Goal: Task Accomplishment & Management: Use online tool/utility

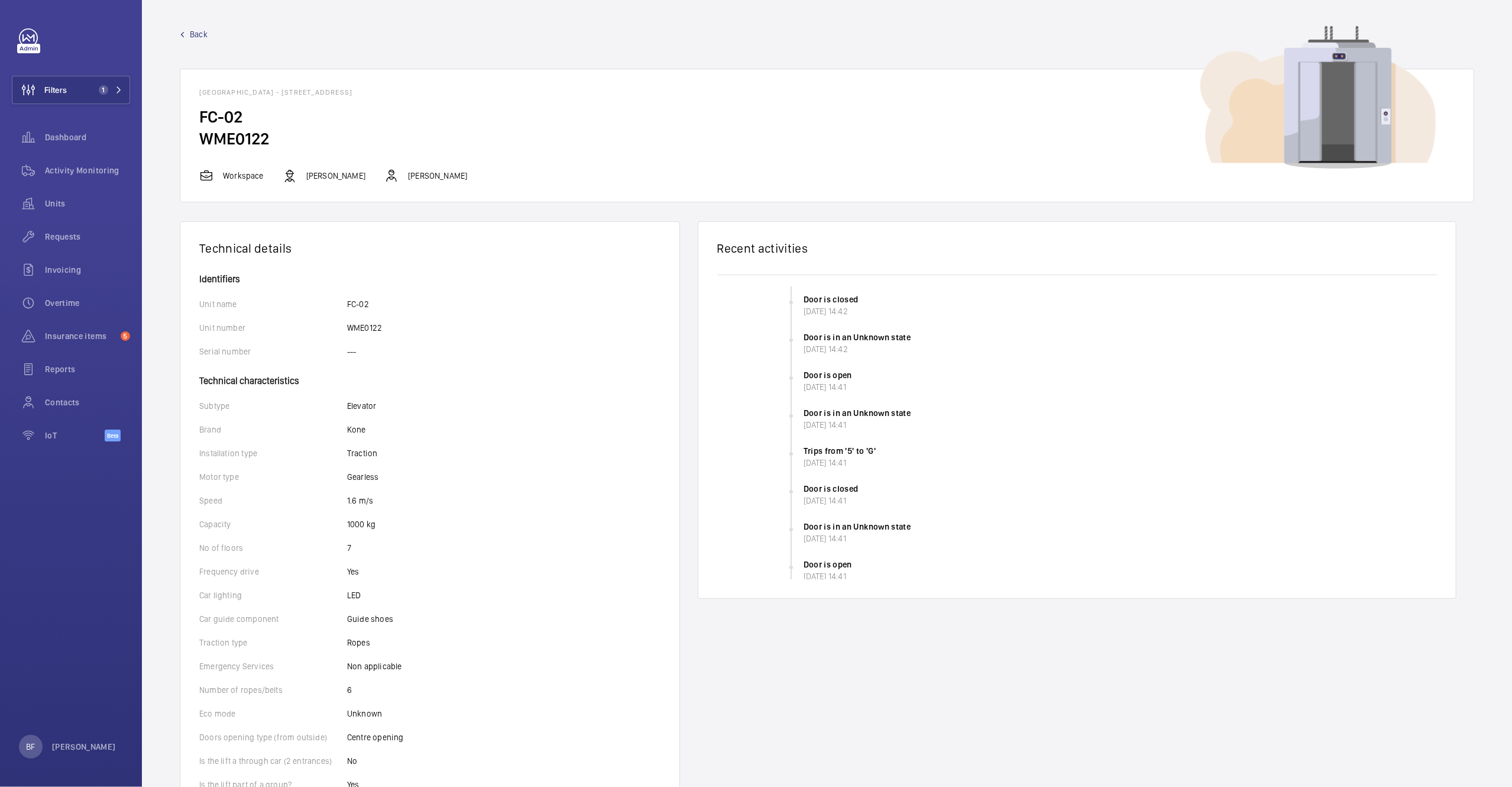
click at [202, 34] on span "Back" at bounding box center [198, 34] width 18 height 12
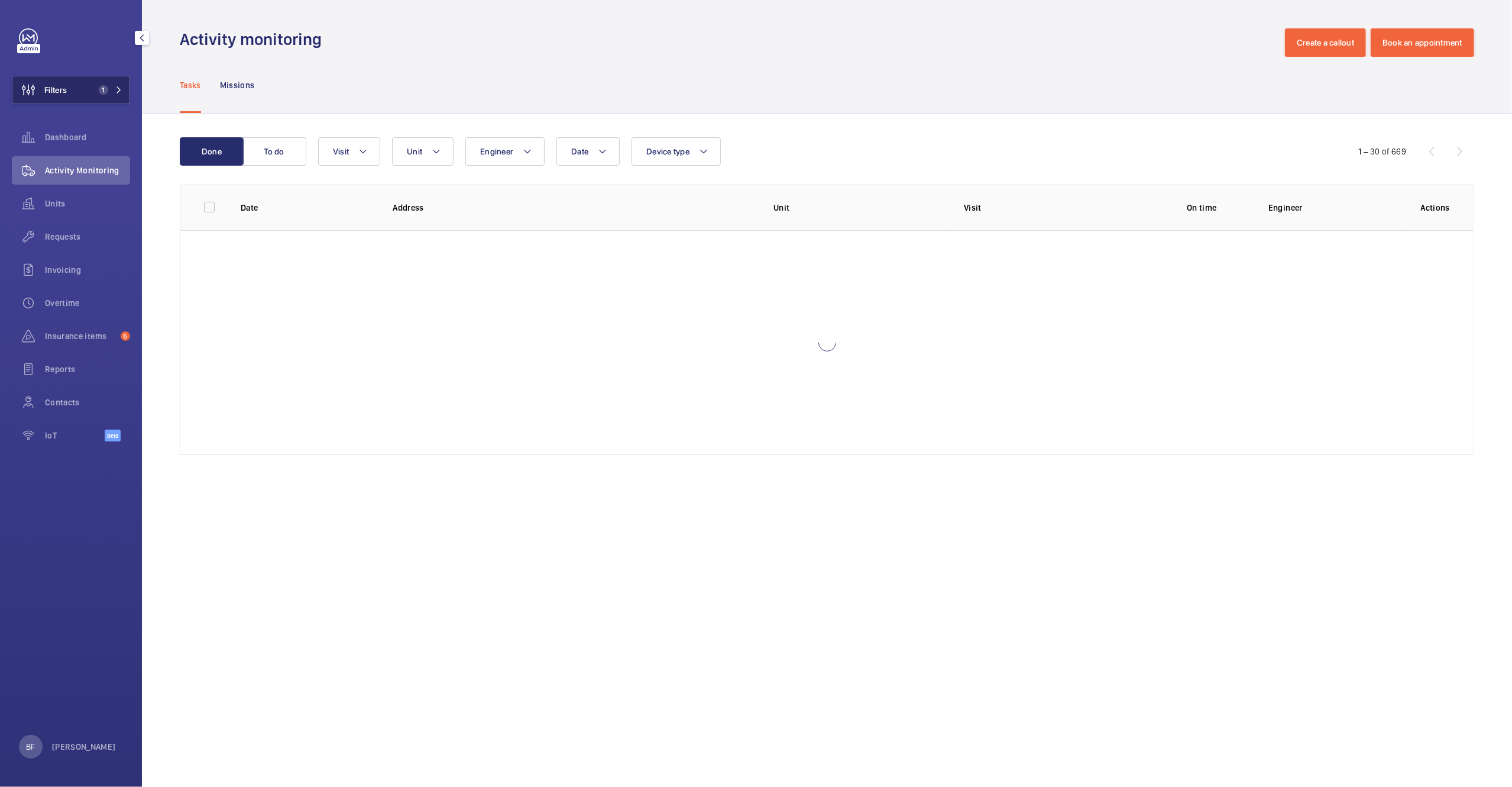
click at [76, 99] on button "Filters 1" at bounding box center [71, 89] width 119 height 29
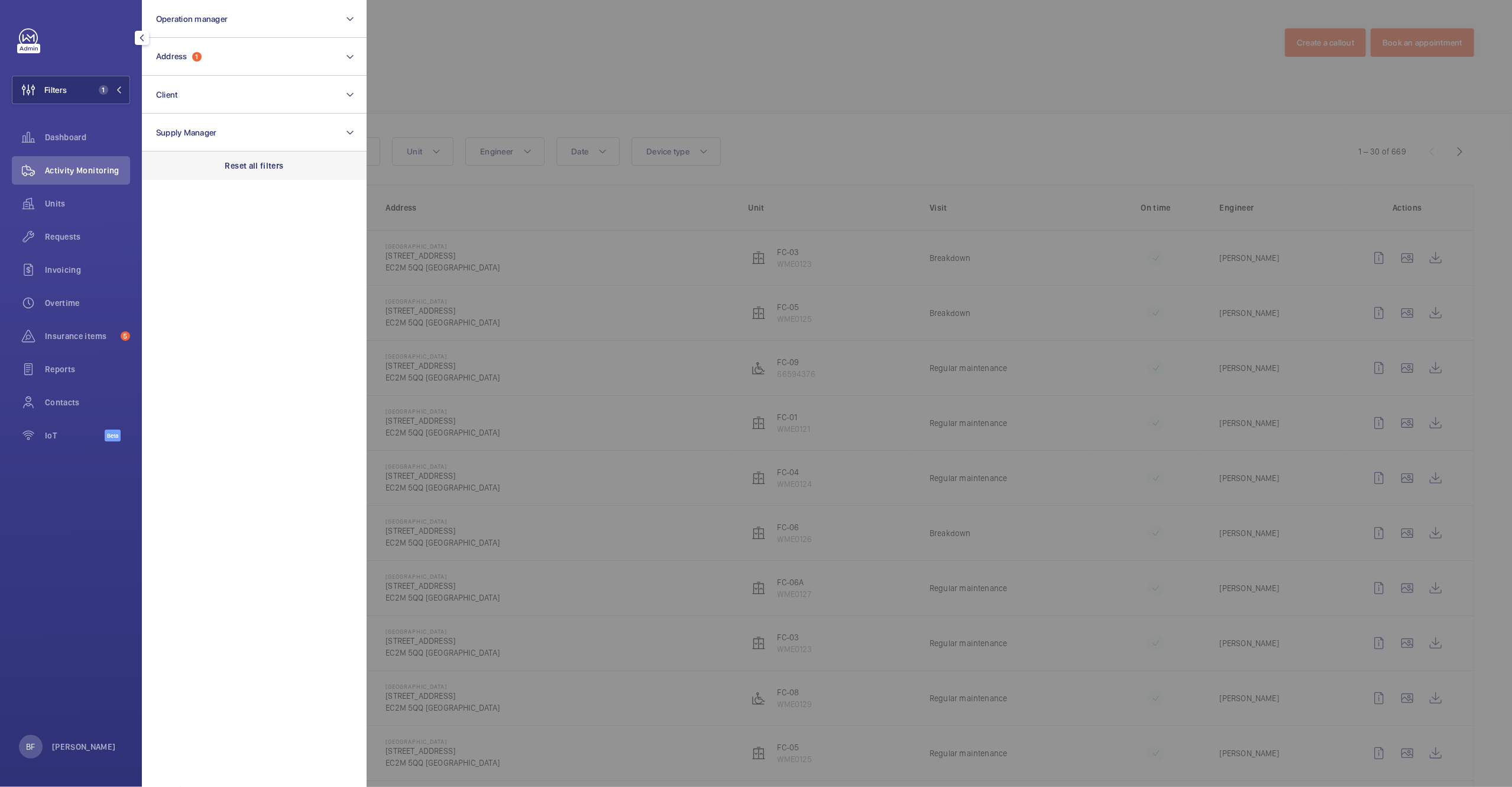
click at [243, 169] on p "Reset all filters" at bounding box center [254, 166] width 58 height 12
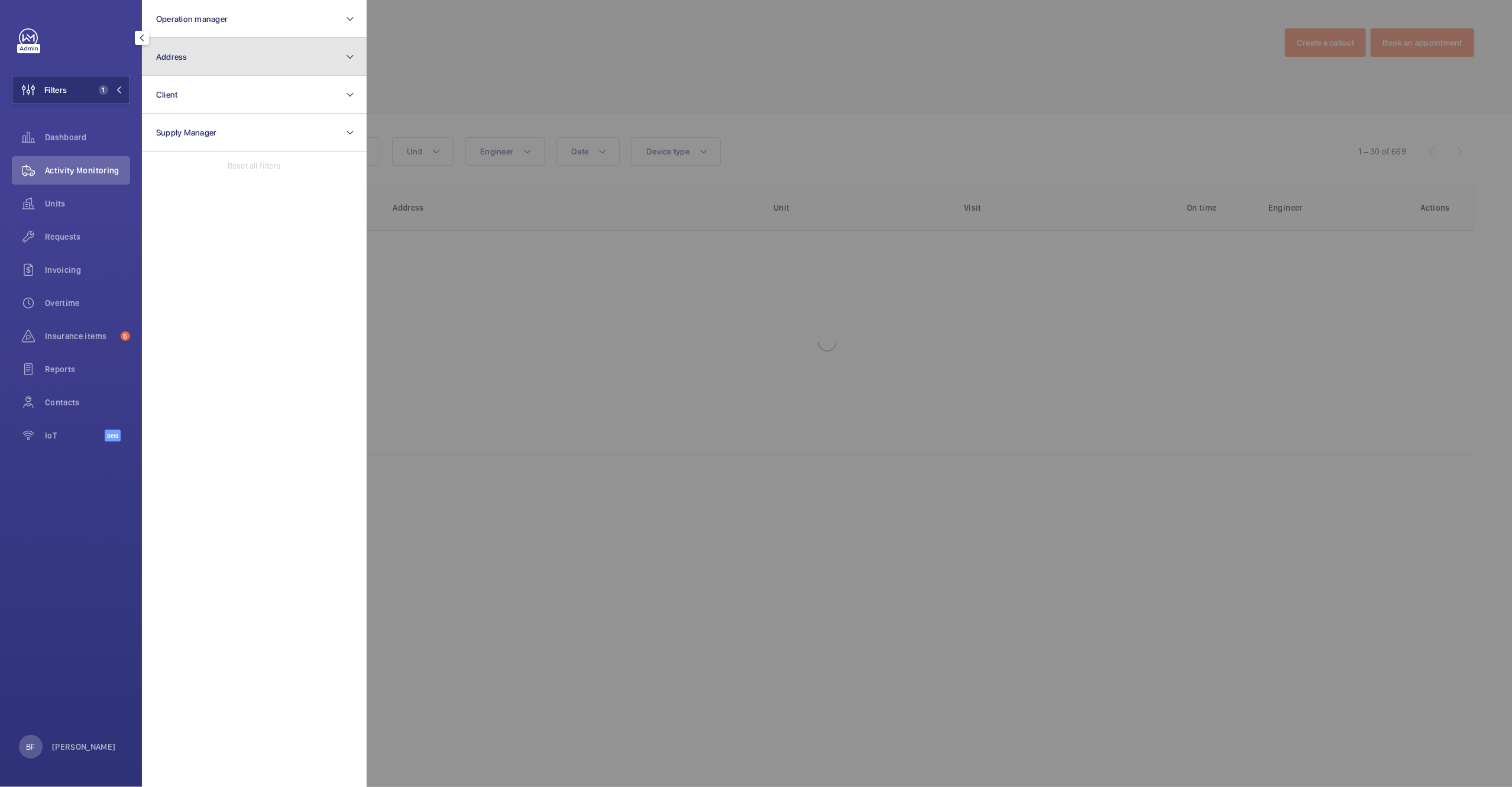
click at [208, 60] on button "Address" at bounding box center [254, 57] width 224 height 38
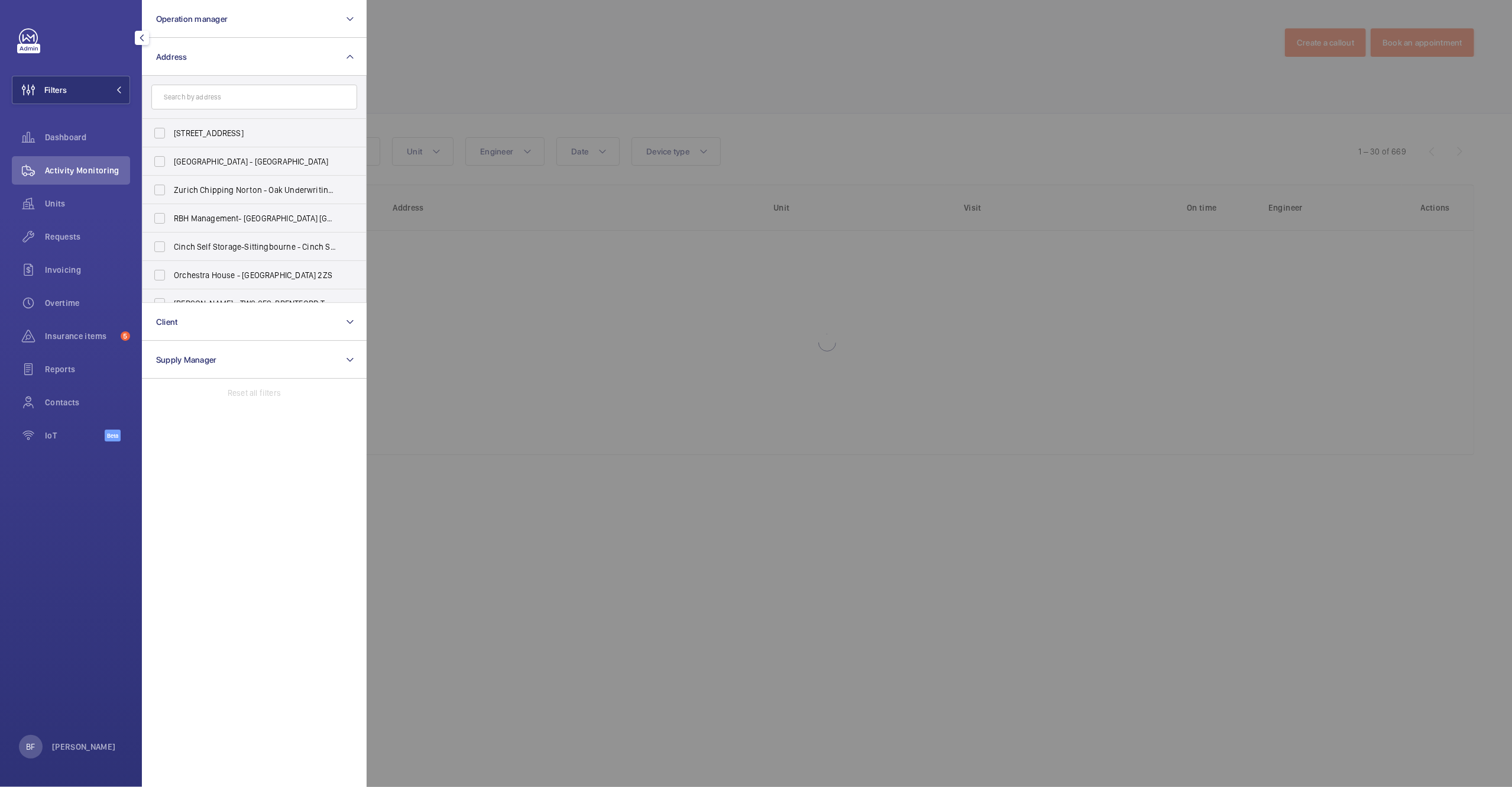
click at [215, 100] on input "text" at bounding box center [254, 96] width 206 height 25
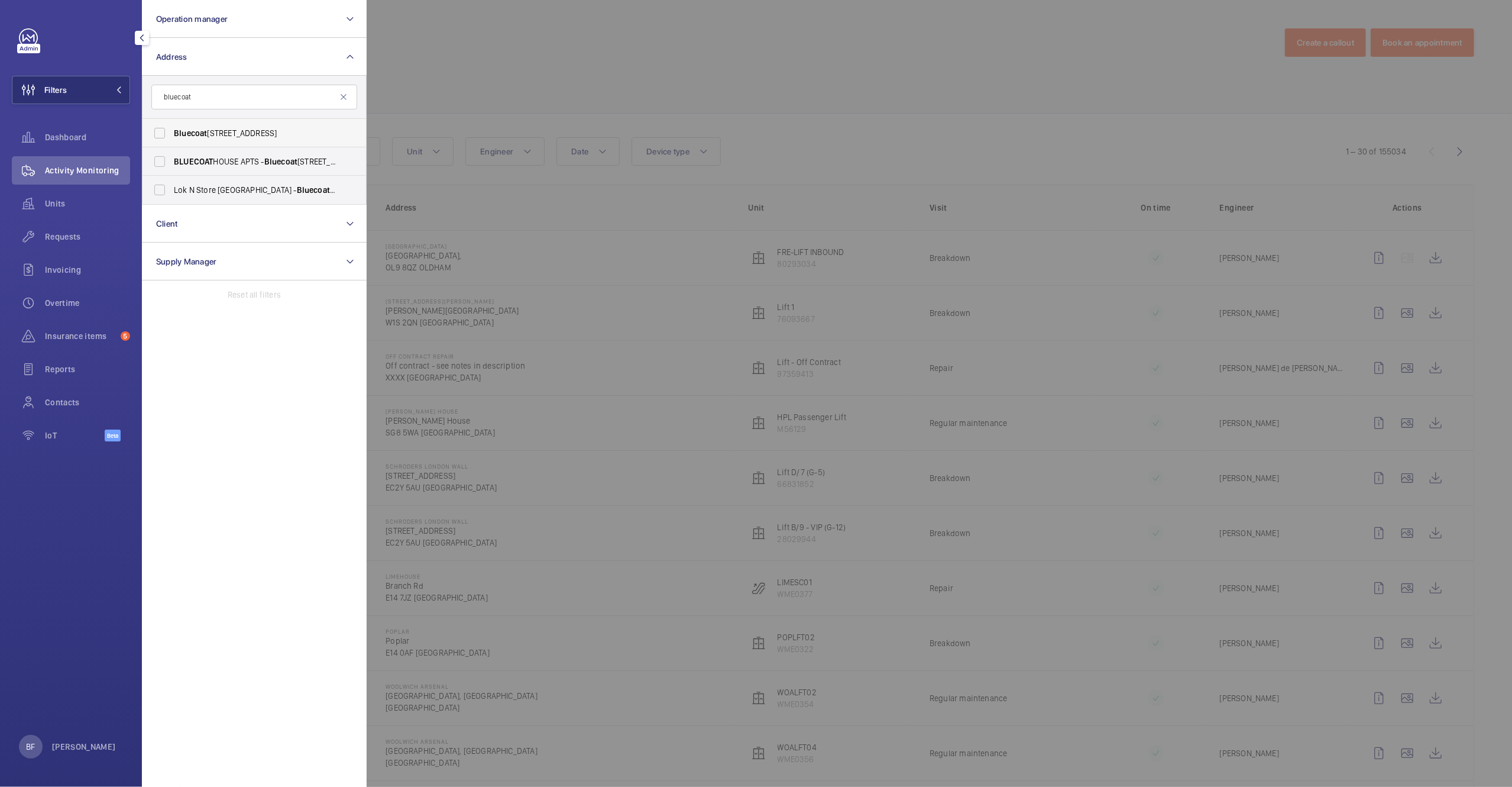
type input "bluecoat"
click at [223, 132] on span "Bluecoat House - Sherwood Street, NOTTINGHAM NG1 4EE" at bounding box center [255, 133] width 163 height 12
click at [172, 132] on input "Bluecoat House - Sherwood Street, NOTTINGHAM NG1 4EE" at bounding box center [159, 133] width 23 height 23
checkbox input "true"
click at [550, 102] on div at bounding box center [1122, 393] width 1512 height 787
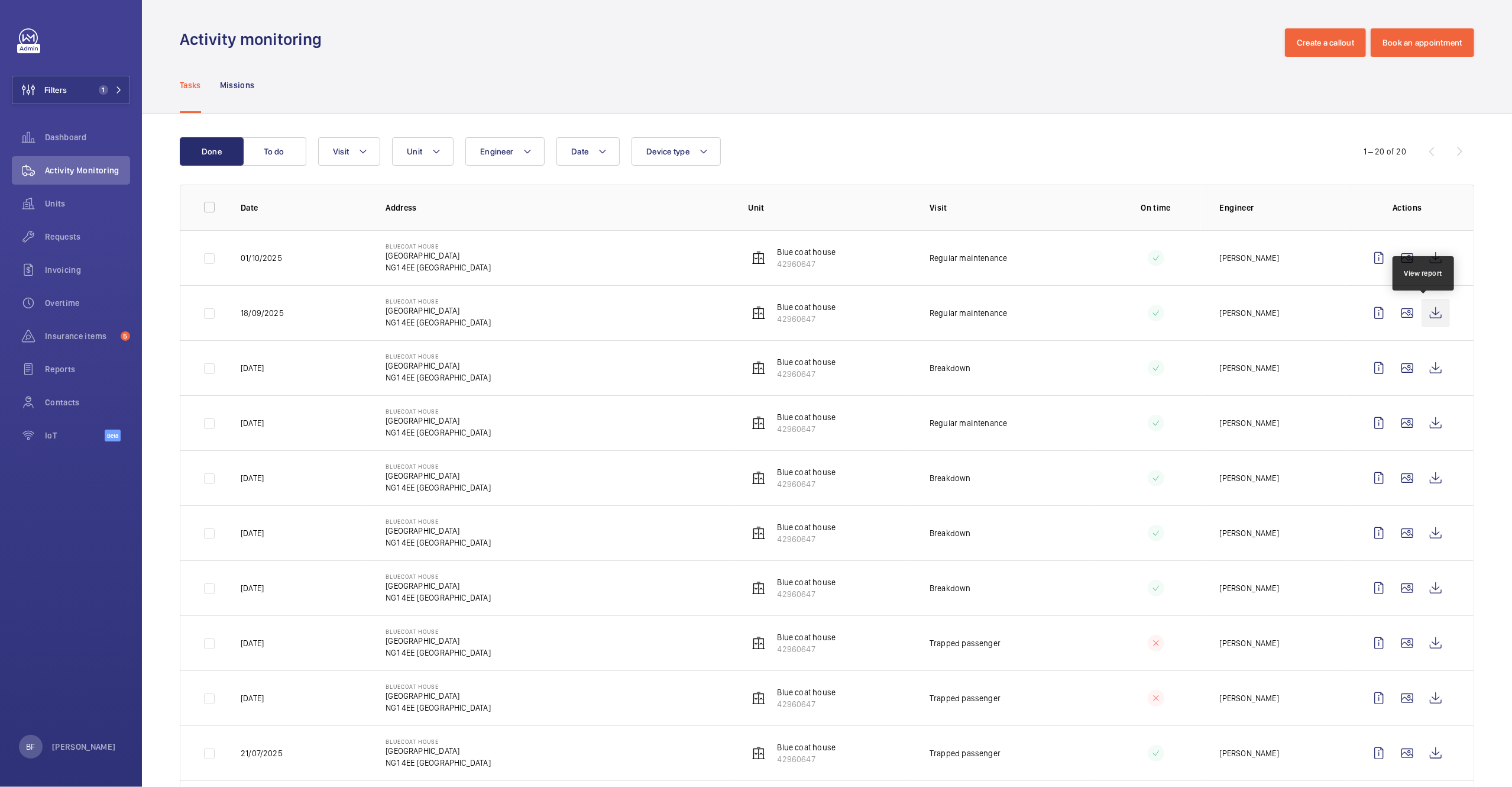
click at [1430, 313] on wm-front-icon-button at bounding box center [1436, 313] width 29 height 29
click at [1428, 261] on wm-front-icon-button at bounding box center [1436, 257] width 29 height 29
click at [81, 344] on div "Insurance items 5" at bounding box center [71, 335] width 119 height 29
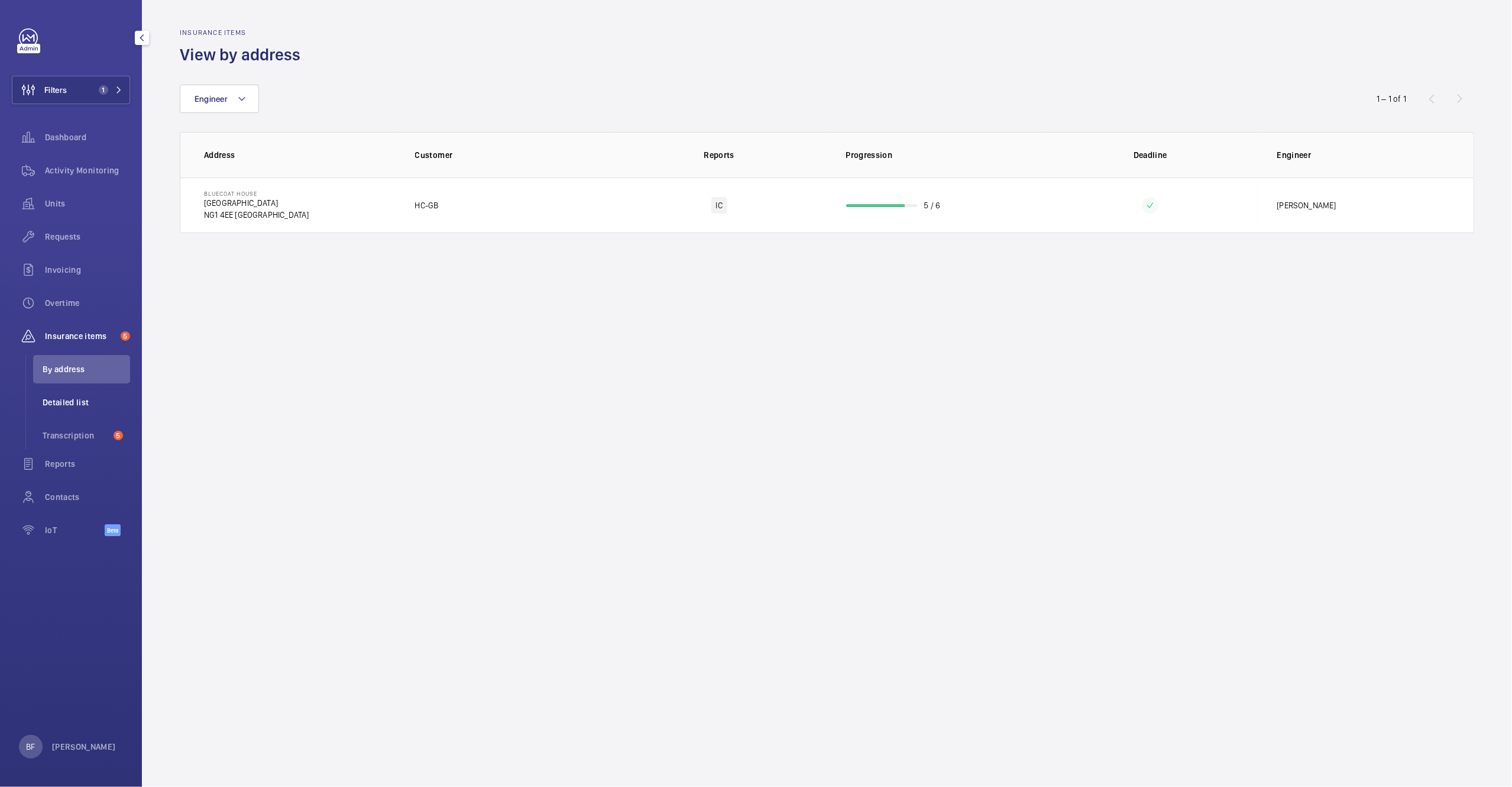
click at [75, 411] on li "Detailed list" at bounding box center [81, 402] width 97 height 29
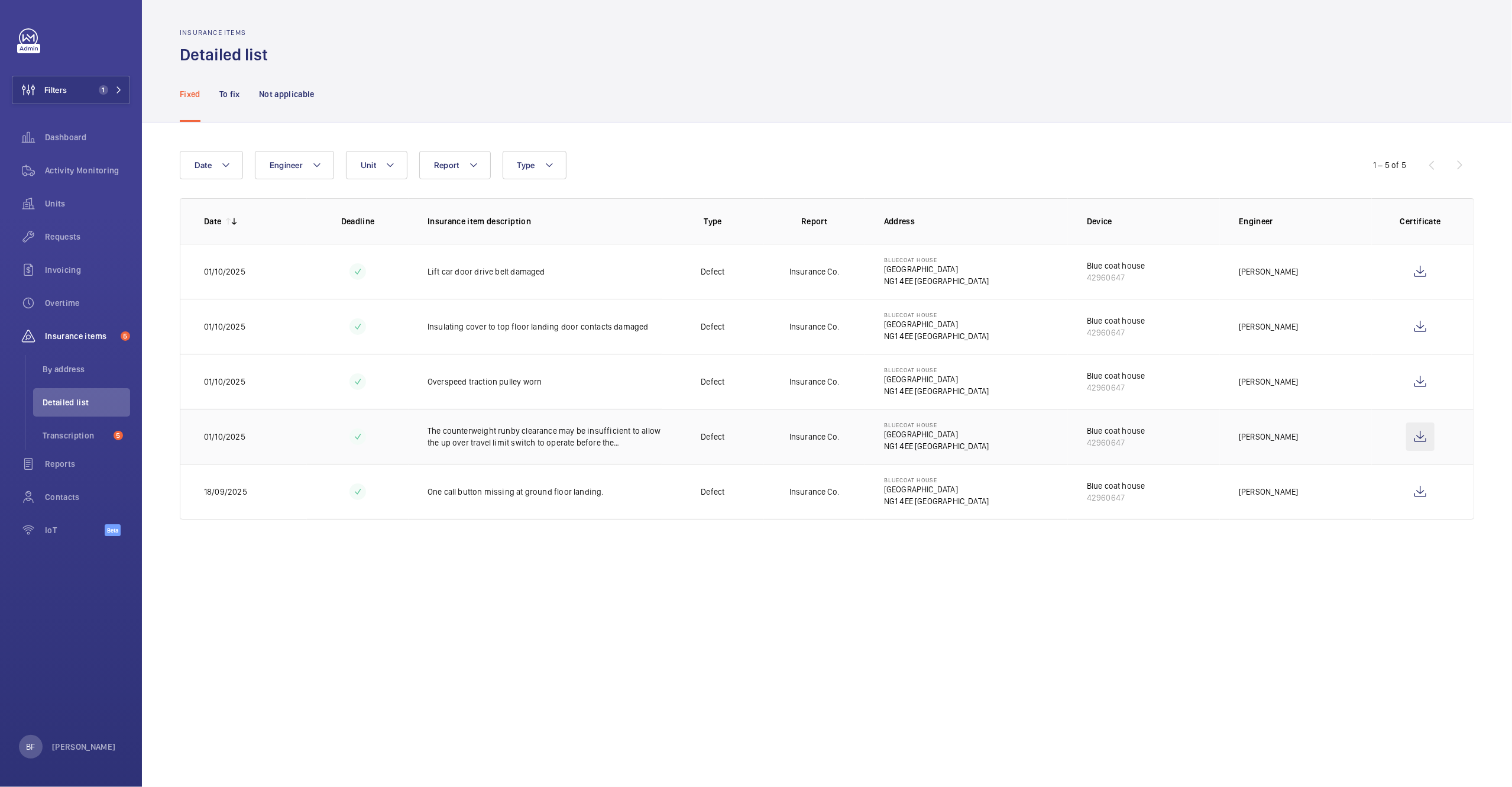
click at [1418, 439] on wm-front-icon-button at bounding box center [1420, 436] width 29 height 29
click at [1423, 379] on wm-front-icon-button at bounding box center [1420, 381] width 29 height 29
click at [1423, 323] on wm-front-icon-button at bounding box center [1420, 327] width 29 height 29
click at [1424, 267] on wm-front-icon-button at bounding box center [1420, 271] width 29 height 29
click at [217, 100] on nav "Fixed To fix Not applicable" at bounding box center [247, 94] width 135 height 56
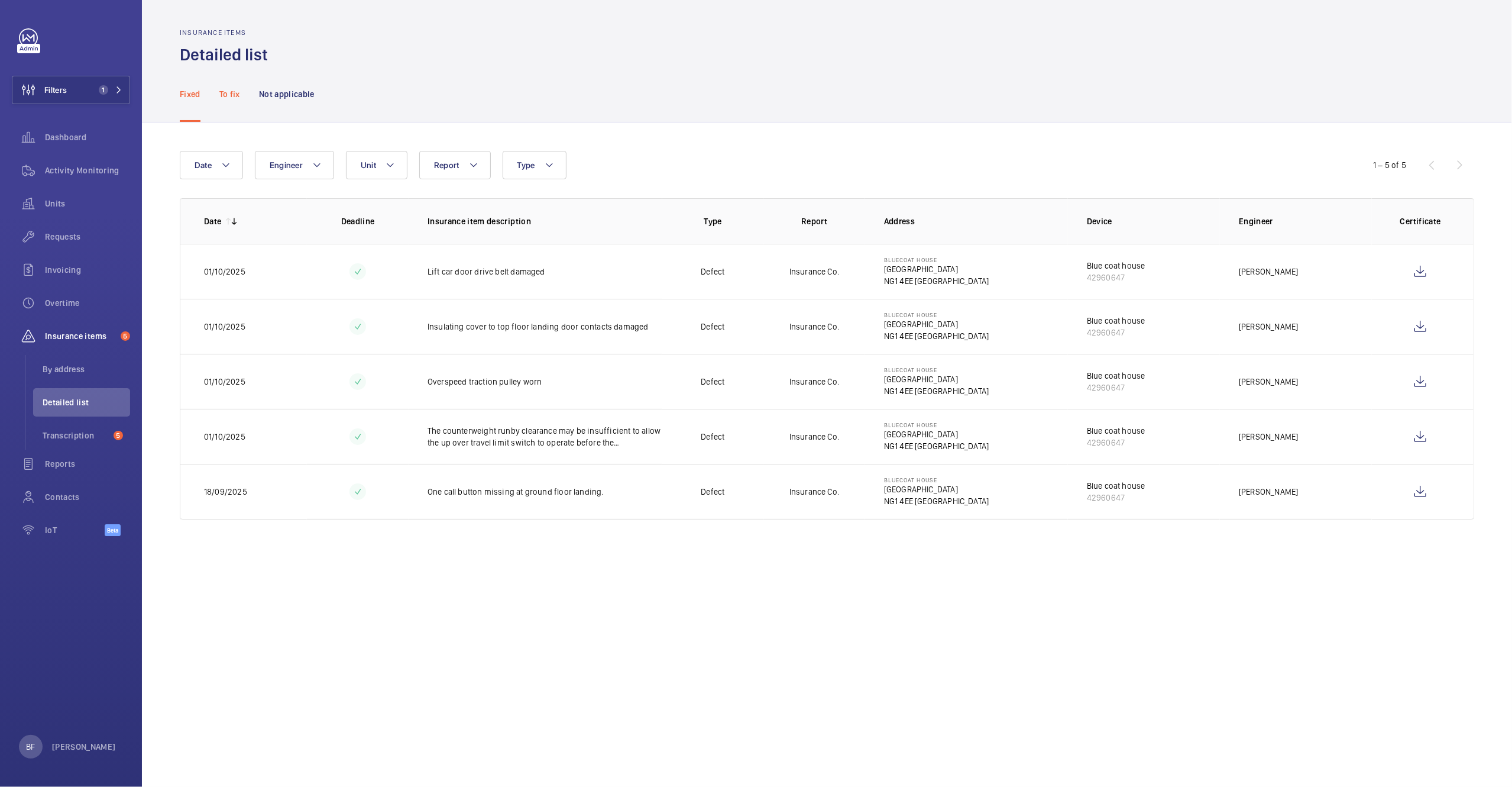
click at [230, 93] on p "To fix" at bounding box center [229, 94] width 21 height 12
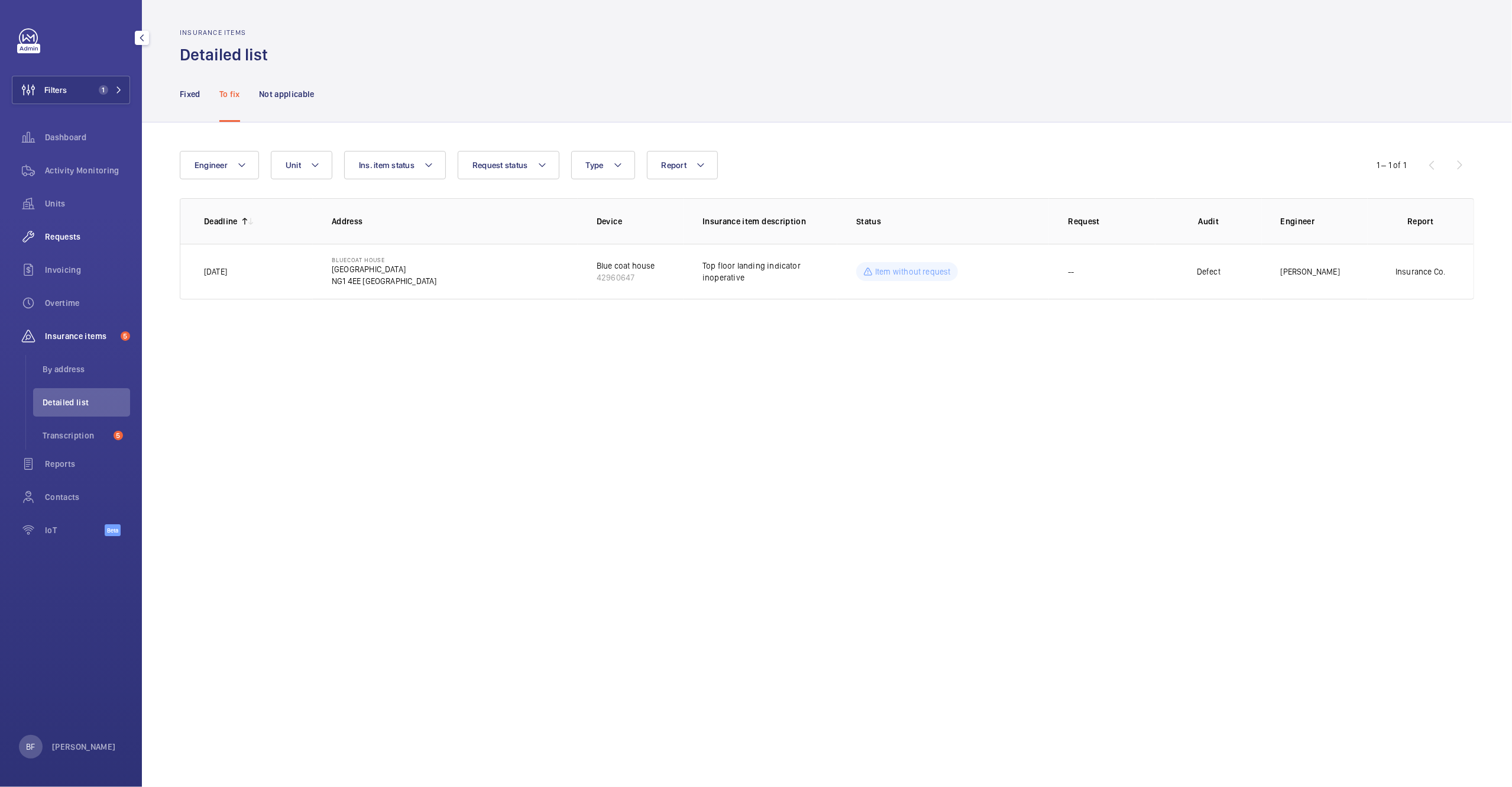
click at [83, 226] on div "Requests" at bounding box center [71, 237] width 119 height 29
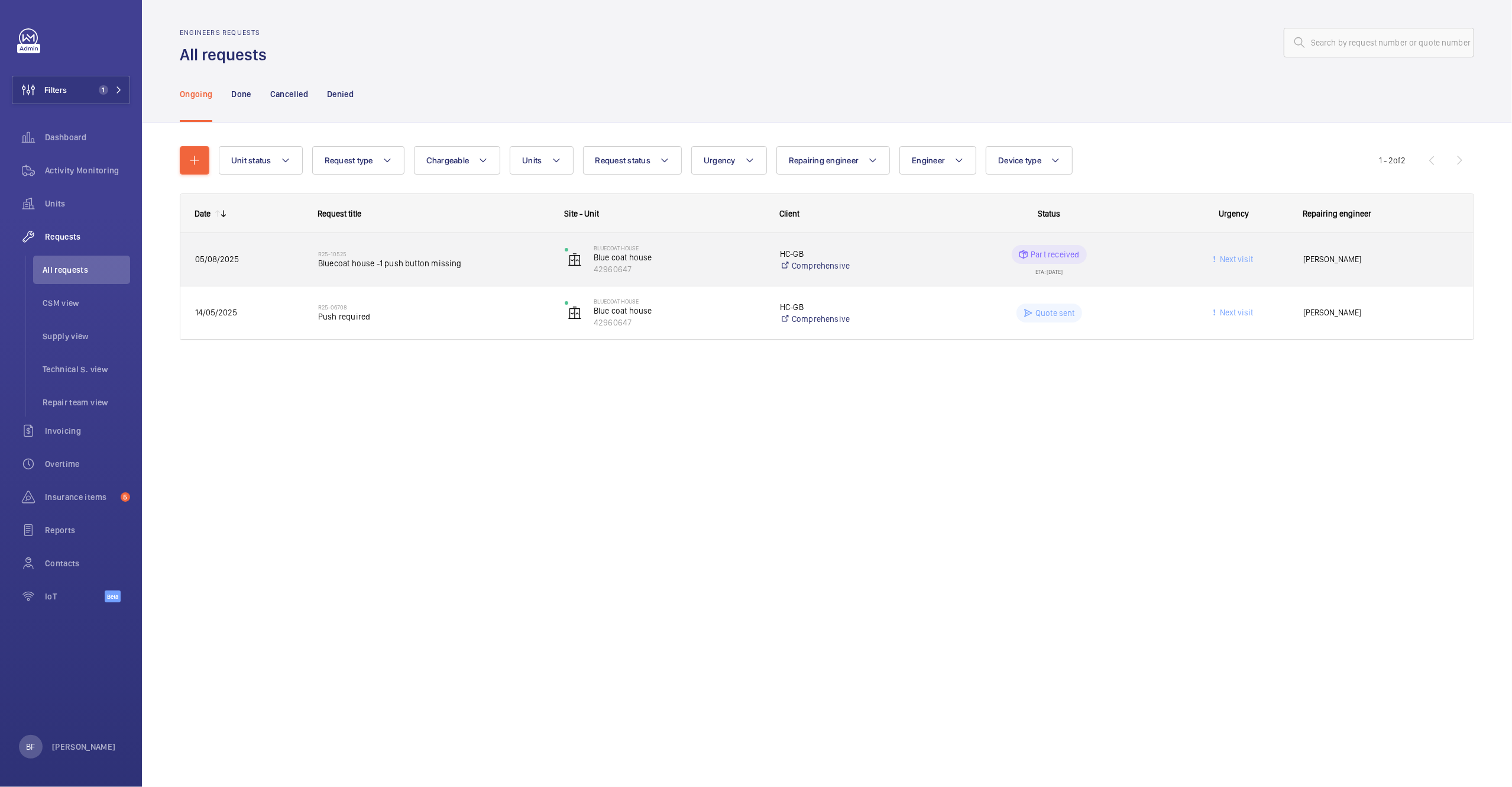
click at [389, 283] on div "R25-10525 Bluecoat house -1 push button missing" at bounding box center [426, 260] width 245 height 53
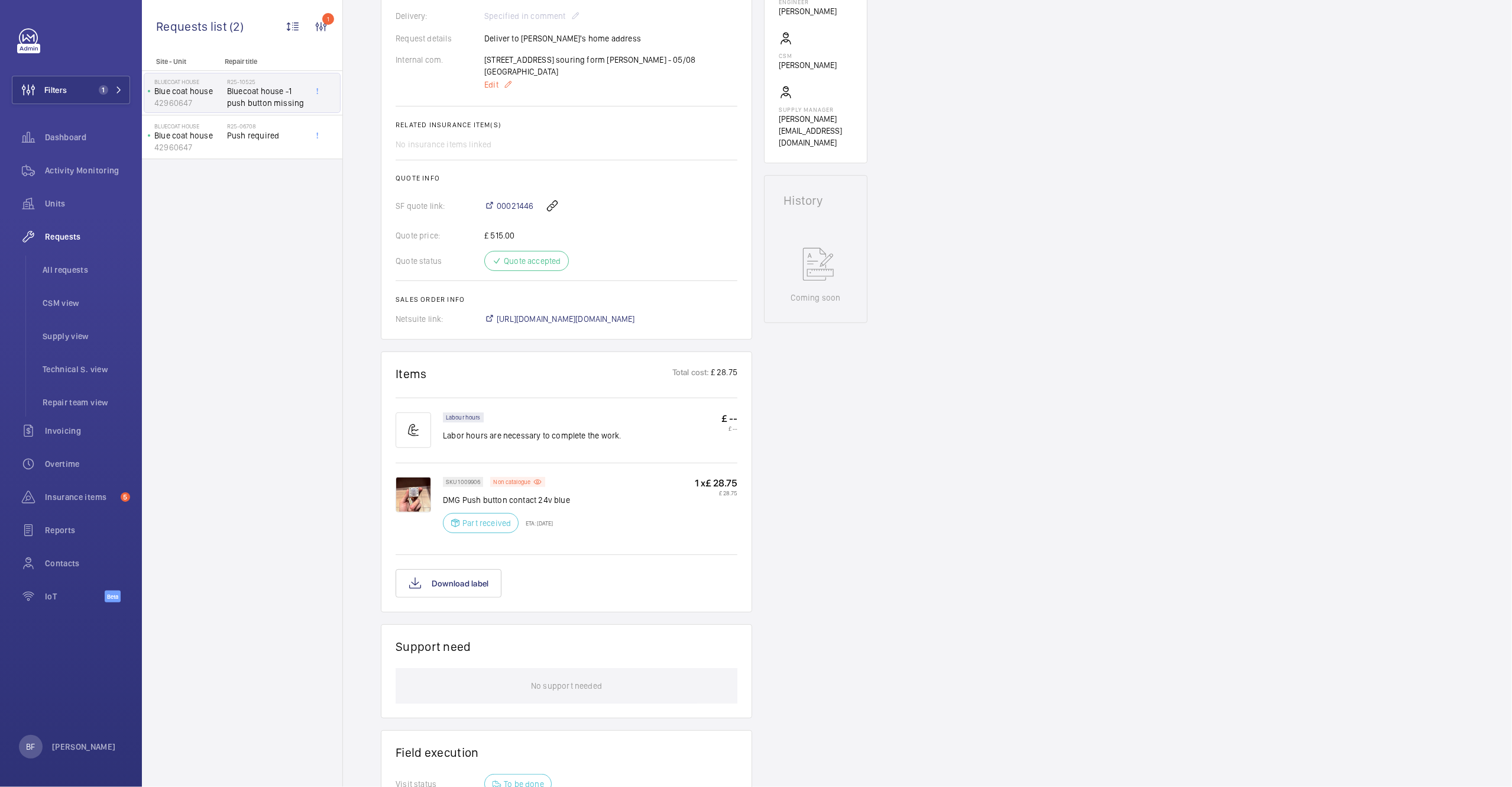
scroll to position [357, 0]
click at [64, 499] on span "Insurance items" at bounding box center [81, 497] width 71 height 12
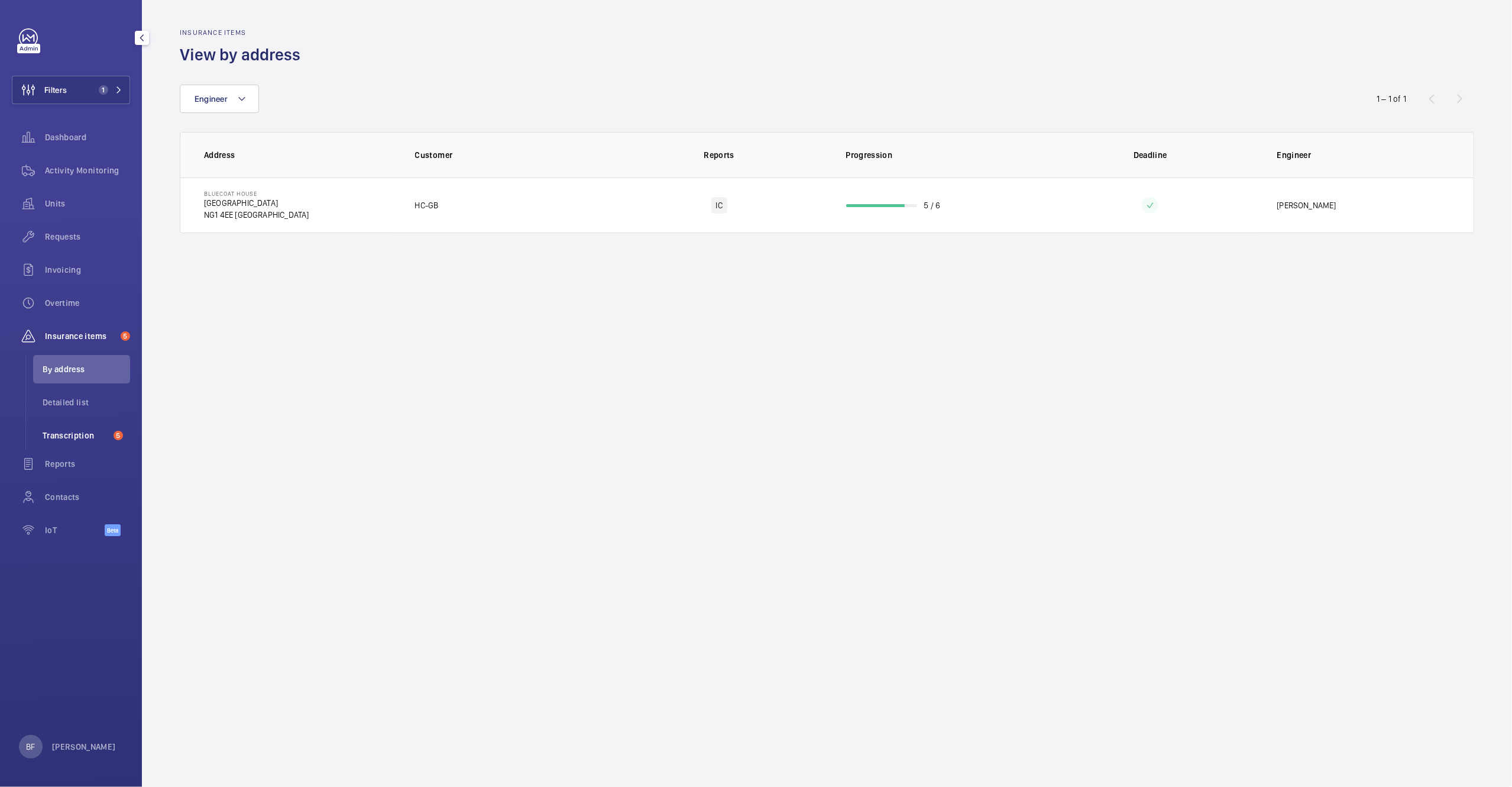
click at [73, 442] on li "Transcription 5" at bounding box center [81, 435] width 97 height 29
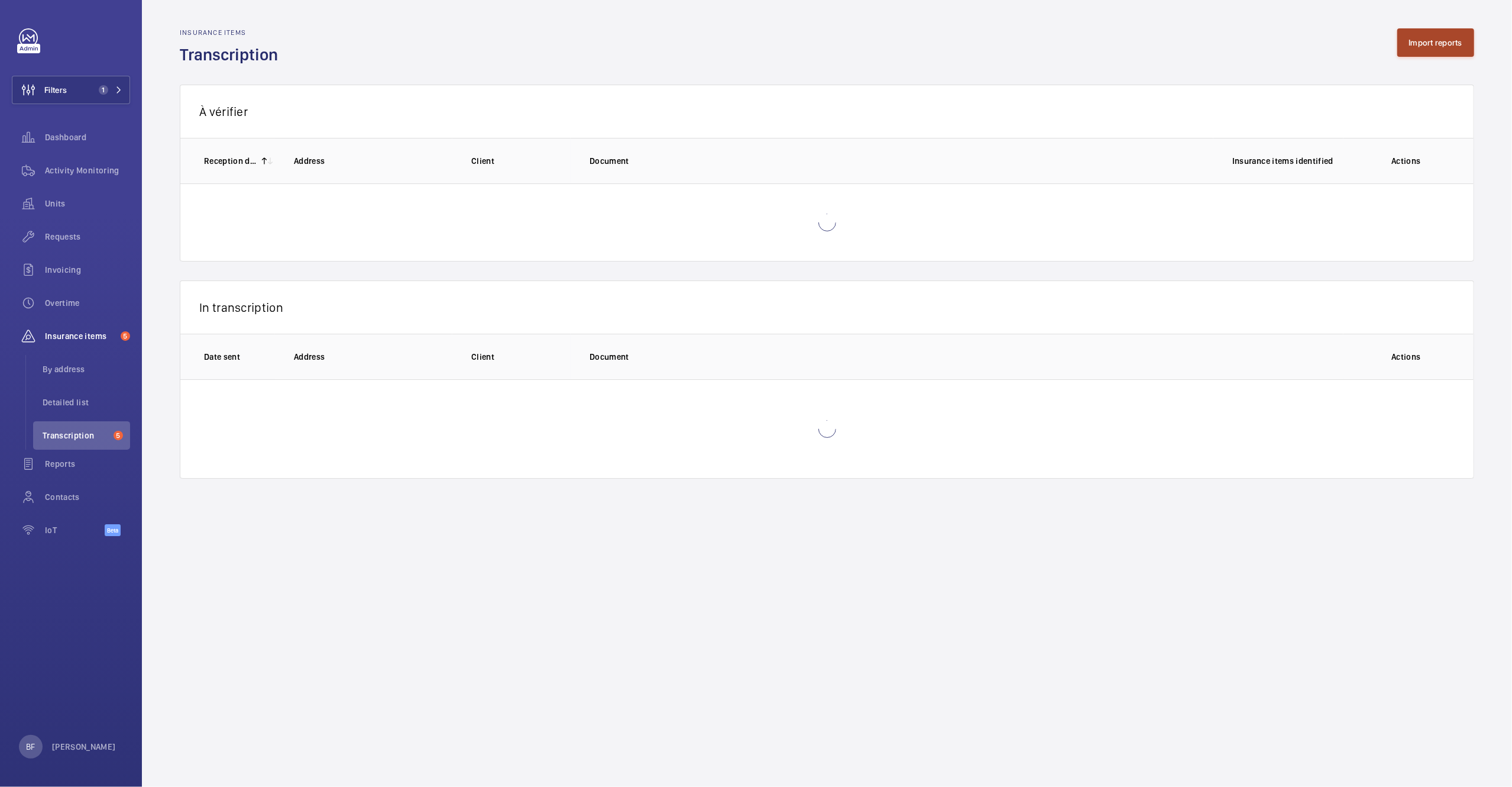
click at [1453, 42] on button "Import reports" at bounding box center [1436, 42] width 77 height 29
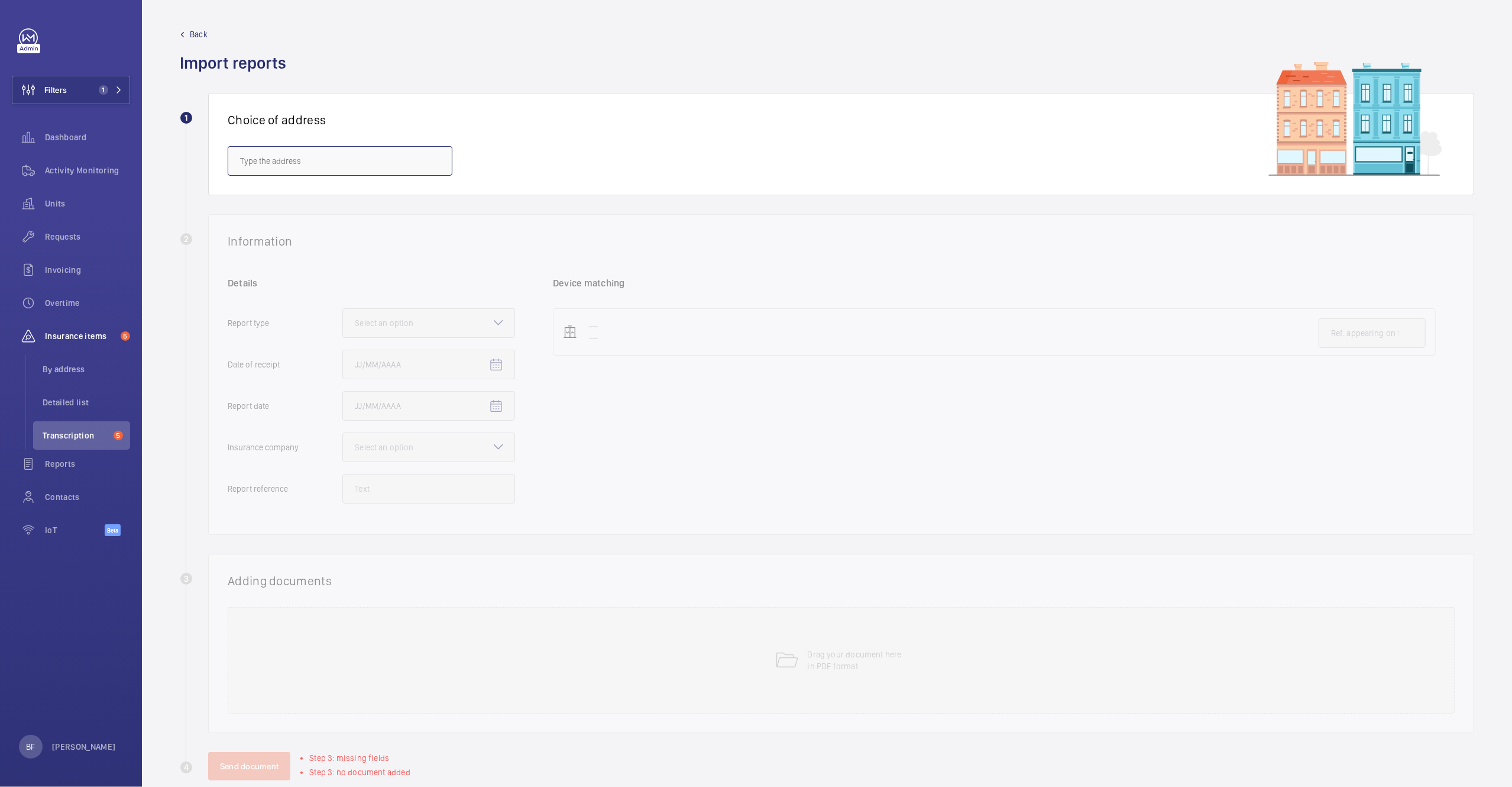
click at [333, 164] on input "text" at bounding box center [340, 160] width 224 height 30
click at [347, 176] on div at bounding box center [340, 179] width 224 height 7
click at [342, 167] on input "text" at bounding box center [340, 160] width 224 height 30
paste input "E1 6BF"
click at [304, 198] on span "IBIS LONDON CITY - H5011, IBIS LONDON CITY, 5 Commercial St, LONDON E1 6BF" at bounding box center [340, 197] width 200 height 12
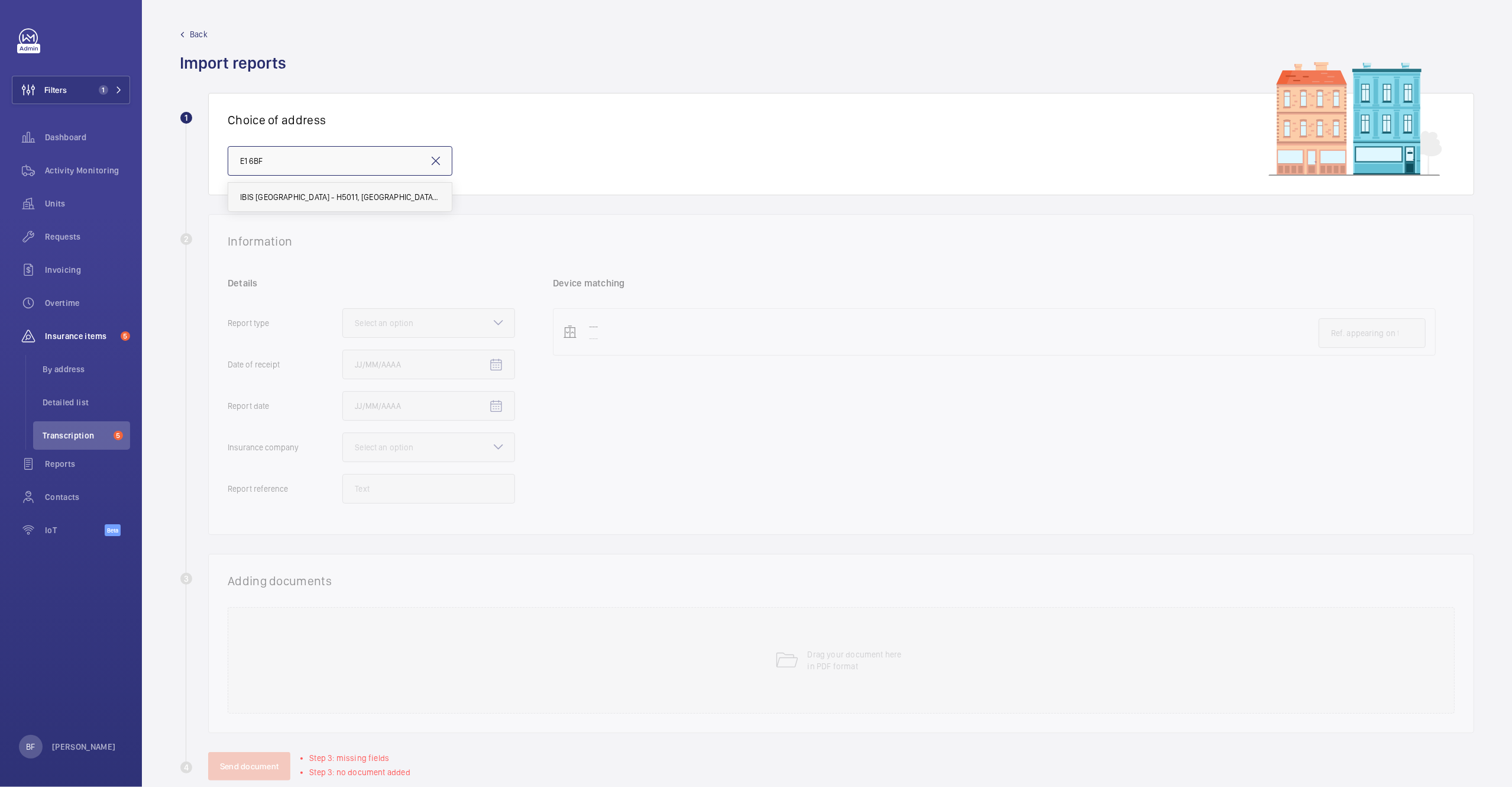
type input "IBIS LONDON CITY - H5011, IBIS LONDON CITY, 5 Commercial St, LONDON E1 6BF"
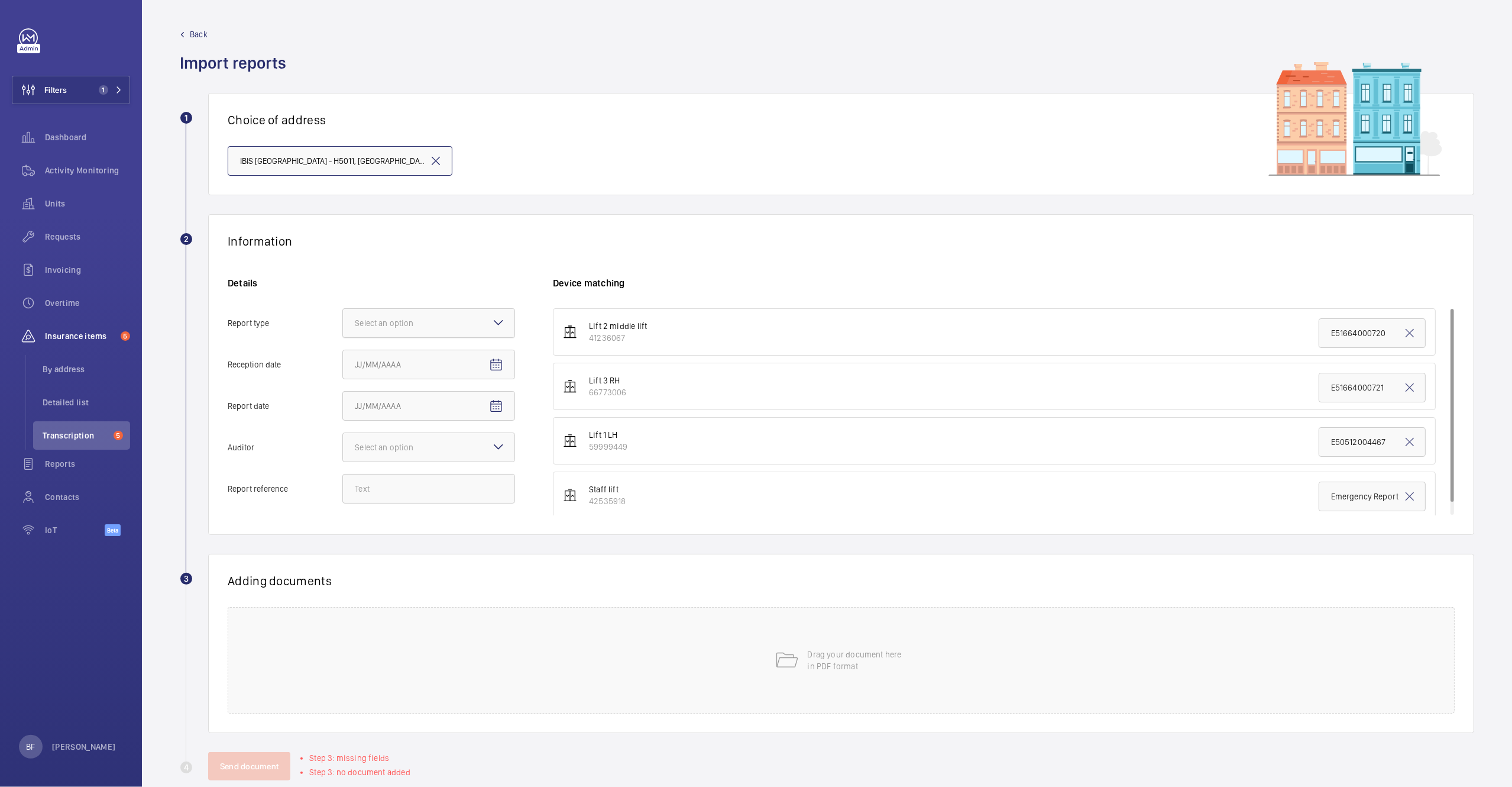
click at [418, 334] on div at bounding box center [429, 323] width 172 height 29
click at [343, 334] on input "Report type Select an option" at bounding box center [343, 323] width 0 height 29
click at [416, 328] on div "Select an option" at bounding box center [399, 323] width 88 height 12
click at [343, 328] on input "Report type Select an option" at bounding box center [343, 323] width 0 height 29
click at [419, 331] on div at bounding box center [429, 323] width 172 height 29
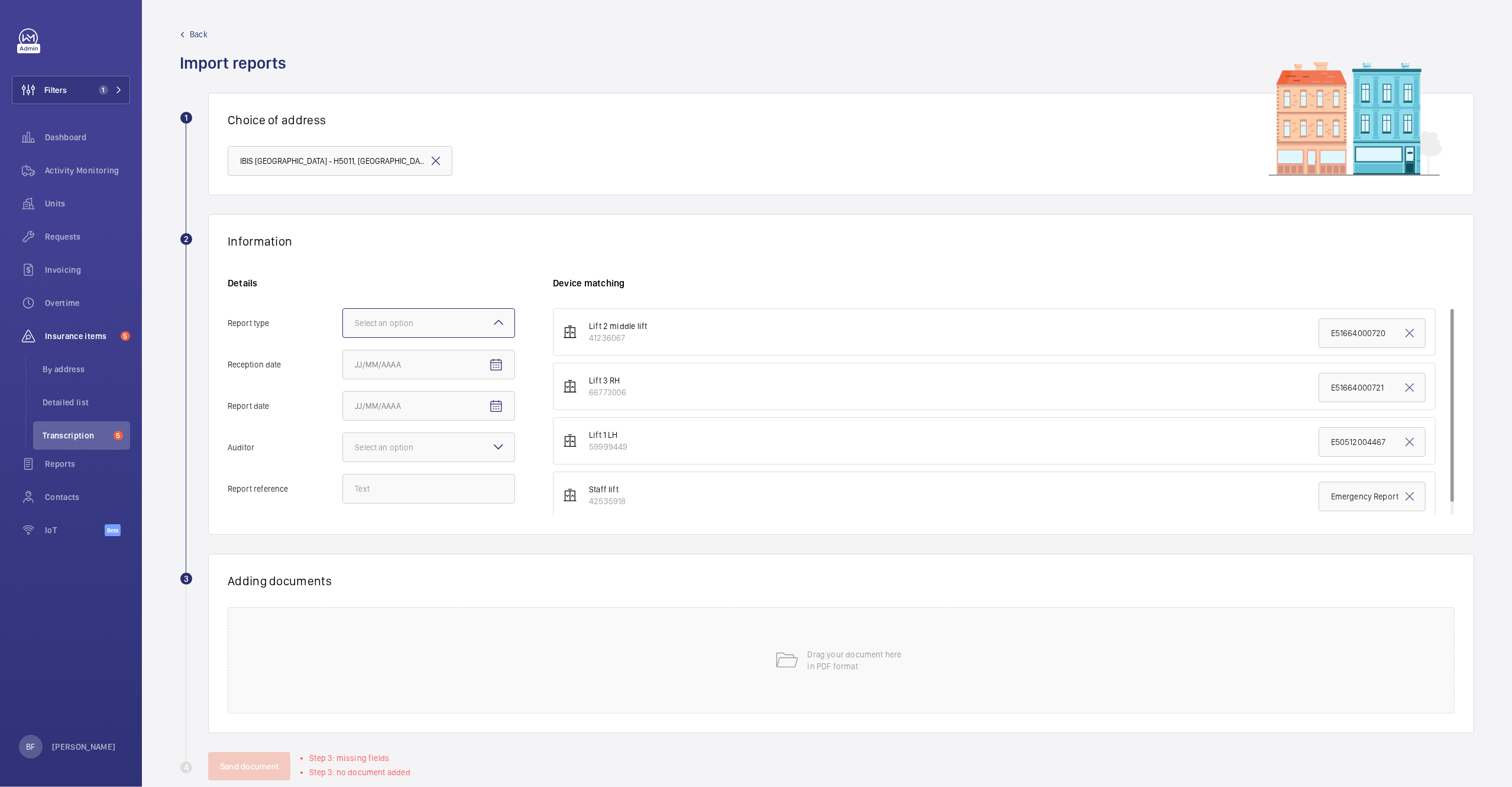
click at [343, 331] on input "Report type Select an option" at bounding box center [343, 323] width 0 height 29
click at [427, 358] on span "Insurance company" at bounding box center [429, 359] width 148 height 12
click at [343, 337] on input "Report type Select an option Insurance company Consultant" at bounding box center [343, 323] width 0 height 29
click at [497, 365] on mat-icon "Open calendar" at bounding box center [496, 365] width 14 height 14
click at [475, 460] on span "3" at bounding box center [479, 462] width 22 height 22
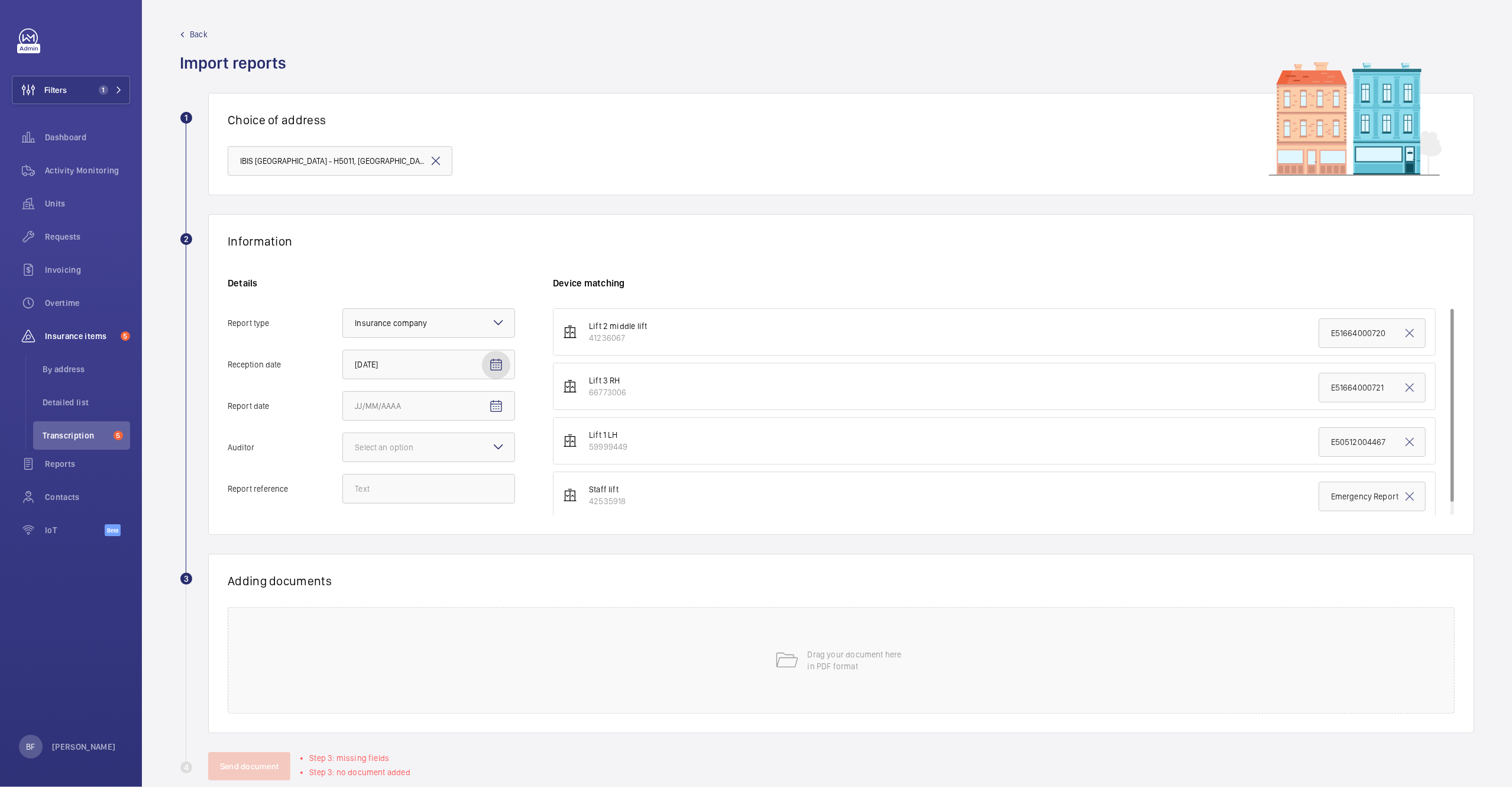
click at [496, 364] on mat-icon "Open calendar" at bounding box center [496, 365] width 14 height 14
click at [401, 484] on span "7" at bounding box center [408, 486] width 22 height 22
type input "10/7/2025"
click at [498, 400] on mat-icon "Open calendar" at bounding box center [496, 407] width 14 height 14
click at [470, 504] on span "3" at bounding box center [479, 504] width 22 height 22
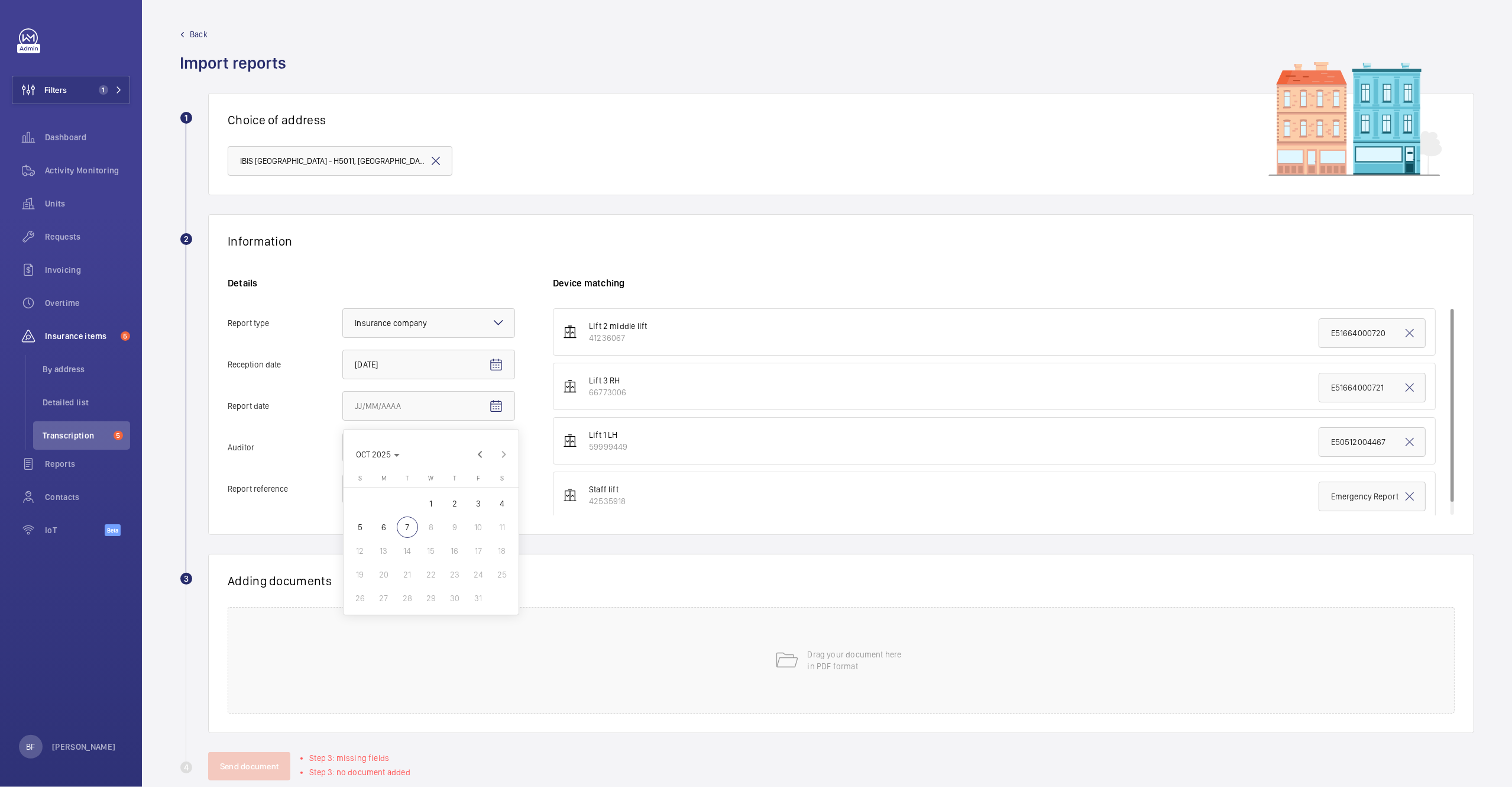
type input "10/3/2025"
click at [463, 457] on div at bounding box center [429, 447] width 172 height 29
click at [343, 457] on input "Auditor Select an option" at bounding box center [343, 447] width 0 height 29
click at [375, 575] on span "Allianz" at bounding box center [429, 570] width 148 height 12
click at [343, 462] on input "Auditor Select an option Veritas Zurich British Engineering Allianz Other" at bounding box center [343, 447] width 0 height 29
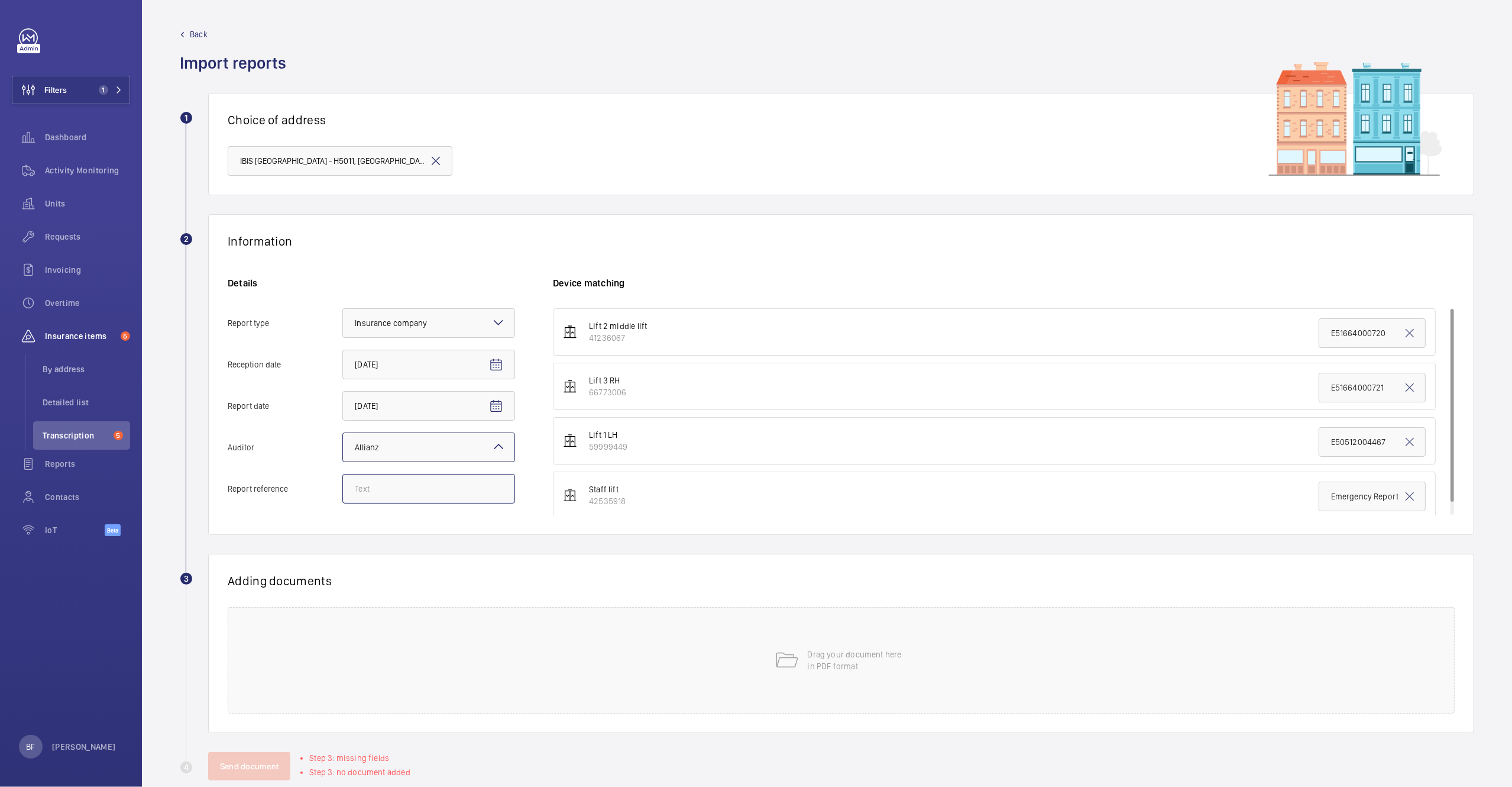
click at [393, 498] on input "Report reference" at bounding box center [429, 488] width 172 height 30
click at [396, 485] on input "Report reference" at bounding box center [429, 488] width 172 height 30
paste input "E50512005255"
type input "E50512005255"
click at [1354, 502] on input "Emergency Report" at bounding box center [1372, 496] width 107 height 30
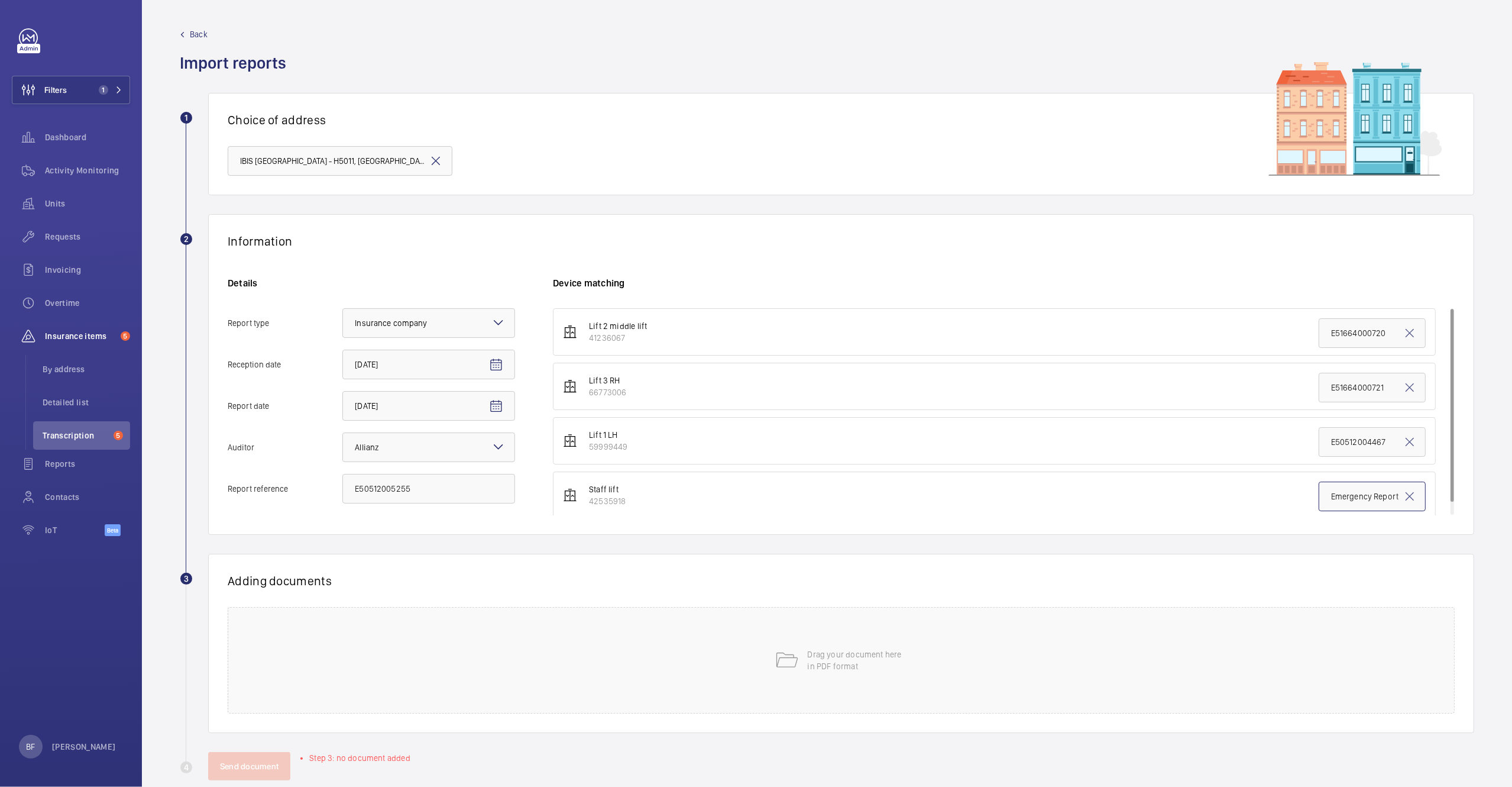
drag, startPoint x: 1341, startPoint y: 501, endPoint x: 1439, endPoint y: 498, distance: 98.0
click at [1439, 498] on ul "Lift 2 middle lift 41236067 E51664000720 Lift 3 RH 66773006 E51664000721 Lift 1…" at bounding box center [1004, 413] width 902 height 211
click at [1350, 503] on input "Emergency Report" at bounding box center [1372, 496] width 107 height 30
click at [1350, 503] on input "Emergency Report" at bounding box center [1372, 496] width 107 height 30
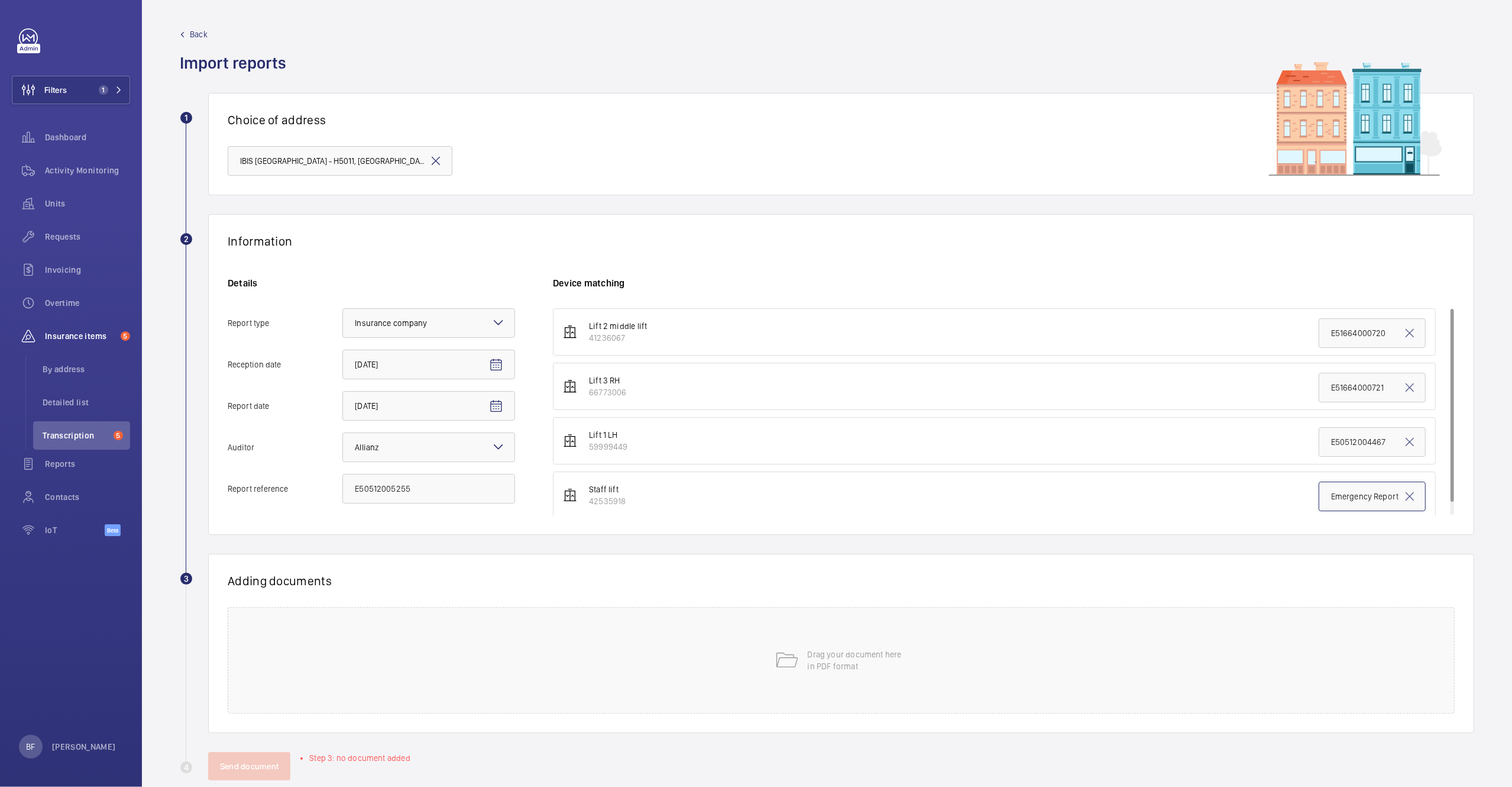
click at [1350, 503] on input "Emergency Report" at bounding box center [1372, 496] width 107 height 30
paste input "50512005255"
type input "E50512005255"
click at [463, 699] on div "Drag your document here in PDF format" at bounding box center [841, 660] width 1227 height 107
click at [1417, 621] on wm-front-icon-button at bounding box center [1431, 621] width 29 height 29
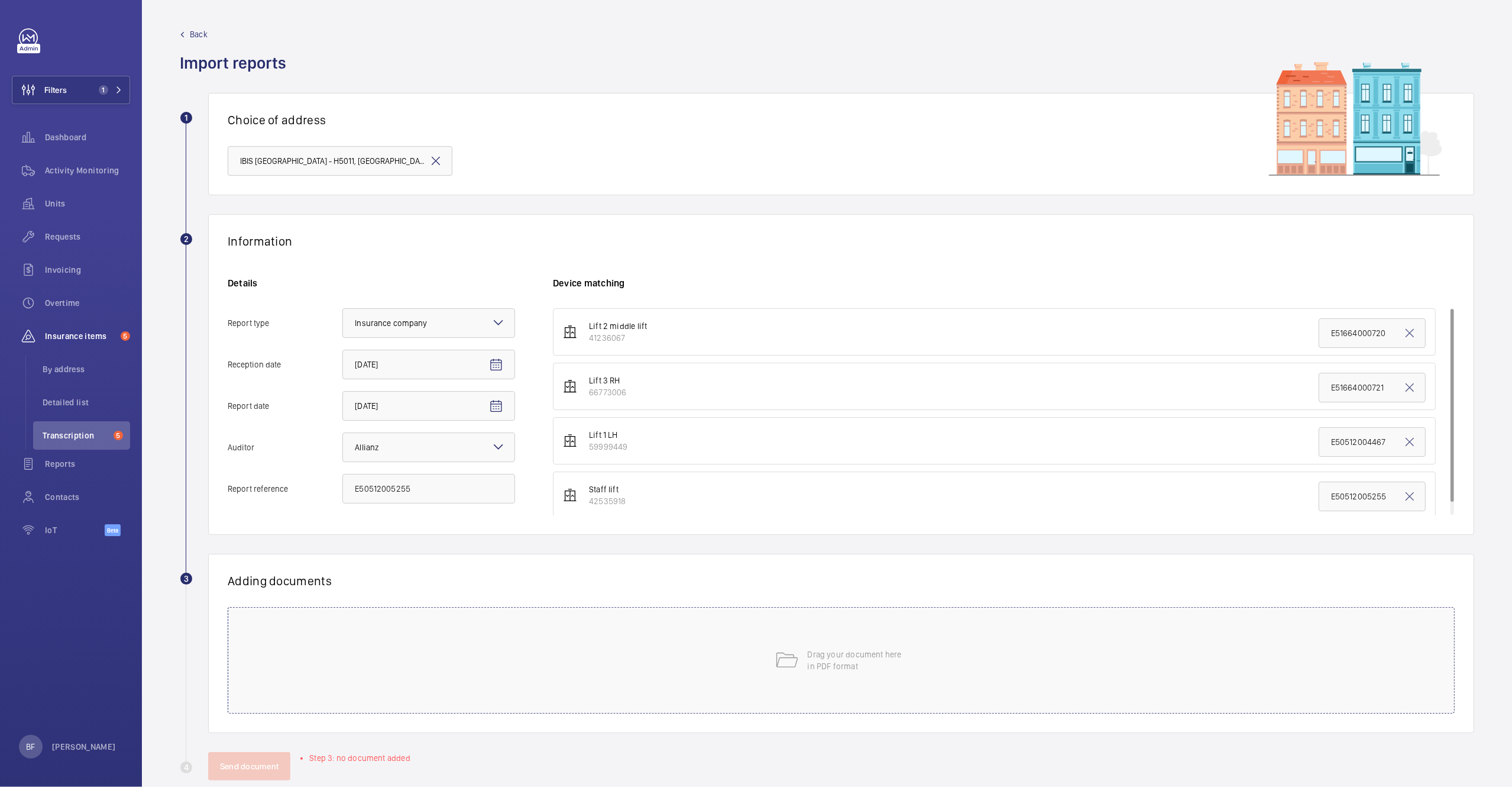
click at [708, 663] on div "Drag your document here in PDF format" at bounding box center [841, 660] width 1227 height 107
click at [699, 618] on span "Select involved devices" at bounding box center [976, 621] width 820 height 12
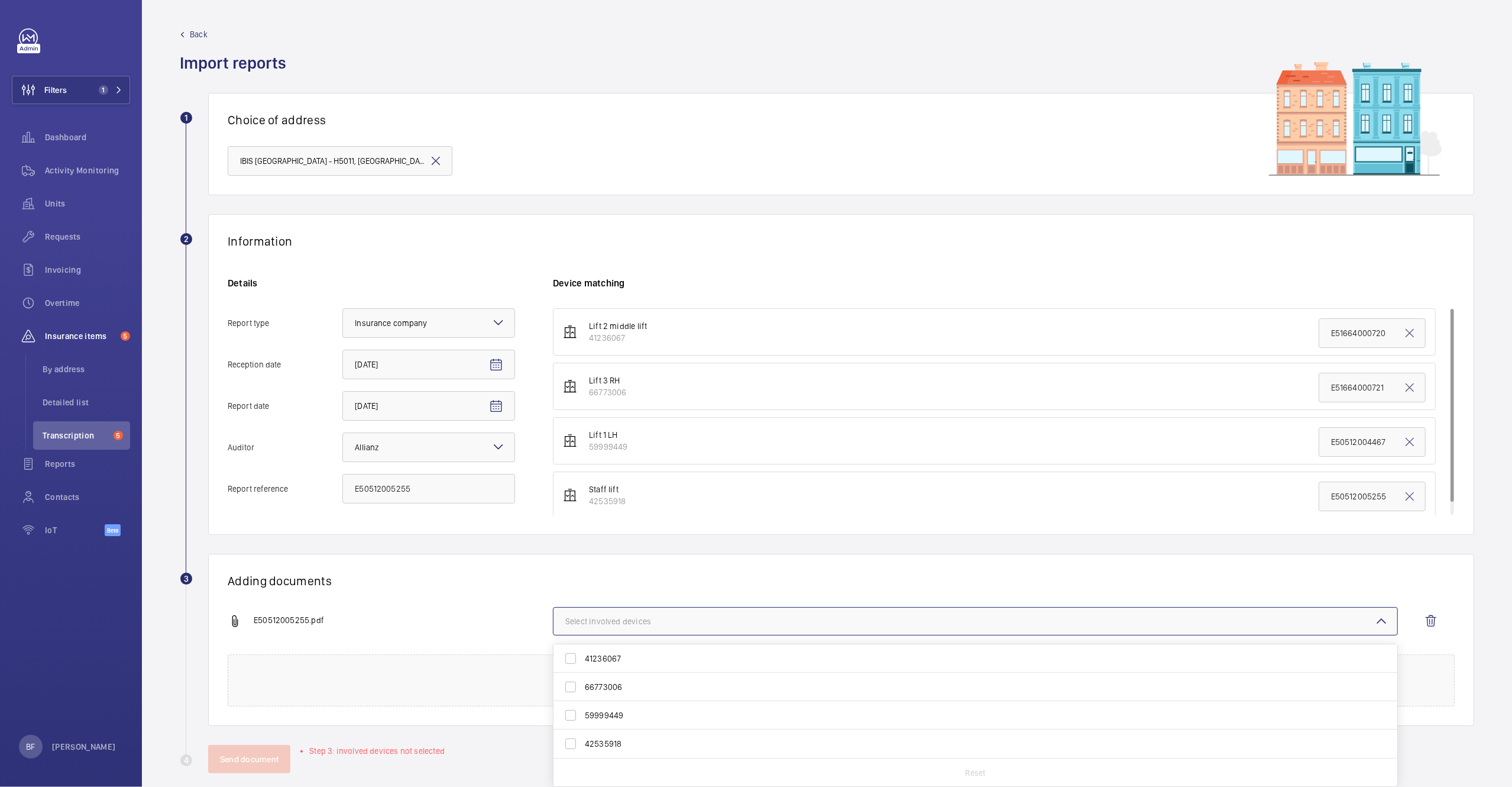
click at [623, 741] on span "42535918" at bounding box center [976, 743] width 783 height 12
click at [583, 741] on input "42535918" at bounding box center [571, 743] width 23 height 23
checkbox input "true"
click at [452, 573] on div "Adding documents E50512005255.pdf 1 device out of 4 involved 41236067 66773006 …" at bounding box center [841, 639] width 1266 height 172
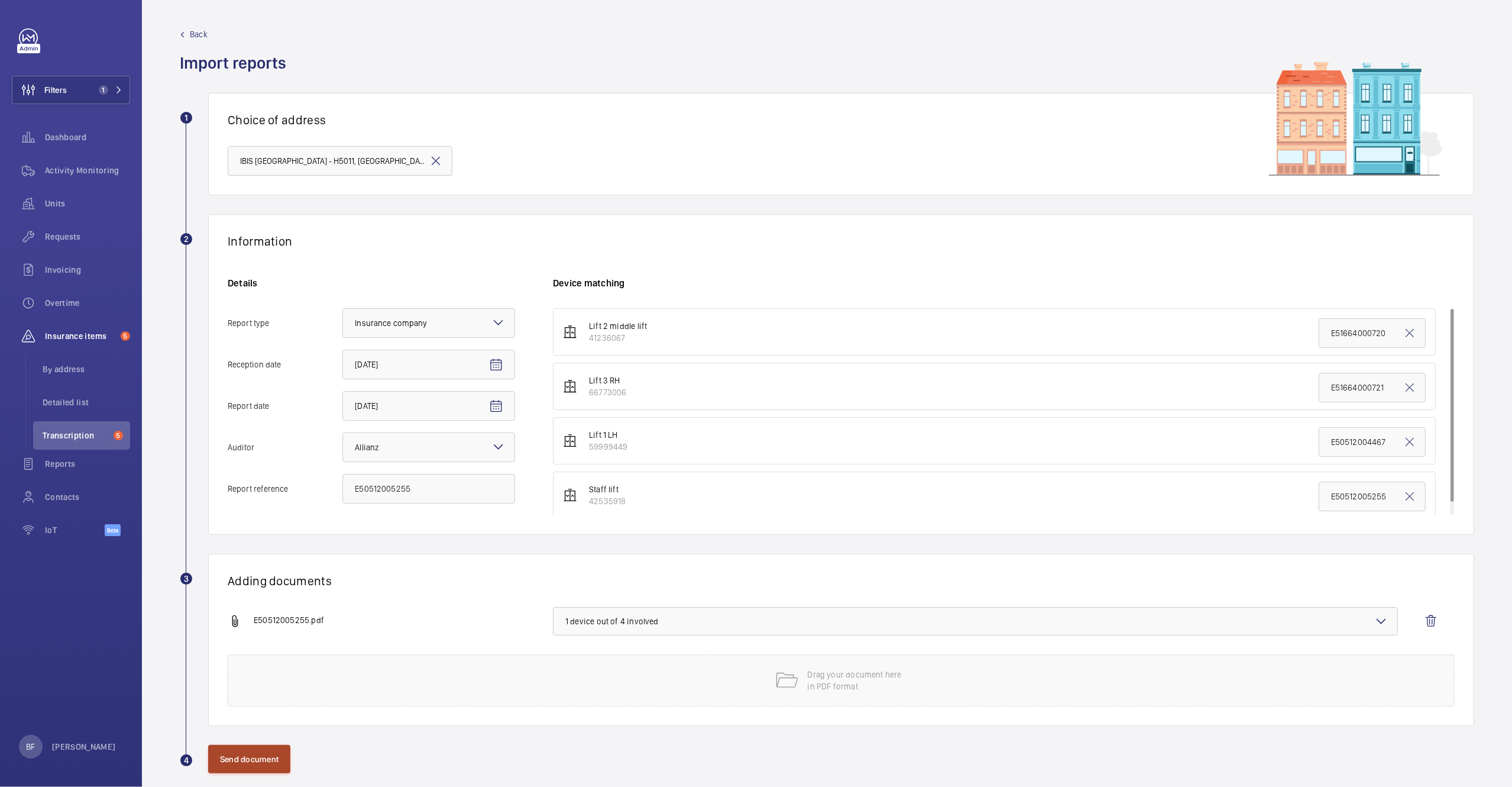
click at [264, 756] on button "Send document" at bounding box center [249, 758] width 82 height 29
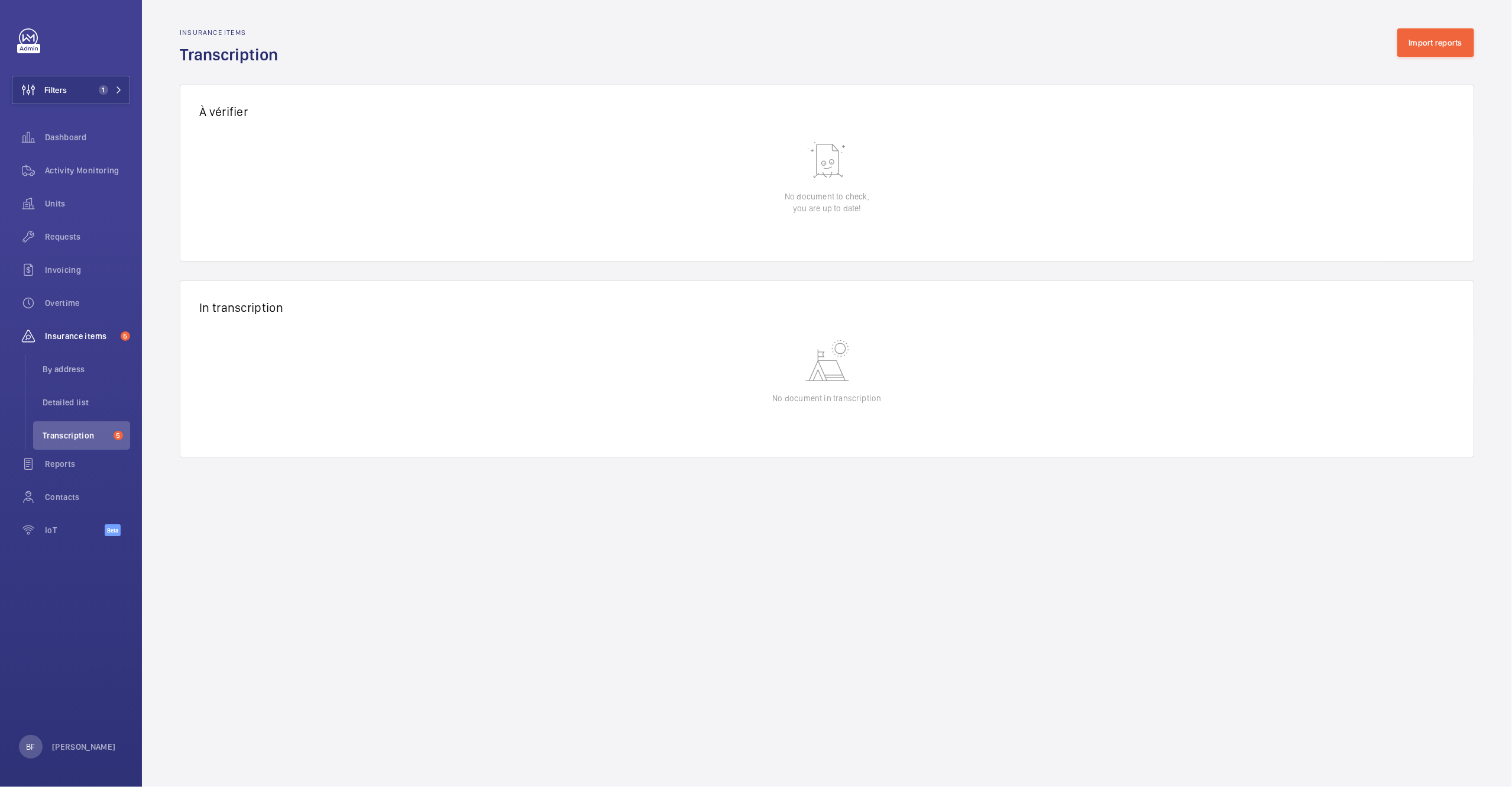
click at [1447, 25] on wm-front-admin-audit-in-transcription-table "Insurance items Transcription Import reports À vérifier 0 of 0 Reception date A…" at bounding box center [827, 243] width 1370 height 486
click at [1436, 39] on button "Import reports" at bounding box center [1436, 42] width 77 height 29
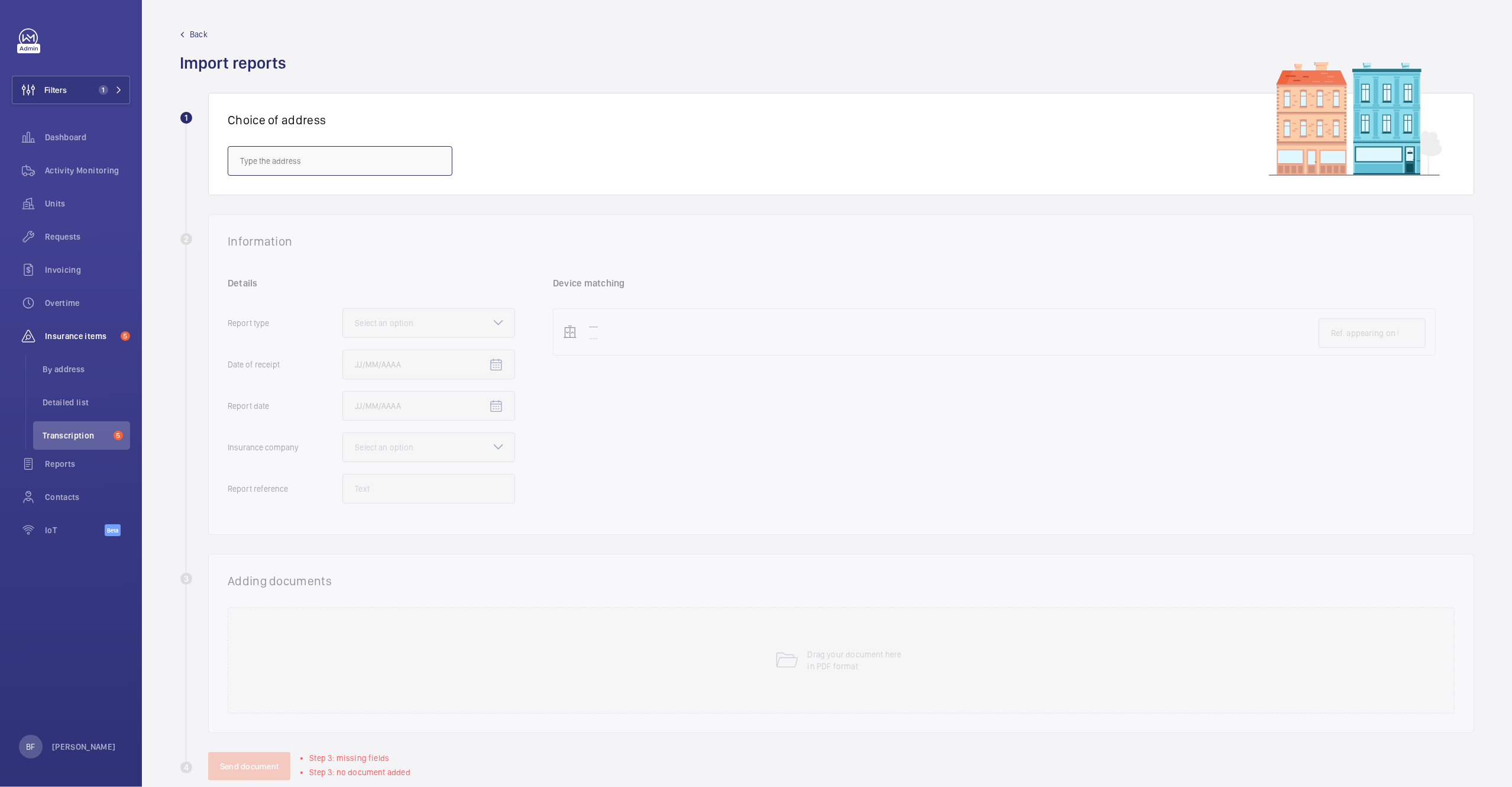
click at [304, 172] on input "text" at bounding box center [340, 160] width 224 height 30
click at [304, 163] on input "wenlock business centre" at bounding box center [340, 160] width 224 height 30
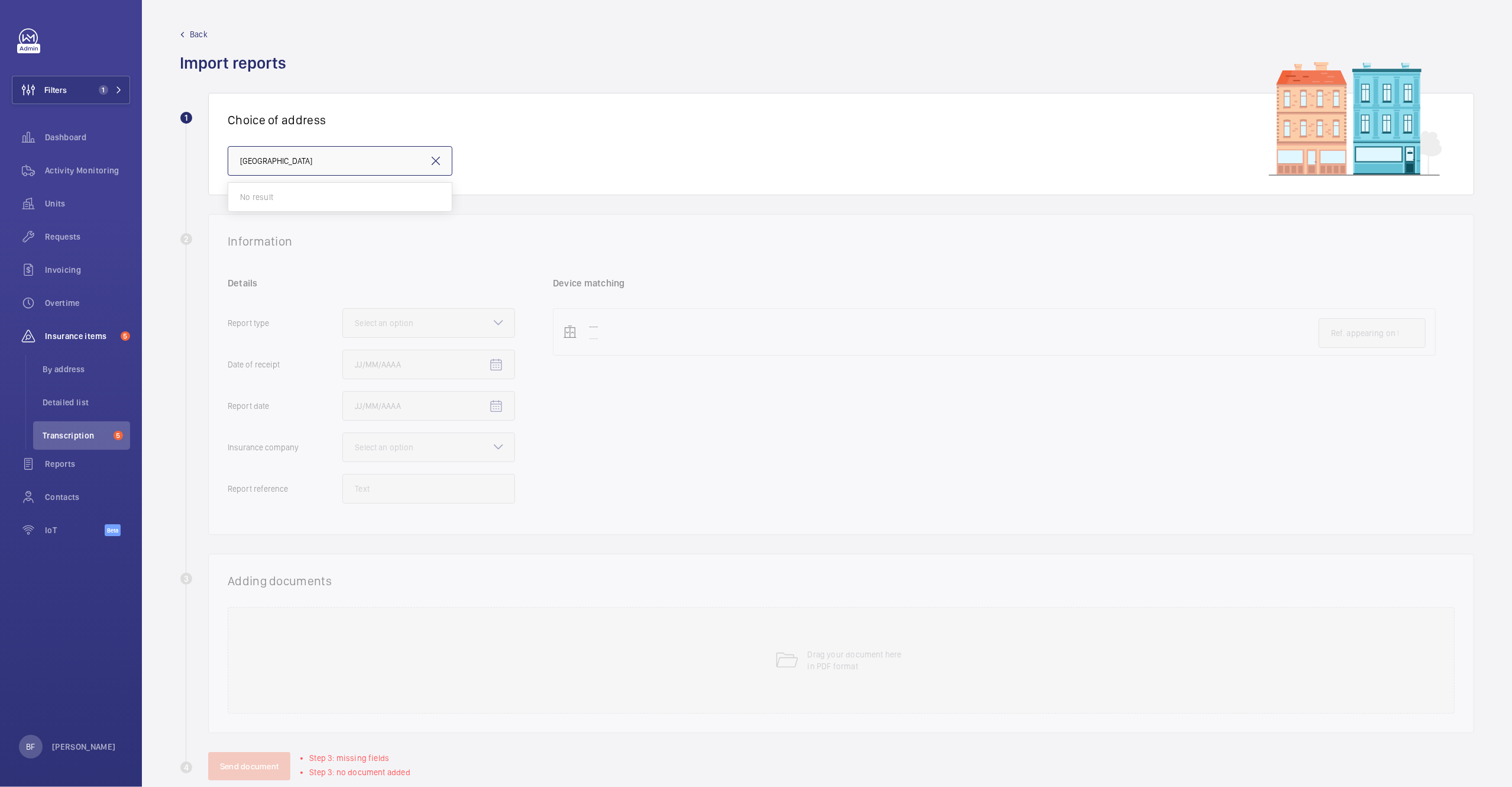
click at [304, 163] on input "wenlock business centre" at bounding box center [340, 160] width 224 height 30
click at [299, 196] on span "Wenlock Waterside Offices - Wenlock Waterside, 50-52 Wharf Road, LONDON N1 7EU" at bounding box center [340, 197] width 200 height 12
type input "Wenlock Waterside Offices - Wenlock Waterside, 50-52 Wharf Road, LONDON N1 7EU"
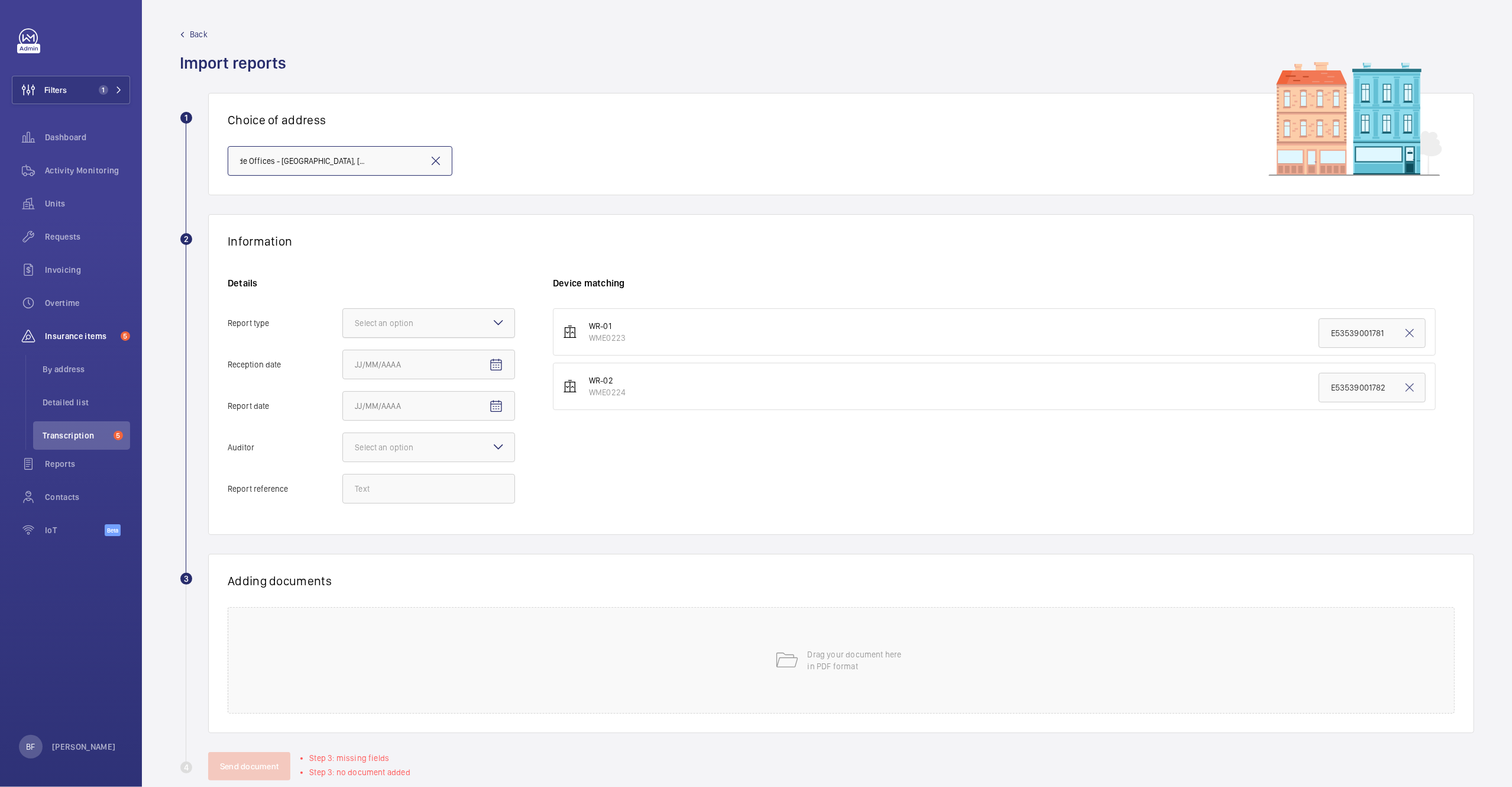
click at [416, 328] on div "Select an option" at bounding box center [399, 323] width 88 height 12
click at [343, 328] on input "Report type Select an option" at bounding box center [343, 323] width 0 height 29
click at [419, 367] on div "Insurance company" at bounding box center [429, 360] width 172 height 29
click at [343, 337] on input "Report type Select an option Insurance company Consultant" at bounding box center [343, 323] width 0 height 29
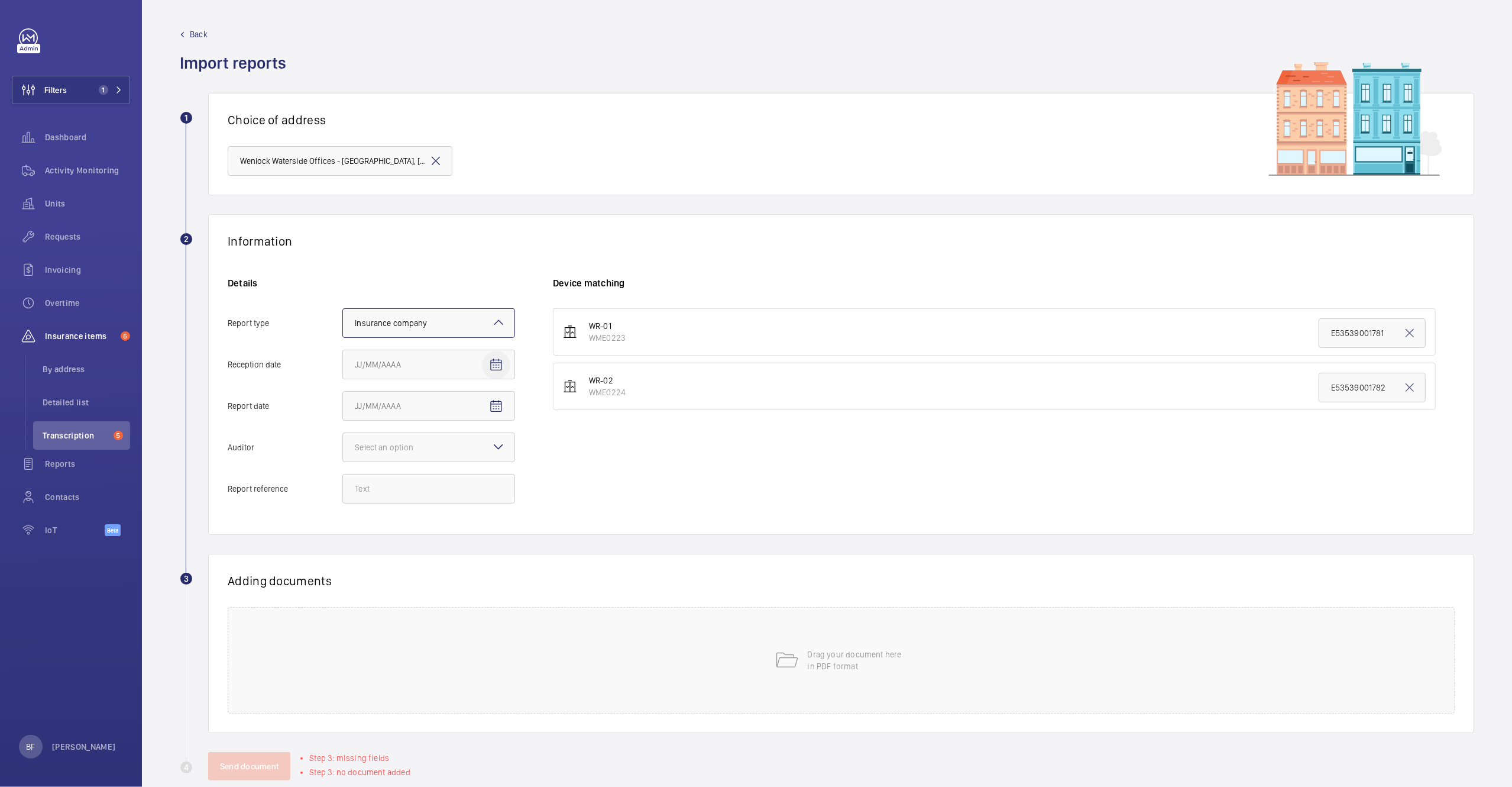
click at [489, 371] on mat-icon "Open calendar" at bounding box center [496, 365] width 14 height 14
click at [399, 491] on span "7" at bounding box center [408, 486] width 22 height 22
type input "10/7/2025"
click at [503, 411] on span "Open calendar" at bounding box center [496, 406] width 29 height 29
click at [385, 519] on span "6" at bounding box center [384, 527] width 22 height 22
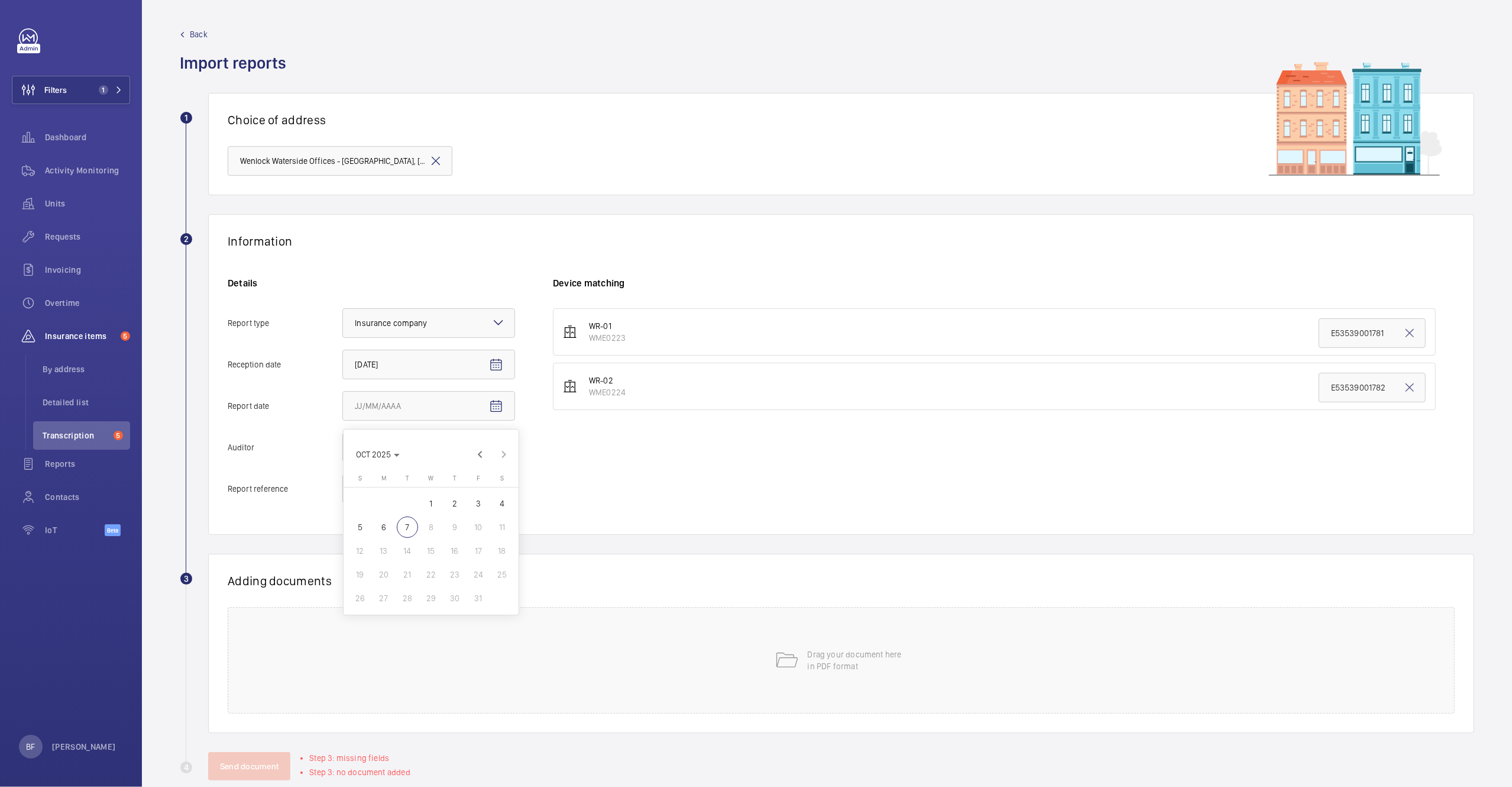
type input "10/6/2025"
click at [423, 433] on div "Select an option" at bounding box center [429, 447] width 172 height 30
click at [343, 433] on input "Auditor Select an option" at bounding box center [343, 447] width 0 height 29
click at [374, 564] on div "Allianz" at bounding box center [429, 571] width 172 height 29
click at [343, 462] on input "Auditor Select an option Veritas Zurich British Engineering Allianz Other" at bounding box center [343, 447] width 0 height 29
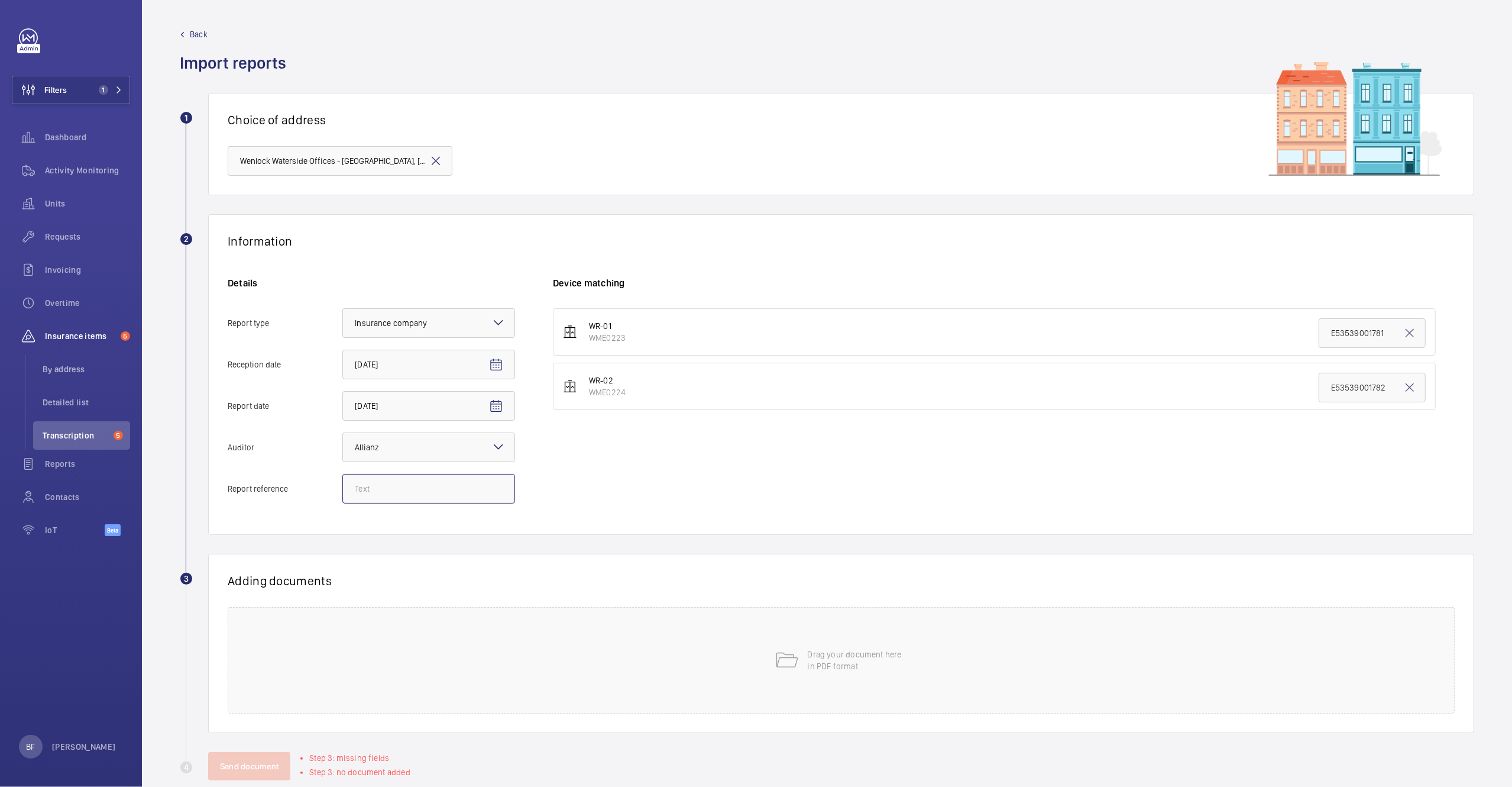
click at [418, 492] on input "Report reference" at bounding box center [429, 488] width 172 height 30
paste input "S63081000143"
type input "S63081000143"
click at [1340, 338] on input "E53539001781" at bounding box center [1372, 333] width 107 height 30
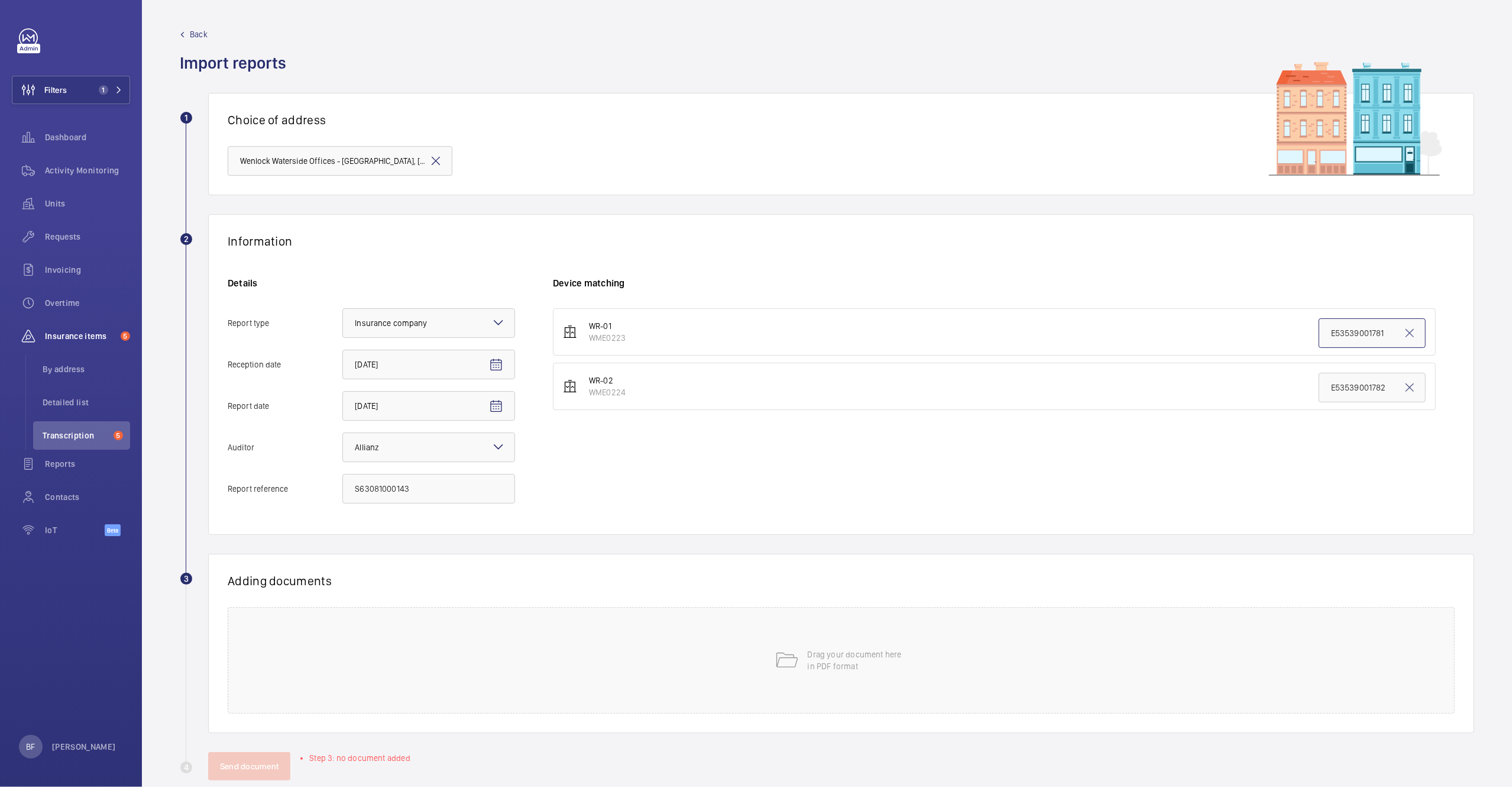
click at [1340, 338] on input "E53539001781" at bounding box center [1372, 333] width 107 height 30
paste input "S63081000143"
type input "S63081000143"
click at [876, 681] on div "Drag your document here in PDF format" at bounding box center [841, 660] width 1227 height 107
click at [599, 630] on button "Select involved devices" at bounding box center [975, 621] width 845 height 29
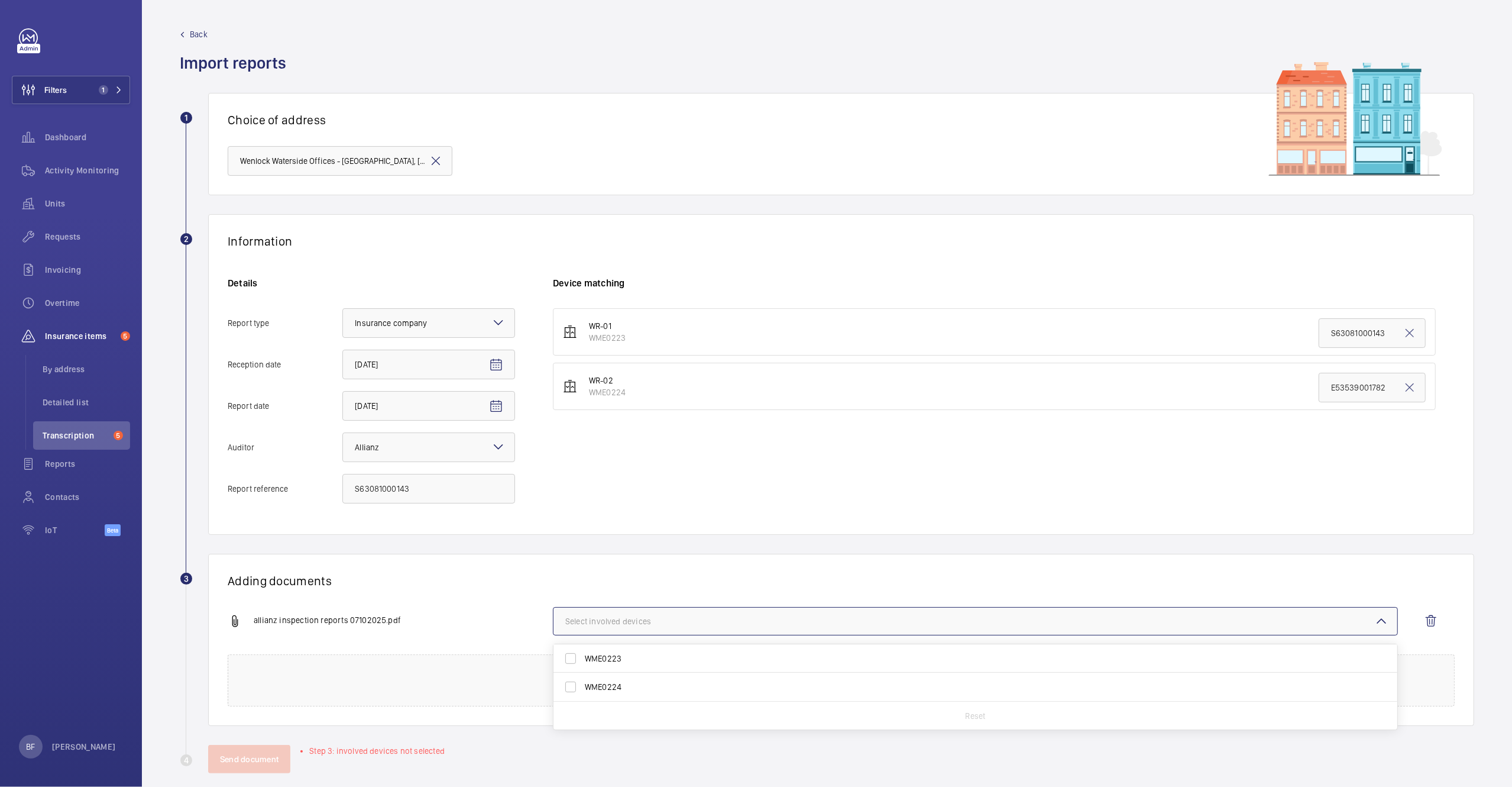
click at [595, 665] on span "WME0223" at bounding box center [976, 658] width 783 height 12
click at [583, 665] on input "WME0223" at bounding box center [571, 658] width 23 height 23
checkbox input "true"
click at [430, 563] on div "Adding documents allianz inspection reports 07102025.pdf 1 device out of 2 invo…" at bounding box center [841, 639] width 1266 height 172
click at [254, 759] on button "Send document" at bounding box center [249, 758] width 82 height 29
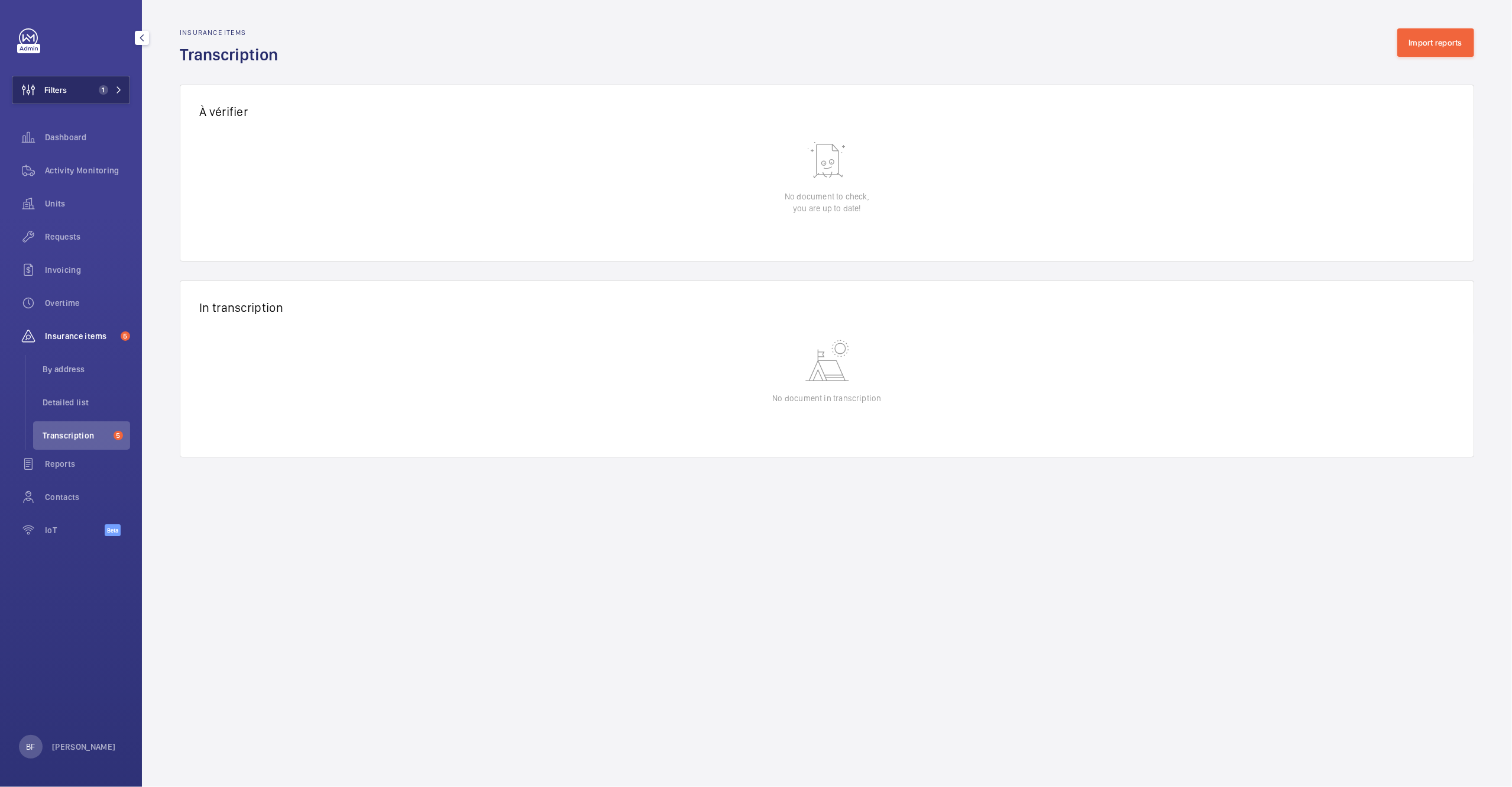
click at [109, 92] on span "1" at bounding box center [108, 89] width 29 height 10
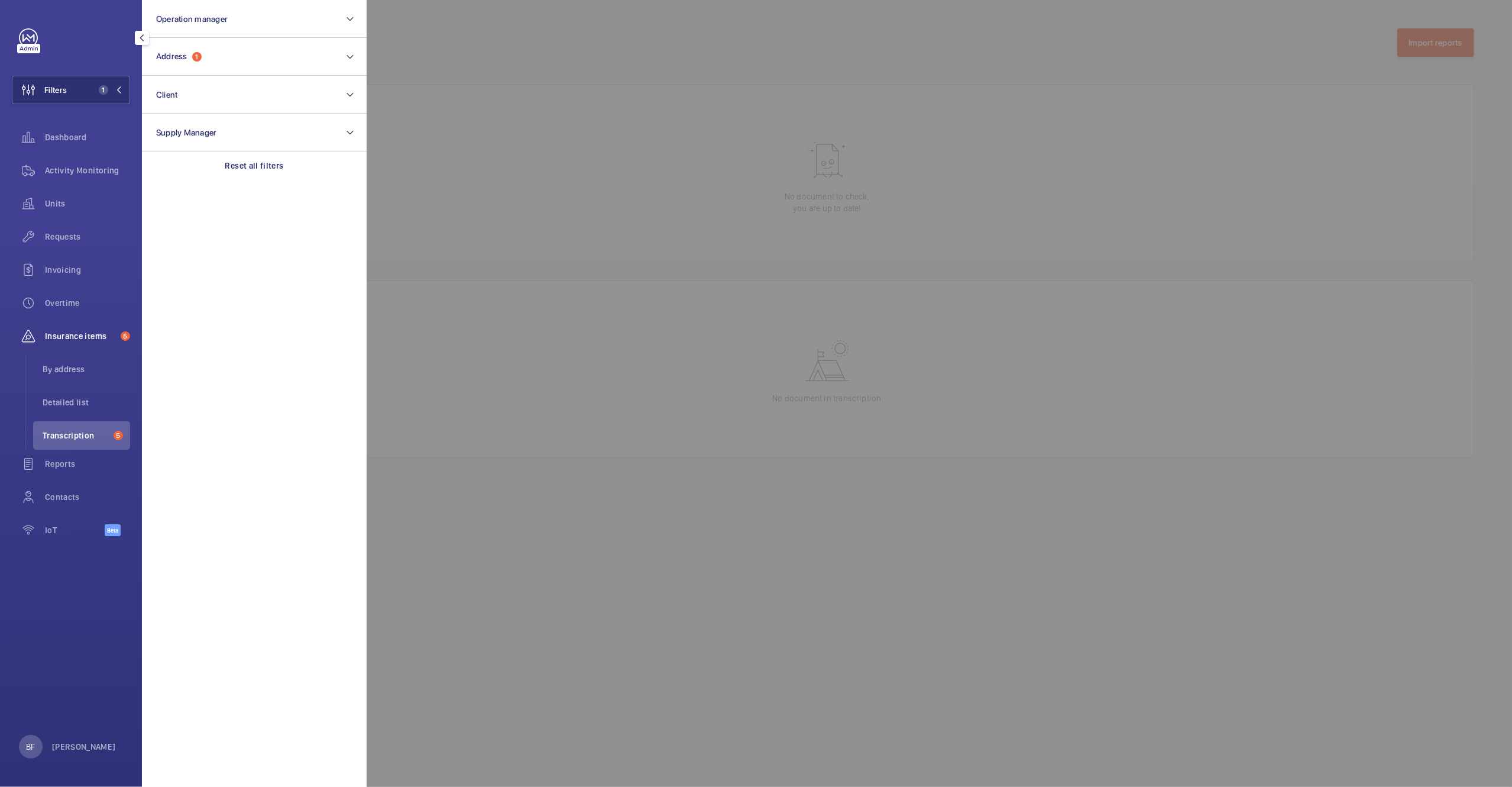
click at [248, 181] on section "Operation manager Address 1 Client Supply Manager Reset all filters" at bounding box center [254, 393] width 224 height 787
click at [245, 167] on p "Reset all filters" at bounding box center [254, 166] width 58 height 12
click at [223, 71] on button "Address" at bounding box center [254, 57] width 224 height 38
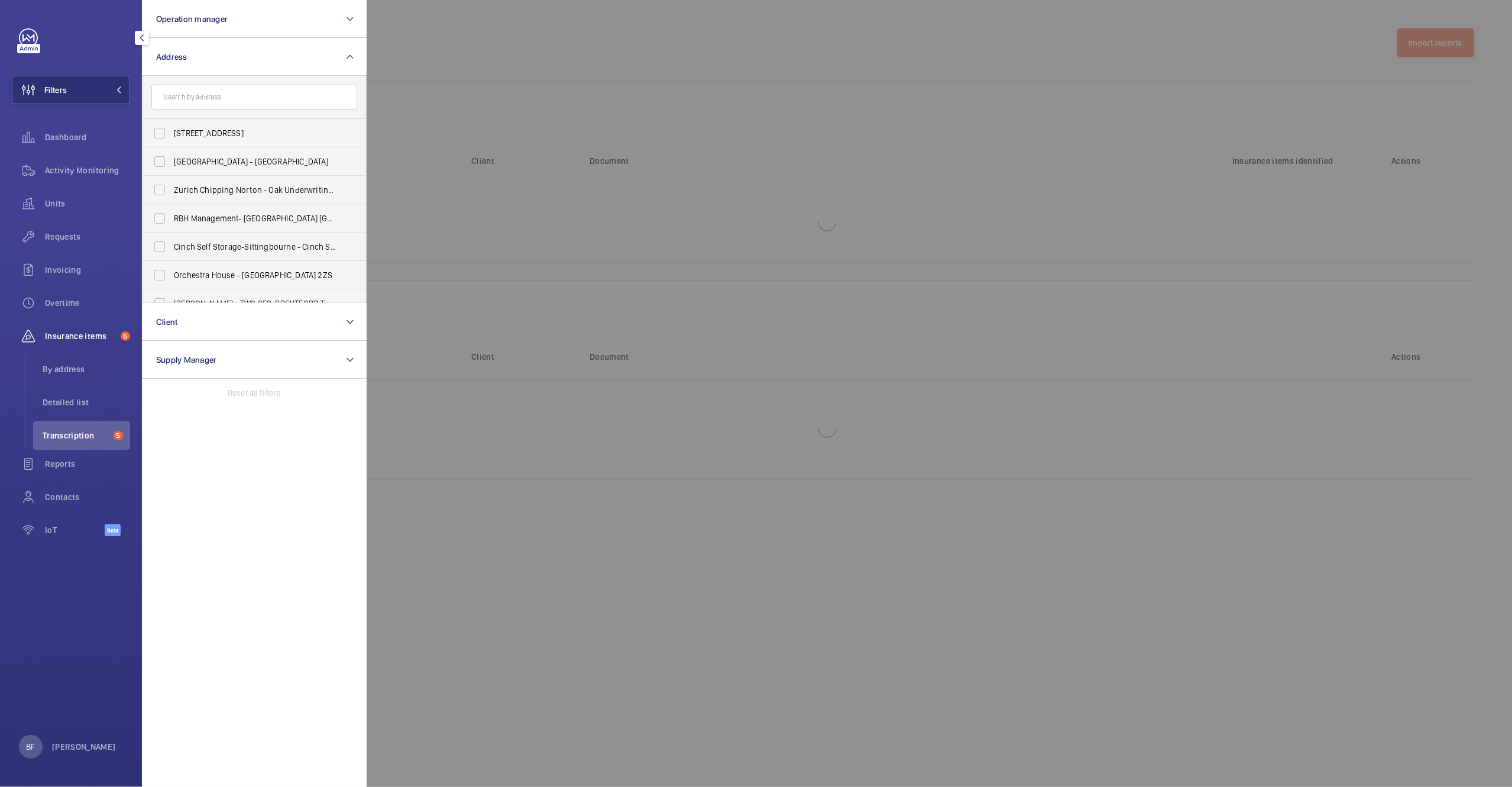
click at [217, 100] on input "text" at bounding box center [254, 96] width 206 height 25
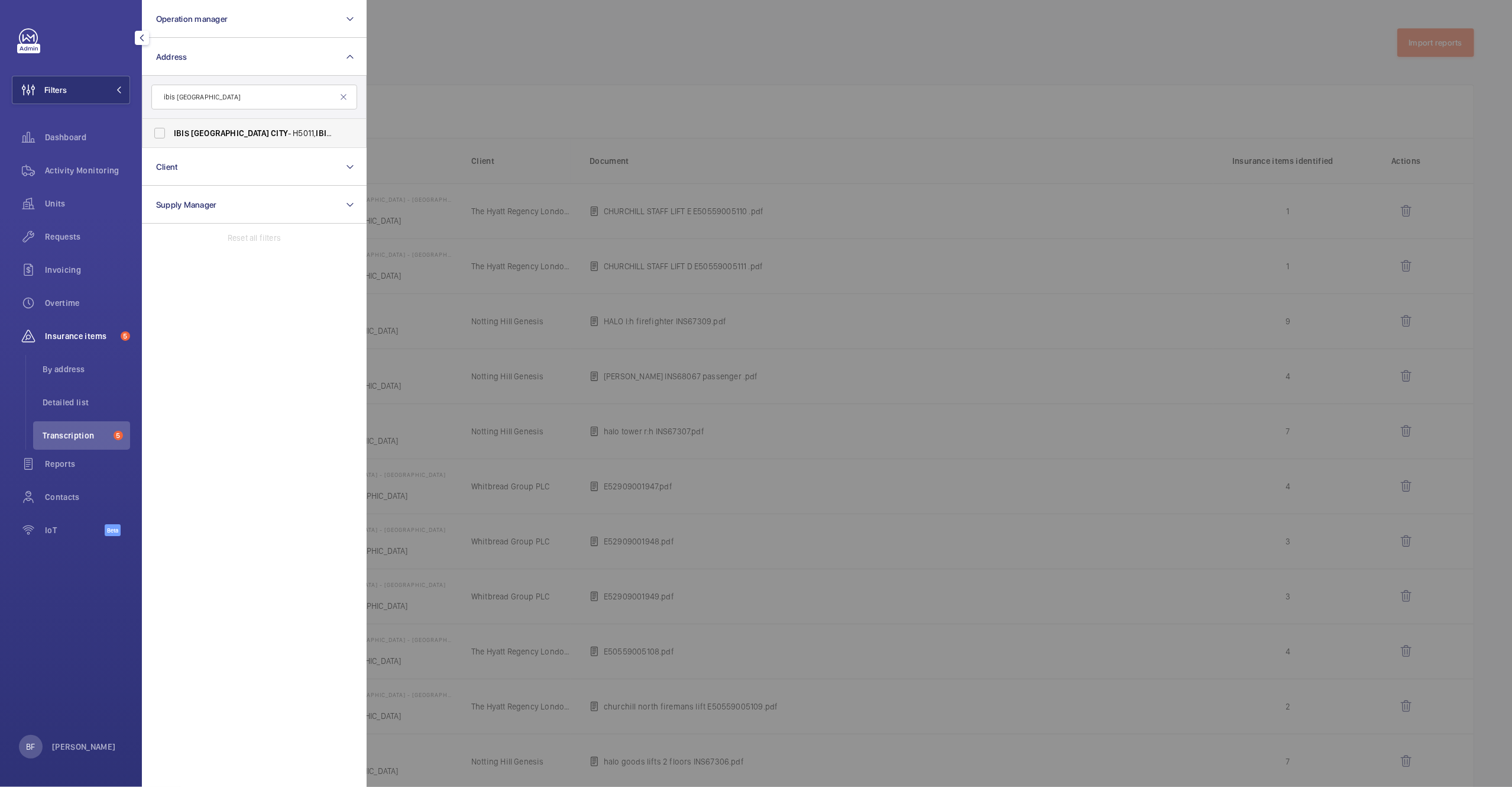
type input "ibis london city"
click at [222, 124] on label "IBIS LONDON CITY - H5011, IBIS LONDON CITY , 5 Commercial St, LONDON E1 6BF" at bounding box center [245, 133] width 206 height 29
click at [172, 124] on input "IBIS LONDON CITY - H5011, IBIS LONDON CITY , 5 Commercial St, LONDON E1 6BF" at bounding box center [159, 133] width 23 height 23
checkbox input "true"
click at [481, 91] on div at bounding box center [1122, 393] width 1512 height 787
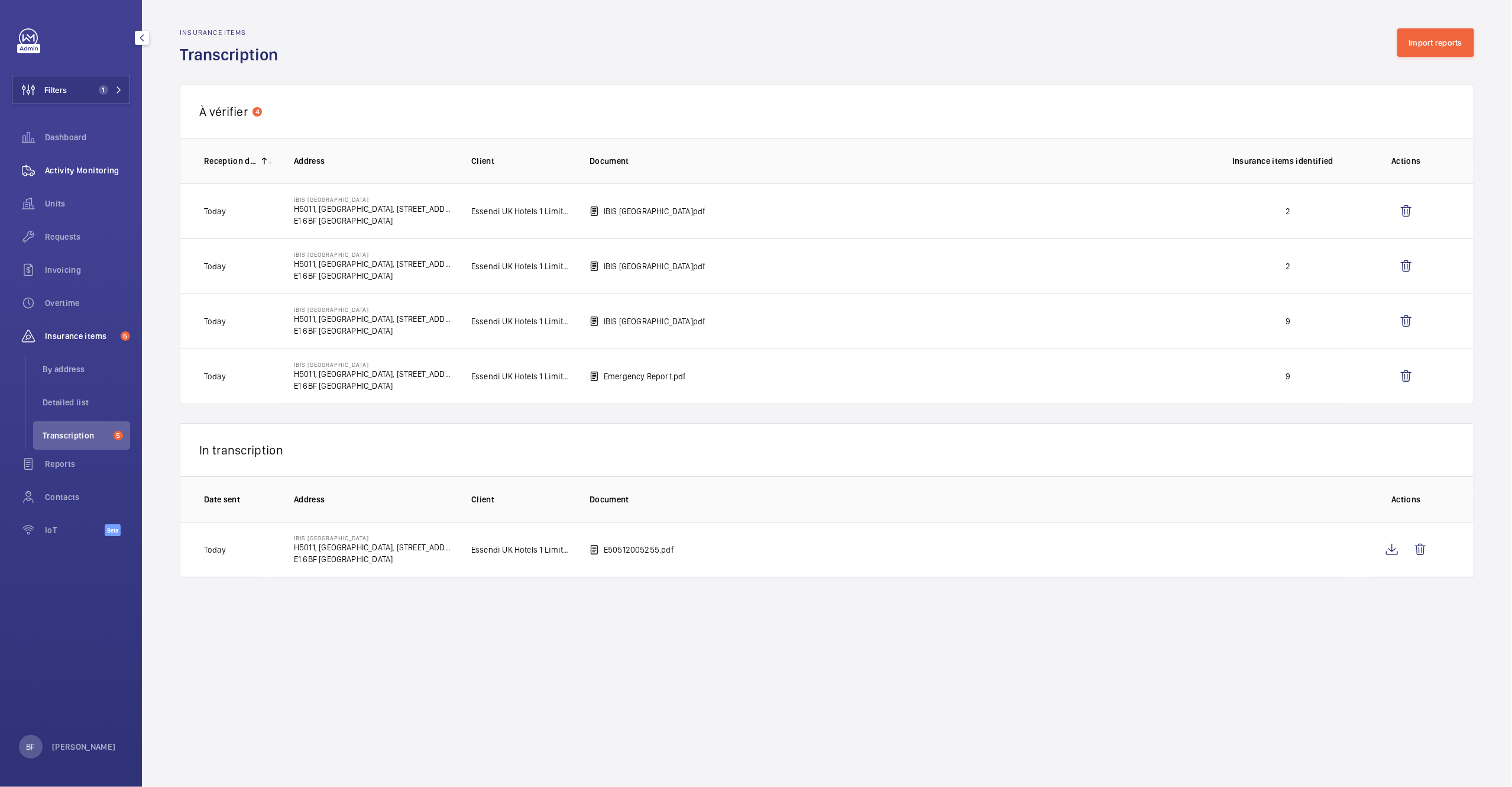
click at [68, 183] on div "Activity Monitoring" at bounding box center [71, 170] width 119 height 29
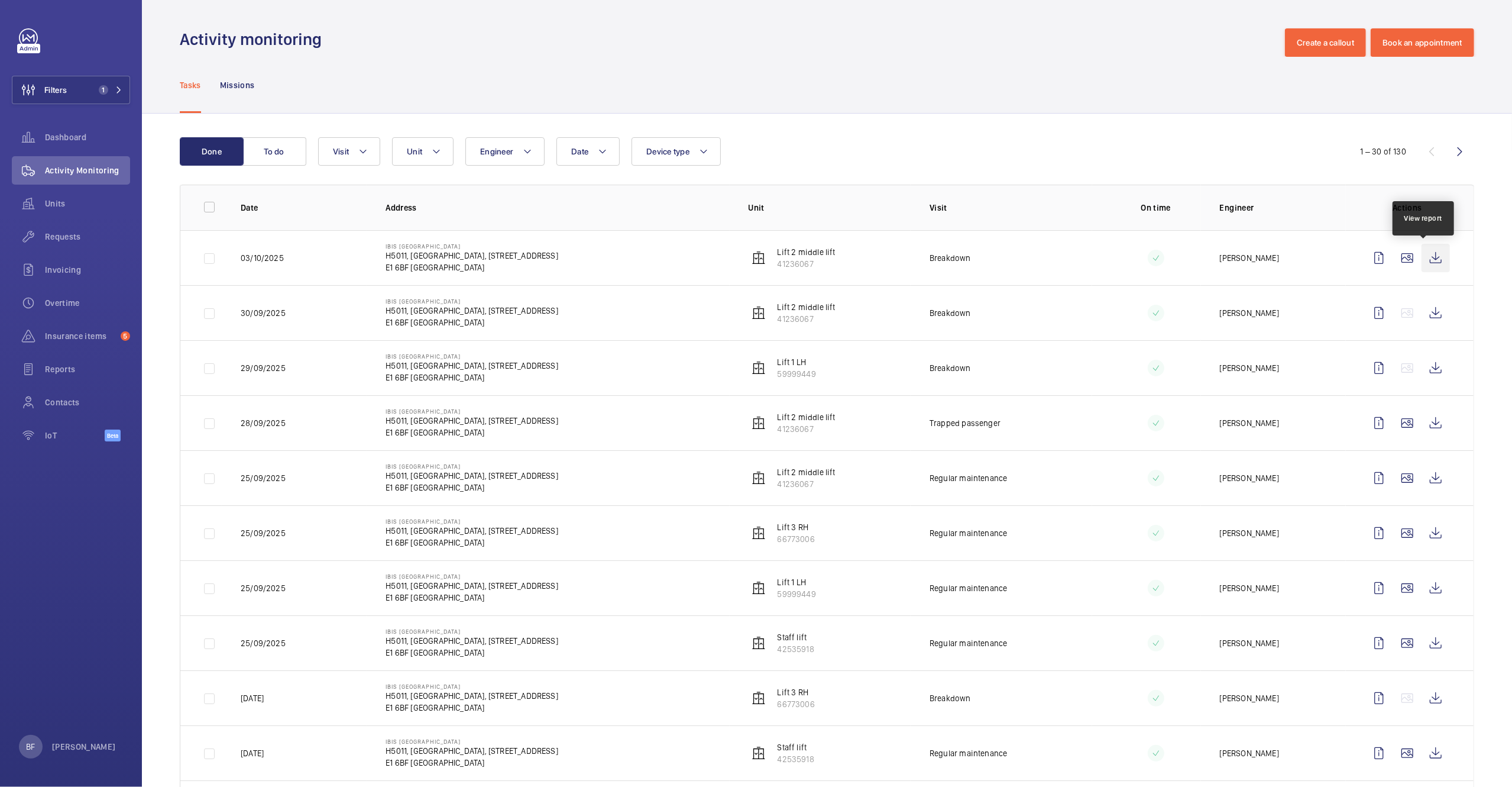
click at [1426, 260] on wm-front-icon-button at bounding box center [1436, 257] width 29 height 29
click at [295, 153] on button "To do" at bounding box center [274, 151] width 64 height 29
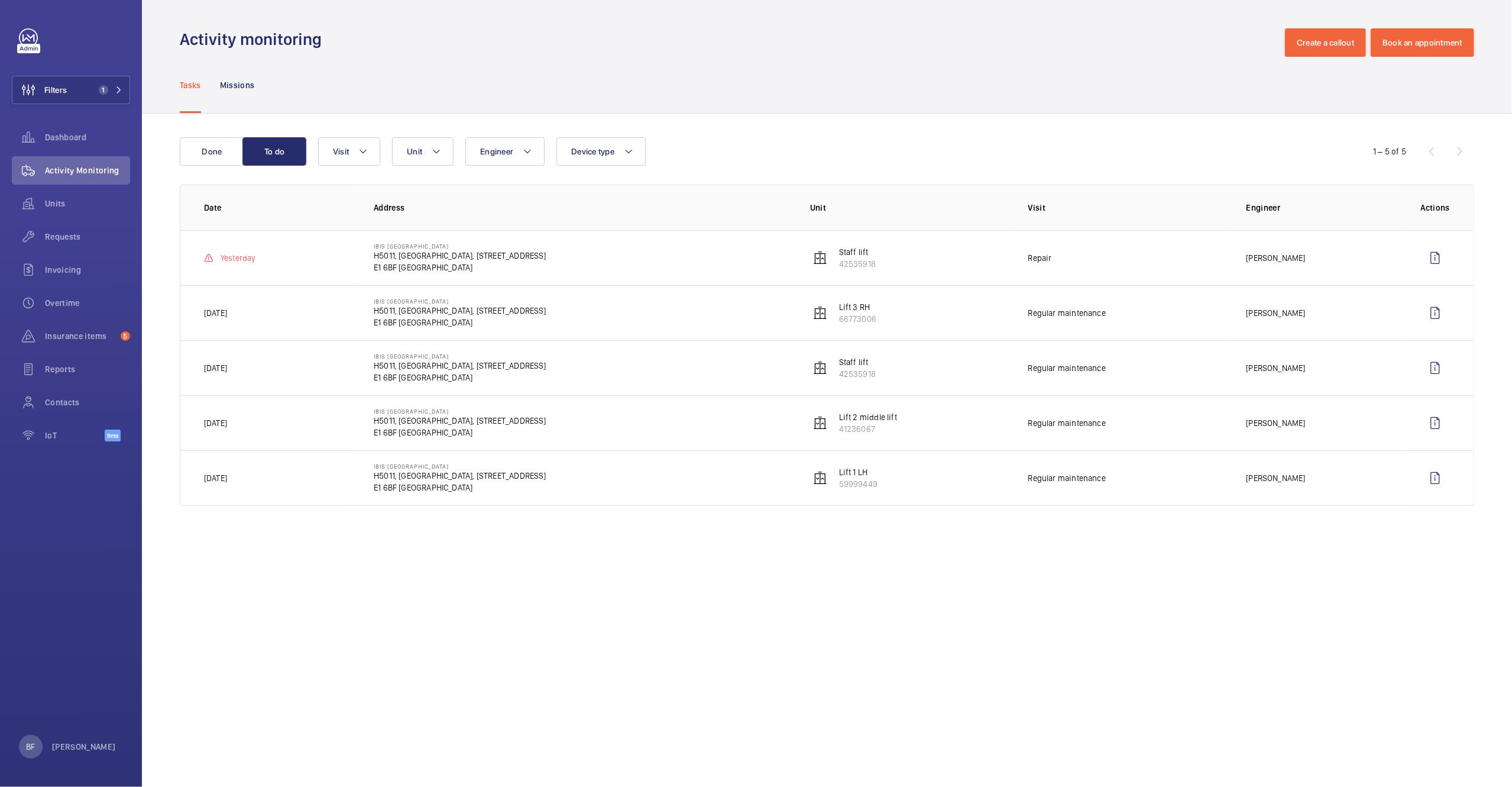
click at [641, 264] on td "IBIS LONDON CITY H5011, IBIS LONDON CITY, 5 Commercial St E1 6BF LONDON" at bounding box center [573, 257] width 436 height 55
click at [1433, 259] on wm-front-icon-button at bounding box center [1435, 257] width 29 height 29
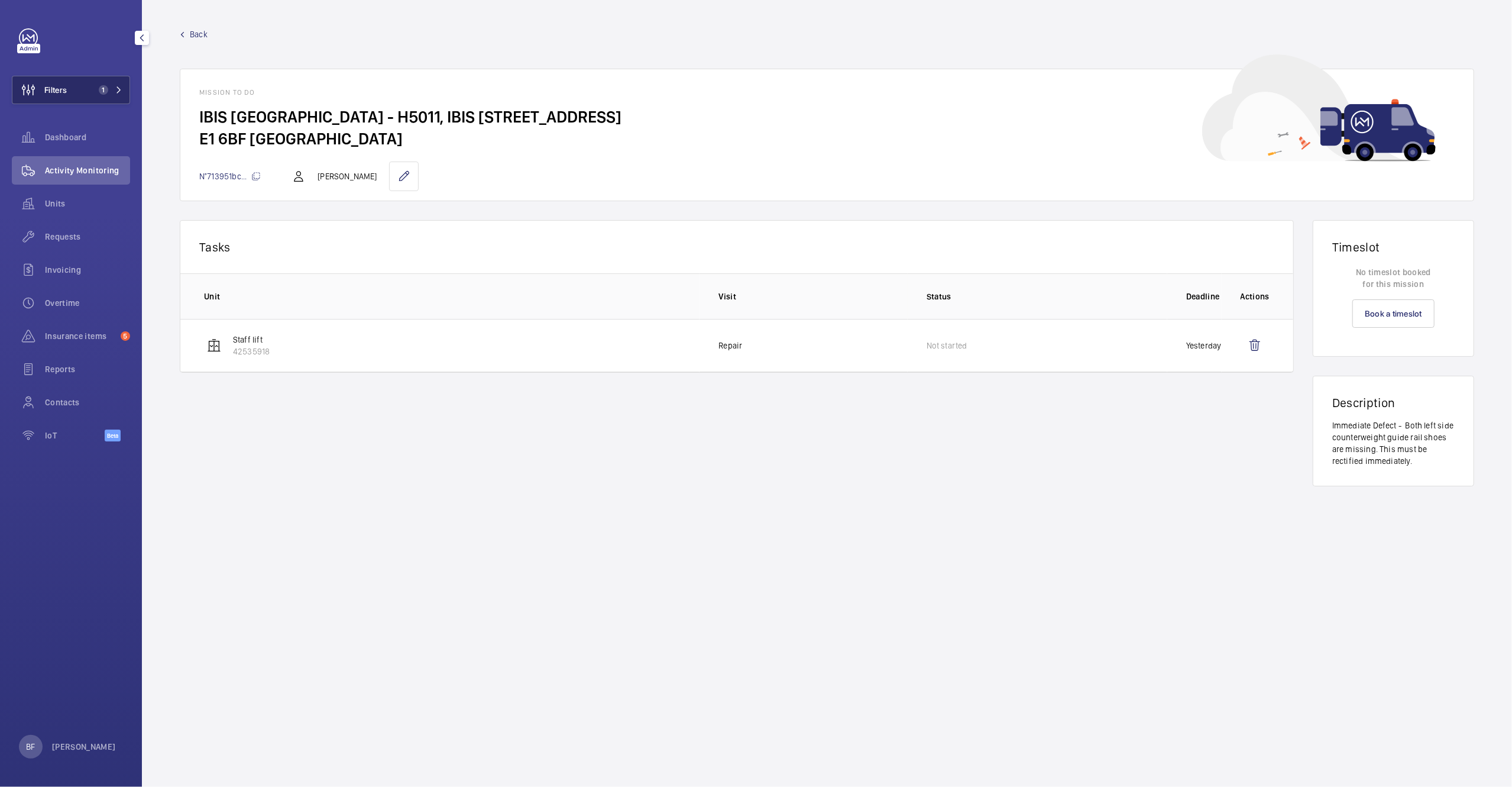
click at [94, 94] on span "1" at bounding box center [101, 89] width 14 height 10
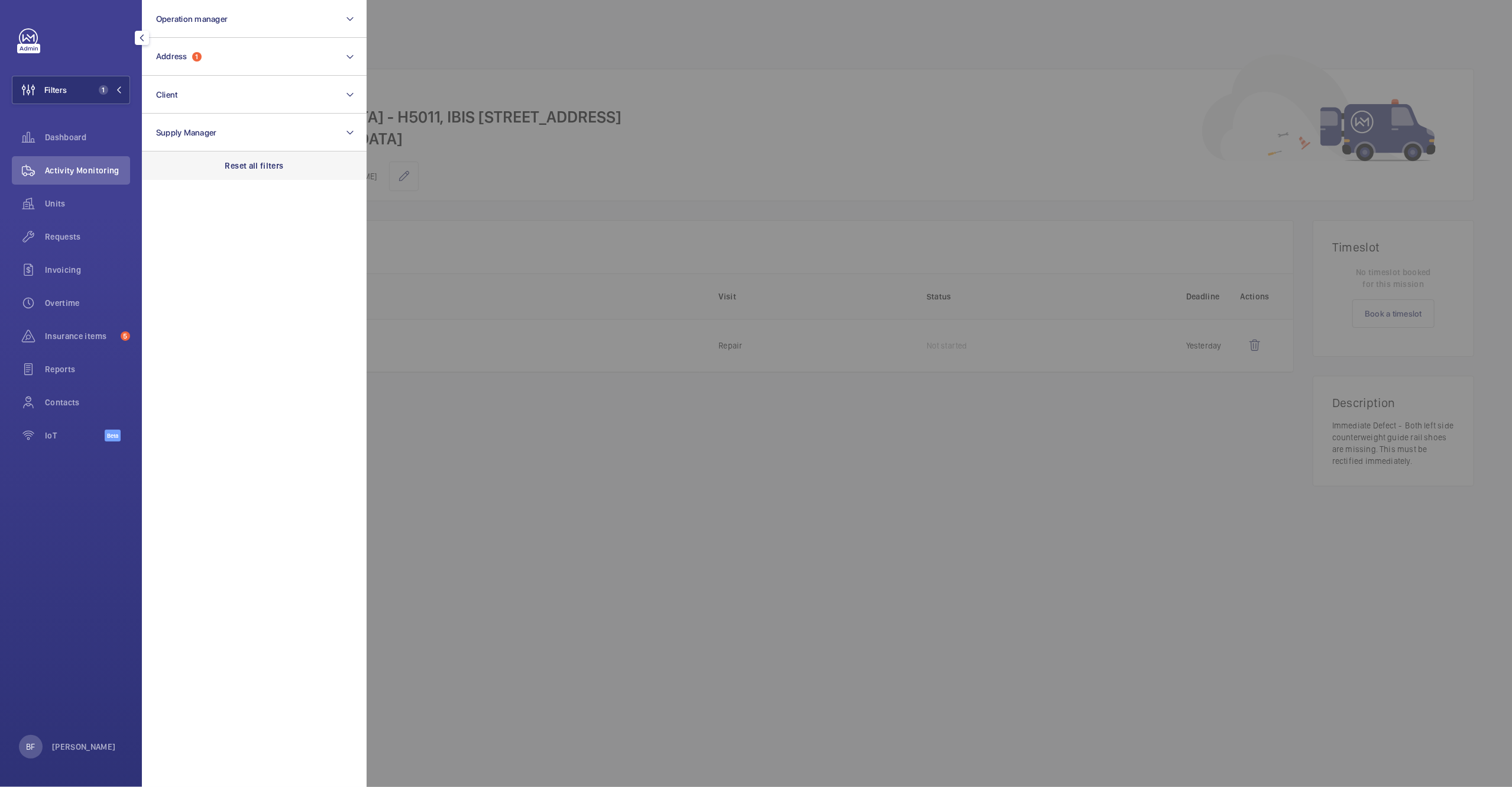
click at [239, 174] on div "Reset all filters" at bounding box center [254, 166] width 224 height 29
click at [224, 56] on button "Address" at bounding box center [254, 57] width 224 height 38
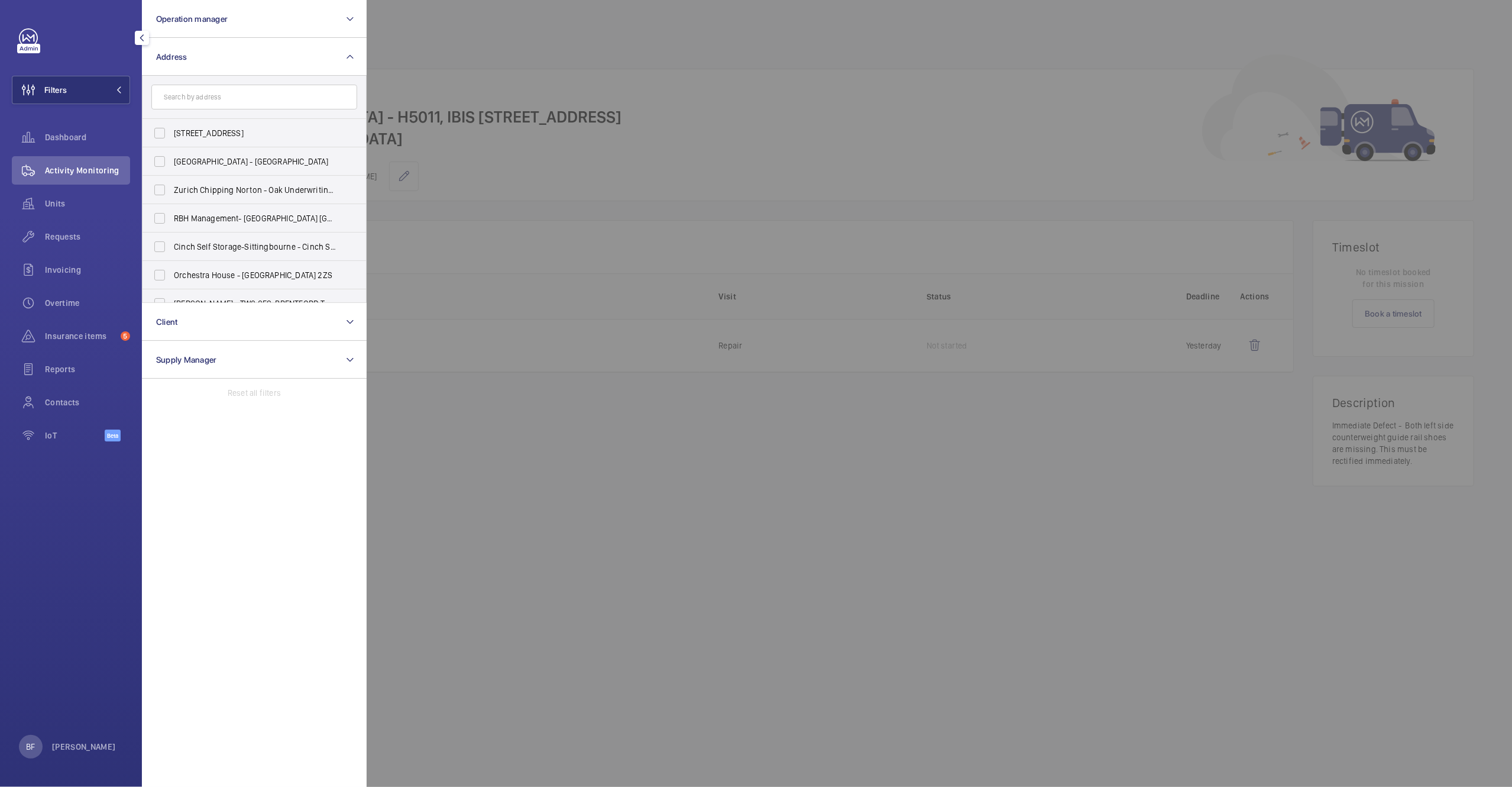
click at [233, 93] on input "text" at bounding box center [254, 96] width 206 height 25
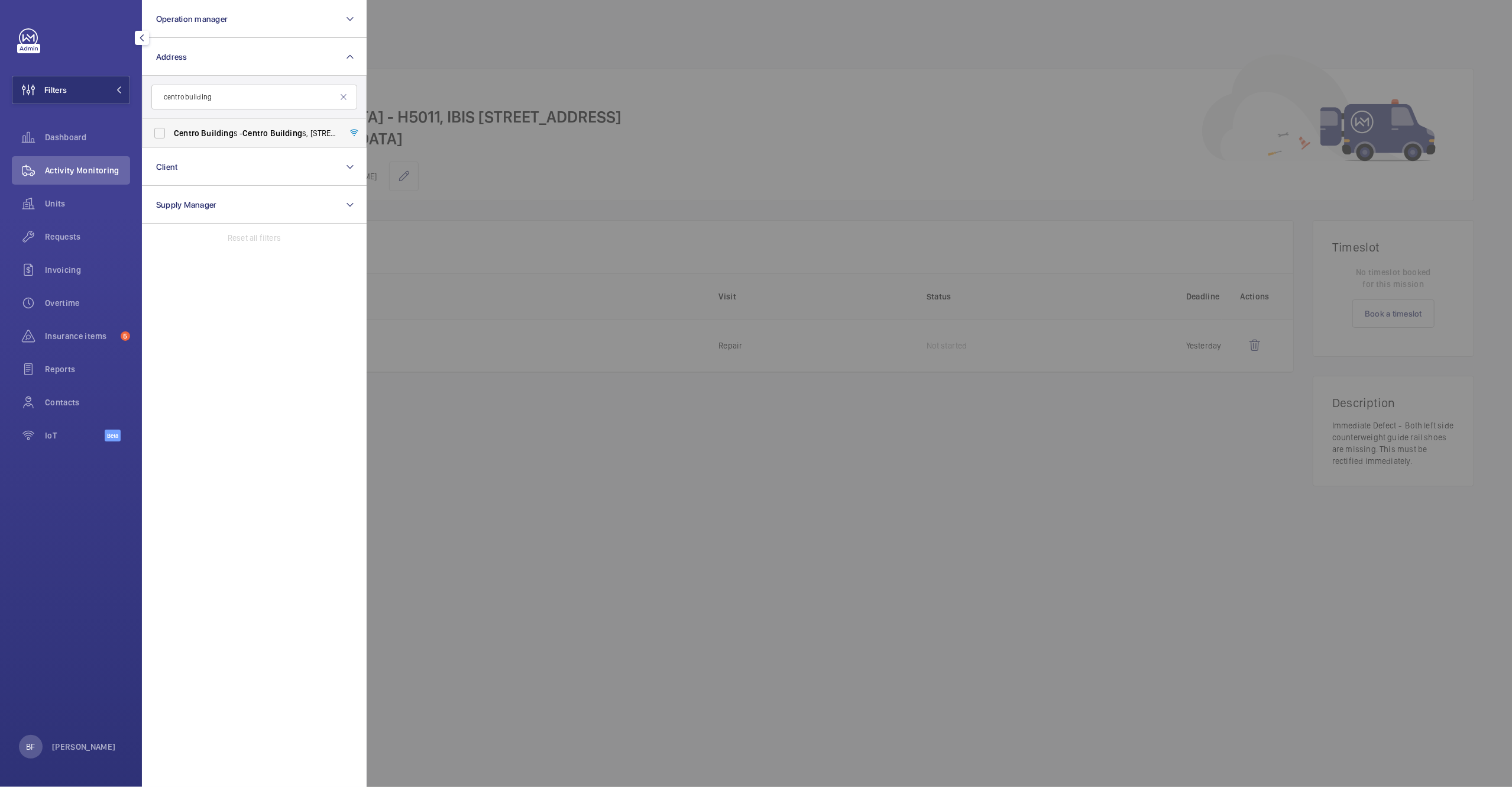
type input "centro building"
click at [287, 128] on span "Building" at bounding box center [286, 133] width 32 height 10
click at [172, 128] on input "Centro Building s - Centro Building s, 20-23 Mandela Street, Camden, London, NW…" at bounding box center [159, 133] width 23 height 23
checkbox input "true"
click at [514, 115] on div at bounding box center [1122, 393] width 1512 height 787
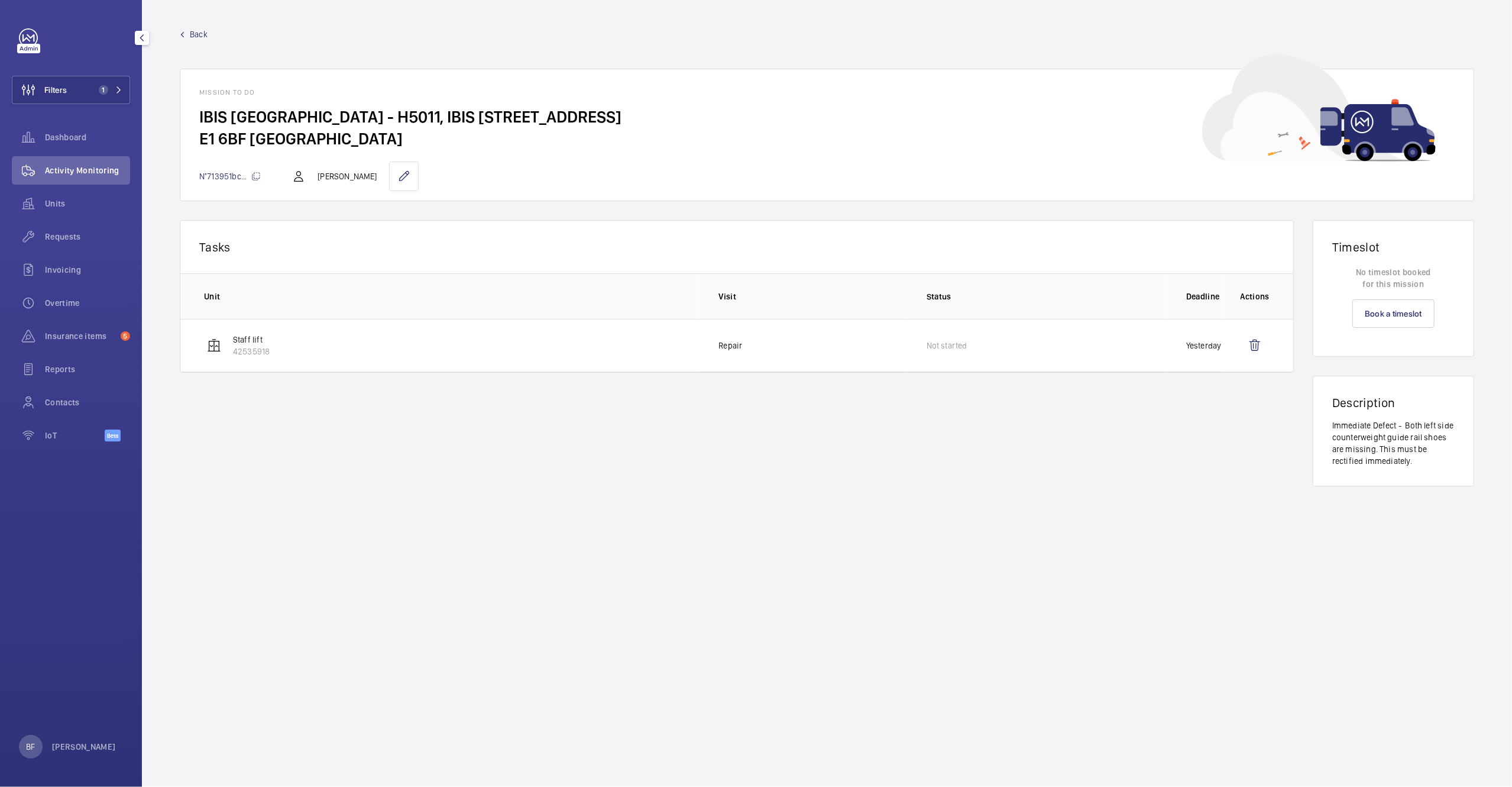
click at [79, 166] on span "Activity Monitoring" at bounding box center [87, 170] width 85 height 12
click at [74, 163] on div "Activity Monitoring" at bounding box center [71, 170] width 119 height 29
click at [167, 38] on wm-front-mission-details "Back Mission to do IBIS LONDON CITY - H5011, IBIS LONDON CITY, 5 Commercial St …" at bounding box center [827, 393] width 1370 height 787
click at [194, 29] on span "Back" at bounding box center [198, 34] width 18 height 12
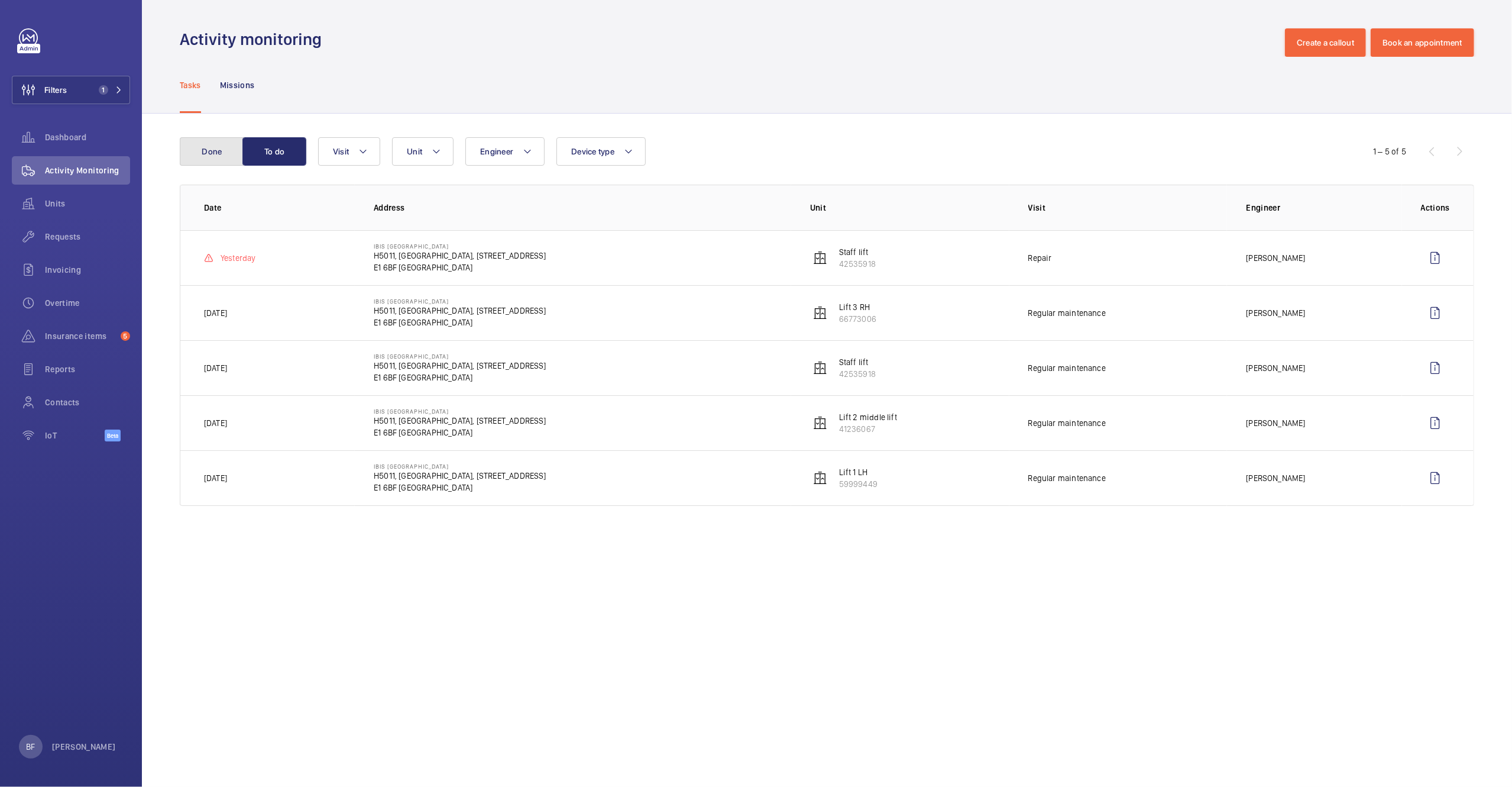
click at [210, 150] on button "Done" at bounding box center [212, 151] width 64 height 29
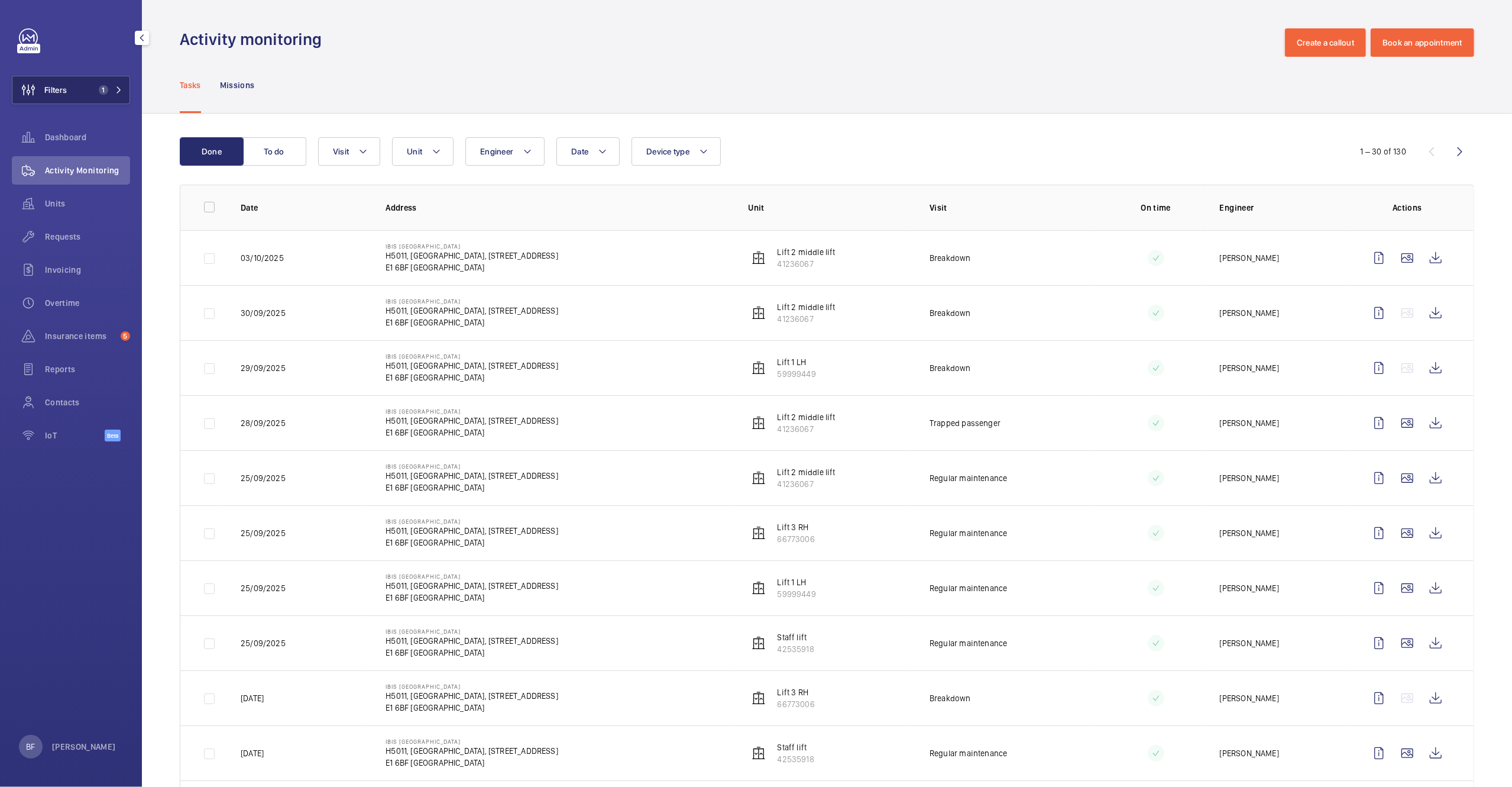
click at [118, 87] on mat-icon at bounding box center [119, 89] width 7 height 7
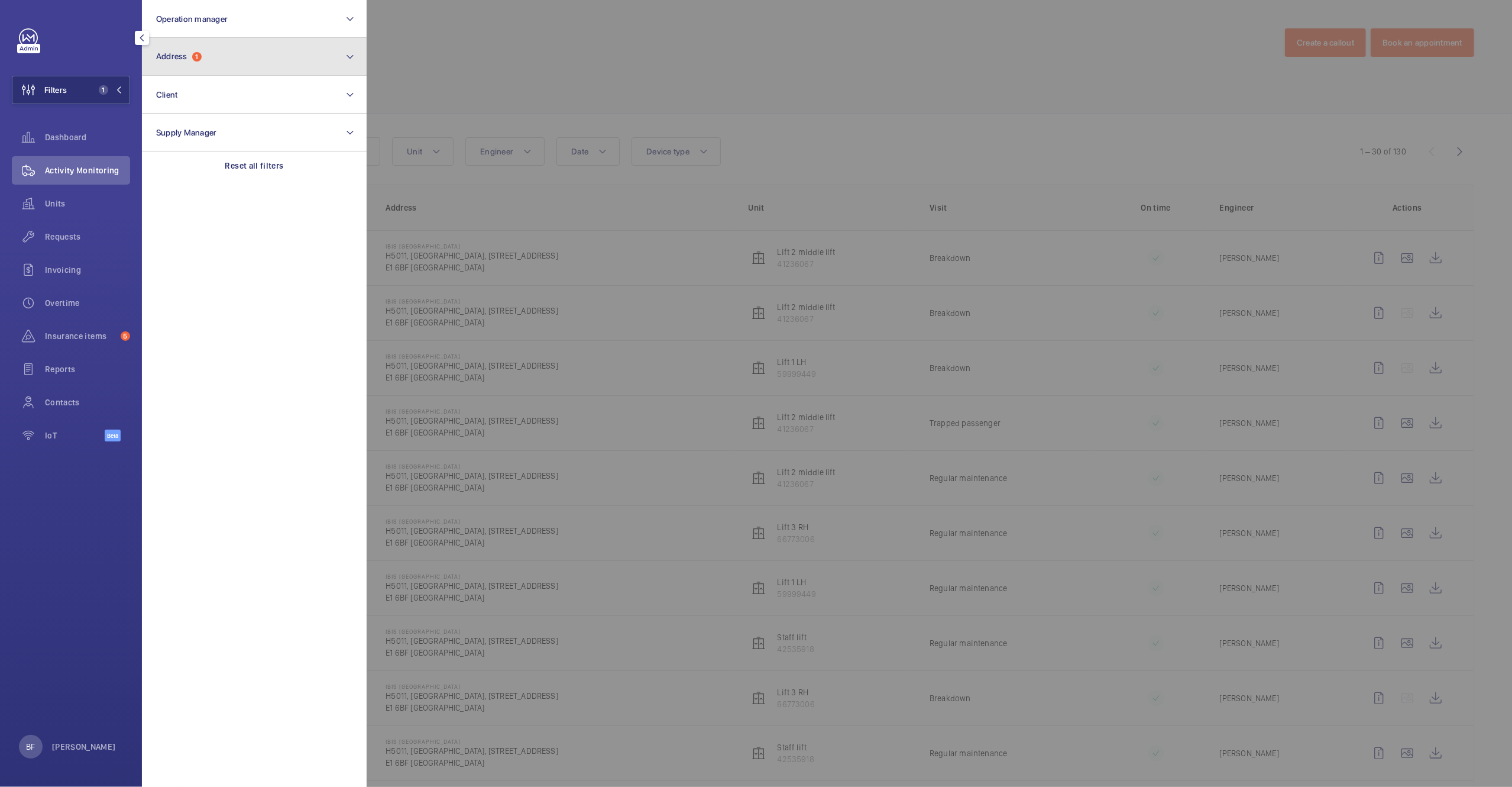
click at [296, 42] on button "Address 1" at bounding box center [254, 57] width 224 height 38
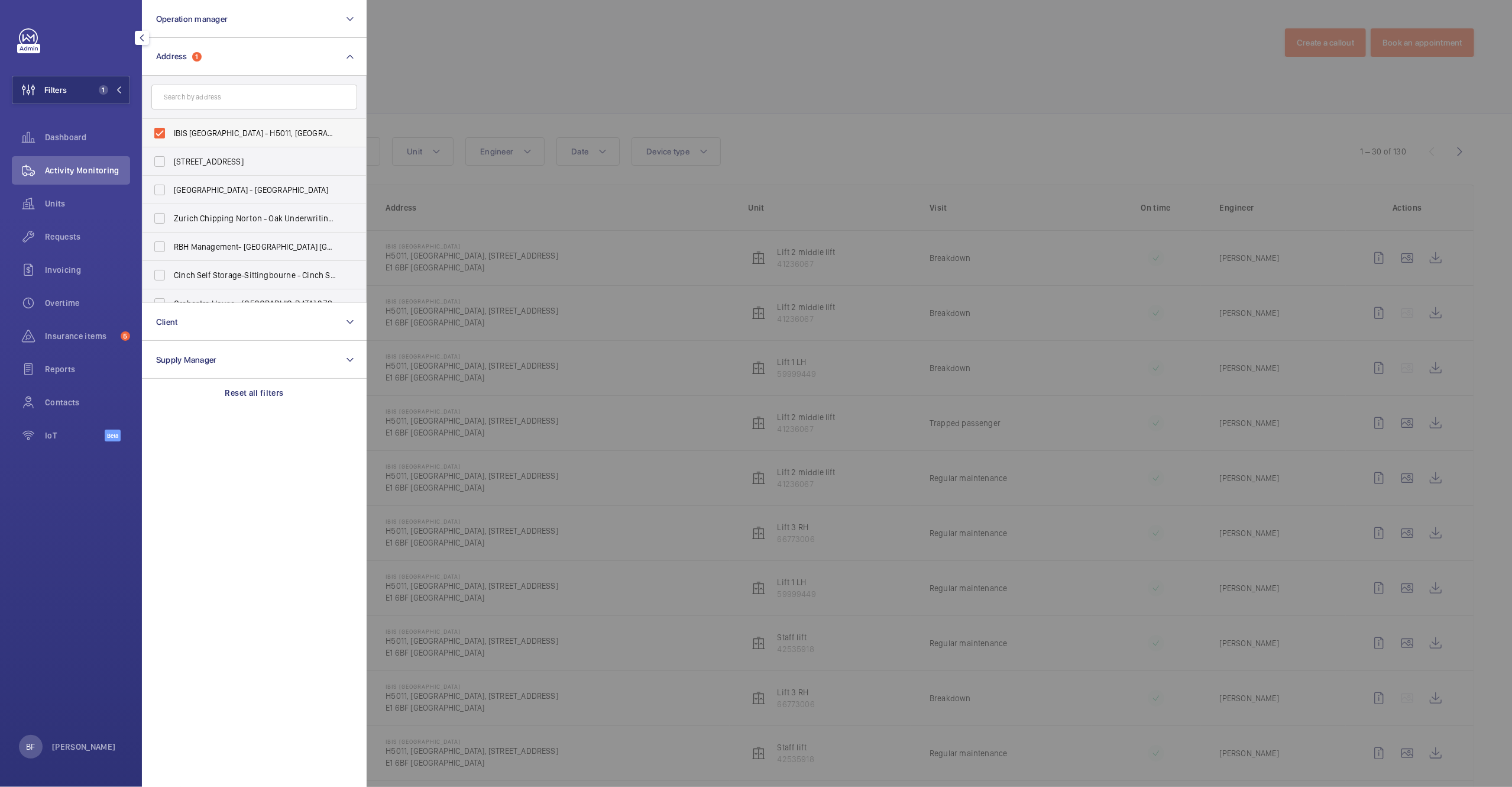
click at [243, 140] on label "IBIS LONDON CITY - H5011, IBIS LONDON CITY, 5 Commercial St, LONDON E1 6BF" at bounding box center [245, 133] width 206 height 29
click at [172, 140] on input "IBIS LONDON CITY - H5011, IBIS LONDON CITY, 5 Commercial St, LONDON E1 6BF" at bounding box center [159, 133] width 23 height 23
checkbox input "false"
click at [210, 100] on input "text" at bounding box center [254, 96] width 206 height 25
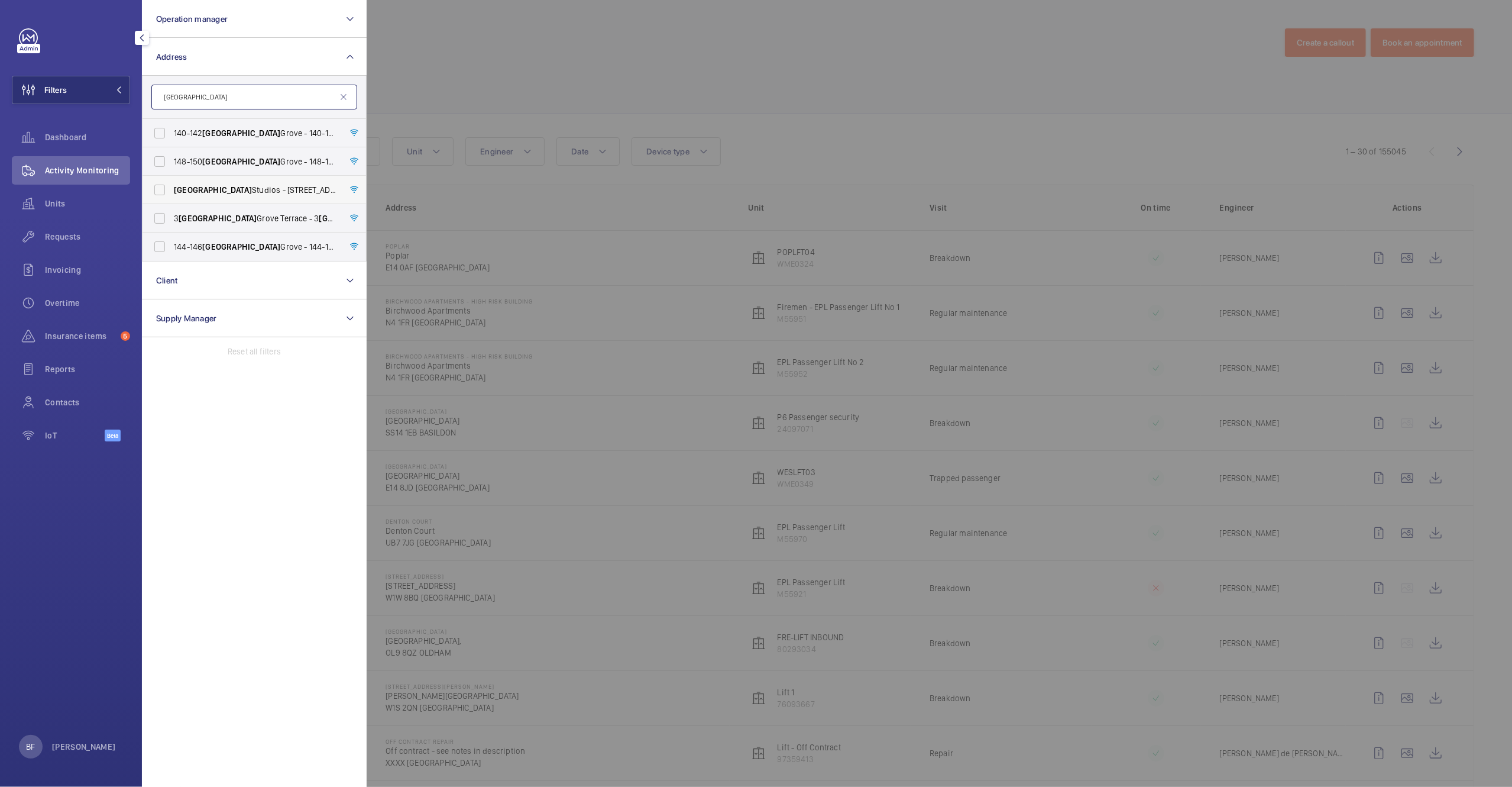
type input "westbourne"
click at [254, 190] on span "Westbourne Studios - 242 Acklam Road,, LONDON W10 5JJ" at bounding box center [255, 190] width 163 height 12
click at [172, 190] on input "Westbourne Studios - 242 Acklam Road,, LONDON W10 5JJ" at bounding box center [159, 190] width 23 height 23
checkbox input "true"
click at [517, 82] on div at bounding box center [1122, 393] width 1512 height 787
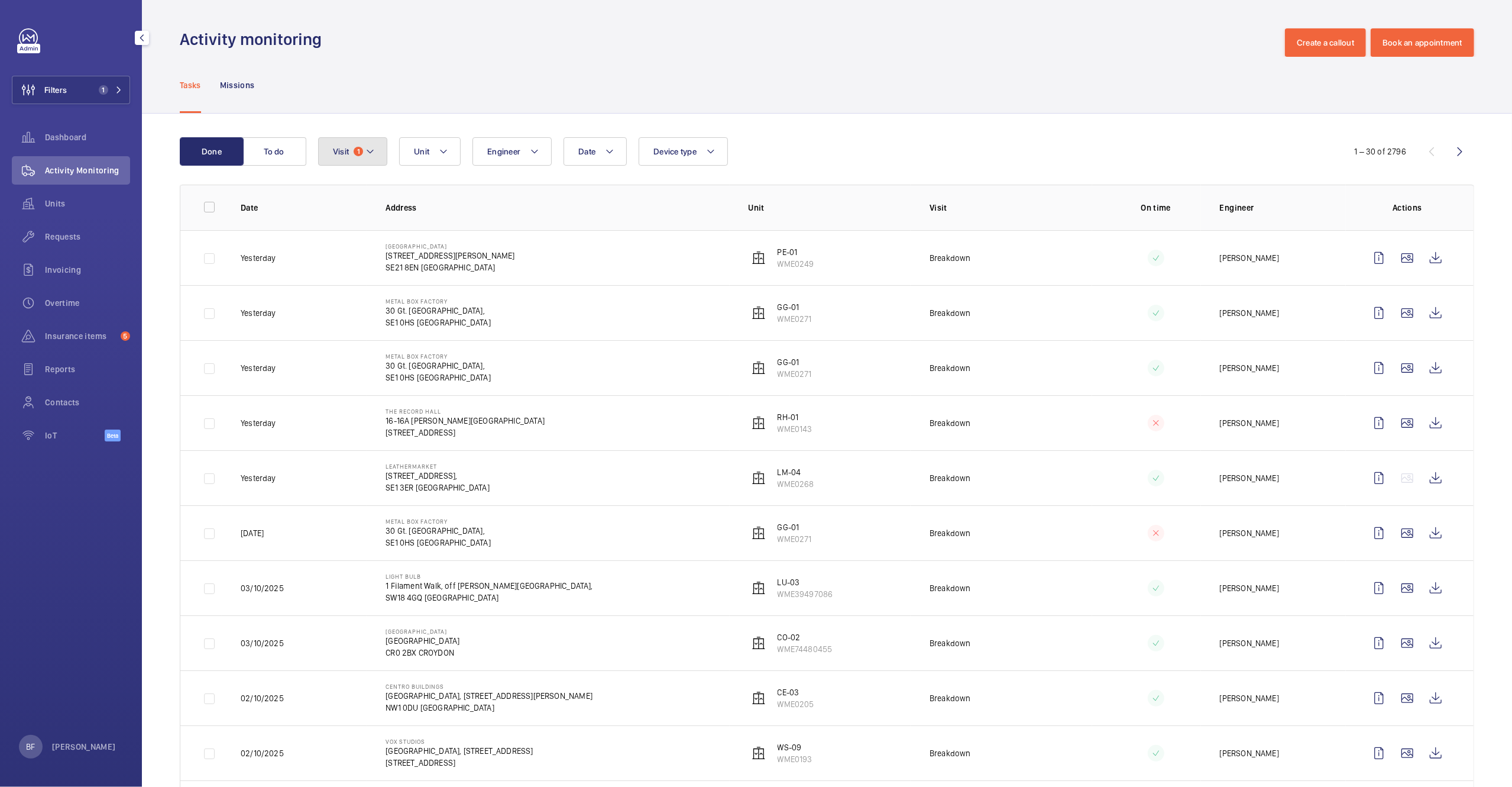
click at [335, 163] on button "Visit 1" at bounding box center [352, 151] width 69 height 29
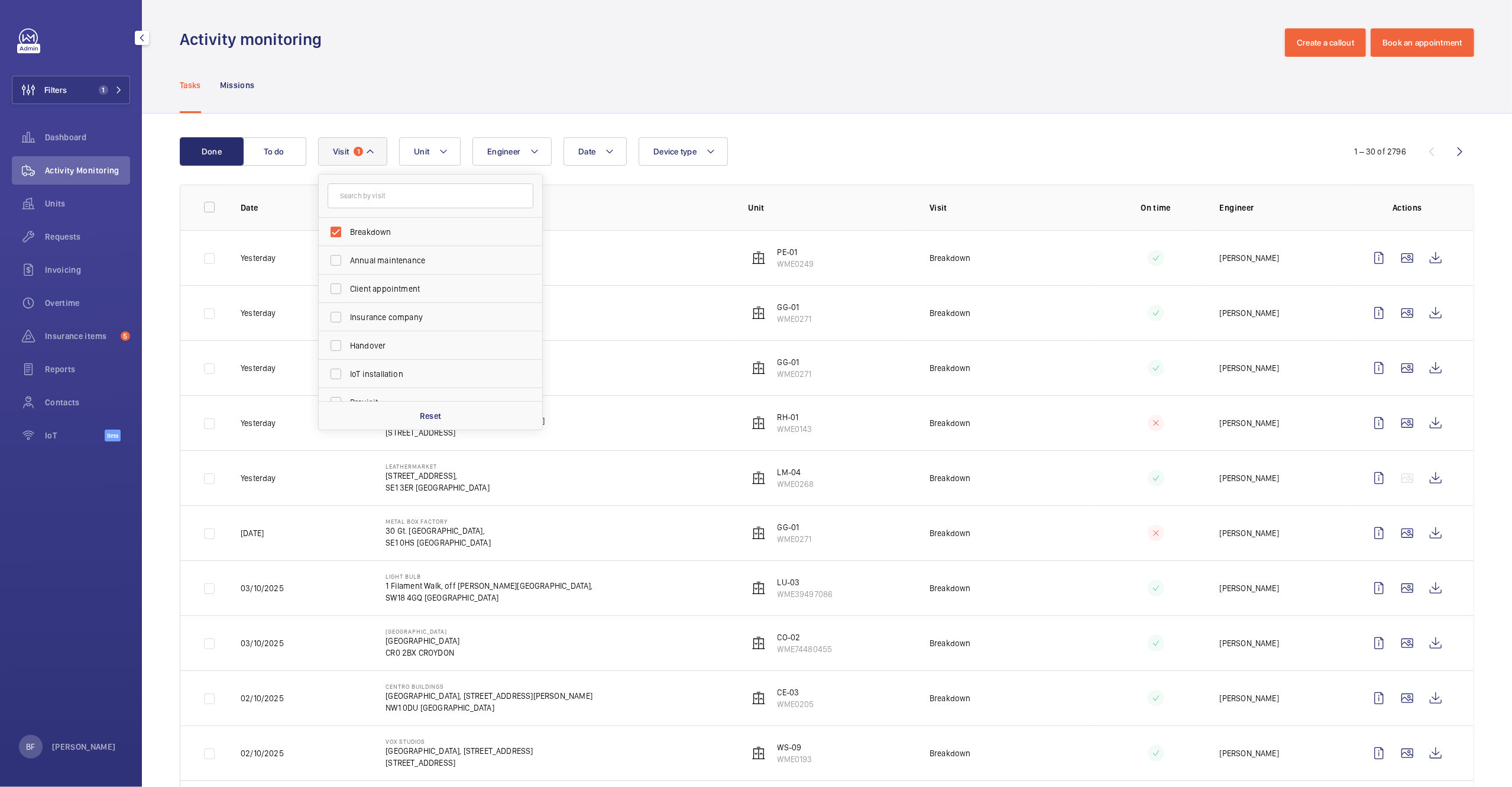
click at [638, 71] on div "Tasks Missions" at bounding box center [827, 85] width 1295 height 56
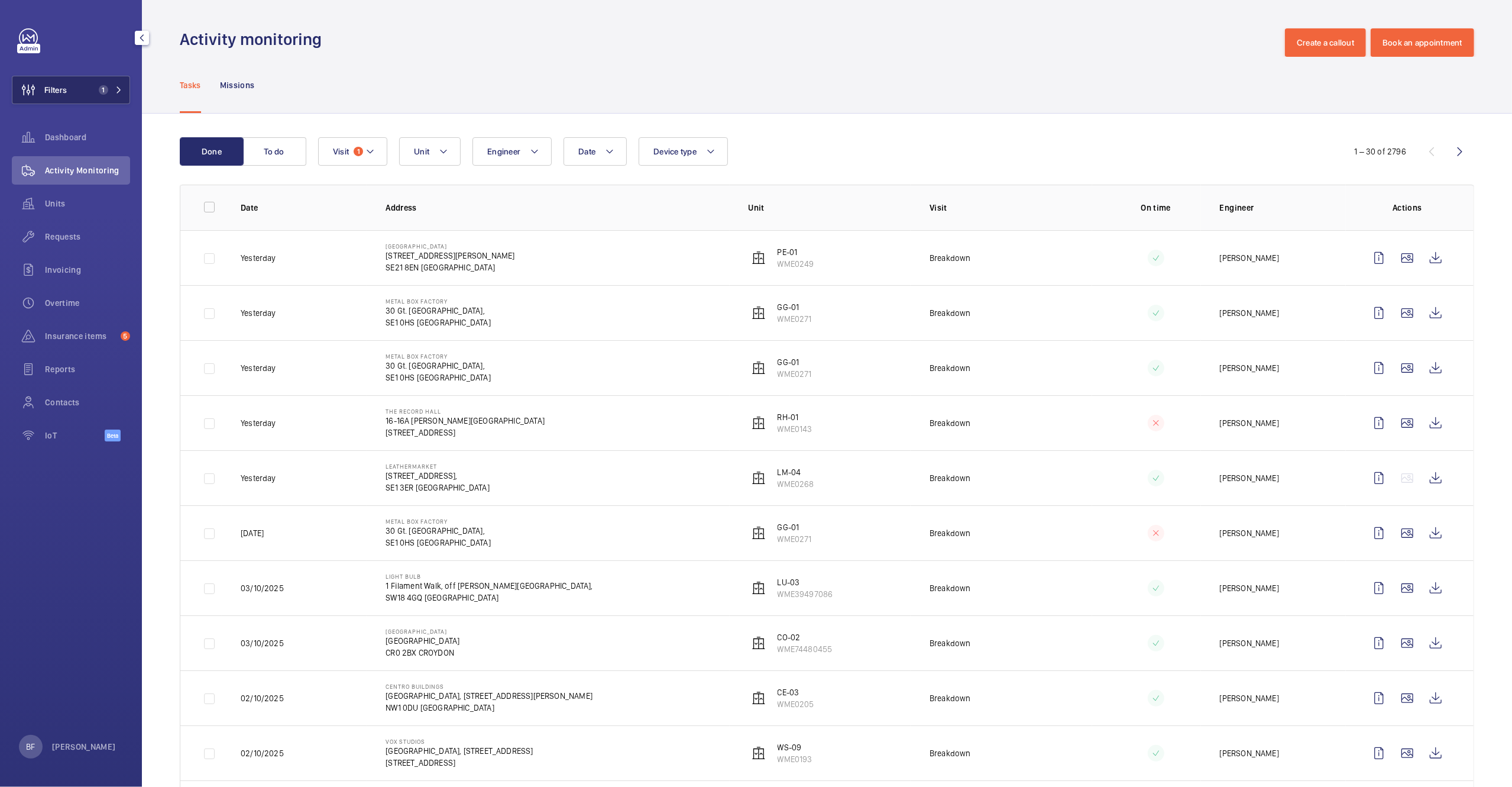
click at [101, 85] on span "1" at bounding box center [103, 89] width 10 height 10
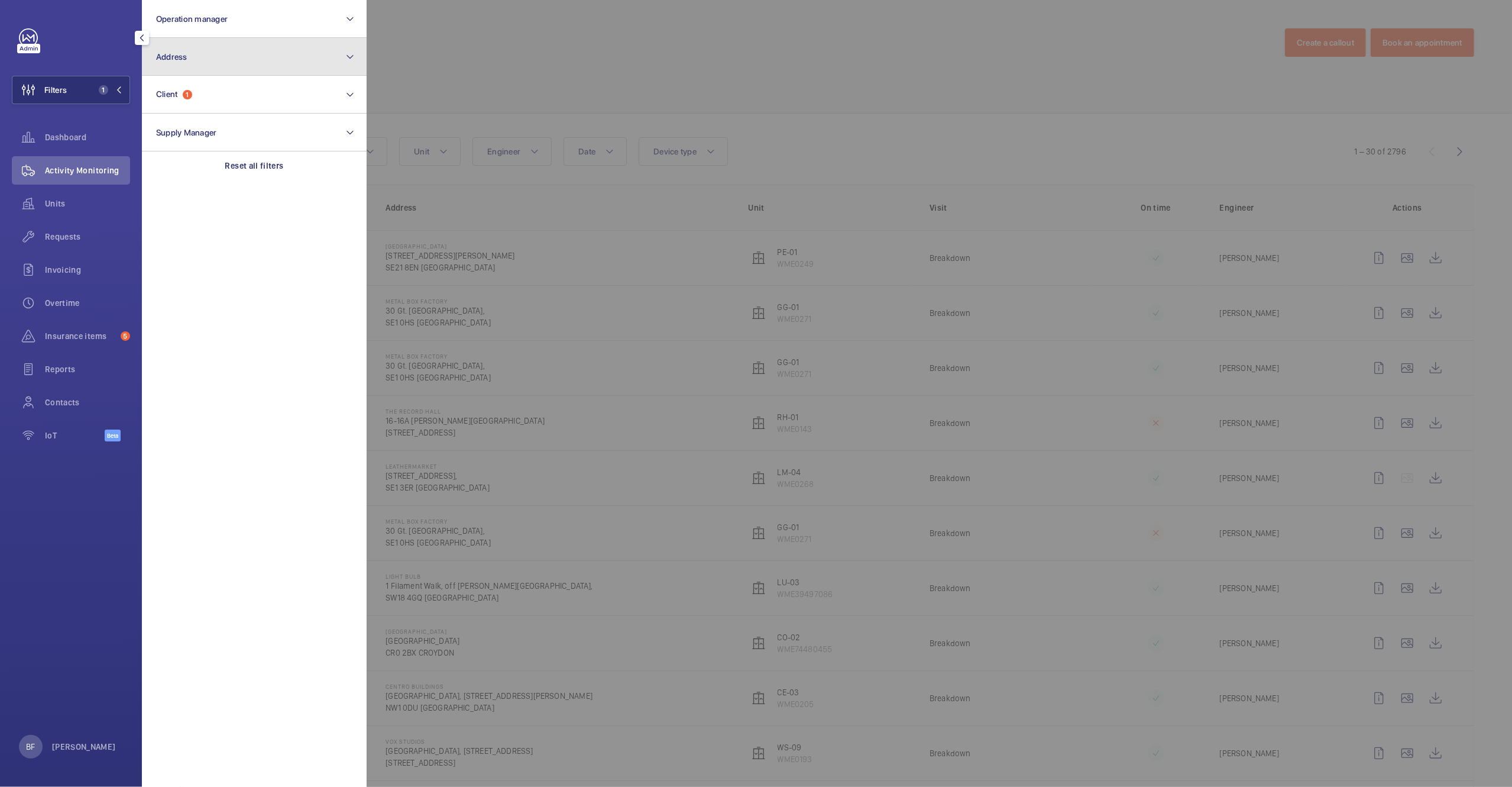
click at [213, 55] on button "Address" at bounding box center [254, 57] width 224 height 38
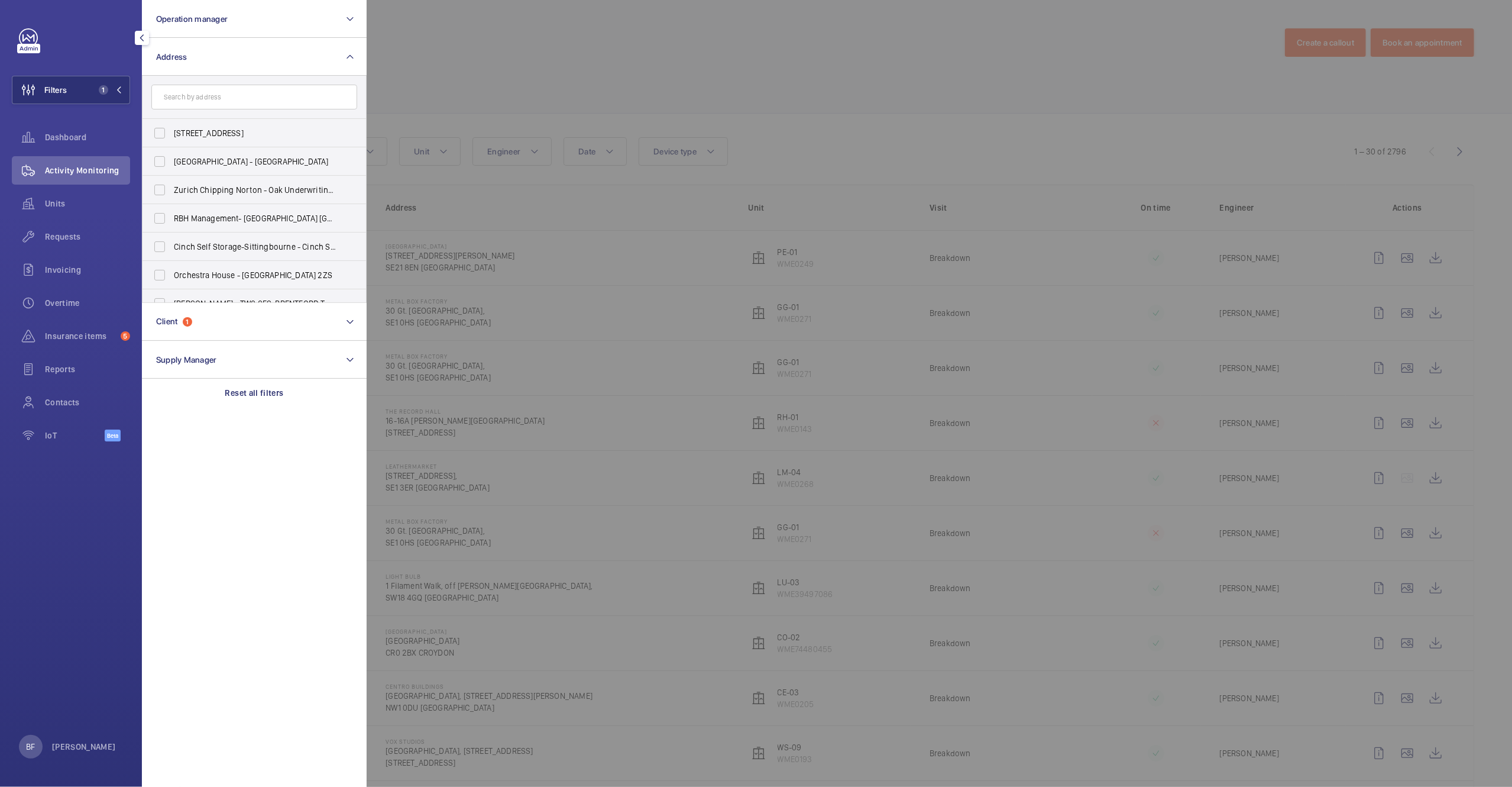
click at [197, 93] on input "text" at bounding box center [254, 96] width 206 height 25
type input "westb"
click at [216, 191] on span "Westb ourne Studios - 242 Acklam Road,, LONDON W10 5JJ" at bounding box center [255, 190] width 163 height 12
click at [172, 191] on input "Westb ourne Studios - 242 Acklam Road,, LONDON W10 5JJ" at bounding box center [159, 190] width 23 height 23
checkbox input "true"
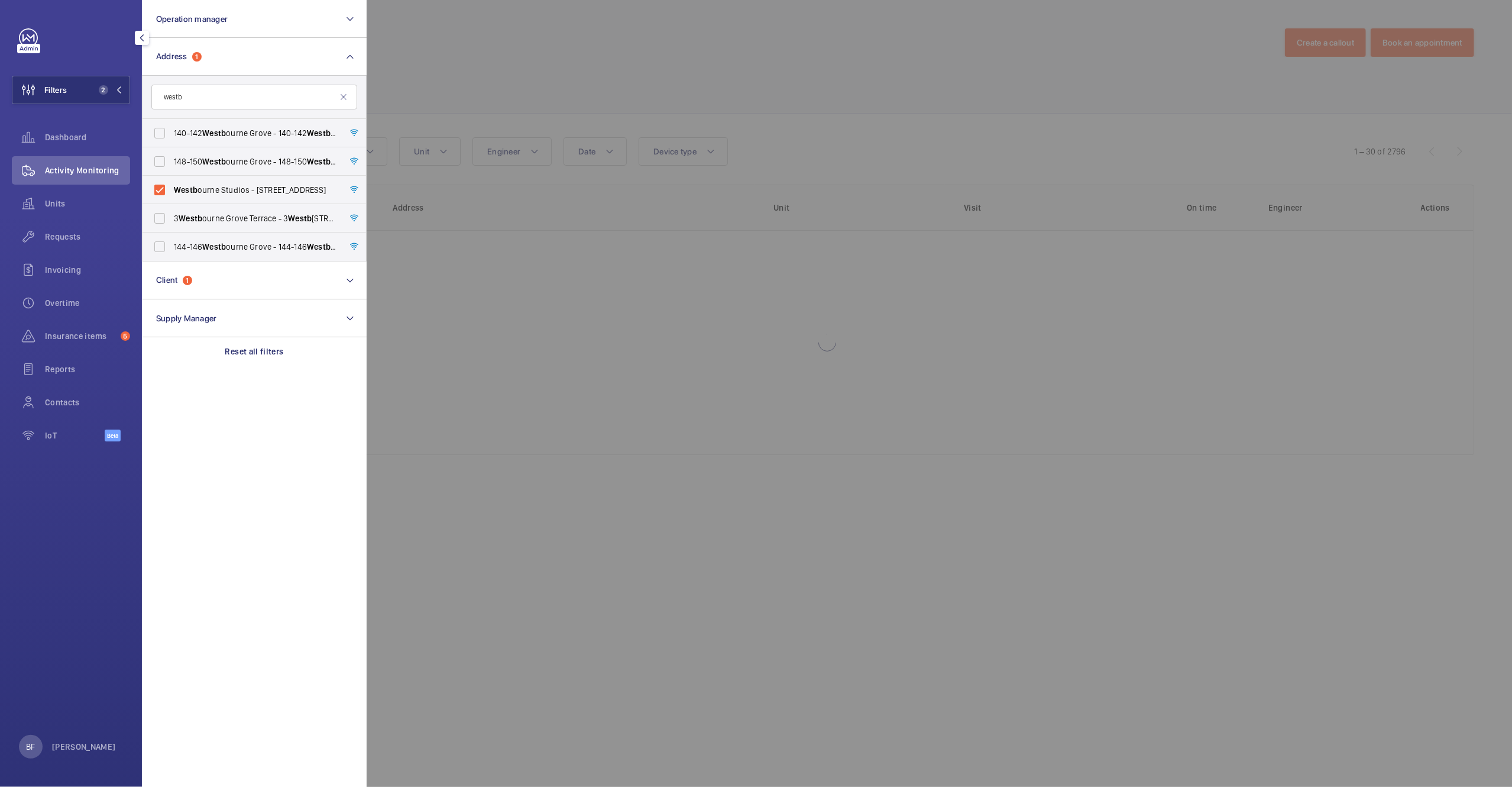
click at [500, 38] on div at bounding box center [1122, 393] width 1512 height 787
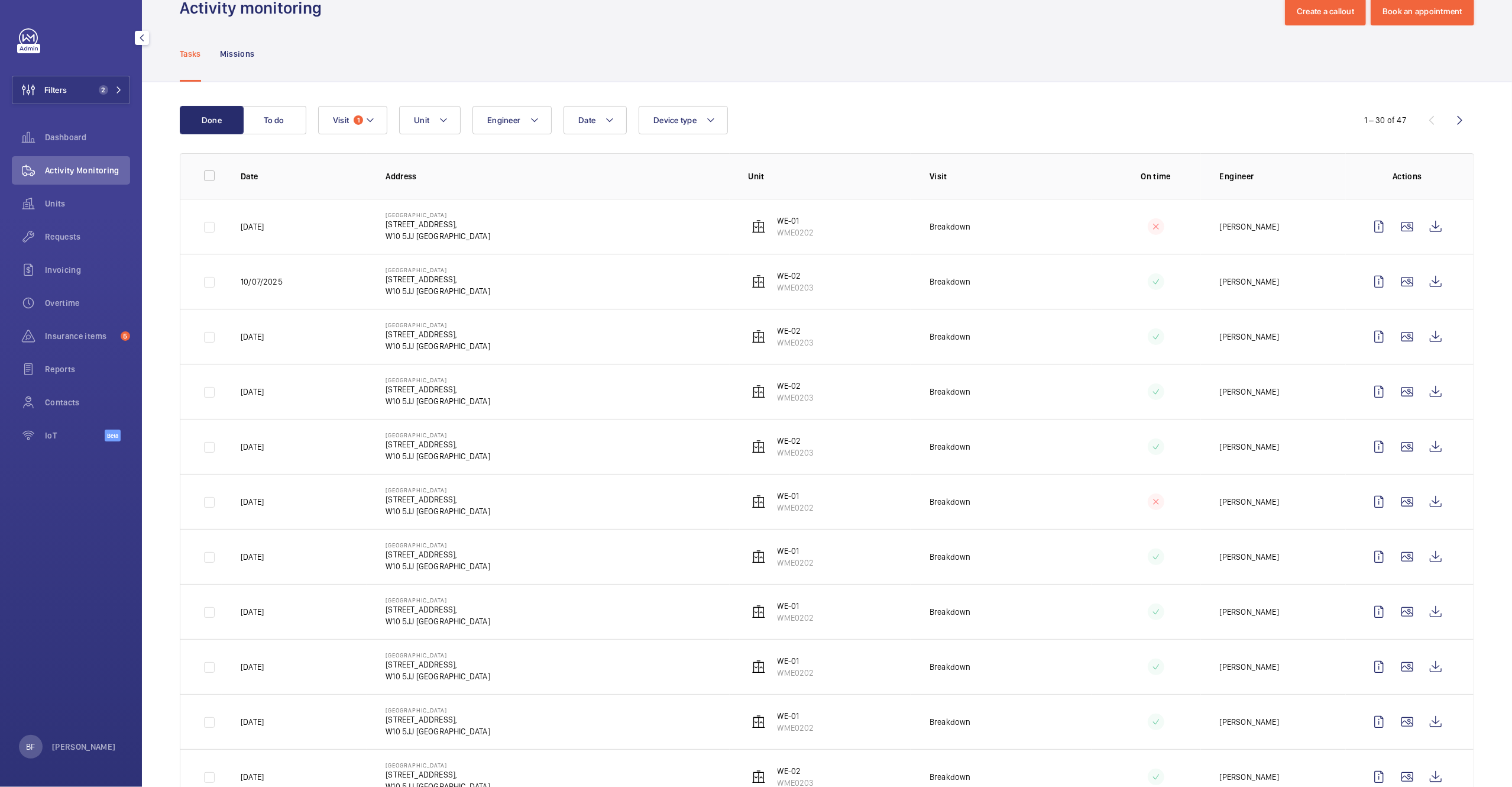
scroll to position [37, 0]
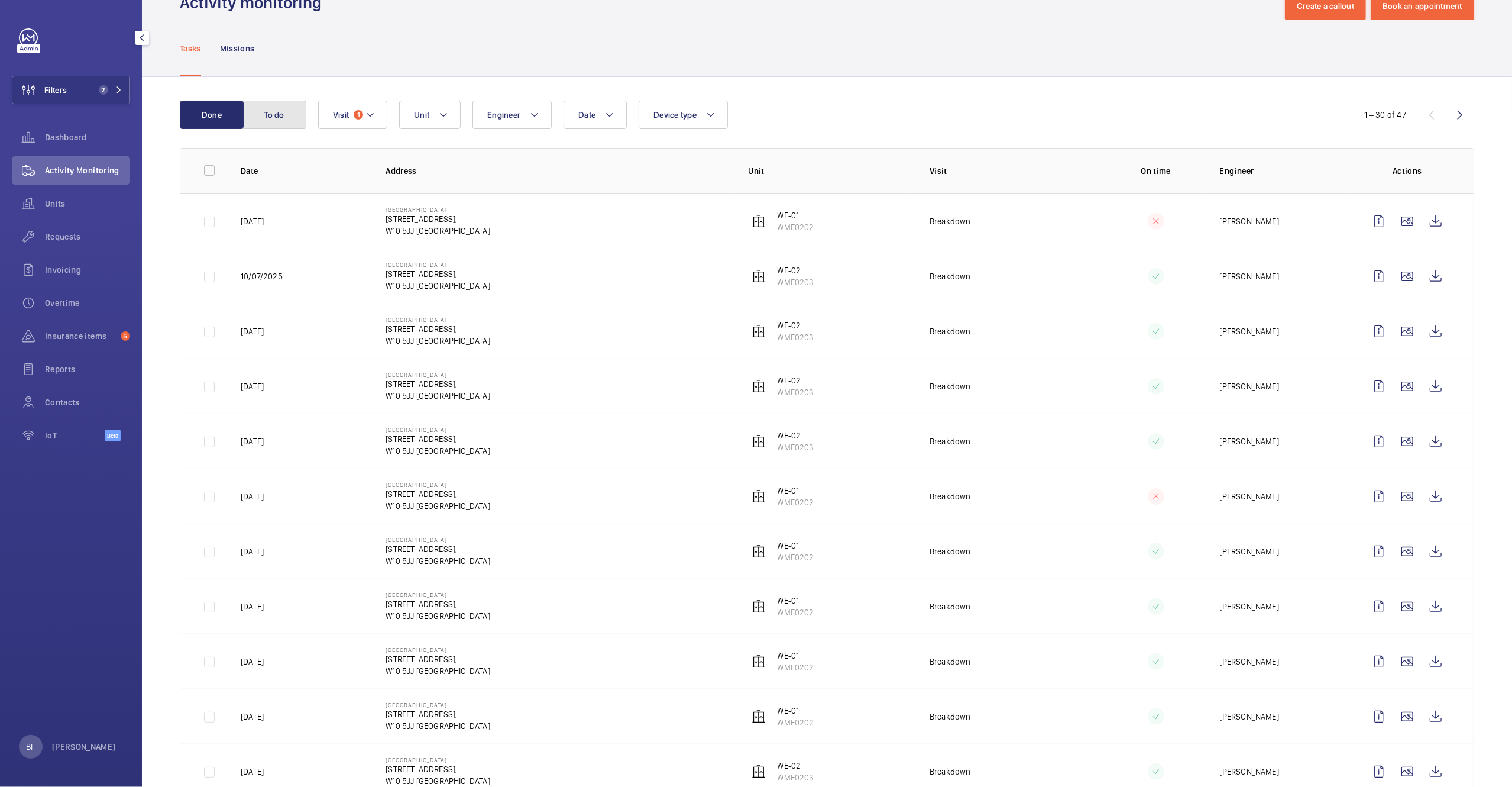
click at [283, 105] on button "To do" at bounding box center [274, 115] width 64 height 29
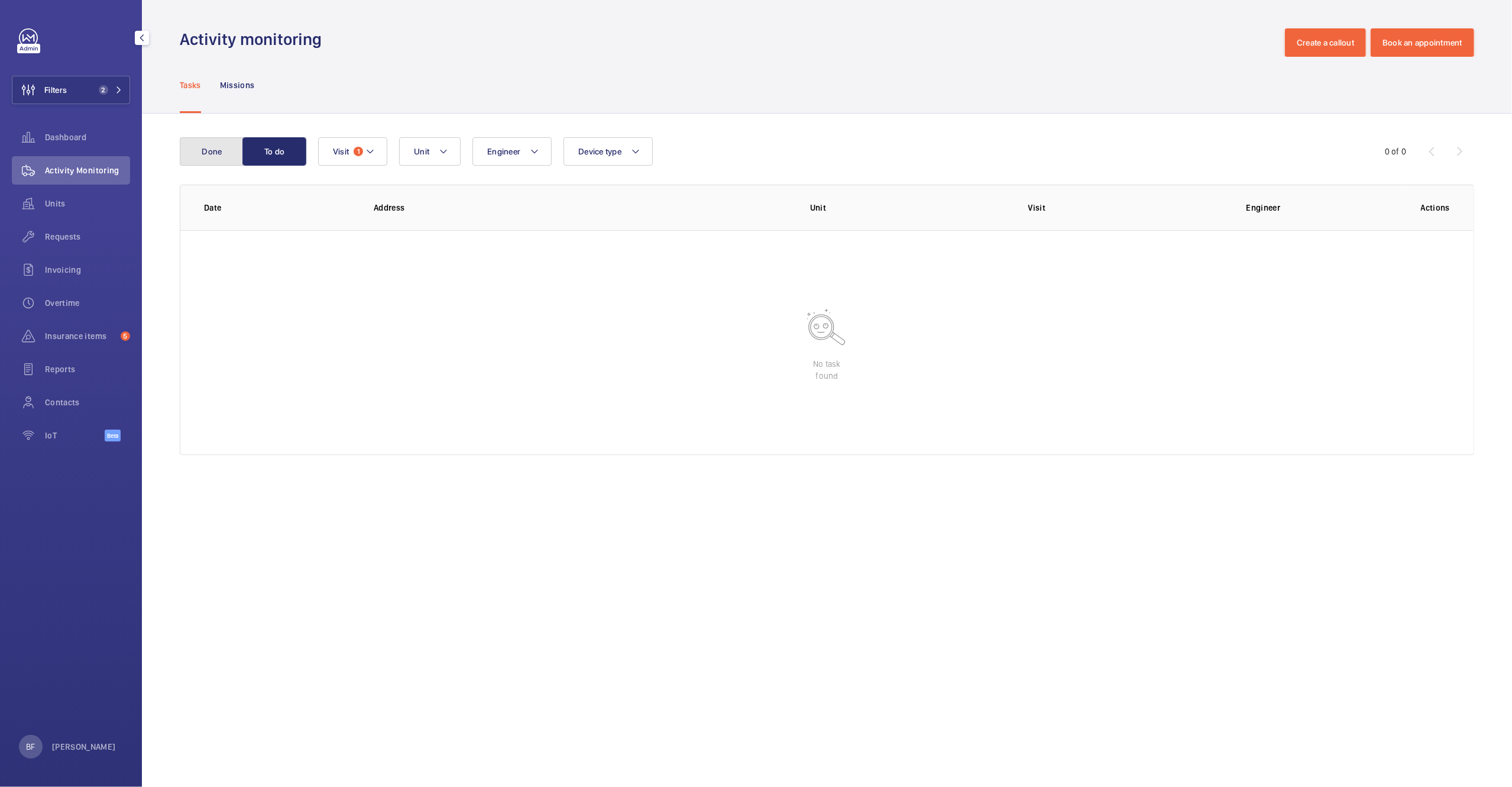
click at [226, 138] on button "Done" at bounding box center [212, 151] width 64 height 29
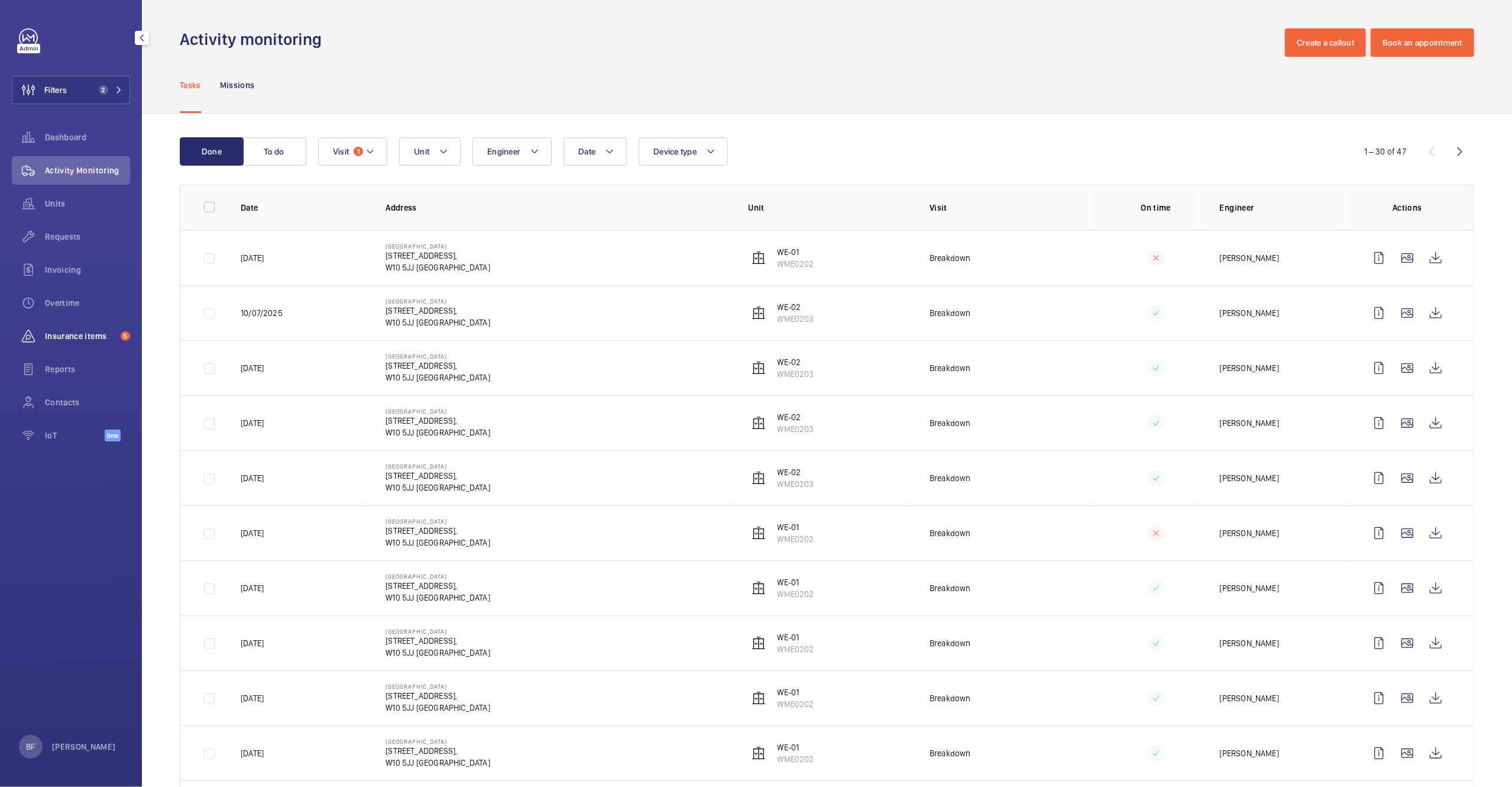
click at [67, 335] on span "Insurance items" at bounding box center [81, 336] width 71 height 12
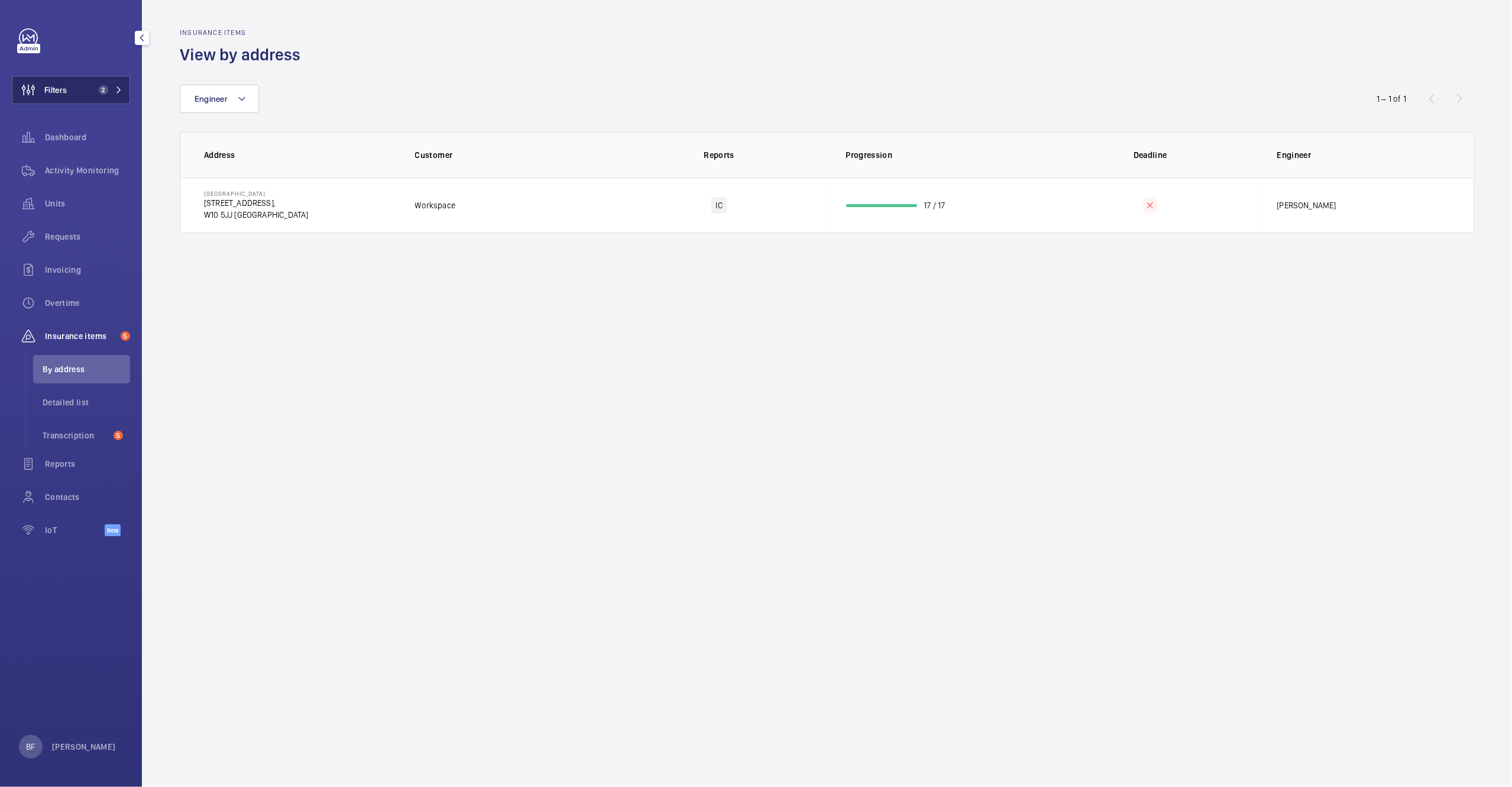
click at [91, 93] on button "Filters 2" at bounding box center [71, 89] width 119 height 29
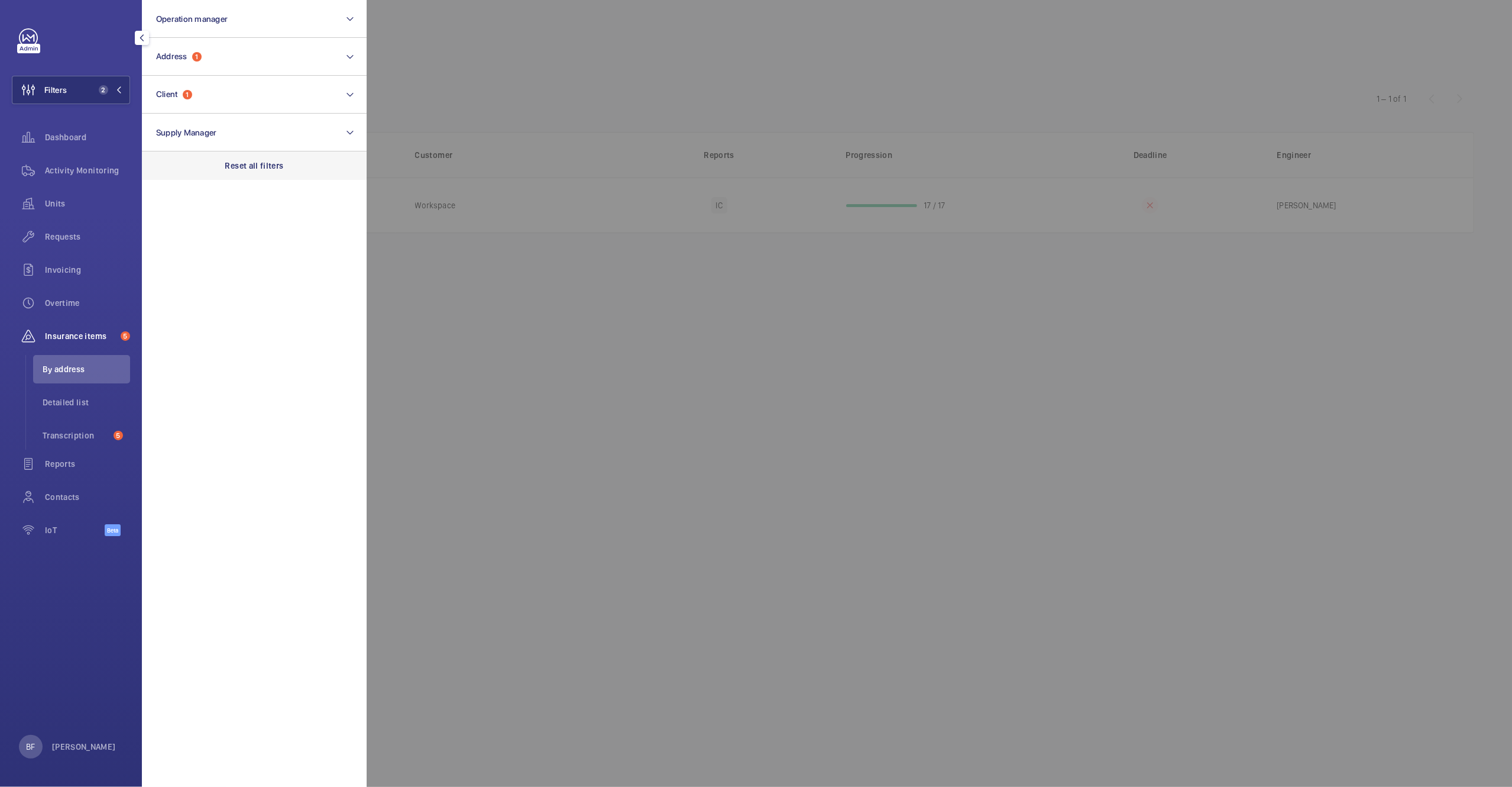
click at [233, 152] on div "Reset all filters" at bounding box center [254, 166] width 224 height 29
click at [169, 56] on span "Address" at bounding box center [171, 56] width 31 height 10
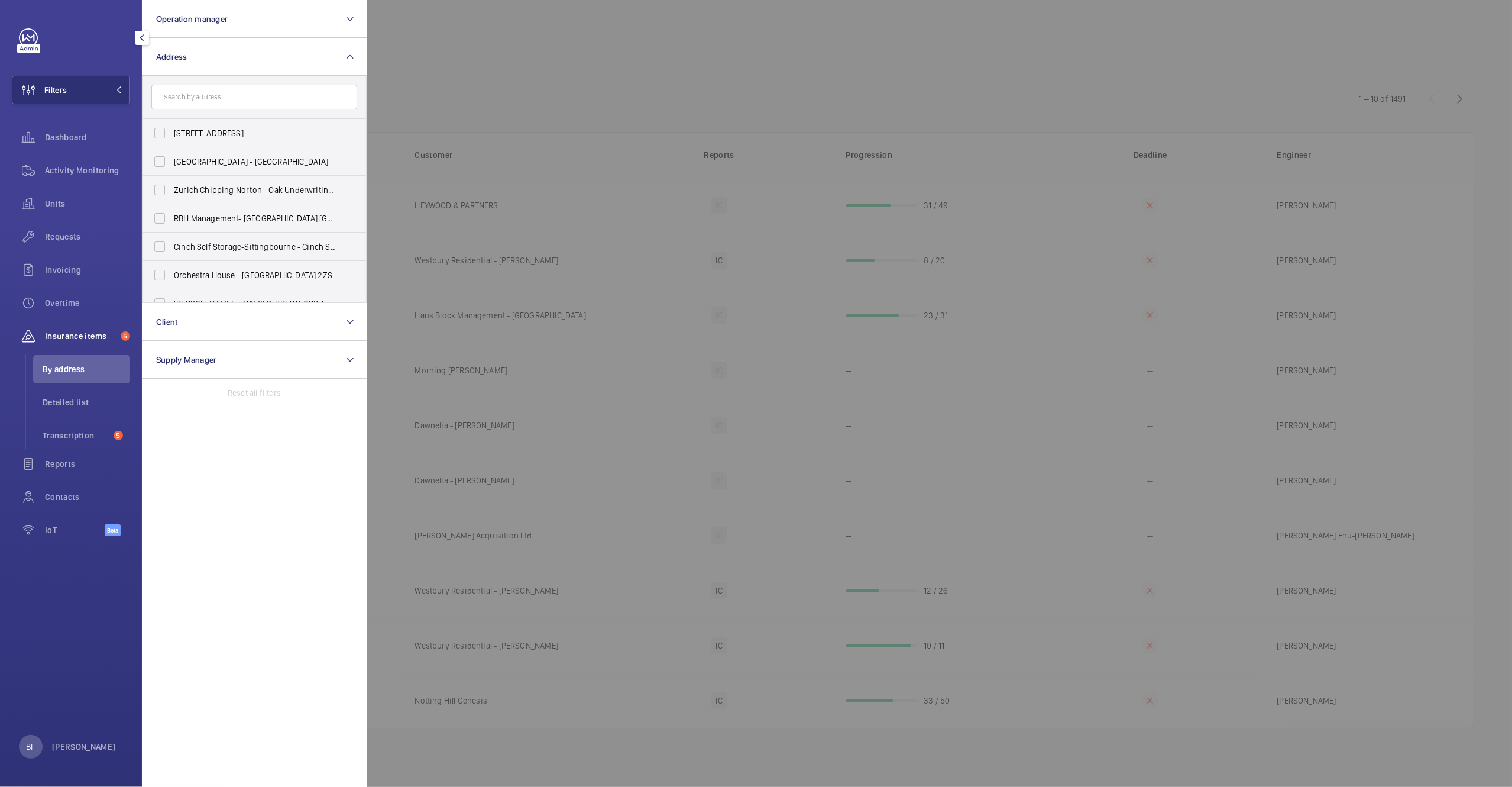
click at [207, 93] on input "text" at bounding box center [254, 96] width 206 height 25
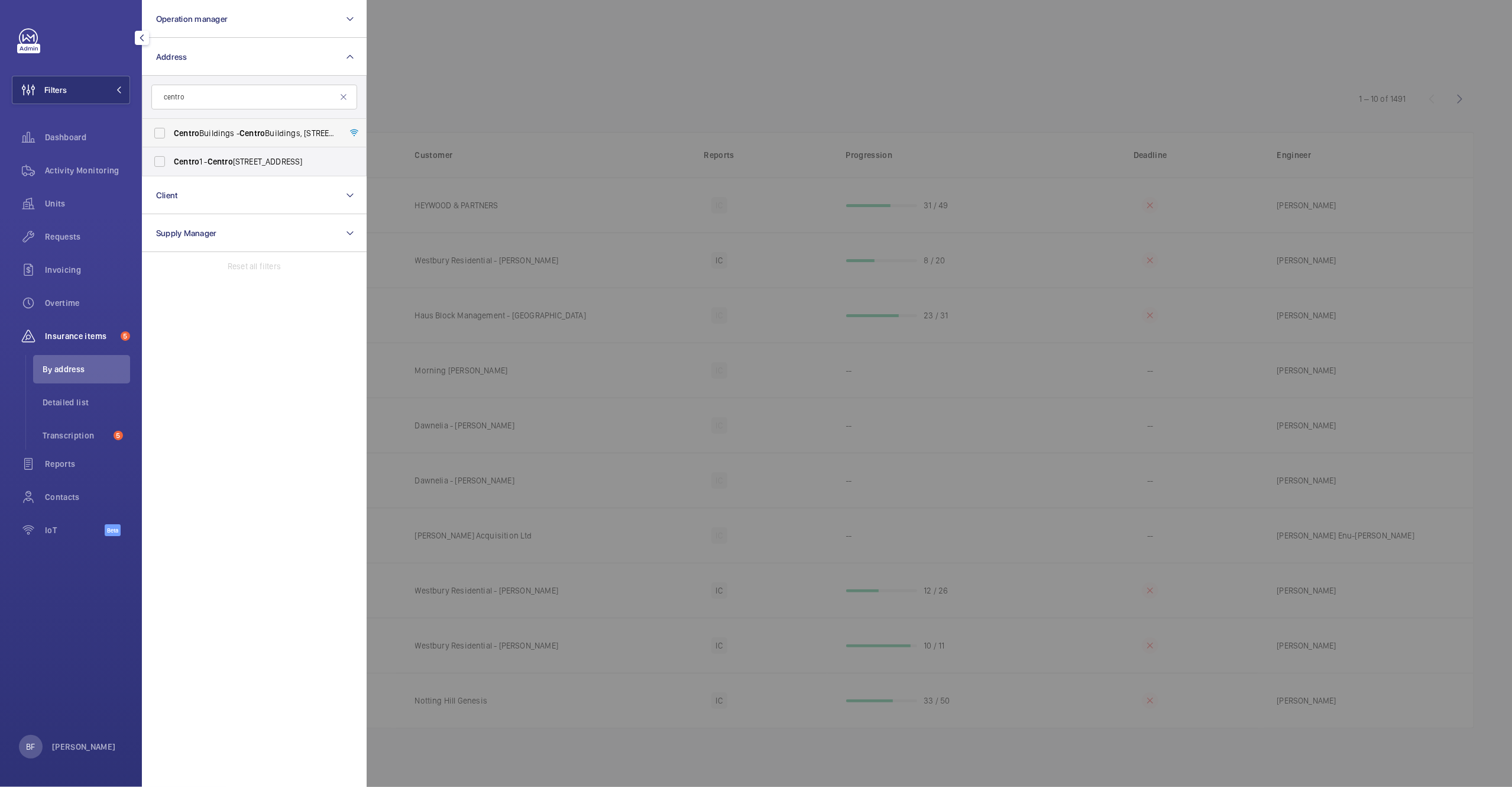
type input "centro"
click at [217, 139] on span "[GEOGRAPHIC_DATA] - [GEOGRAPHIC_DATA], [STREET_ADDRESS][PERSON_NAME]" at bounding box center [255, 133] width 163 height 12
click at [172, 139] on input "[GEOGRAPHIC_DATA] - [GEOGRAPHIC_DATA], [STREET_ADDRESS][PERSON_NAME]" at bounding box center [159, 133] width 23 height 23
checkbox input "true"
click at [545, 41] on div at bounding box center [1122, 393] width 1512 height 787
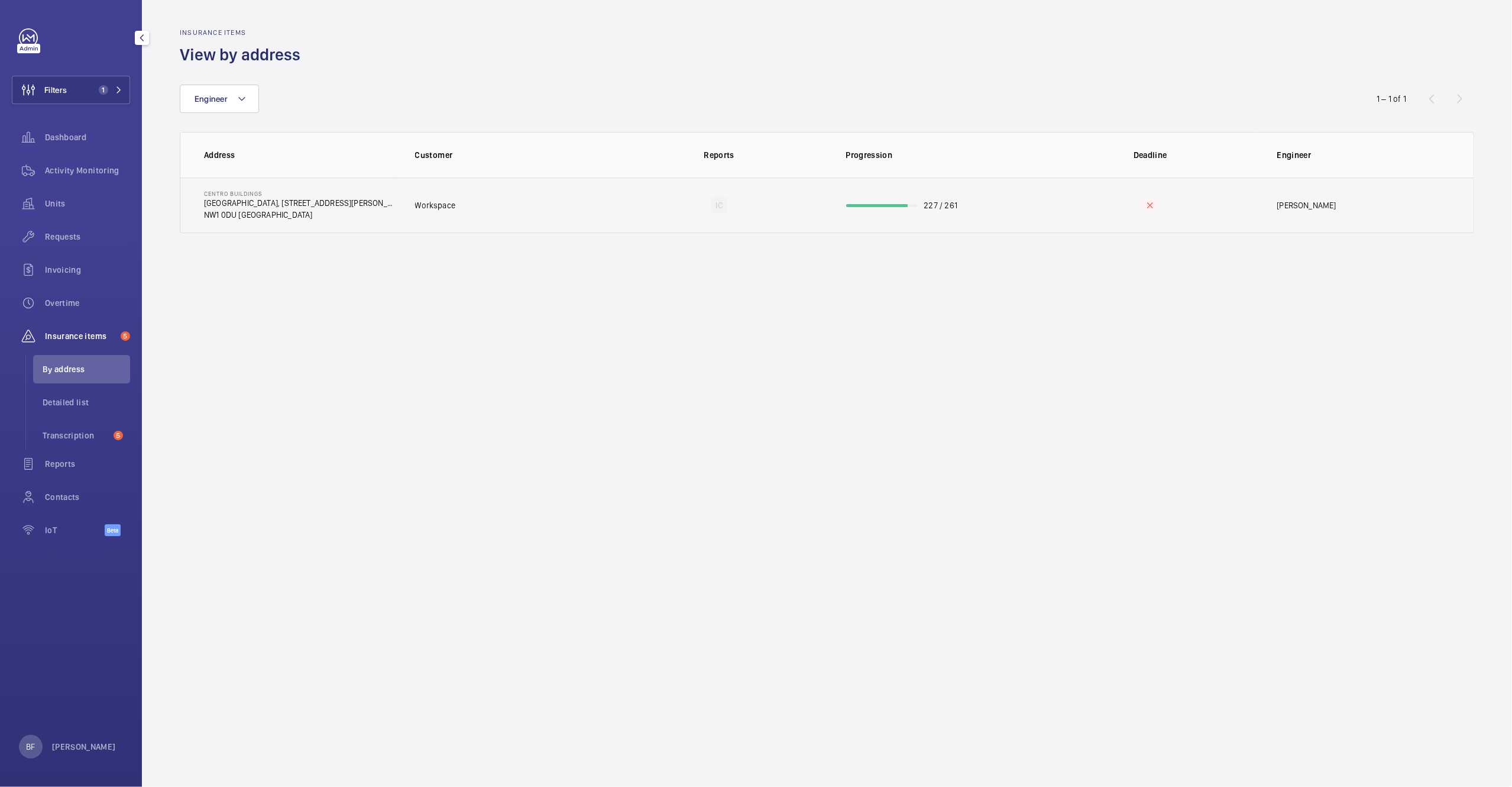
click at [494, 214] on td "Workspace" at bounding box center [504, 205] width 216 height 56
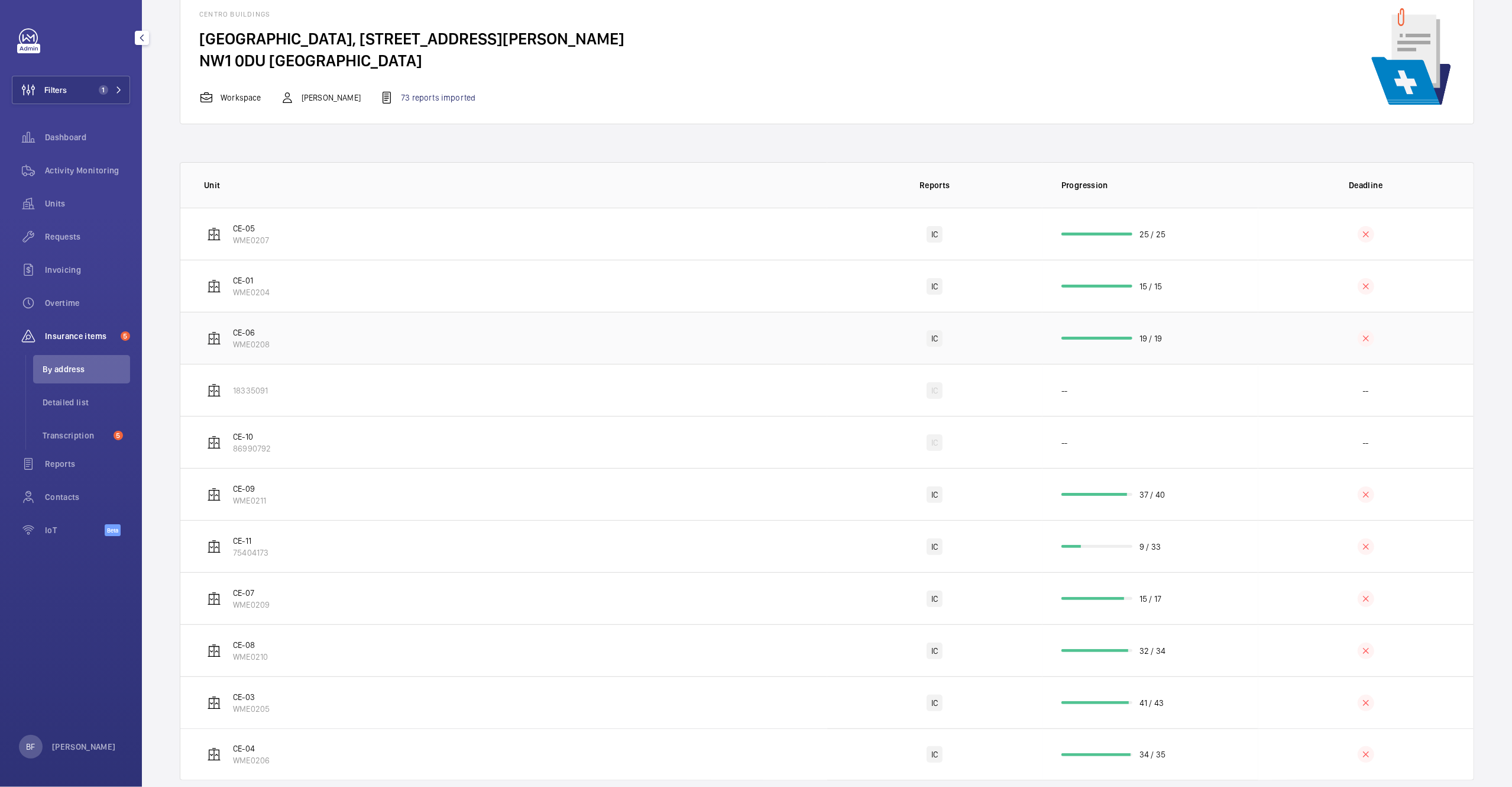
scroll to position [91, 0]
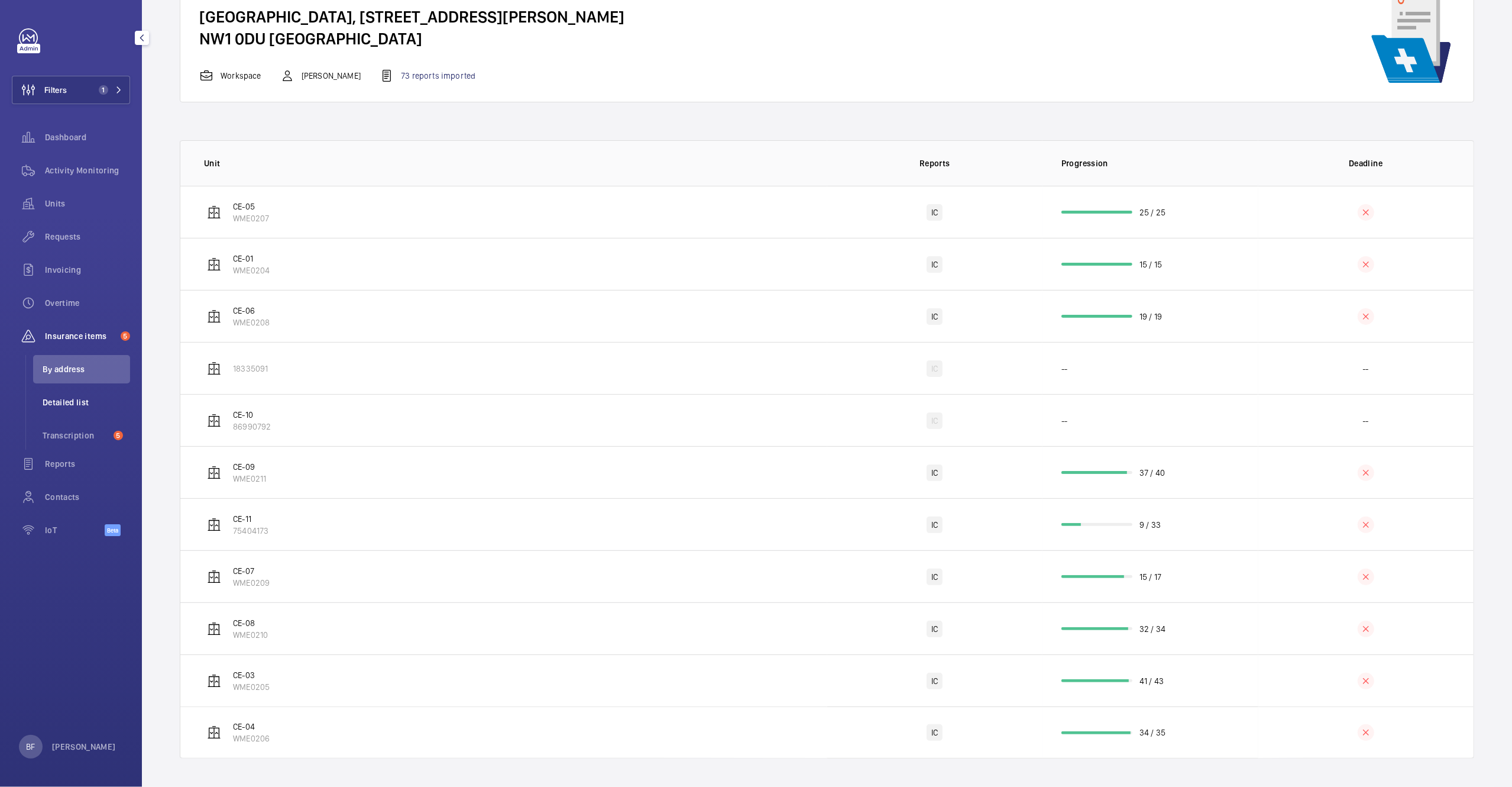
click at [84, 394] on li "Detailed list" at bounding box center [81, 402] width 97 height 29
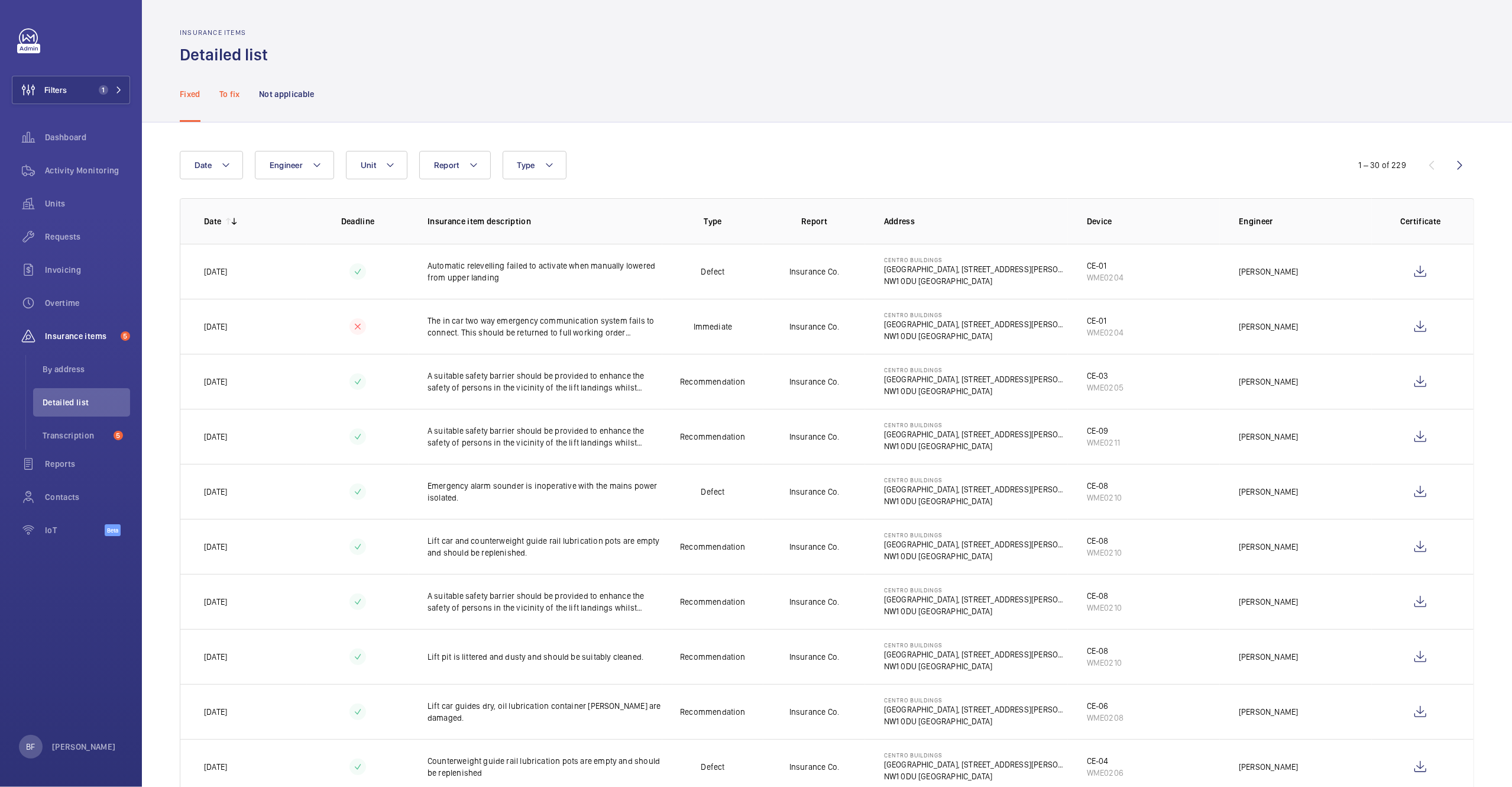
click at [235, 91] on p "To fix" at bounding box center [229, 94] width 21 height 12
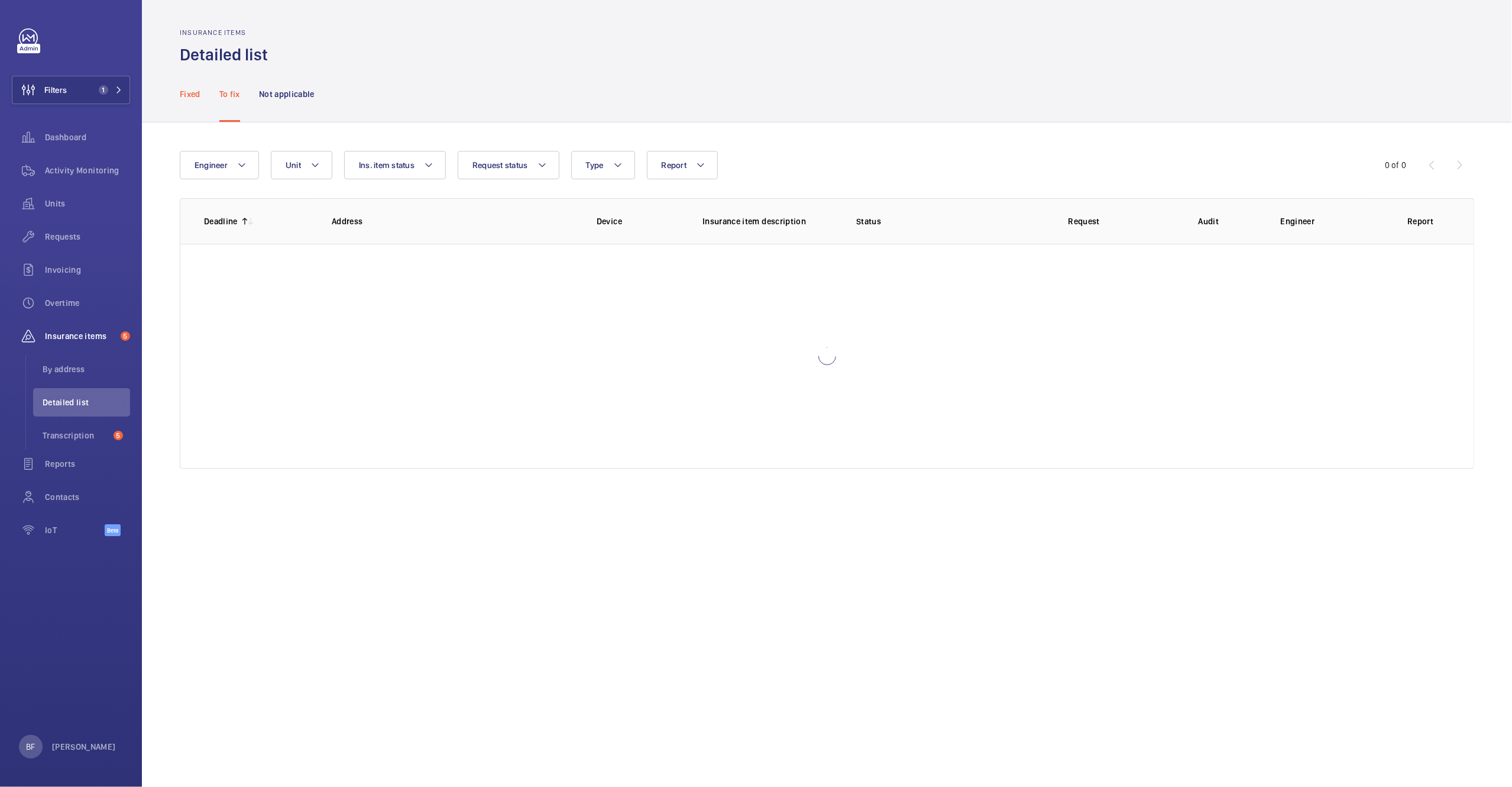
click at [188, 101] on div "Fixed" at bounding box center [190, 94] width 21 height 56
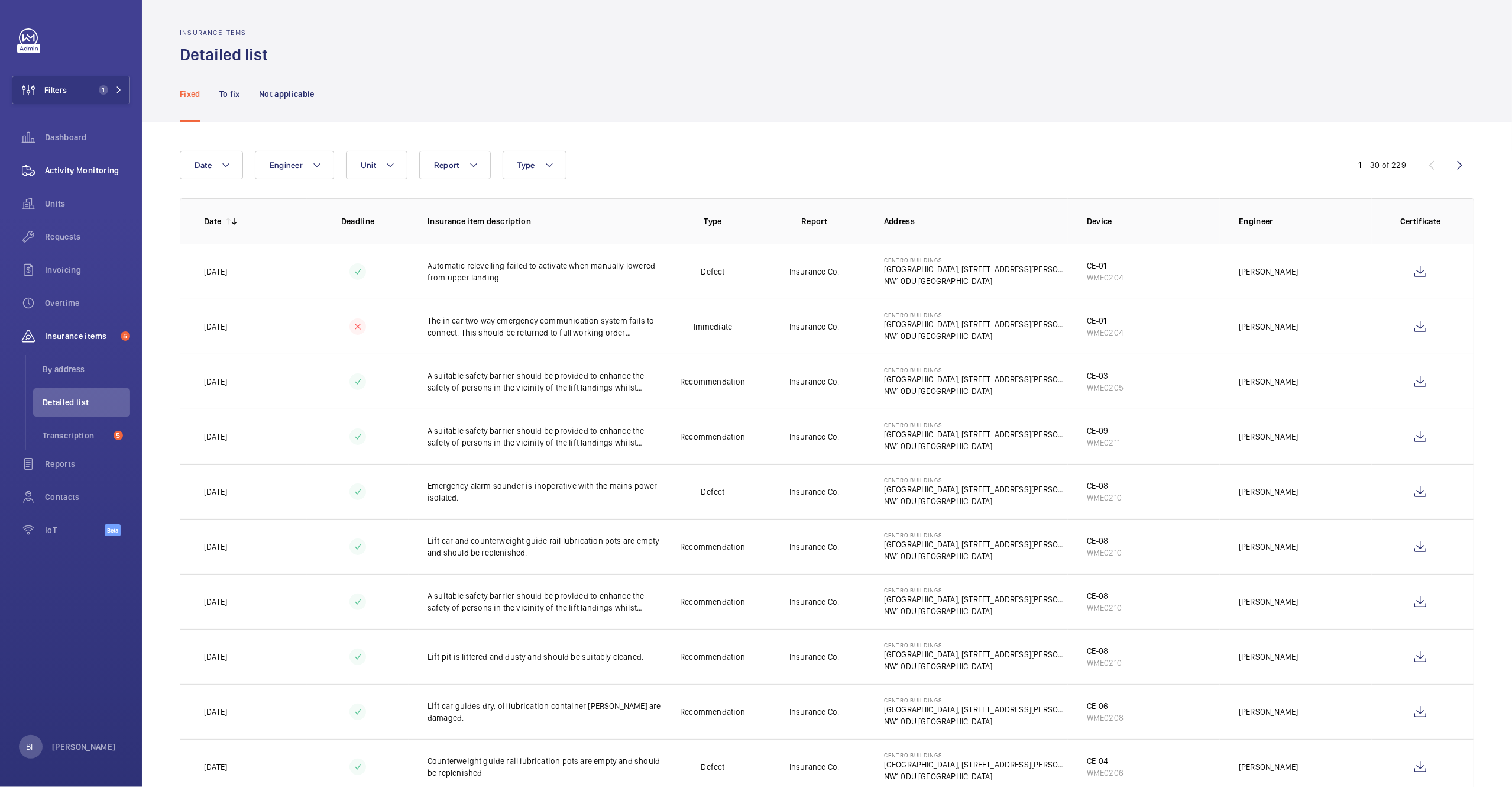
click at [109, 192] on div "Units" at bounding box center [71, 204] width 119 height 29
click at [108, 173] on span "Activity Monitoring" at bounding box center [87, 170] width 85 height 12
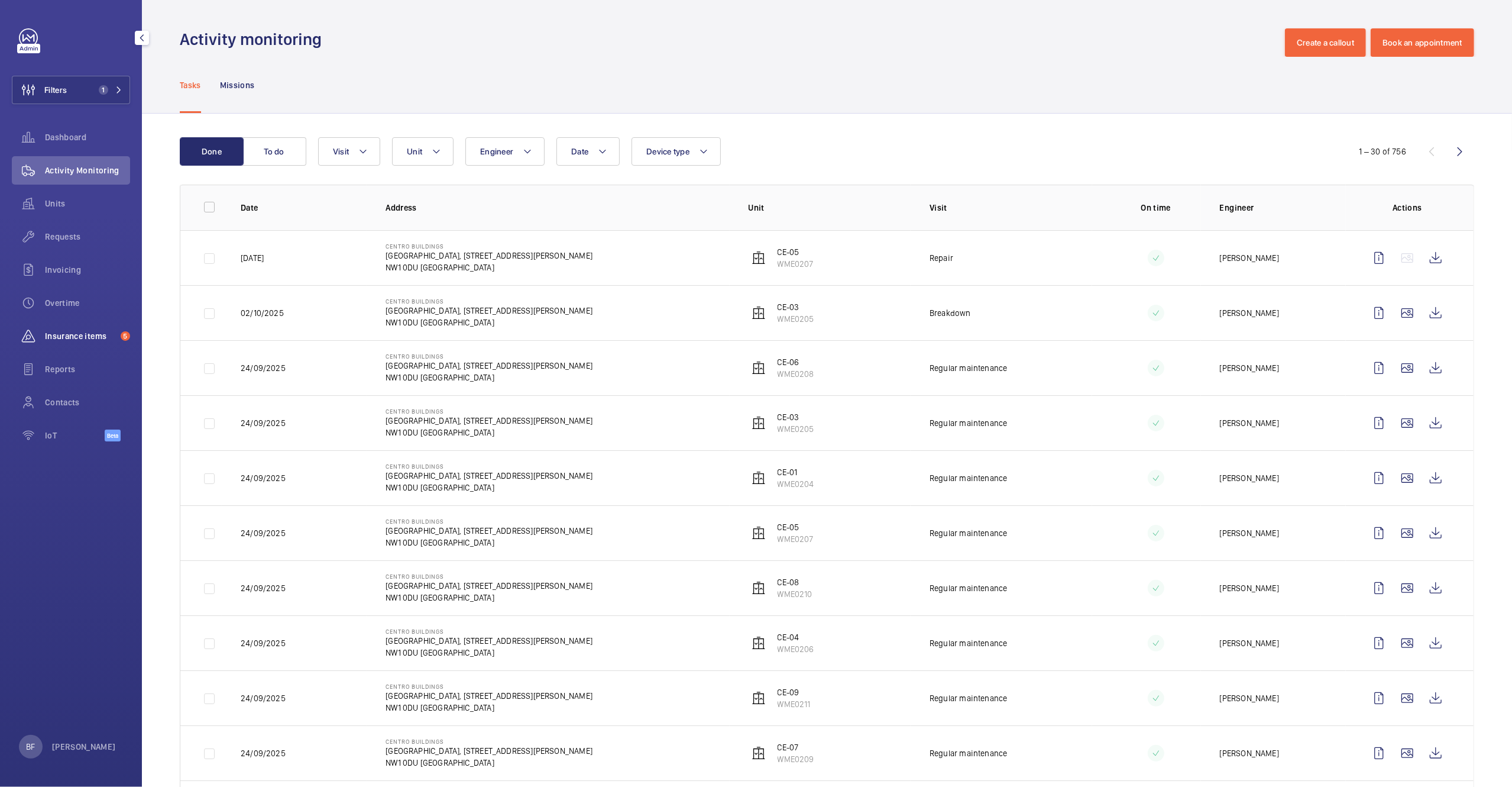
click at [79, 333] on span "Insurance items" at bounding box center [81, 336] width 71 height 12
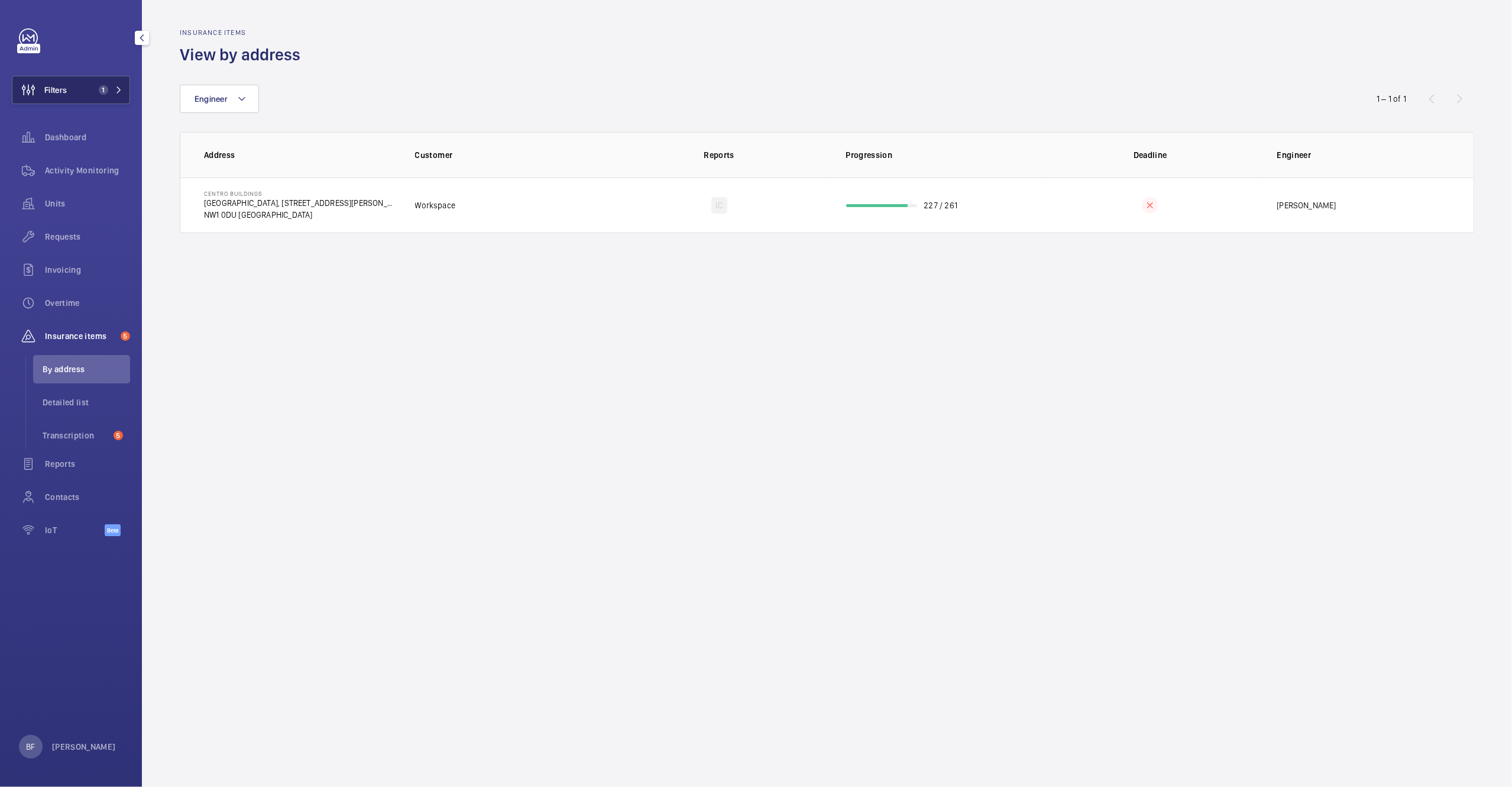
click at [113, 101] on button "Filters 1" at bounding box center [71, 89] width 119 height 29
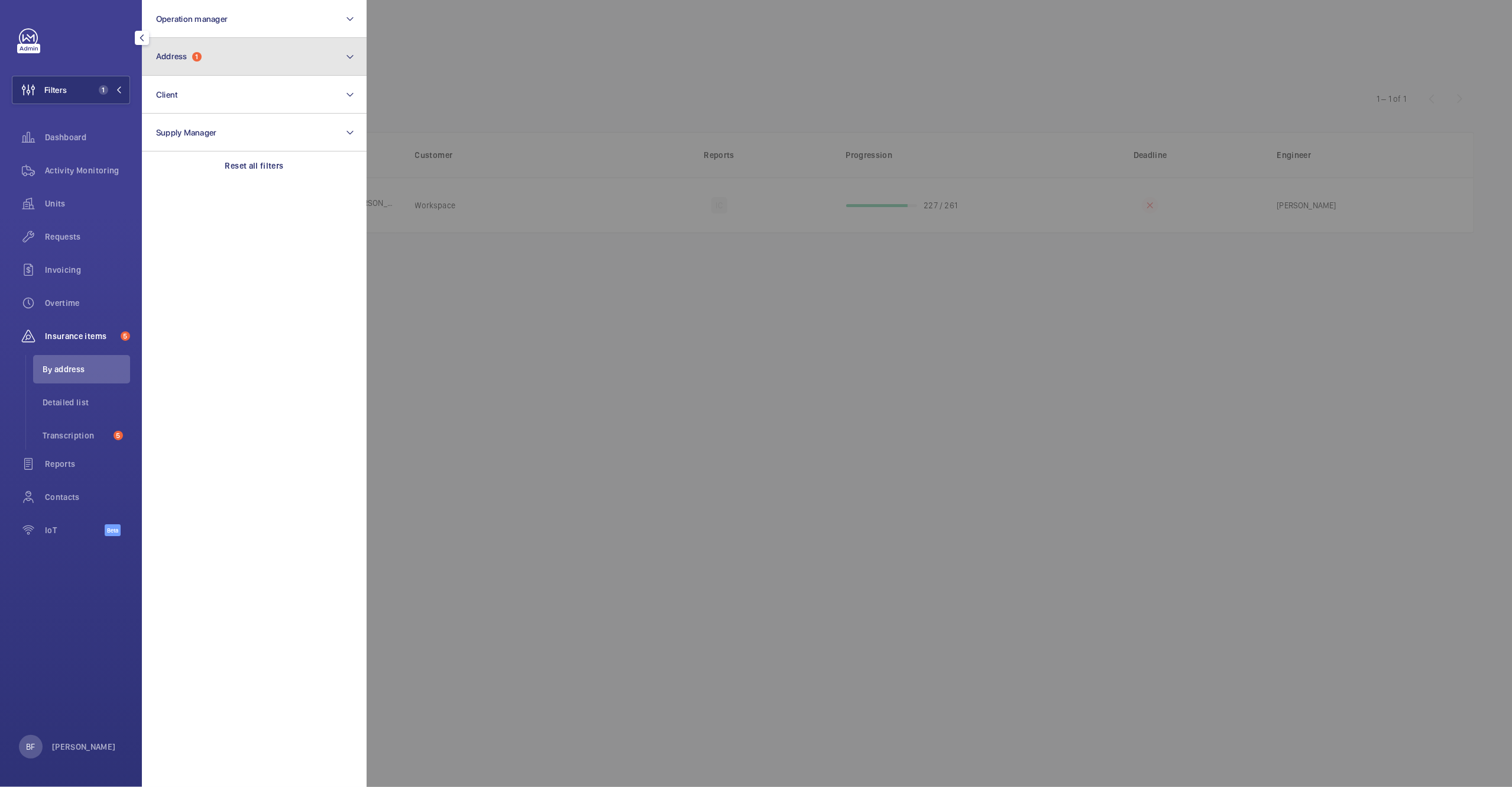
click at [295, 64] on button "Address 1" at bounding box center [254, 57] width 224 height 38
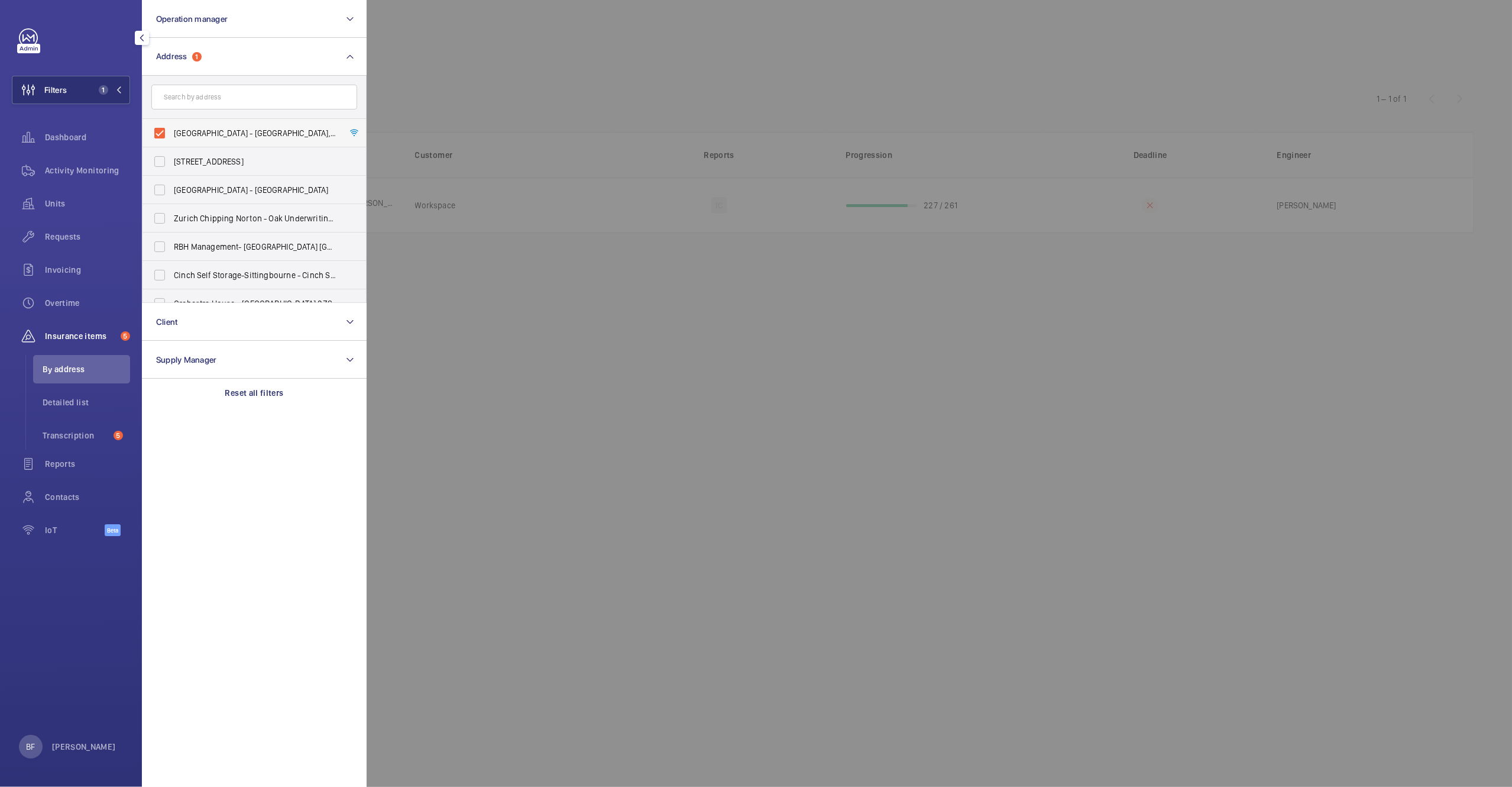
click at [220, 129] on span "Centro Buildings - Centro Buildings, 20-23 Mandela Street, Camden, London, NW1 …" at bounding box center [255, 133] width 163 height 12
click at [172, 129] on input "Centro Buildings - Centro Buildings, 20-23 Mandela Street, Camden, London, NW1 …" at bounding box center [159, 133] width 23 height 23
checkbox input "false"
click at [255, 81] on form at bounding box center [254, 97] width 224 height 43
click at [250, 94] on input "text" at bounding box center [254, 96] width 206 height 25
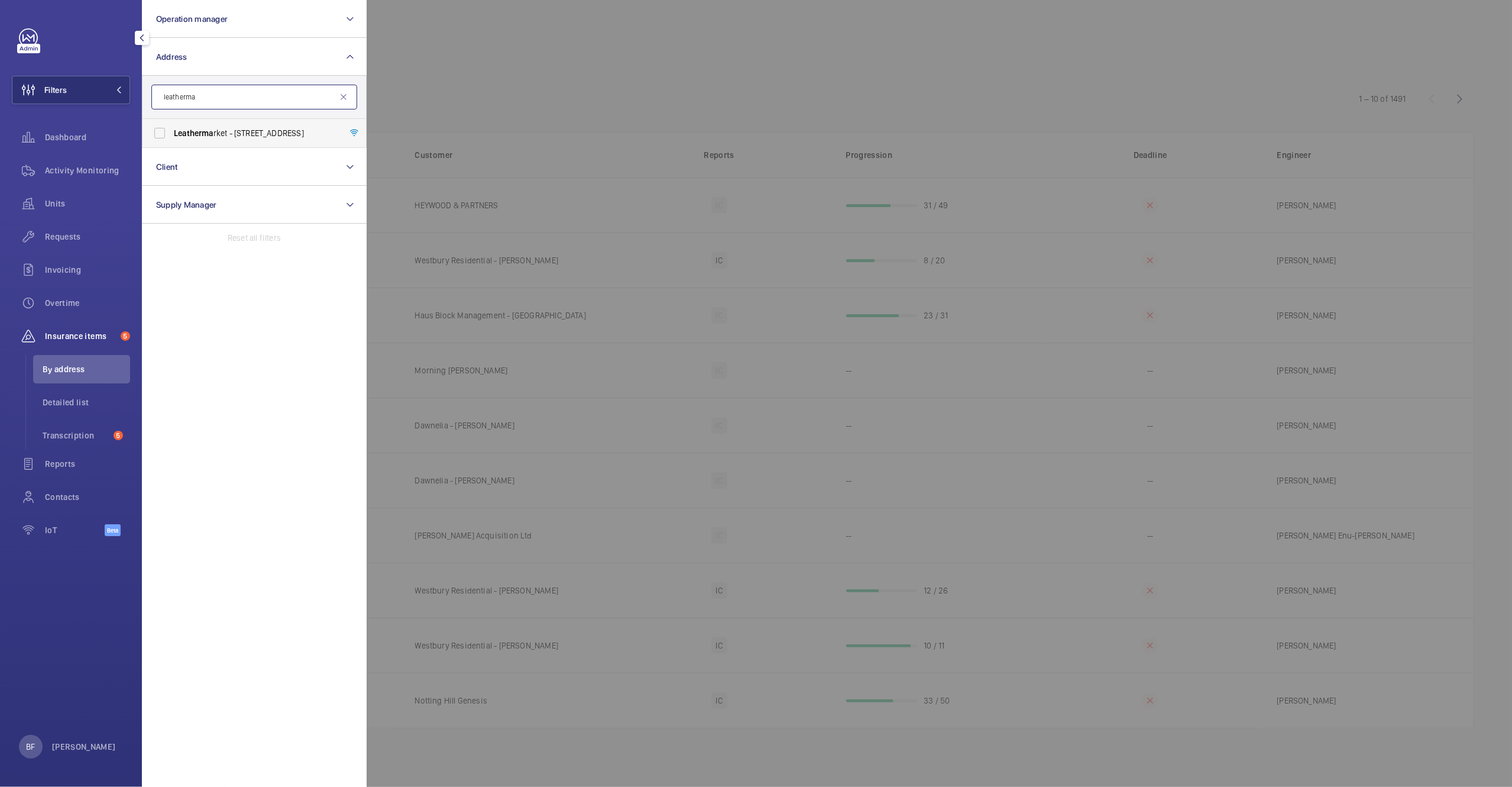
type input "leatherma"
click at [206, 136] on span "Leatherma" at bounding box center [193, 133] width 40 height 10
click at [172, 136] on input "Leatherma rket - 11/13 Weston Street,, LONDON SE1 3ER" at bounding box center [159, 133] width 23 height 23
checkbox input "true"
click at [486, 114] on div at bounding box center [1122, 393] width 1512 height 787
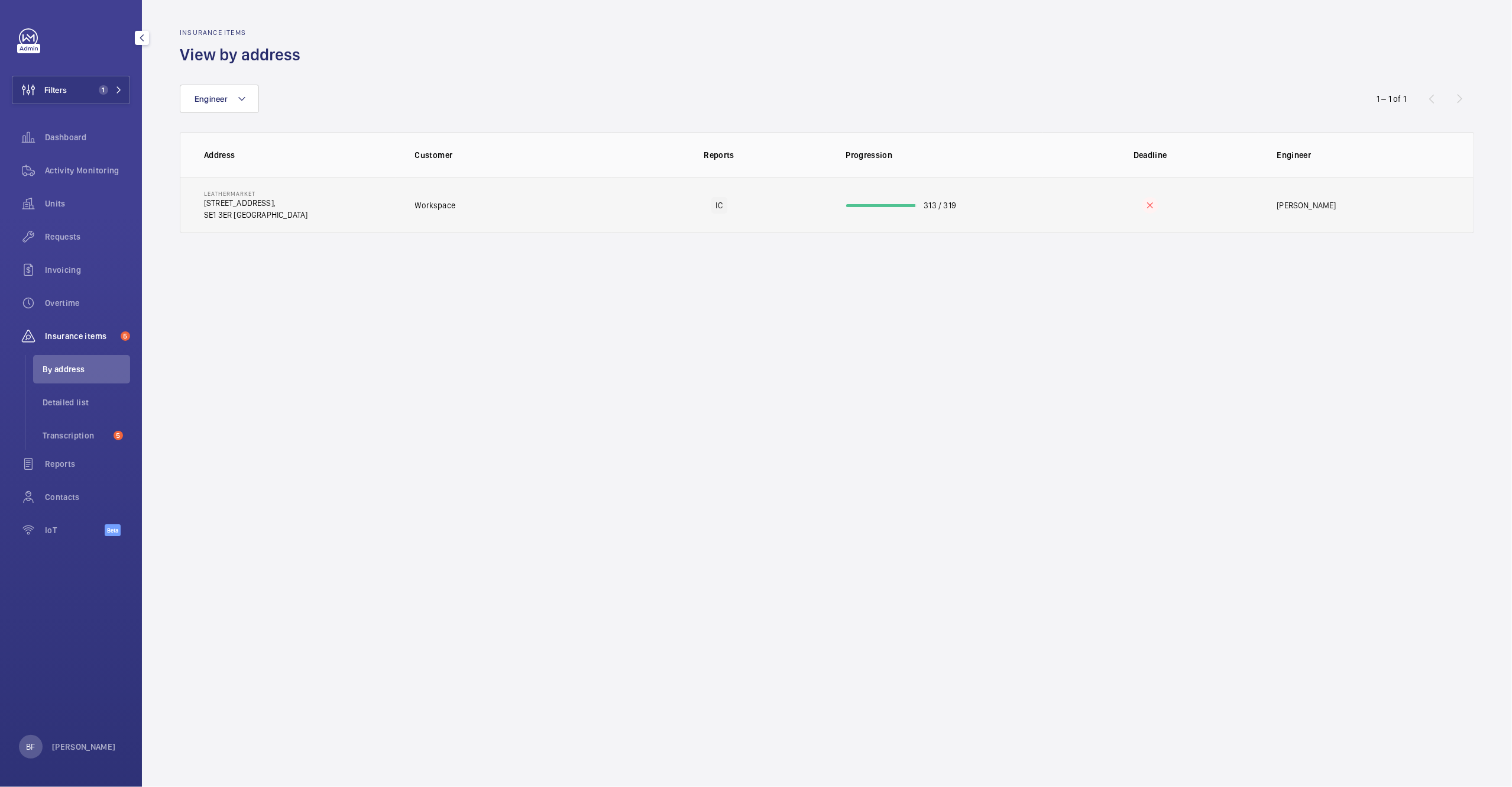
click at [513, 212] on td "Workspace" at bounding box center [504, 205] width 216 height 56
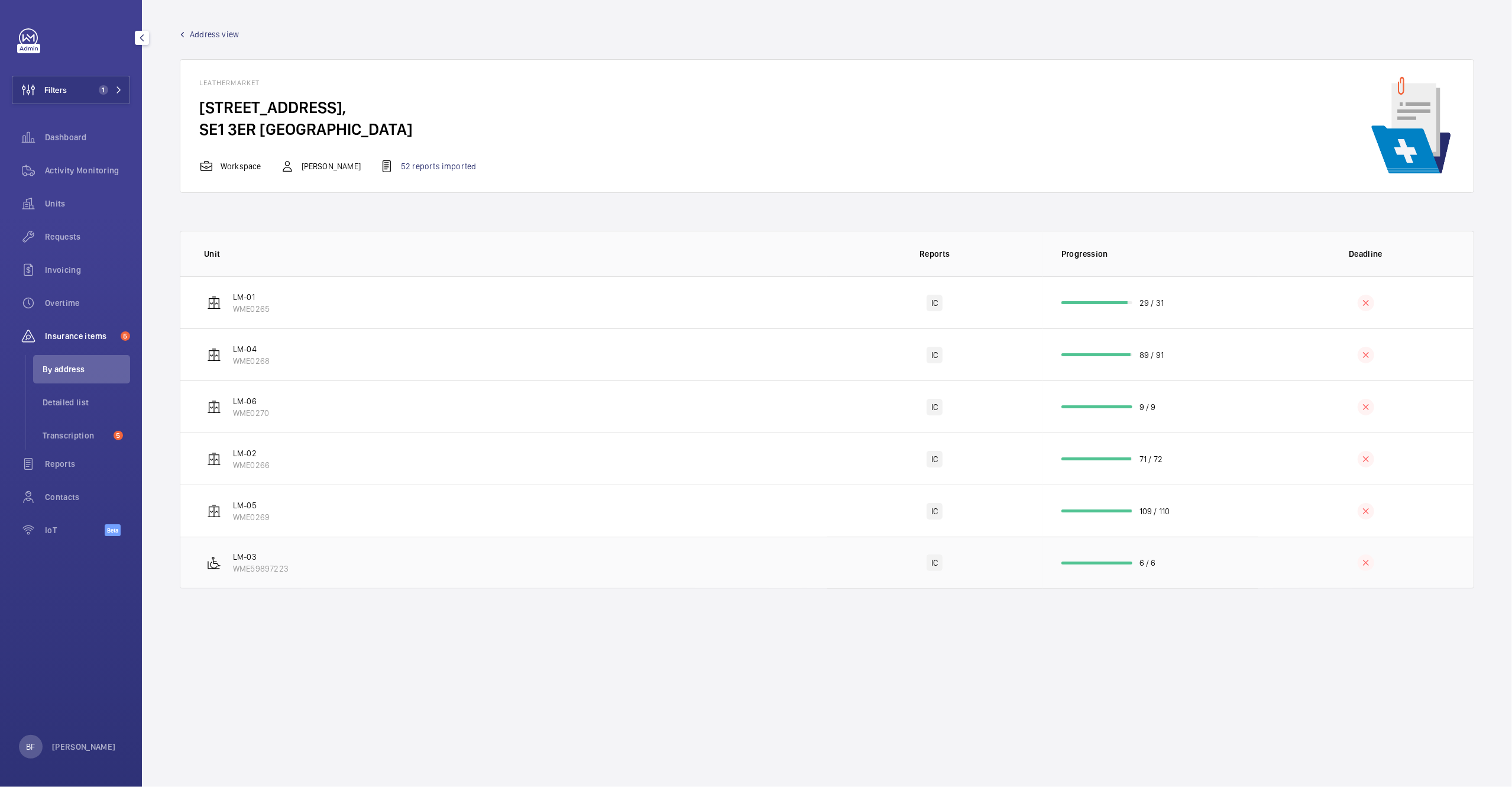
click at [853, 561] on td "IC" at bounding box center [935, 563] width 216 height 52
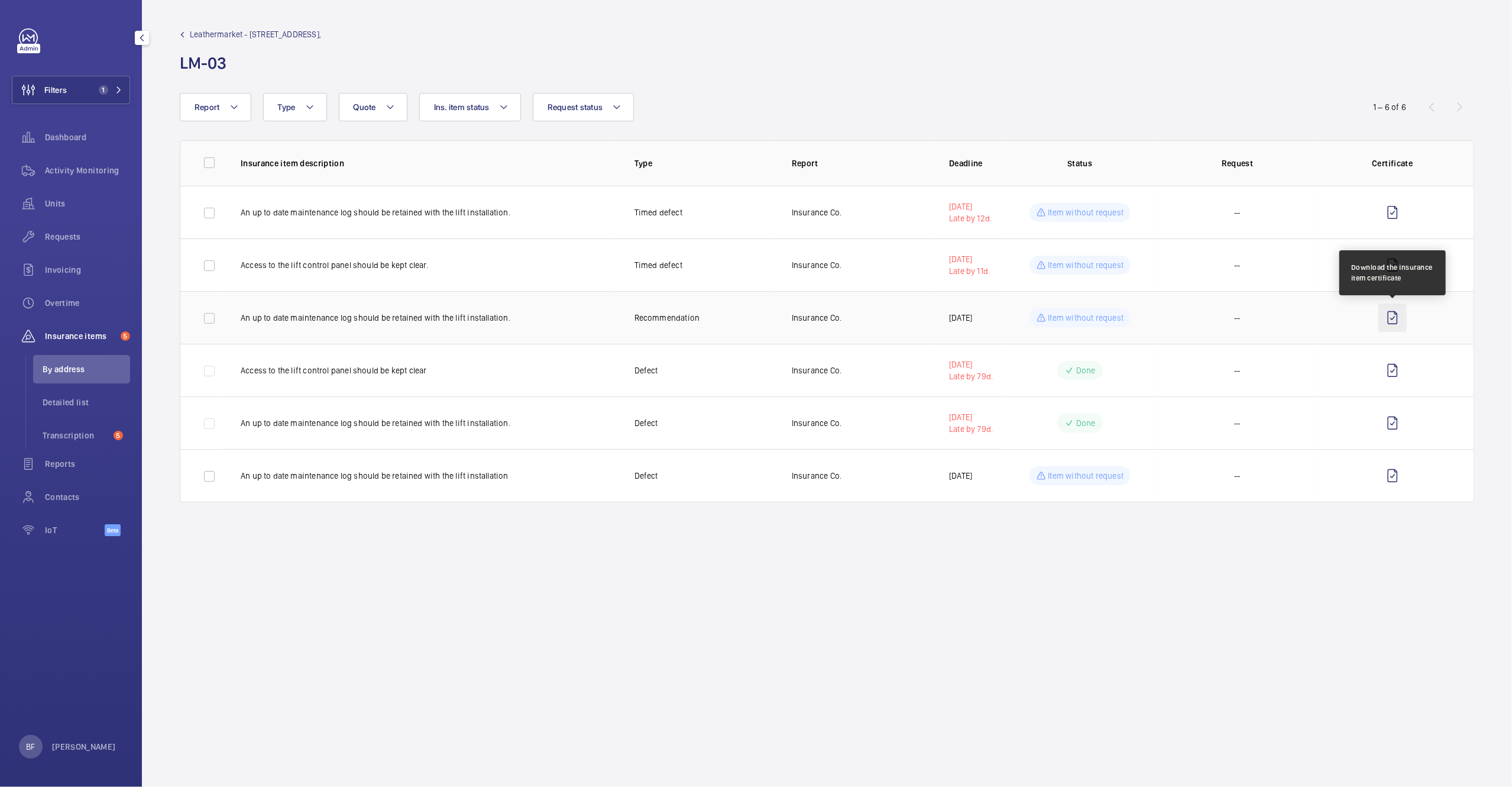
click at [1393, 320] on wm-front-icon-button at bounding box center [1393, 318] width 29 height 29
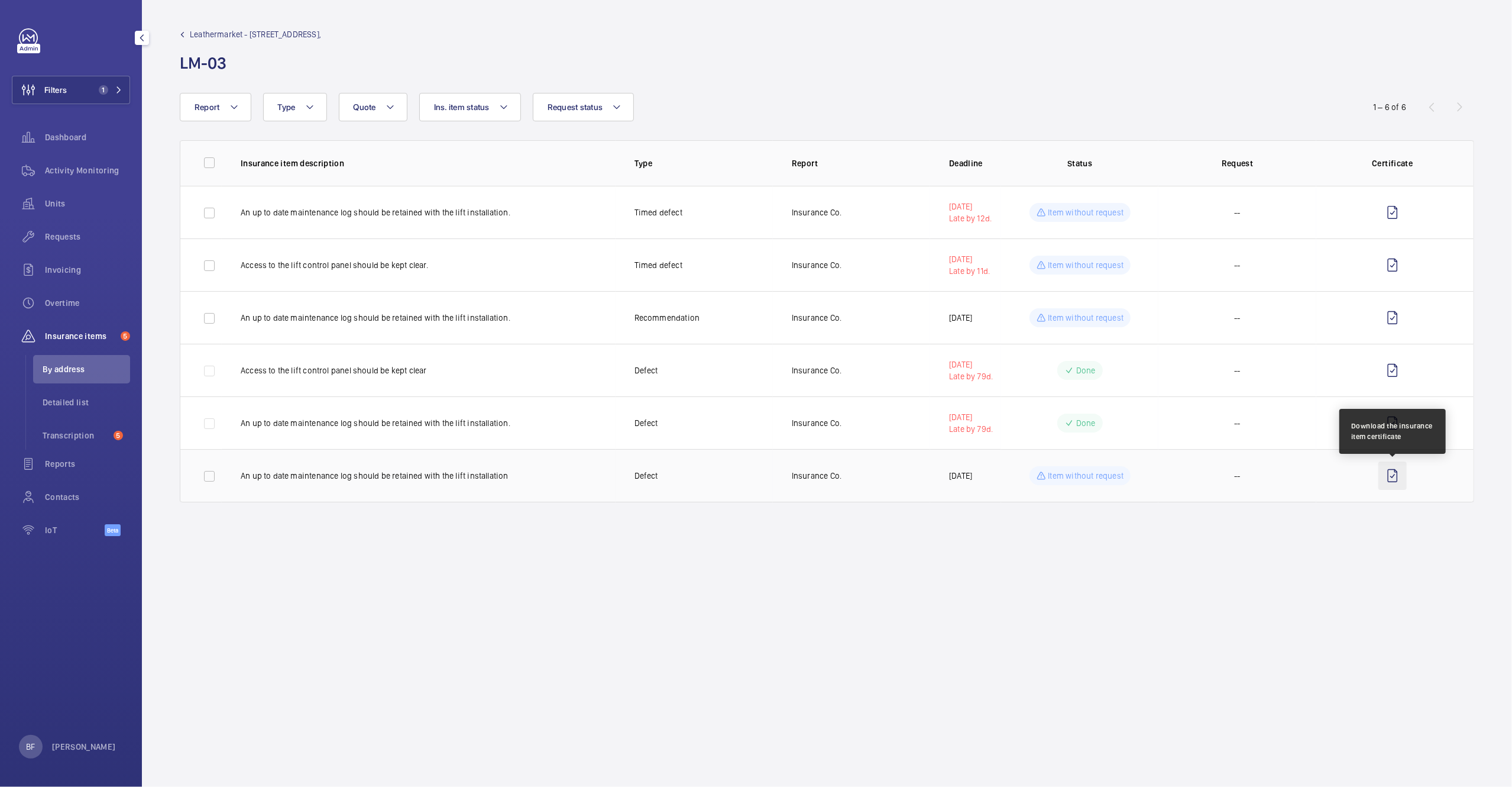
click at [1394, 478] on wm-front-icon-button at bounding box center [1393, 476] width 29 height 29
click at [104, 99] on button "Filters 1" at bounding box center [71, 89] width 119 height 29
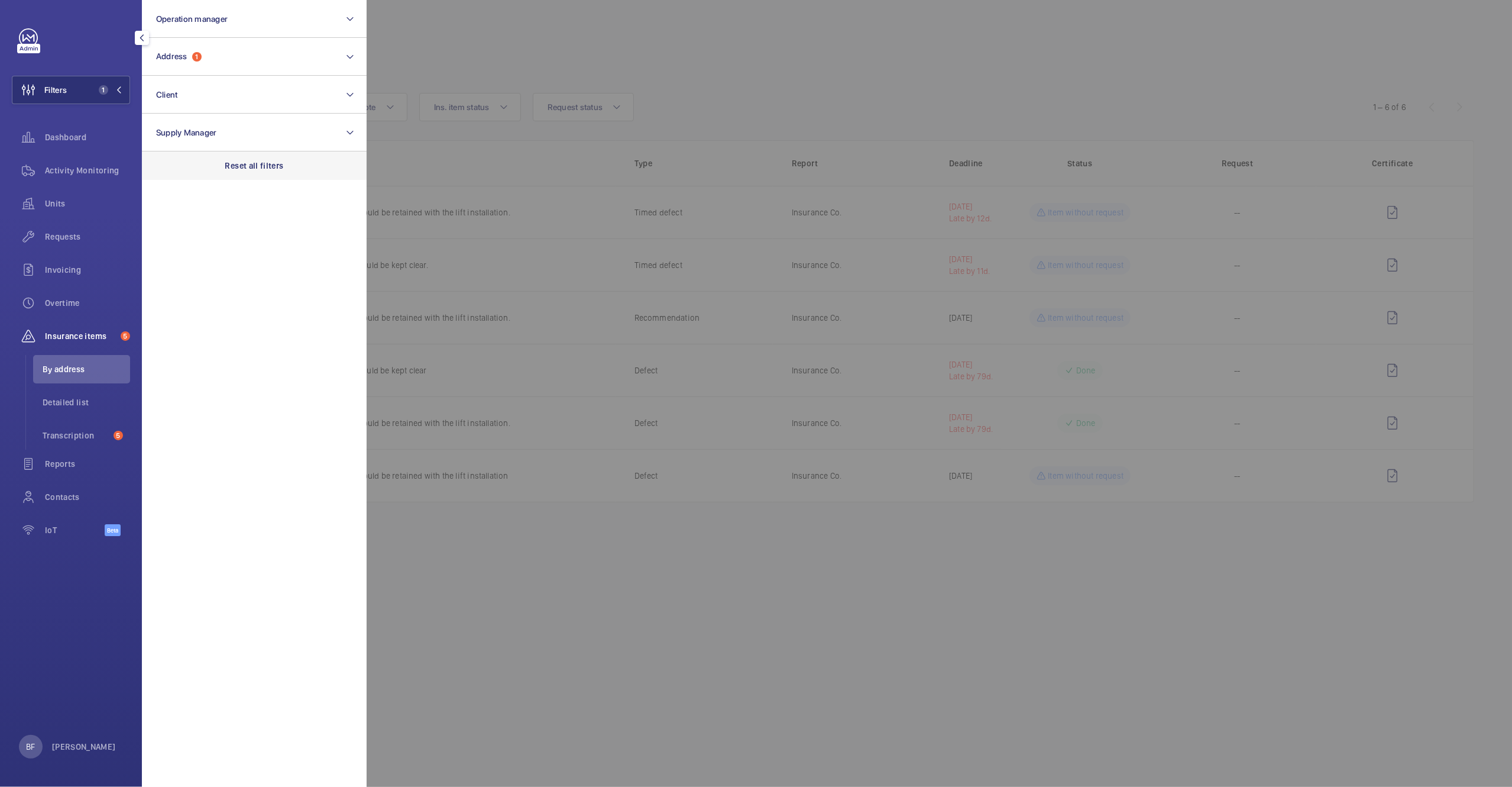
click at [273, 156] on div "Reset all filters" at bounding box center [254, 166] width 224 height 29
click at [258, 69] on button "Address" at bounding box center [254, 57] width 224 height 38
type input "exmouth"
click at [272, 136] on span "Exmouth House - 3-11 Pine Street, LONDON EC1R 0JH" at bounding box center [255, 133] width 163 height 12
click at [172, 136] on input "Exmouth House - 3-11 Pine Street, LONDON EC1R 0JH" at bounding box center [159, 133] width 23 height 23
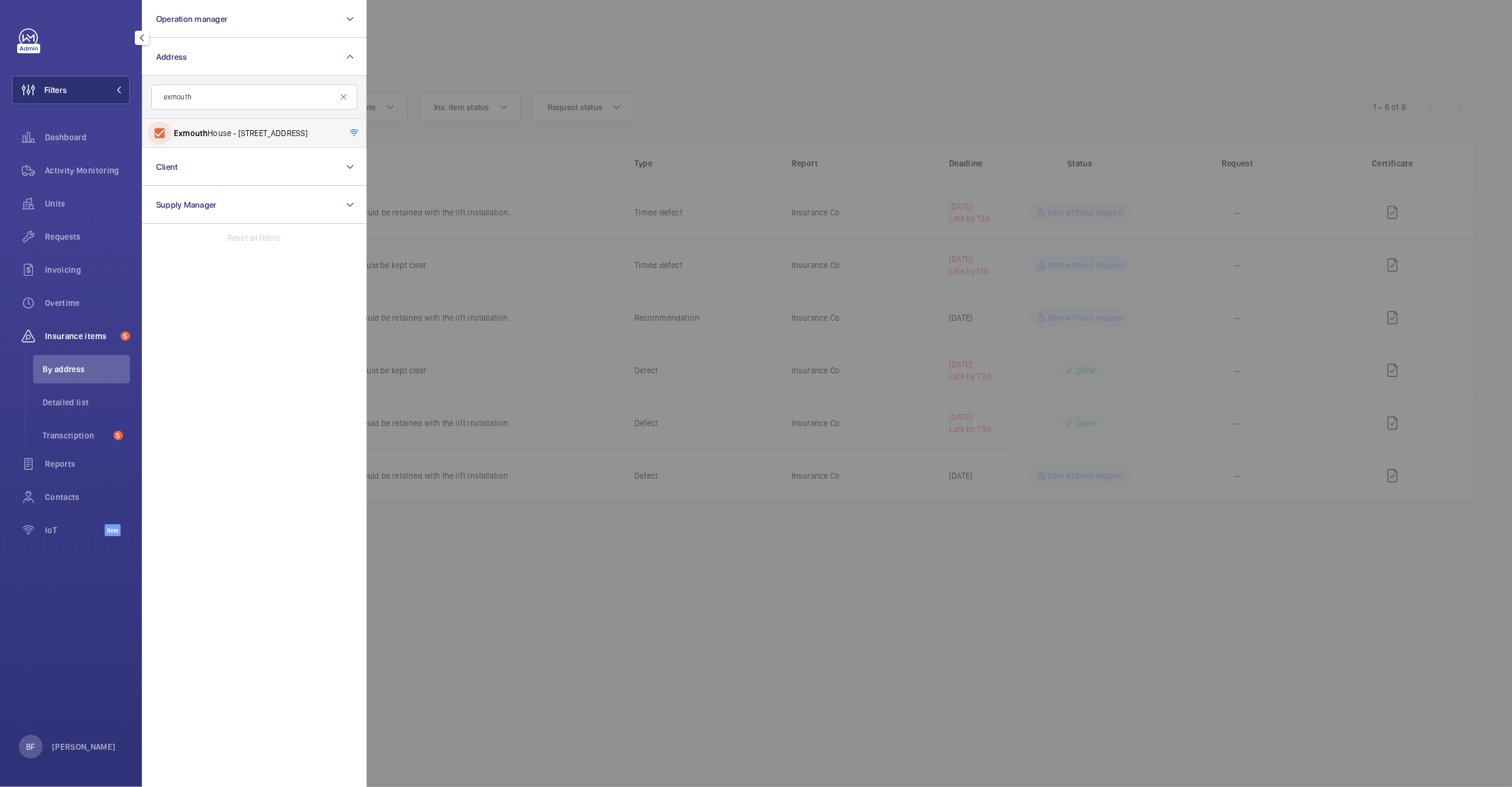
checkbox input "true"
click at [507, 28] on div at bounding box center [1122, 393] width 1512 height 787
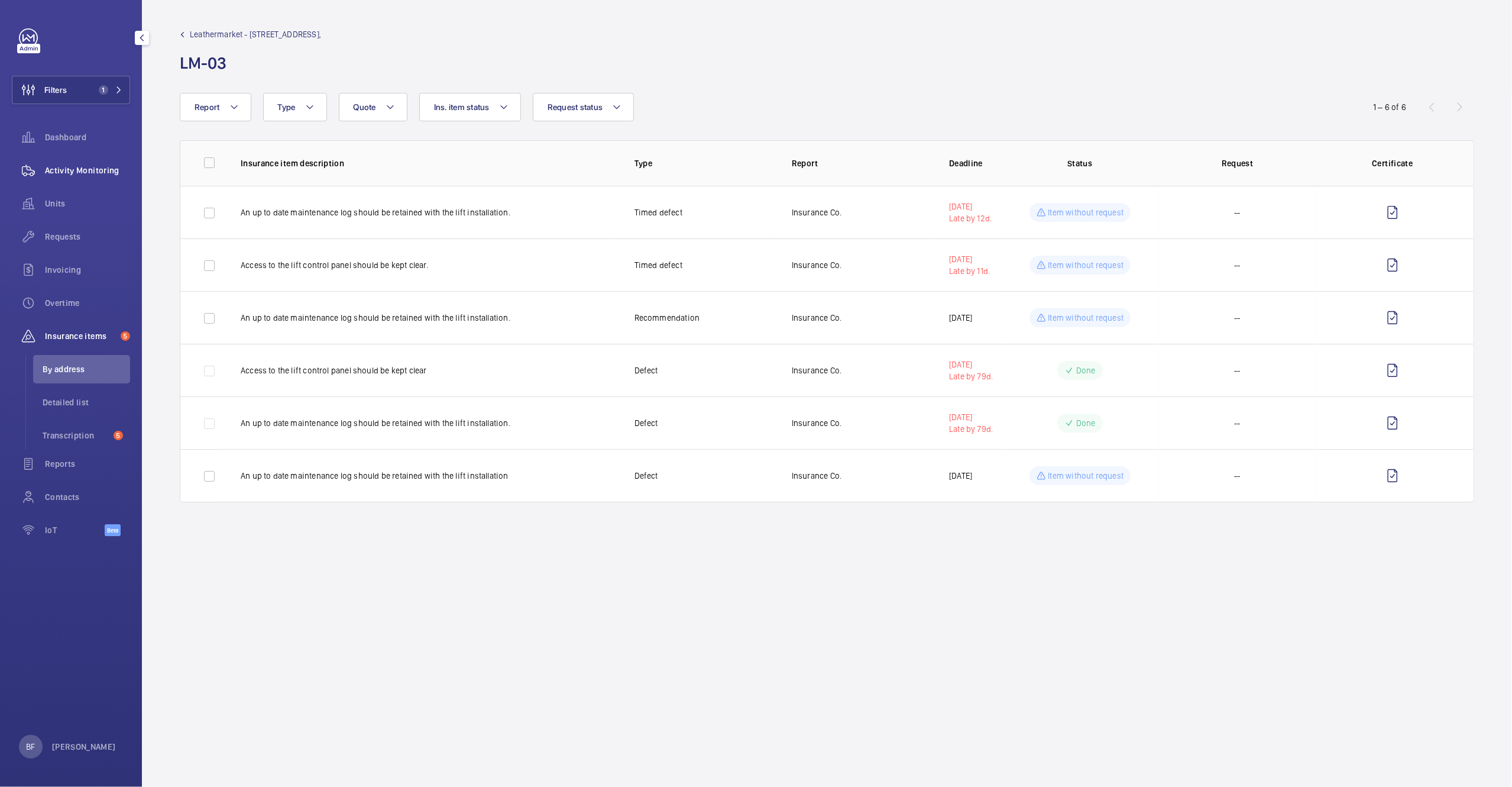
click at [84, 171] on span "Activity Monitoring" at bounding box center [87, 170] width 85 height 12
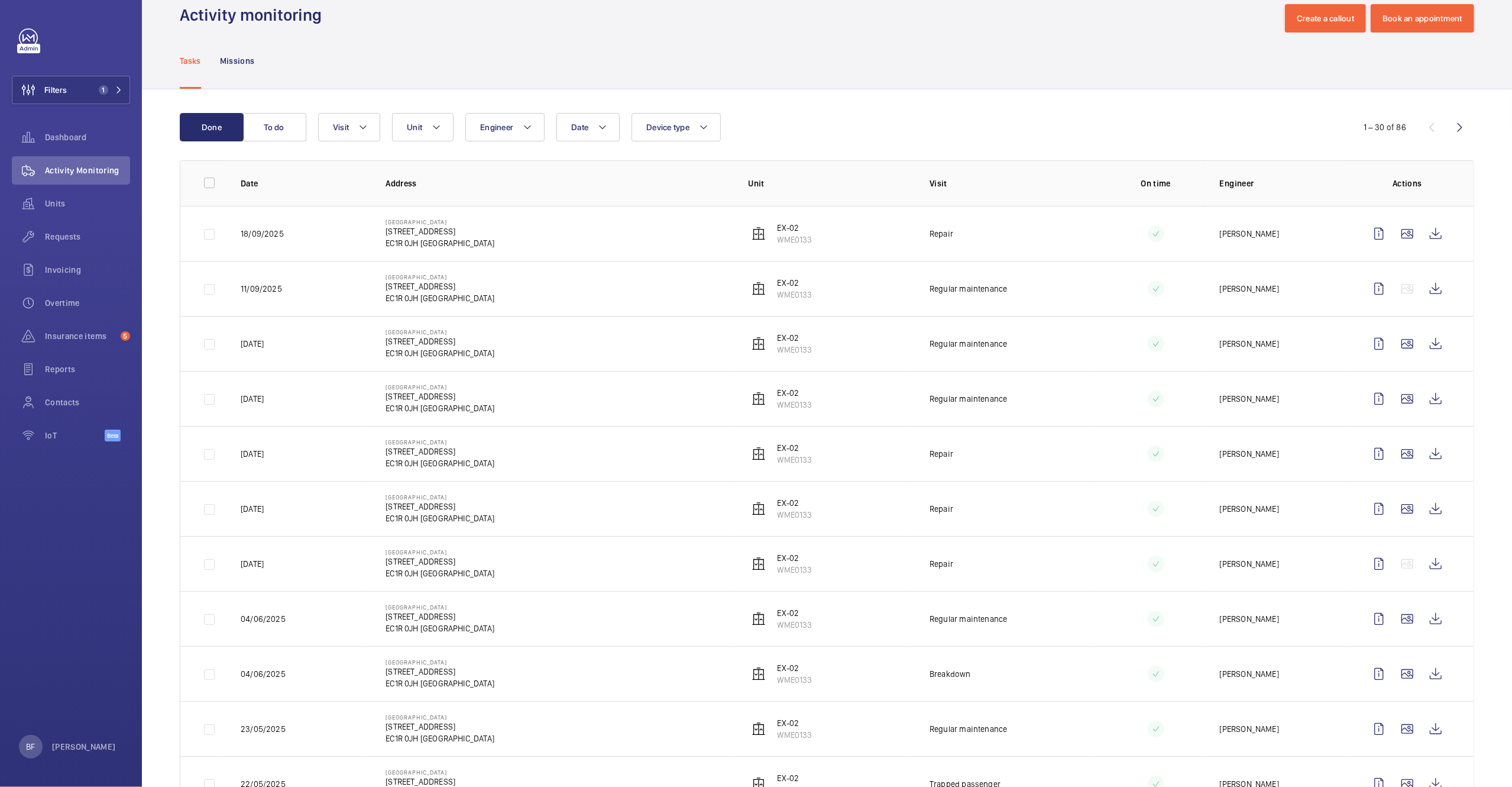
scroll to position [26, 0]
click at [441, 126] on mat-icon at bounding box center [436, 126] width 10 height 14
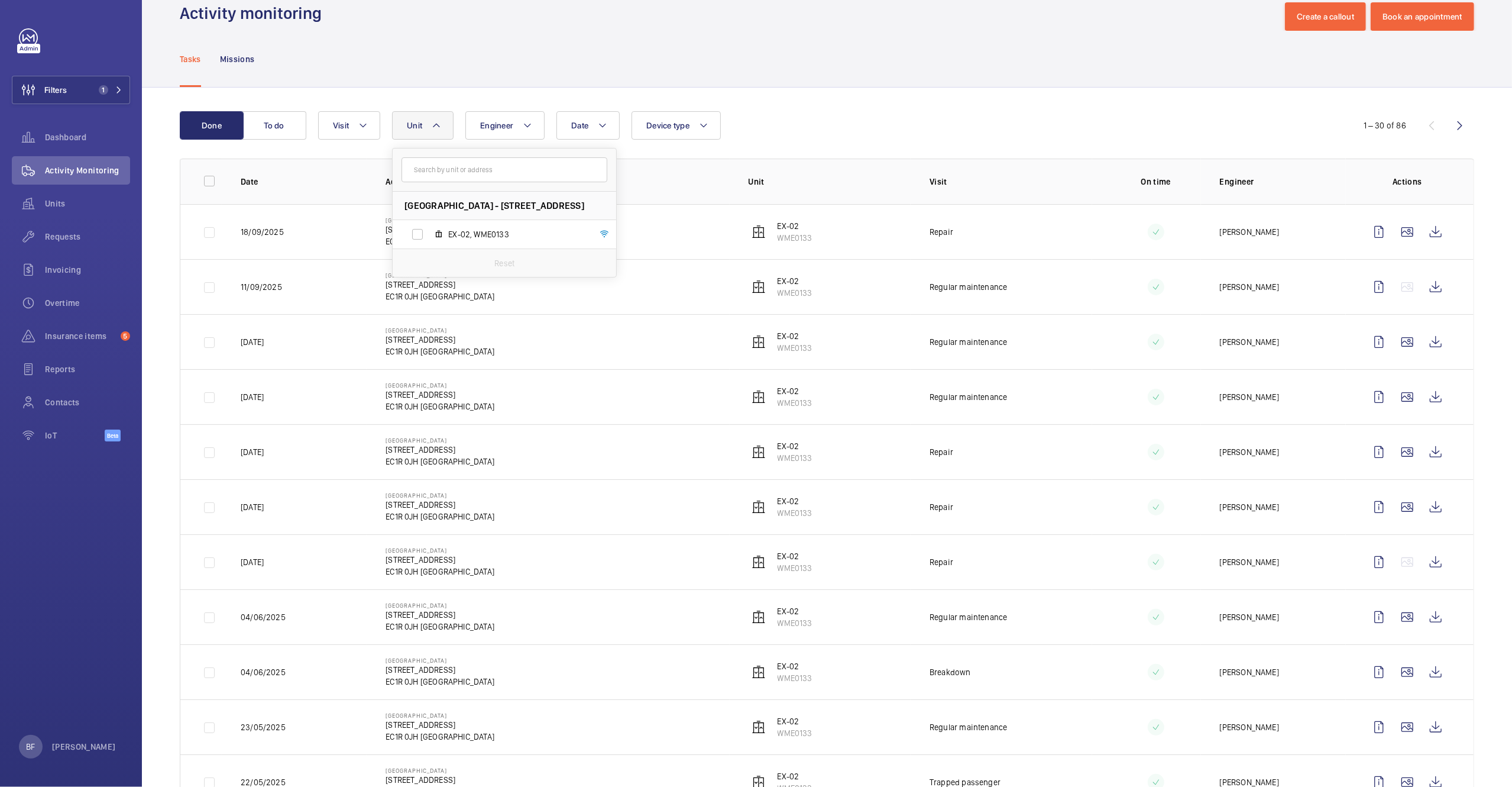
click at [765, 86] on div "Tasks Missions" at bounding box center [827, 59] width 1295 height 56
click at [1312, 22] on button "Create a callout" at bounding box center [1326, 16] width 81 height 29
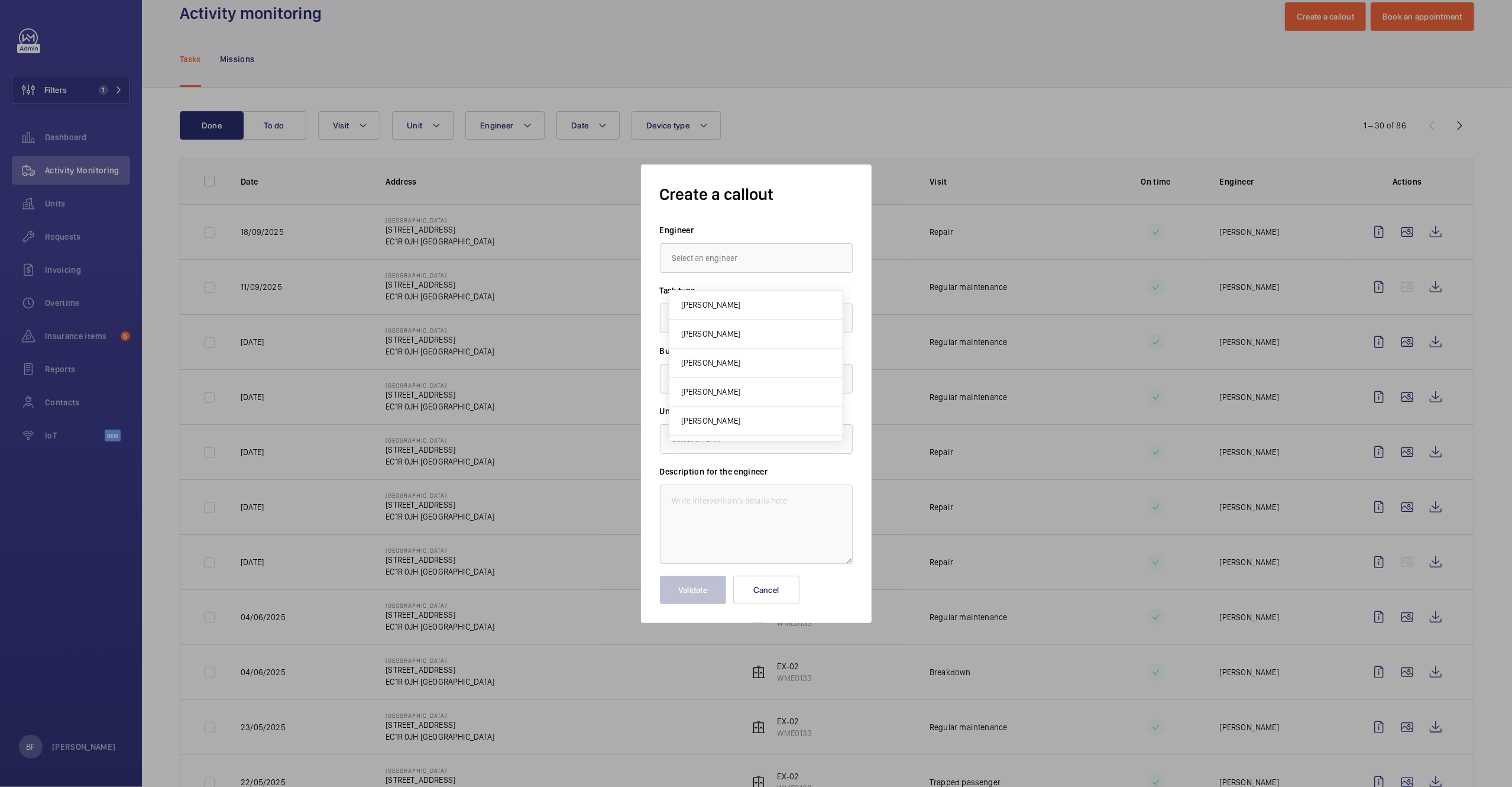
click at [991, 60] on div at bounding box center [756, 393] width 1512 height 787
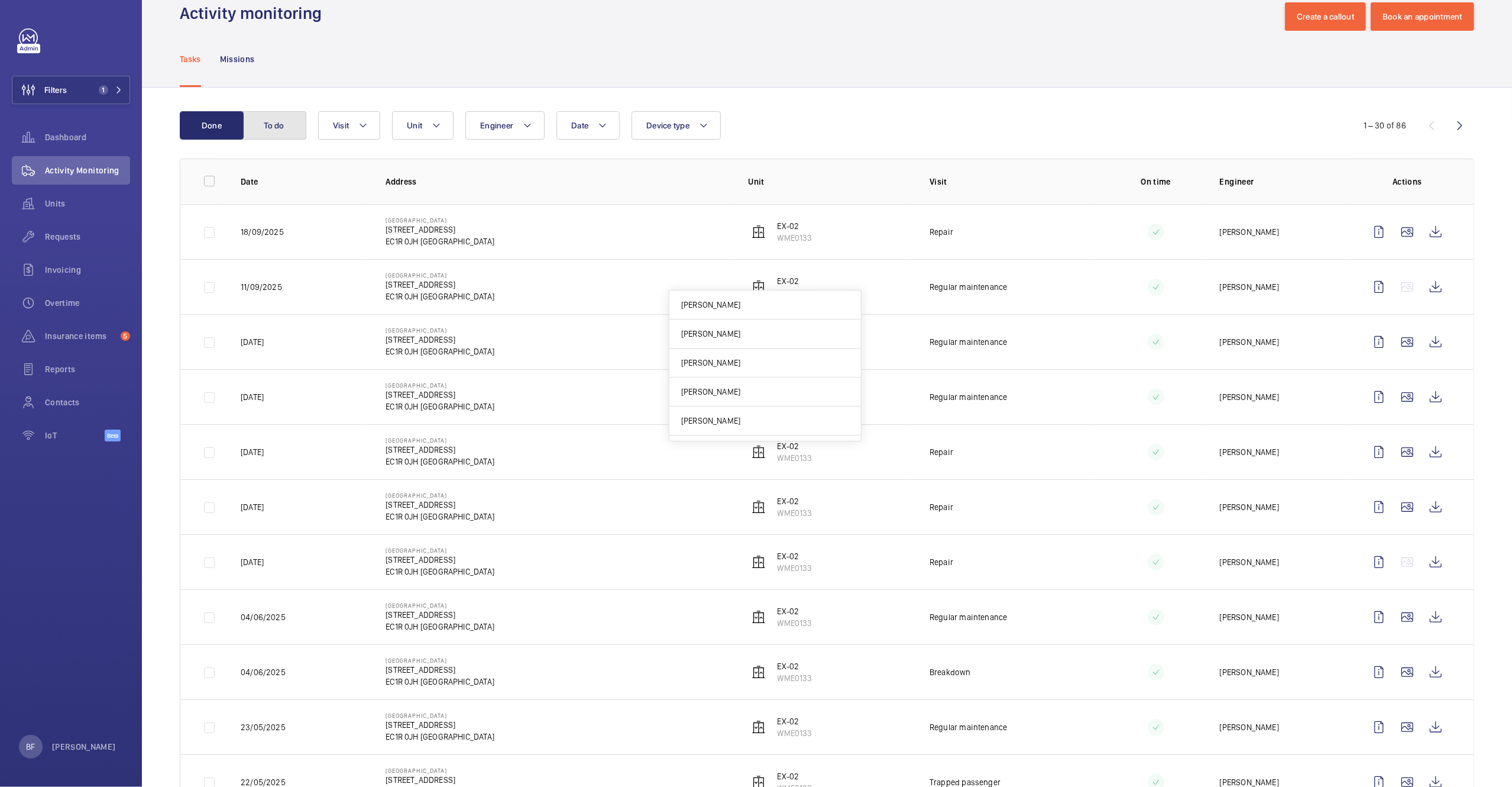
click at [279, 130] on button "To do" at bounding box center [274, 125] width 64 height 29
click at [698, 87] on div "Tasks Missions" at bounding box center [827, 59] width 1295 height 56
click at [842, 74] on div "Tasks Missions" at bounding box center [827, 59] width 1295 height 56
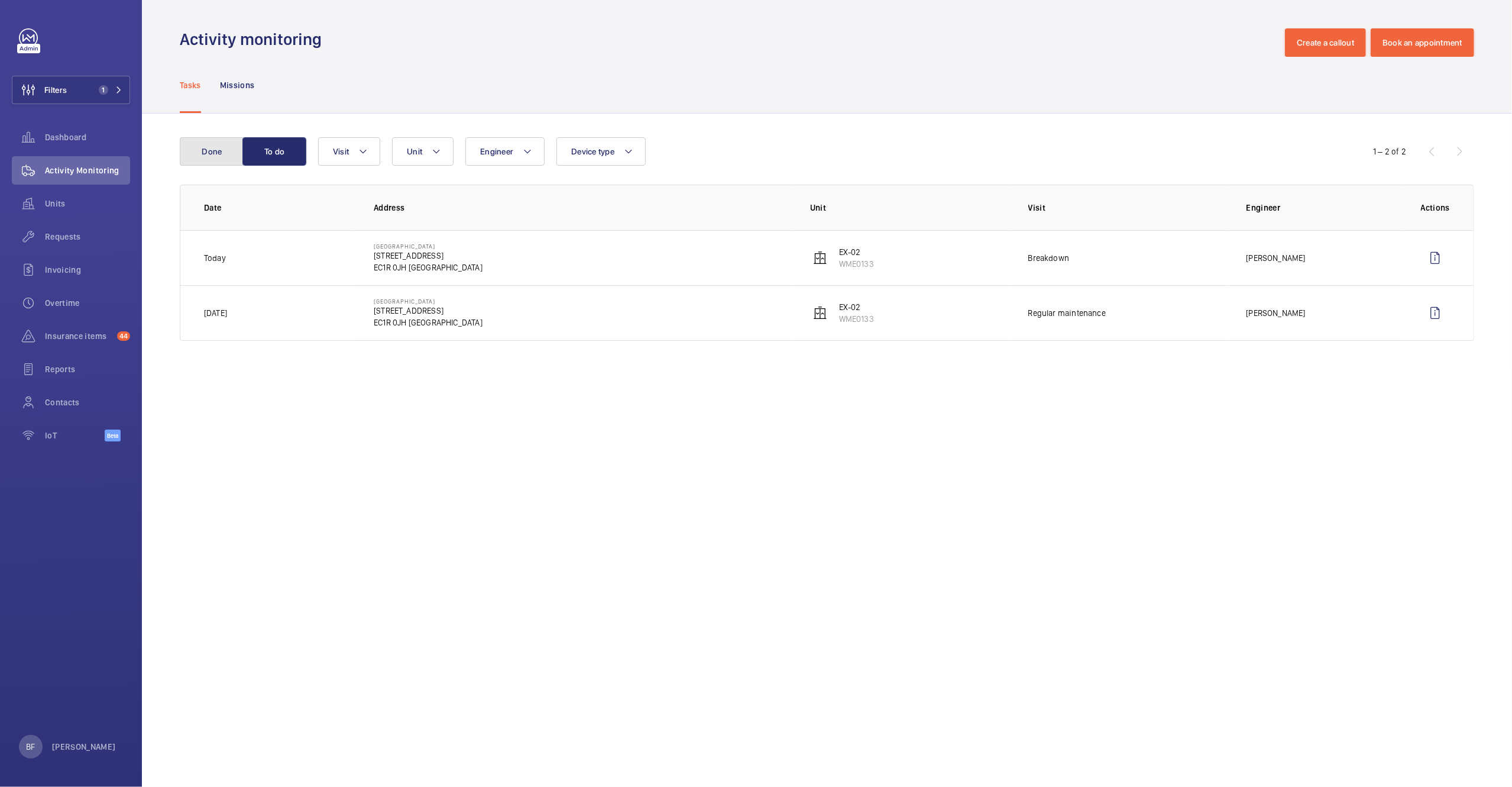
click at [221, 153] on button "Done" at bounding box center [212, 151] width 64 height 29
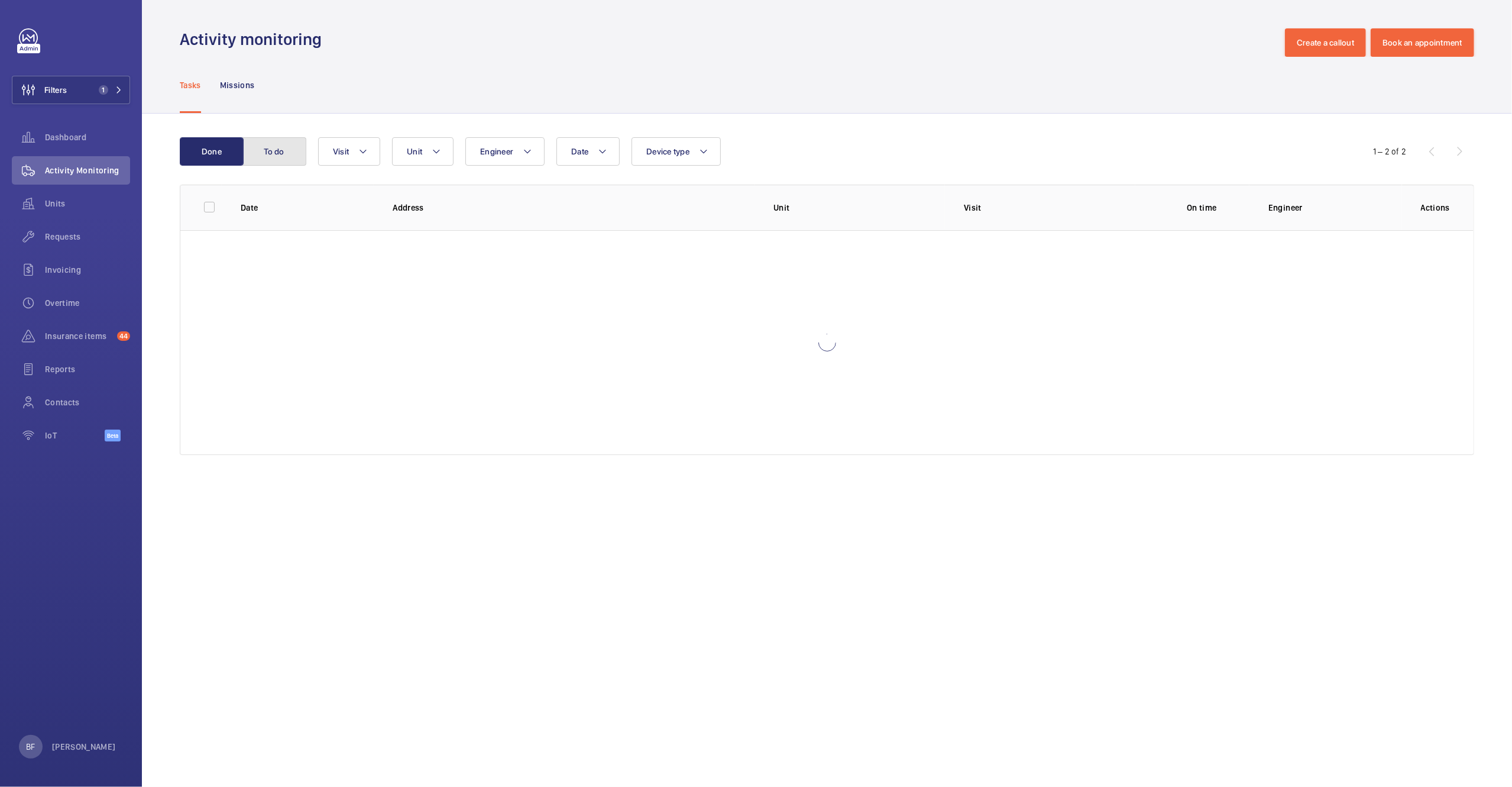
click at [267, 155] on button "To do" at bounding box center [274, 151] width 64 height 29
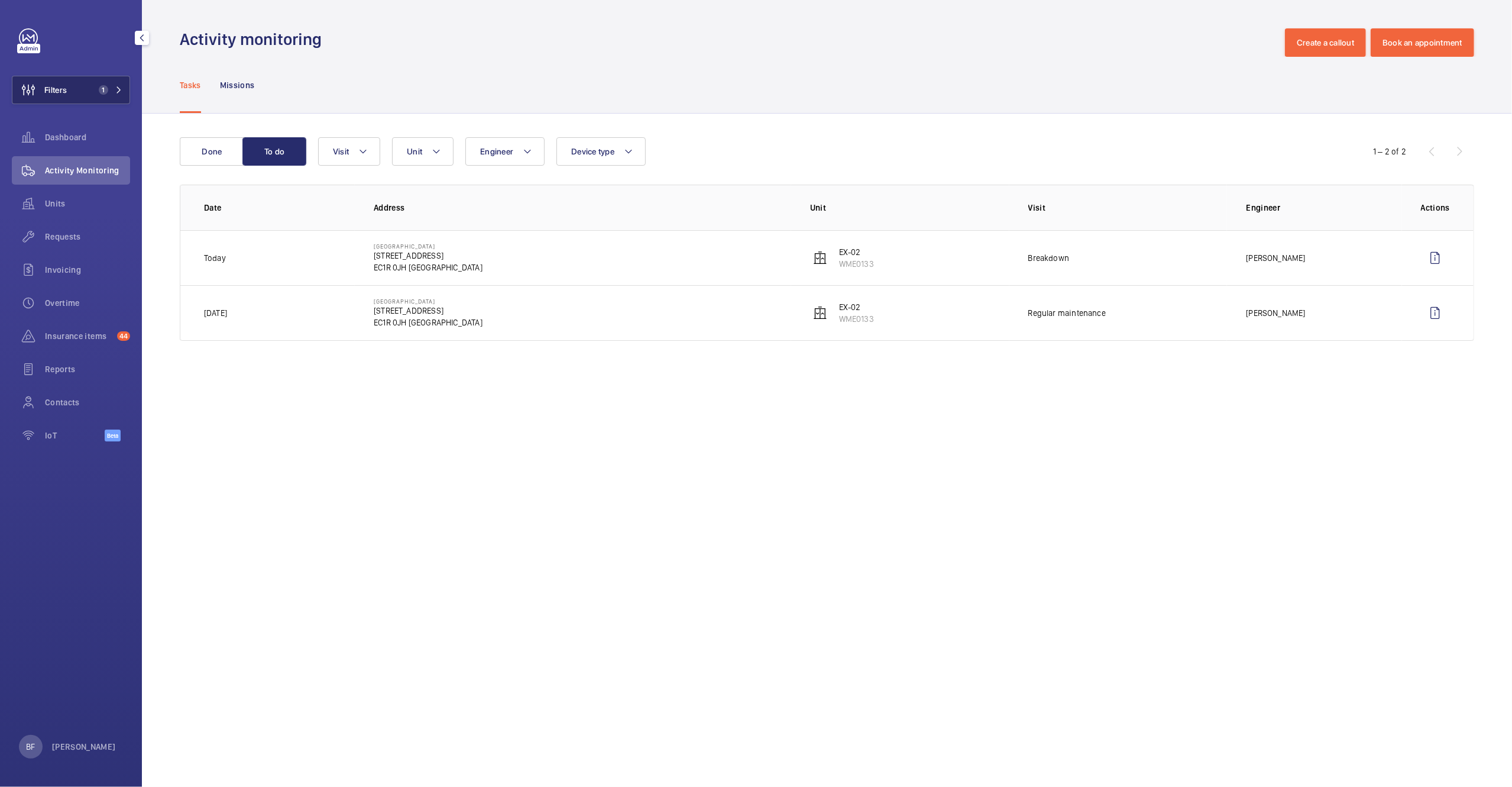
click at [128, 98] on button "Filters 1" at bounding box center [71, 89] width 119 height 29
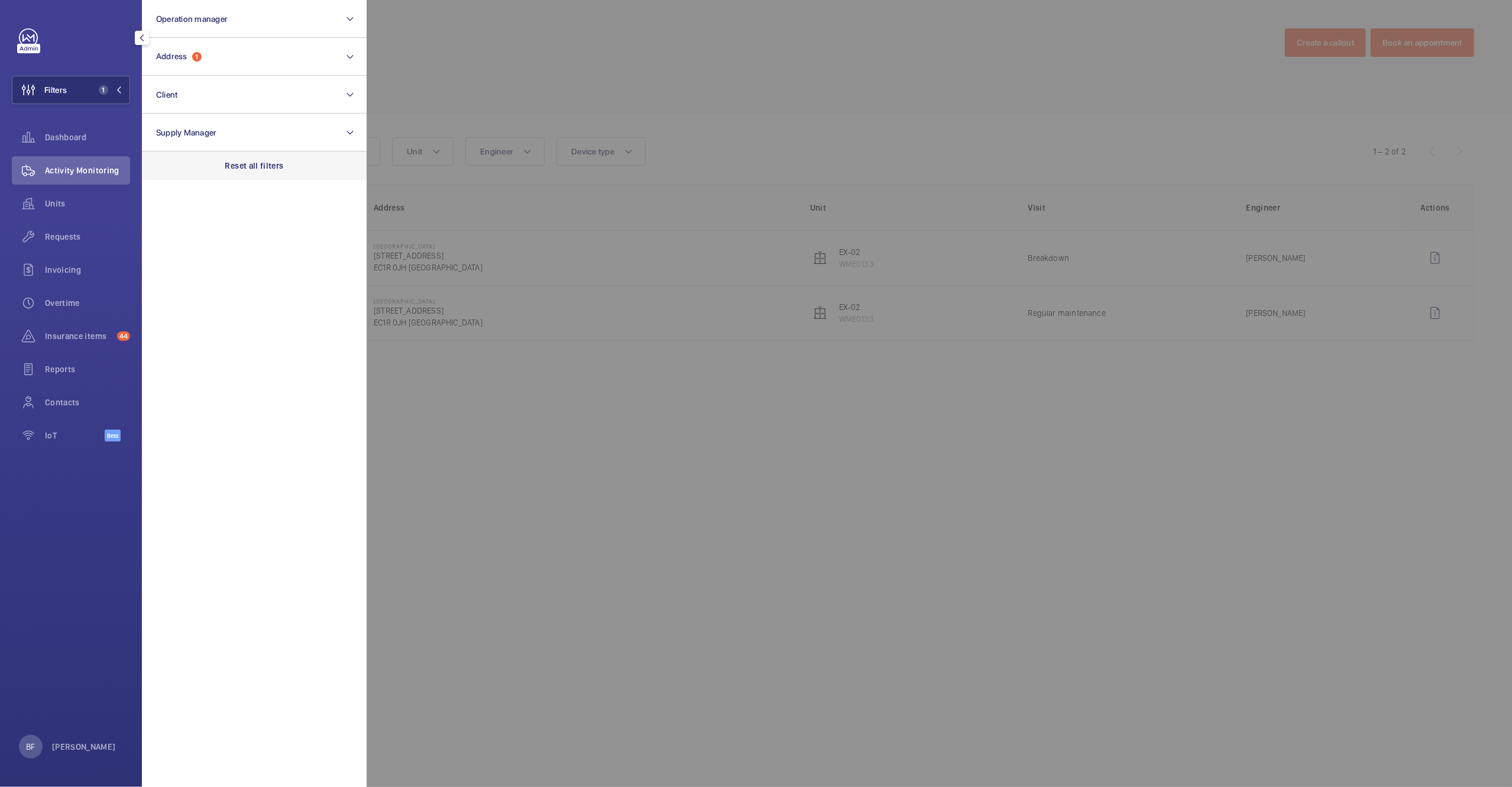
click at [271, 154] on div "Reset all filters" at bounding box center [254, 166] width 224 height 29
click at [253, 74] on button "Address" at bounding box center [254, 57] width 224 height 38
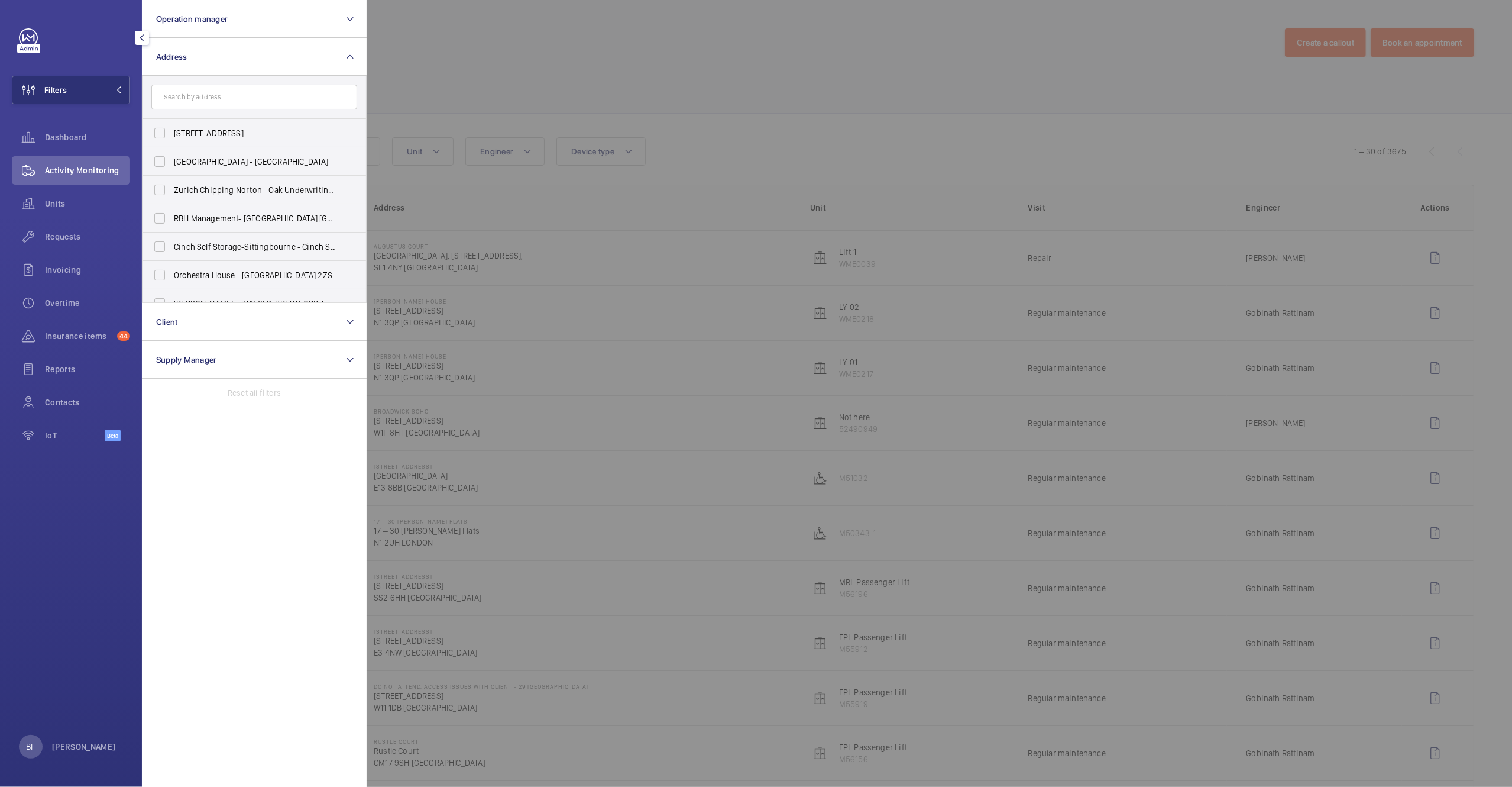
click at [260, 93] on input "text" at bounding box center [254, 96] width 206 height 25
type input "leather"
click at [252, 224] on span "Leather market - 11/13 Weston Street,, LONDON SE1 3ER" at bounding box center [255, 218] width 163 height 12
click at [172, 224] on input "Leather market - 11/13 Weston Street,, LONDON SE1 3ER" at bounding box center [159, 218] width 23 height 23
checkbox input "true"
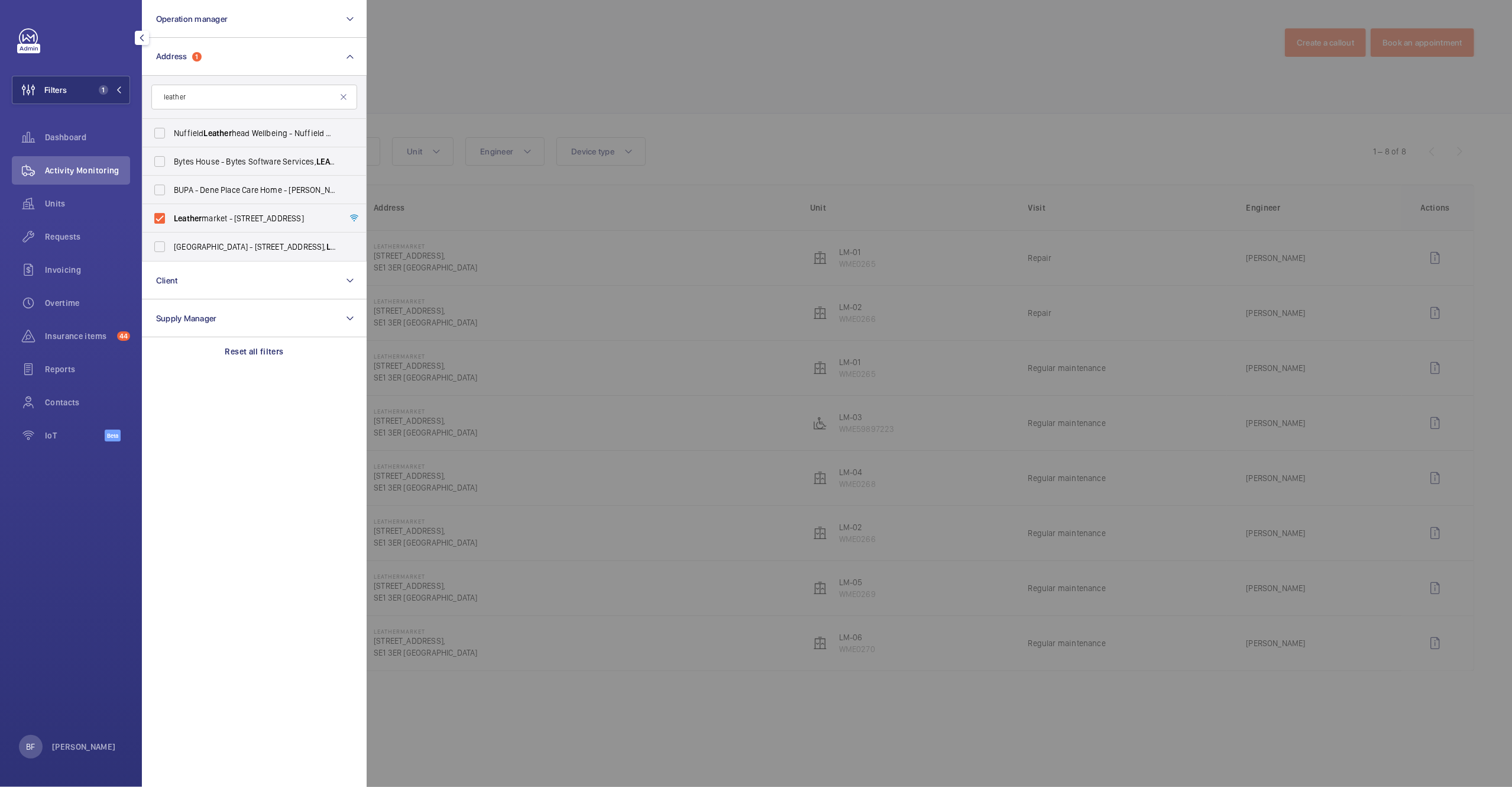
click at [550, 46] on div at bounding box center [1122, 393] width 1512 height 787
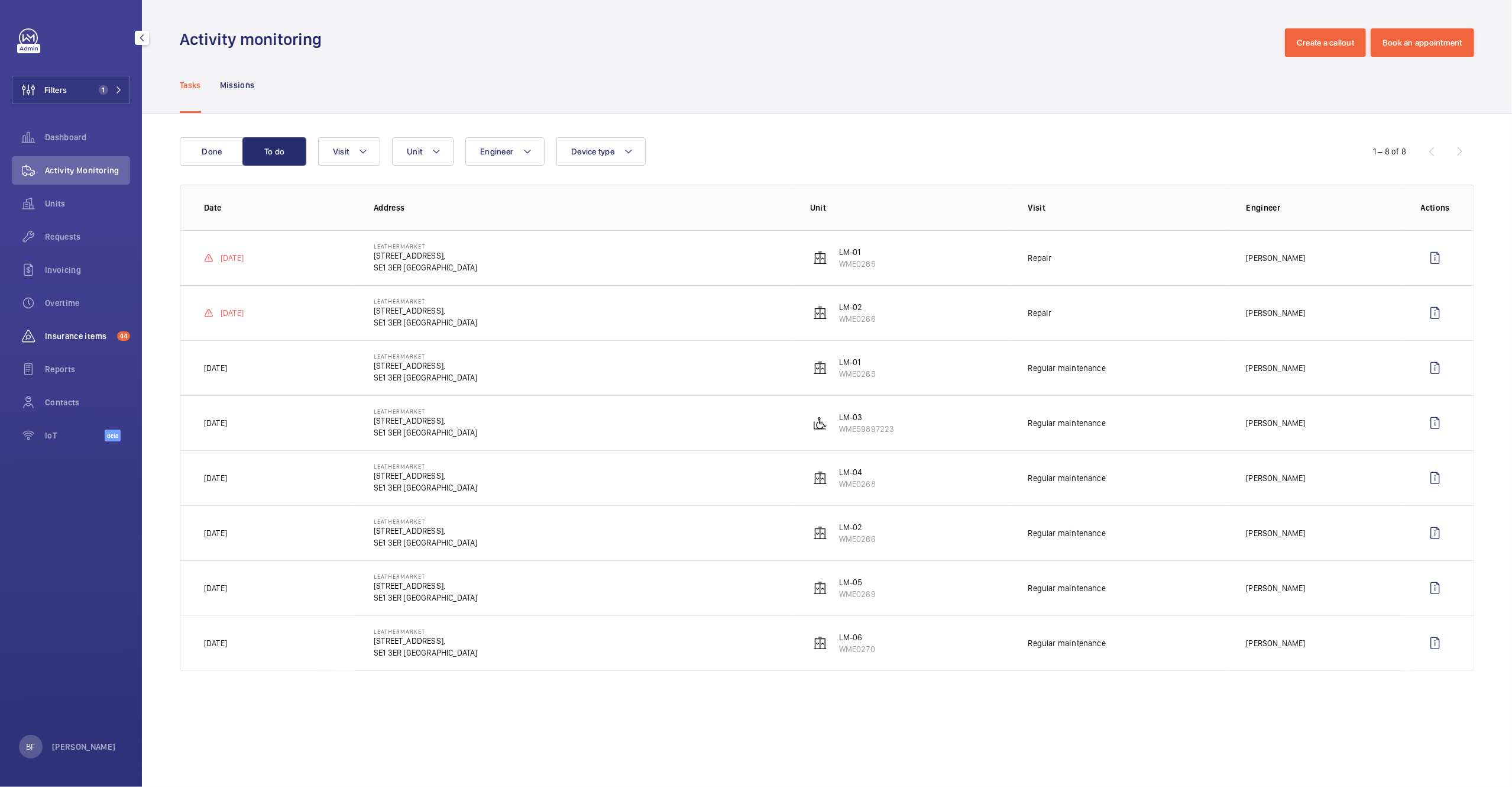
click at [65, 337] on span "Insurance items" at bounding box center [79, 336] width 67 height 12
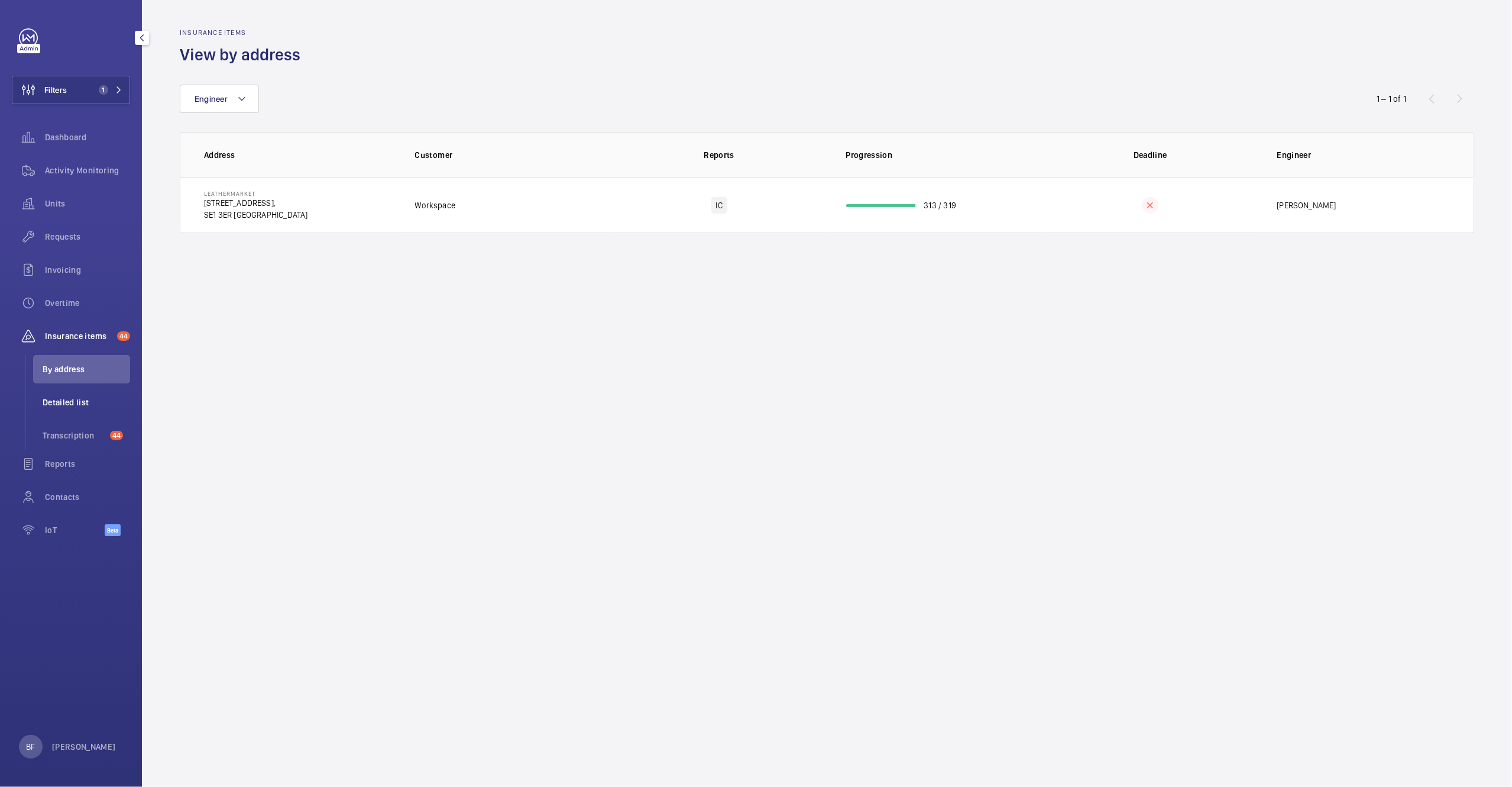
click at [72, 405] on span "Detailed list" at bounding box center [86, 402] width 87 height 12
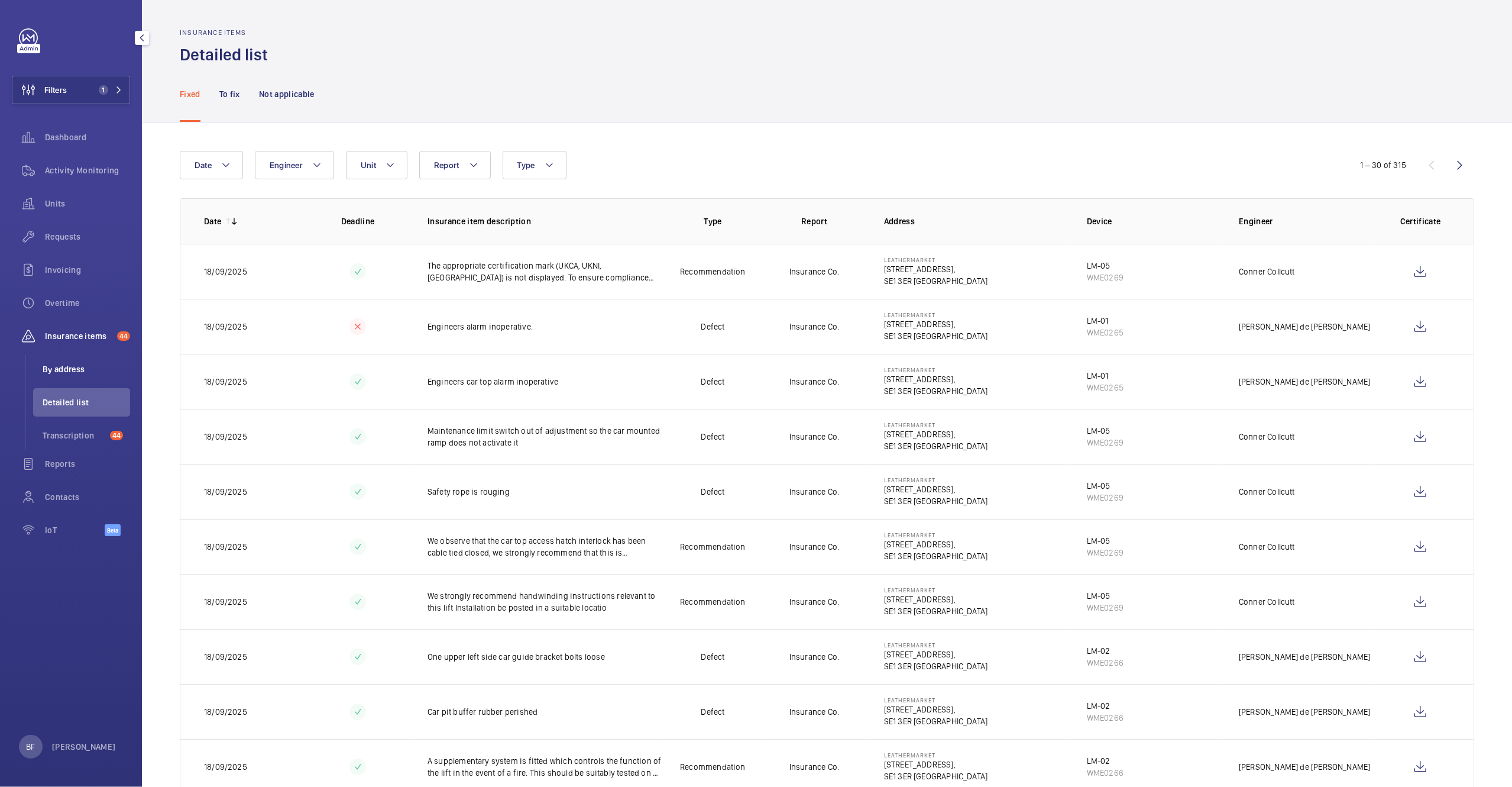
click at [78, 371] on span "By address" at bounding box center [86, 369] width 87 height 12
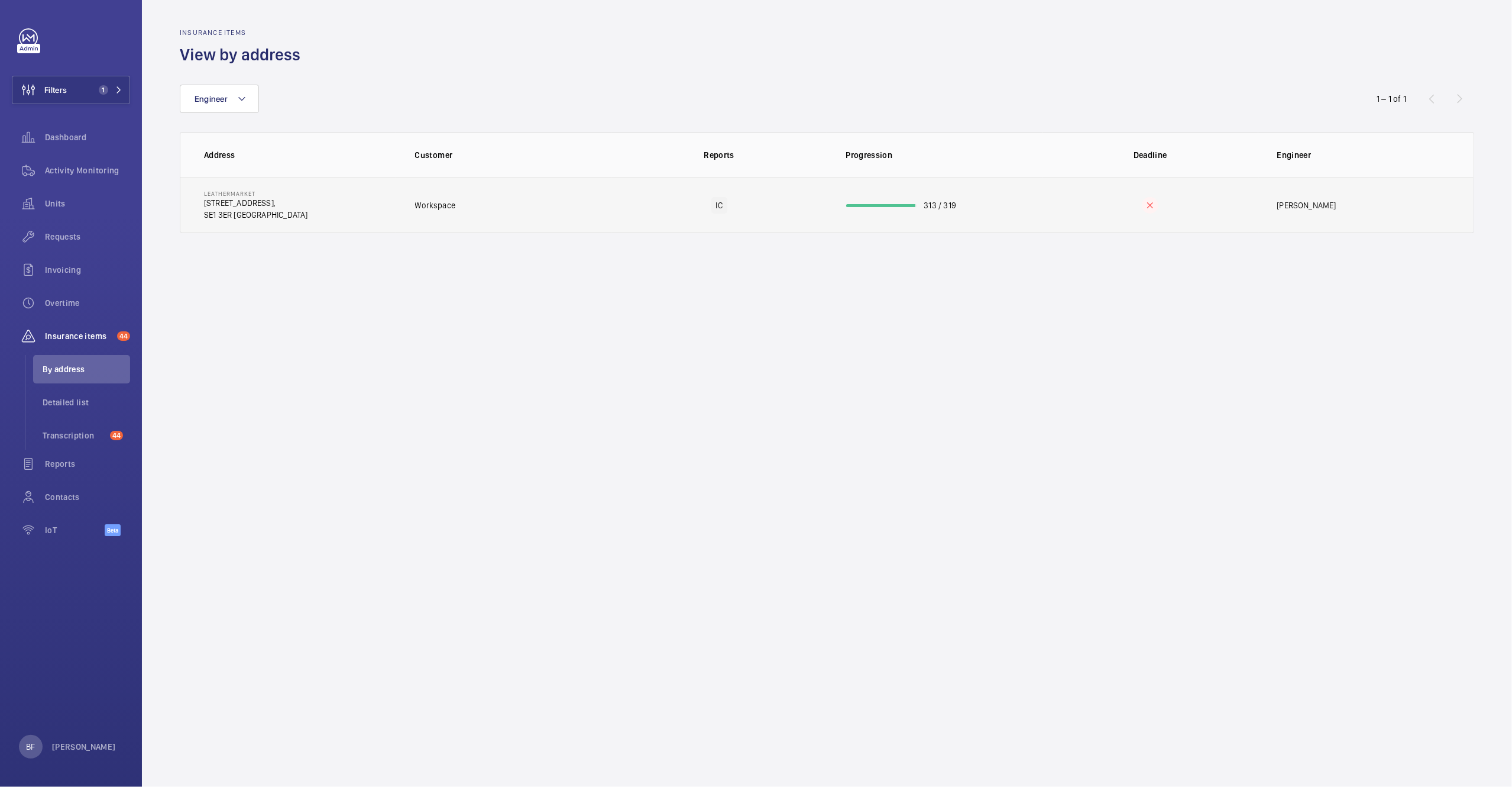
click at [860, 222] on td "313 / 319" at bounding box center [935, 205] width 216 height 56
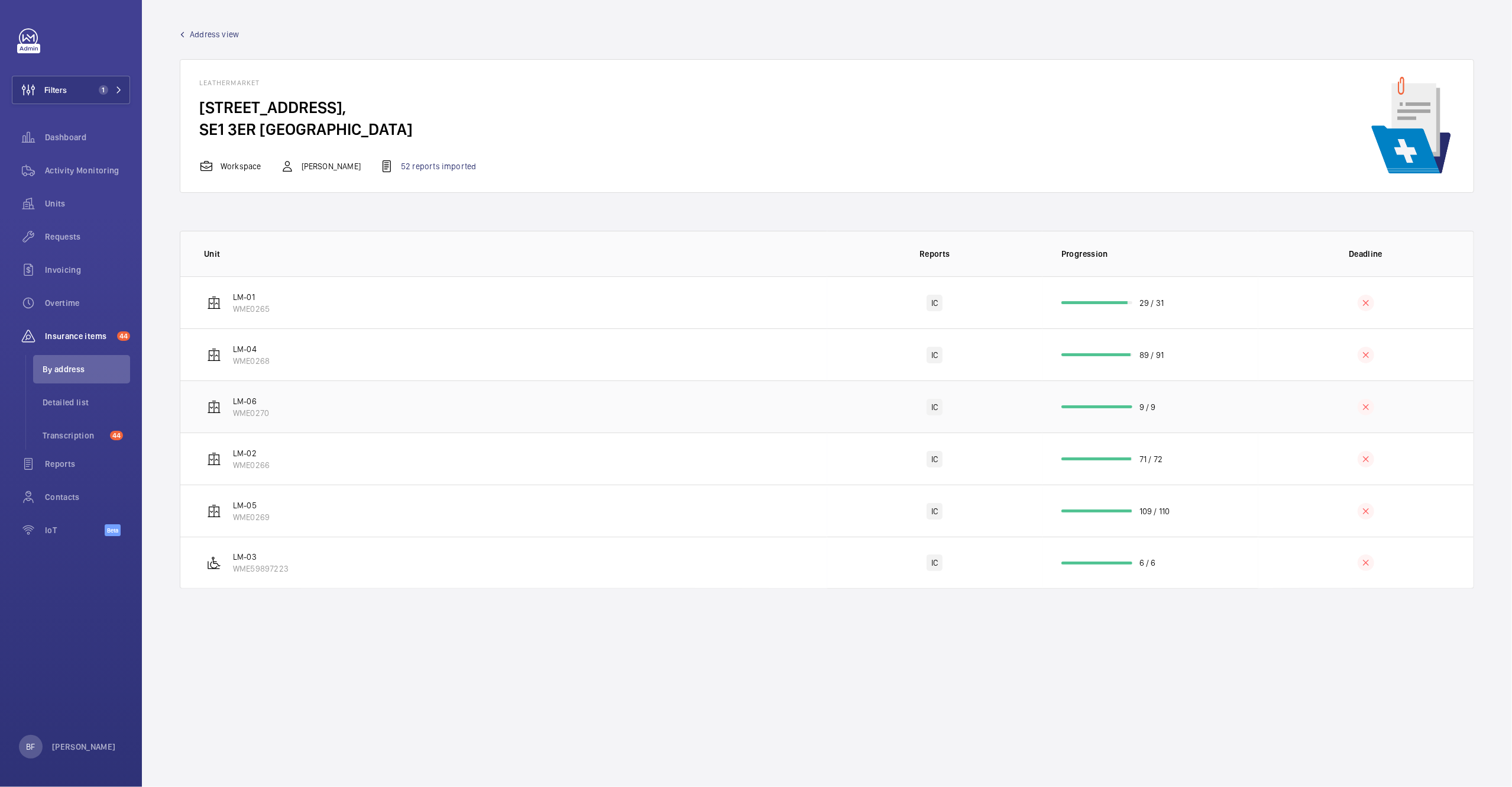
click at [1012, 408] on td "IC" at bounding box center [935, 407] width 216 height 52
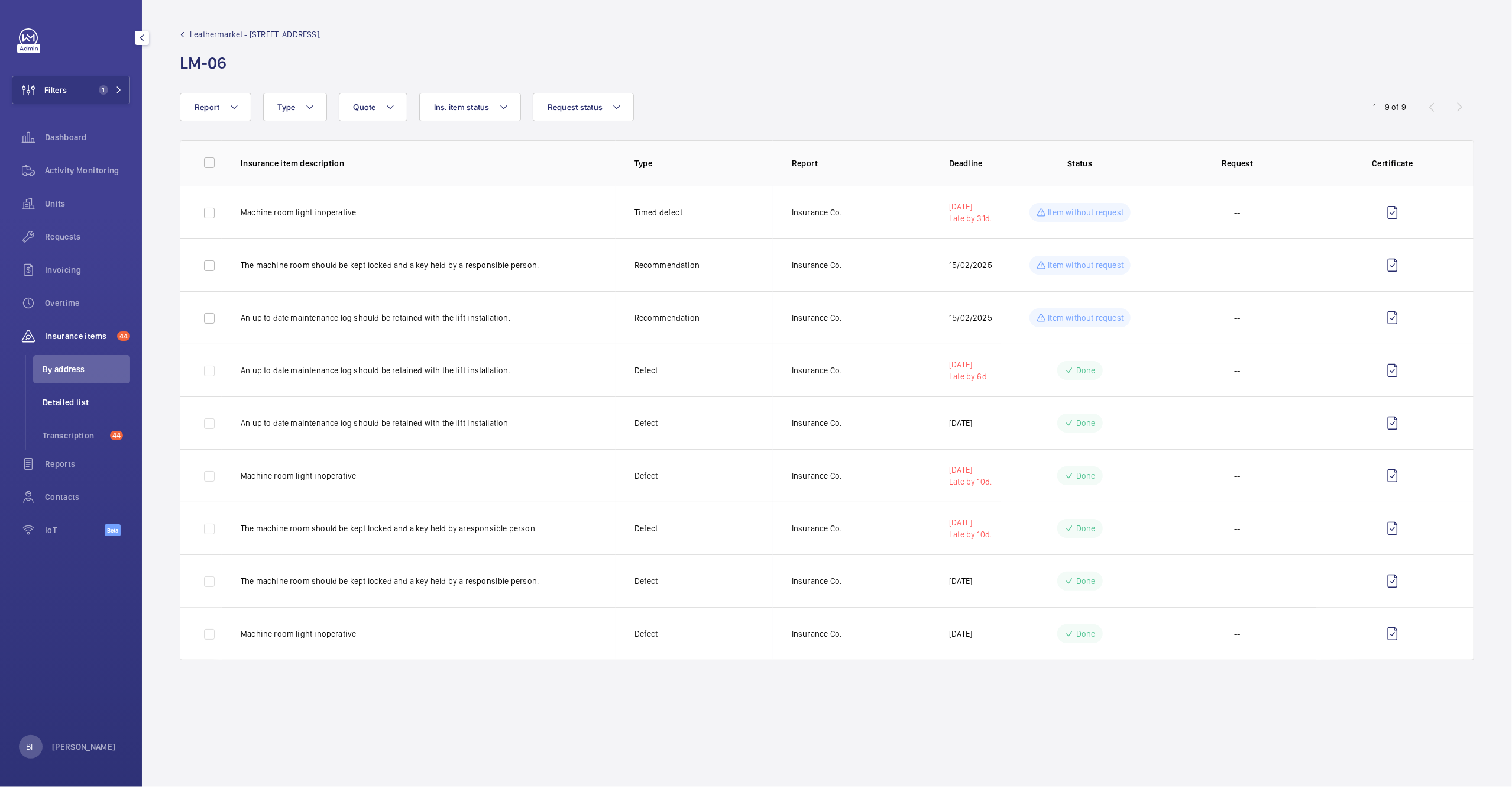
click at [87, 401] on span "Detailed list" at bounding box center [86, 402] width 87 height 12
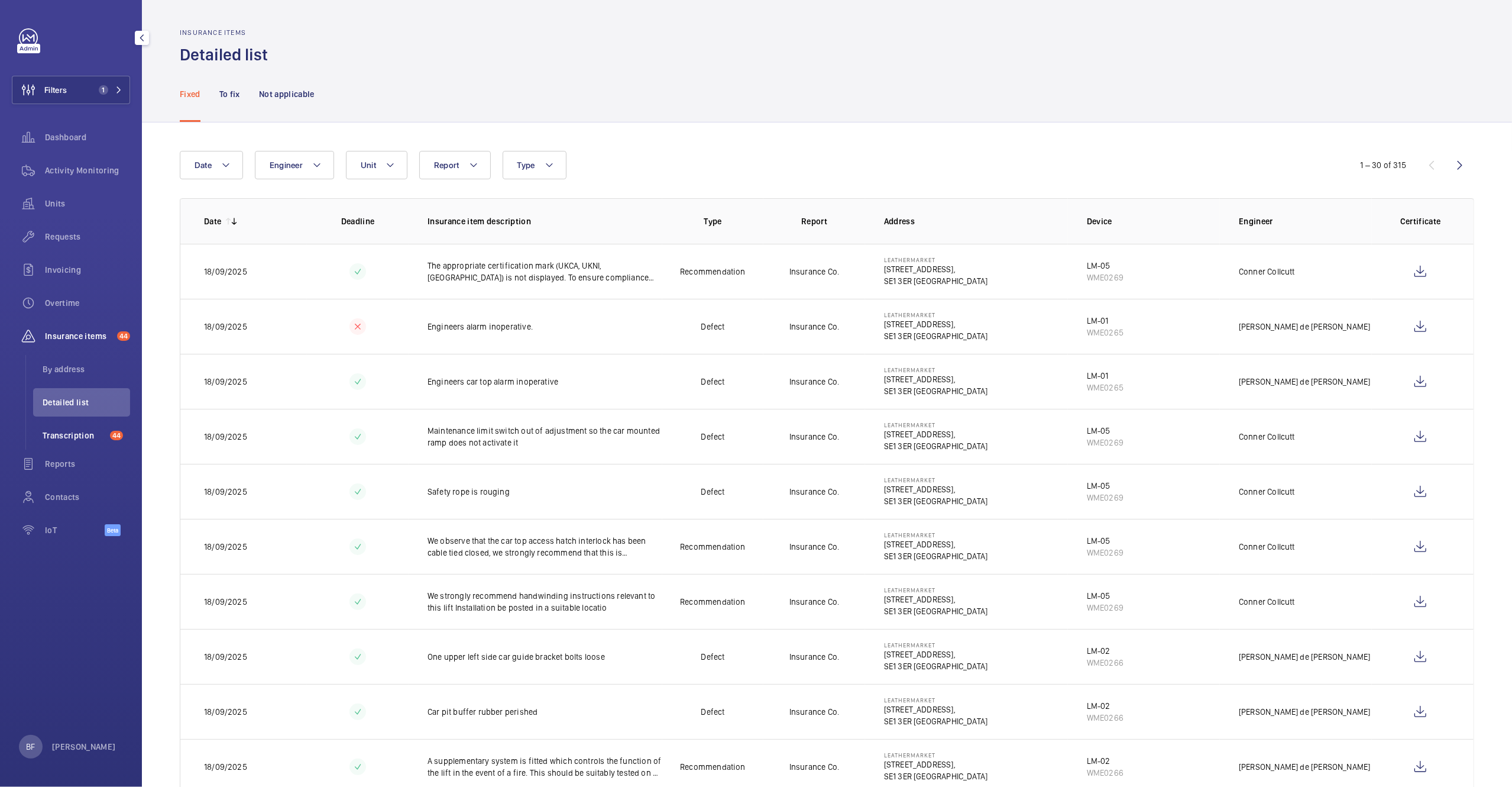
click at [64, 447] on li "Transcription 44" at bounding box center [81, 435] width 97 height 29
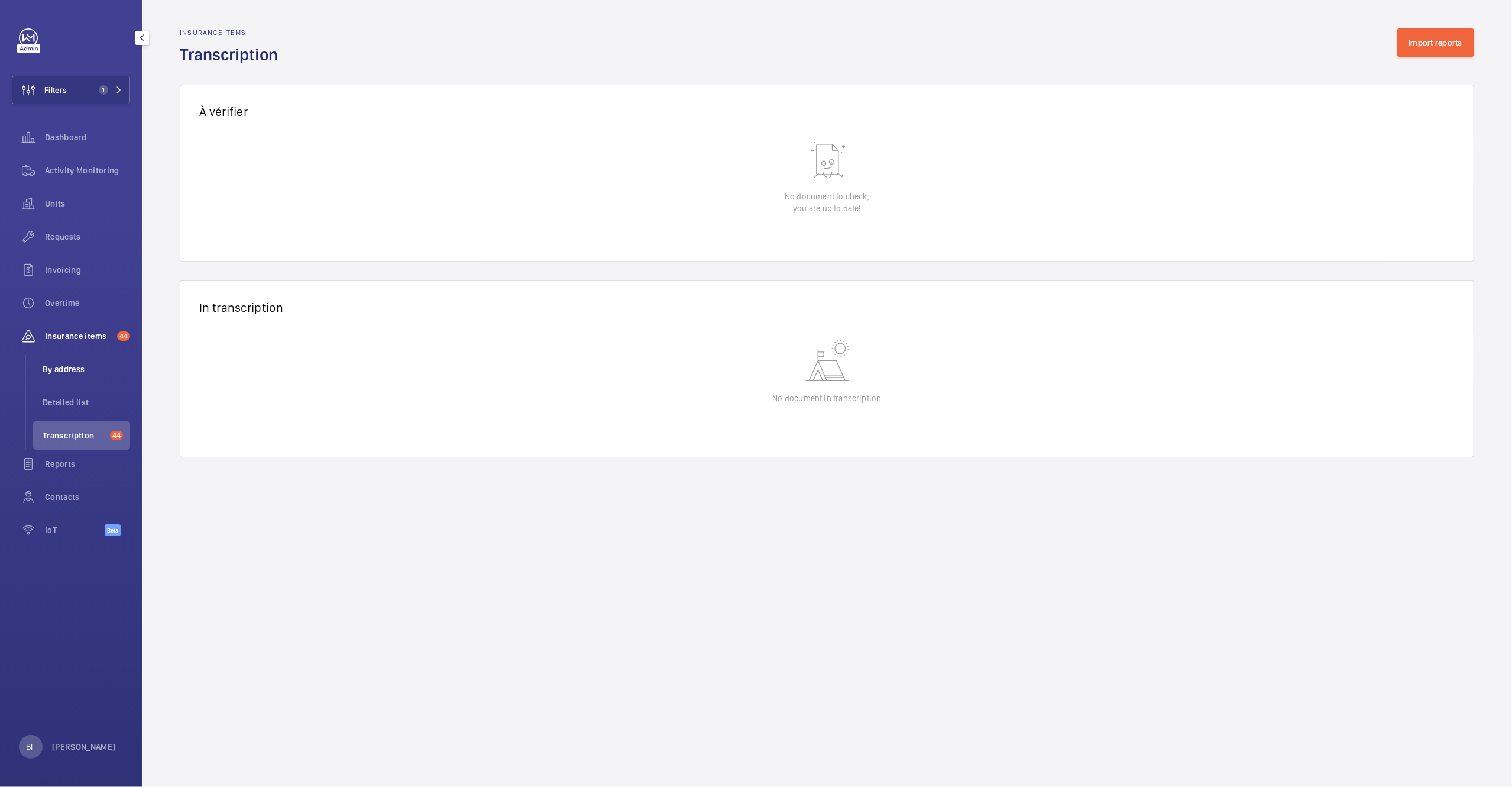
click at [63, 371] on span "By address" at bounding box center [86, 369] width 87 height 12
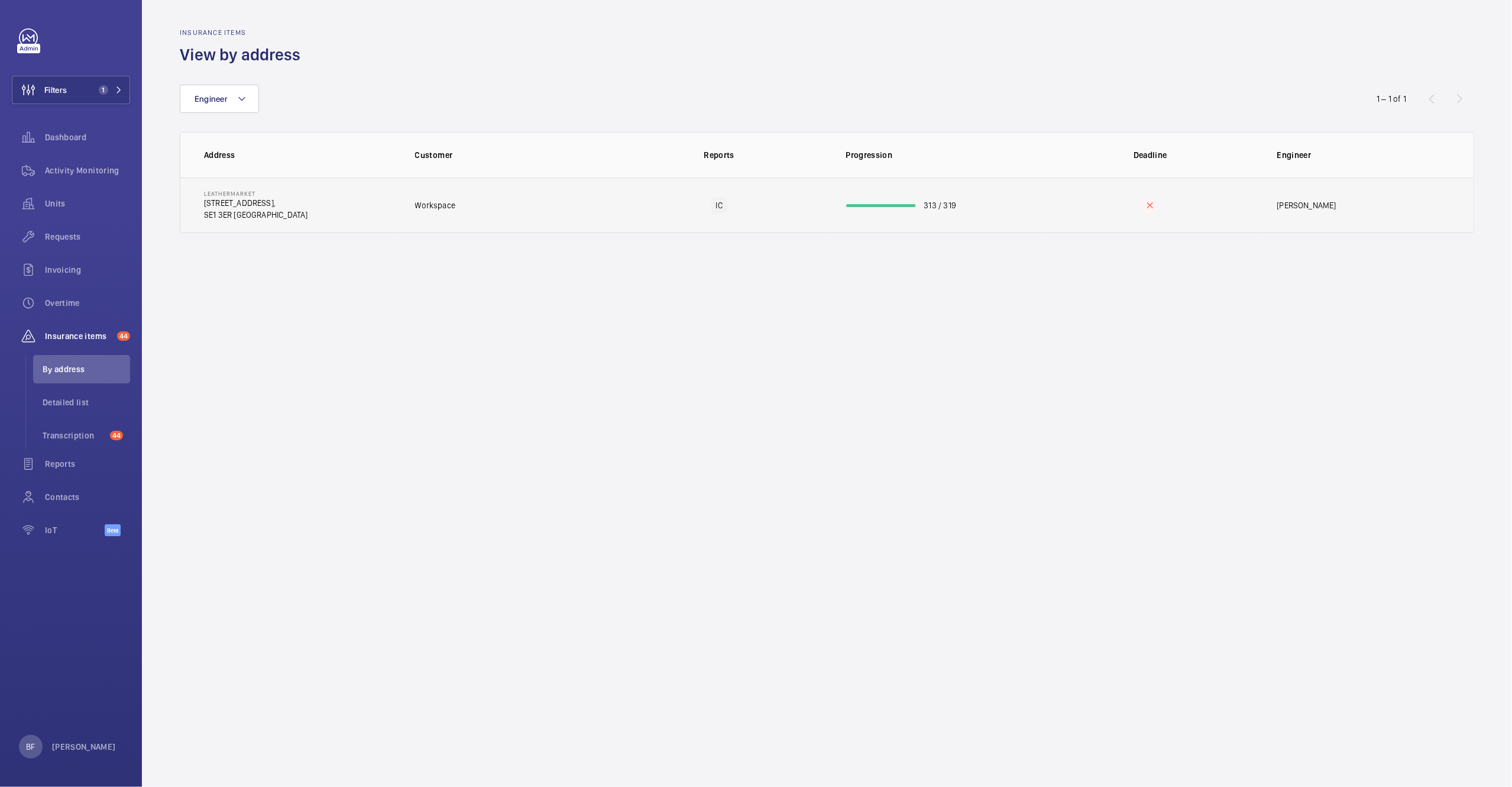
click at [551, 209] on td "Workspace" at bounding box center [504, 205] width 216 height 56
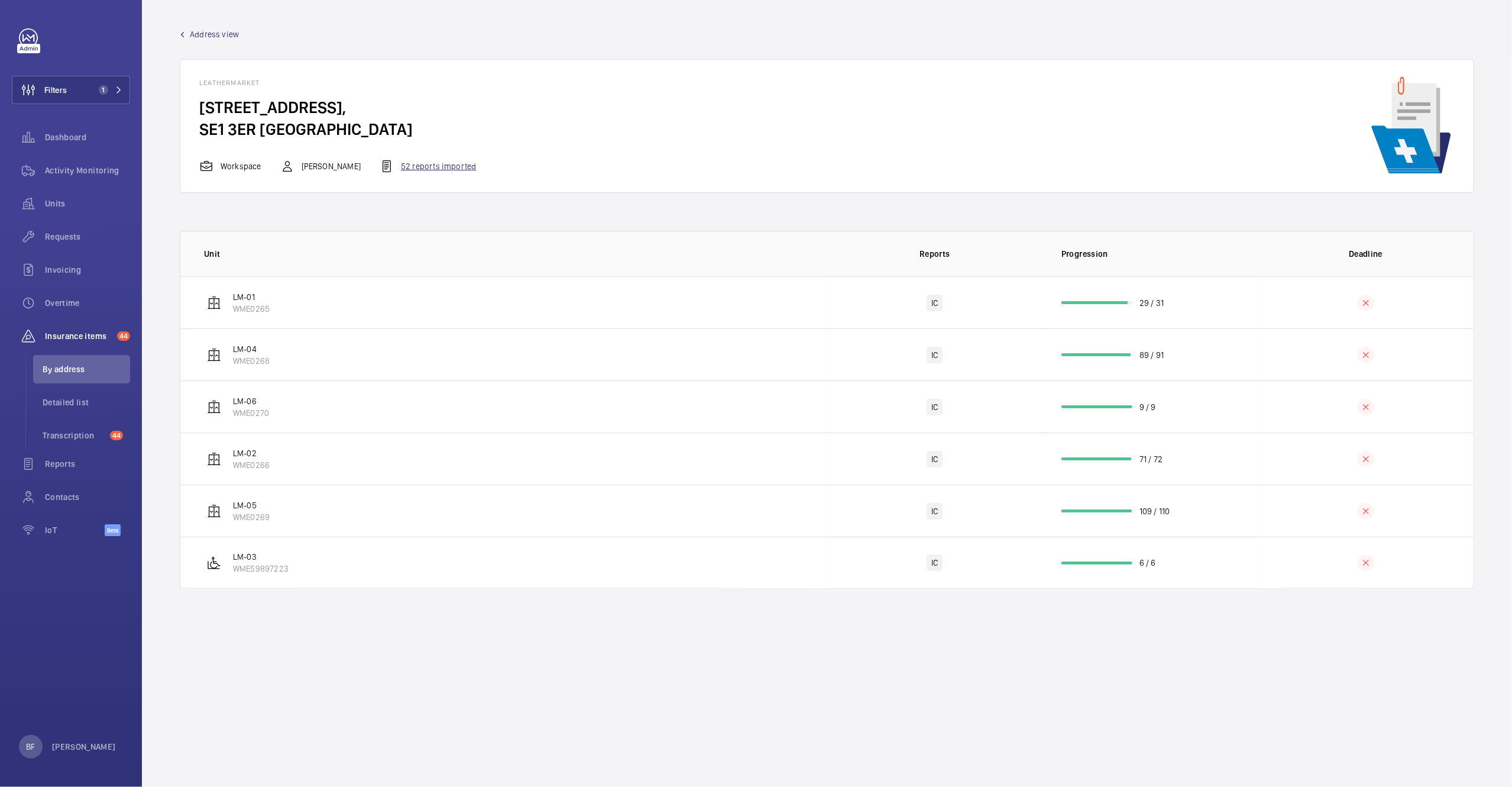
click at [417, 172] on div "52 reports imported" at bounding box center [428, 166] width 96 height 14
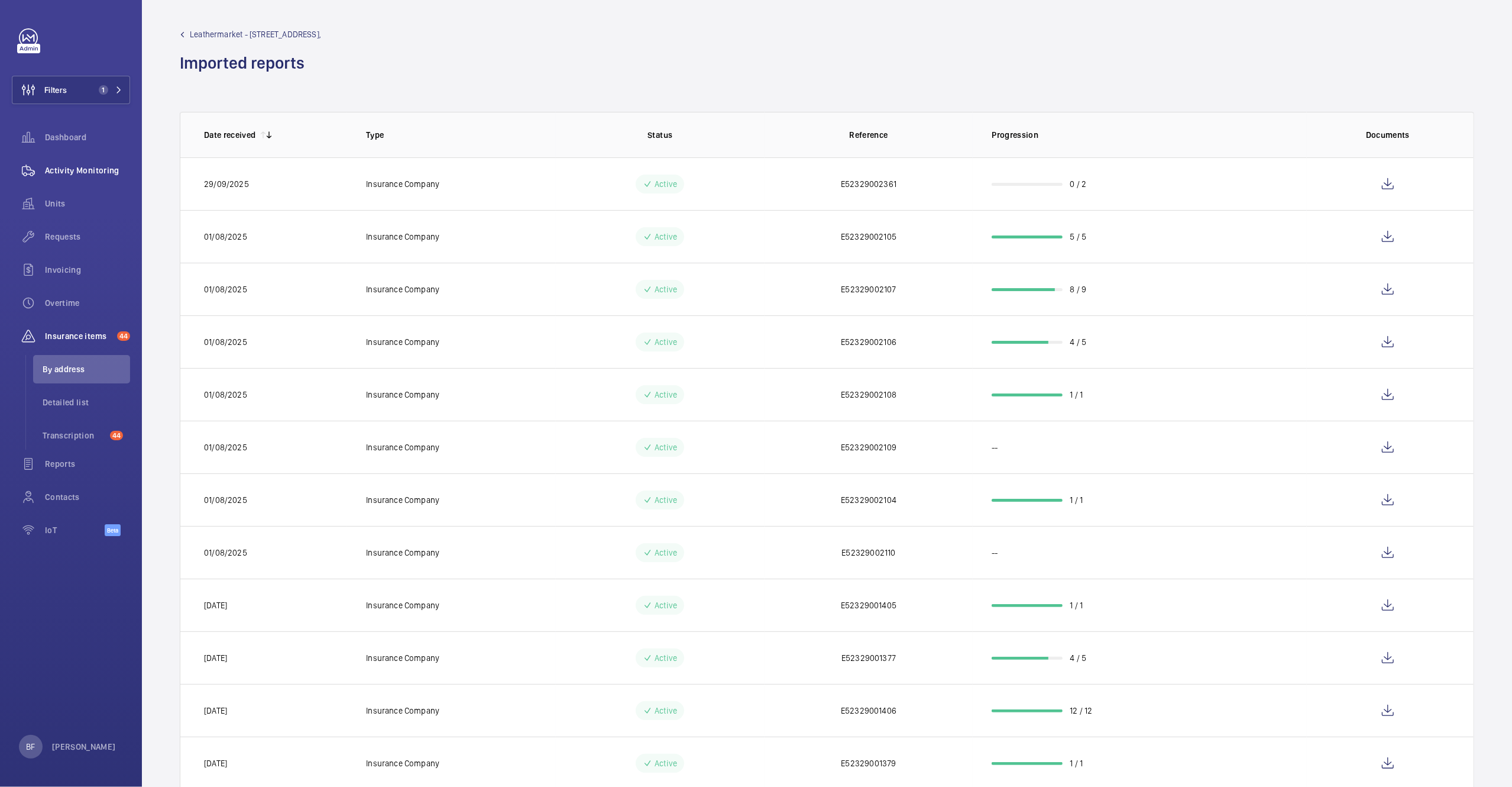
click at [75, 176] on span "Activity Monitoring" at bounding box center [87, 170] width 85 height 12
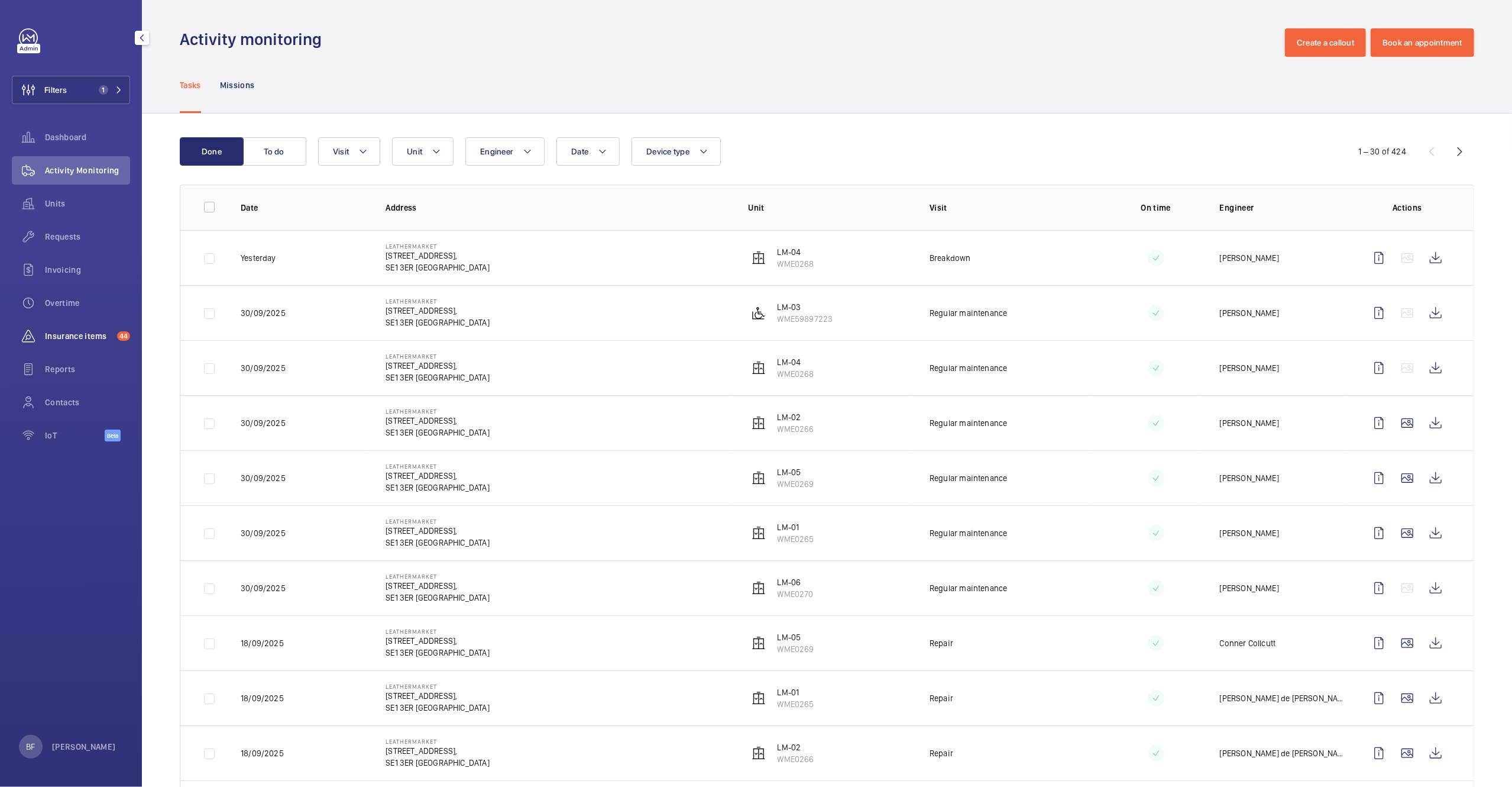
click at [84, 339] on span "Insurance items" at bounding box center [79, 336] width 67 height 12
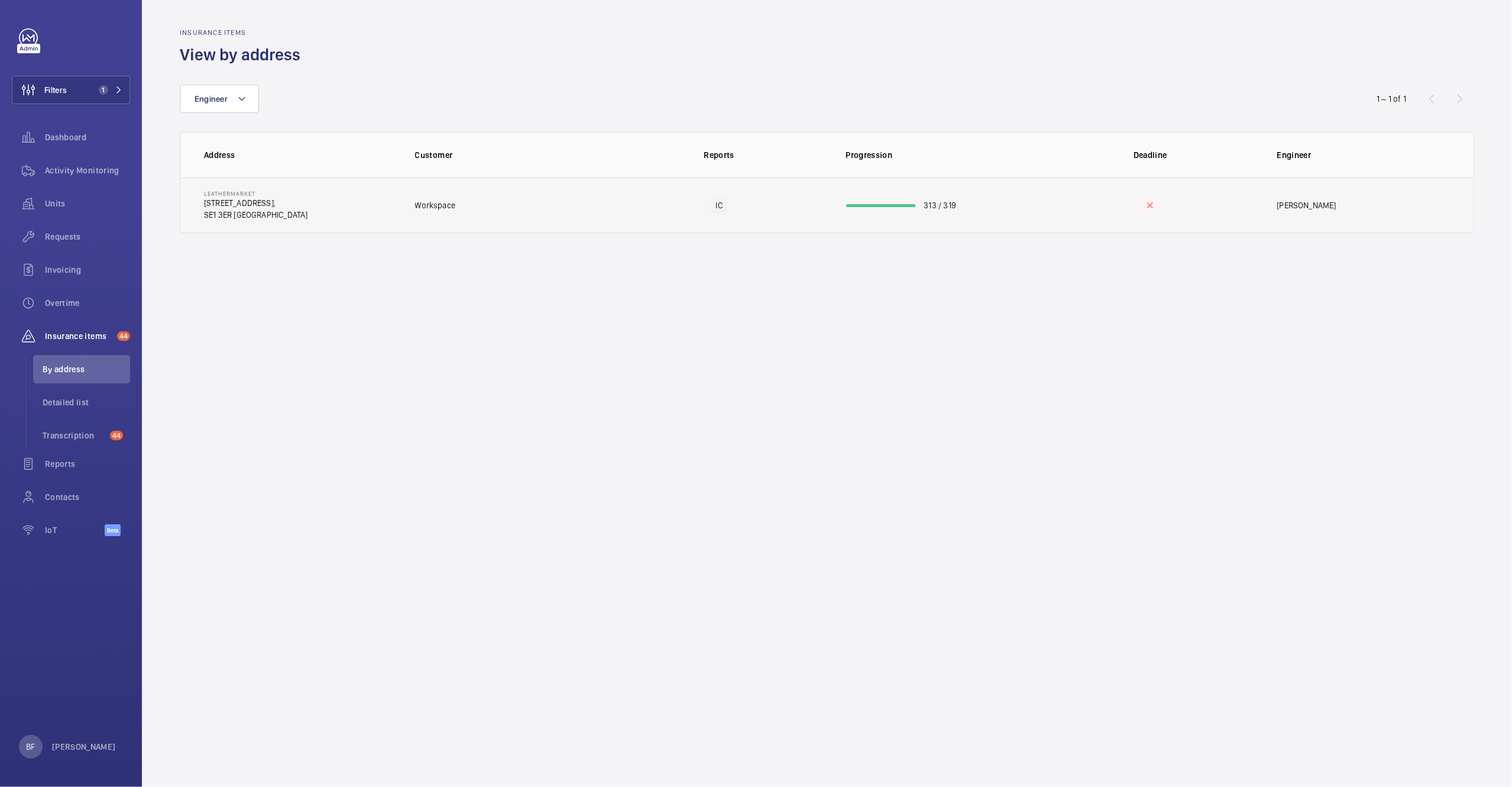
click at [524, 211] on td "Workspace" at bounding box center [504, 205] width 216 height 56
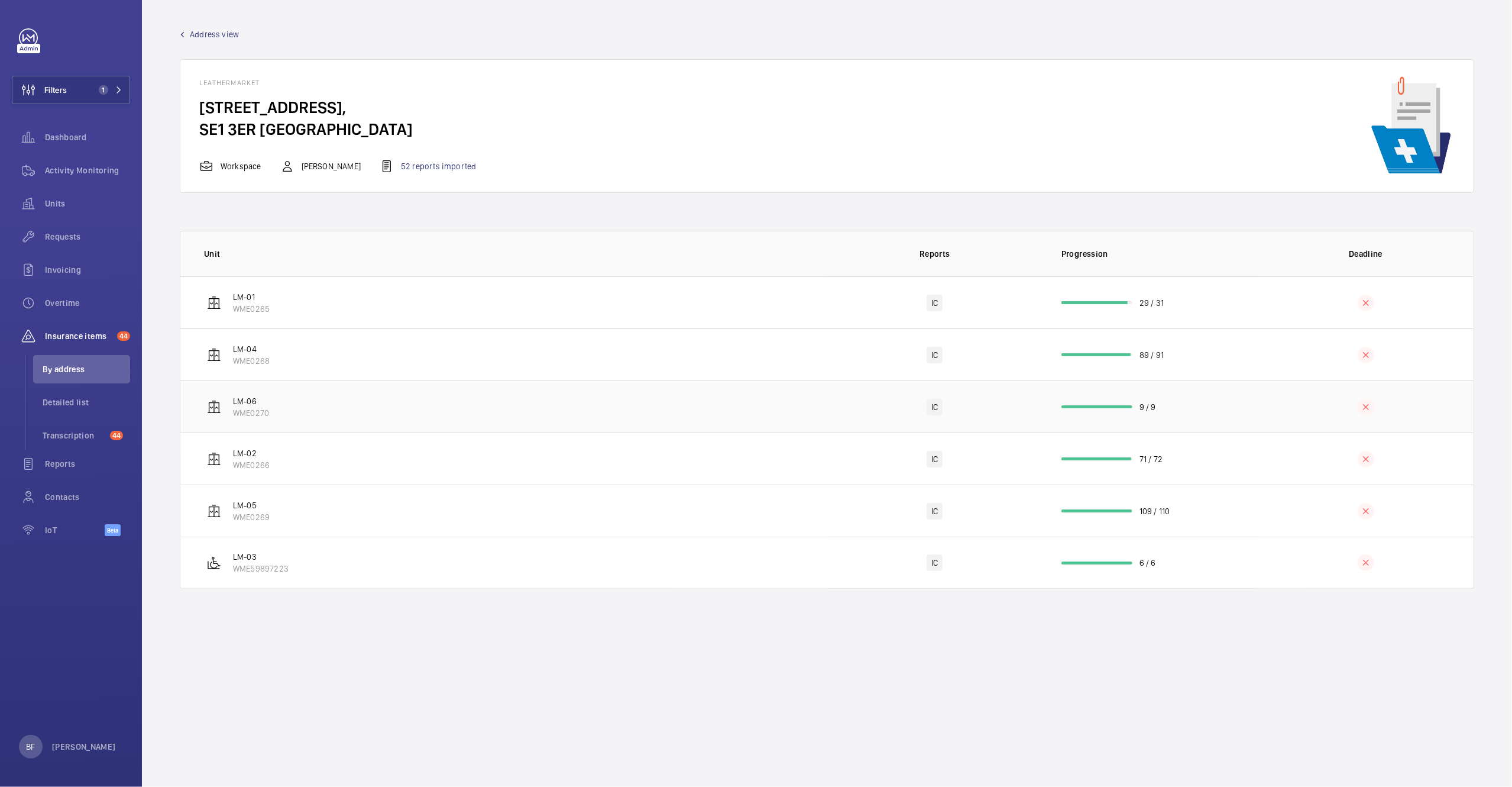
click at [330, 415] on td "LM-06 WME0270" at bounding box center [504, 407] width 647 height 52
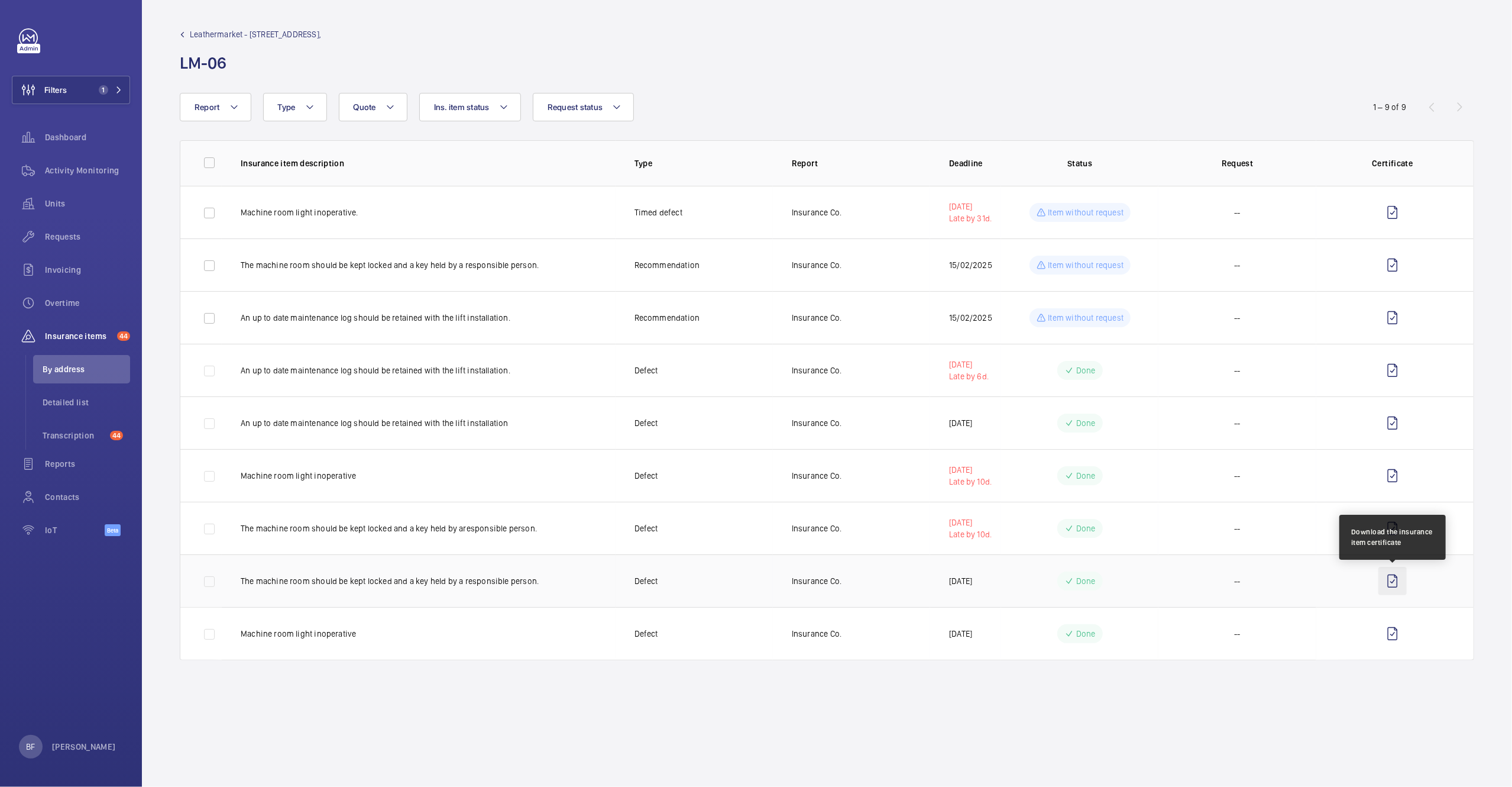
click at [1392, 585] on wm-front-icon-button at bounding box center [1393, 581] width 29 height 29
click at [86, 179] on div "Activity Monitoring" at bounding box center [71, 170] width 119 height 29
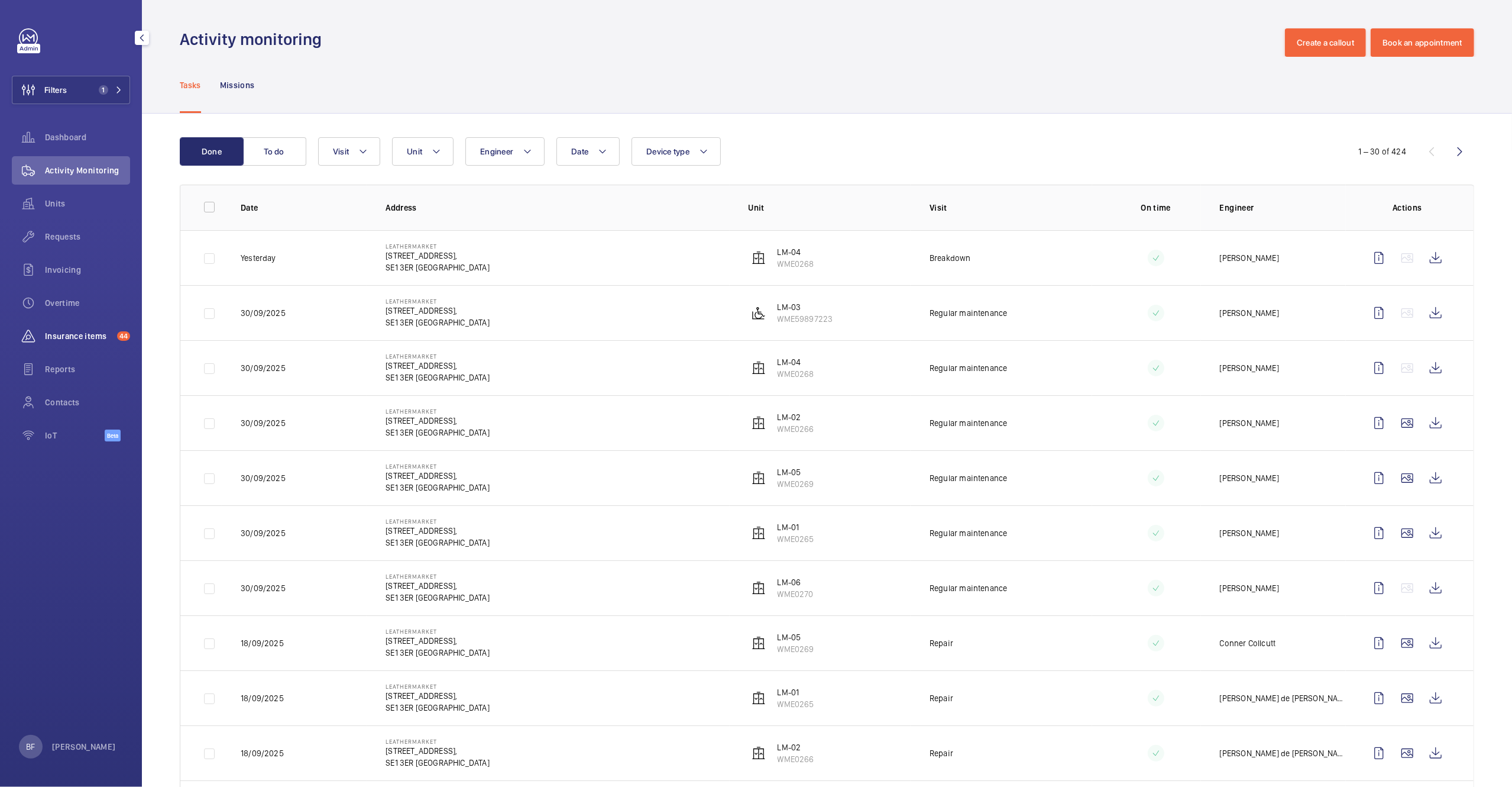
click at [72, 326] on div "Insurance items 44" at bounding box center [71, 335] width 119 height 29
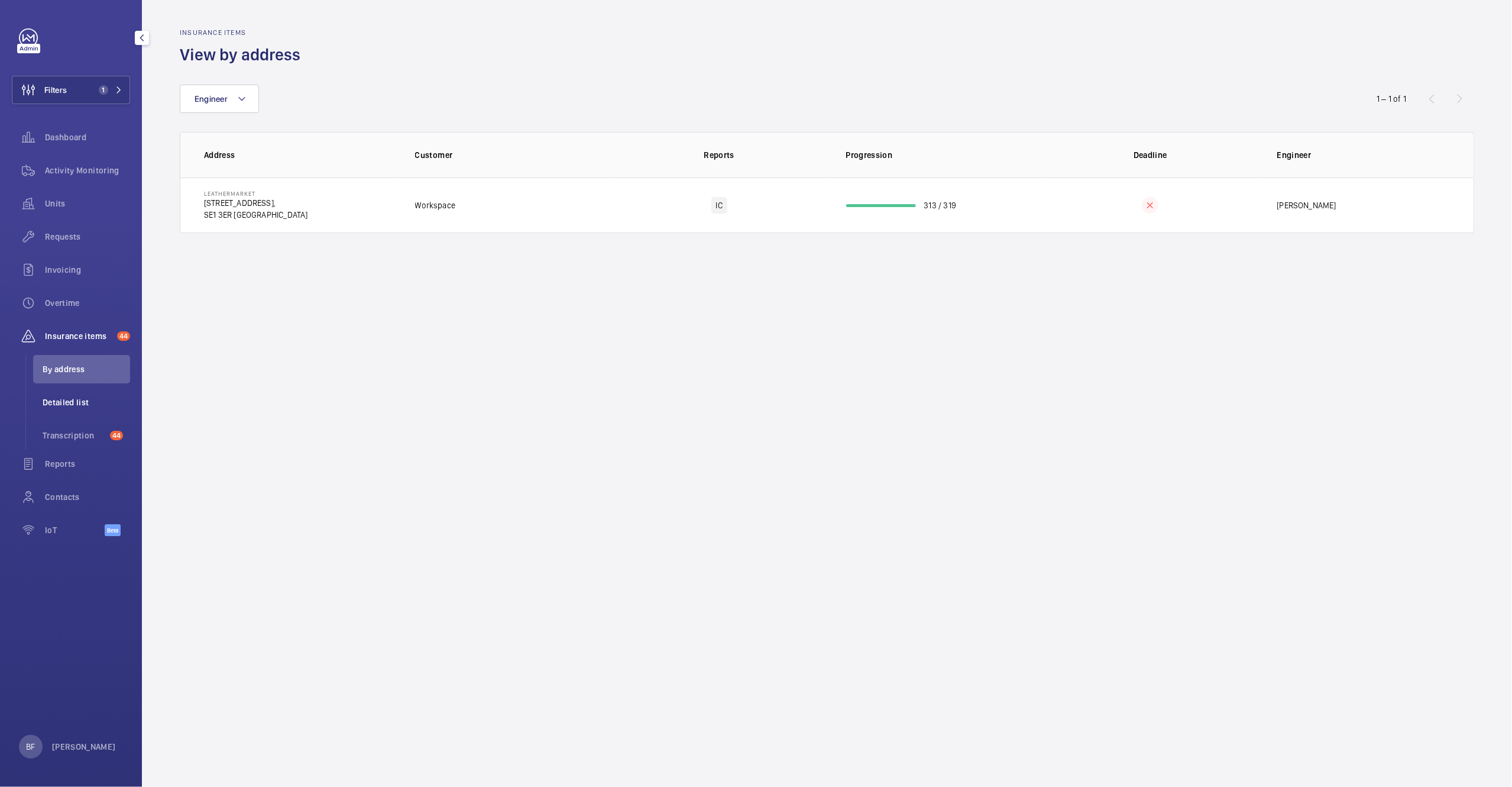
click at [75, 397] on span "Detailed list" at bounding box center [86, 402] width 87 height 12
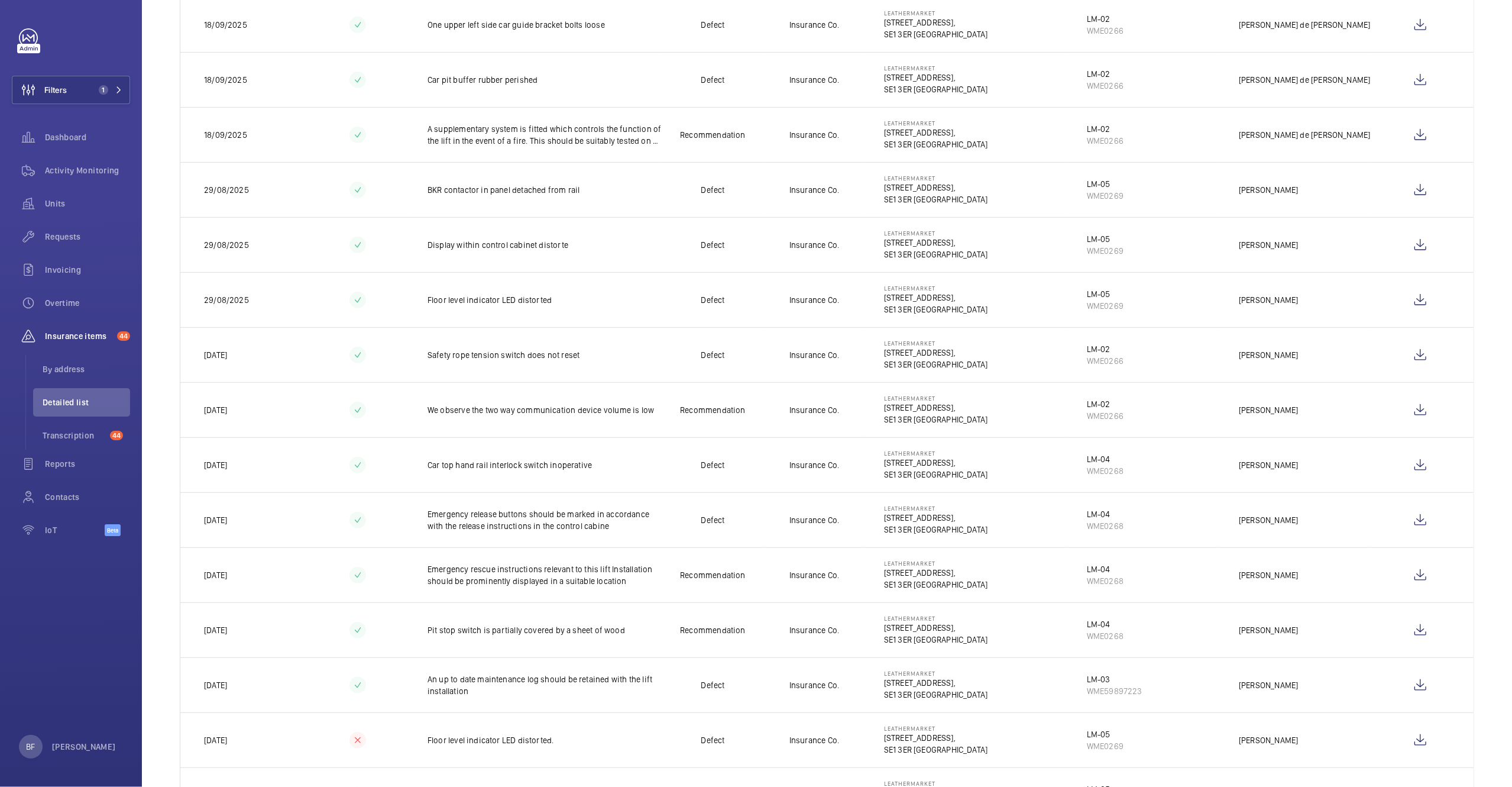
scroll to position [632, 0]
click at [60, 375] on span "By address" at bounding box center [86, 369] width 87 height 12
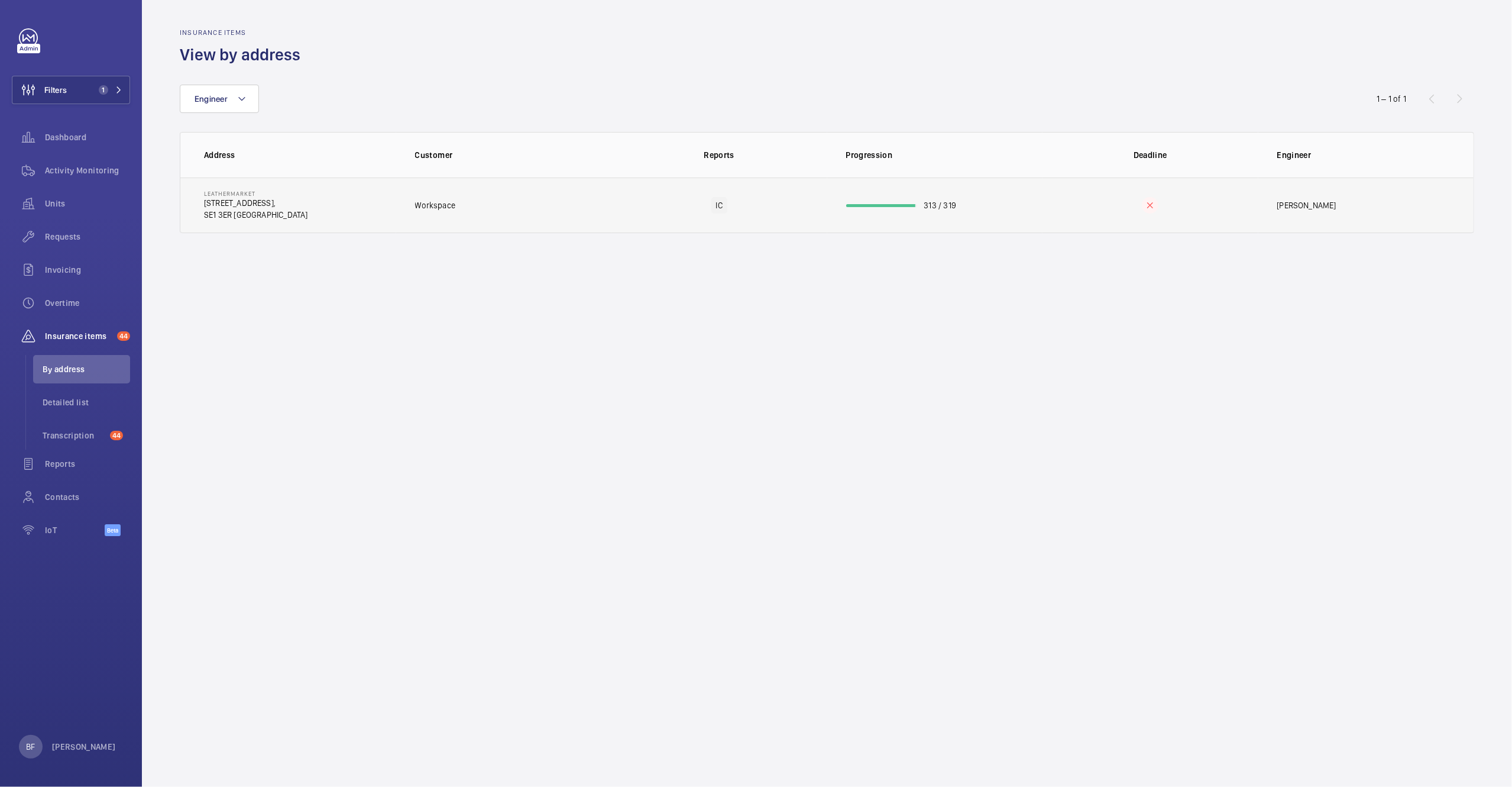
click at [495, 214] on td "Workspace" at bounding box center [504, 205] width 216 height 56
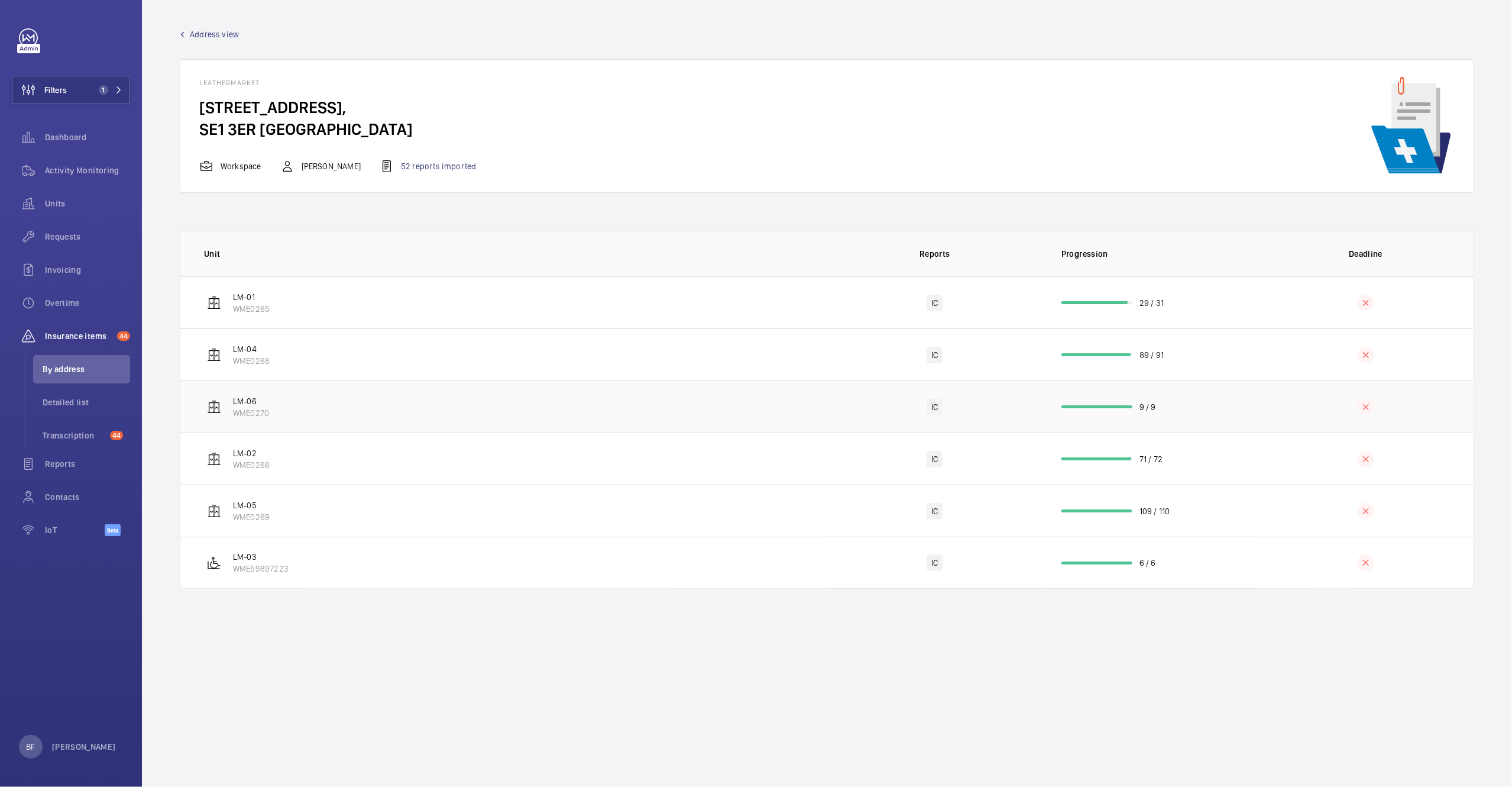
click at [316, 407] on td "LM-06 WME0270" at bounding box center [504, 407] width 647 height 52
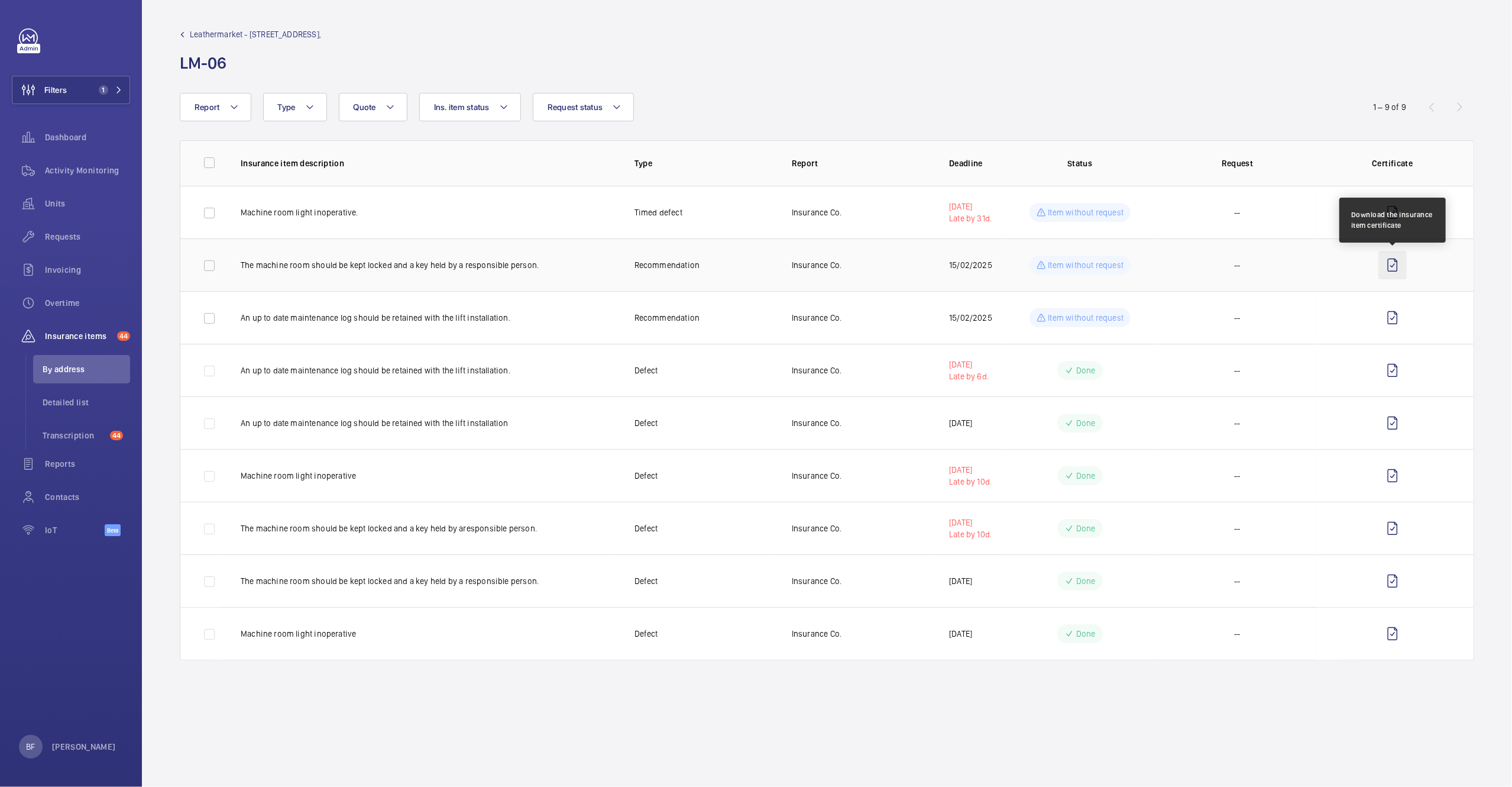
click at [1405, 263] on wm-front-icon-button at bounding box center [1393, 265] width 29 height 29
click at [223, 39] on span "Leathermarket - 11/13 Weston Street," at bounding box center [255, 34] width 131 height 12
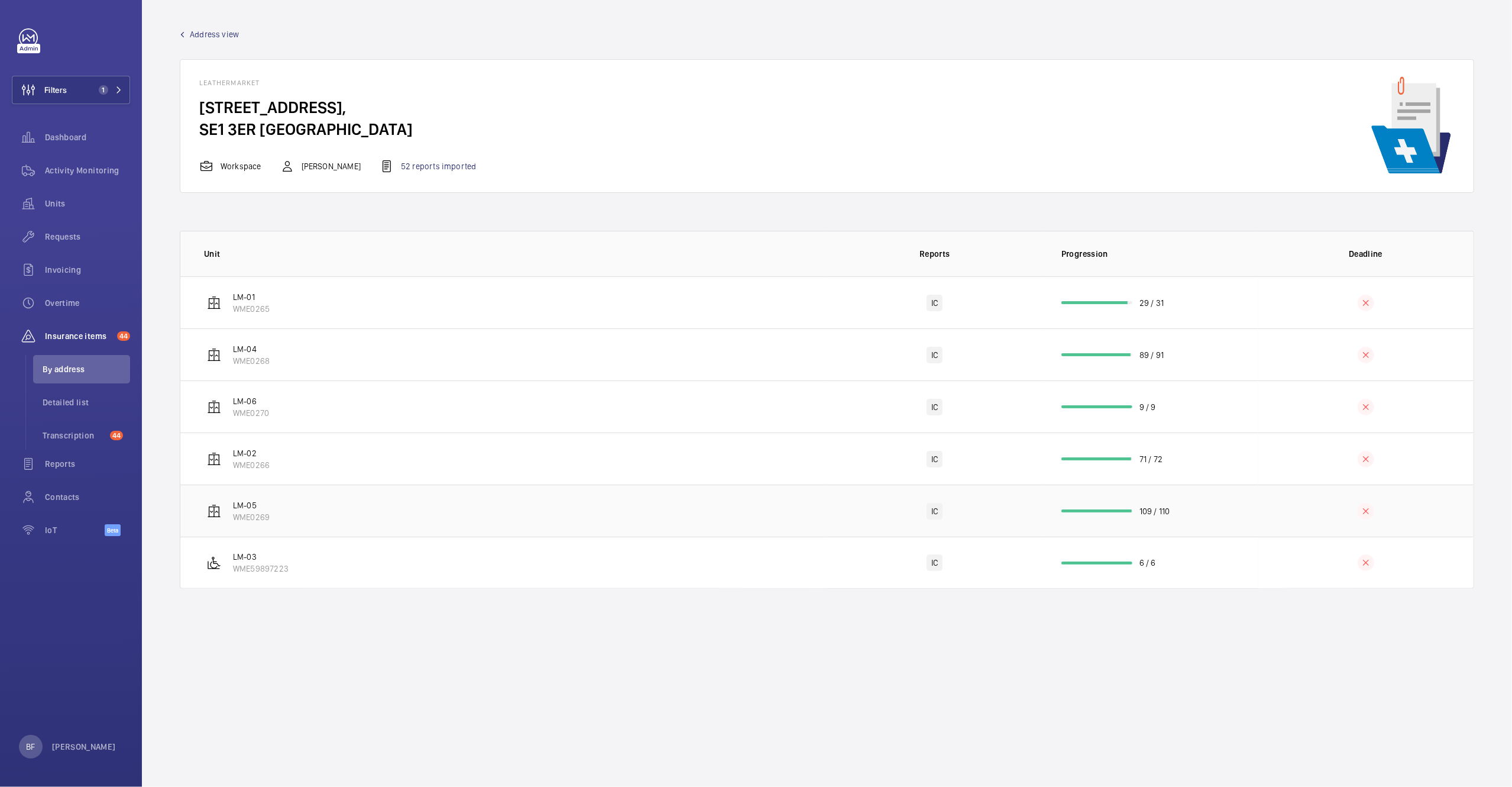
click at [312, 511] on td "LM-05 WME0269" at bounding box center [504, 511] width 647 height 52
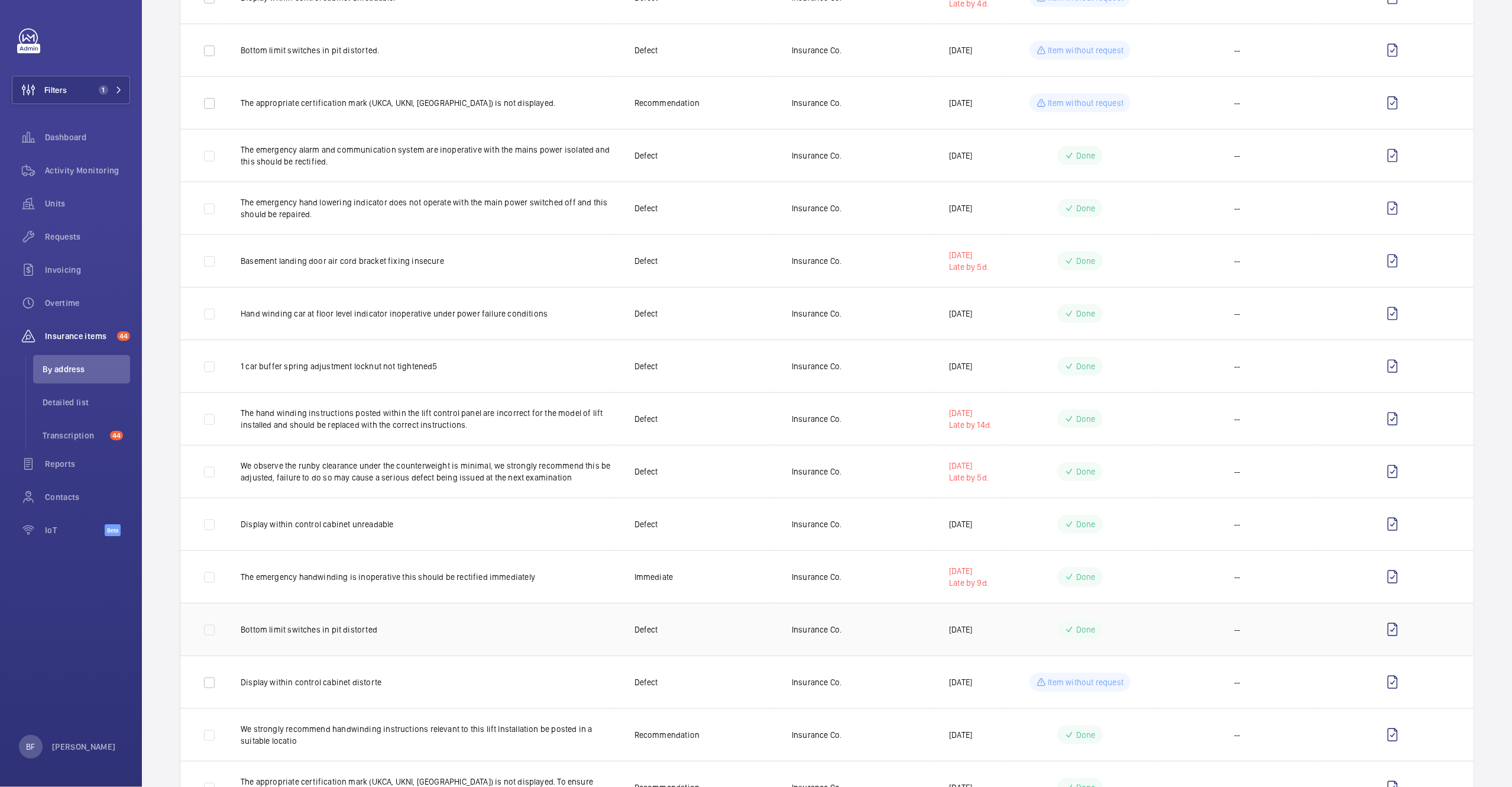
scroll to position [1013, 0]
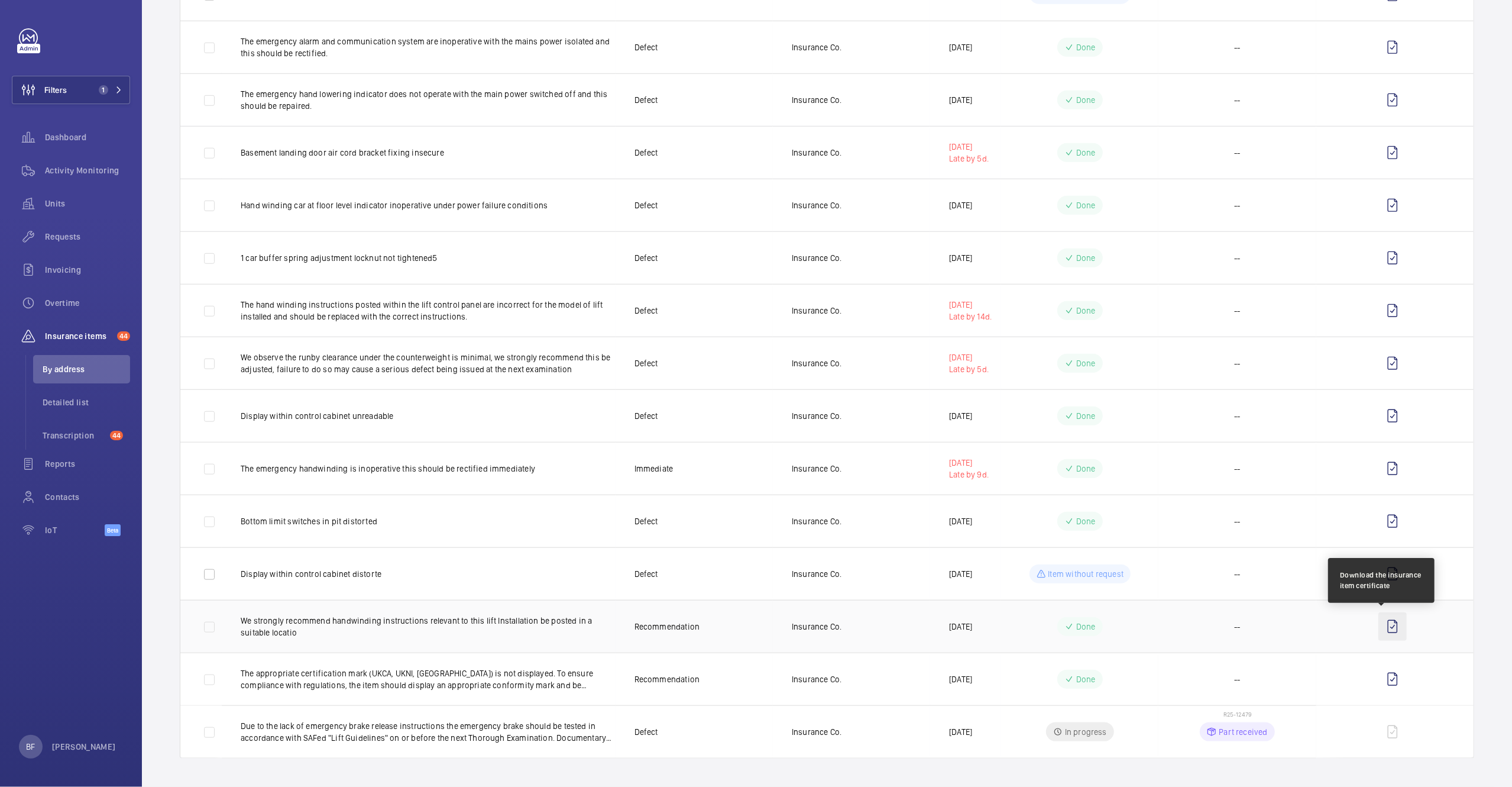
click at [1379, 631] on wm-front-icon-button at bounding box center [1393, 627] width 29 height 29
click at [1382, 683] on wm-front-icon-button at bounding box center [1393, 679] width 29 height 29
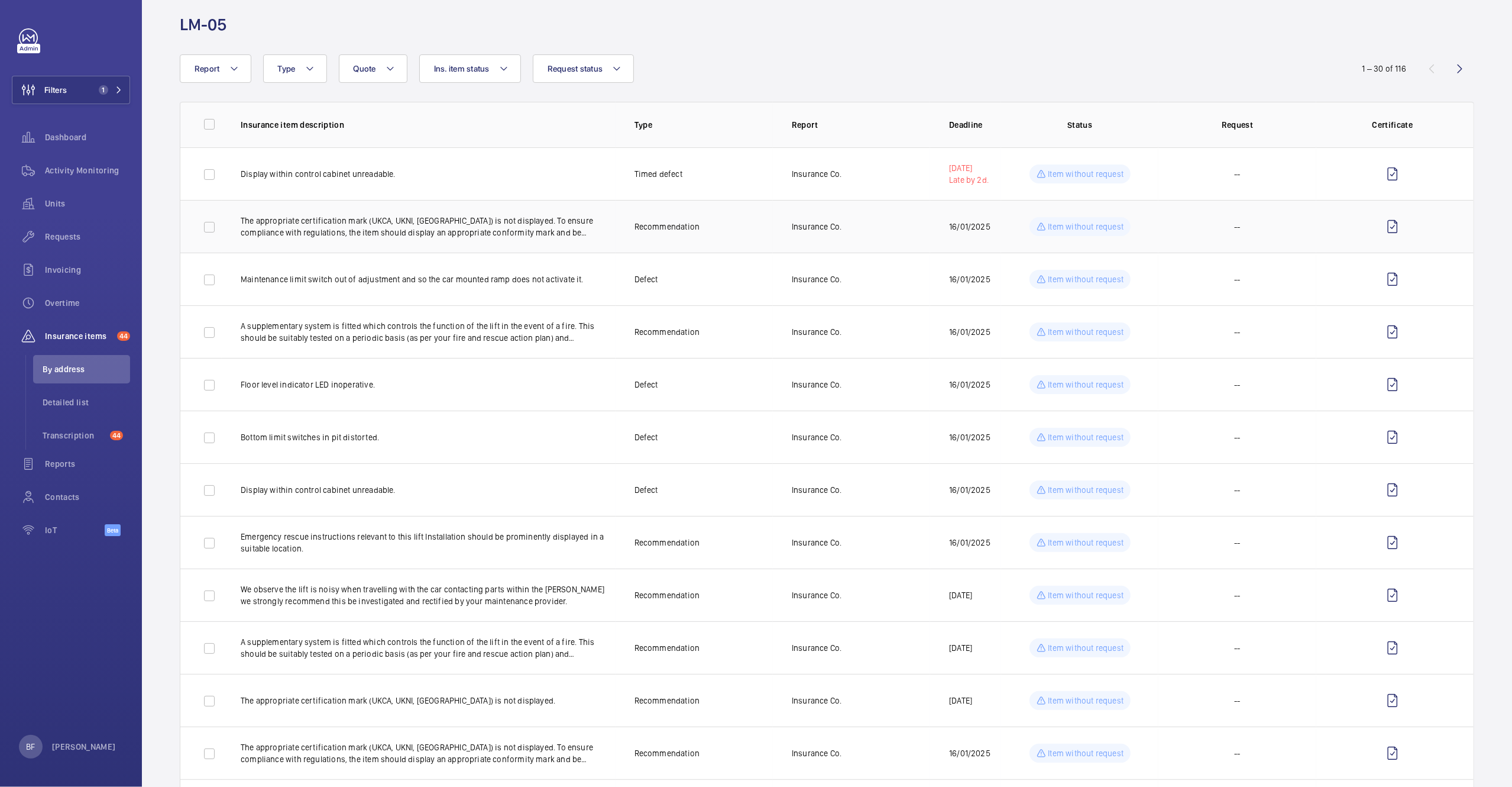
scroll to position [0, 0]
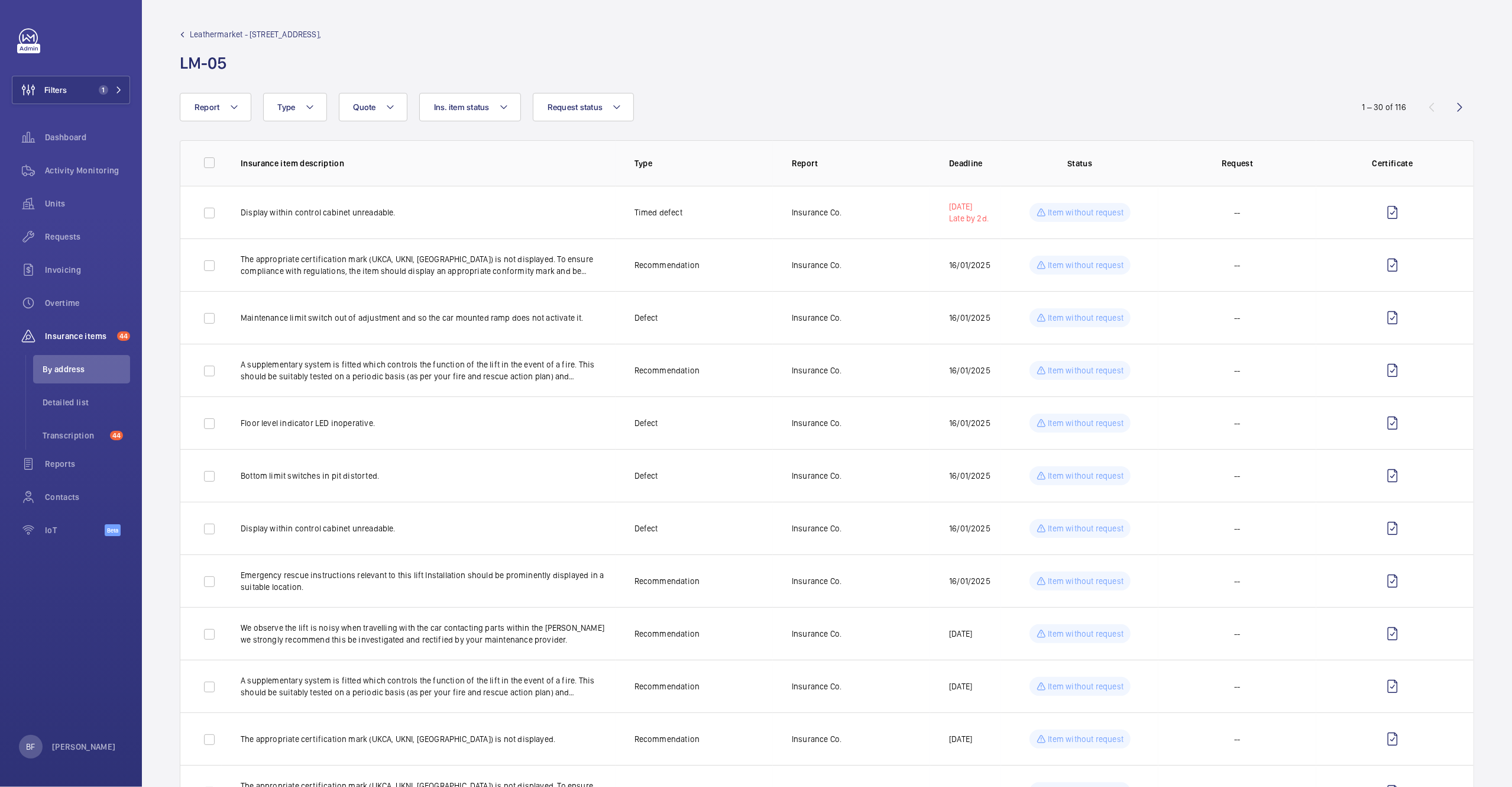
click at [217, 40] on div "Leathermarket - 11/13 Weston Street, LM-05" at bounding box center [250, 51] width 141 height 46
click at [218, 38] on span "Leathermarket - 11/13 Weston Street," at bounding box center [255, 34] width 131 height 12
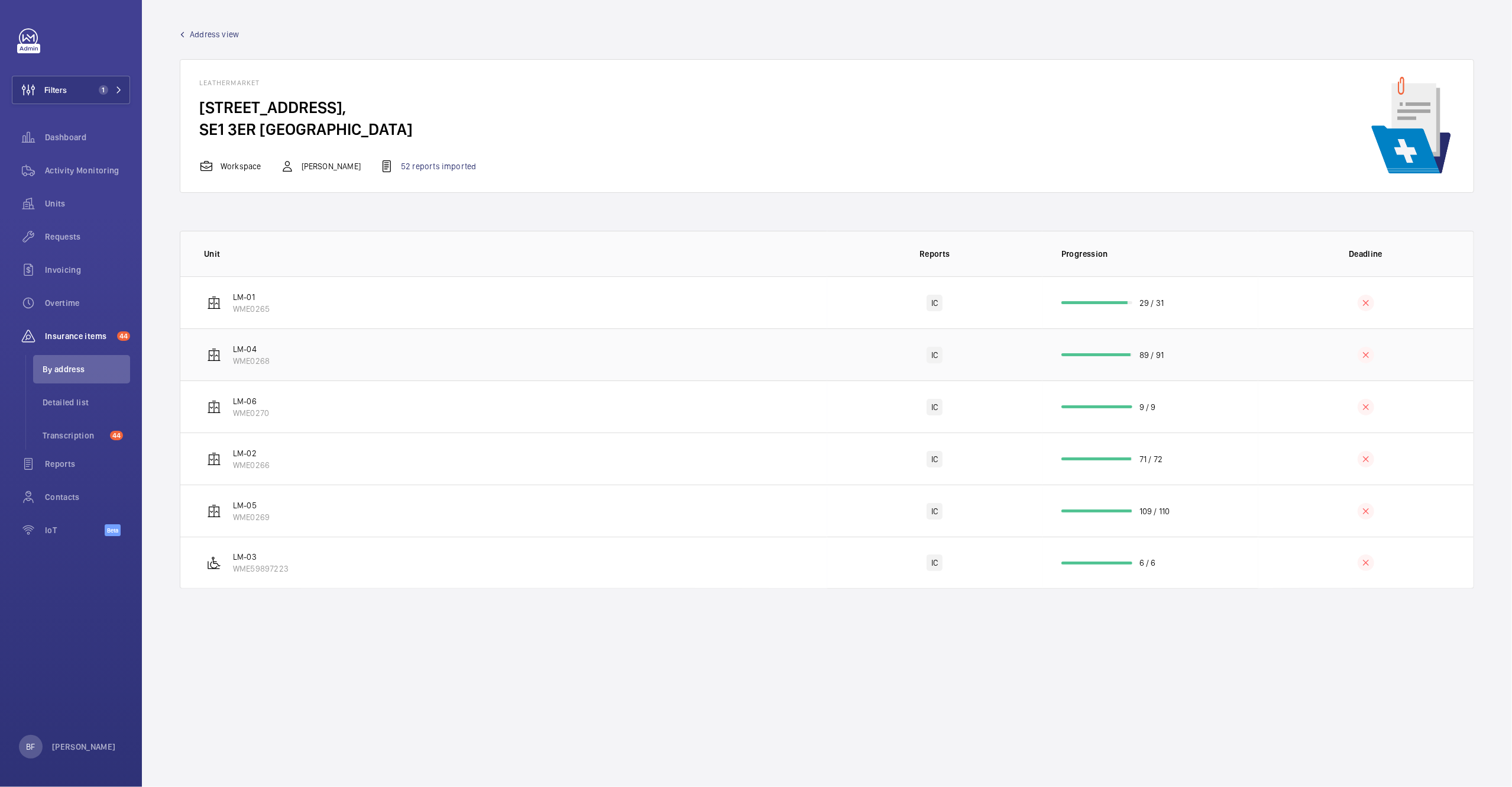
click at [339, 368] on td "LM-04 WME0268" at bounding box center [504, 354] width 647 height 52
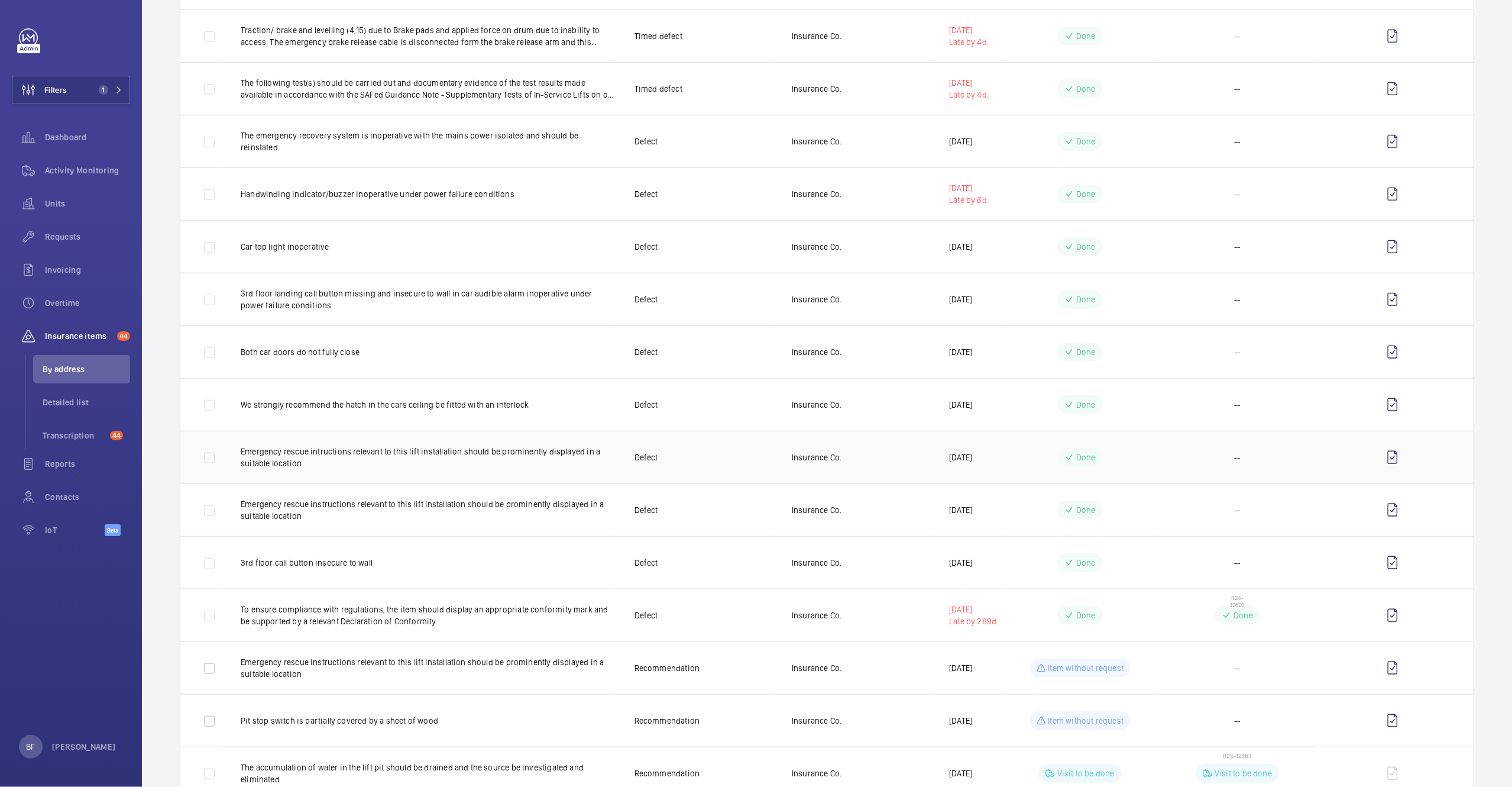
scroll to position [1013, 0]
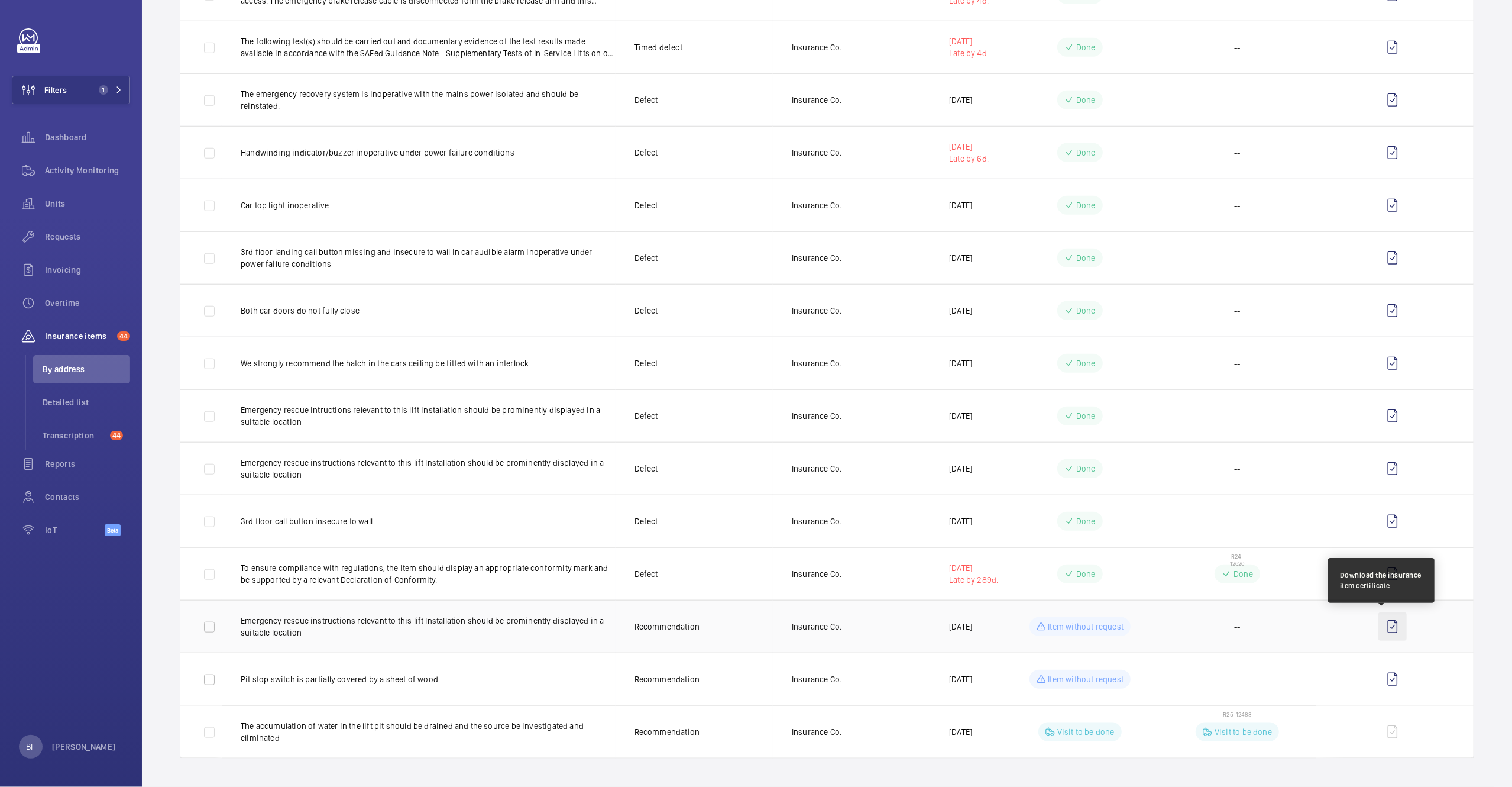
click at [1382, 625] on wm-front-icon-button at bounding box center [1393, 627] width 29 height 29
click at [1379, 675] on wm-front-icon-button at bounding box center [1393, 679] width 29 height 29
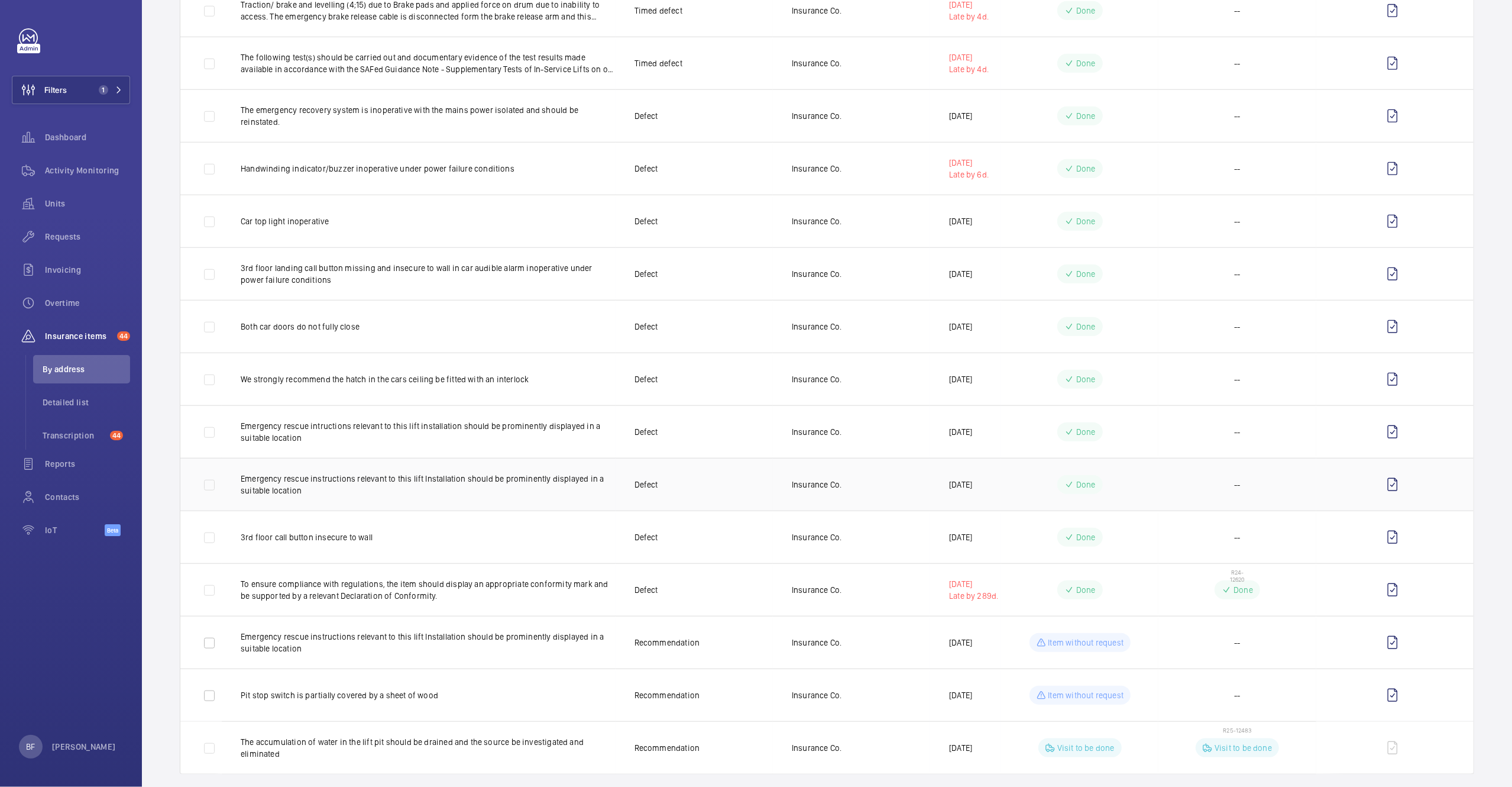
scroll to position [680, 0]
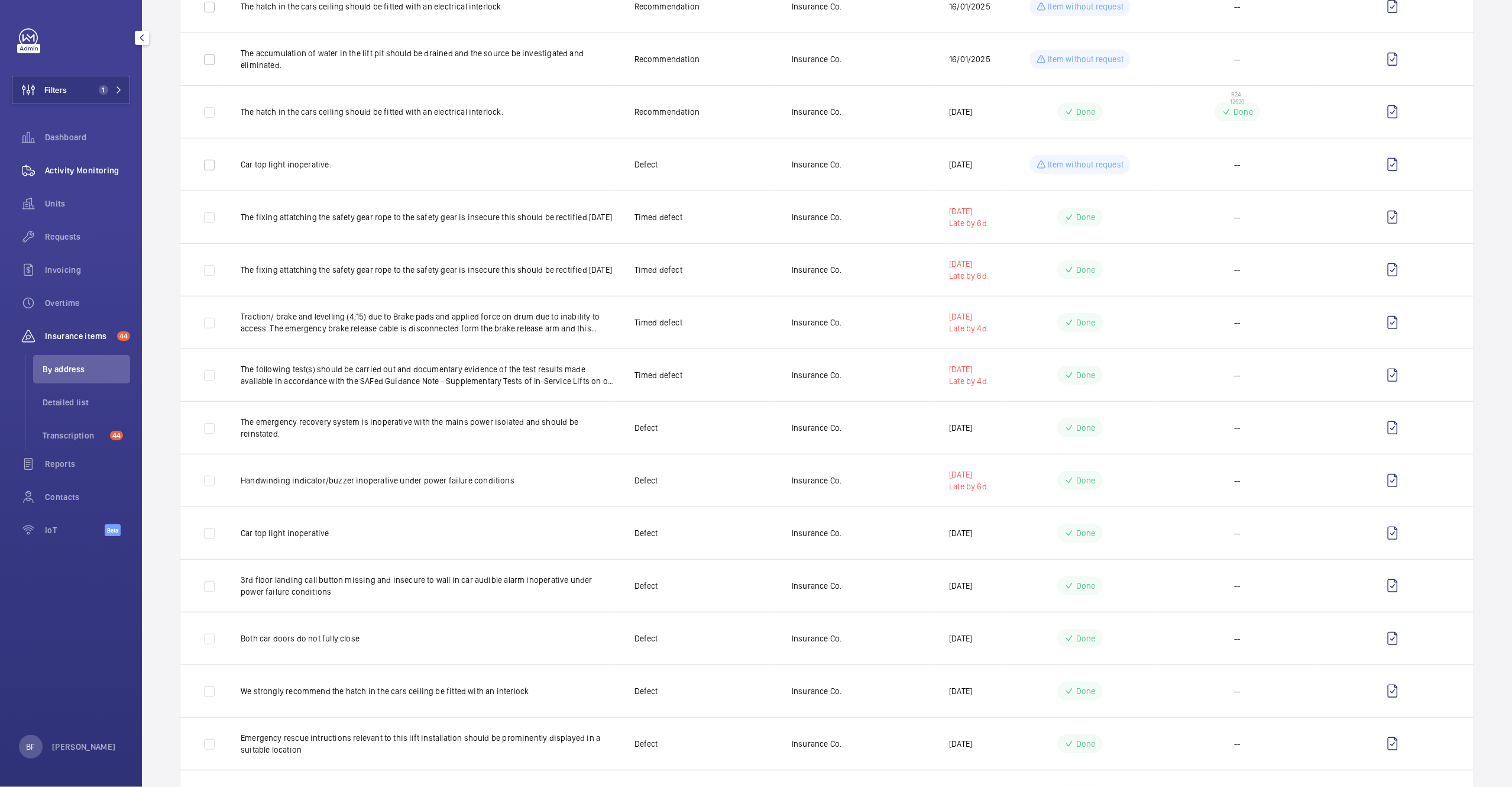
click at [52, 177] on div "Activity Monitoring" at bounding box center [71, 170] width 119 height 29
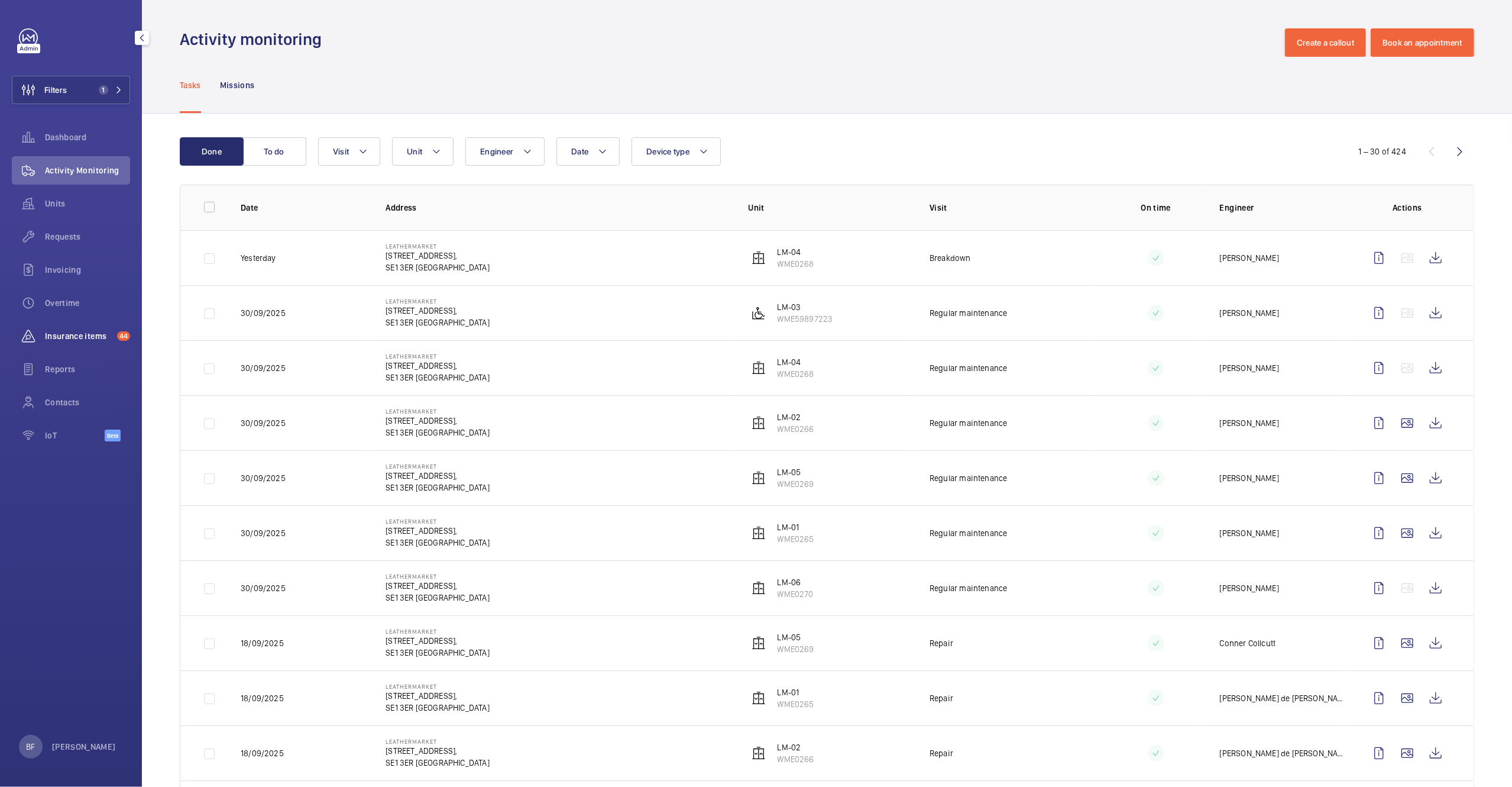
click at [63, 339] on span "Insurance items" at bounding box center [79, 336] width 67 height 12
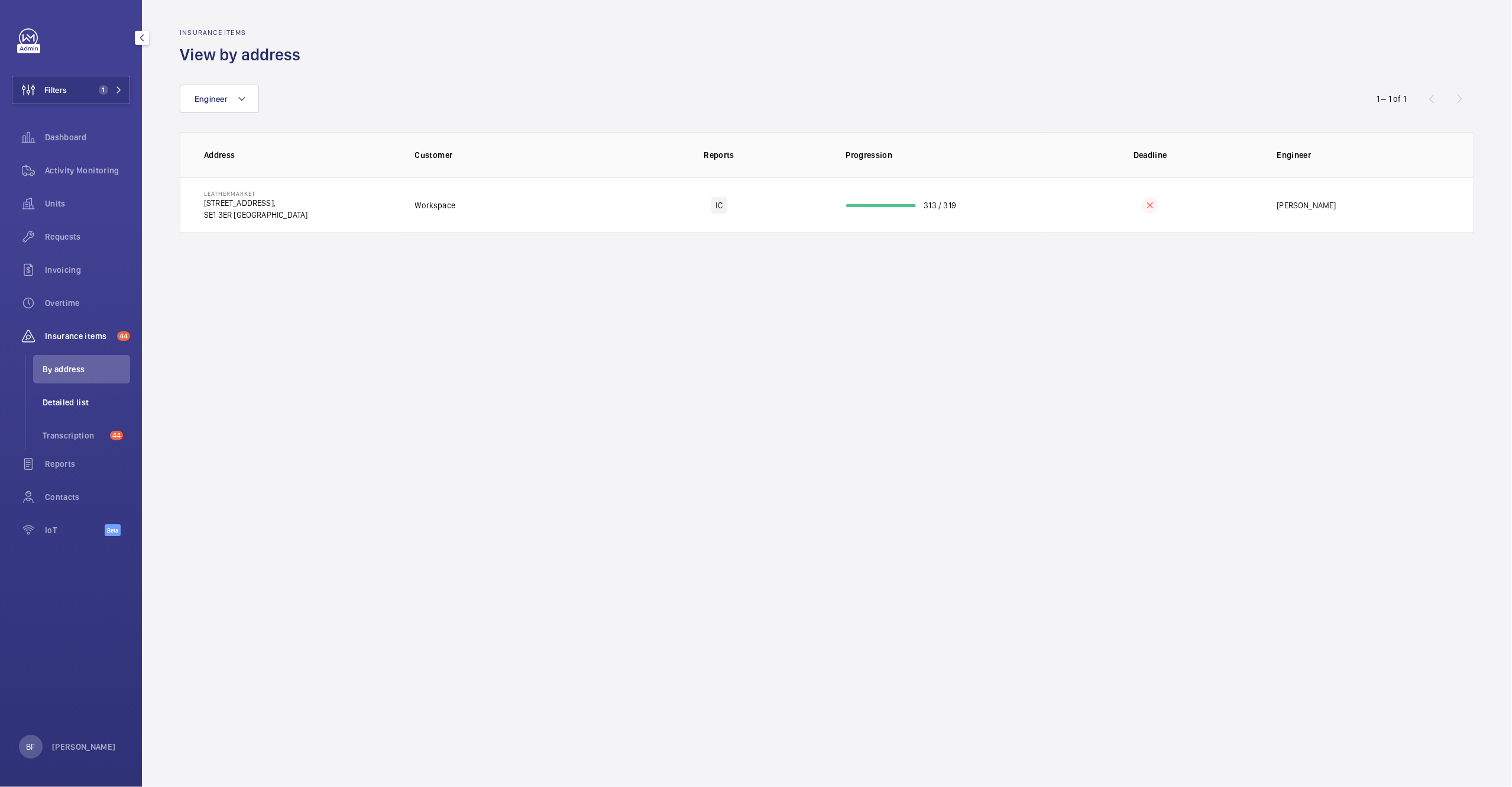
click at [87, 400] on span "Detailed list" at bounding box center [86, 402] width 87 height 12
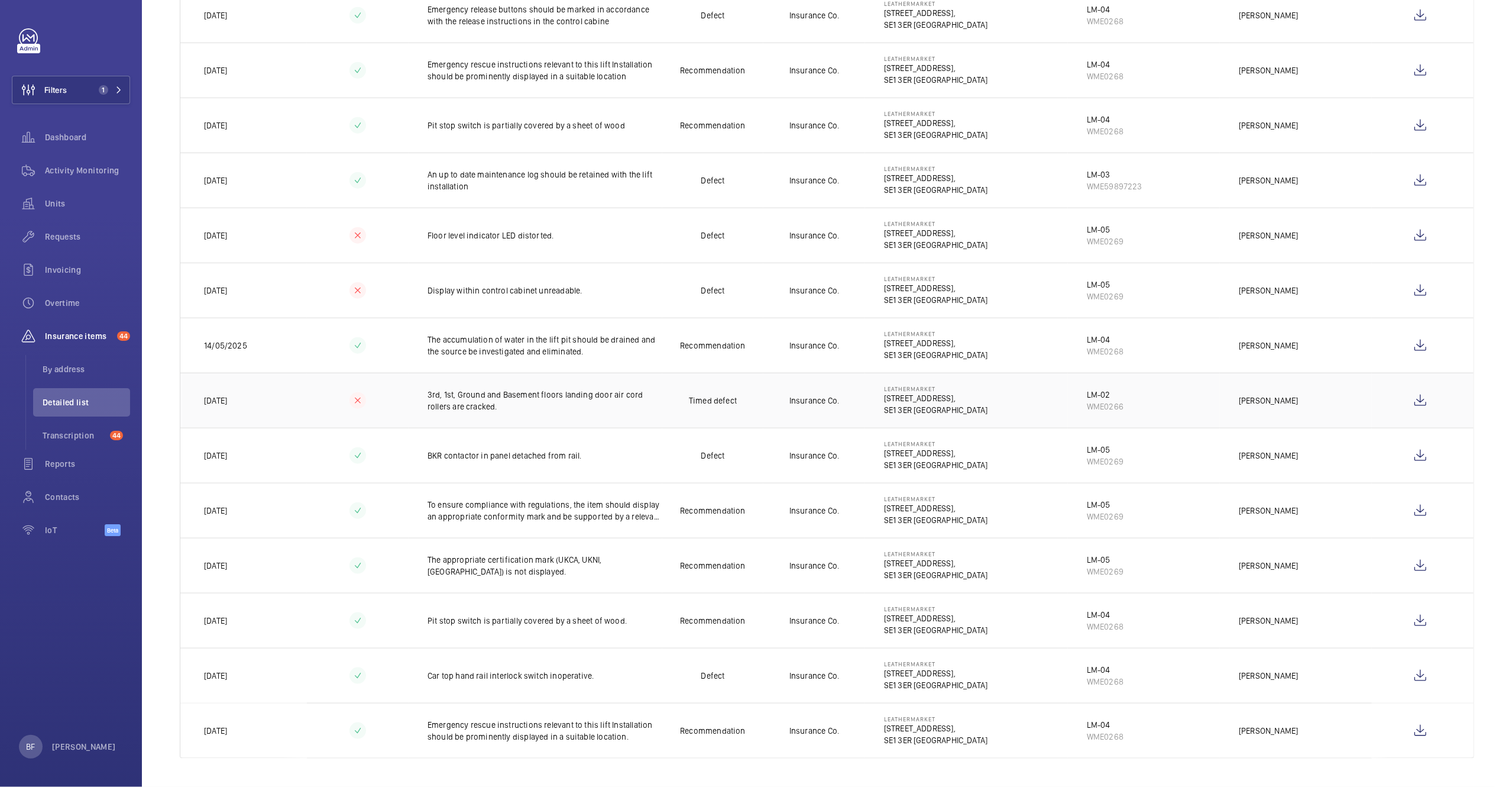
scroll to position [1143, 0]
click at [61, 438] on span "Transcription" at bounding box center [74, 435] width 63 height 12
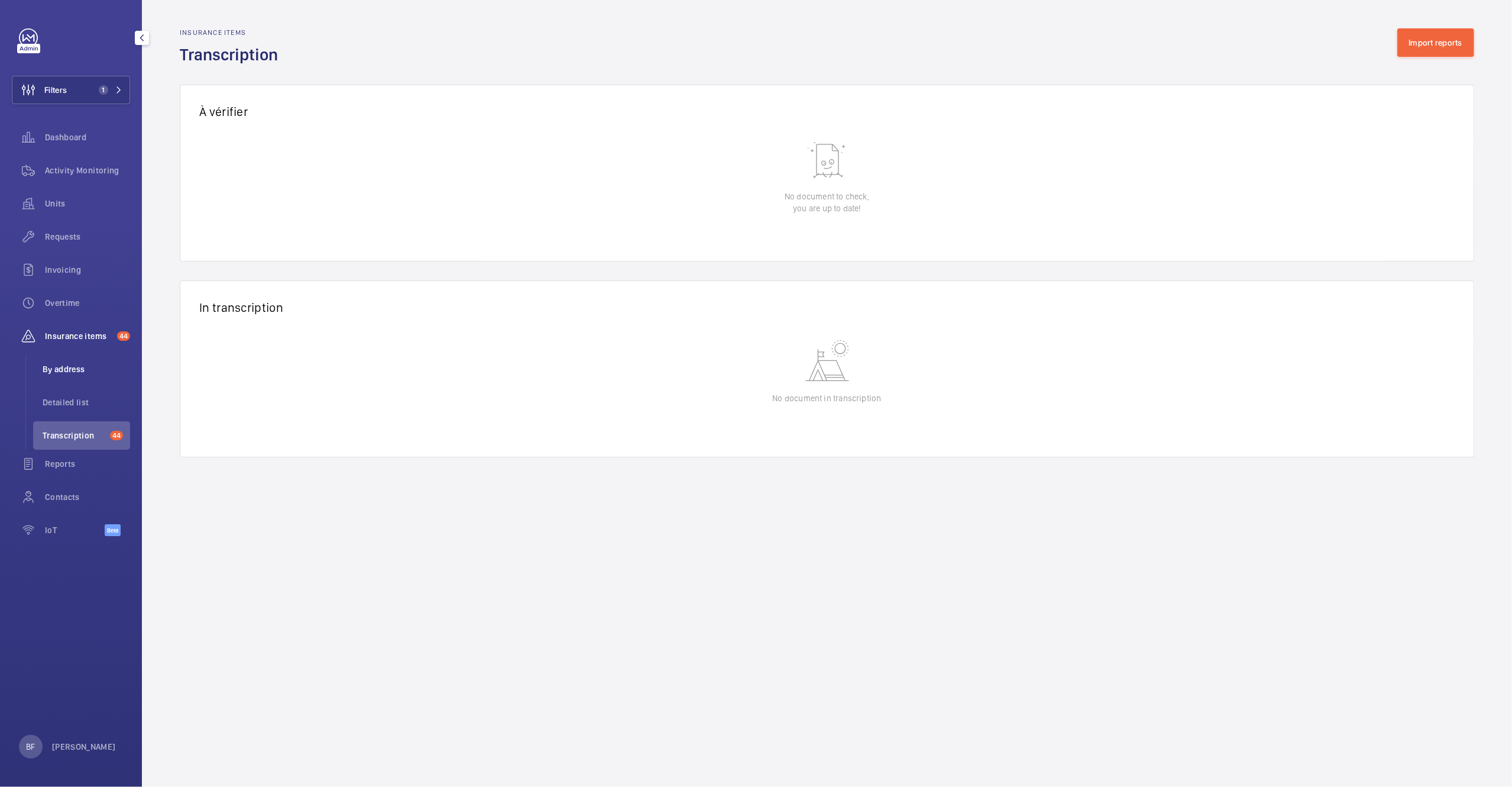
click at [70, 374] on span "By address" at bounding box center [86, 369] width 87 height 12
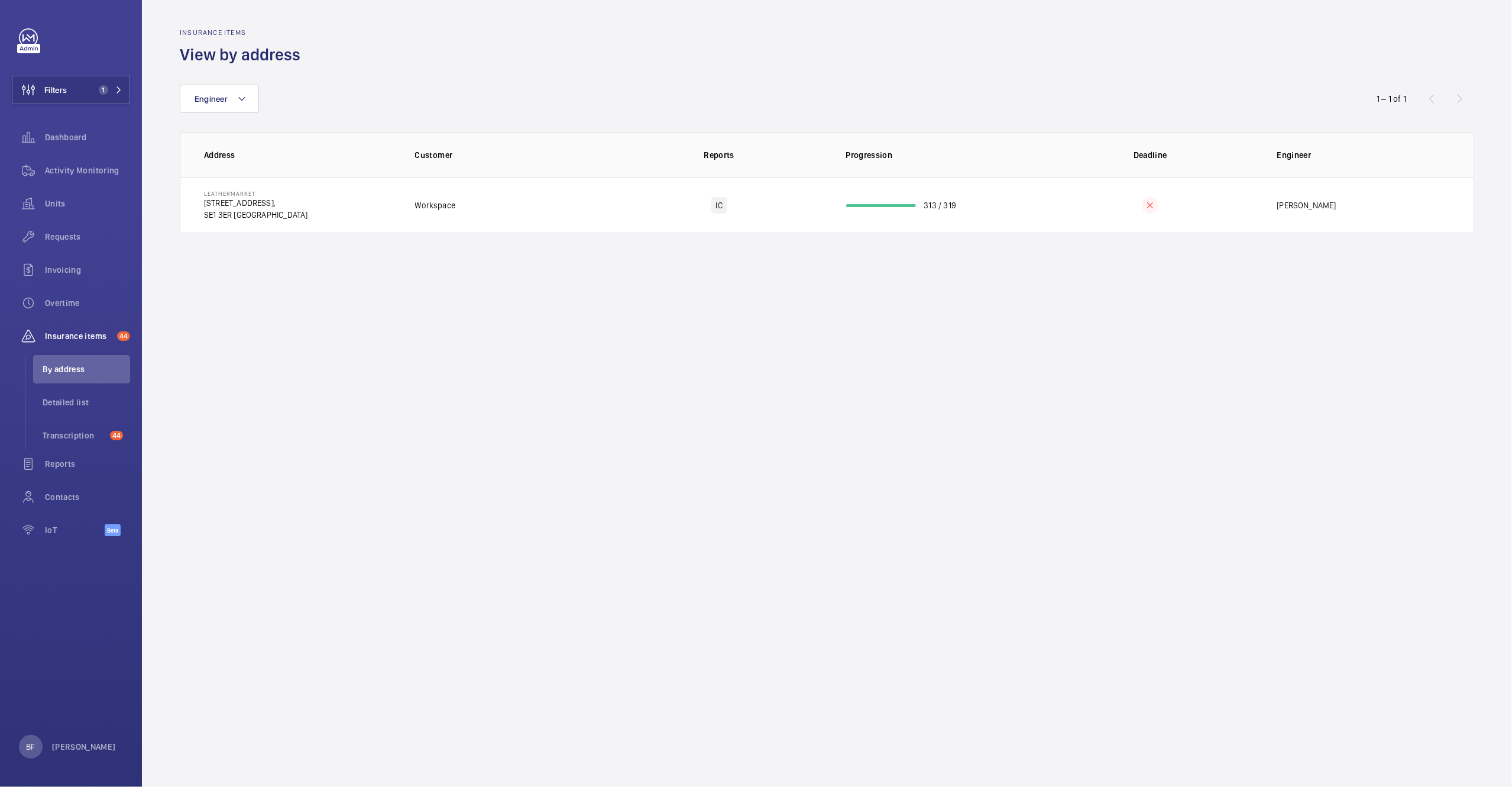
click at [371, 175] on th "Address" at bounding box center [288, 155] width 216 height 46
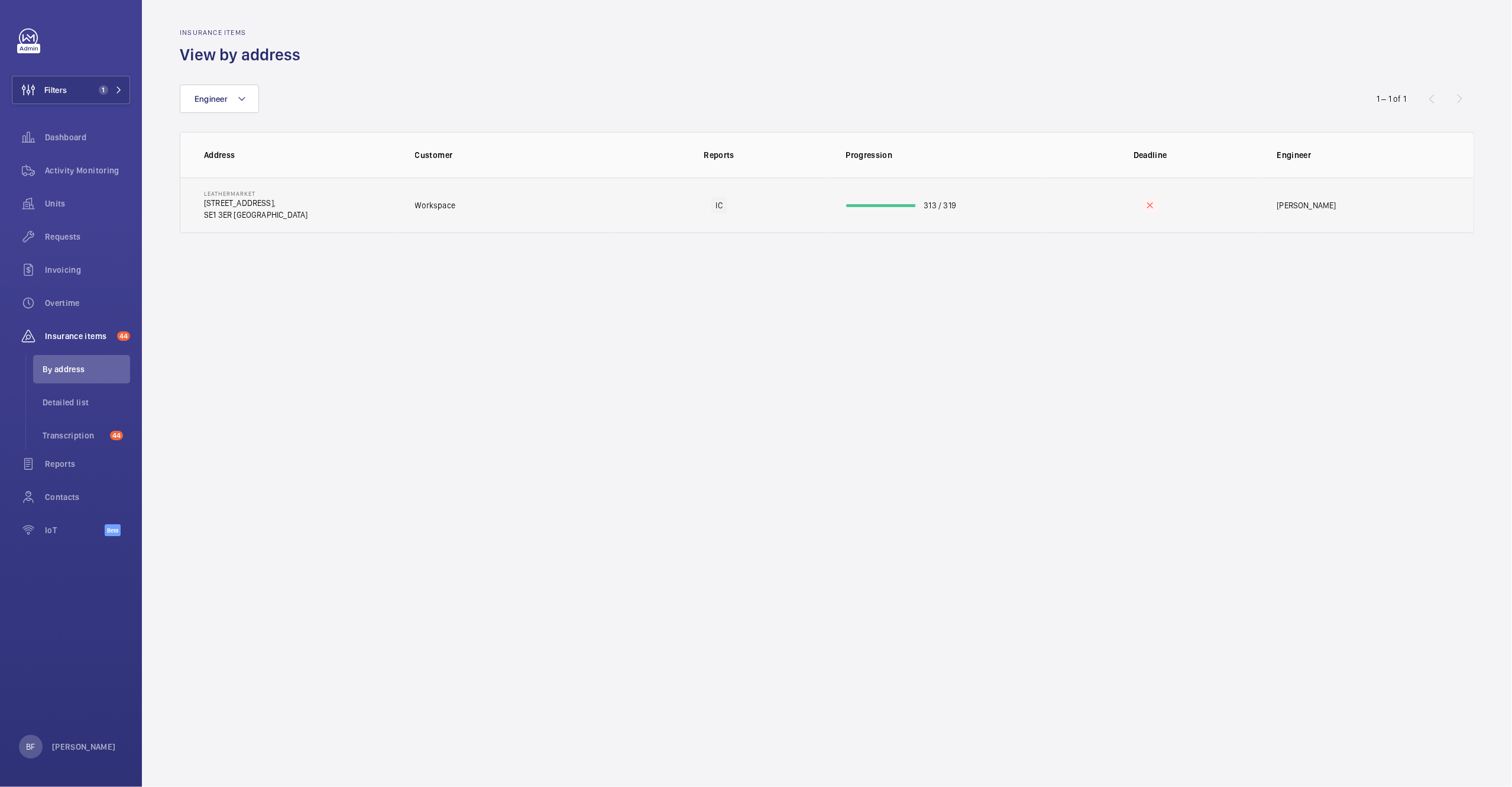
click at [355, 207] on td "Leathermarket 11/13 Weston Street, SE1 3ER LONDON" at bounding box center [288, 205] width 216 height 56
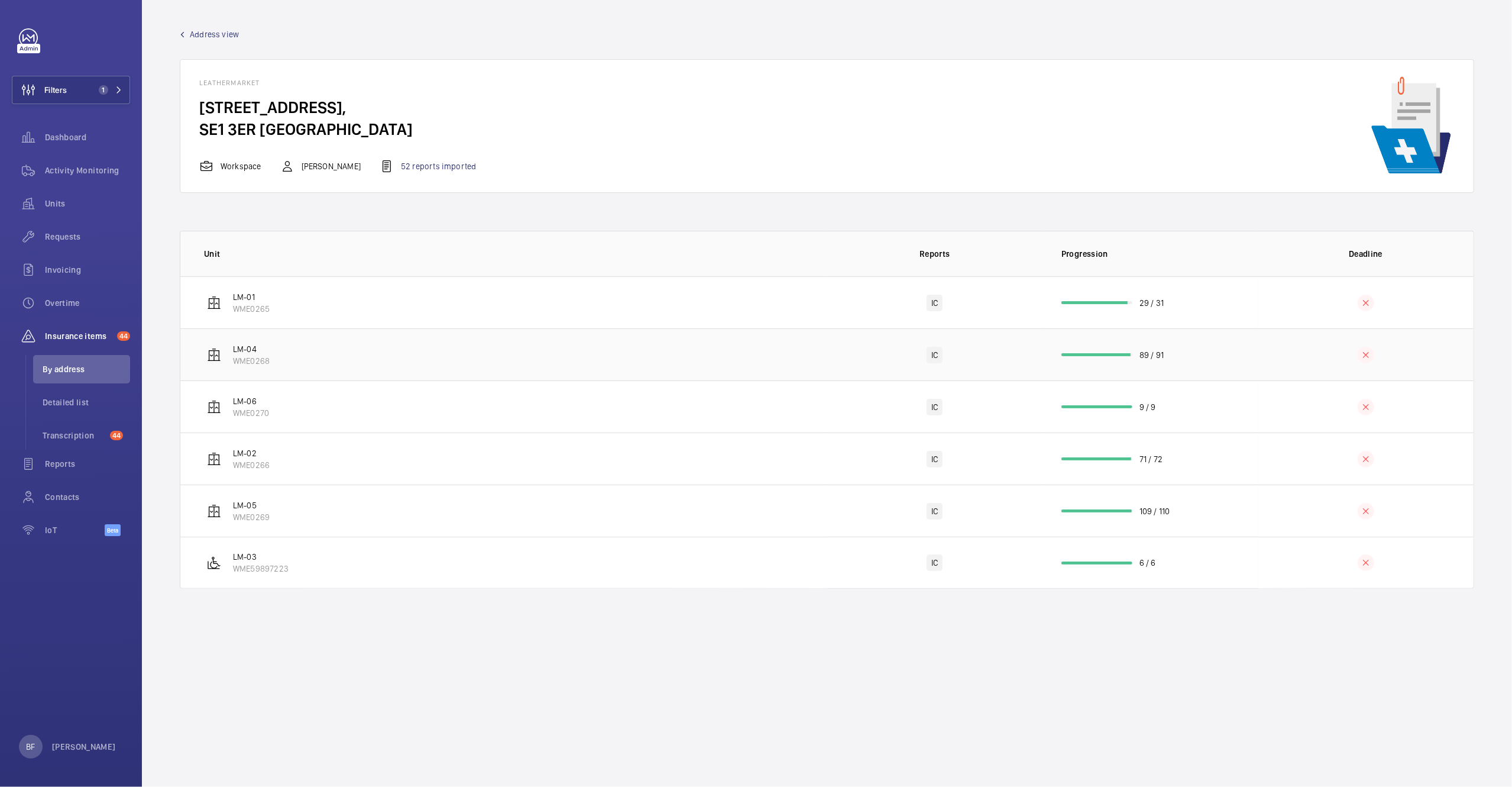
click at [294, 370] on td "LM-04 WME0268" at bounding box center [504, 354] width 647 height 52
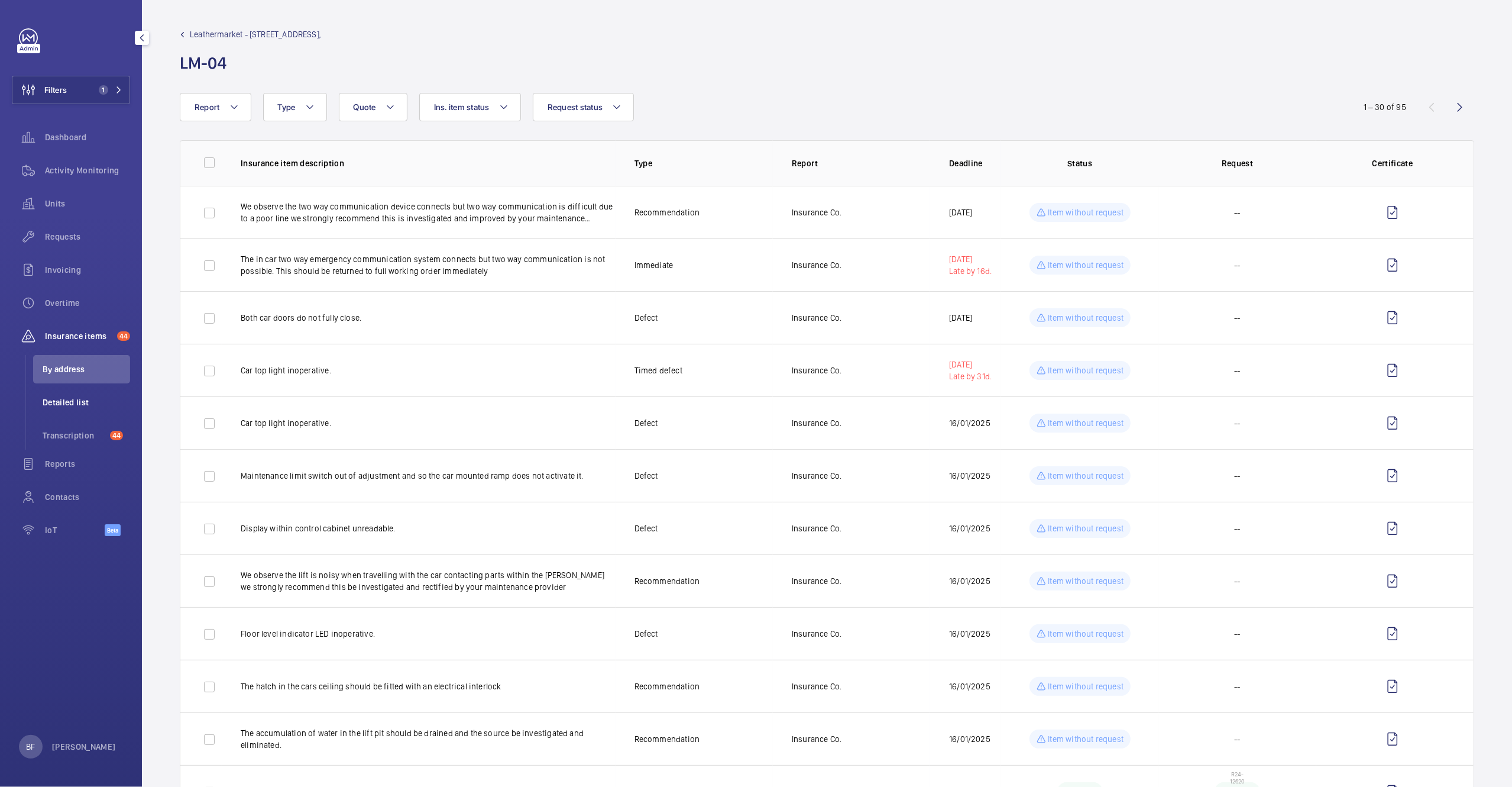
click at [88, 396] on span "Detailed list" at bounding box center [86, 402] width 87 height 12
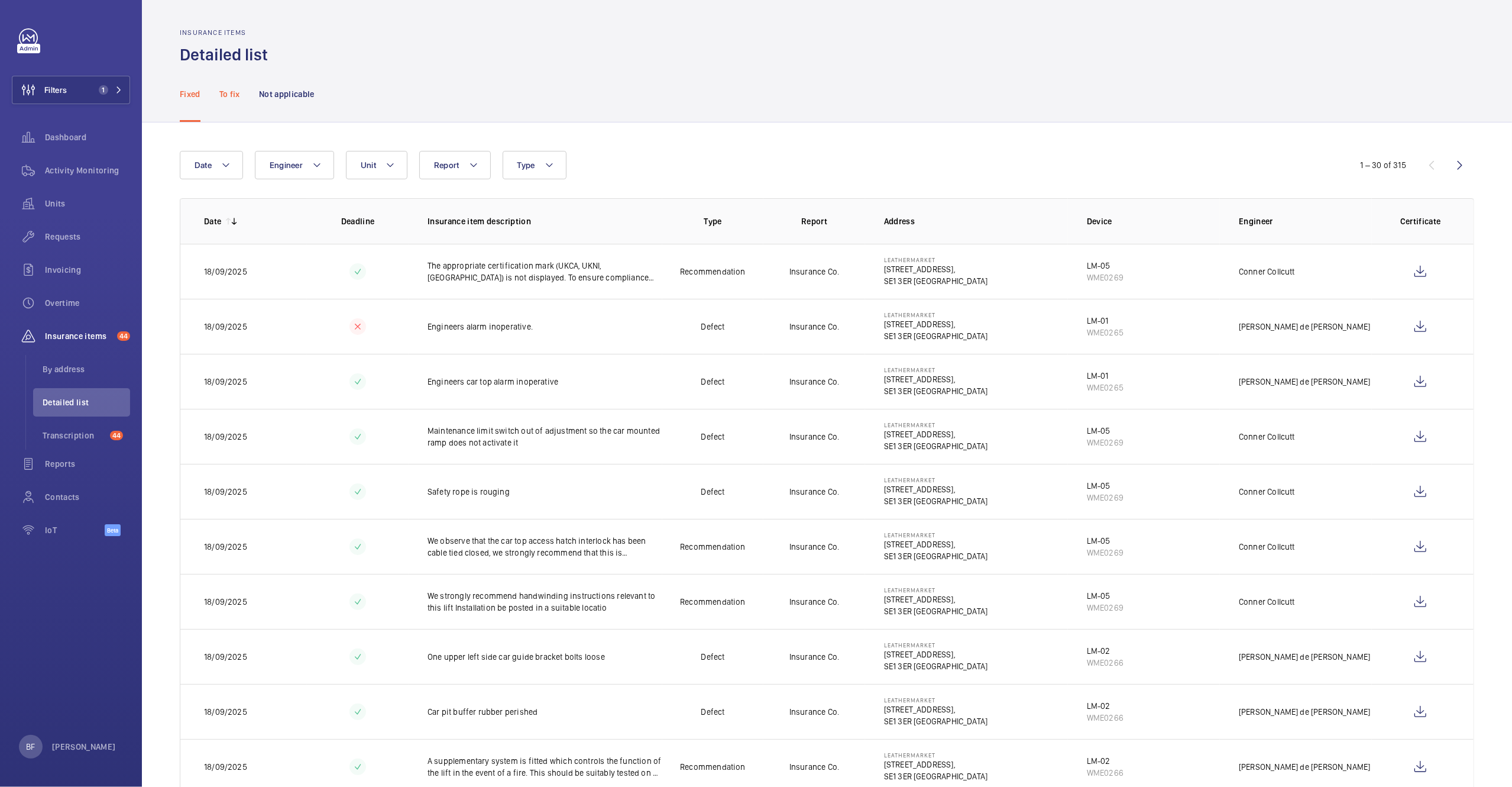
click at [225, 93] on p "To fix" at bounding box center [229, 94] width 21 height 12
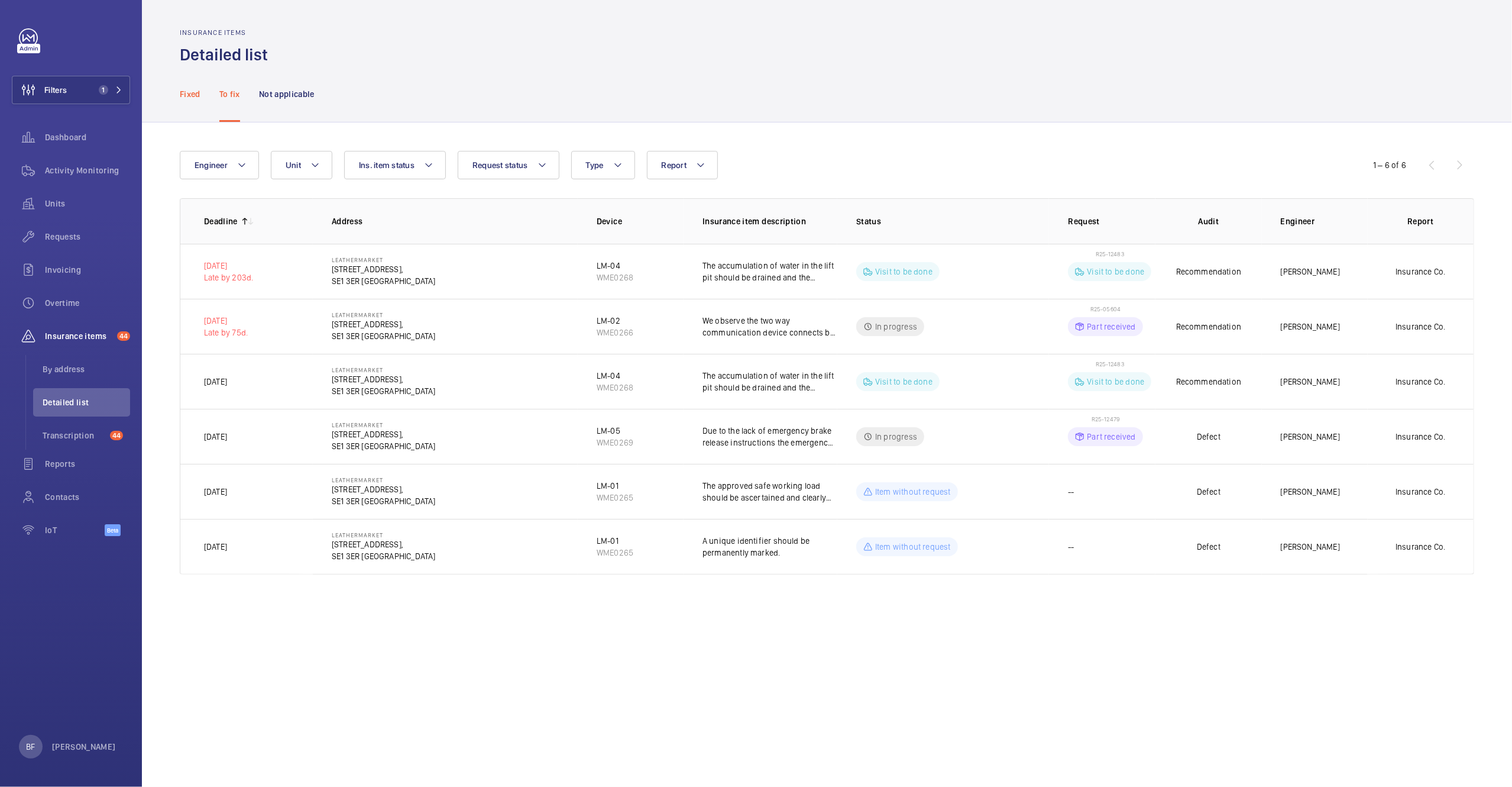
click at [183, 93] on p "Fixed" at bounding box center [190, 94] width 21 height 12
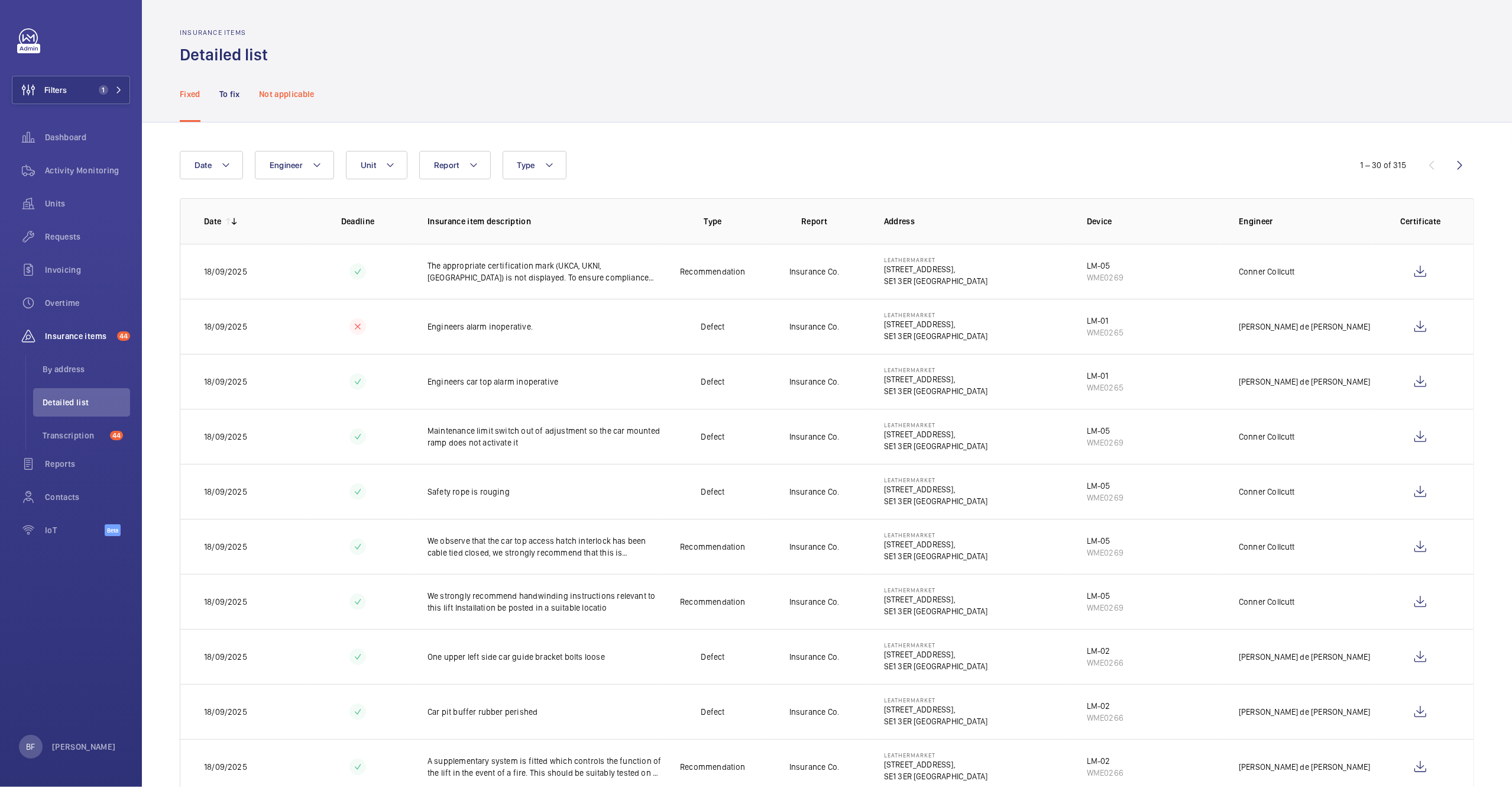
click at [298, 90] on p "Not applicable" at bounding box center [287, 94] width 56 height 12
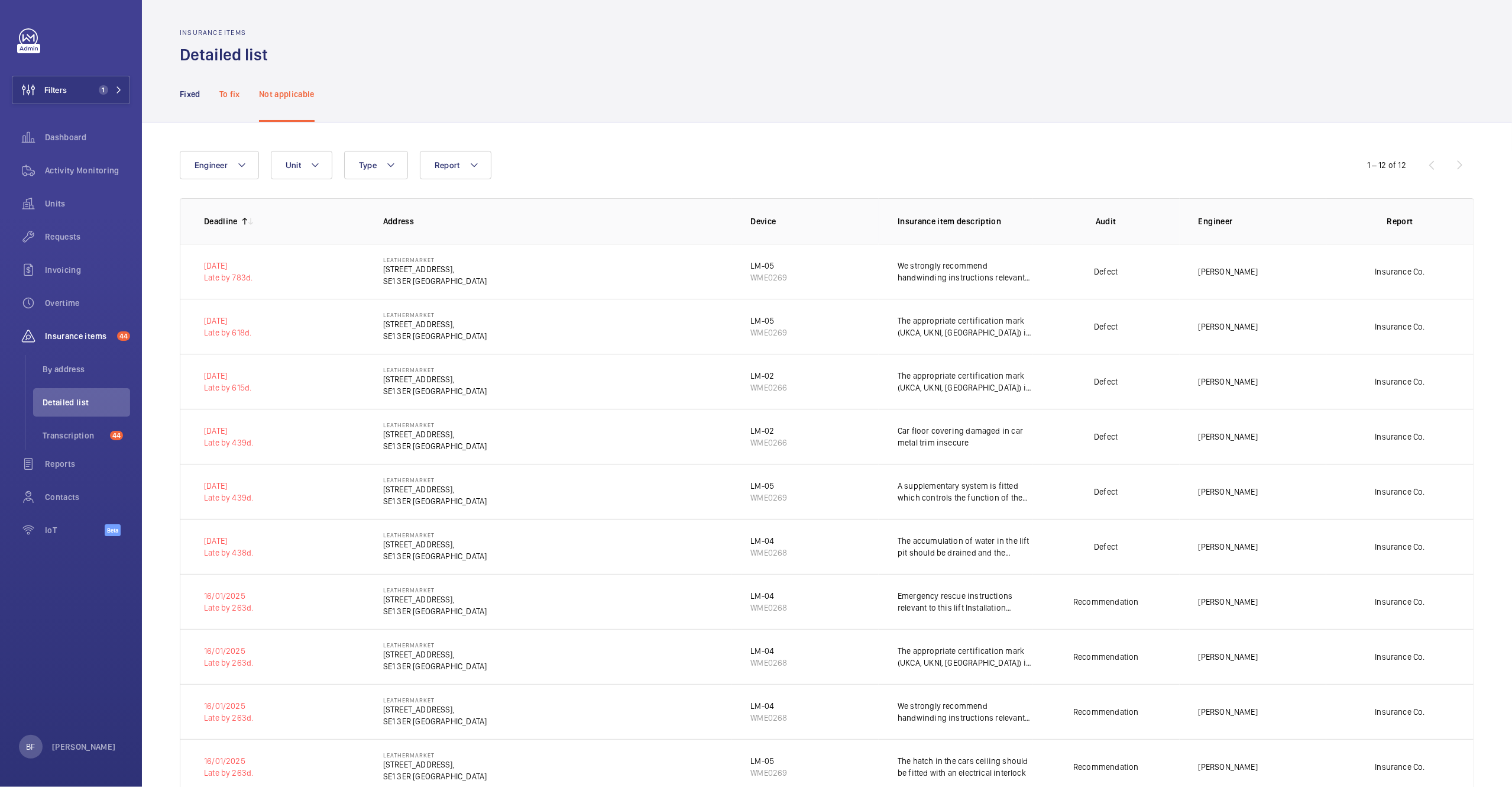
click at [224, 93] on p "To fix" at bounding box center [229, 94] width 21 height 12
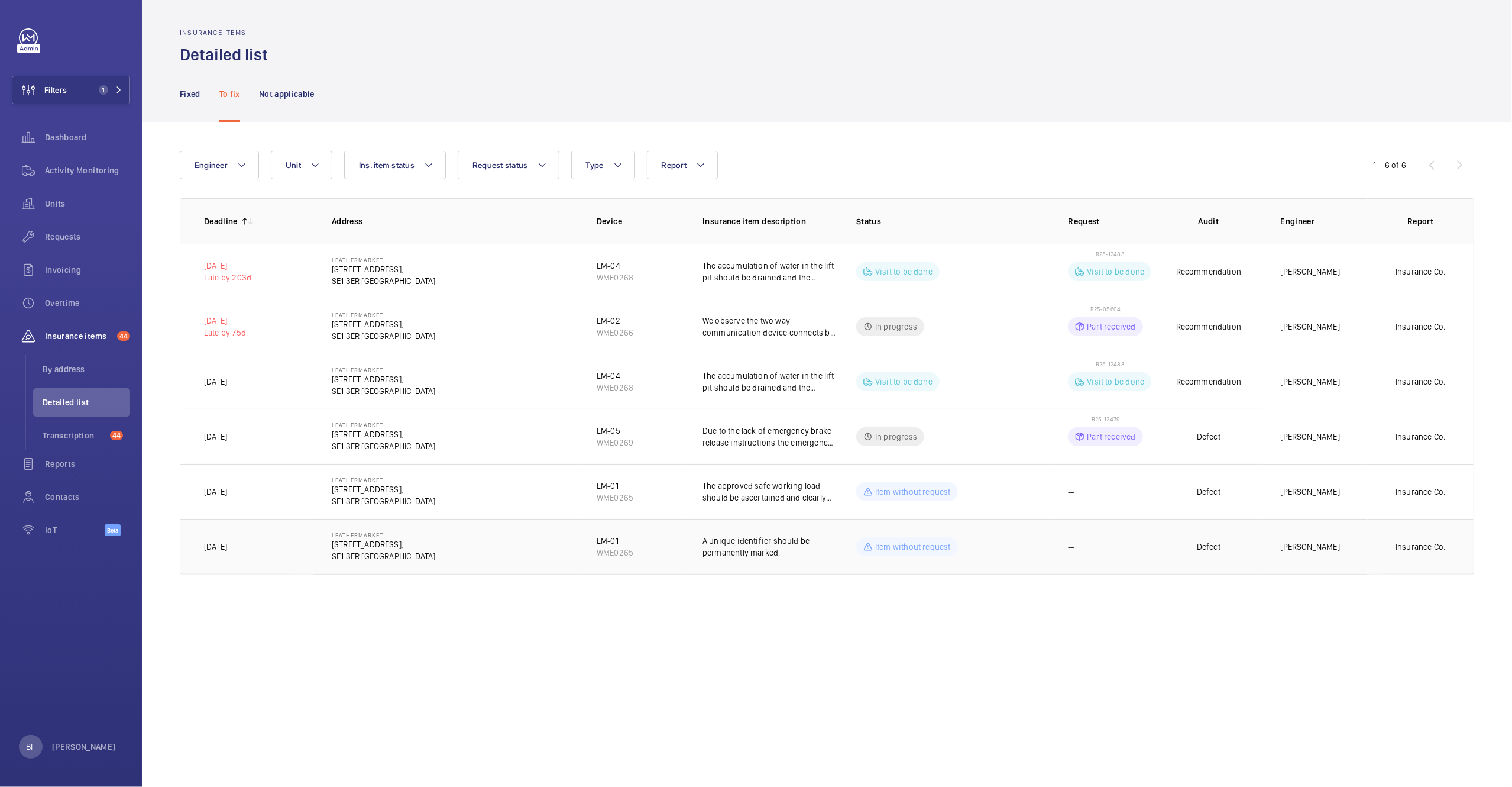
click at [504, 532] on td "Leathermarket 11/13 Weston Street, SE1 3ER LONDON" at bounding box center [445, 547] width 265 height 56
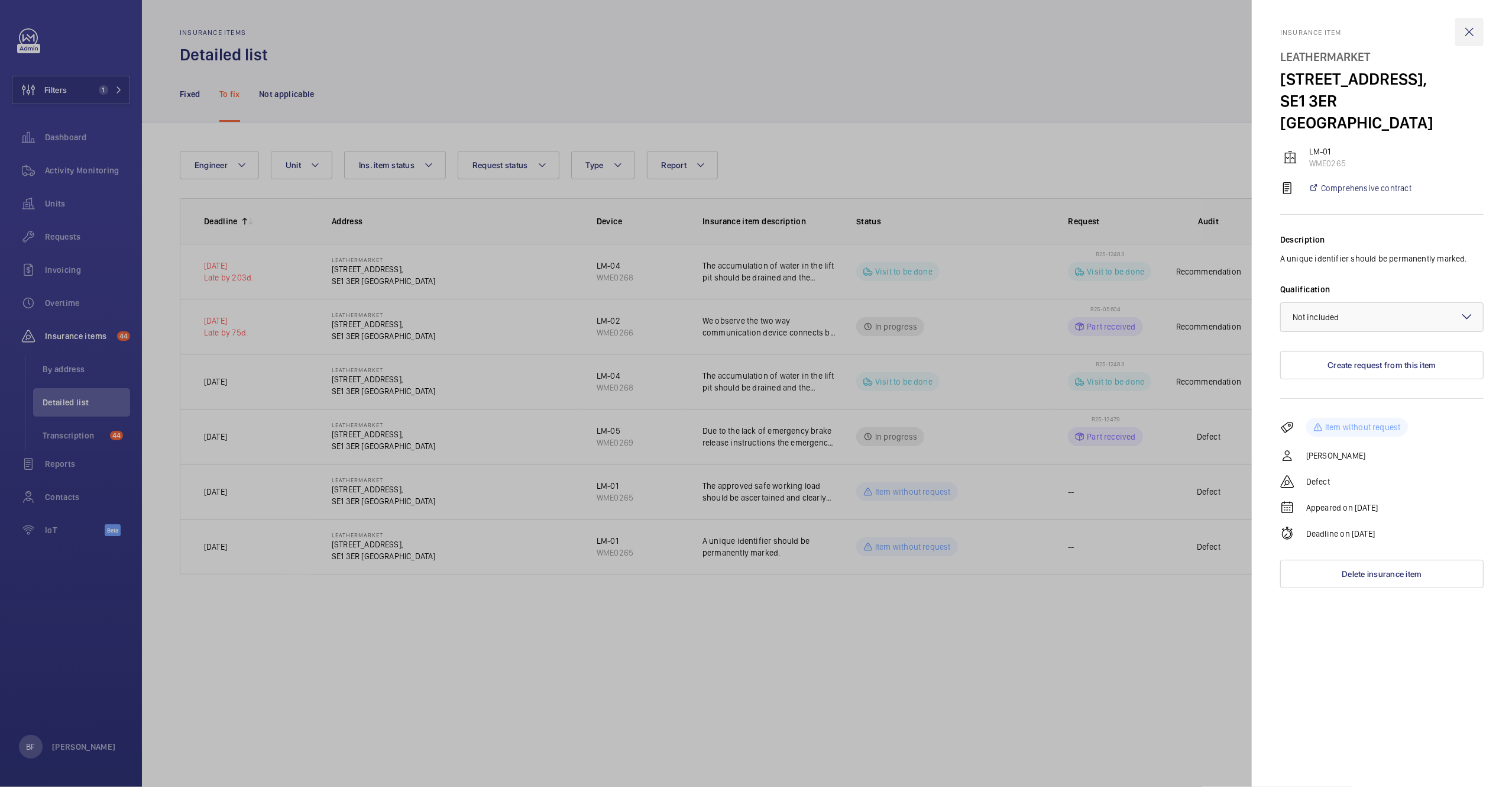
click at [1476, 31] on wm-front-icon-button at bounding box center [1470, 32] width 29 height 29
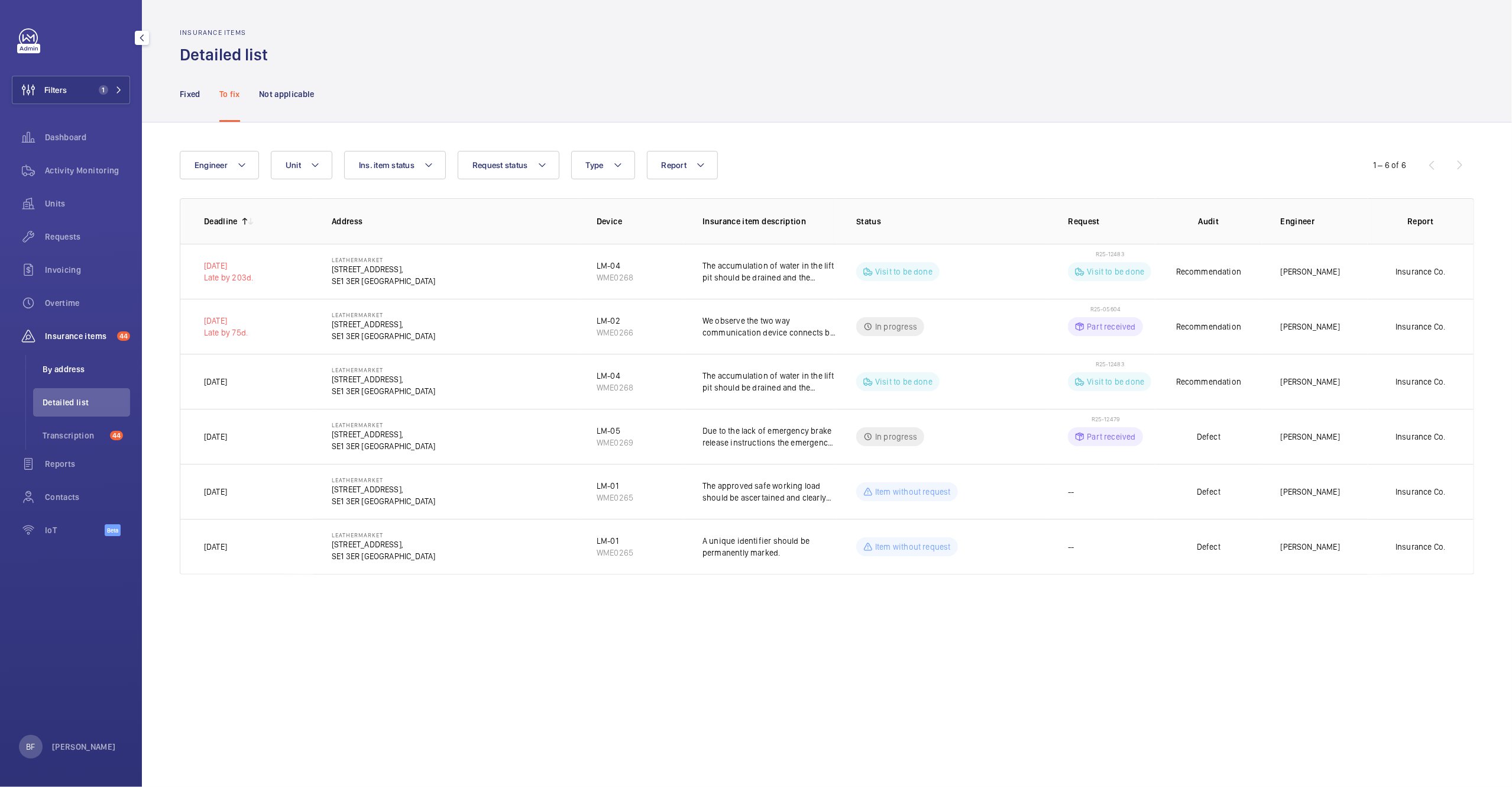
click at [84, 378] on li "By address" at bounding box center [81, 369] width 97 height 29
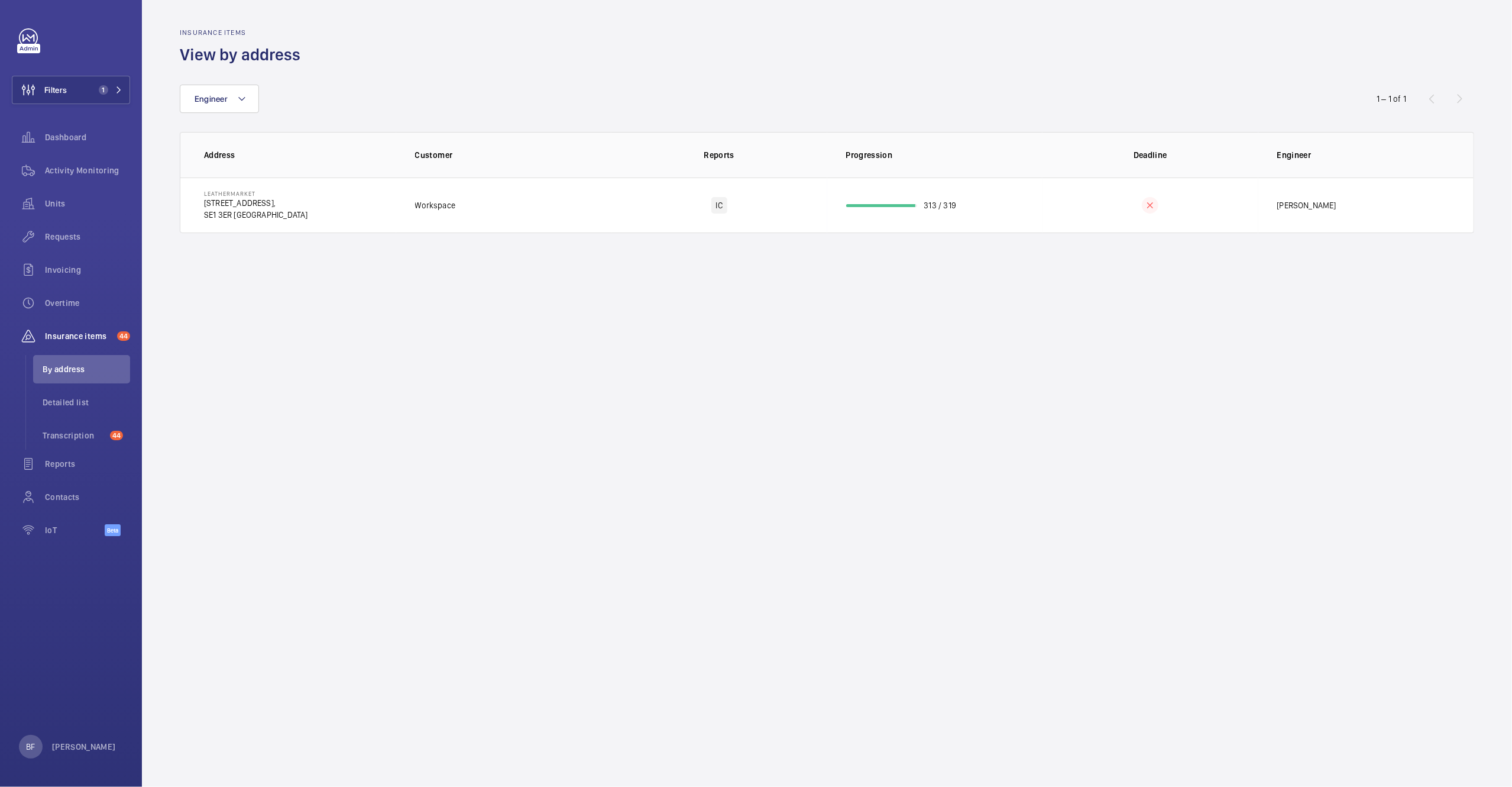
click at [268, 243] on wm-front-admin-audit-in-progress-table "Insurance items View by address Engineer 1 – 1 of 1 Address Customer Reports Pr…" at bounding box center [827, 131] width 1370 height 261
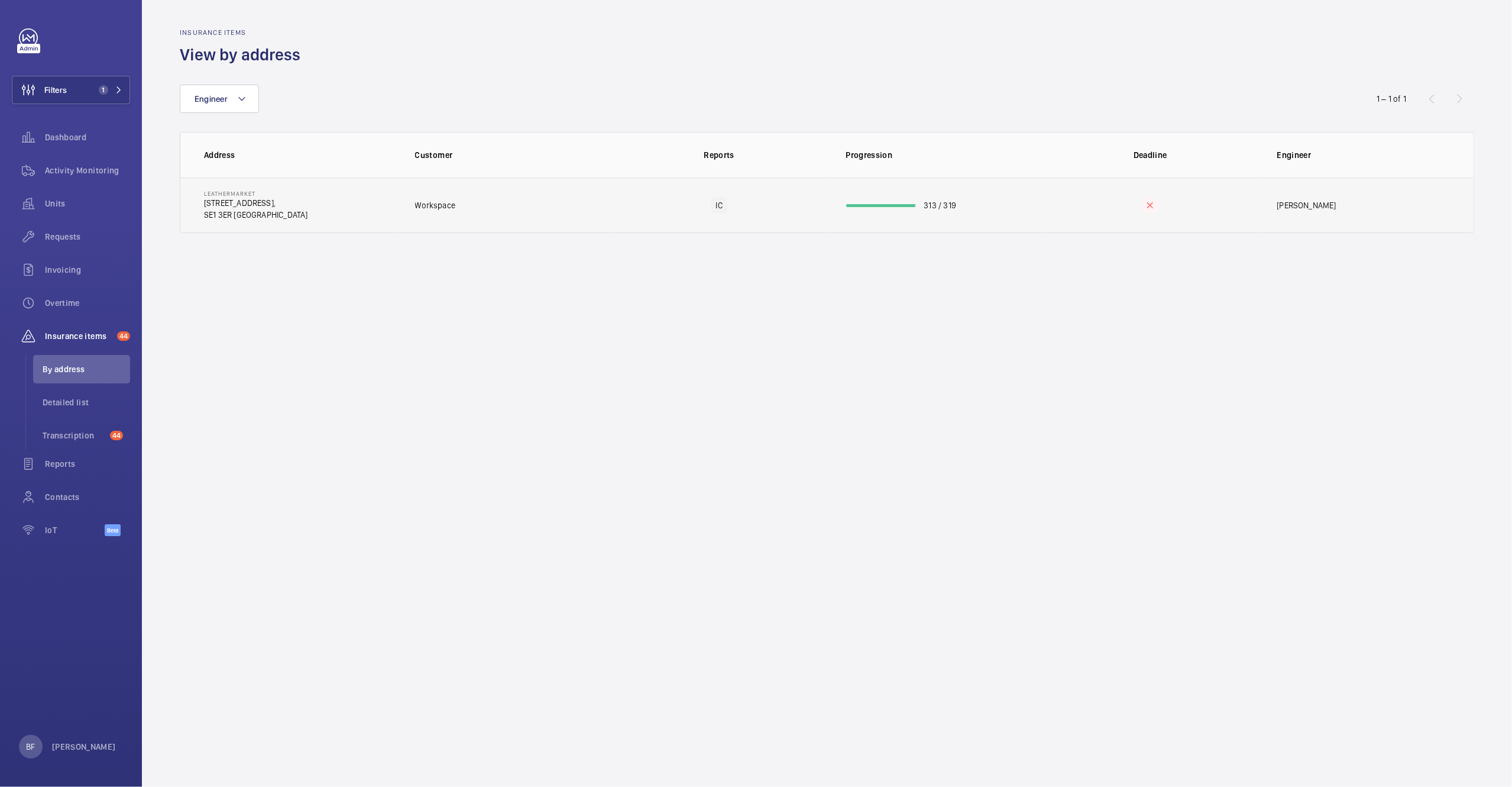
click at [276, 219] on p "SE1 3ER LONDON" at bounding box center [256, 214] width 104 height 12
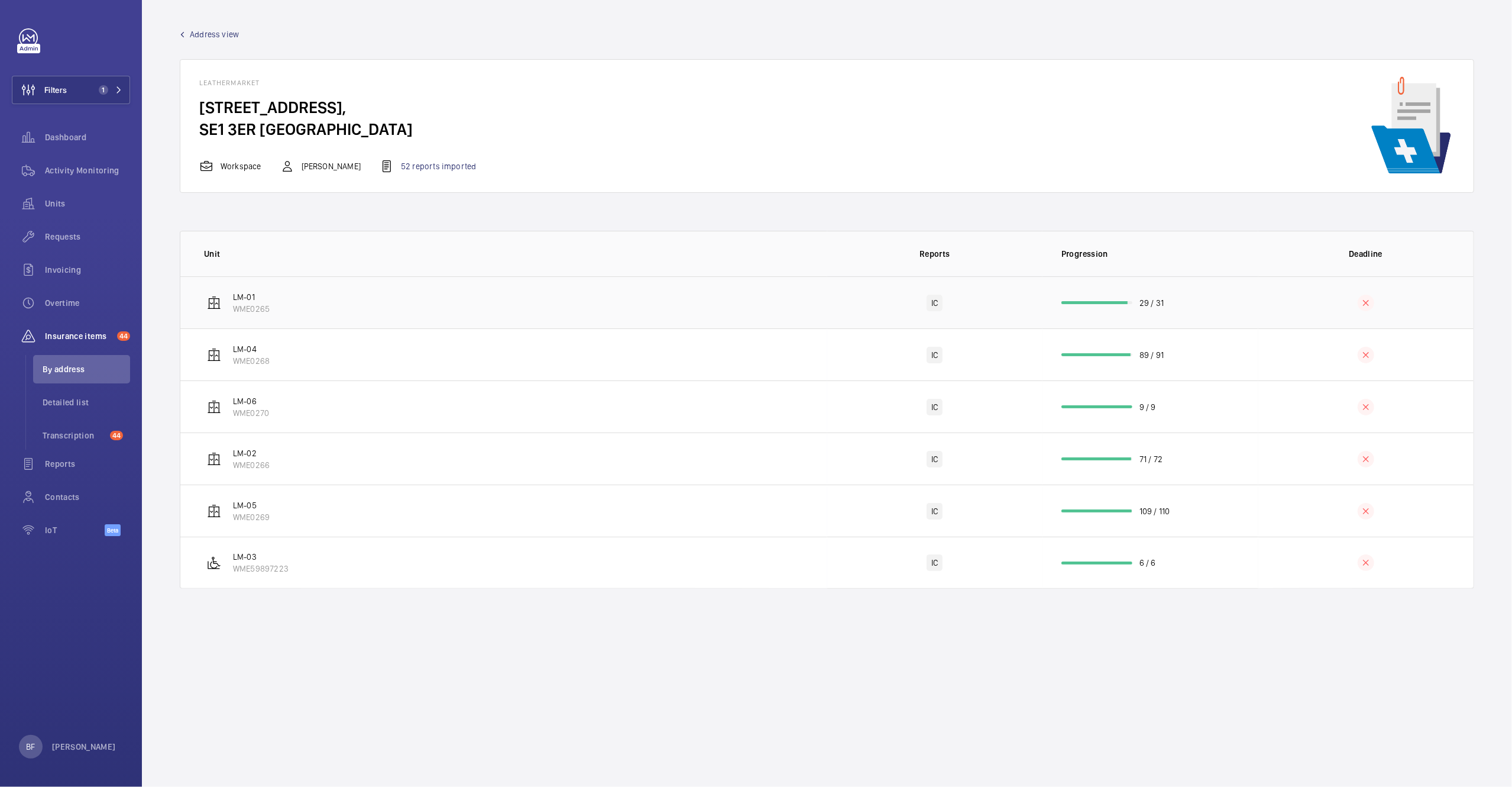
click at [264, 311] on p "WME0265" at bounding box center [252, 309] width 37 height 12
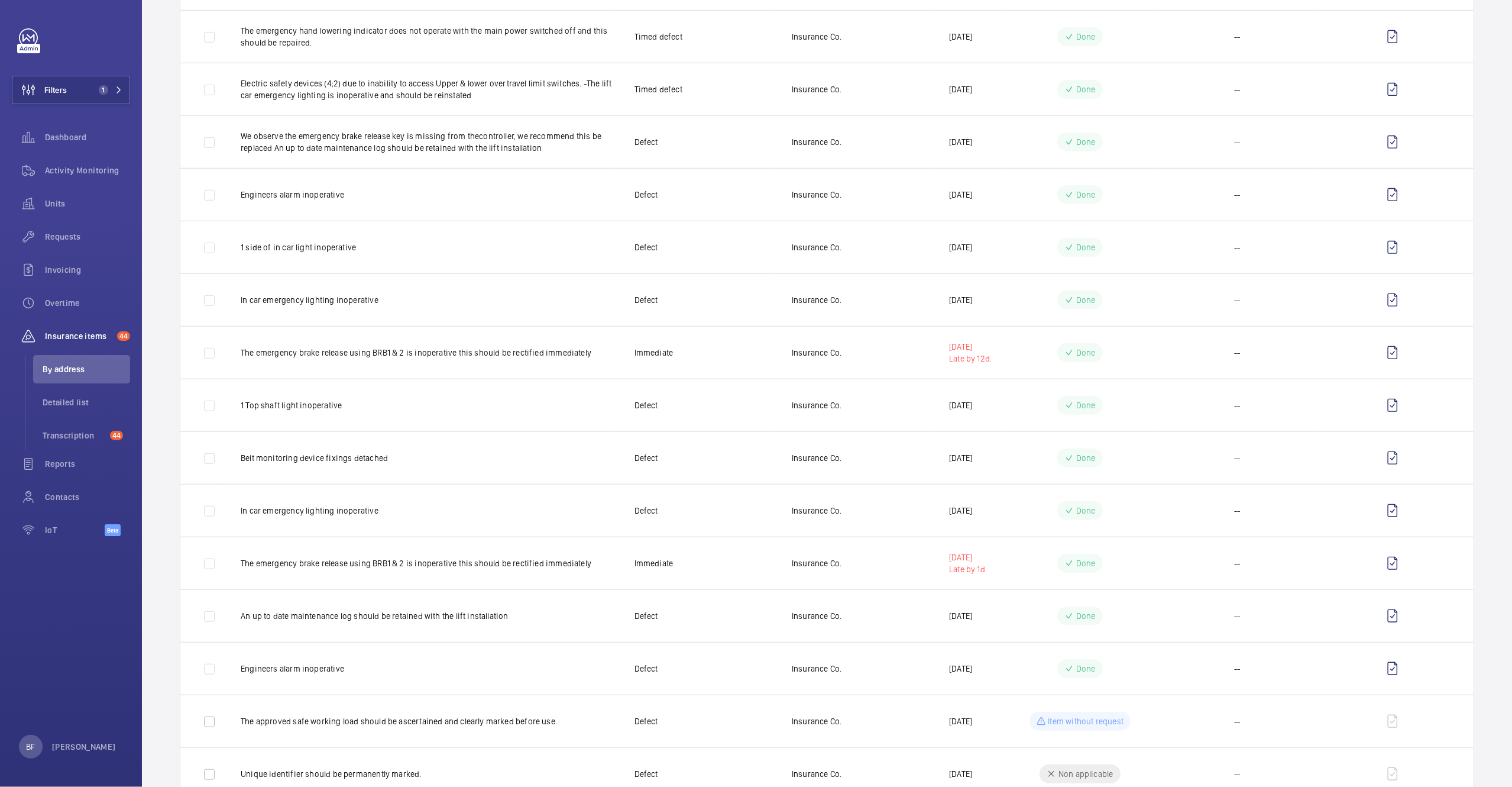
scroll to position [1013, 0]
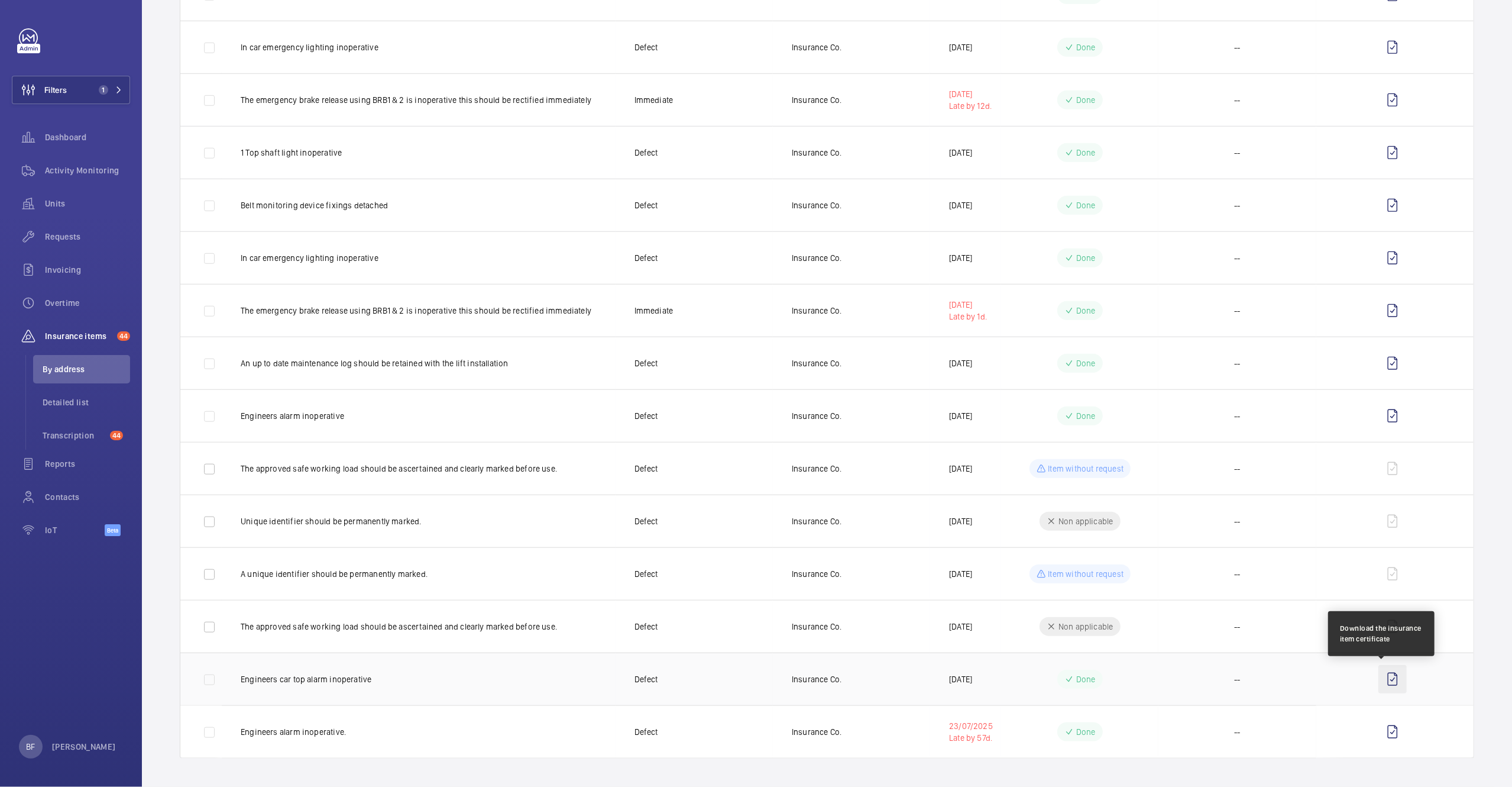
click at [1379, 677] on wm-front-icon-button at bounding box center [1393, 679] width 29 height 29
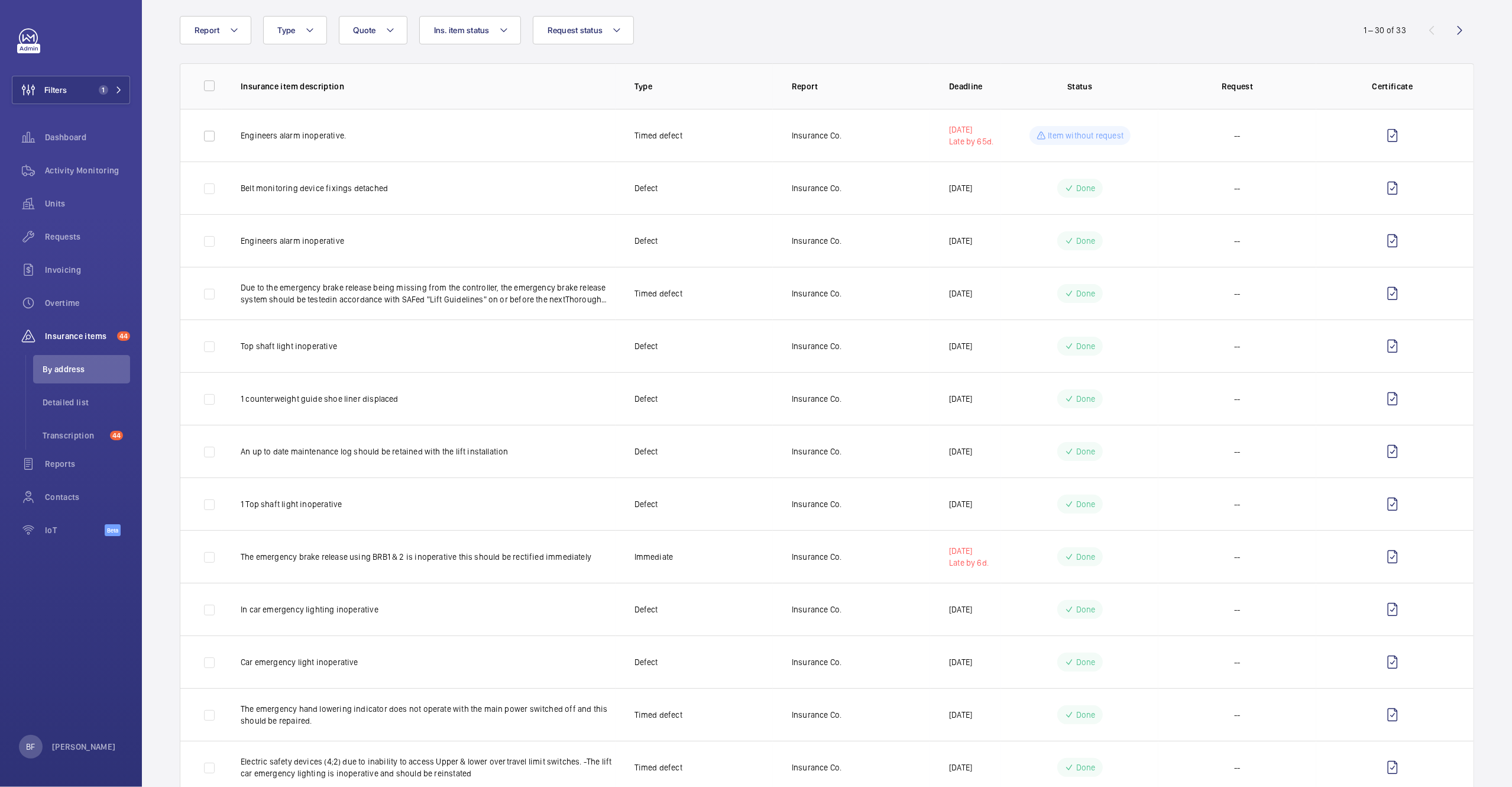
scroll to position [0, 0]
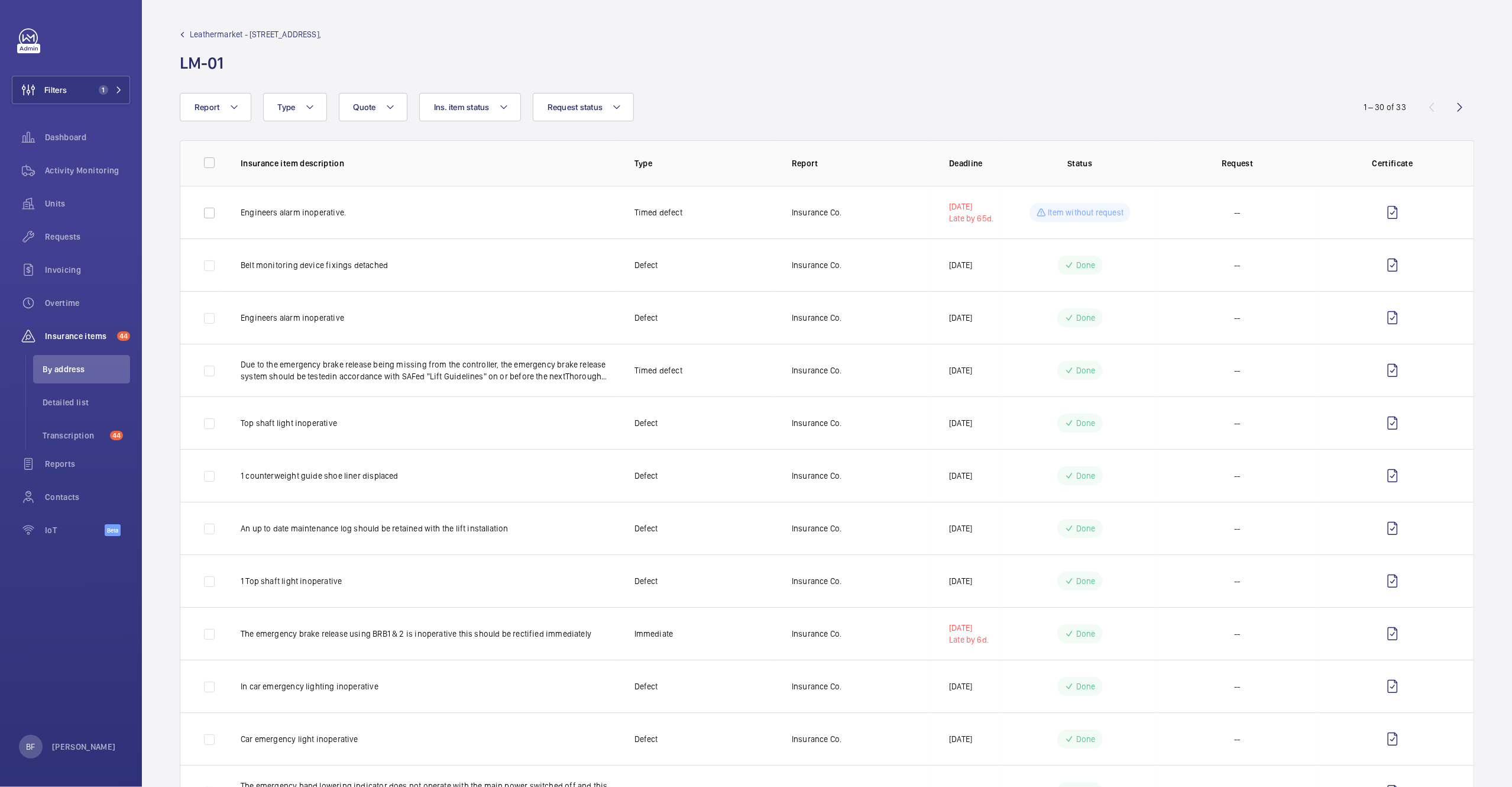
click at [180, 32] on mat-icon at bounding box center [183, 34] width 5 height 5
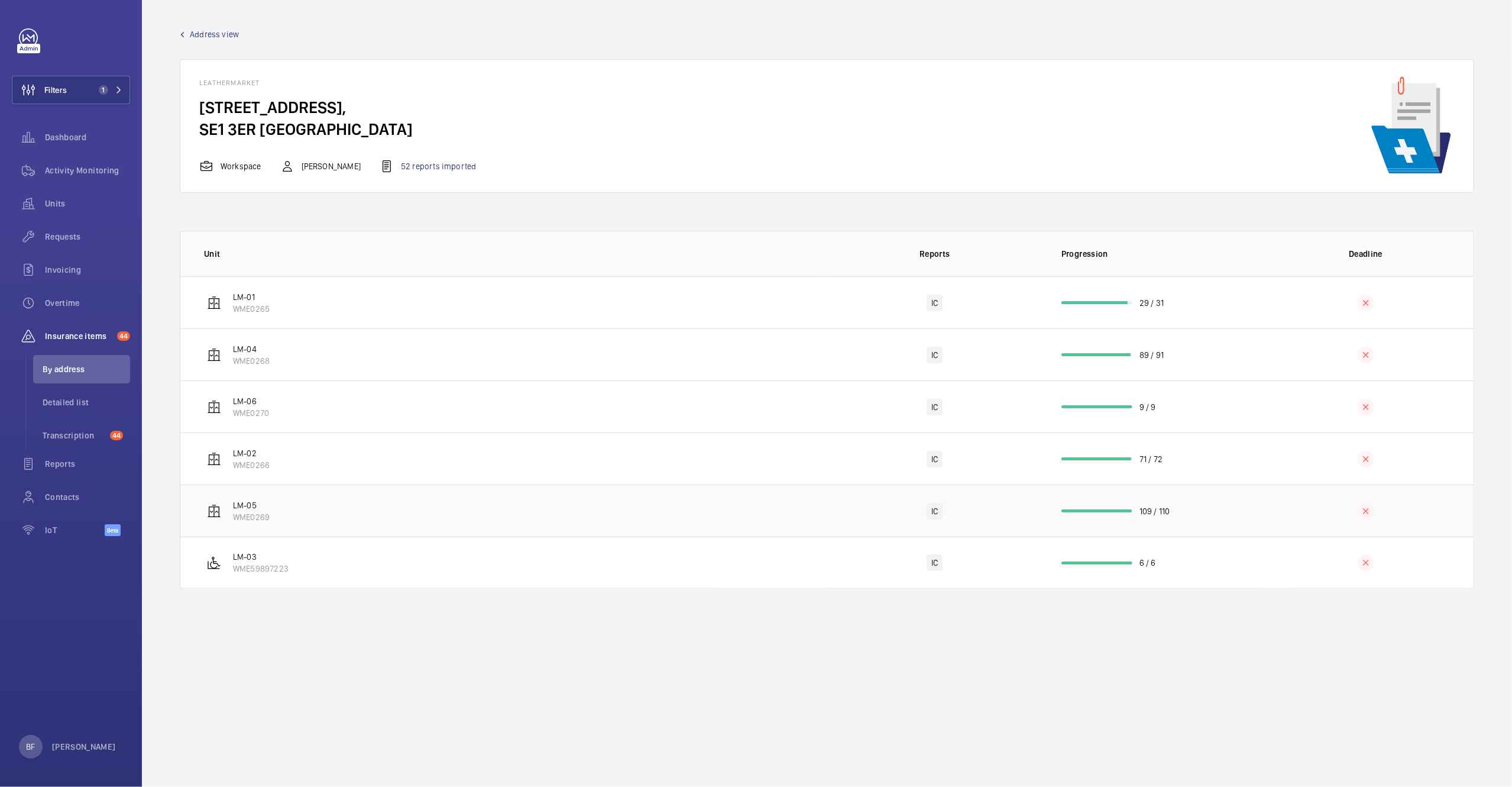
click at [330, 498] on td "LM-05 WME0269" at bounding box center [504, 511] width 647 height 52
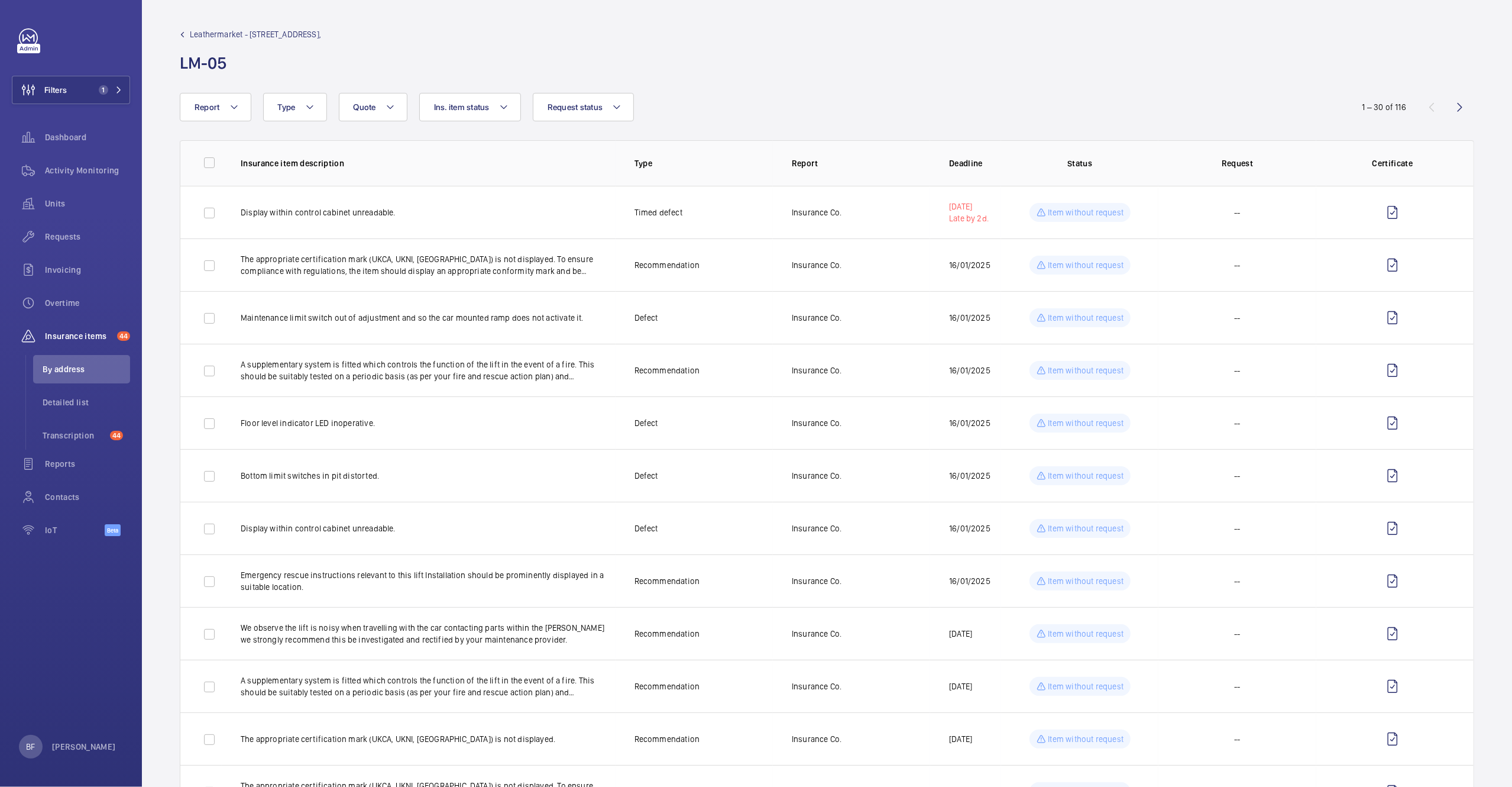
click at [197, 41] on div "Leathermarket - 11/13 Weston Street, LM-05" at bounding box center [250, 51] width 141 height 46
click at [193, 32] on span "Leathermarket - 11/13 Weston Street," at bounding box center [255, 34] width 131 height 12
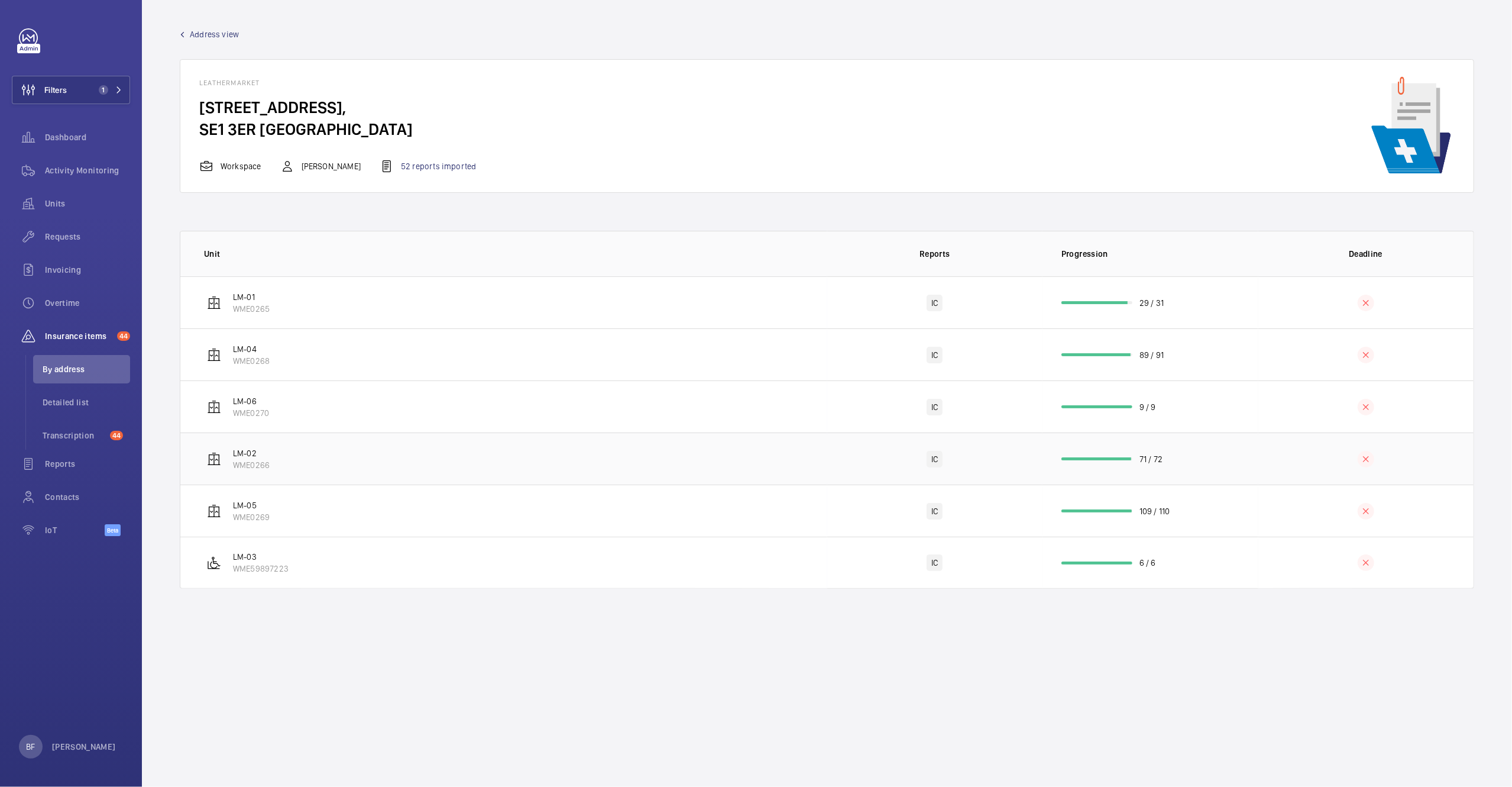
click at [245, 453] on p "LM-02" at bounding box center [252, 453] width 37 height 12
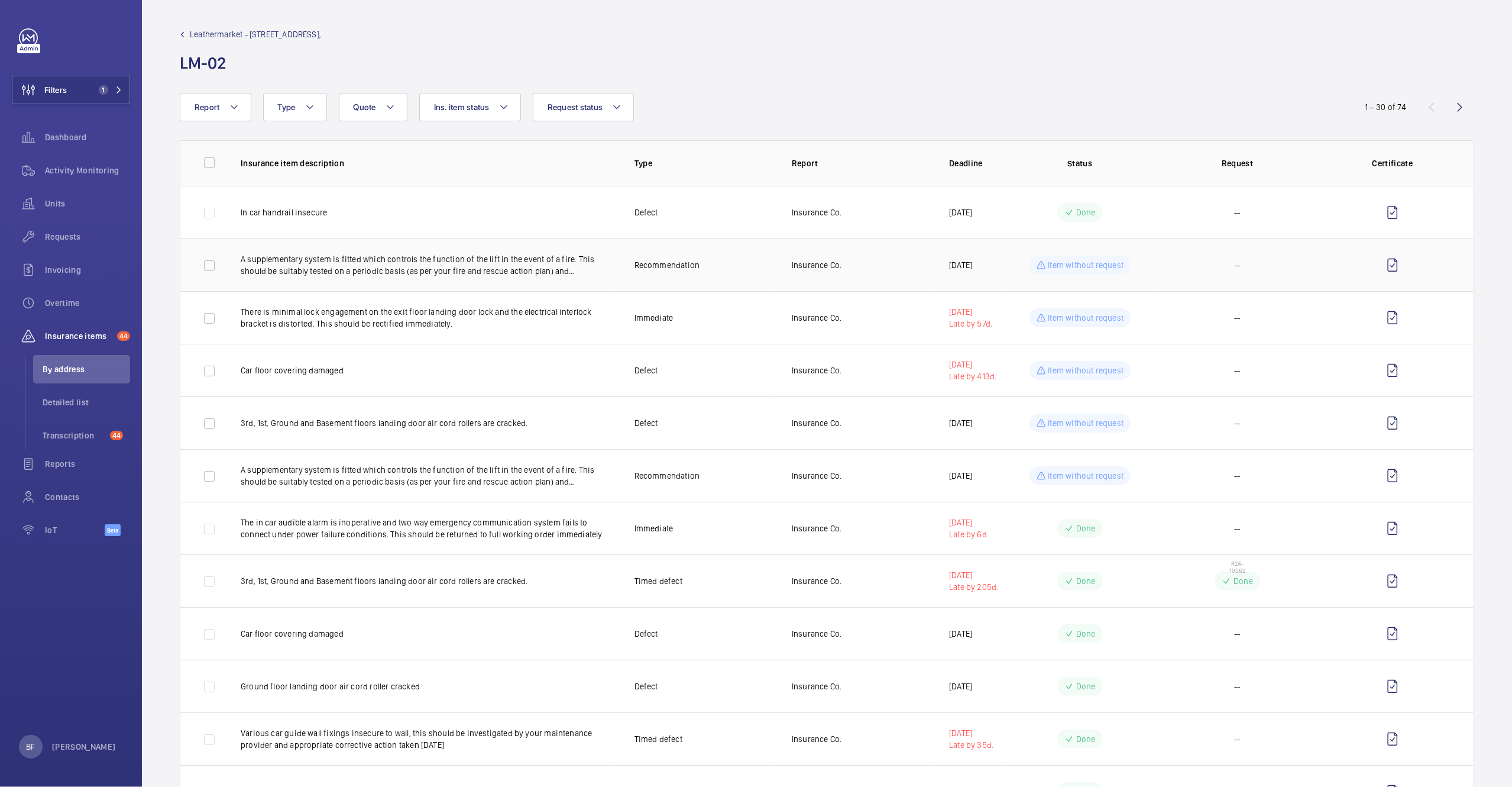
click at [1403, 260] on td at bounding box center [1395, 264] width 157 height 53
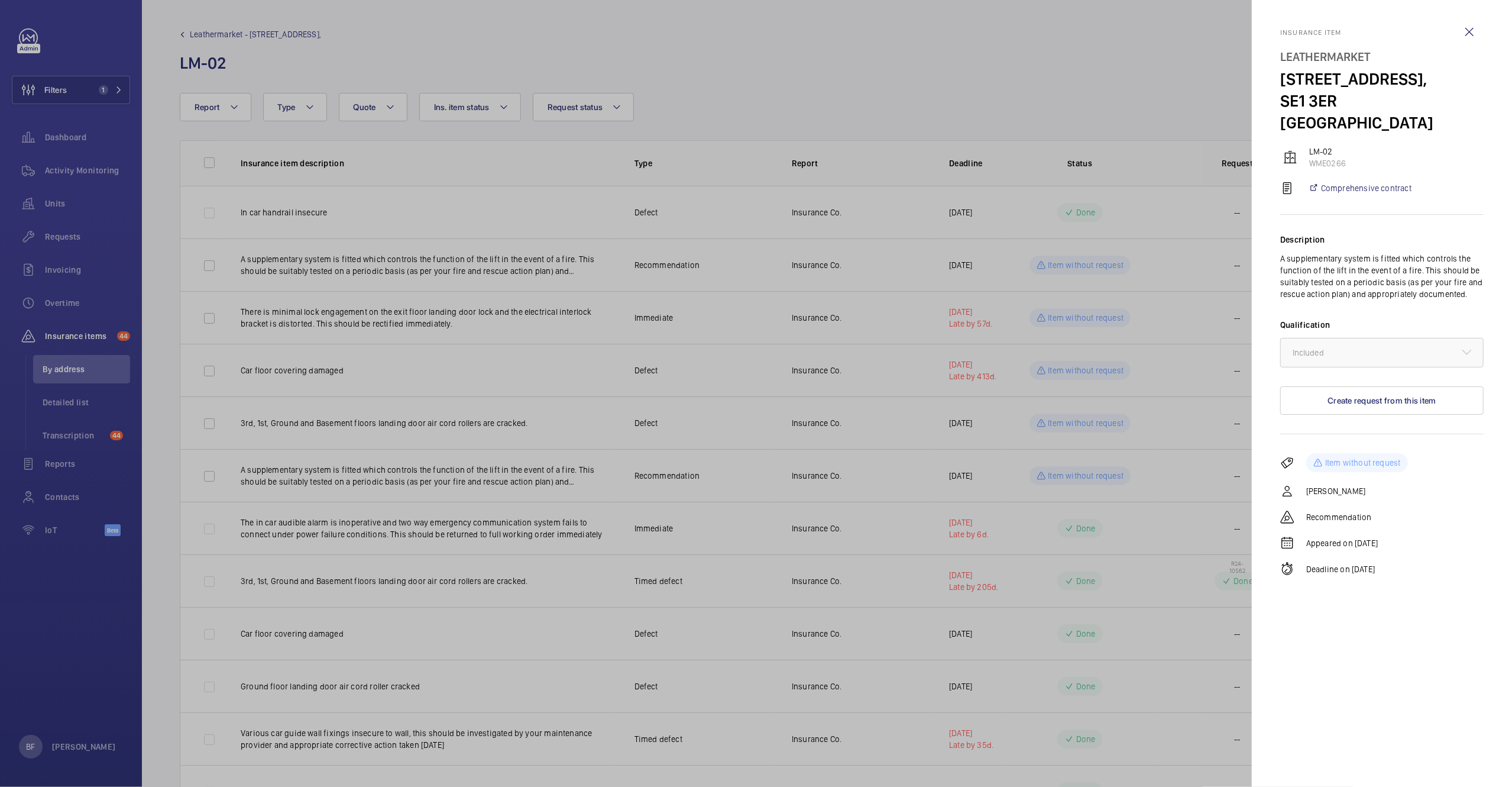
click at [1070, 261] on div at bounding box center [756, 393] width 1512 height 787
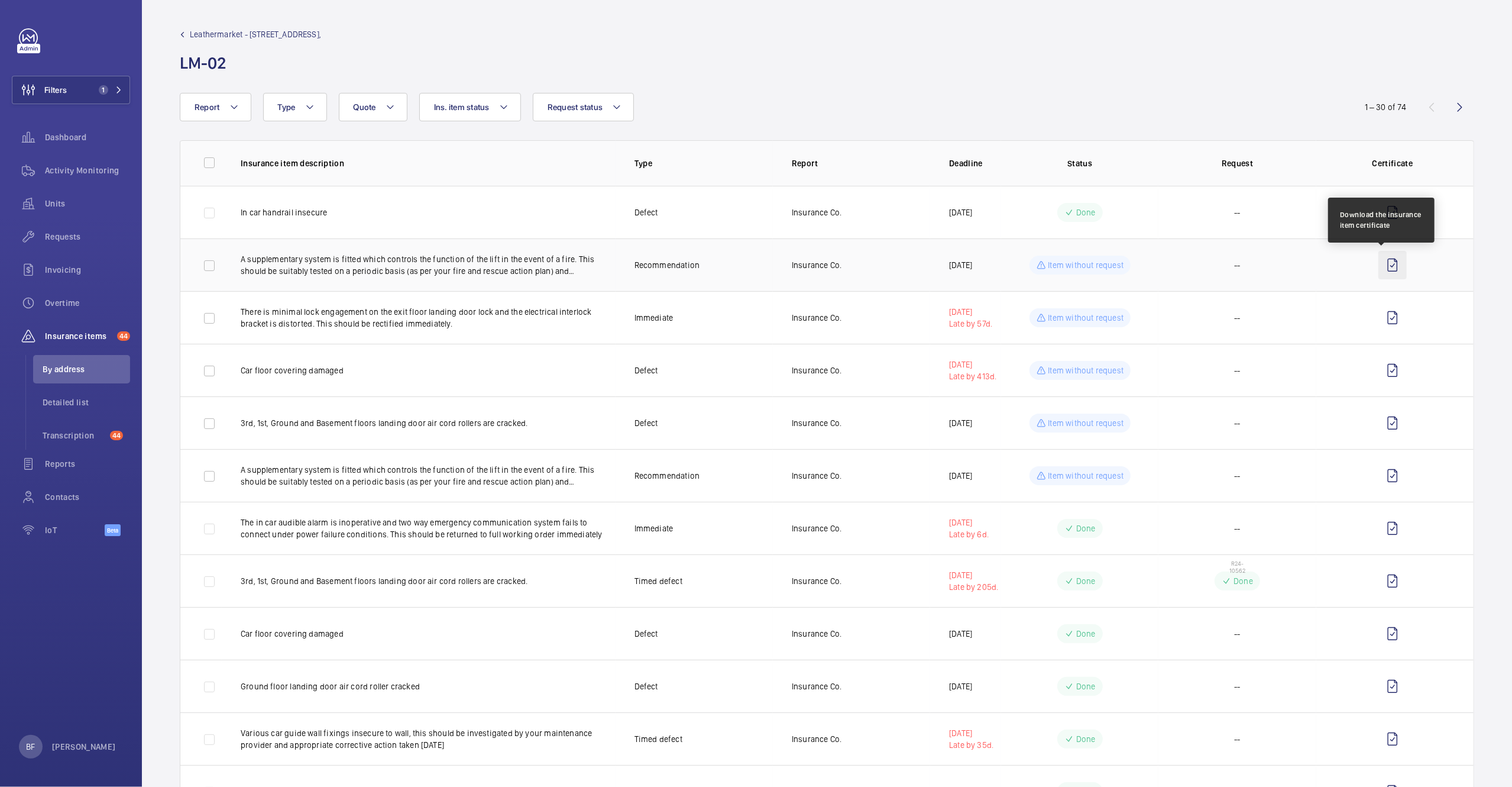
click at [1389, 270] on wm-front-icon-button at bounding box center [1393, 265] width 29 height 29
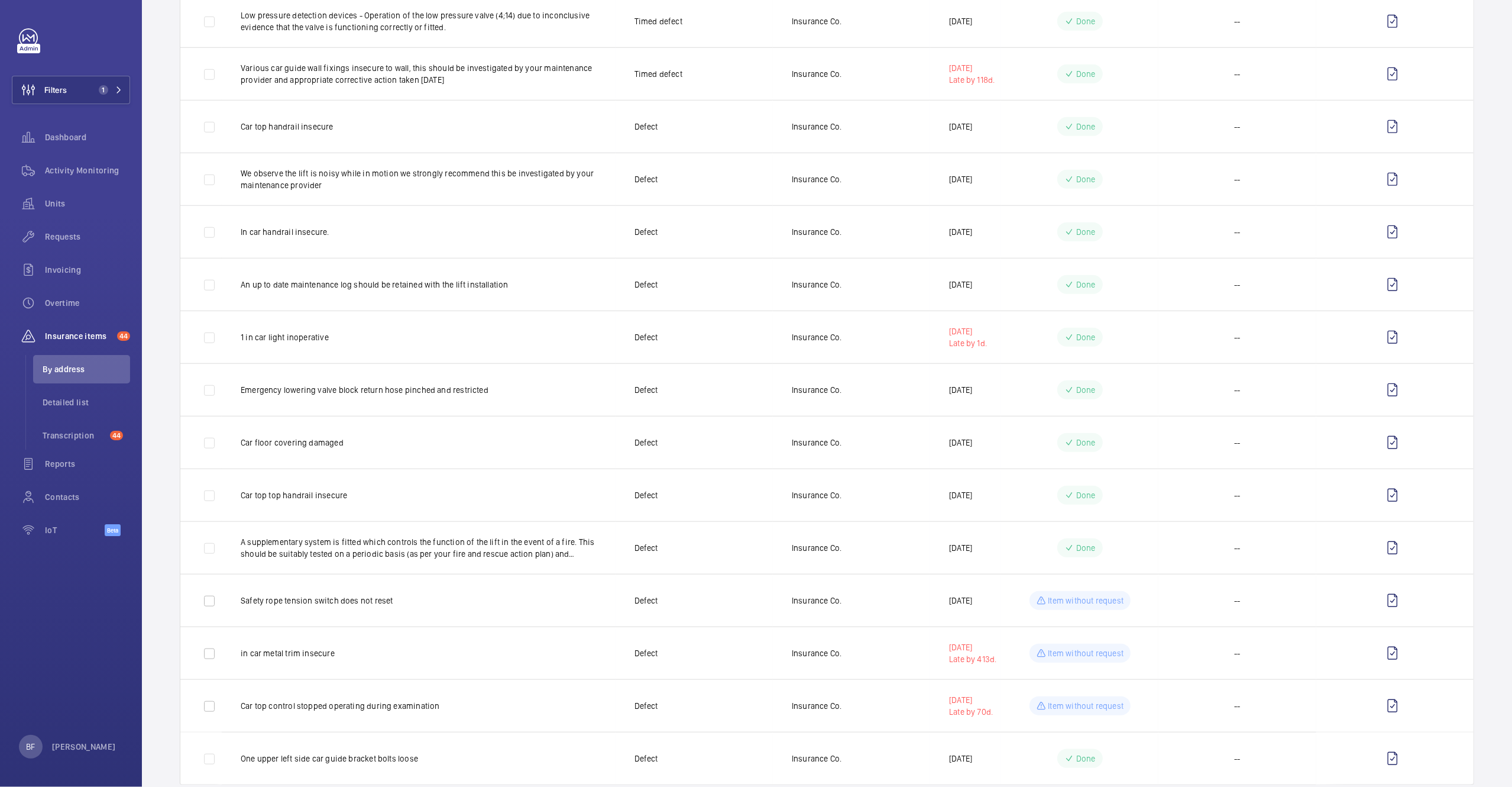
scroll to position [983, 0]
click at [1382, 599] on wm-front-icon-button at bounding box center [1393, 598] width 29 height 29
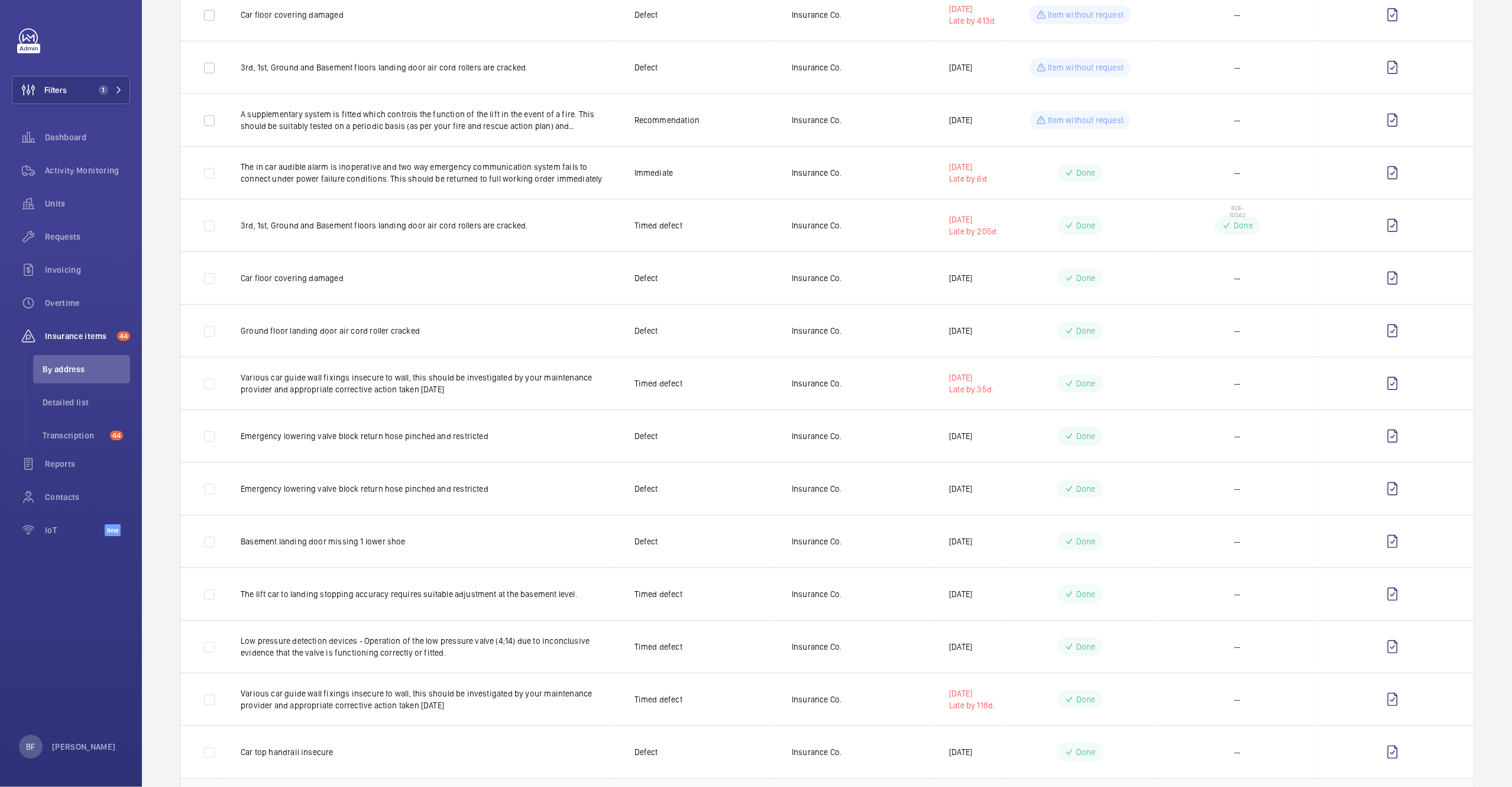
scroll to position [0, 0]
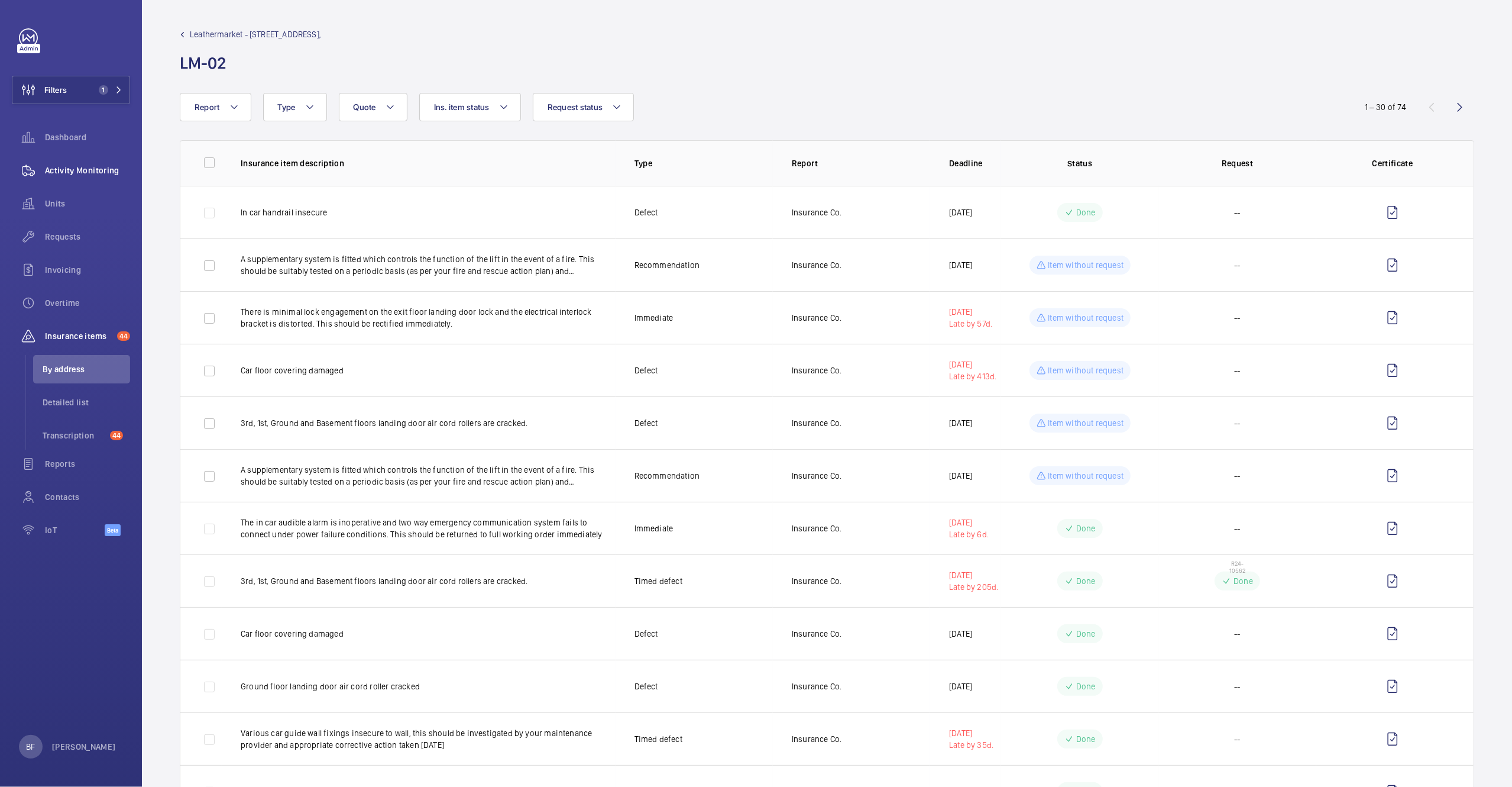
click at [72, 170] on span "Activity Monitoring" at bounding box center [87, 170] width 85 height 12
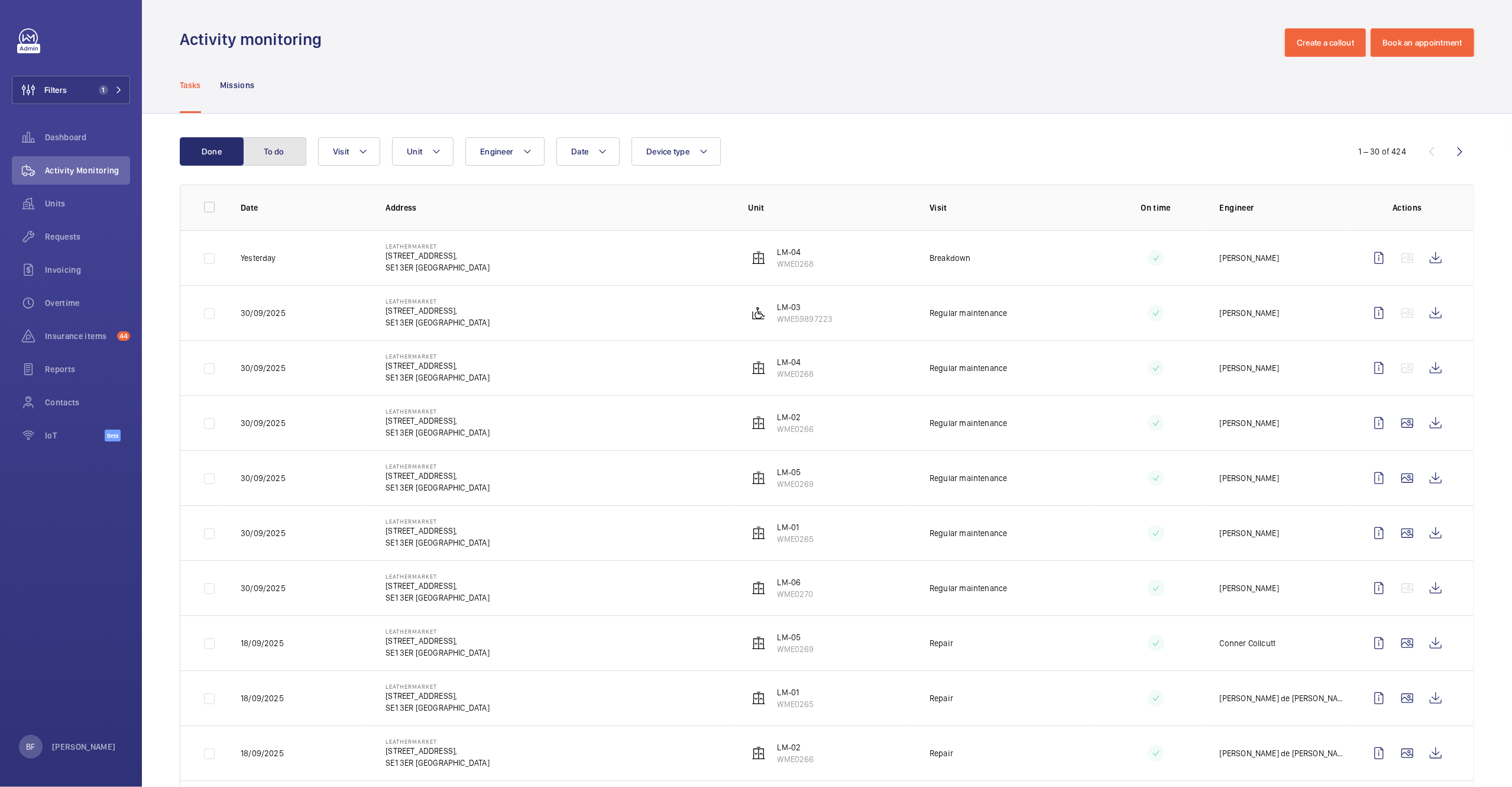
click at [267, 154] on button "To do" at bounding box center [274, 151] width 64 height 29
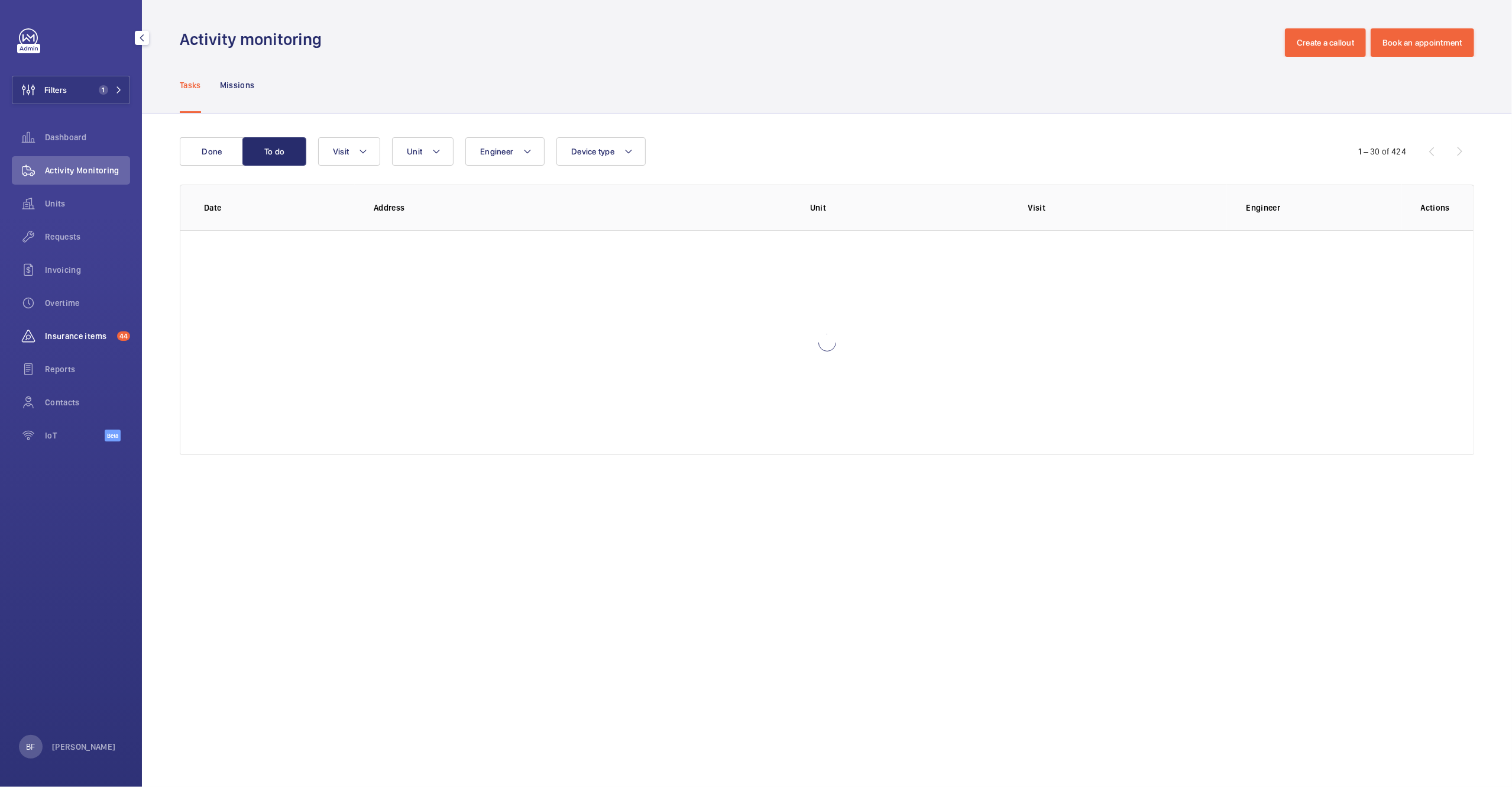
click at [91, 327] on div "Insurance items 44" at bounding box center [71, 335] width 119 height 29
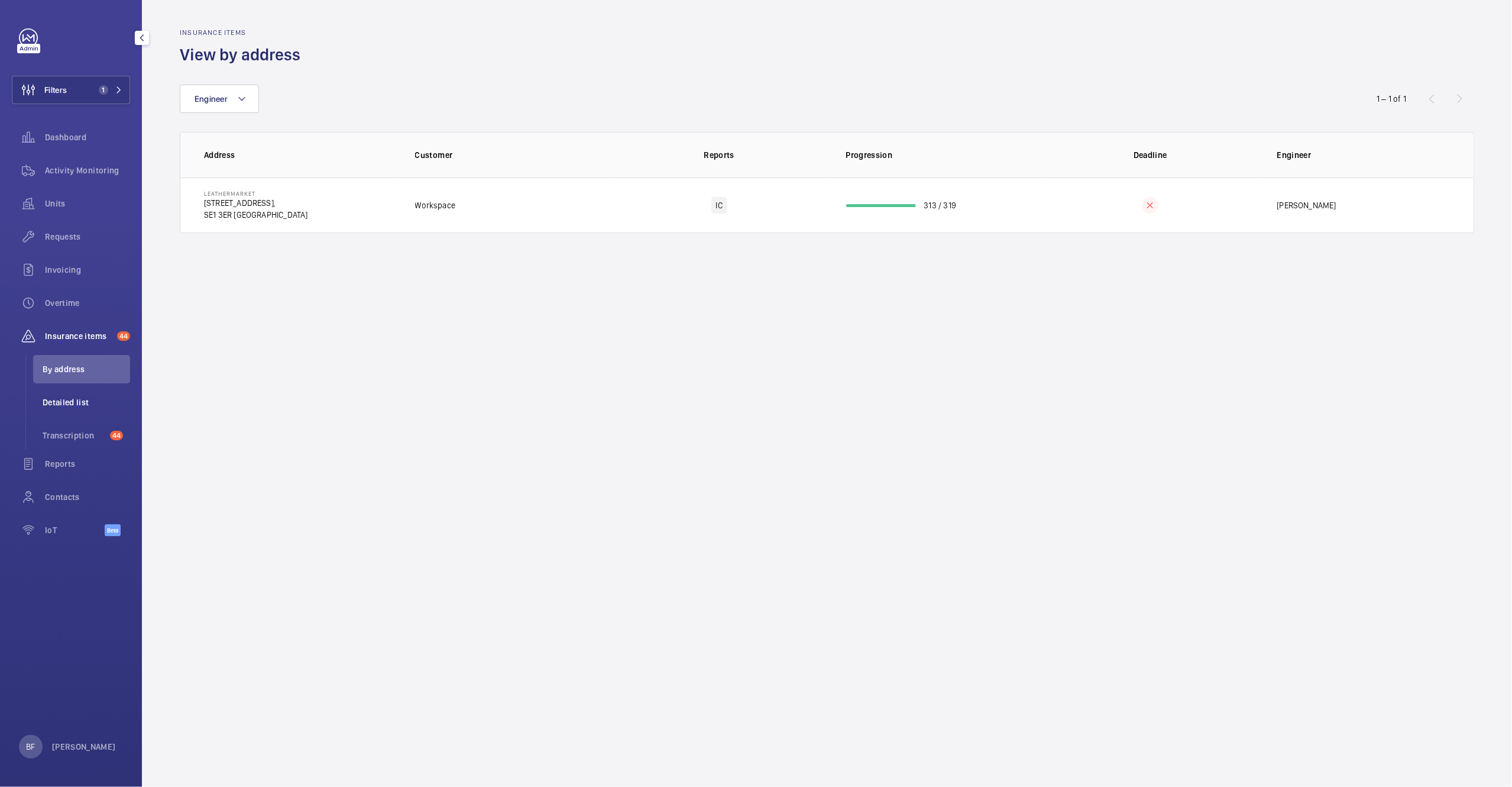
click at [89, 400] on span "Detailed list" at bounding box center [86, 402] width 87 height 12
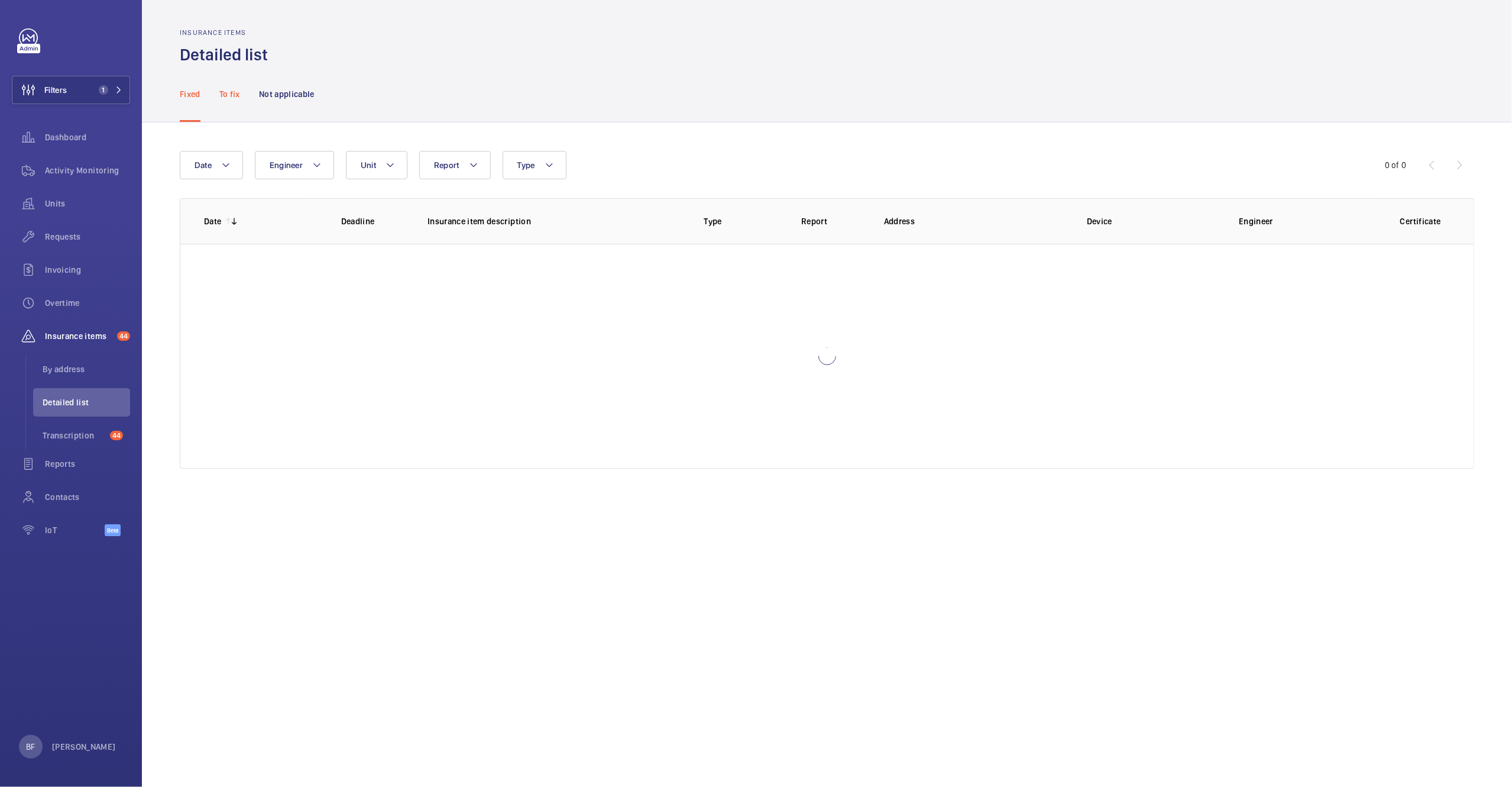
click at [228, 93] on p "To fix" at bounding box center [229, 94] width 21 height 12
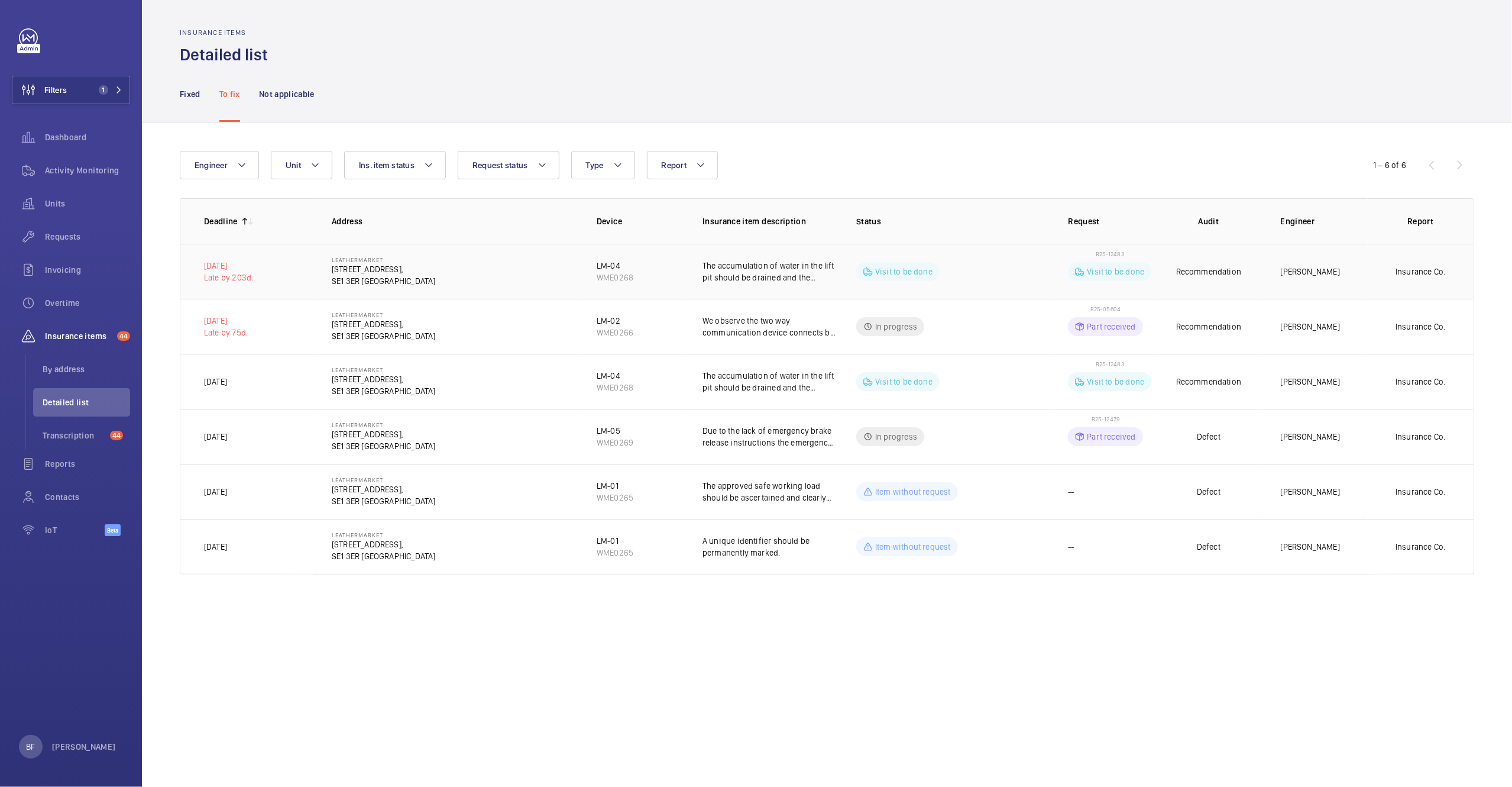
click at [1109, 251] on span "R25-12483" at bounding box center [1110, 254] width 29 height 7
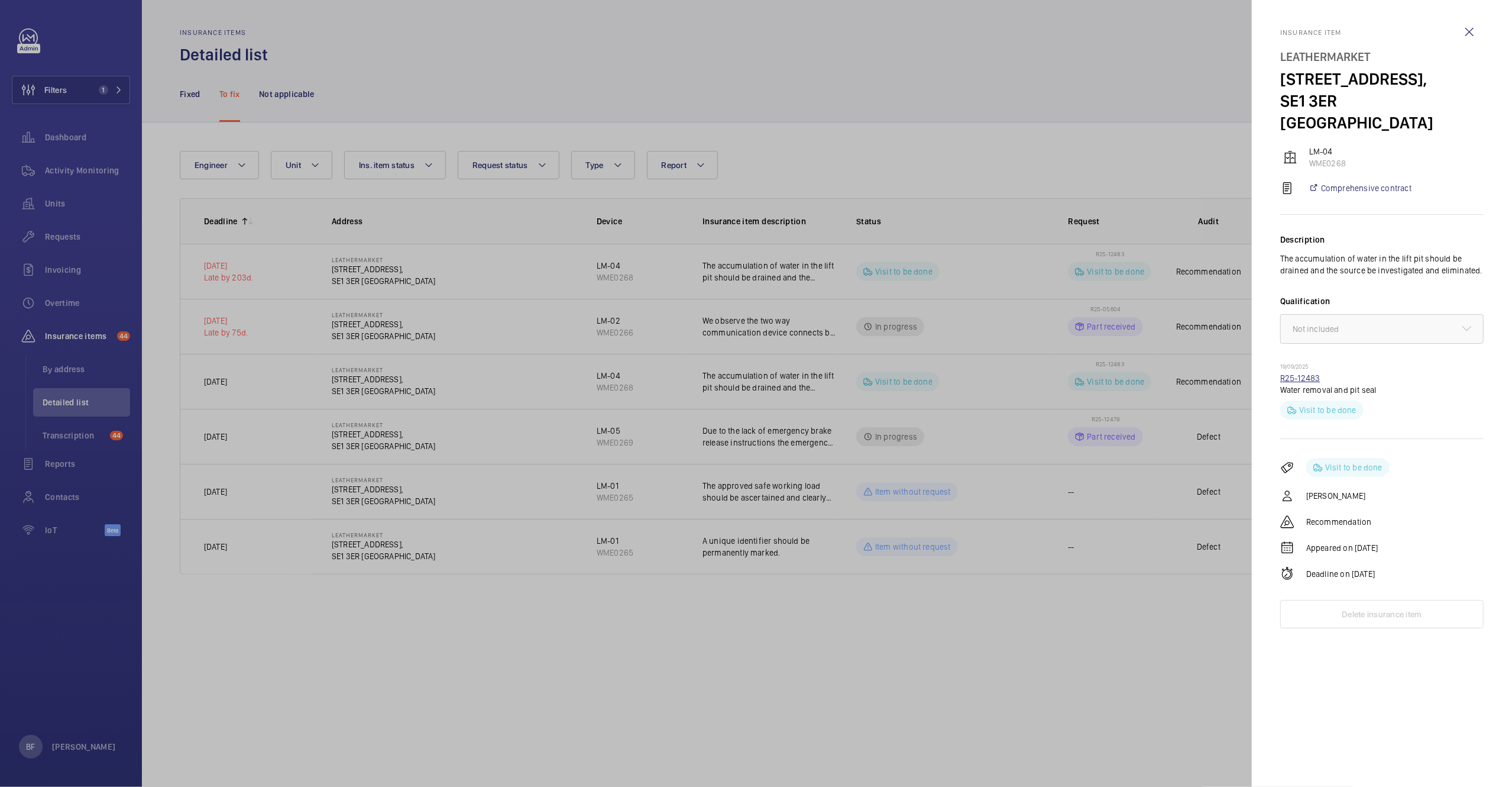
click at [1307, 374] on link "R25-12483" at bounding box center [1300, 378] width 40 height 10
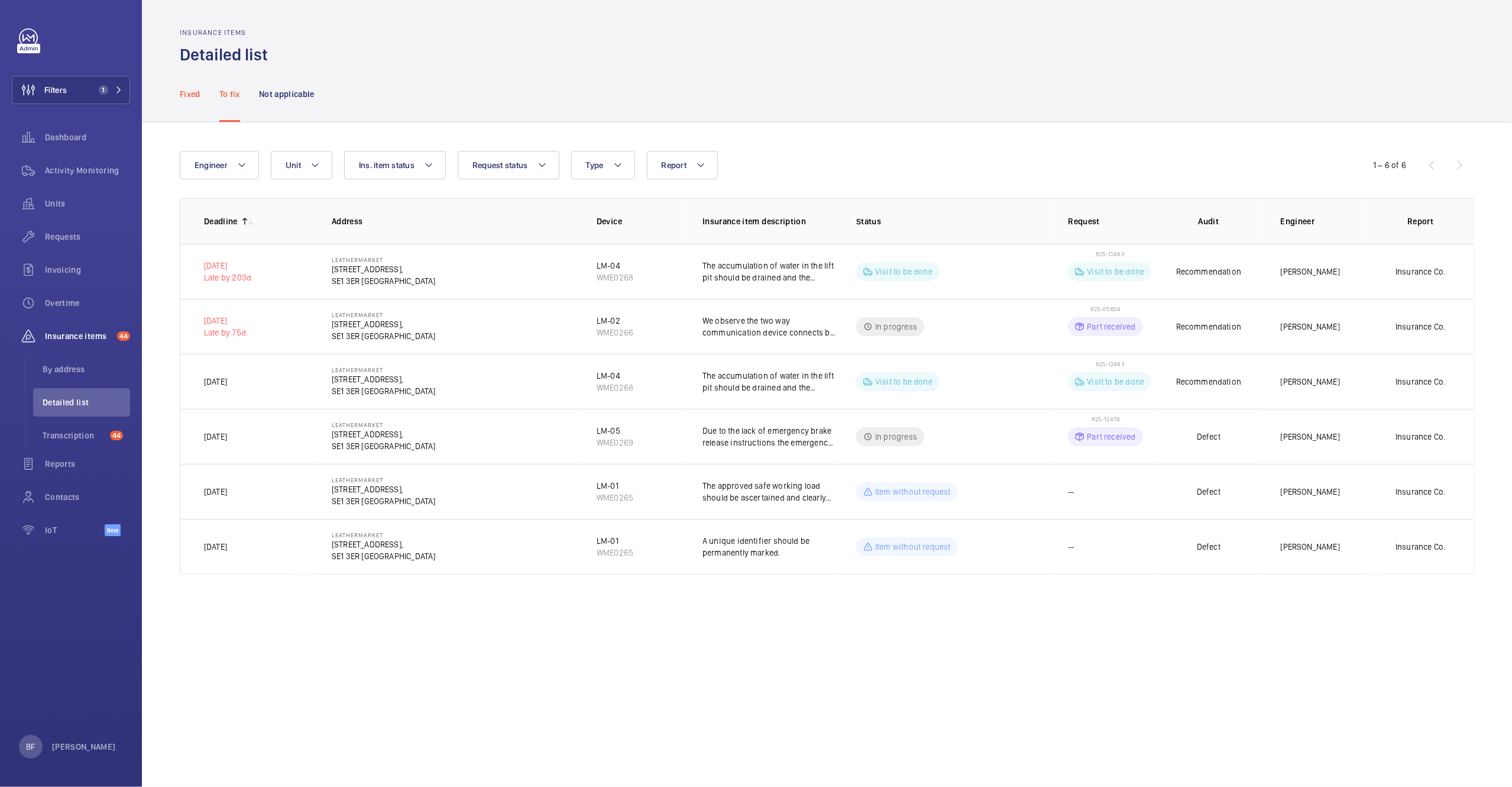
click at [189, 85] on div "Fixed" at bounding box center [190, 94] width 21 height 56
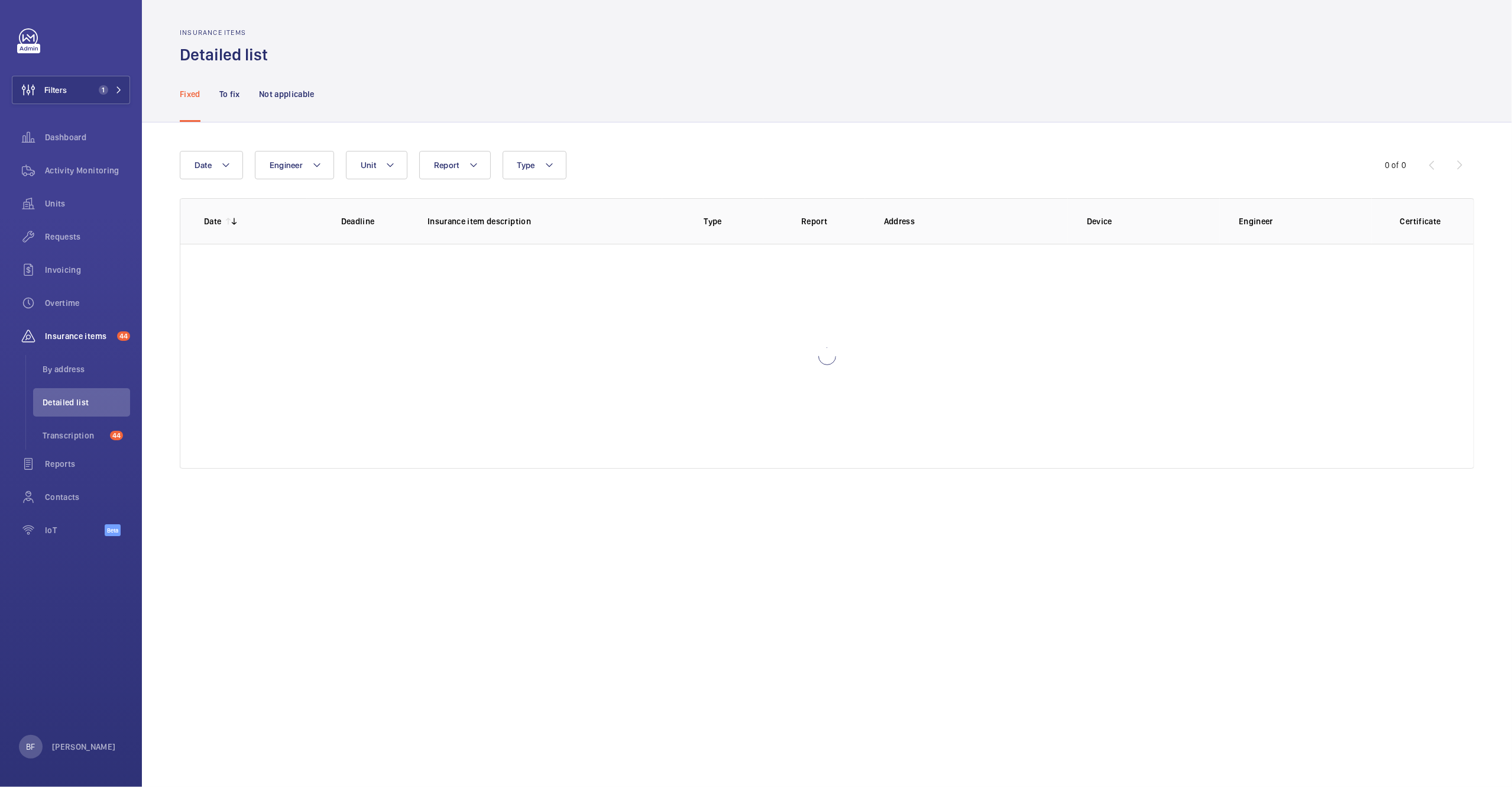
click at [190, 88] on p "Fixed" at bounding box center [190, 94] width 21 height 12
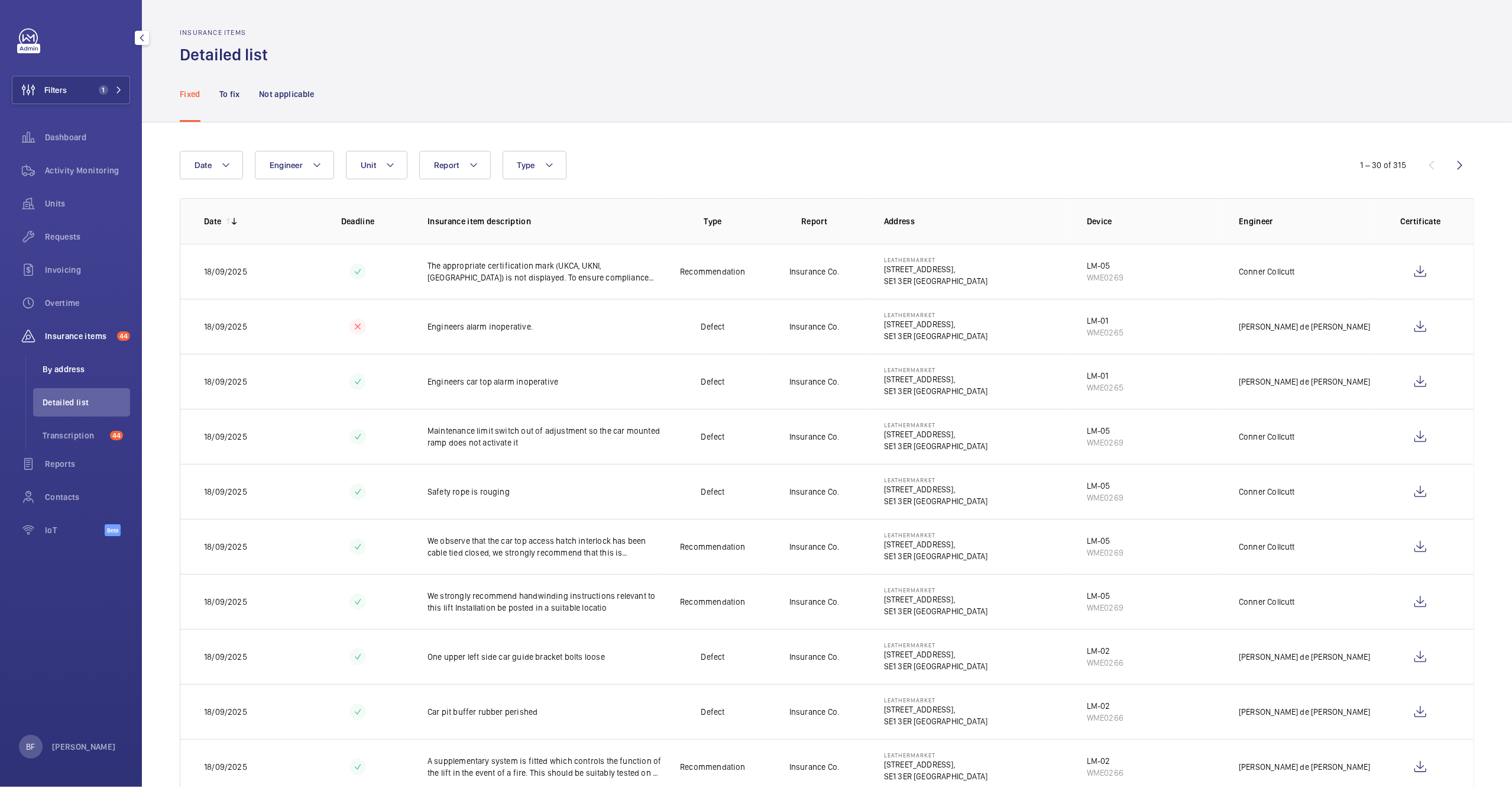
click at [79, 371] on span "By address" at bounding box center [86, 369] width 87 height 12
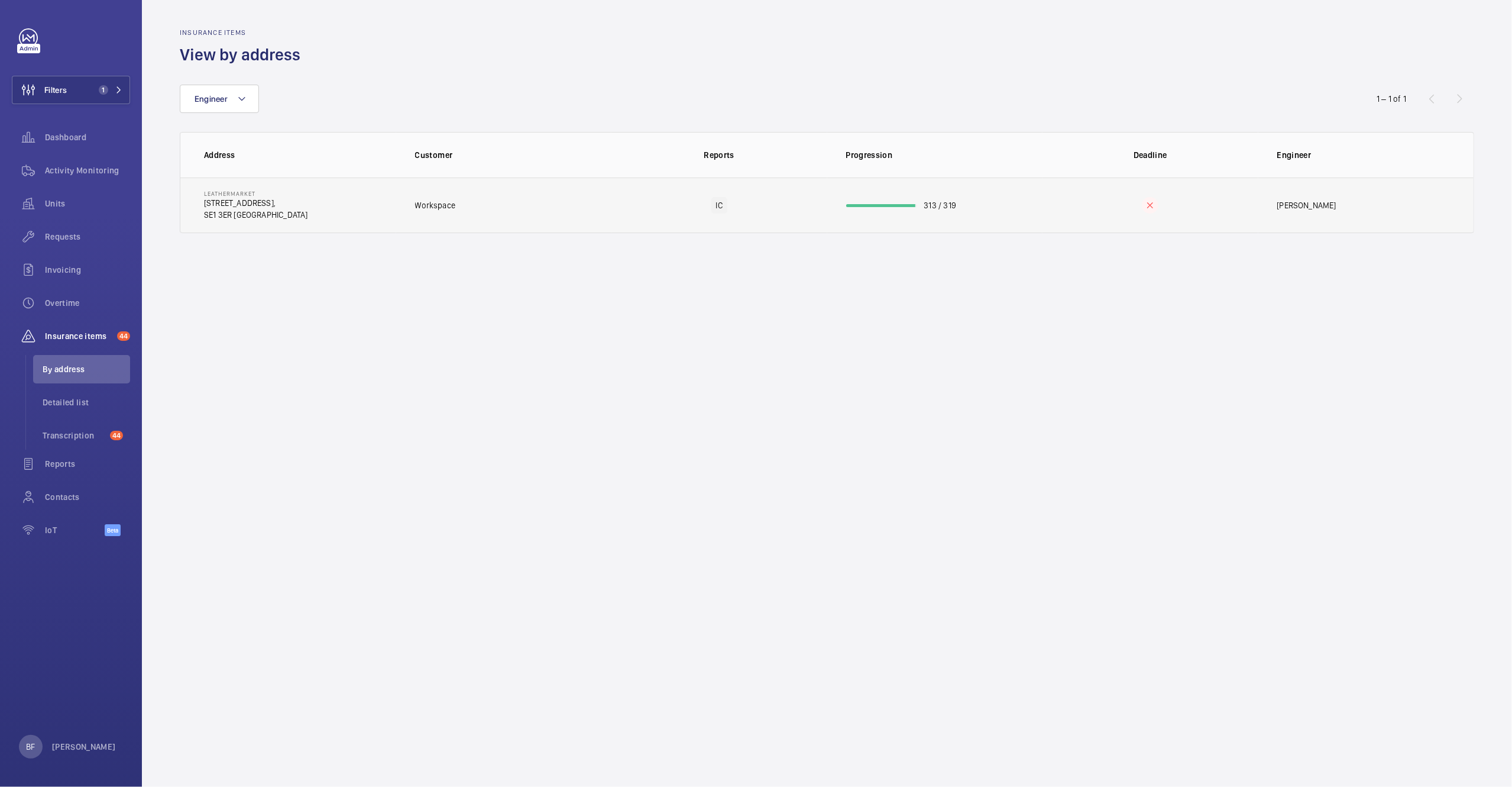
click at [318, 206] on td "Leathermarket 11/13 Weston Street, SE1 3ER LONDON" at bounding box center [288, 205] width 216 height 56
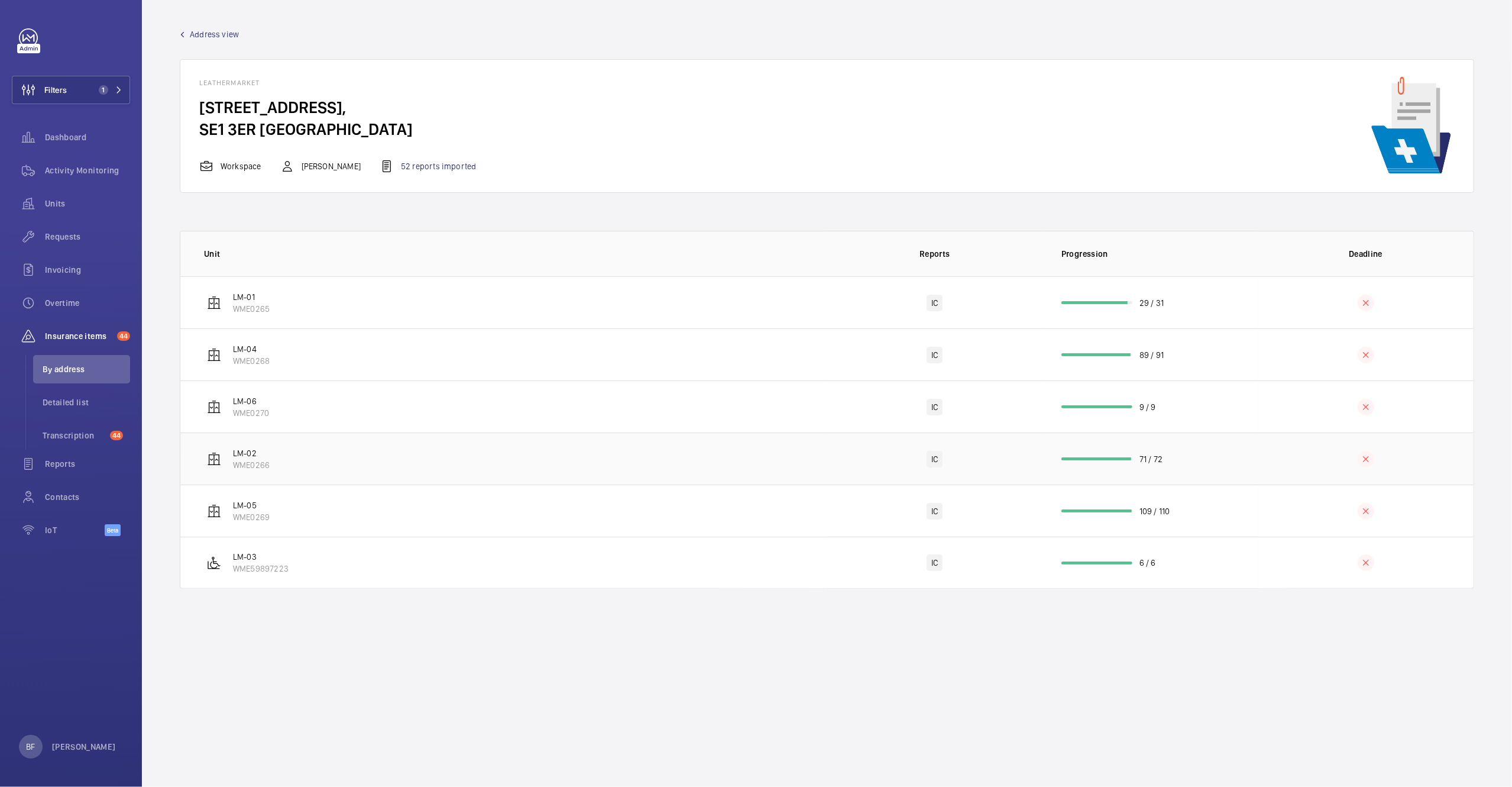
click at [311, 469] on td "LM-02 WME0266" at bounding box center [504, 459] width 647 height 52
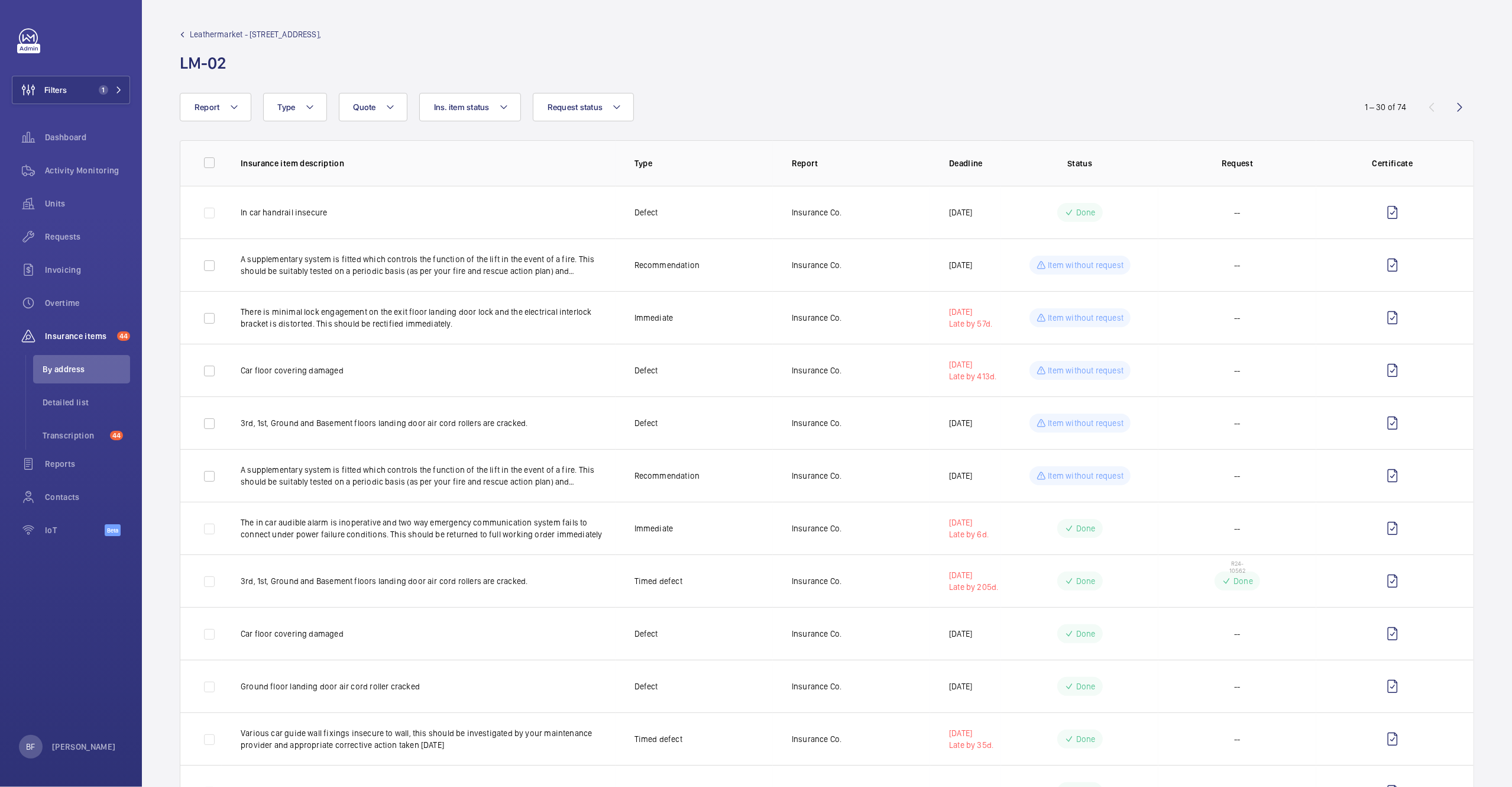
click at [241, 33] on span "Leathermarket - 11/13 Weston Street," at bounding box center [255, 34] width 131 height 12
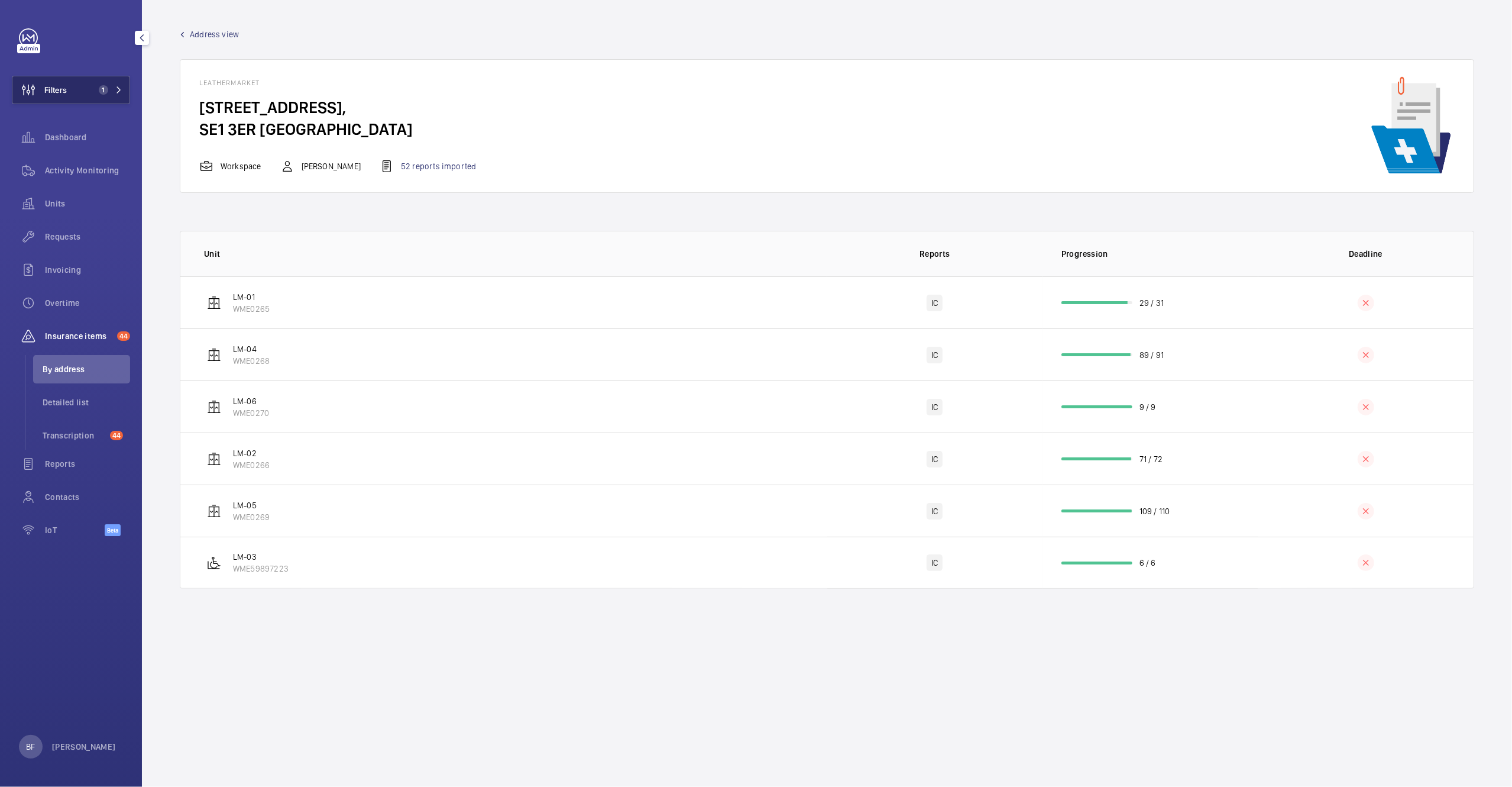
click at [84, 90] on button "Filters 1" at bounding box center [71, 89] width 119 height 29
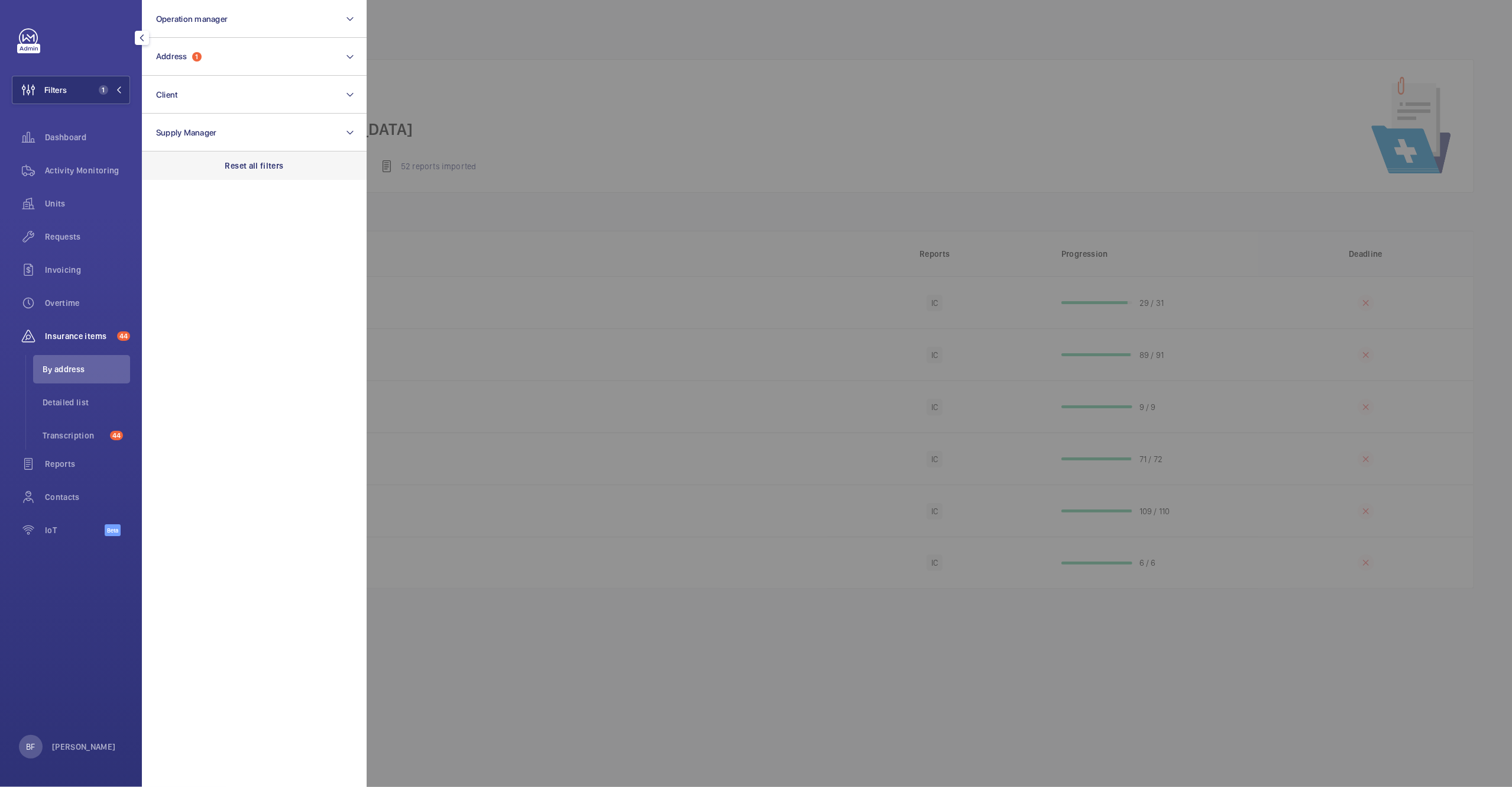
click at [259, 156] on div "Reset all filters" at bounding box center [254, 166] width 224 height 29
click at [205, 60] on button "Address" at bounding box center [254, 57] width 224 height 38
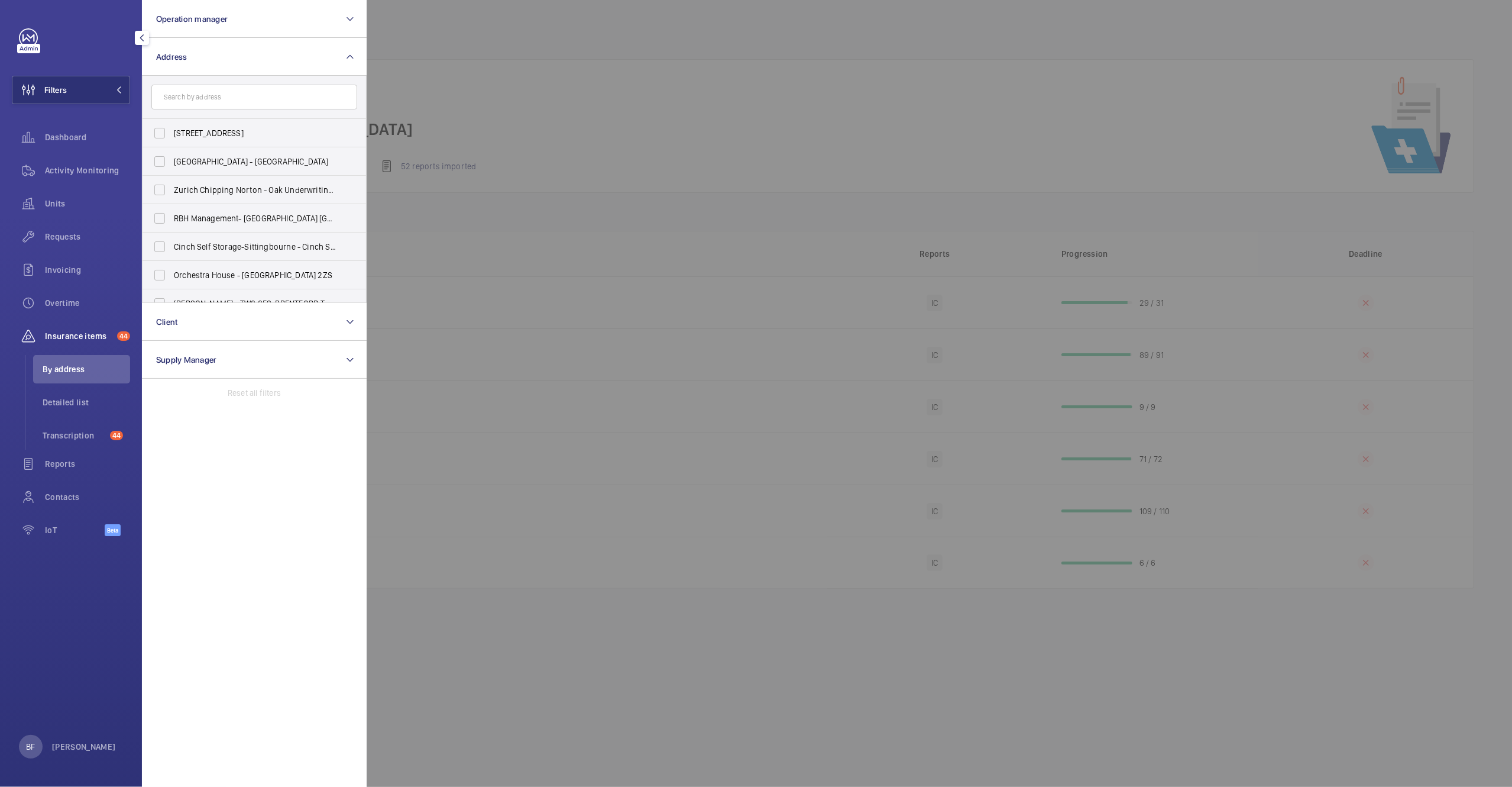
click at [230, 94] on input "text" at bounding box center [254, 96] width 206 height 25
click at [572, 86] on div at bounding box center [1122, 393] width 1512 height 787
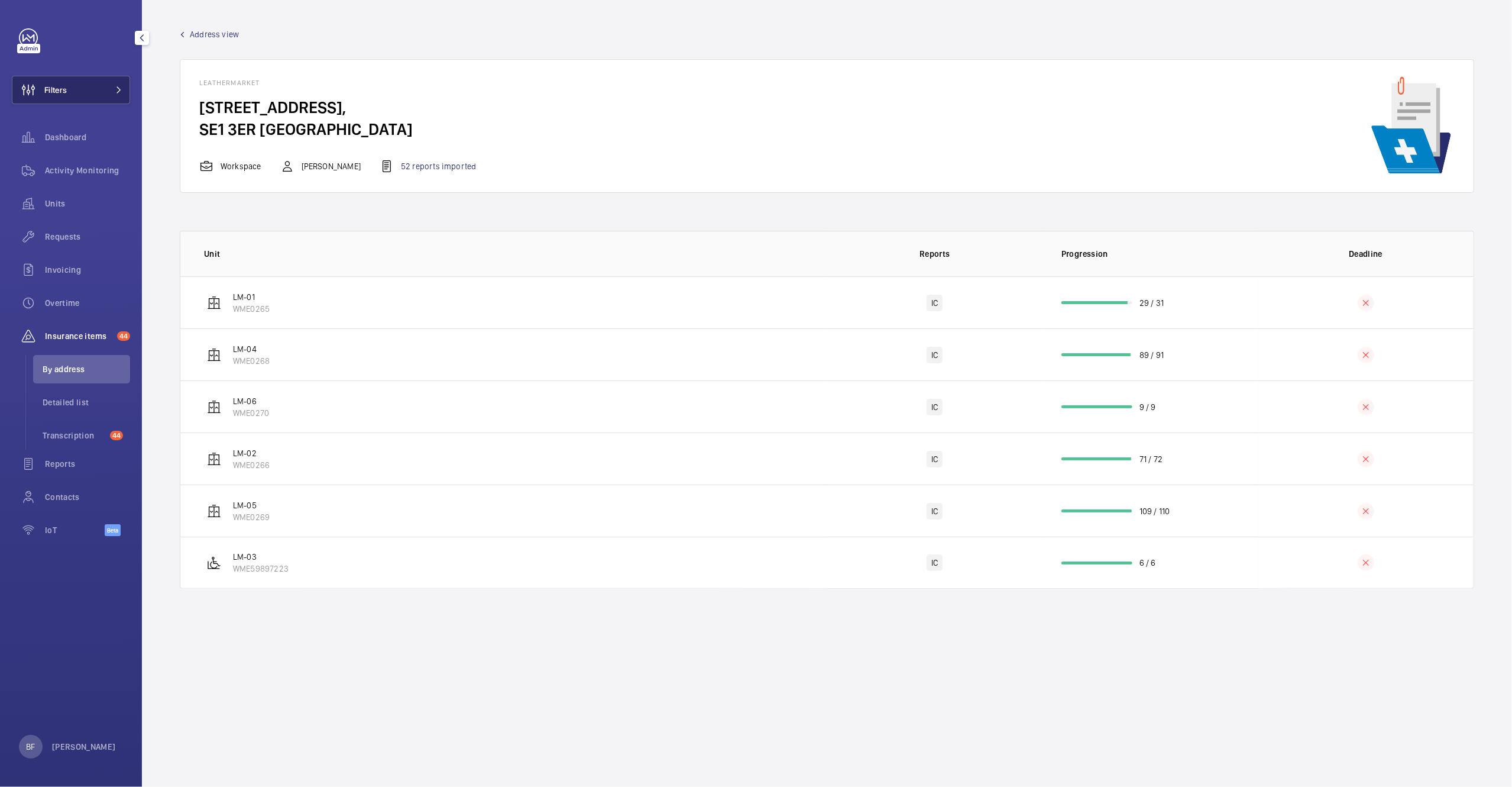
click at [93, 93] on button "Filters" at bounding box center [71, 89] width 119 height 29
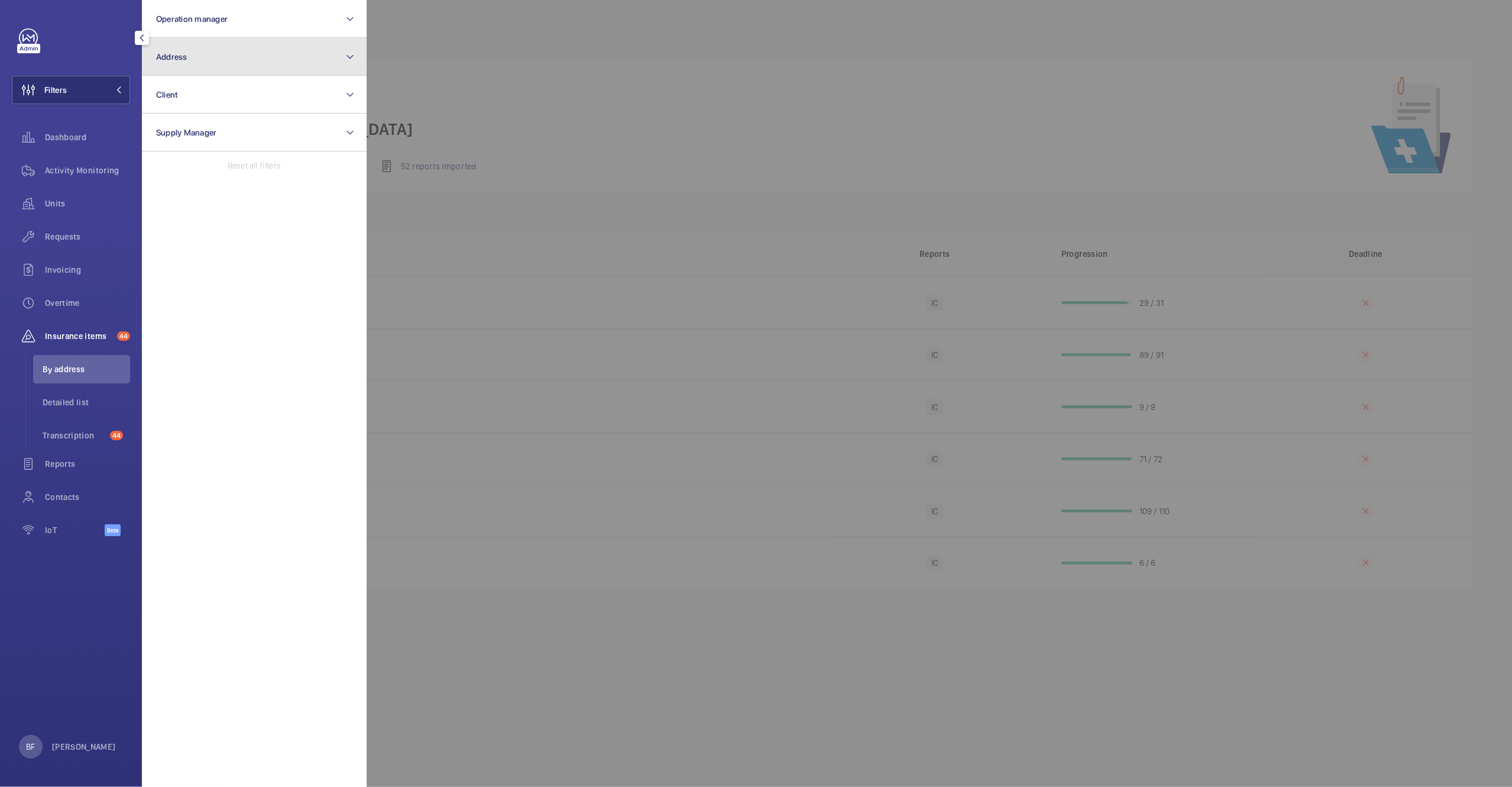
click at [226, 49] on button "Address" at bounding box center [254, 57] width 224 height 38
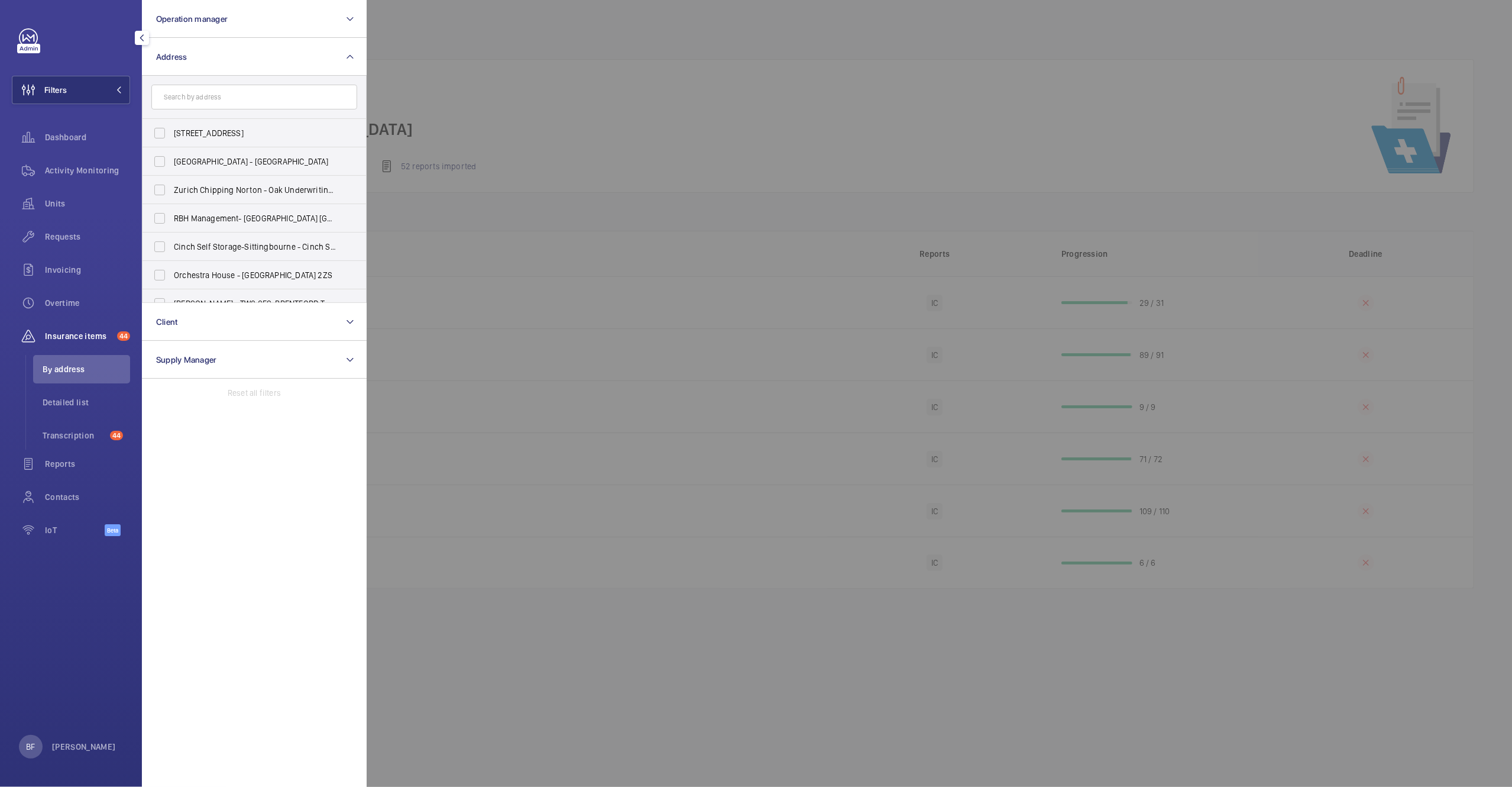
click at [224, 104] on input "text" at bounding box center [254, 96] width 206 height 25
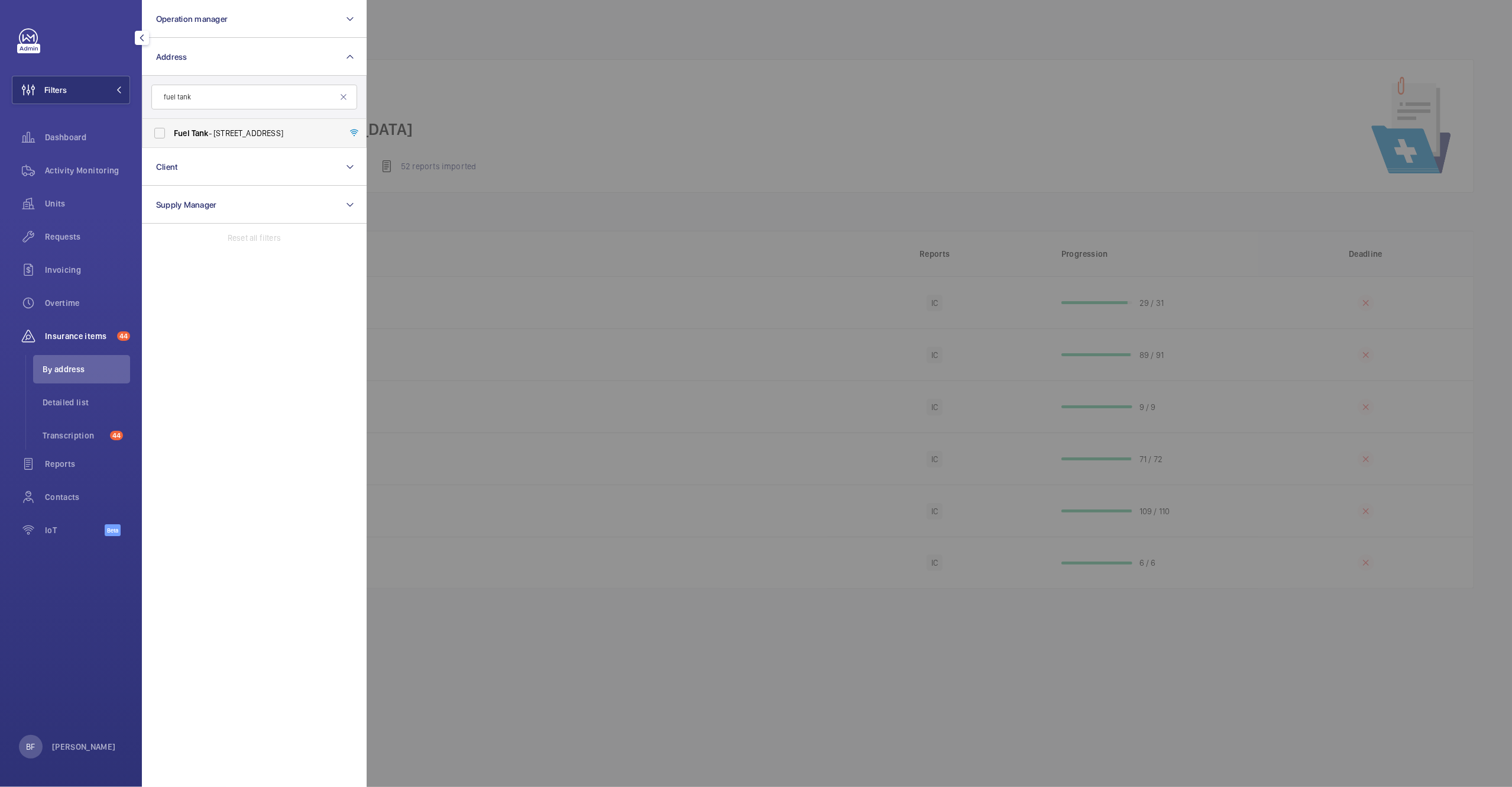
type input "fuel tank"
click at [227, 131] on span "Fuel Tank - 8-12 Creekside, Deptford, LONDON SE8 3DX" at bounding box center [255, 133] width 163 height 12
click at [172, 131] on input "Fuel Tank - 8-12 Creekside, Deptford, LONDON SE8 3DX" at bounding box center [159, 133] width 23 height 23
checkbox input "true"
click at [552, 106] on div at bounding box center [1122, 393] width 1512 height 787
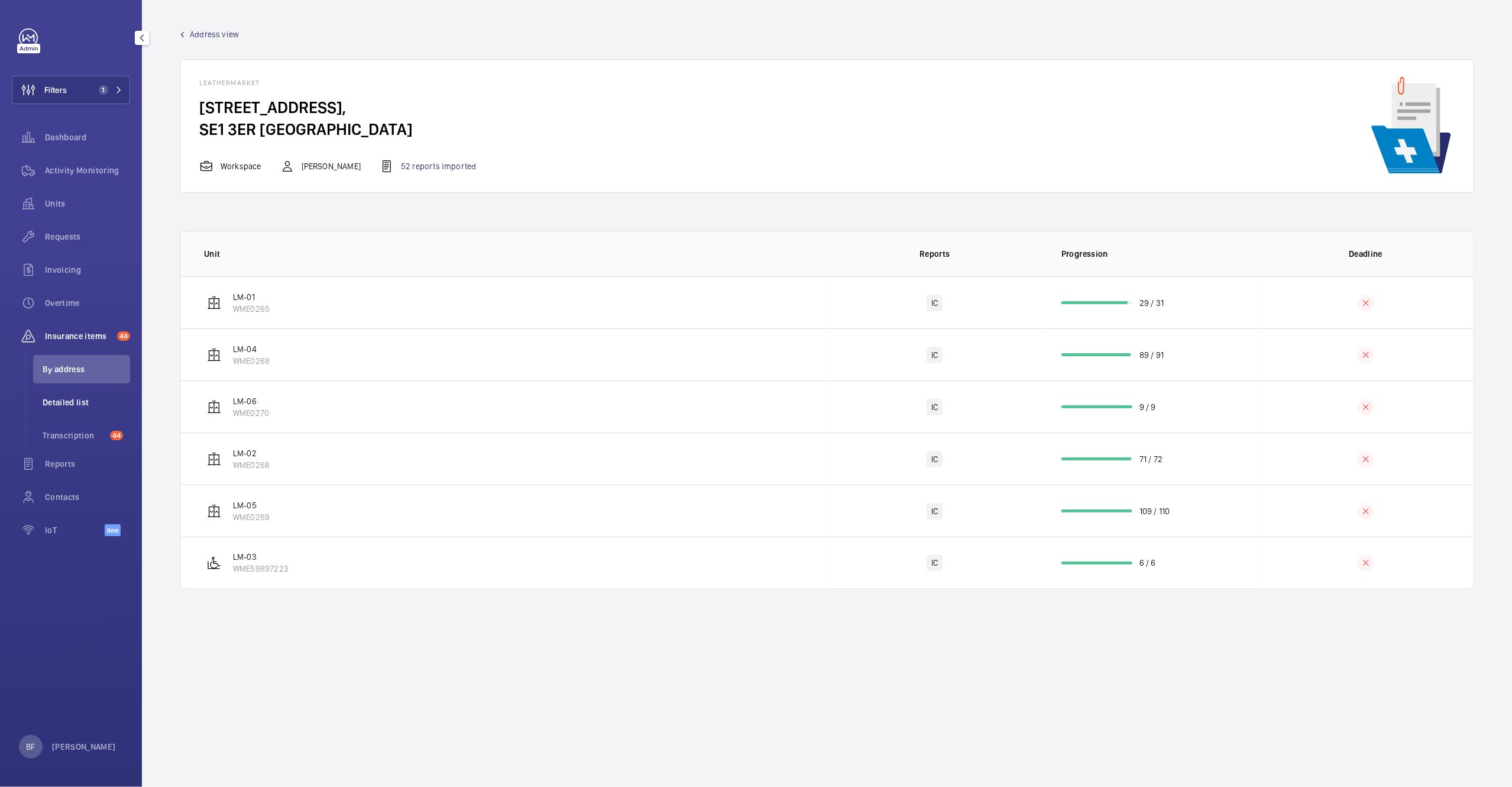
click at [60, 399] on span "Detailed list" at bounding box center [86, 402] width 87 height 12
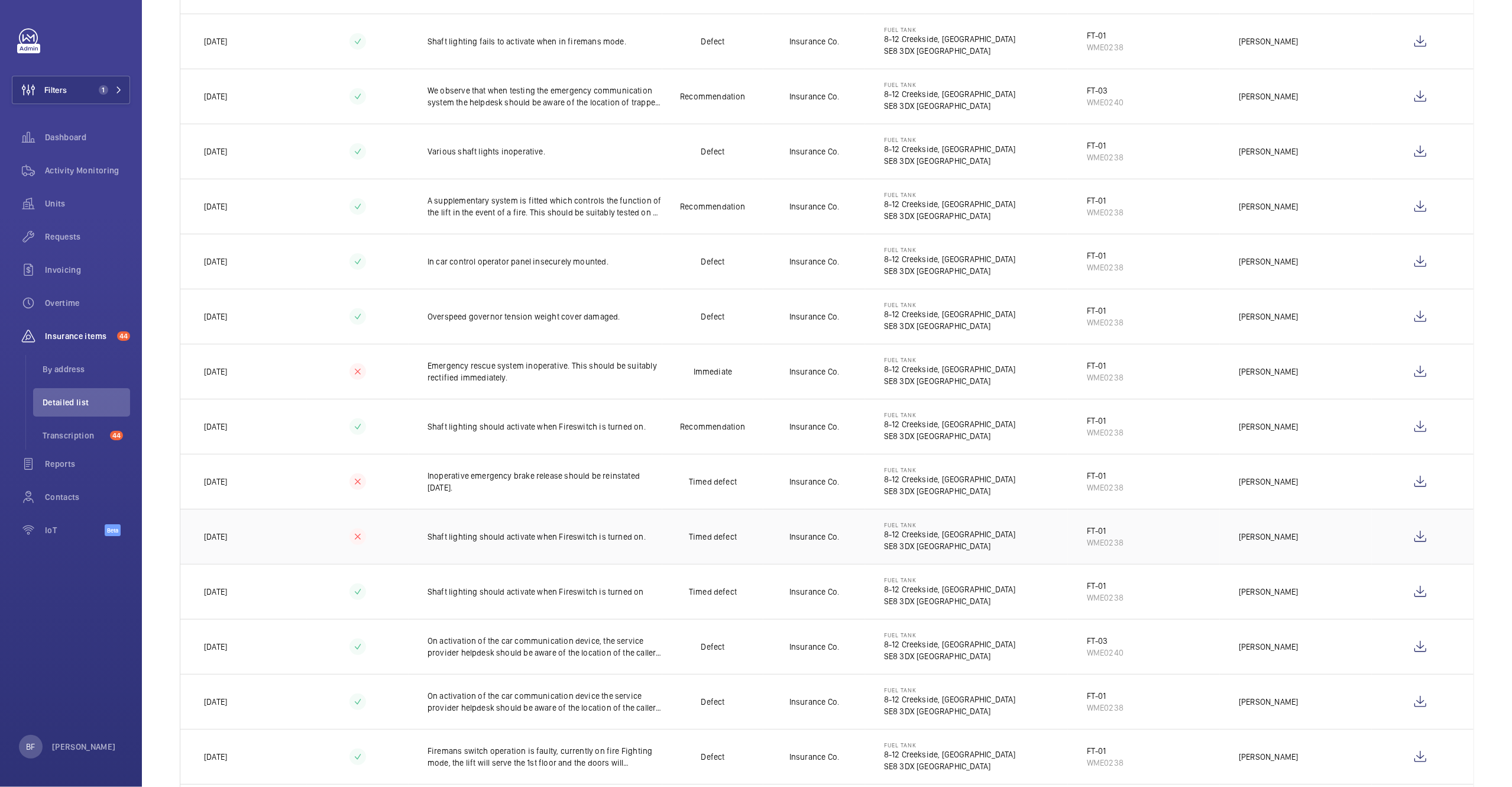
scroll to position [379, 0]
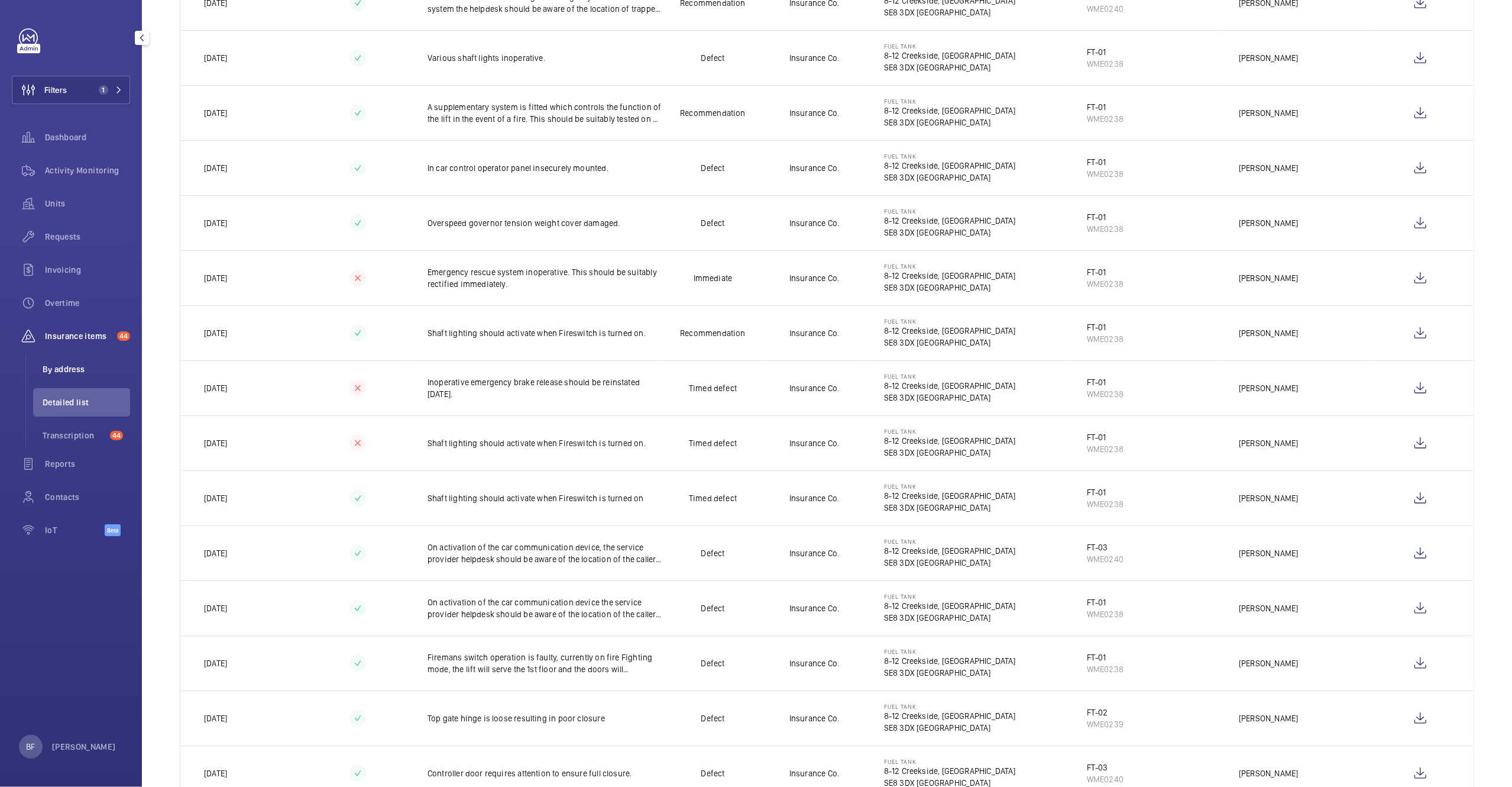
click at [79, 374] on span "By address" at bounding box center [86, 369] width 87 height 12
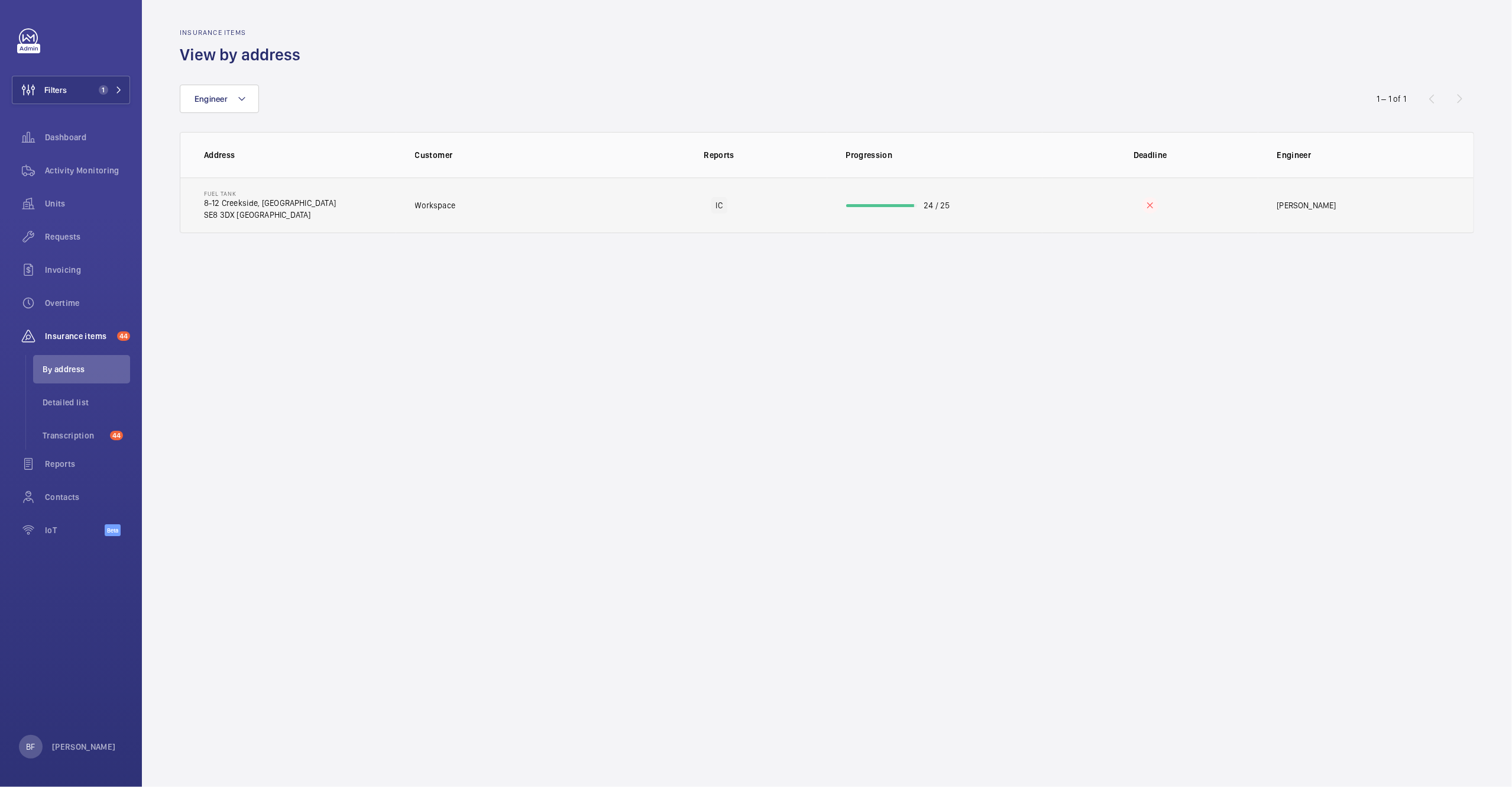
click at [624, 214] on td "IC" at bounding box center [720, 205] width 216 height 56
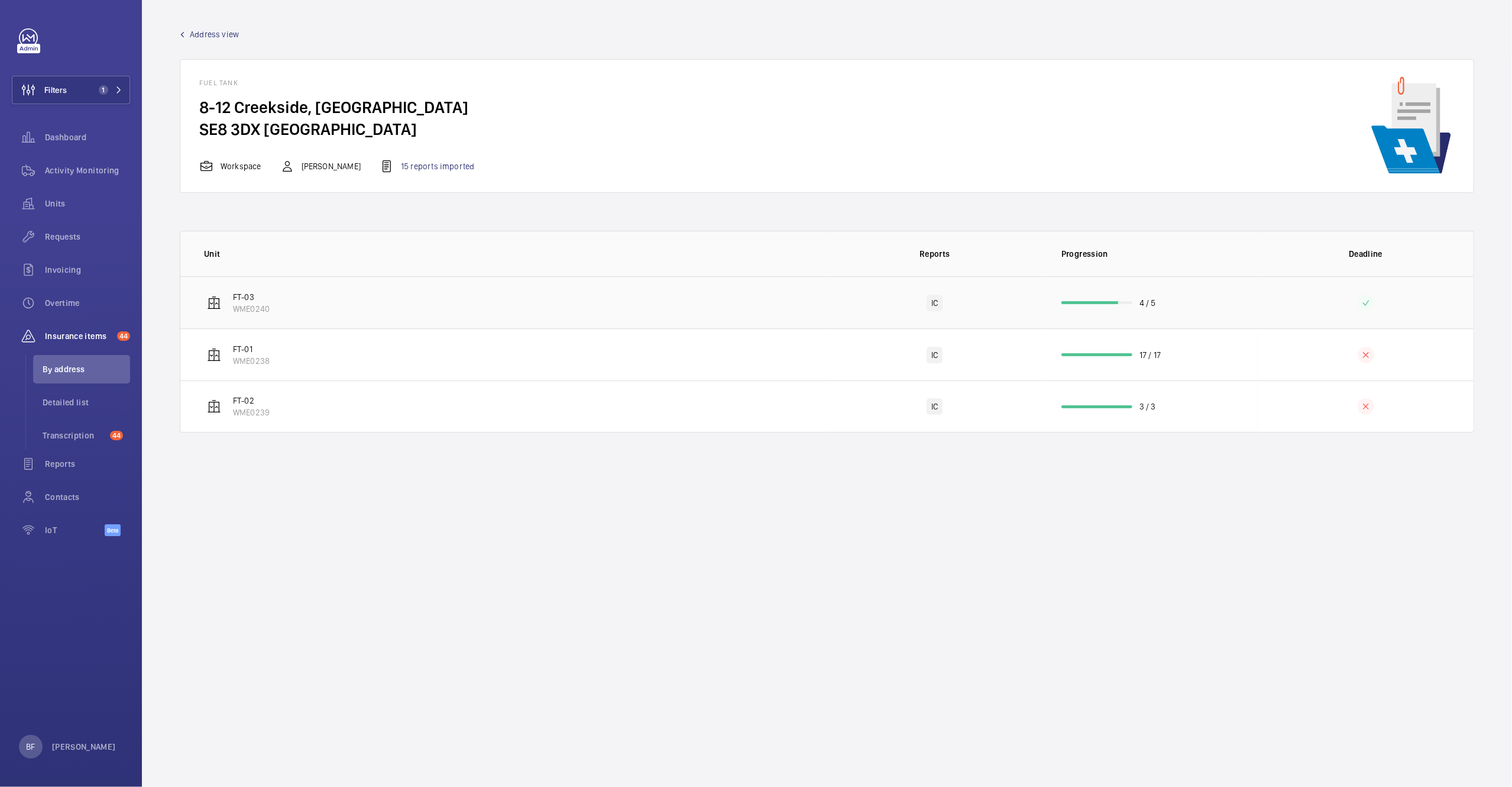
click at [779, 304] on td "FT-03 WME0240" at bounding box center [504, 302] width 647 height 52
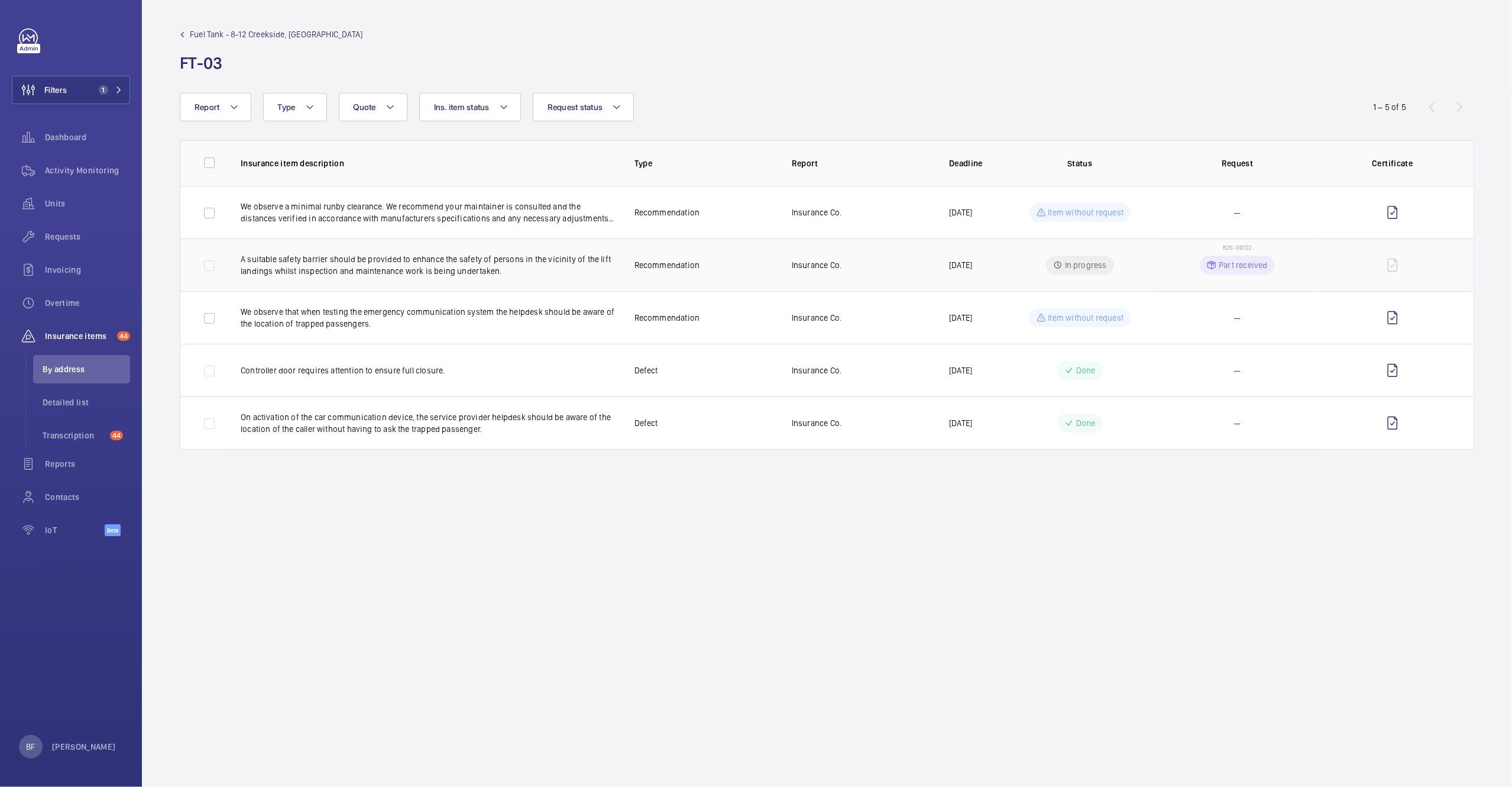
click at [354, 275] on p "A suitable safety barrier should be provided to enhance the safety of persons i…" at bounding box center [428, 264] width 375 height 23
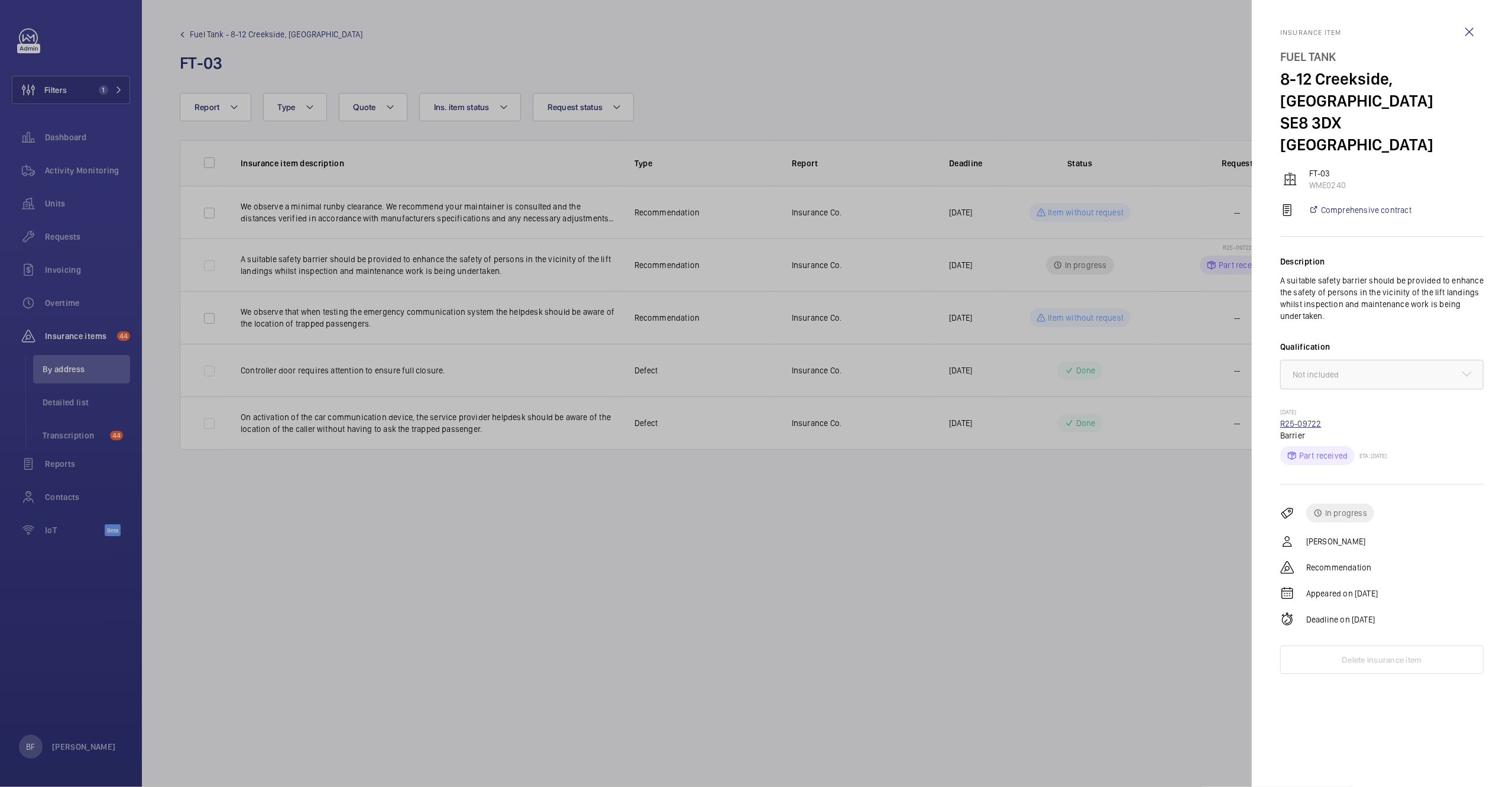
click at [1303, 419] on link "R25-09722" at bounding box center [1301, 423] width 41 height 10
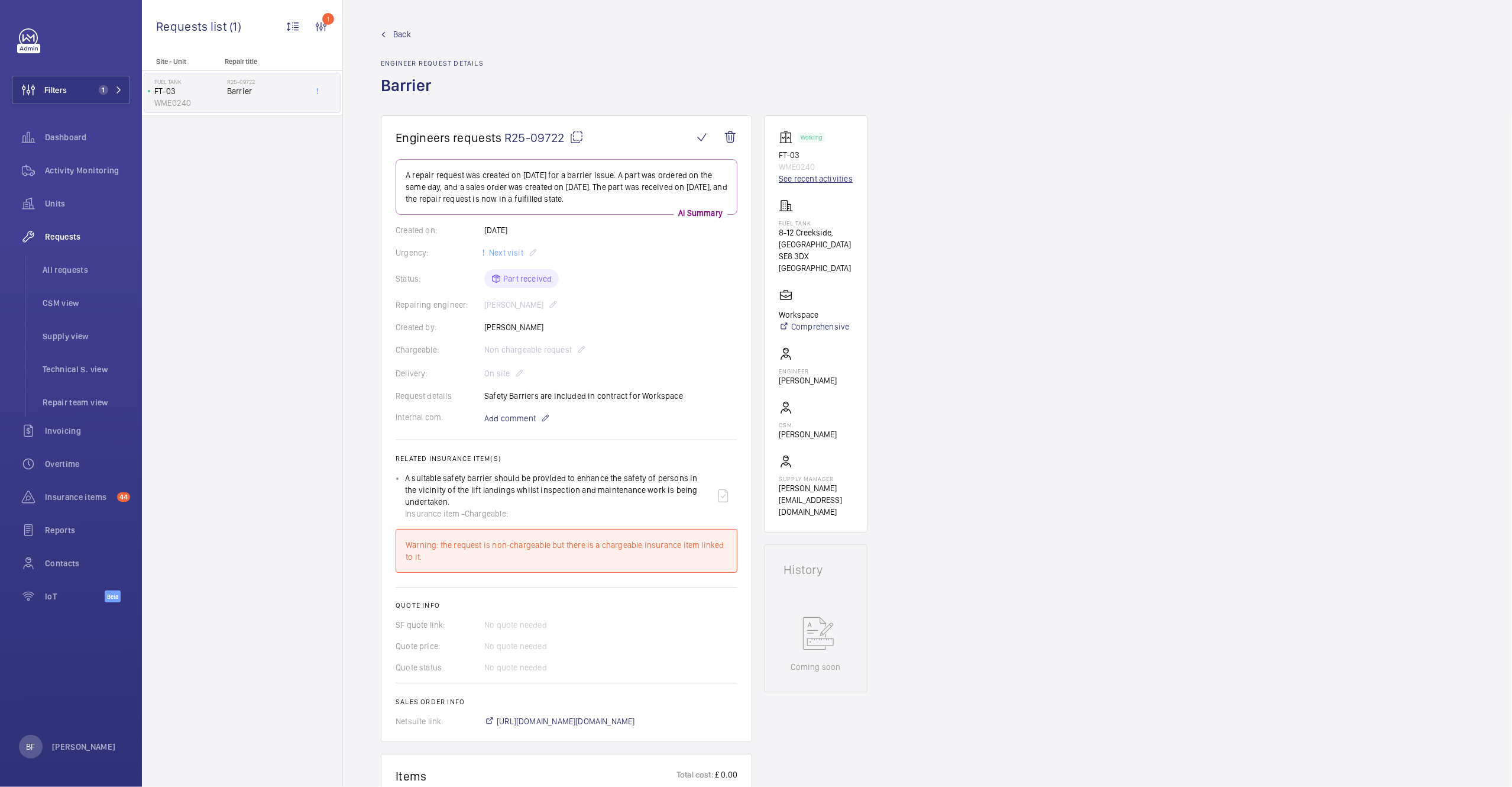
click at [812, 181] on link "See recent activities" at bounding box center [816, 178] width 74 height 12
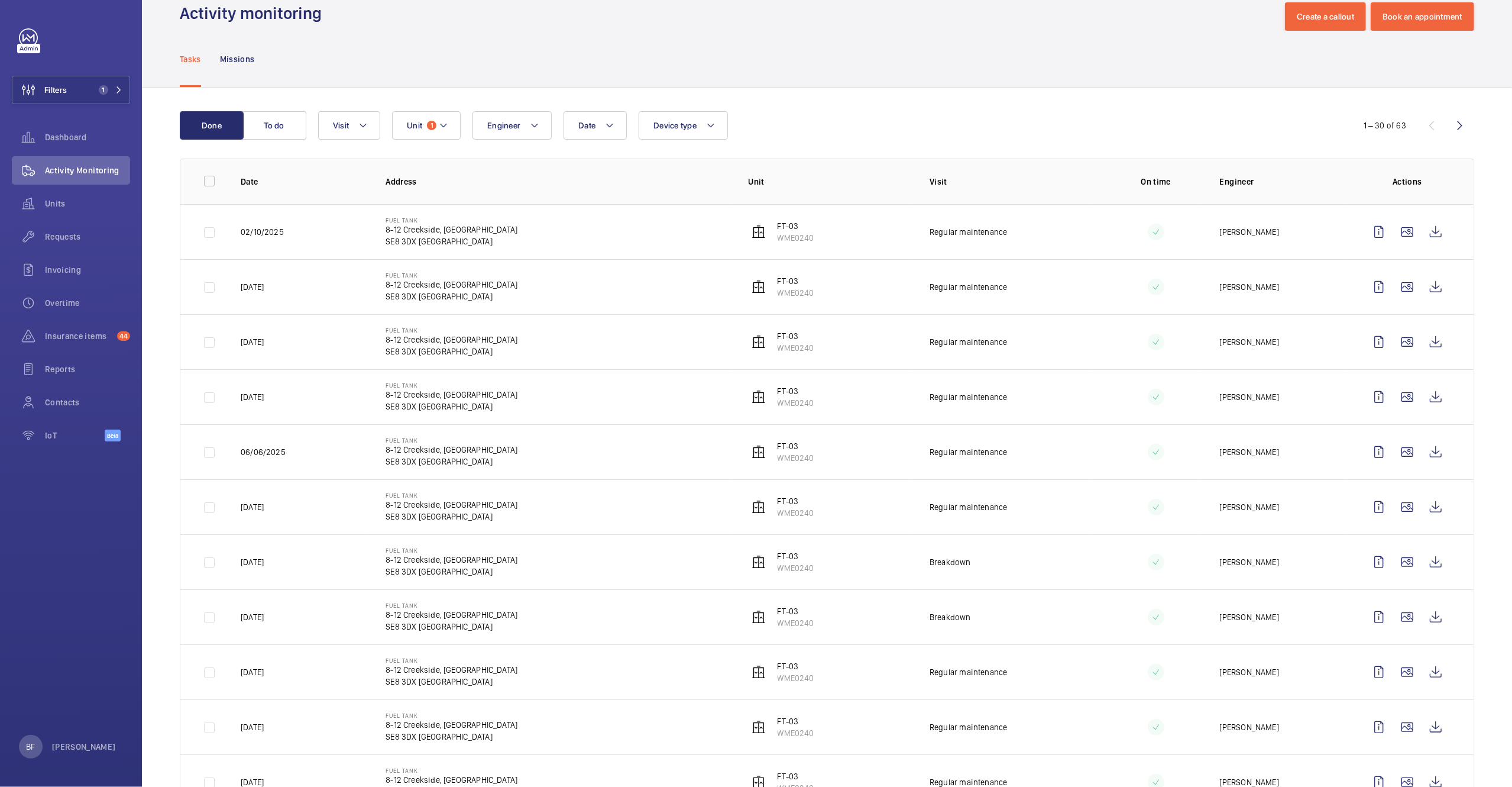
scroll to position [27, 0]
click at [1425, 233] on wm-front-icon-button at bounding box center [1436, 230] width 29 height 29
click at [1423, 283] on wm-front-icon-button at bounding box center [1436, 285] width 29 height 29
click at [1423, 348] on wm-front-icon-button at bounding box center [1436, 341] width 29 height 29
click at [1435, 401] on wm-front-icon-button at bounding box center [1436, 396] width 29 height 29
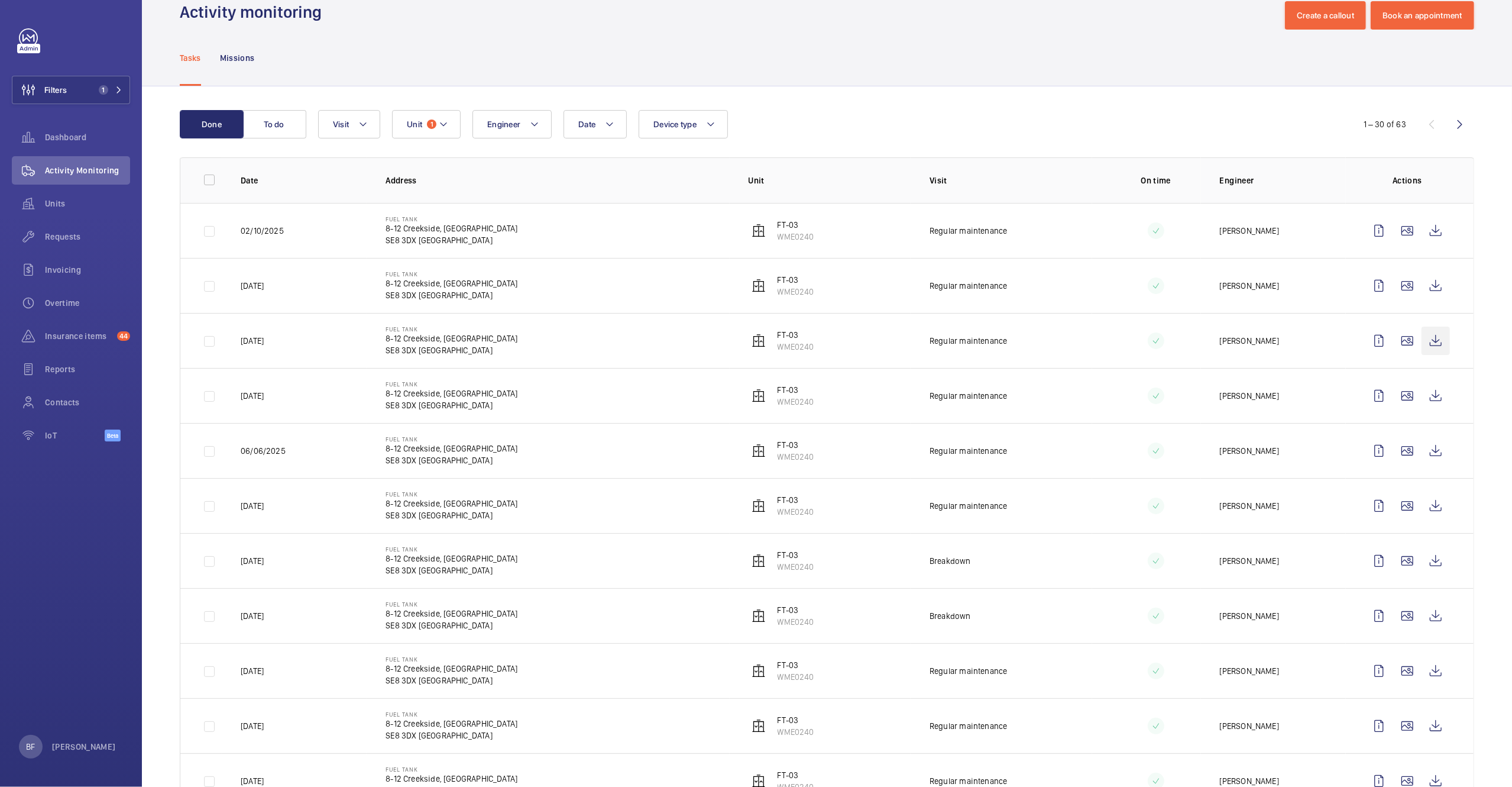
click at [1422, 335] on wm-front-icon-button at bounding box center [1436, 341] width 29 height 29
click at [1422, 289] on wm-front-icon-button at bounding box center [1436, 285] width 29 height 29
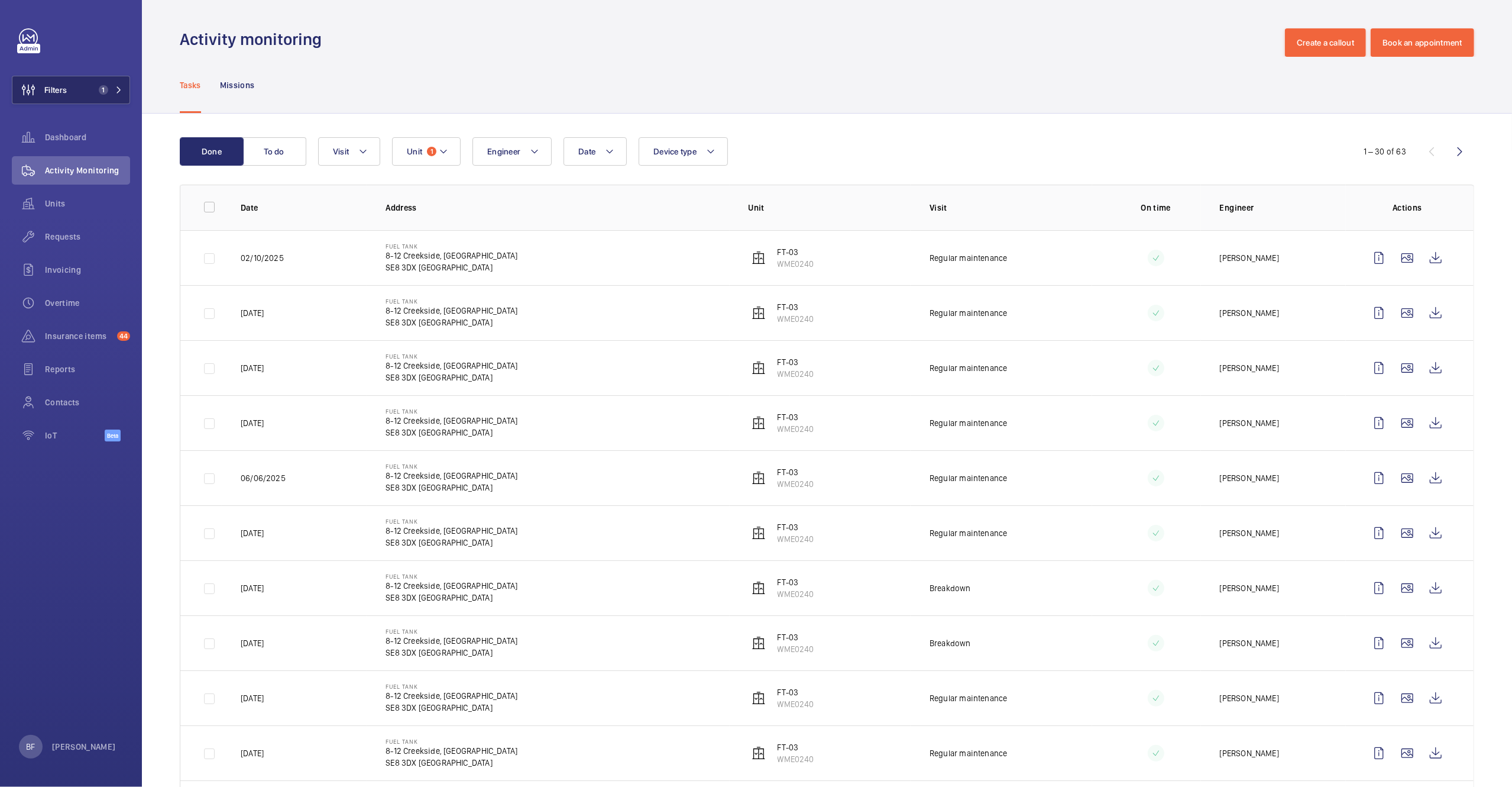
click at [109, 92] on span "1" at bounding box center [108, 89] width 29 height 10
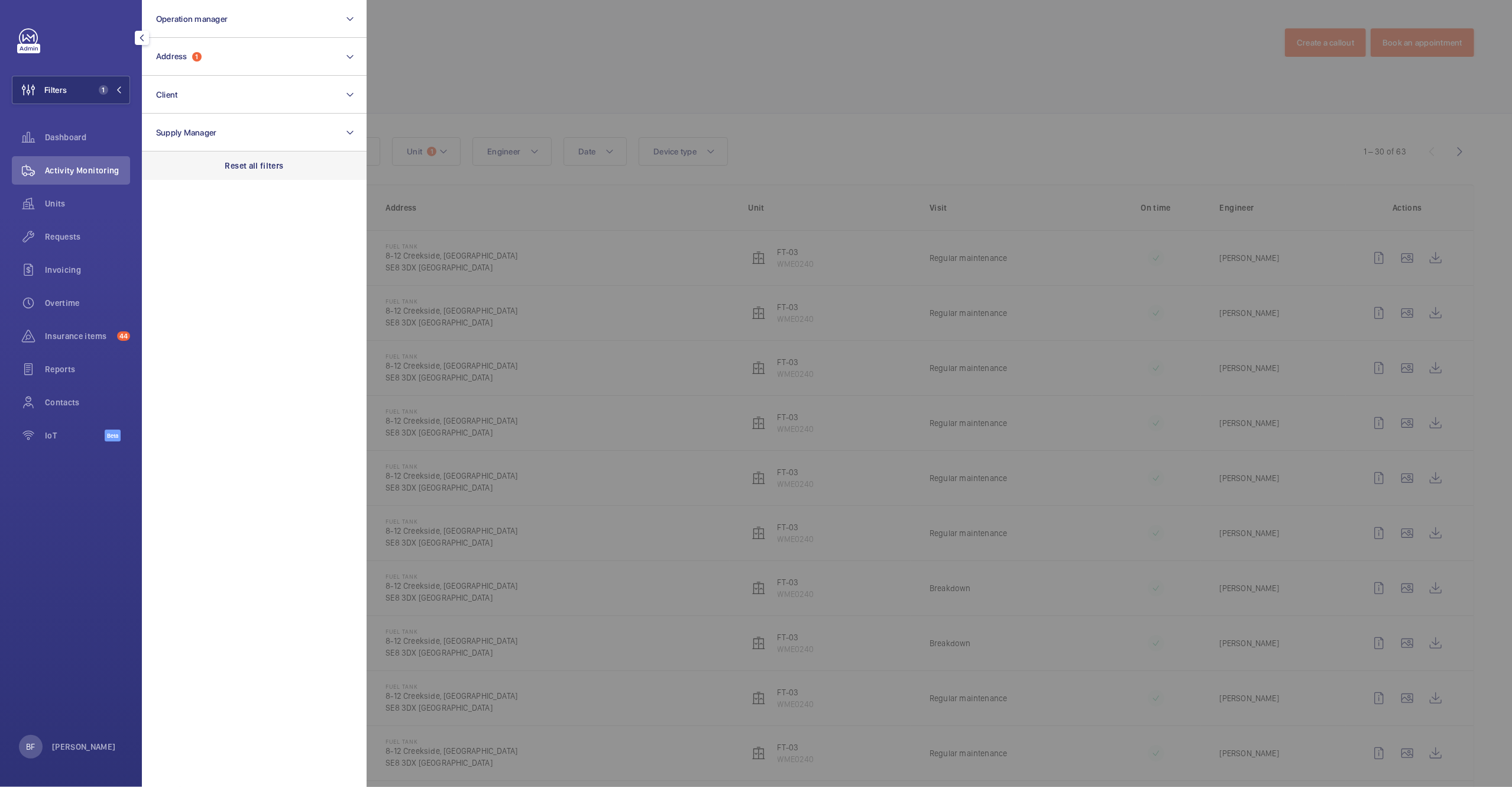
click at [275, 169] on p "Reset all filters" at bounding box center [254, 166] width 58 height 12
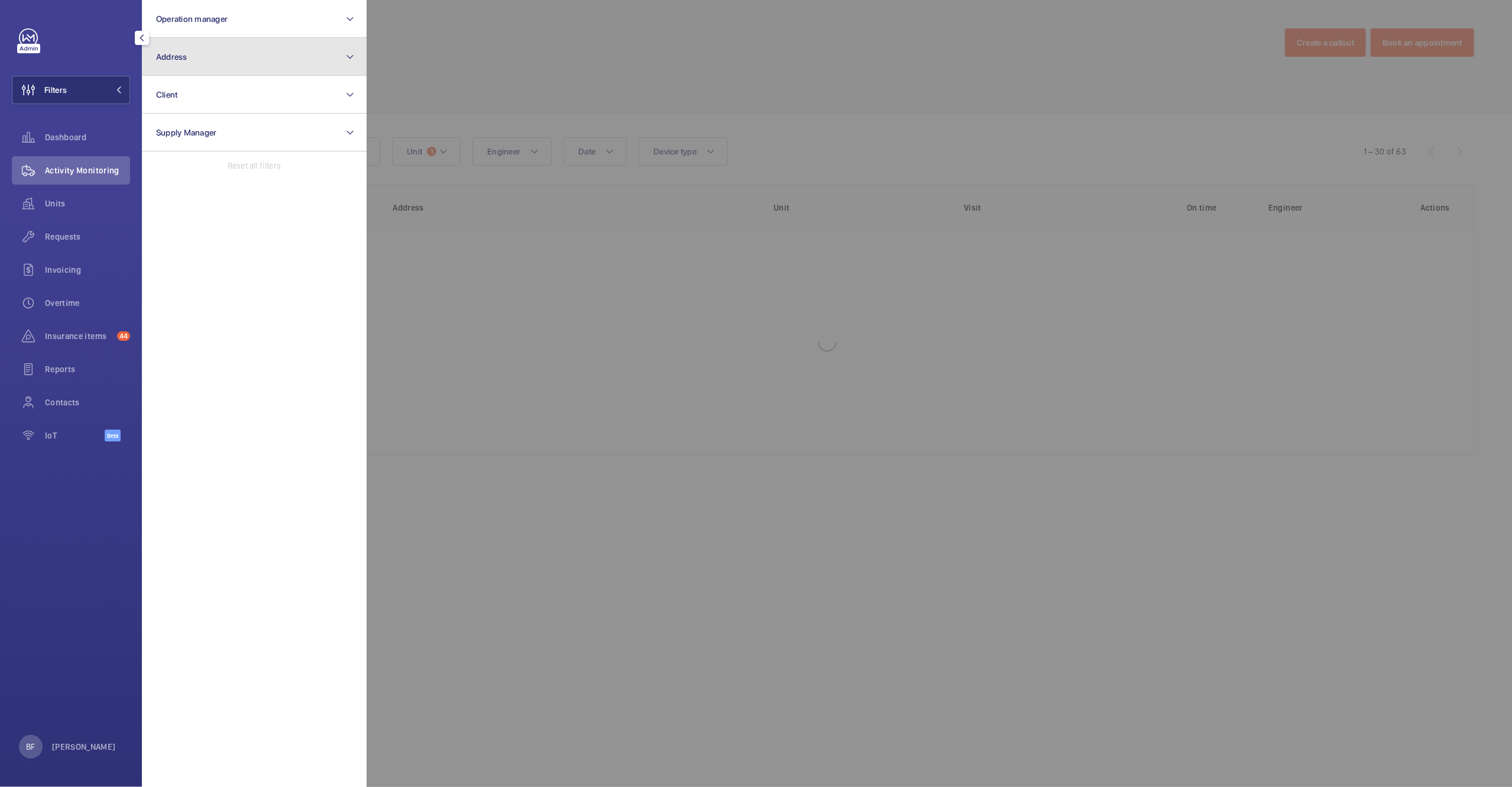
click at [230, 57] on button "Address" at bounding box center [254, 57] width 224 height 38
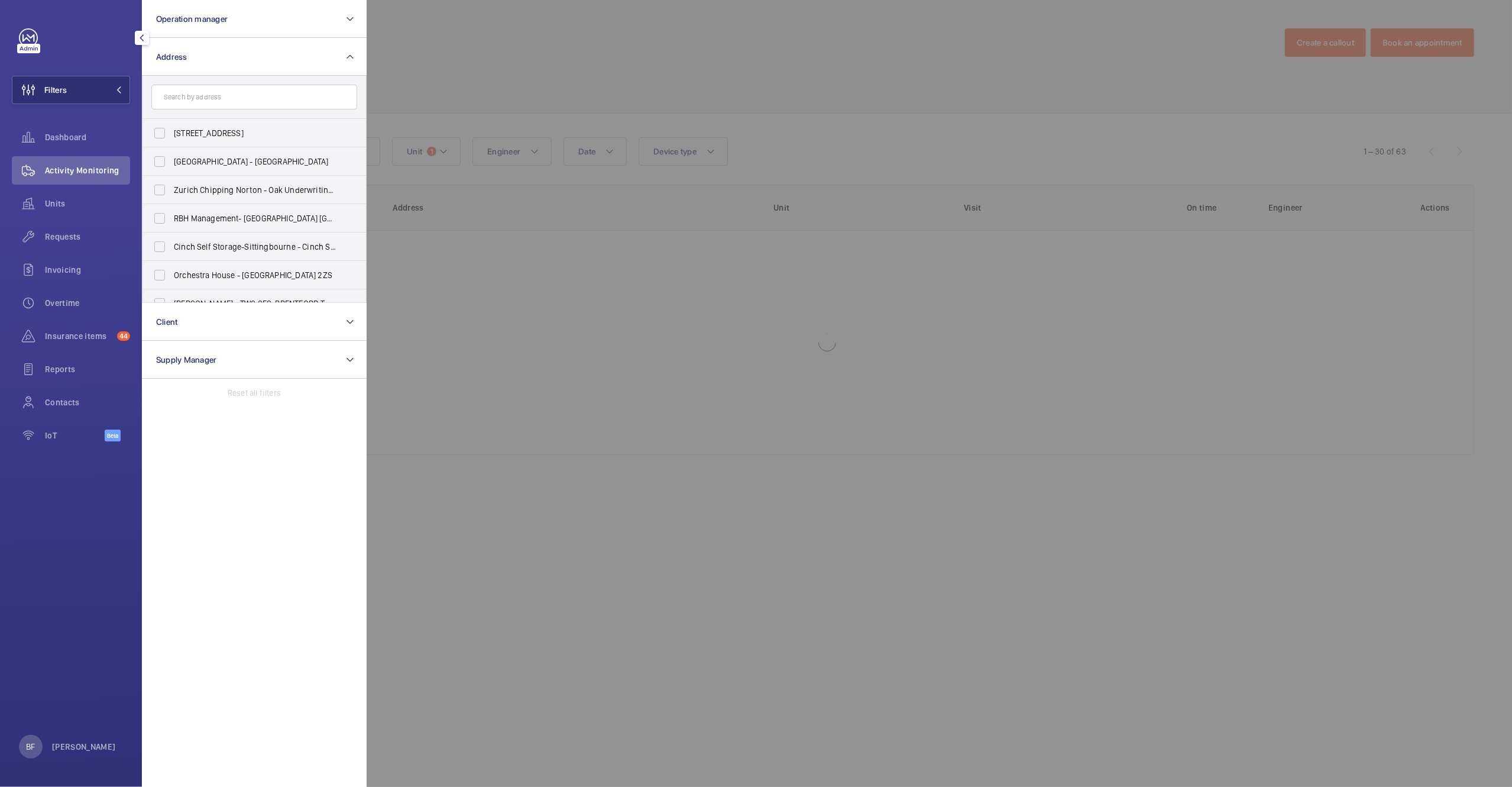
click at [254, 103] on input "text" at bounding box center [254, 96] width 206 height 25
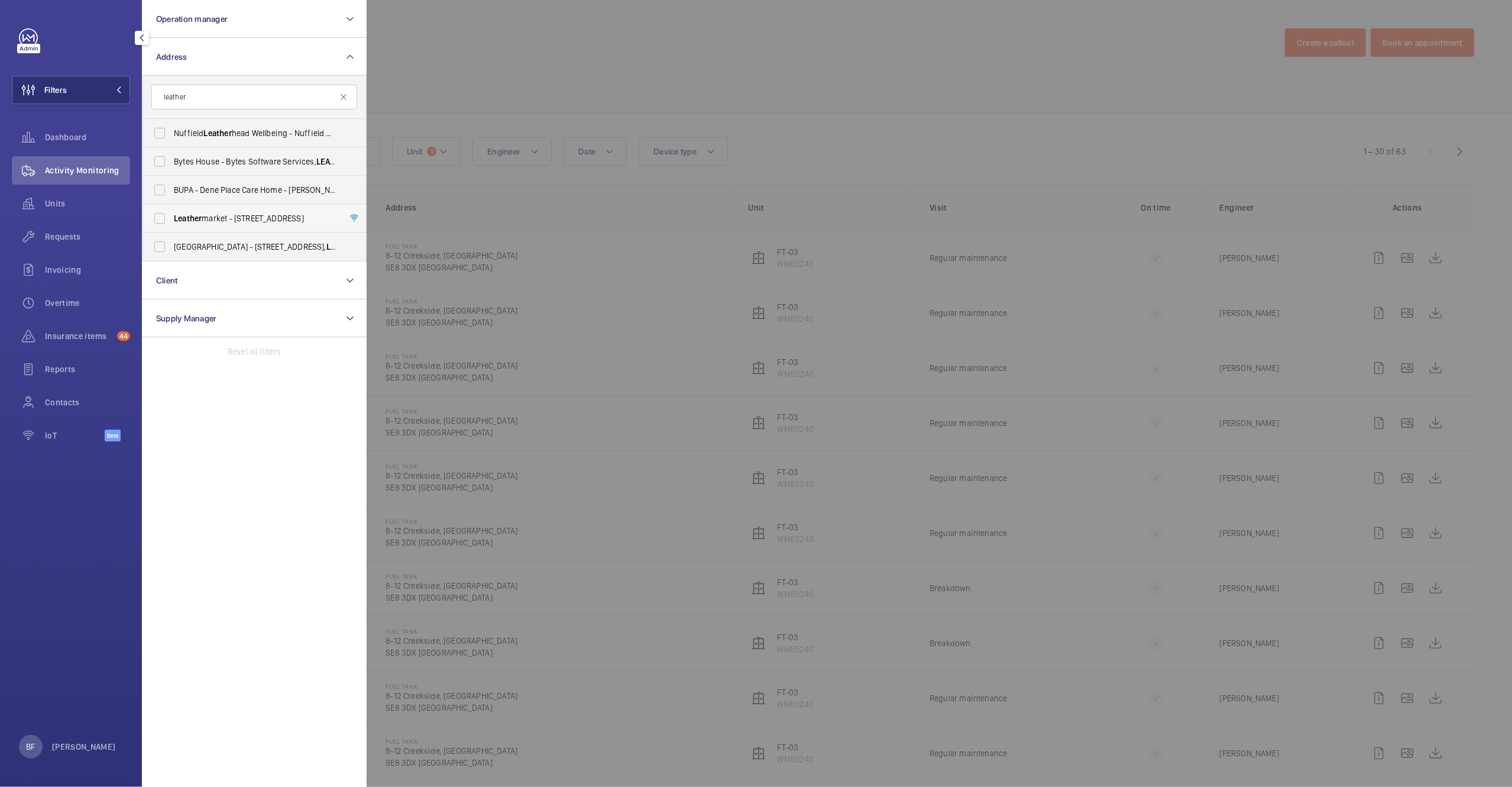
type input "leather"
click at [245, 207] on label "Leather market - 11/13 Weston Street,, LONDON SE1 3ER" at bounding box center [245, 218] width 206 height 29
click at [172, 207] on input "Leather market - 11/13 Weston Street,, LONDON SE1 3ER" at bounding box center [159, 218] width 23 height 23
checkbox input "true"
click at [493, 86] on div at bounding box center [1122, 393] width 1512 height 787
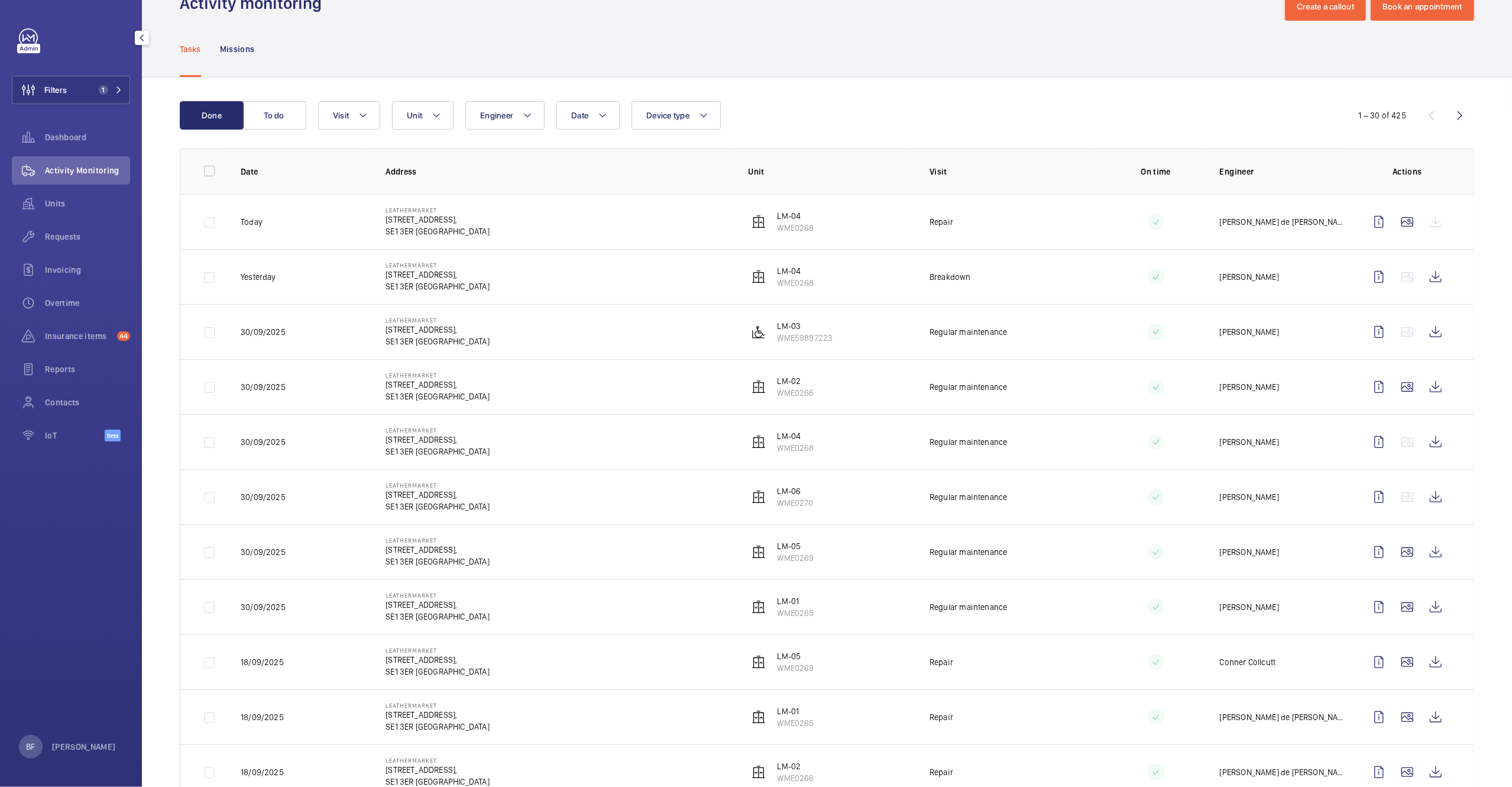
scroll to position [41, 0]
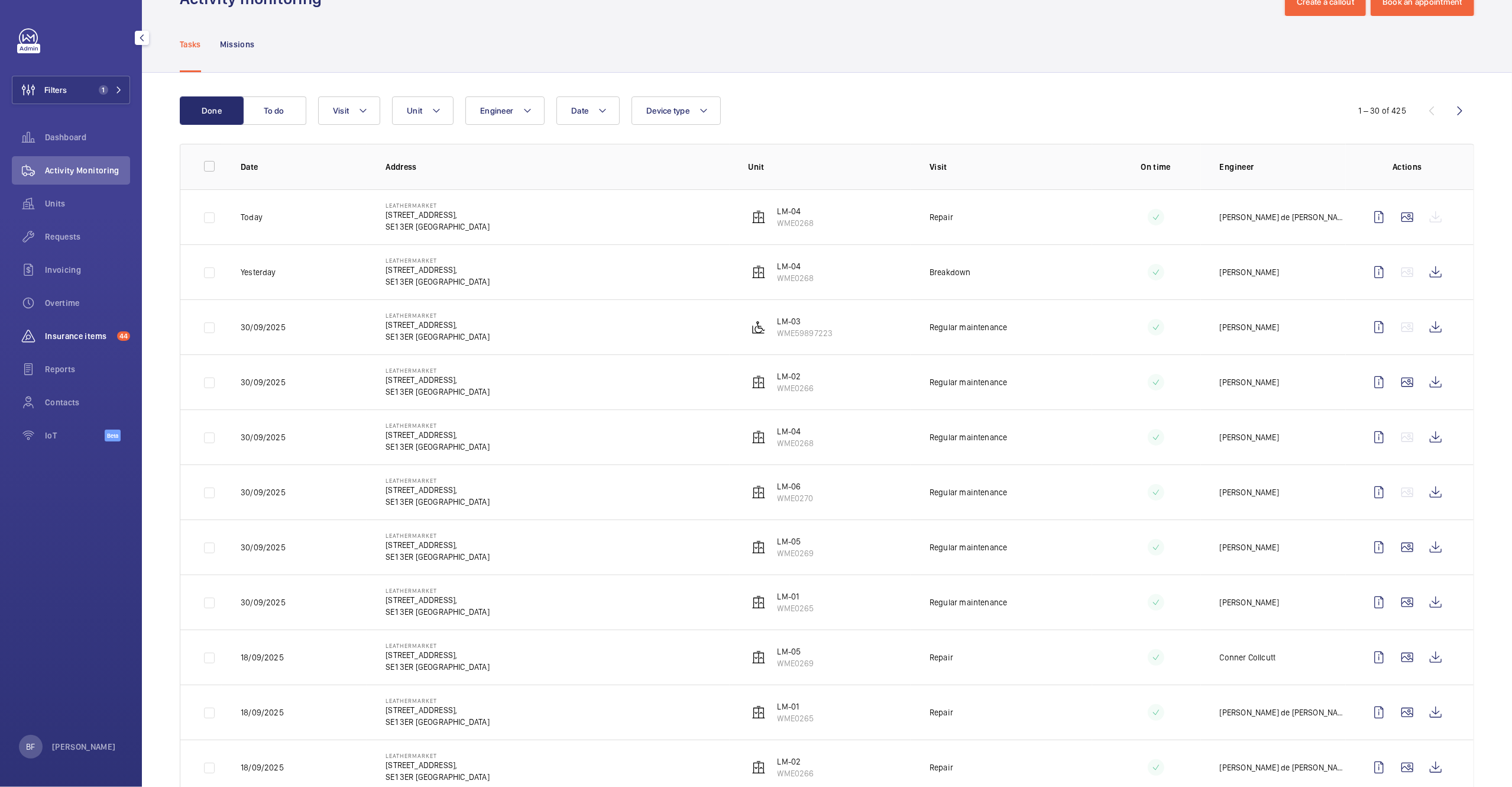
click at [94, 330] on span "Insurance items" at bounding box center [79, 336] width 67 height 12
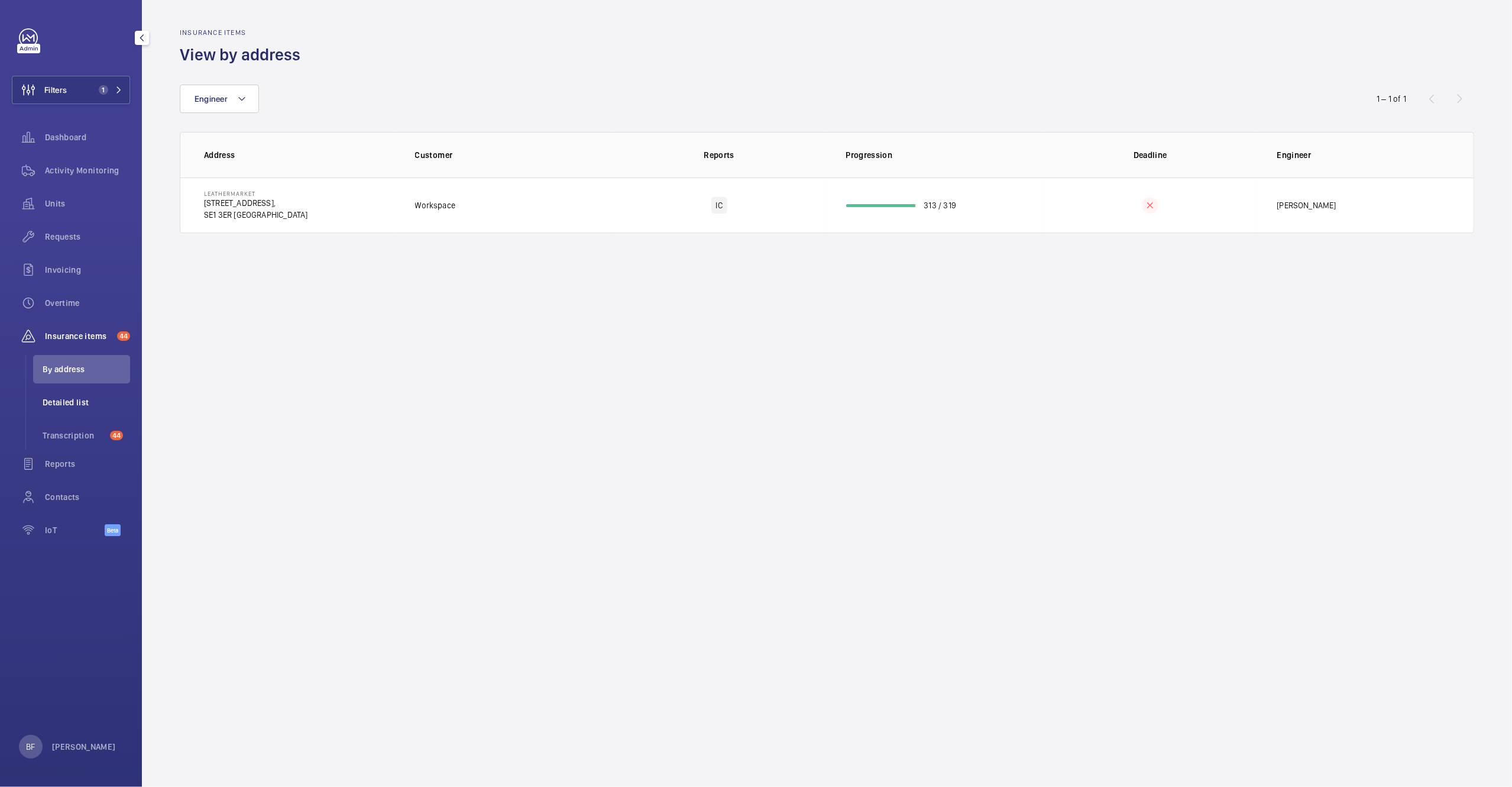
click at [75, 401] on span "Detailed list" at bounding box center [86, 402] width 87 height 12
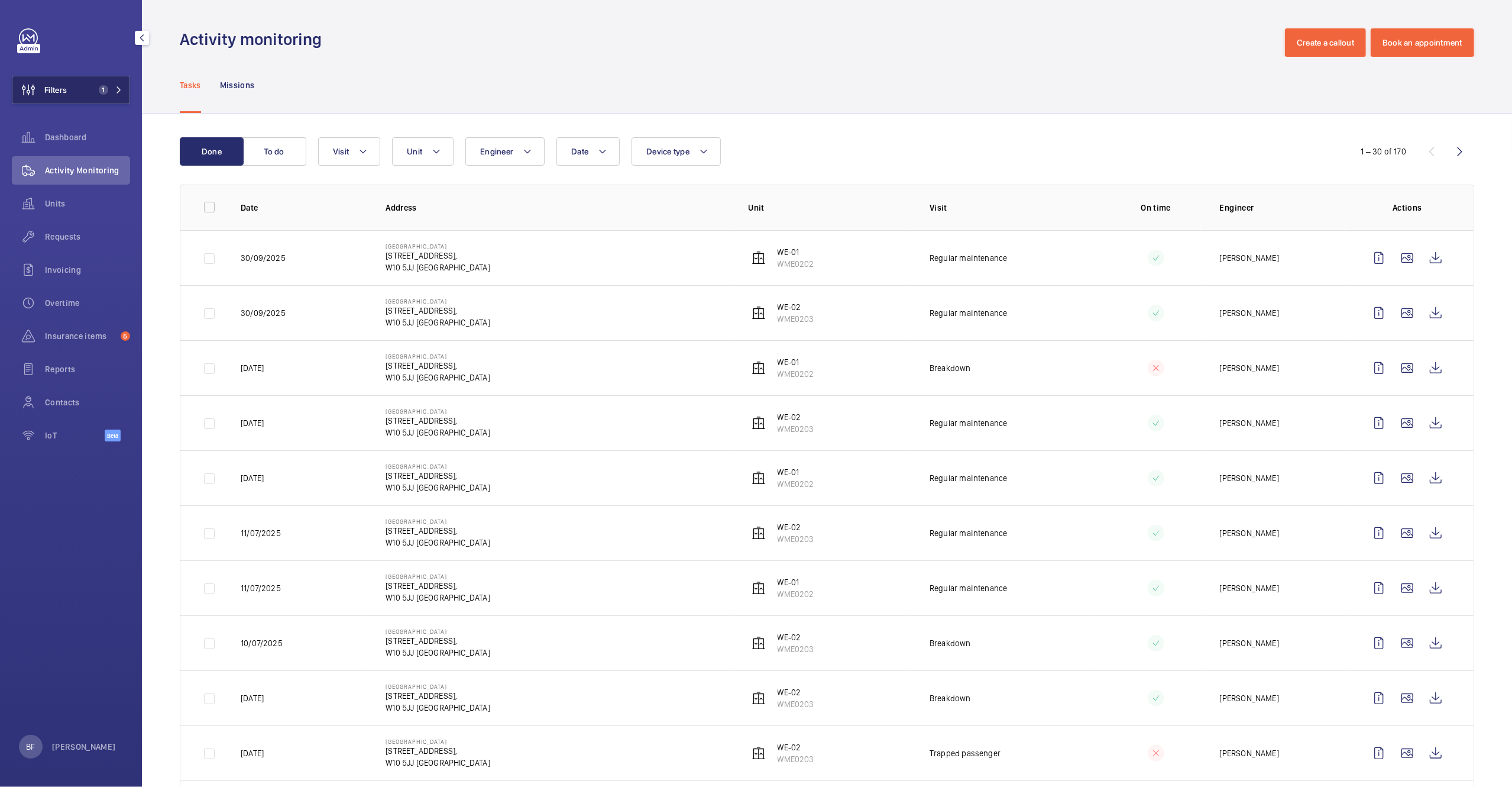
click at [107, 95] on button "Filters 1" at bounding box center [71, 89] width 119 height 29
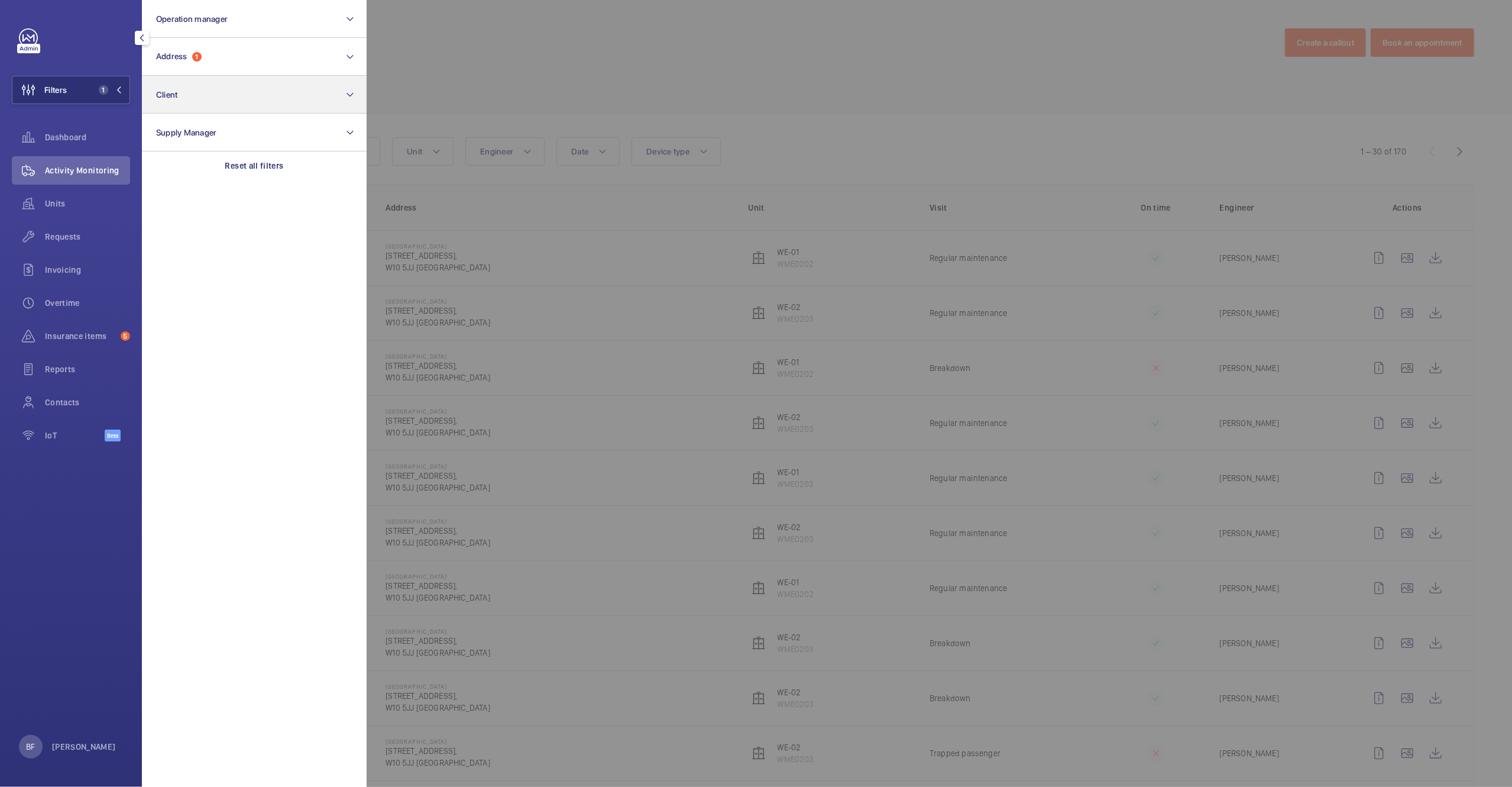
click at [231, 169] on p "Reset all filters" at bounding box center [254, 166] width 58 height 12
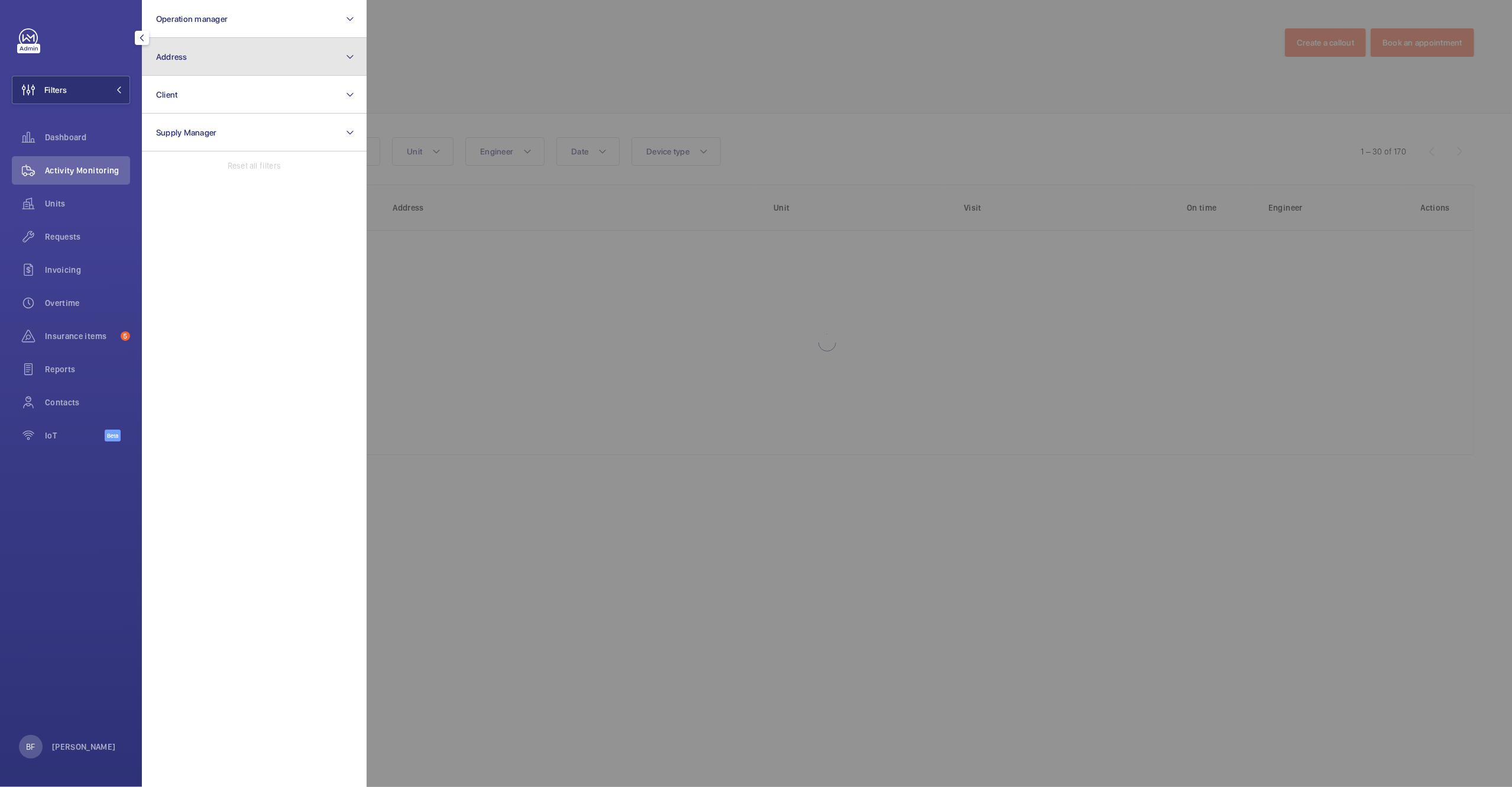
click at [204, 57] on button "Address" at bounding box center [254, 57] width 224 height 38
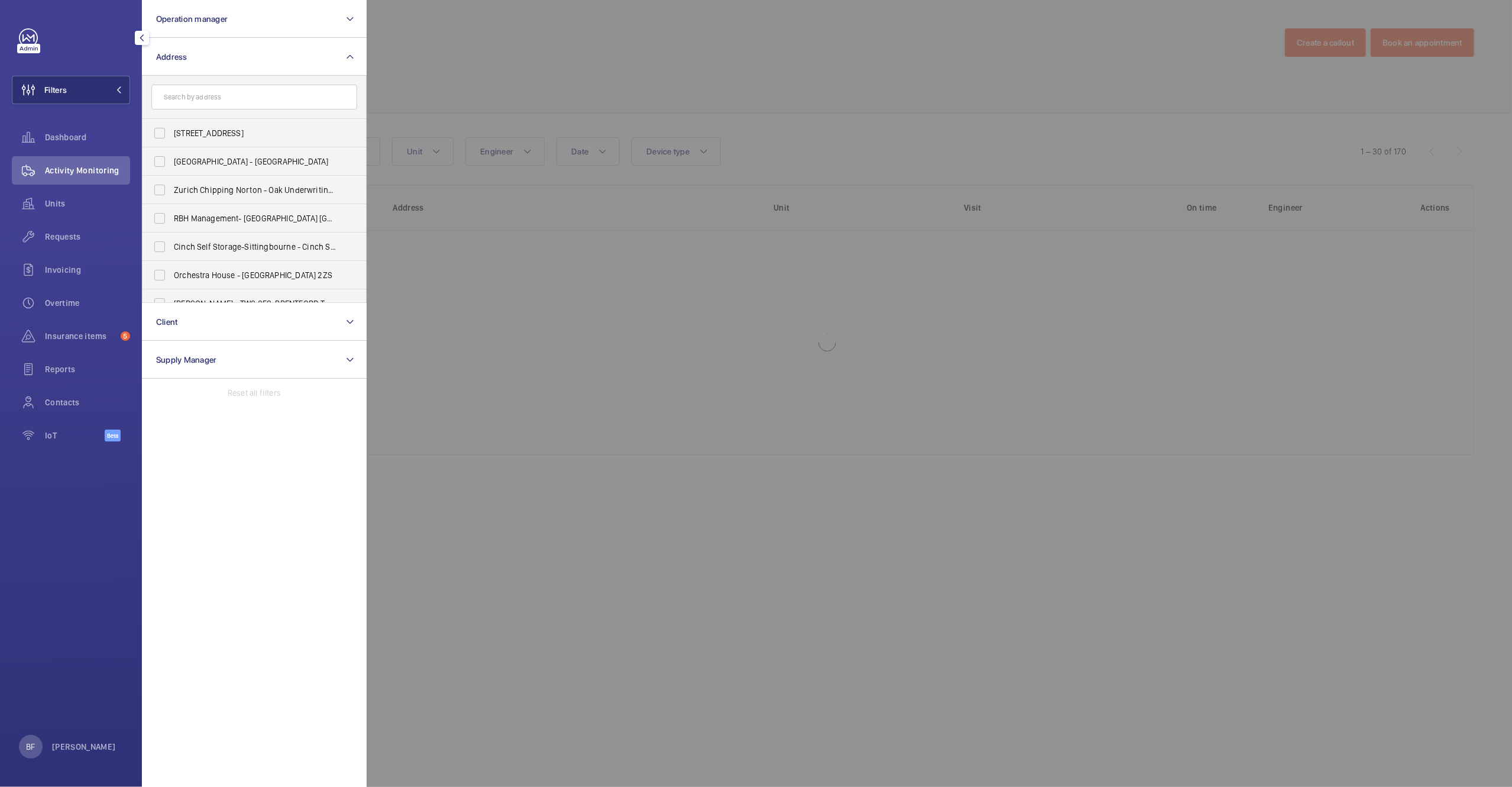
click at [200, 95] on input "text" at bounding box center [254, 96] width 206 height 25
type input "east"
click at [297, 158] on span "East London Works - [STREET_ADDRESS]" at bounding box center [255, 161] width 163 height 12
click at [172, 158] on input "East London Works - [STREET_ADDRESS]" at bounding box center [159, 161] width 23 height 23
checkbox input "true"
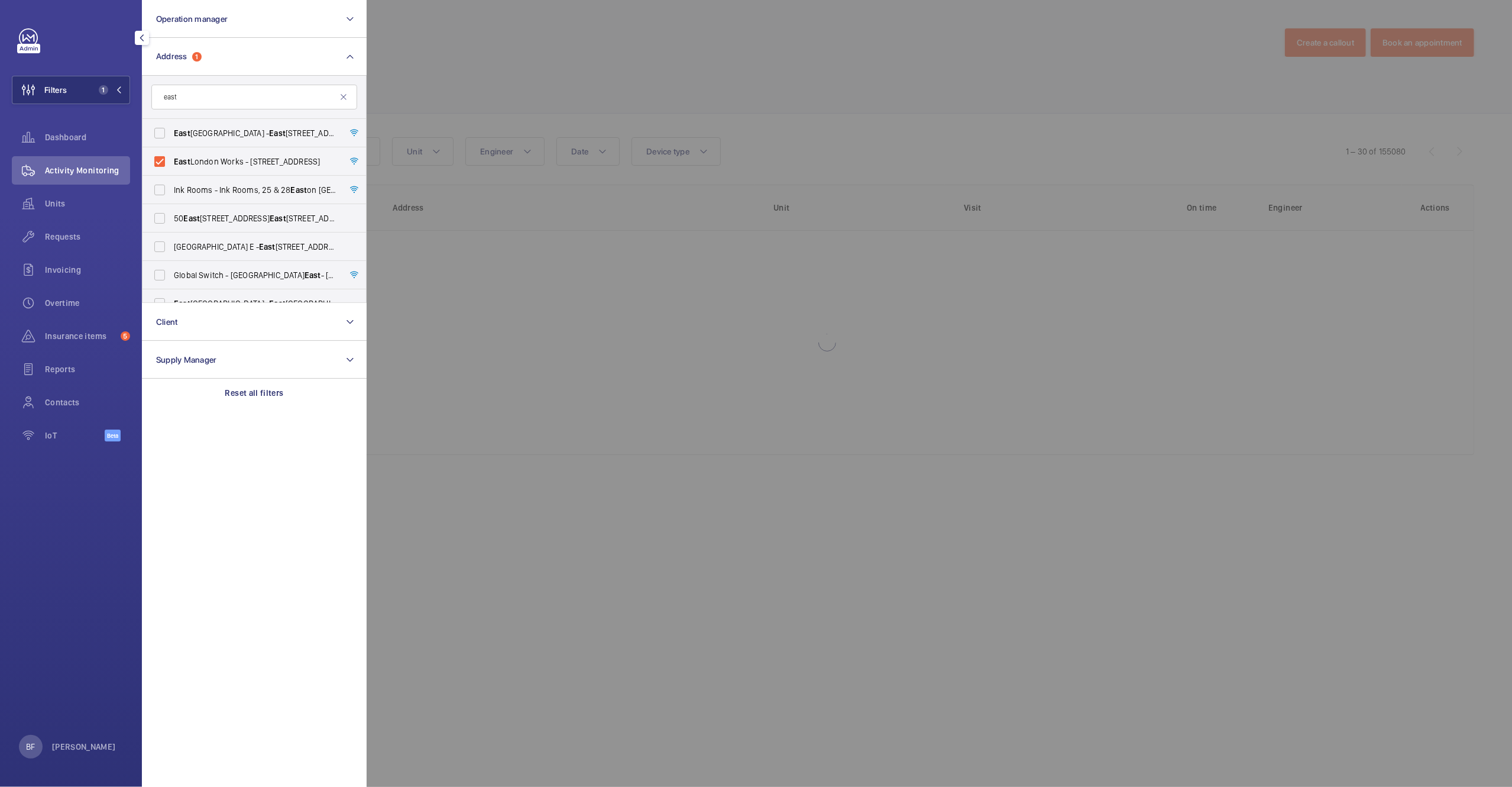
click at [527, 51] on div at bounding box center [1122, 393] width 1512 height 787
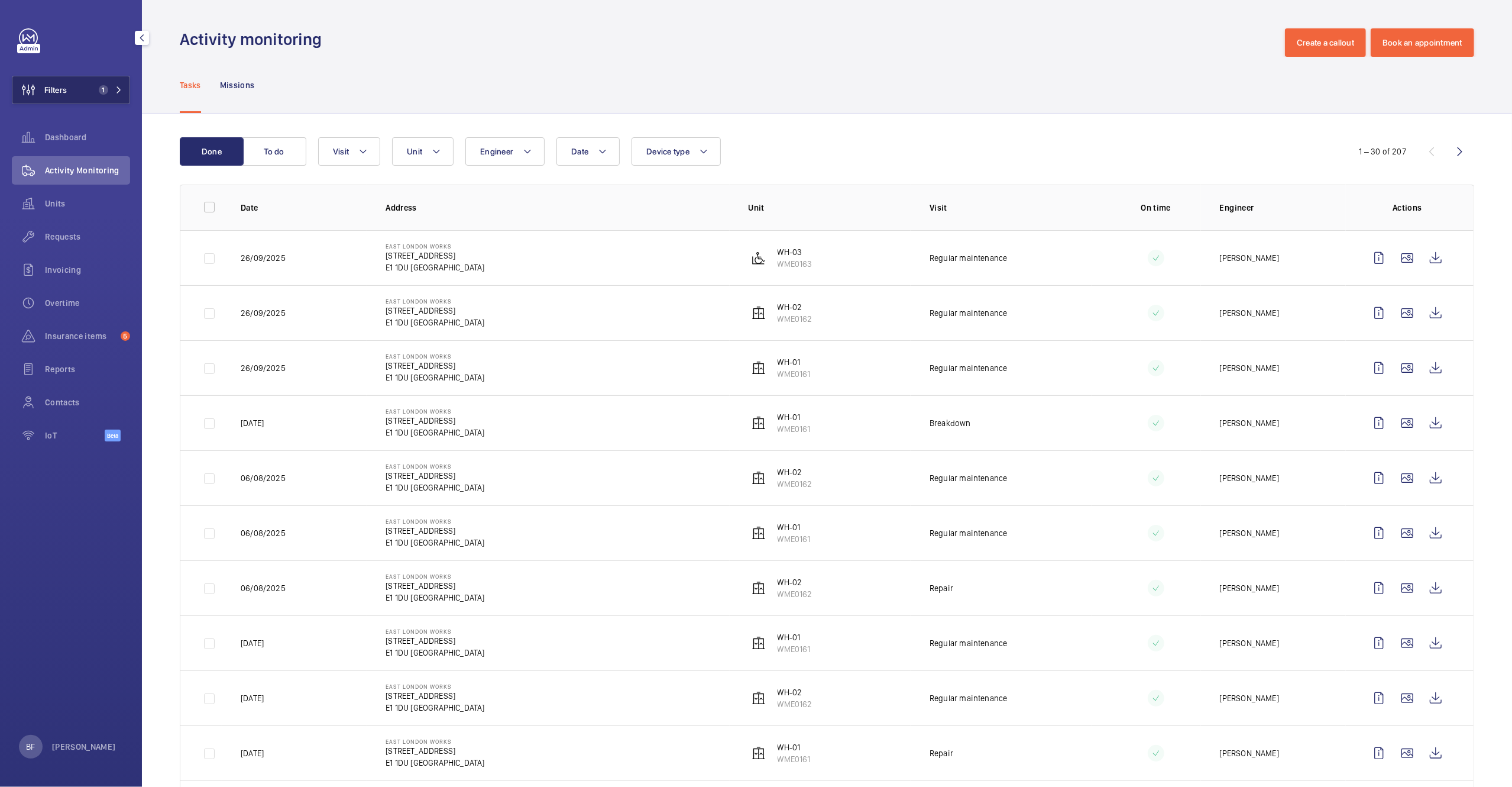
click at [125, 84] on button "Filters 1" at bounding box center [71, 89] width 119 height 29
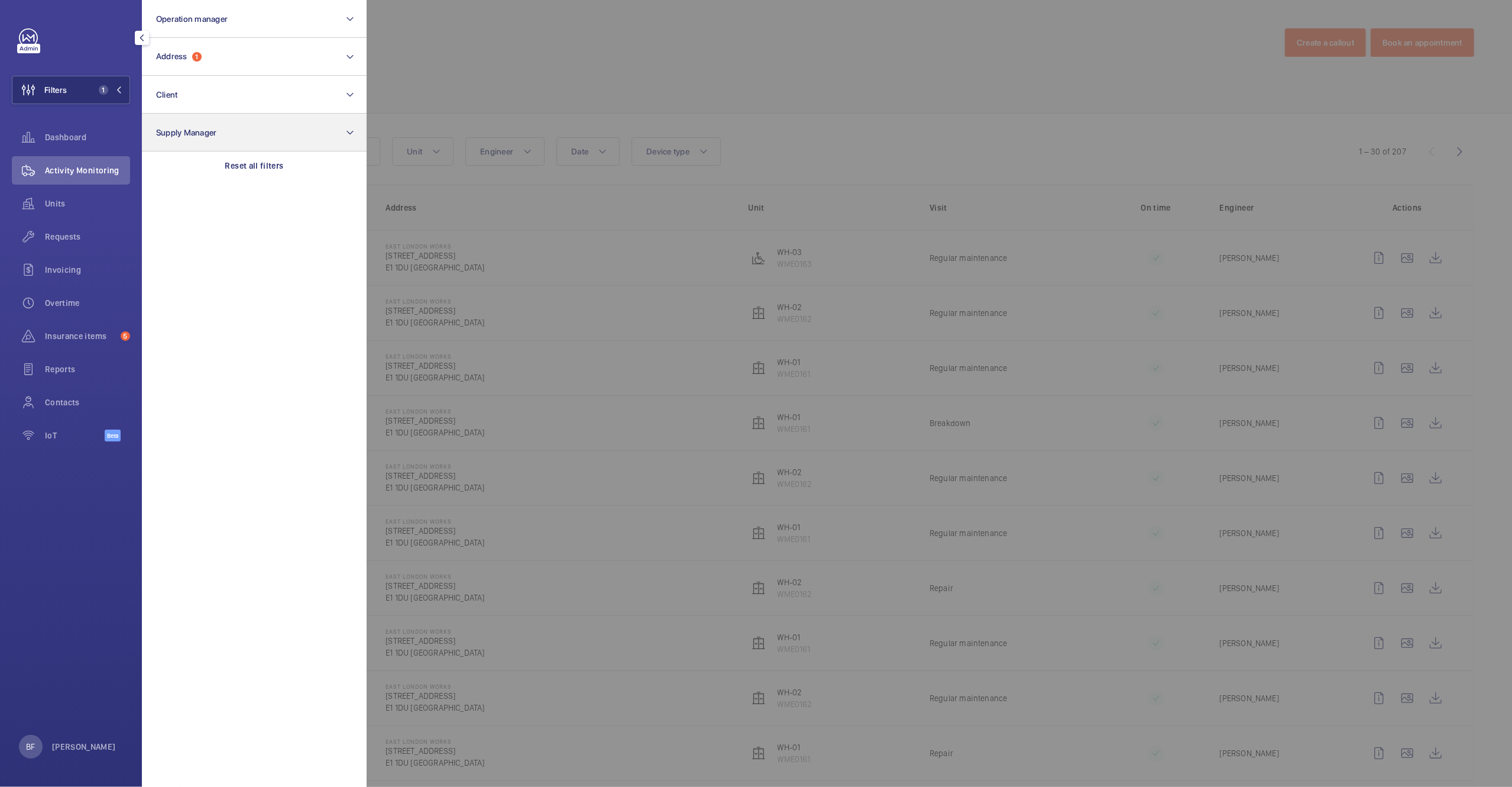
click at [272, 166] on p "Reset all filters" at bounding box center [254, 166] width 58 height 12
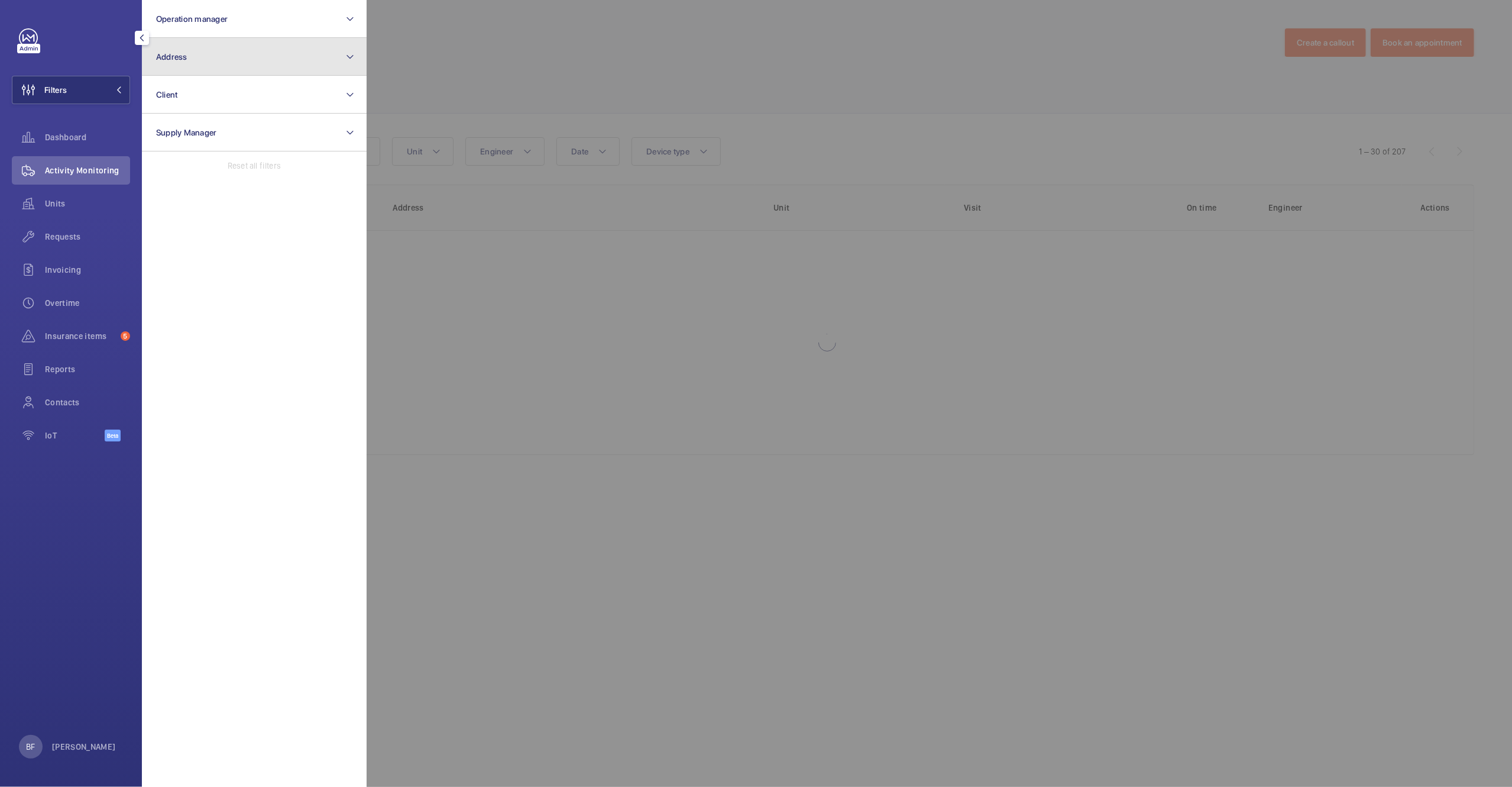
click at [198, 68] on button "Address" at bounding box center [254, 57] width 224 height 38
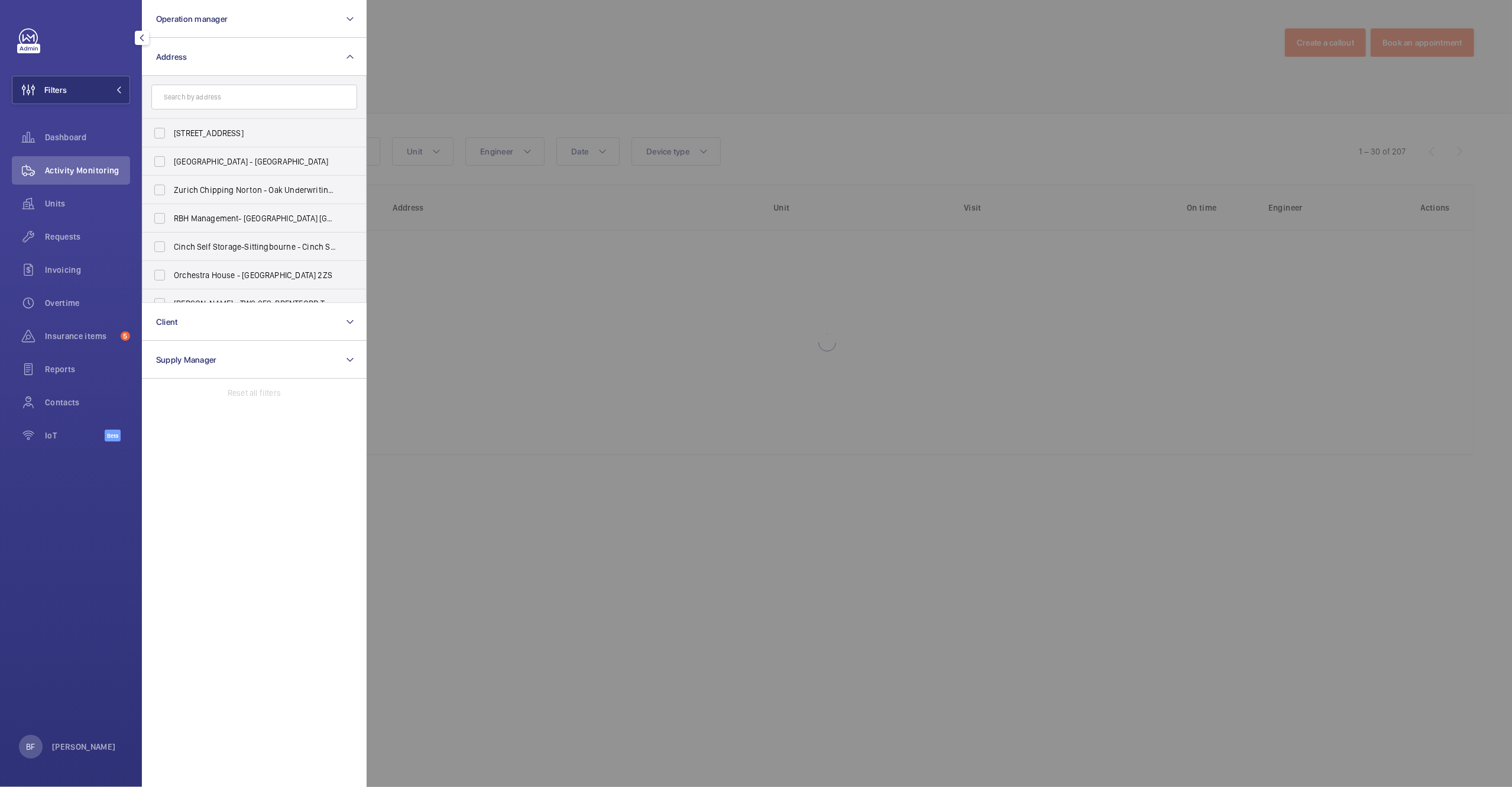
click at [193, 86] on input "text" at bounding box center [254, 96] width 206 height 25
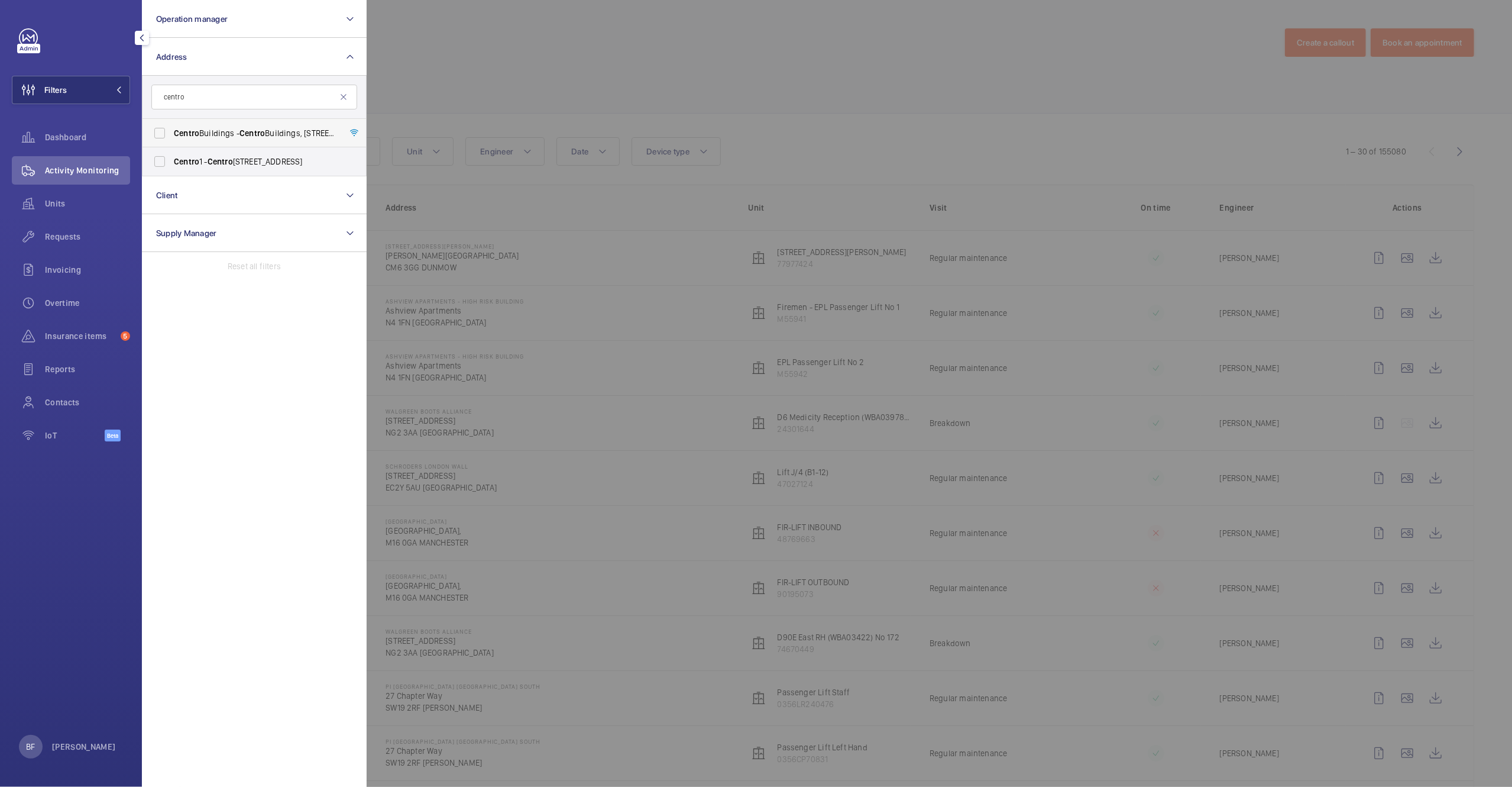
type input "centro"
click at [224, 120] on label "Centro Buildings - Centro Buildings, 20-23 Mandela Street, Camden, London, NW1 …" at bounding box center [245, 133] width 206 height 29
click at [172, 121] on input "Centro Buildings - Centro Buildings, 20-23 Mandela Street, Camden, London, NW1 …" at bounding box center [159, 133] width 23 height 23
checkbox input "true"
click at [507, 96] on div at bounding box center [1122, 393] width 1512 height 787
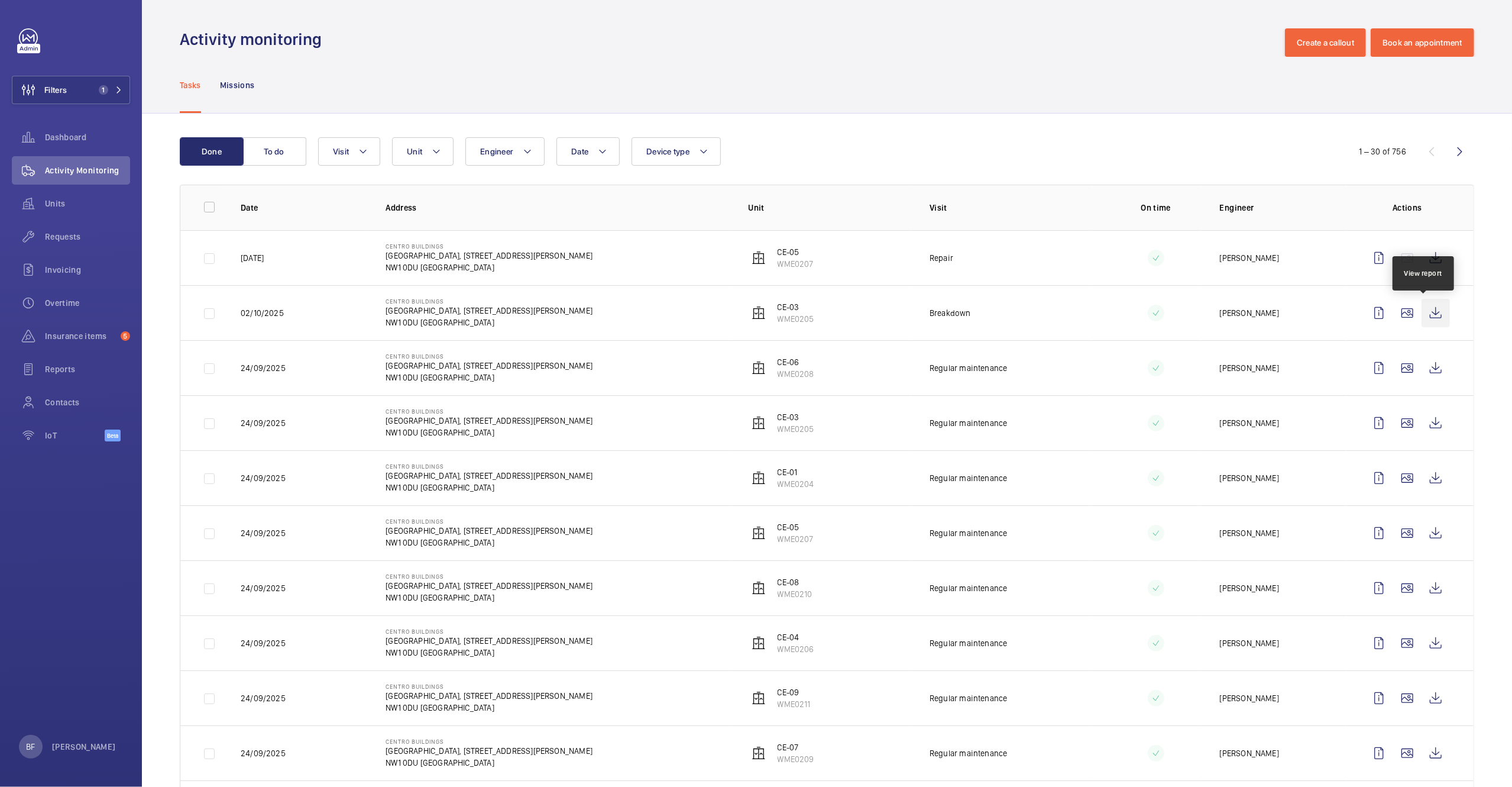
click at [1422, 313] on wm-front-icon-button at bounding box center [1436, 313] width 29 height 29
click at [99, 90] on span "1" at bounding box center [103, 89] width 10 height 10
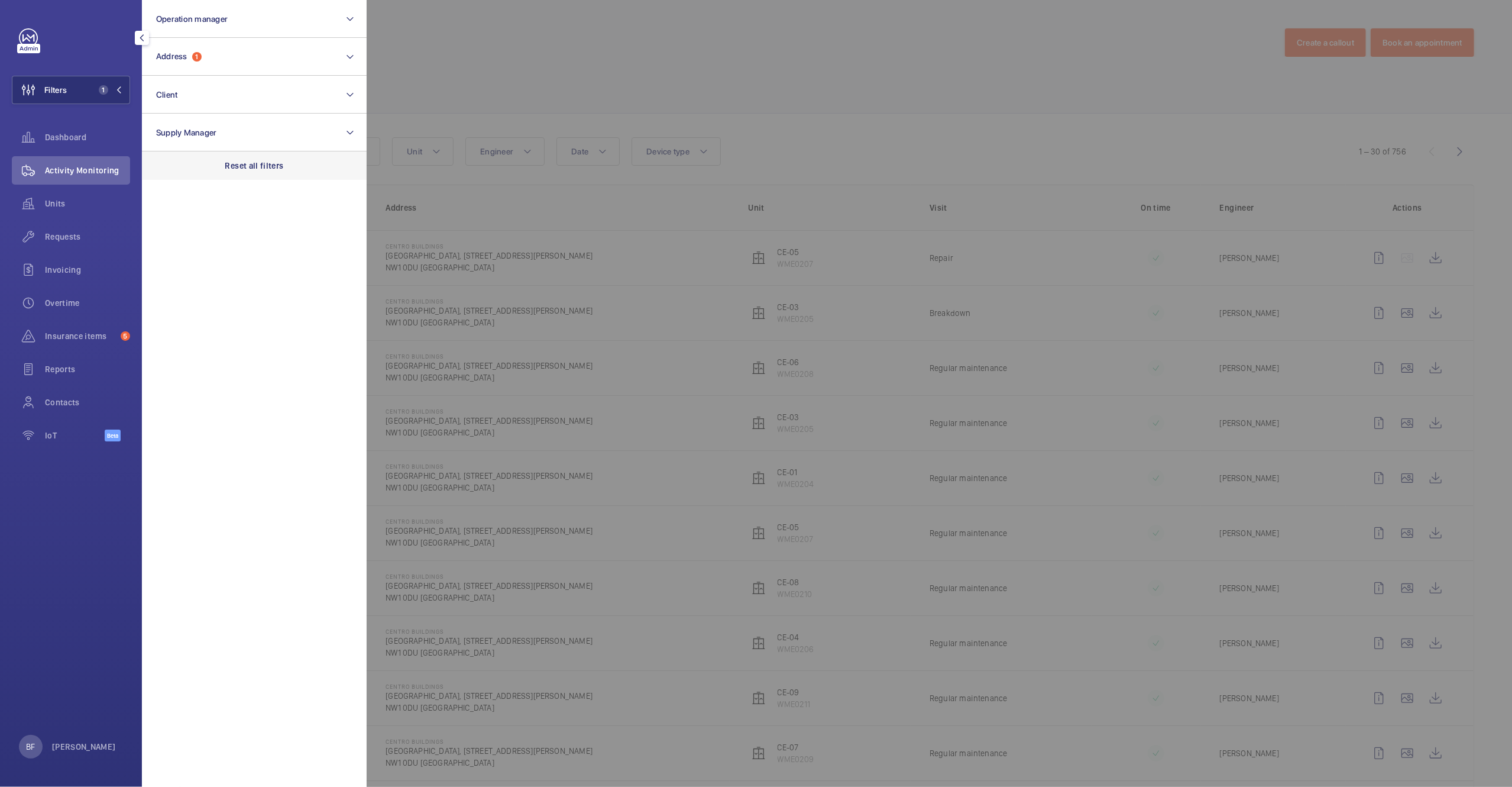
click at [255, 173] on div "Reset all filters" at bounding box center [254, 166] width 224 height 29
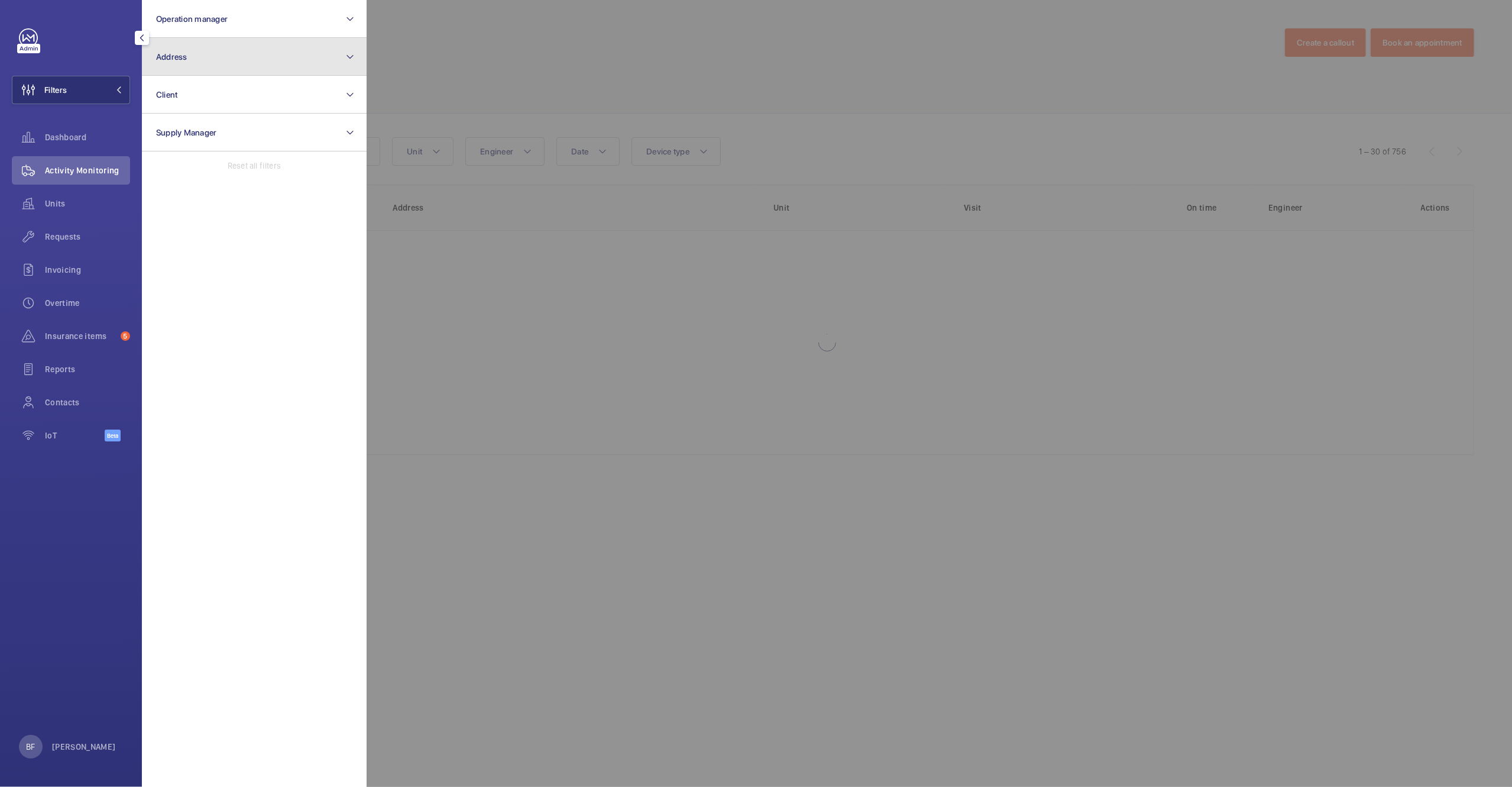
click at [231, 38] on button "Address" at bounding box center [254, 57] width 224 height 38
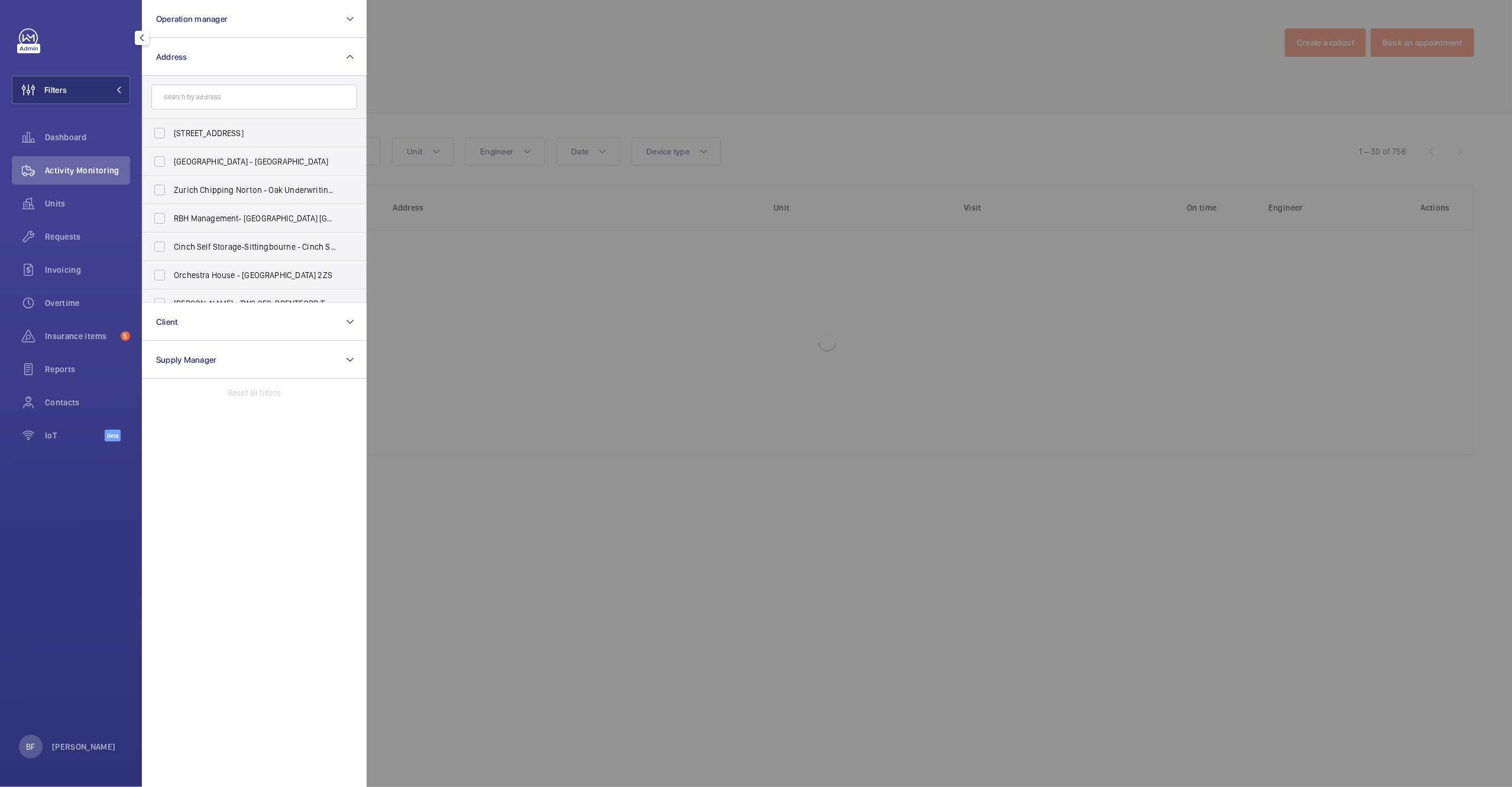
click at [233, 103] on input "text" at bounding box center [254, 96] width 206 height 25
type input ";"
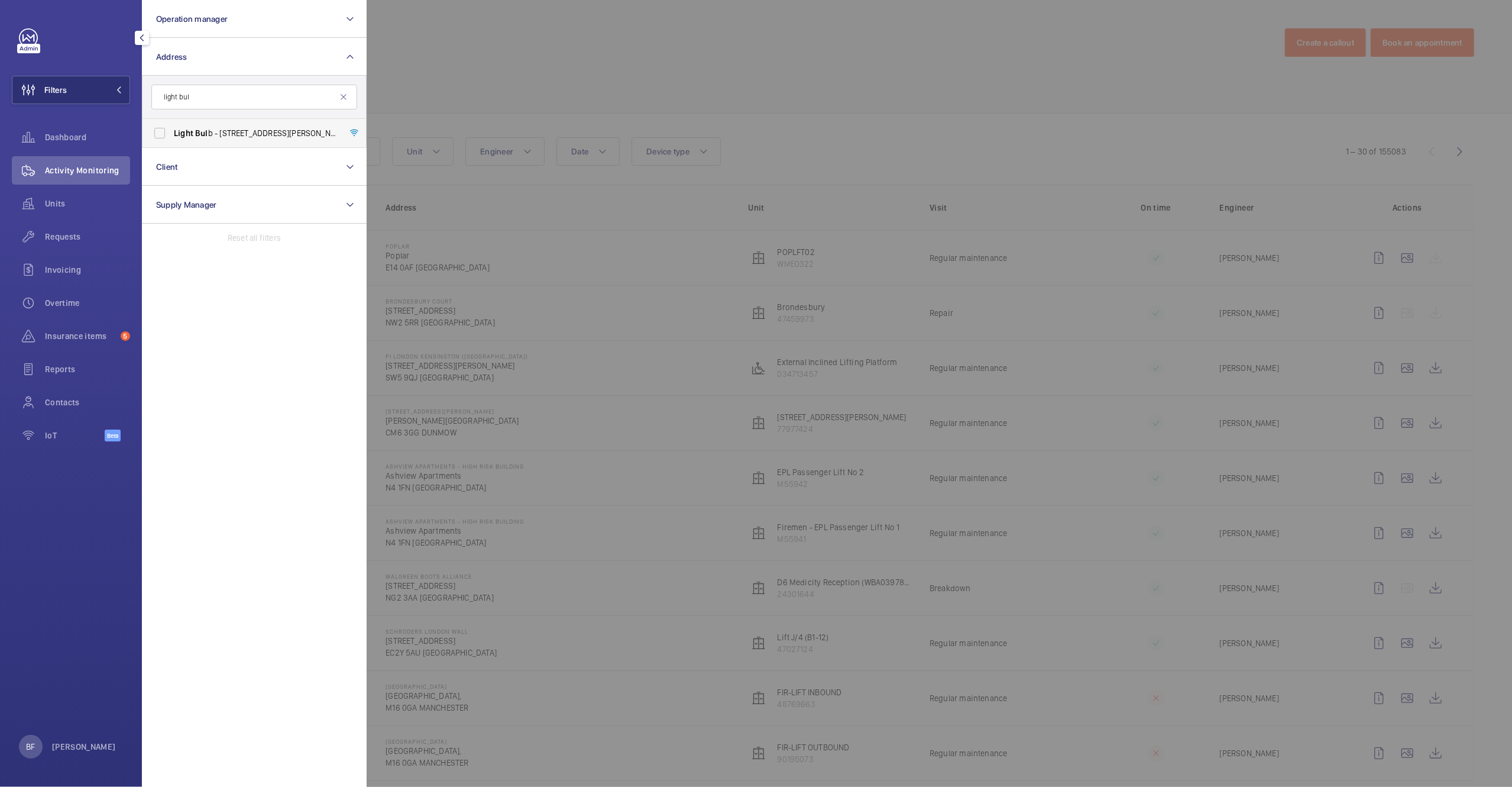
type input "light bul"
click at [212, 127] on span "Light Bul b - 1 Filament Walk, off Buckhold Road,, LONDON SW18 4GQ" at bounding box center [255, 133] width 163 height 12
click at [172, 127] on input "Light Bul b - 1 Filament Walk, off Buckhold Road,, LONDON SW18 4GQ" at bounding box center [159, 133] width 23 height 23
checkbox input "true"
click at [519, 138] on div at bounding box center [1122, 393] width 1512 height 787
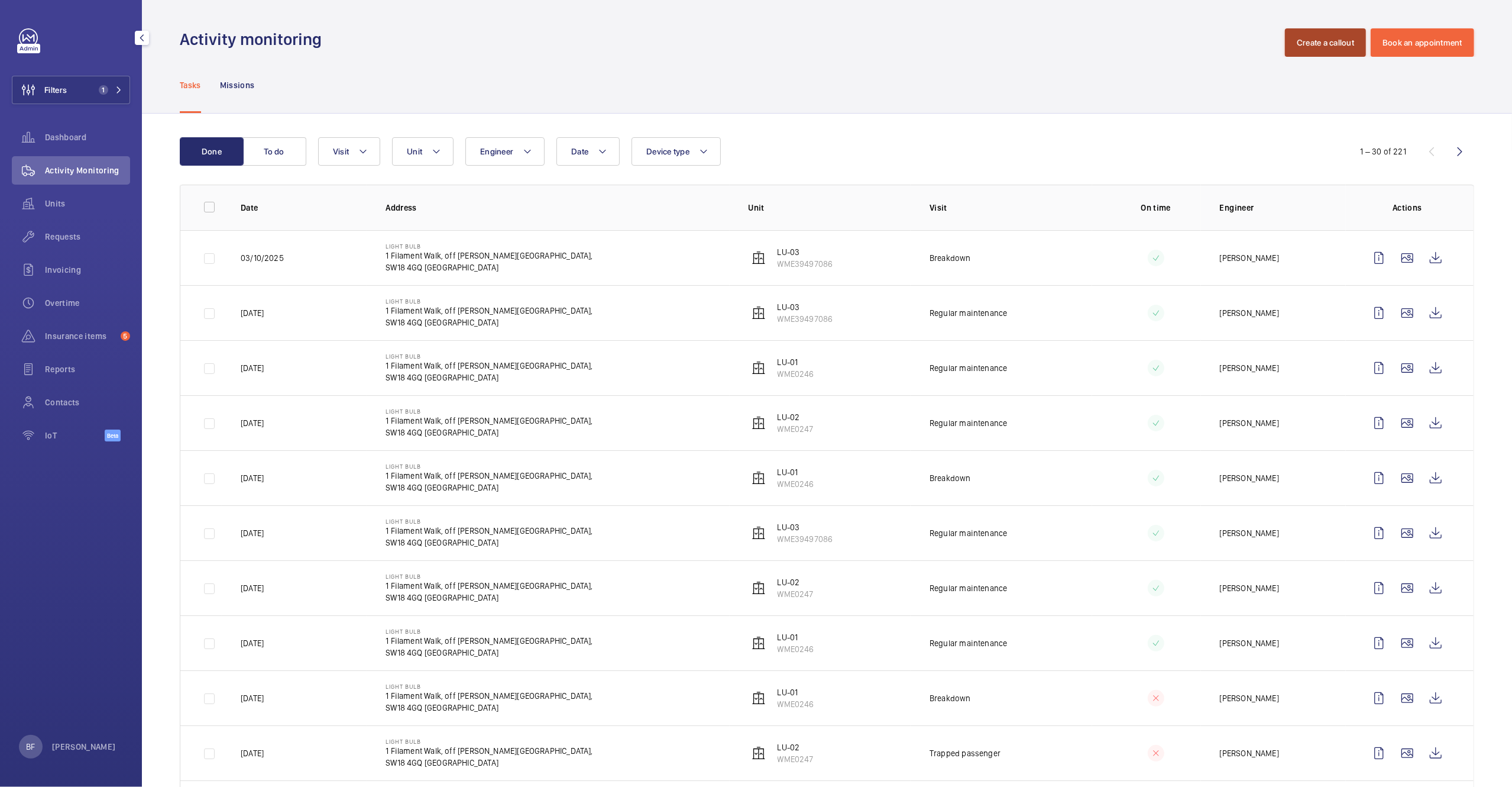
click at [1336, 39] on button "Create a callout" at bounding box center [1326, 42] width 81 height 29
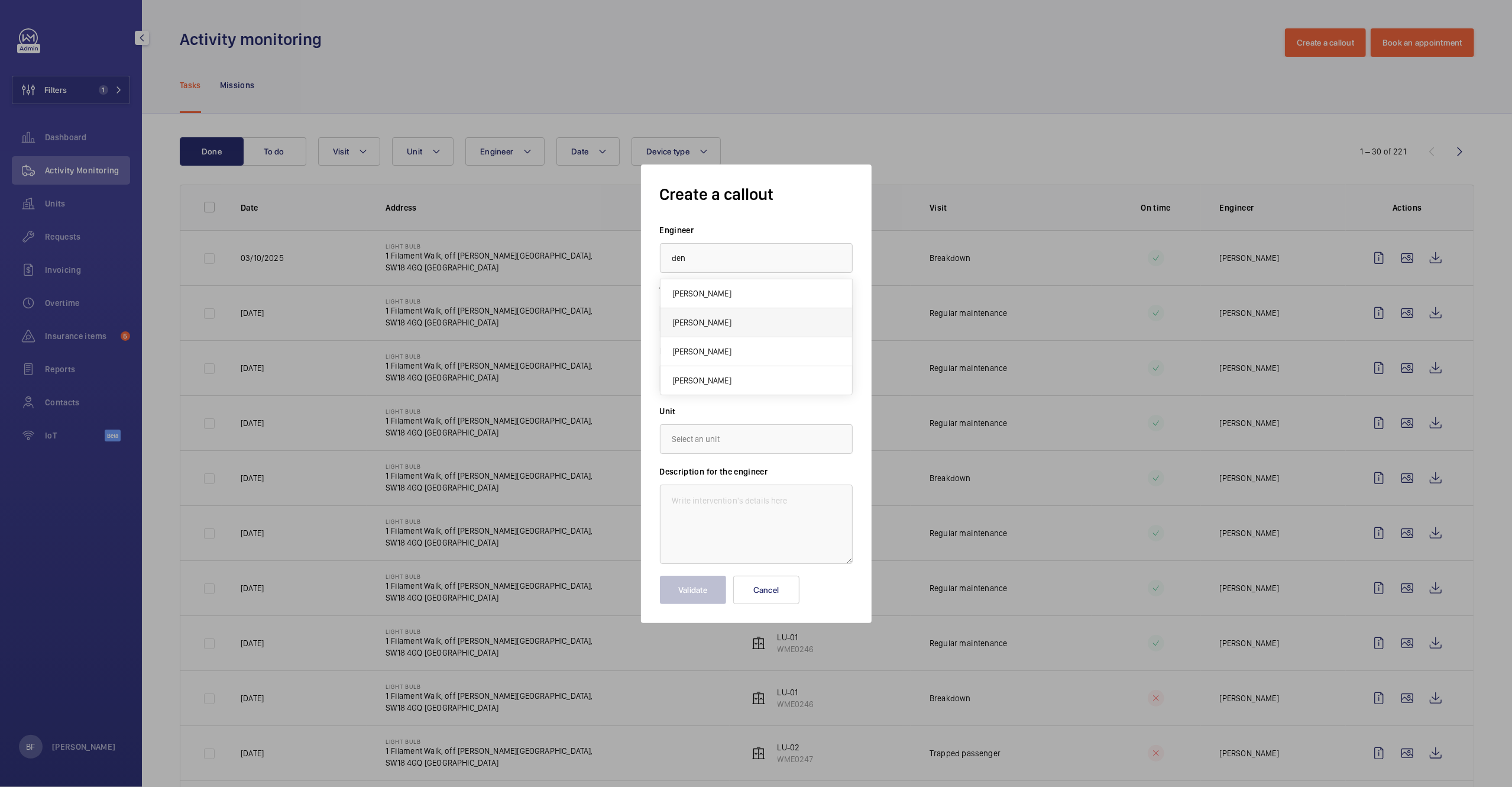
click at [728, 317] on mat-option "Deniz Hussein" at bounding box center [756, 323] width 191 height 29
type input "Deniz Hussein"
click at [754, 315] on div at bounding box center [756, 318] width 191 height 29
click at [648, 371] on div "Create a callout Engineer Deniz Hussein Task type Select a task type × Breakdow…" at bounding box center [756, 393] width 231 height 459
click at [697, 383] on input "text" at bounding box center [756, 379] width 193 height 30
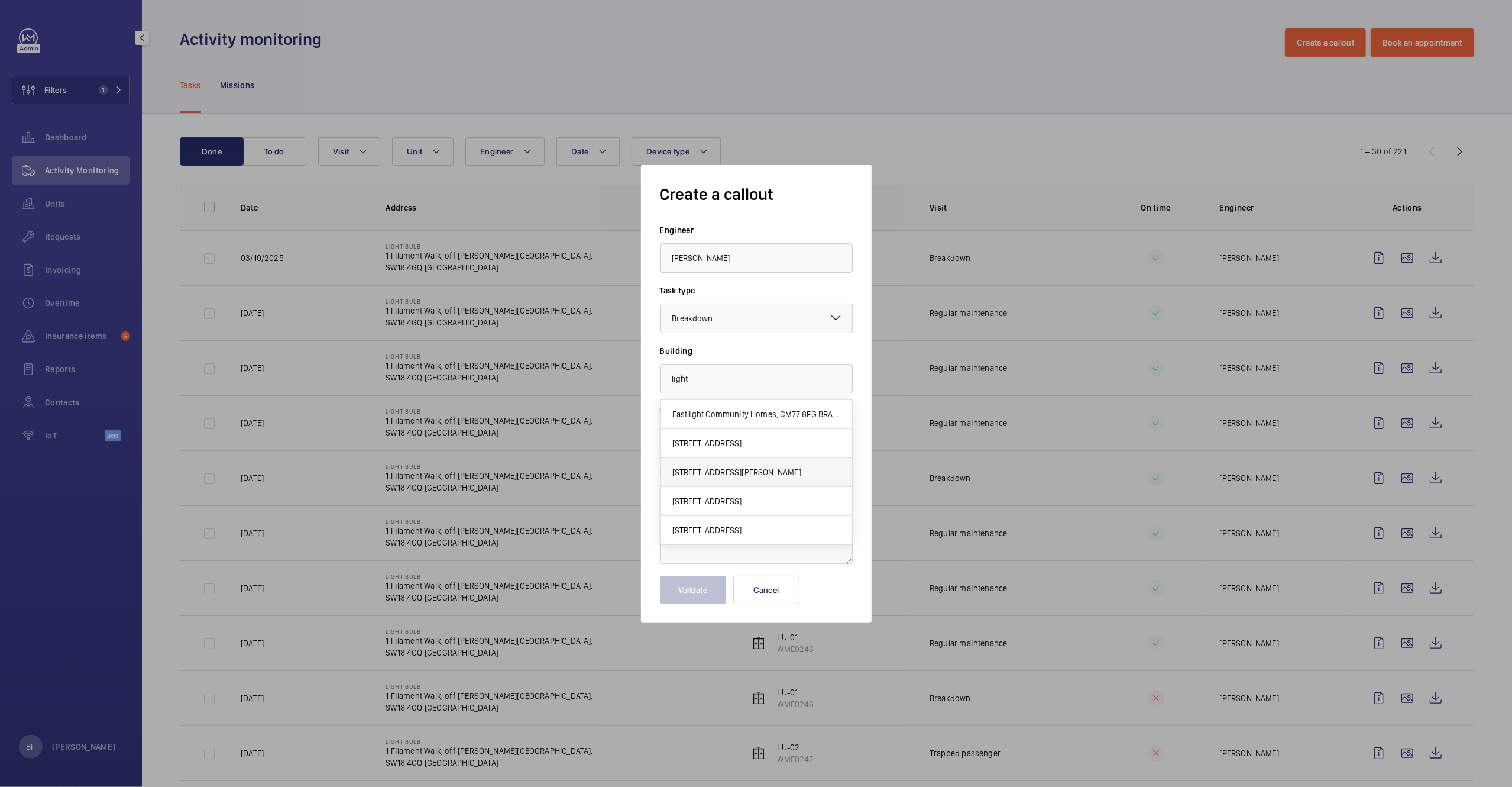
click at [699, 473] on span "1 Filament Walk, off Buckhold Road,, SW18 4GQ LONDON" at bounding box center [737, 472] width 129 height 12
type input "1 Filament Walk, off Buckhold Road,, SW18 4GQ LONDON"
click at [694, 441] on input "text" at bounding box center [756, 439] width 193 height 30
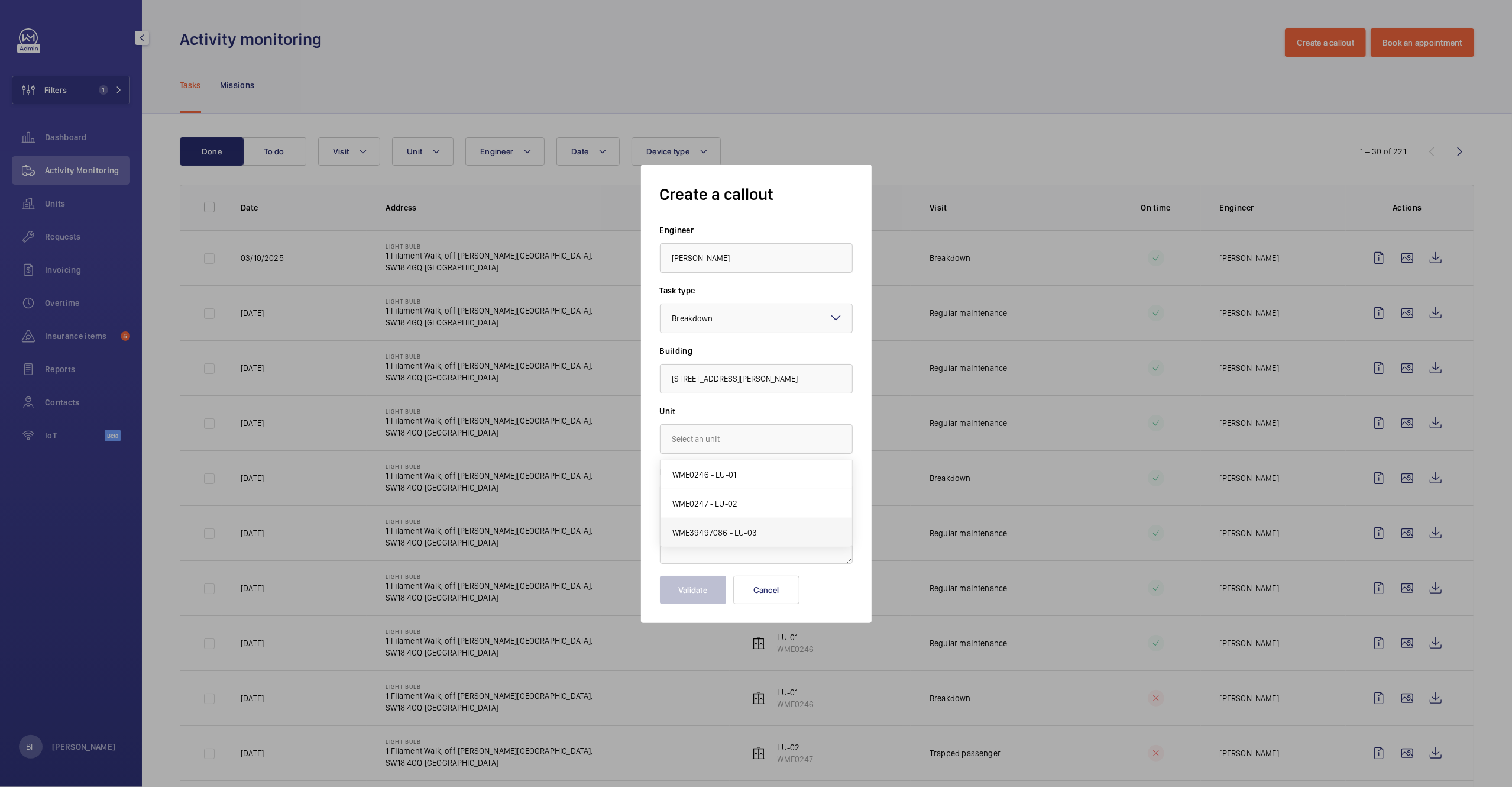
click at [746, 531] on span "WME39497086 - LU-03" at bounding box center [714, 532] width 84 height 12
type input "WME39497086 - LU-03"
click at [746, 531] on textarea at bounding box center [756, 524] width 193 height 79
paste textarea "Fm tested auto dialler on 7.10. and still not working"
click at [674, 501] on textarea "Fm tested auto dialler on 7.10. and still not working" at bounding box center [756, 524] width 193 height 79
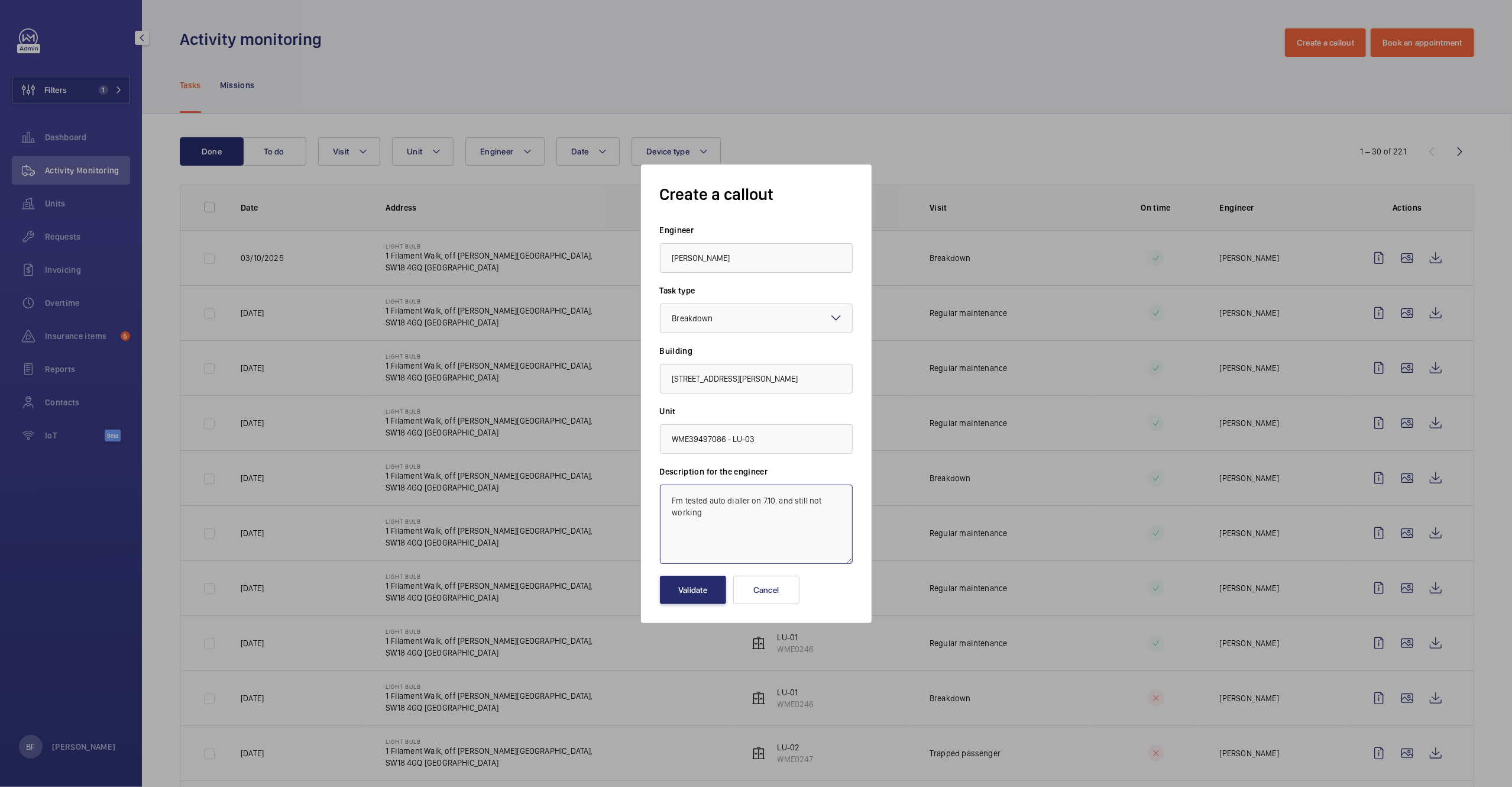
paste textarea "LU-Lift alarm not working LU-03 - phase 2"
click at [671, 502] on textarea "LU-Lift alarm not working LU-03 - phase 2. Fm tested auto dialler on 7.10. and …" at bounding box center [756, 524] width 193 height 79
click at [671, 502] on textarea "LU-Lift alarm not working LU-03 - phase 2. Fm tested auto dialler on 7.10. and …" at bounding box center [756, 524] width 193 height 79
paste textarea "Job #358355"
type textarea "Job #358355 - LU-Lift alarm not working LU-03 - phase 2. Fm tested auto dialler…"
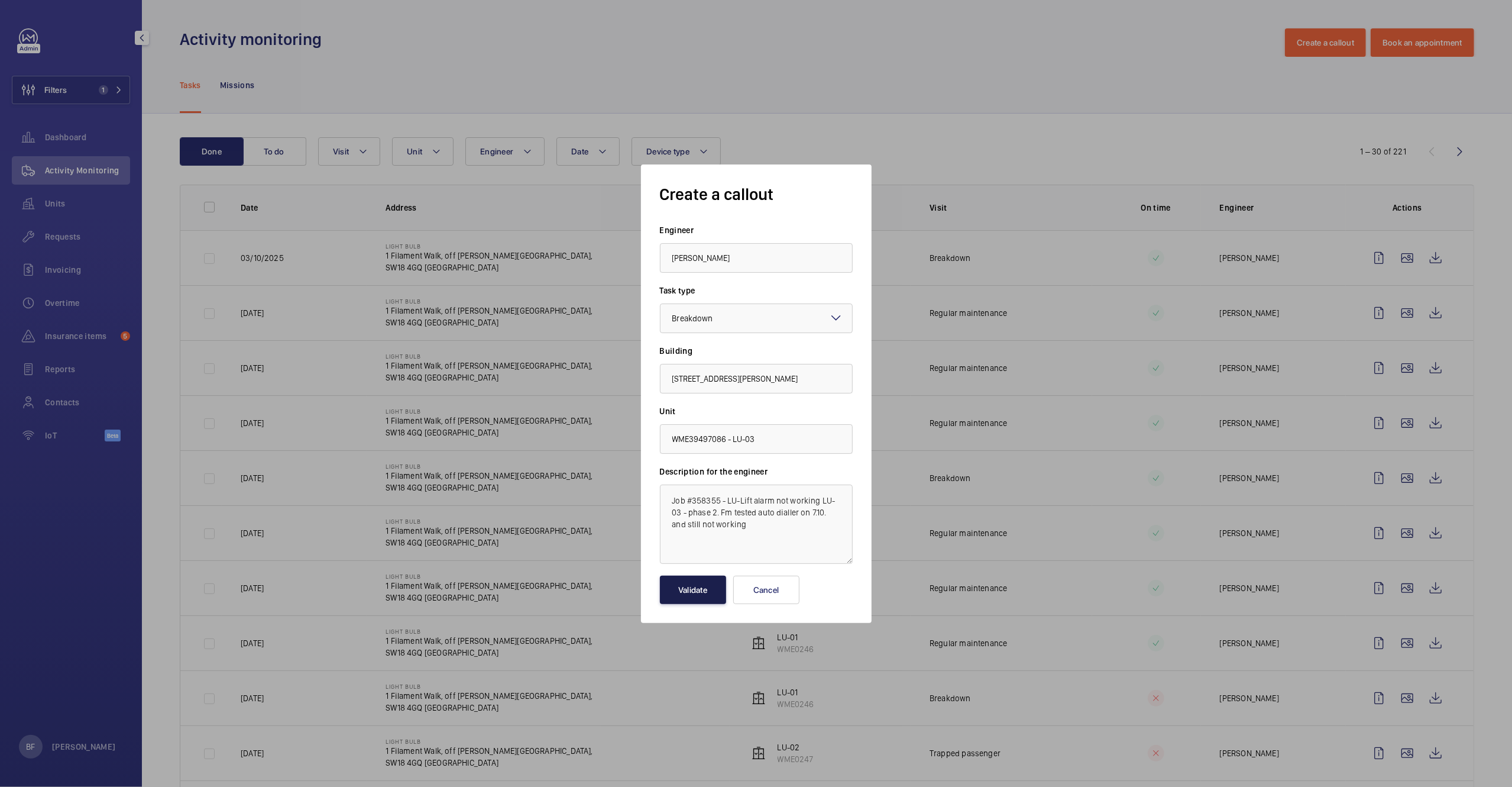
click at [700, 591] on button "Validate" at bounding box center [693, 590] width 66 height 29
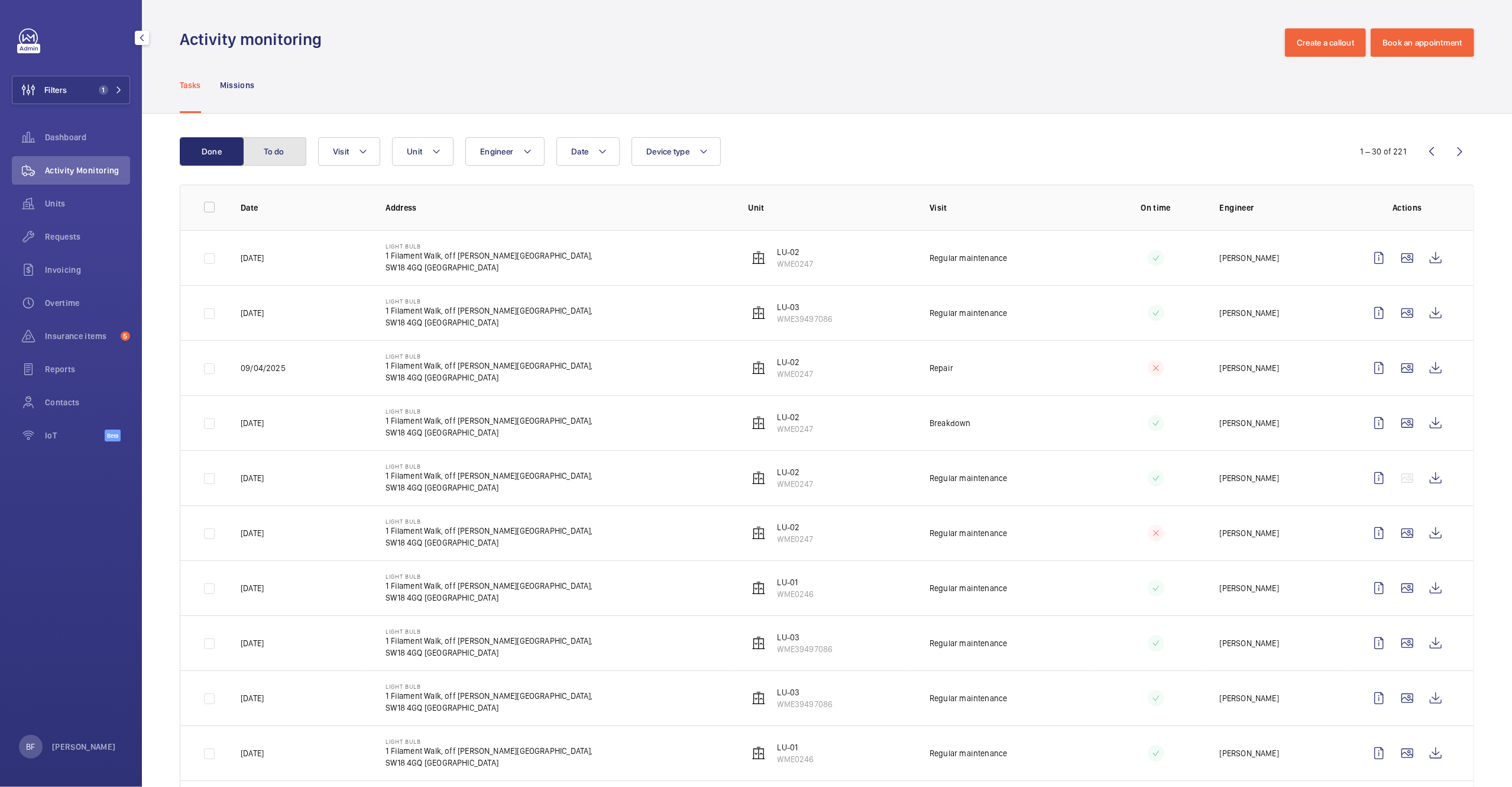
click at [272, 154] on button "To do" at bounding box center [274, 151] width 64 height 29
click at [278, 155] on button "To do" at bounding box center [274, 151] width 64 height 29
click at [278, 157] on button "To do" at bounding box center [274, 151] width 64 height 29
click at [1334, 38] on button "Create a callout" at bounding box center [1326, 42] width 81 height 29
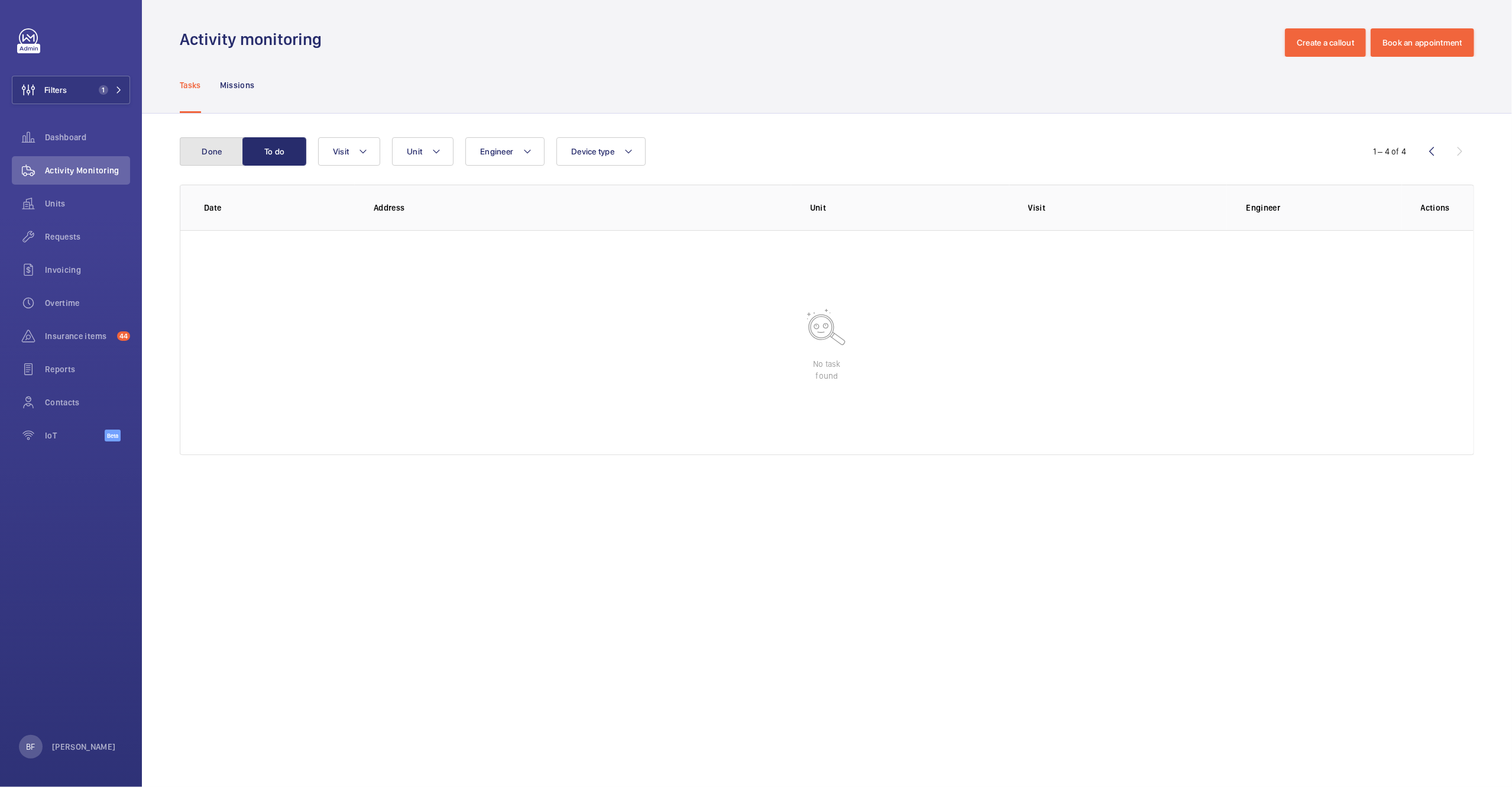
click at [224, 154] on button "Done" at bounding box center [212, 151] width 64 height 29
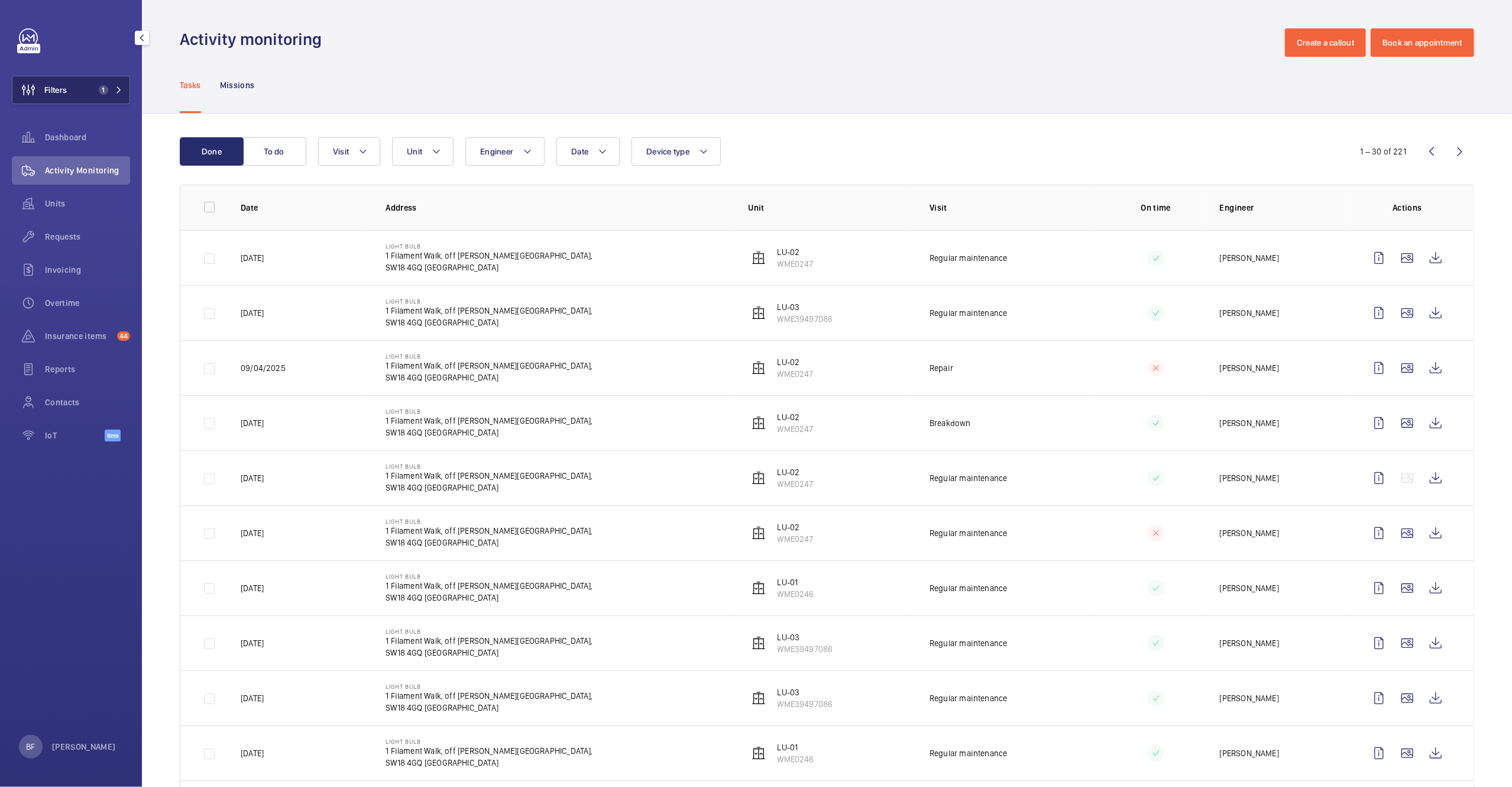
click at [98, 96] on button "Filters 1" at bounding box center [71, 89] width 119 height 29
click at [100, 95] on button "Filters 1" at bounding box center [71, 89] width 119 height 29
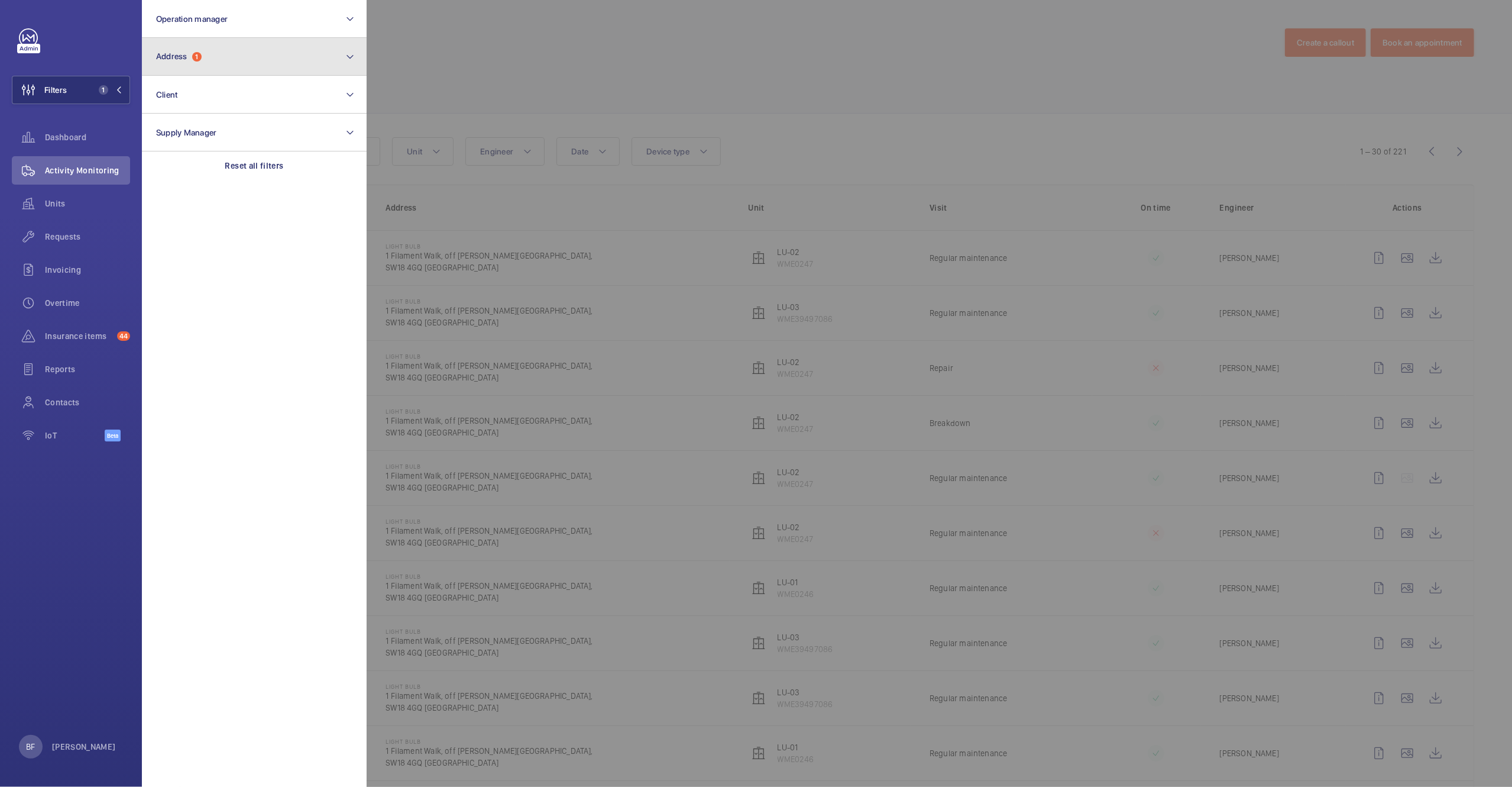
click at [202, 63] on button "Address 1" at bounding box center [254, 57] width 224 height 38
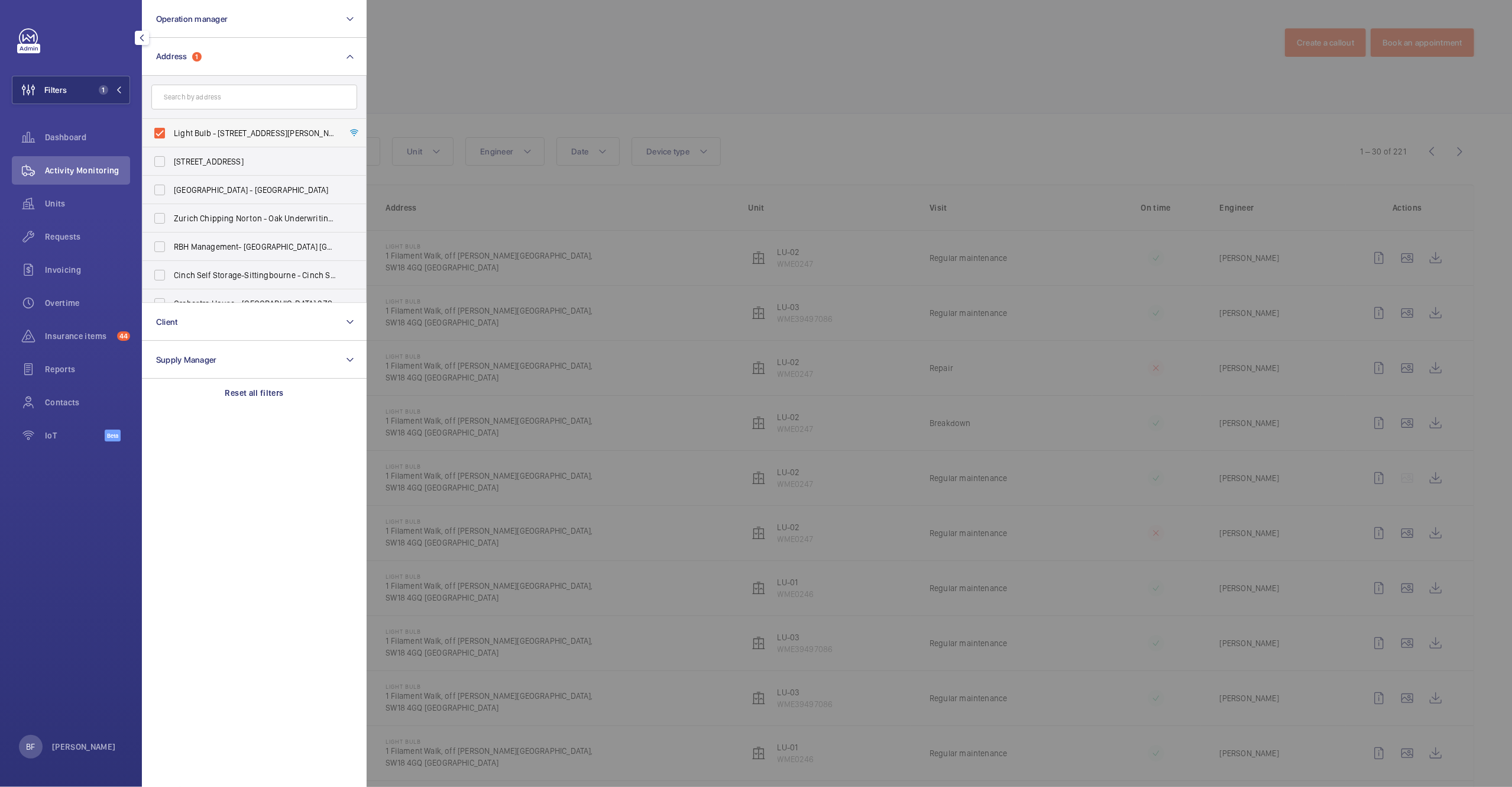
click at [212, 128] on span "Light Bulb - [STREET_ADDRESS][PERSON_NAME]" at bounding box center [255, 133] width 163 height 12
click at [172, 128] on input "Light Bulb - [STREET_ADDRESS][PERSON_NAME]" at bounding box center [159, 133] width 23 height 23
click at [272, 129] on span "Light Bulb - [STREET_ADDRESS][PERSON_NAME]" at bounding box center [255, 133] width 163 height 12
click at [172, 129] on input "Light Bulb - [STREET_ADDRESS][PERSON_NAME]" at bounding box center [159, 133] width 23 height 23
checkbox input "true"
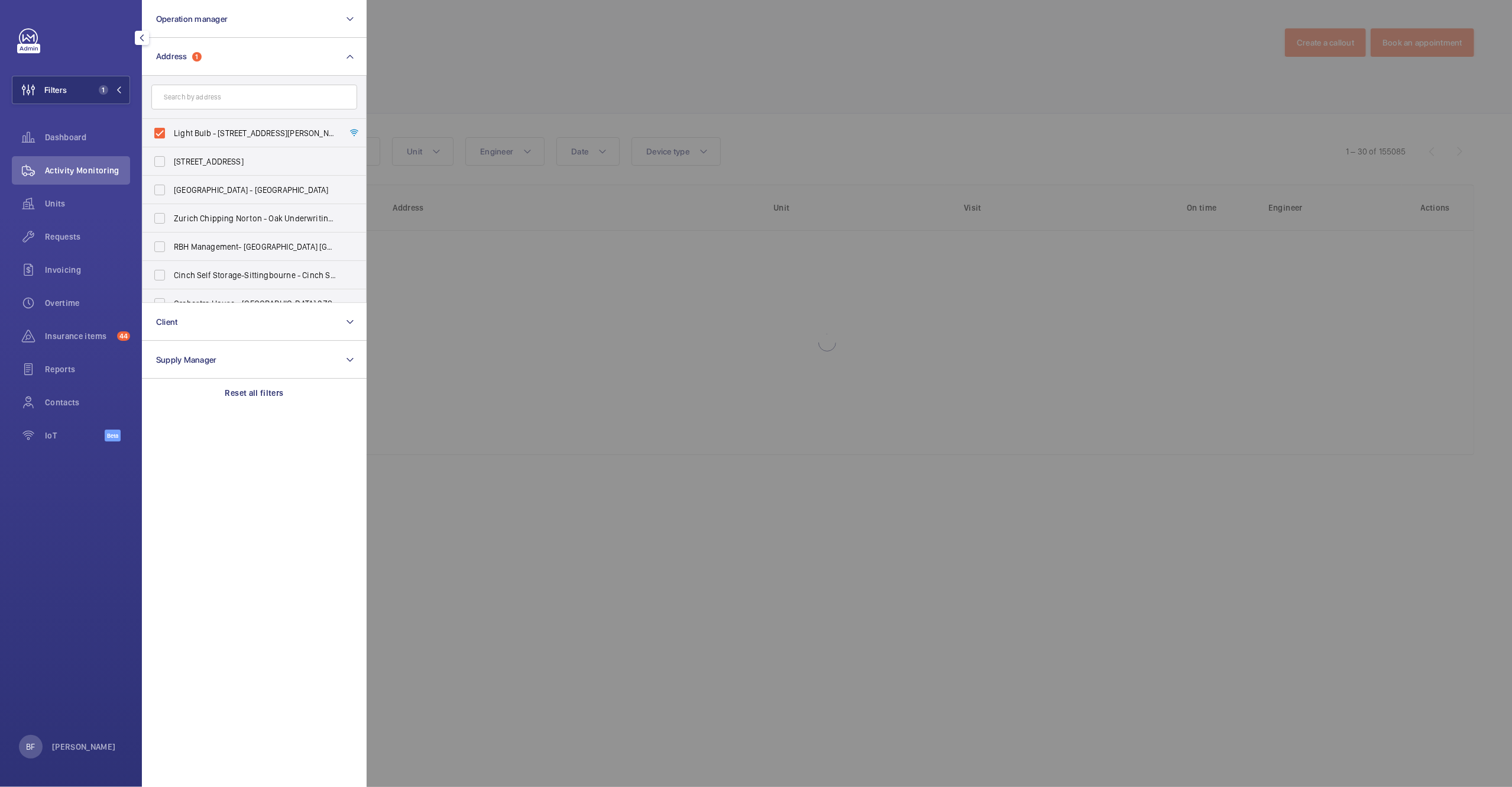
click at [529, 75] on div at bounding box center [1122, 393] width 1512 height 787
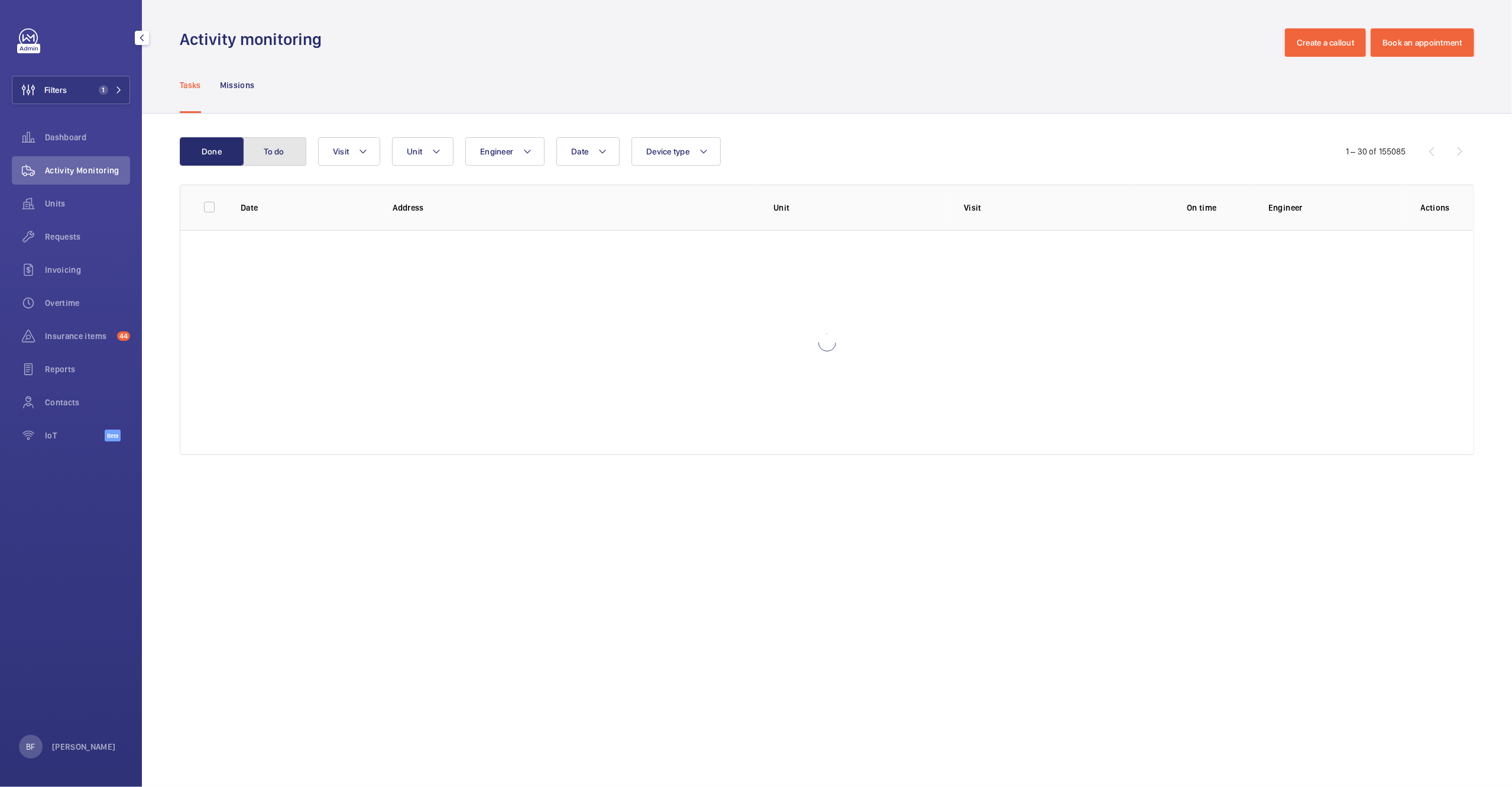
click at [277, 151] on button "To do" at bounding box center [274, 151] width 64 height 29
click at [209, 151] on button "Done" at bounding box center [212, 151] width 64 height 29
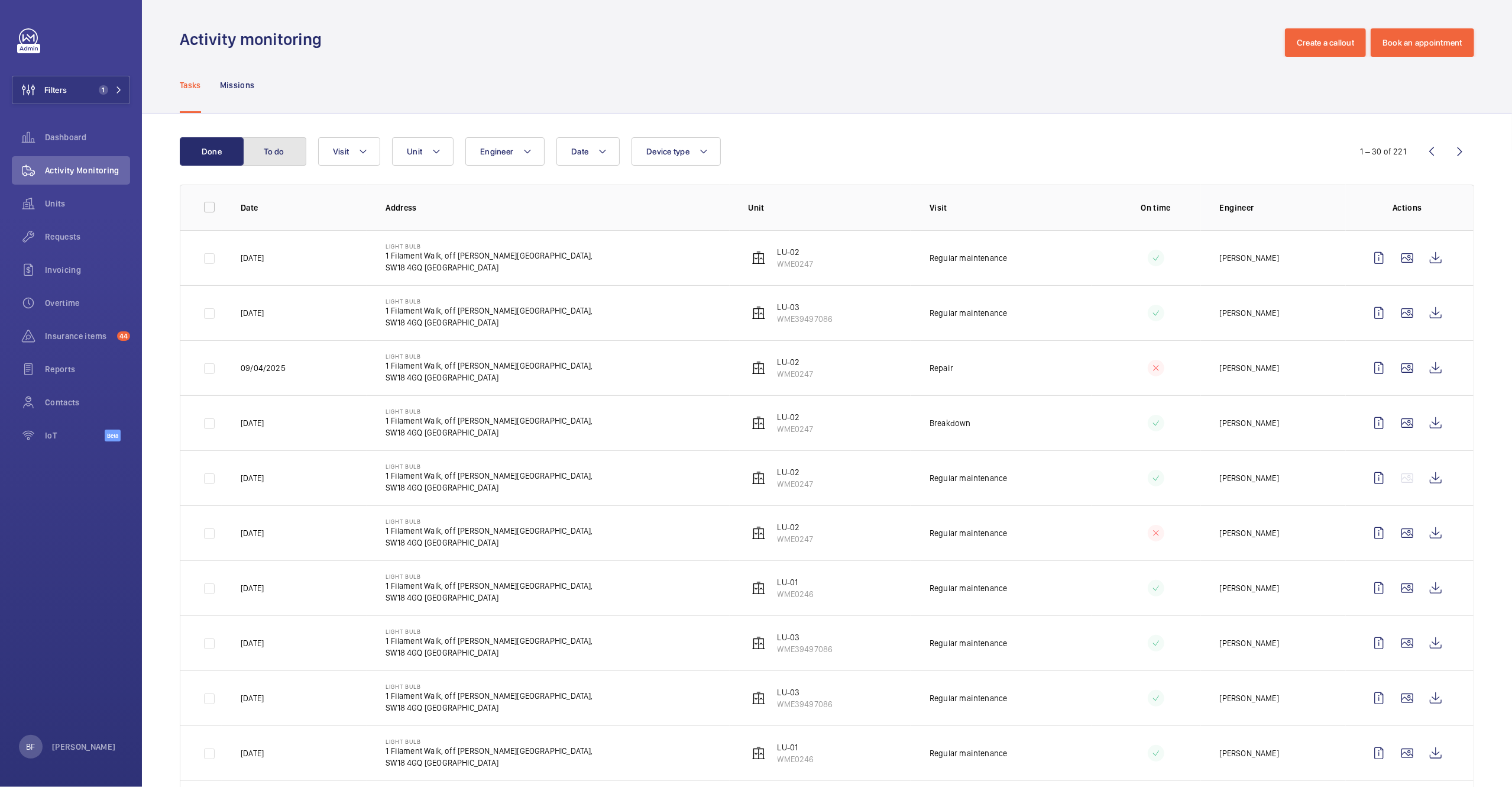
click at [289, 160] on button "To do" at bounding box center [274, 151] width 64 height 29
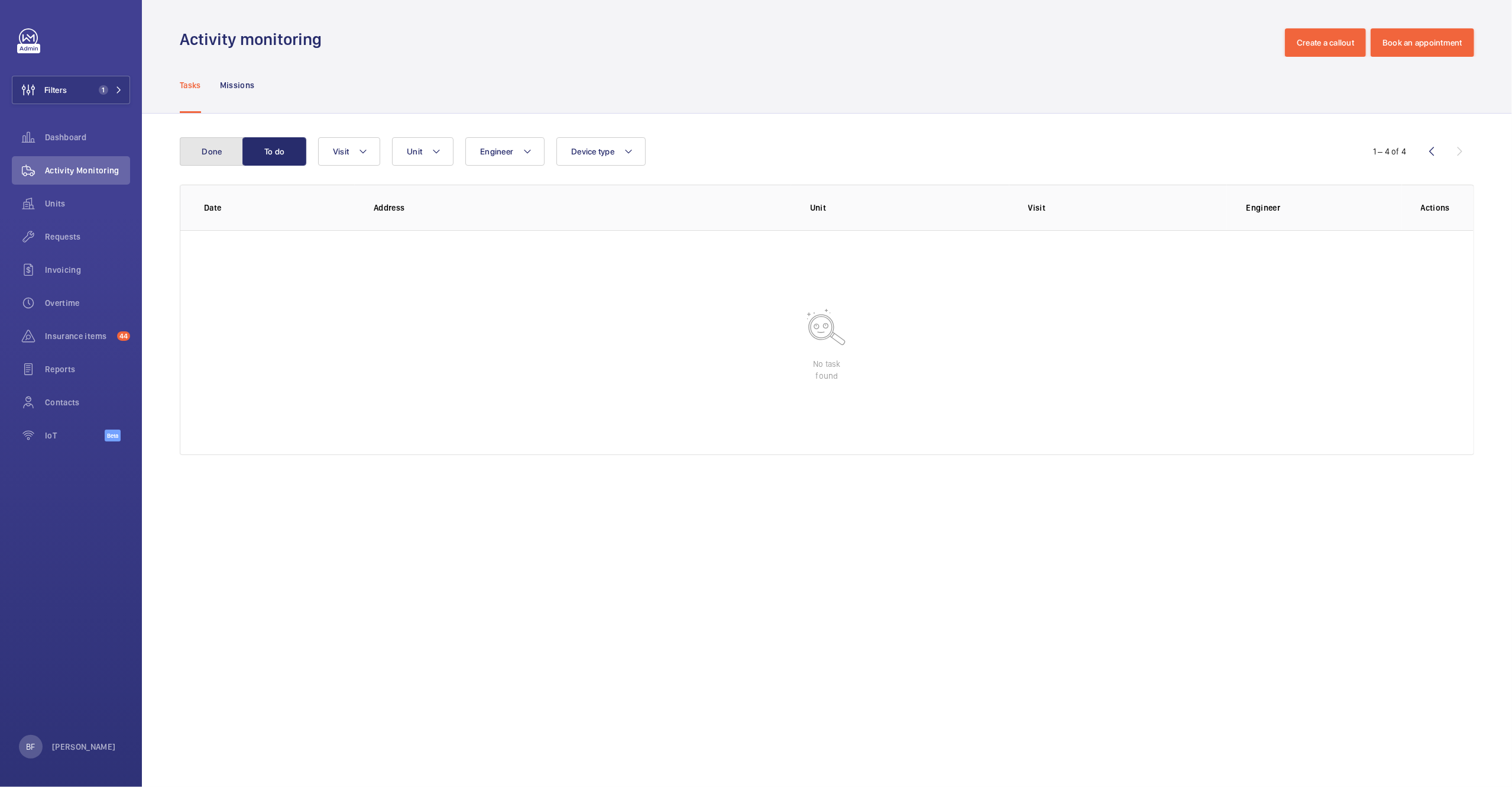
click at [229, 158] on button "Done" at bounding box center [212, 151] width 64 height 29
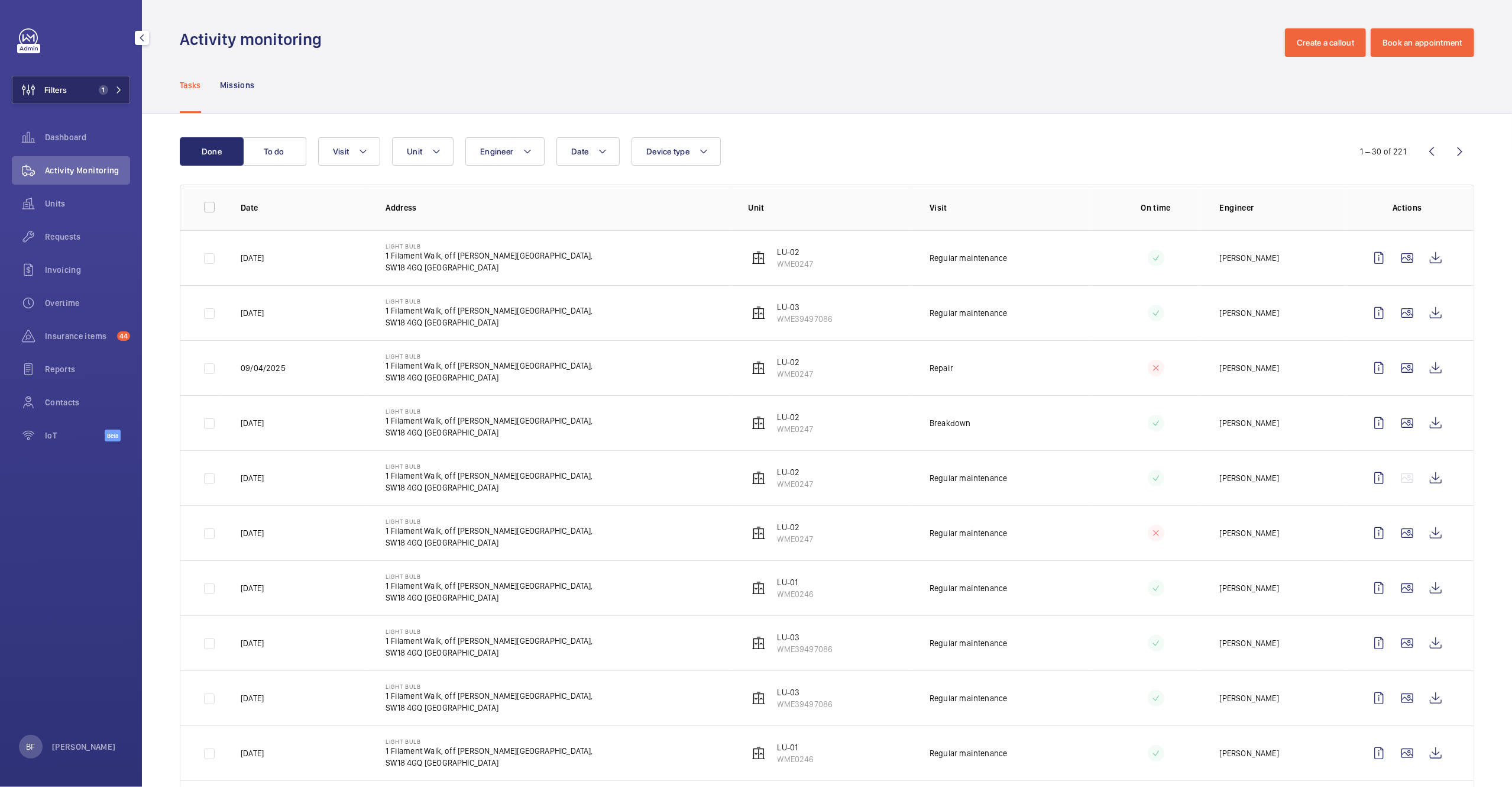
click at [121, 90] on mat-icon at bounding box center [119, 89] width 7 height 7
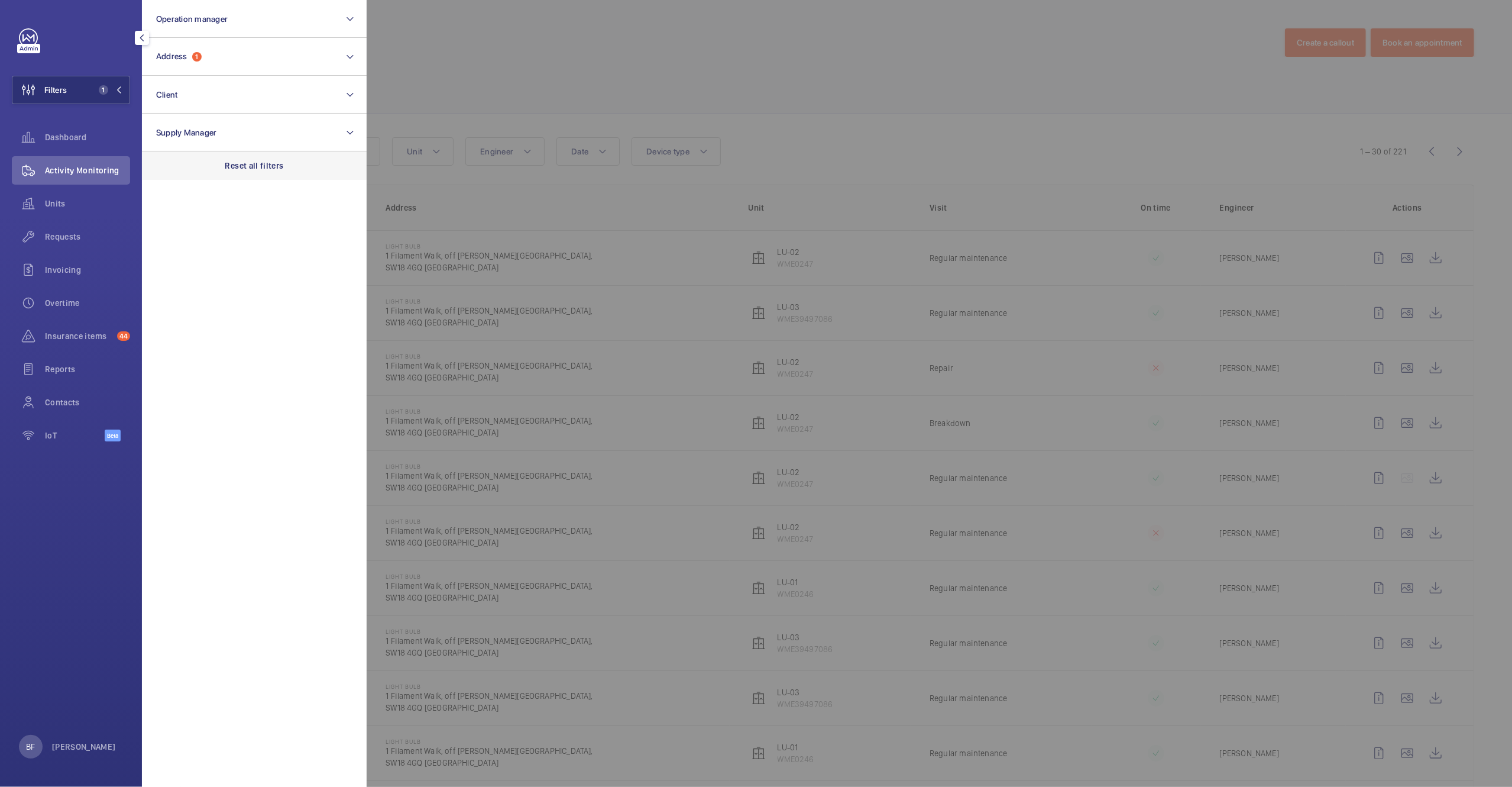
click at [248, 163] on p "Reset all filters" at bounding box center [254, 166] width 58 height 12
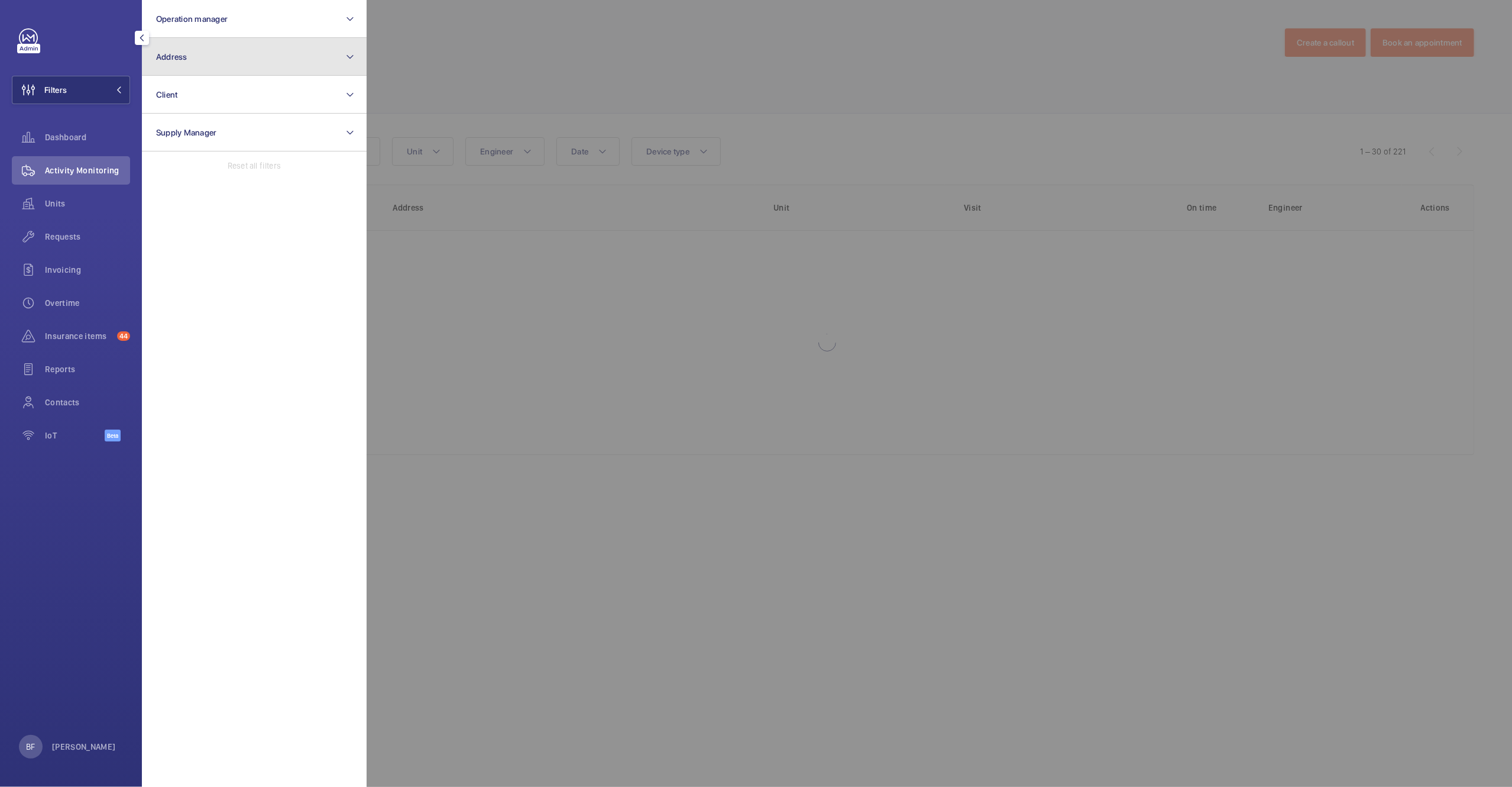
click at [227, 55] on button "Address" at bounding box center [254, 57] width 224 height 38
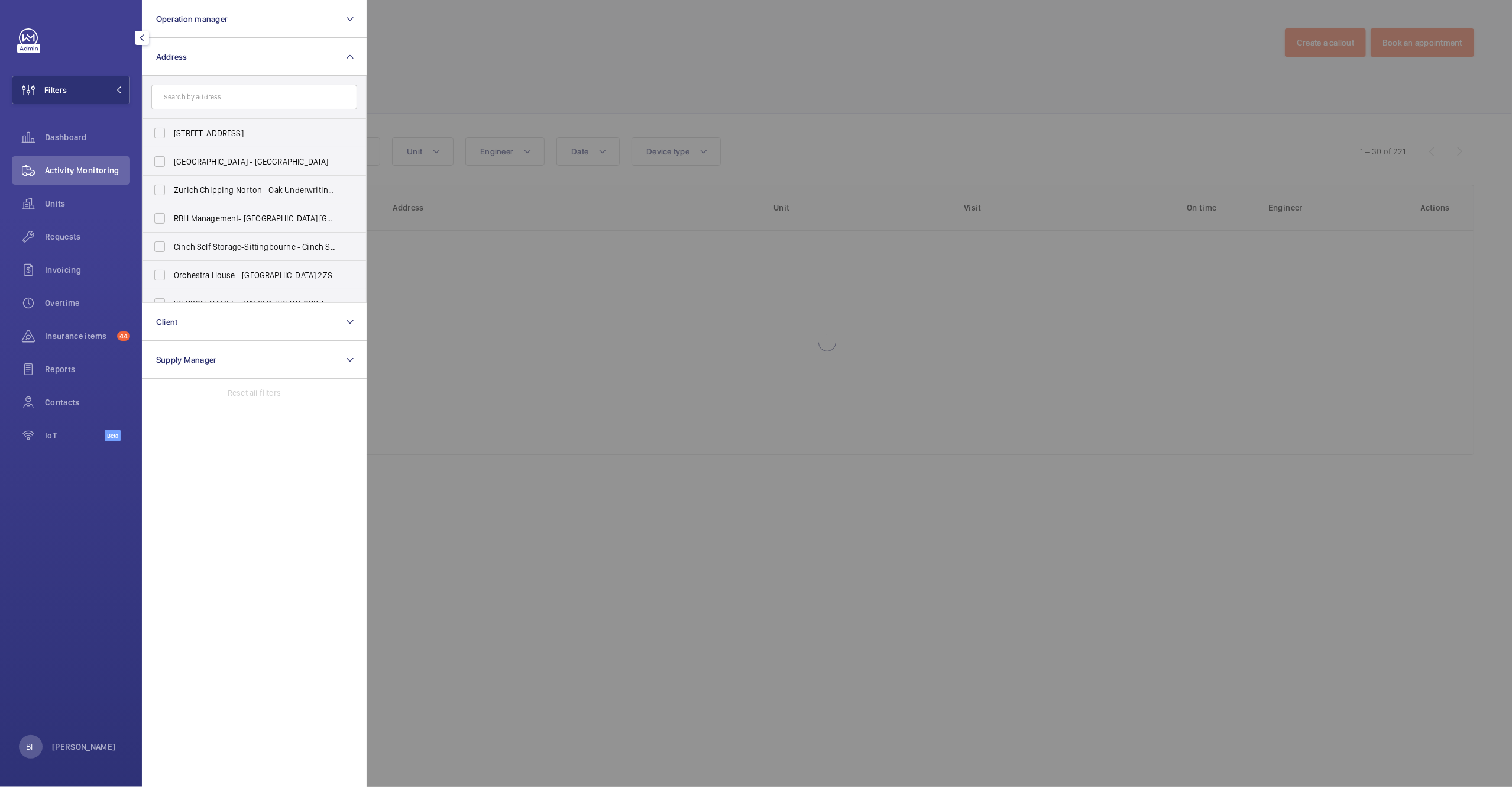
click at [200, 99] on input "text" at bounding box center [254, 96] width 206 height 25
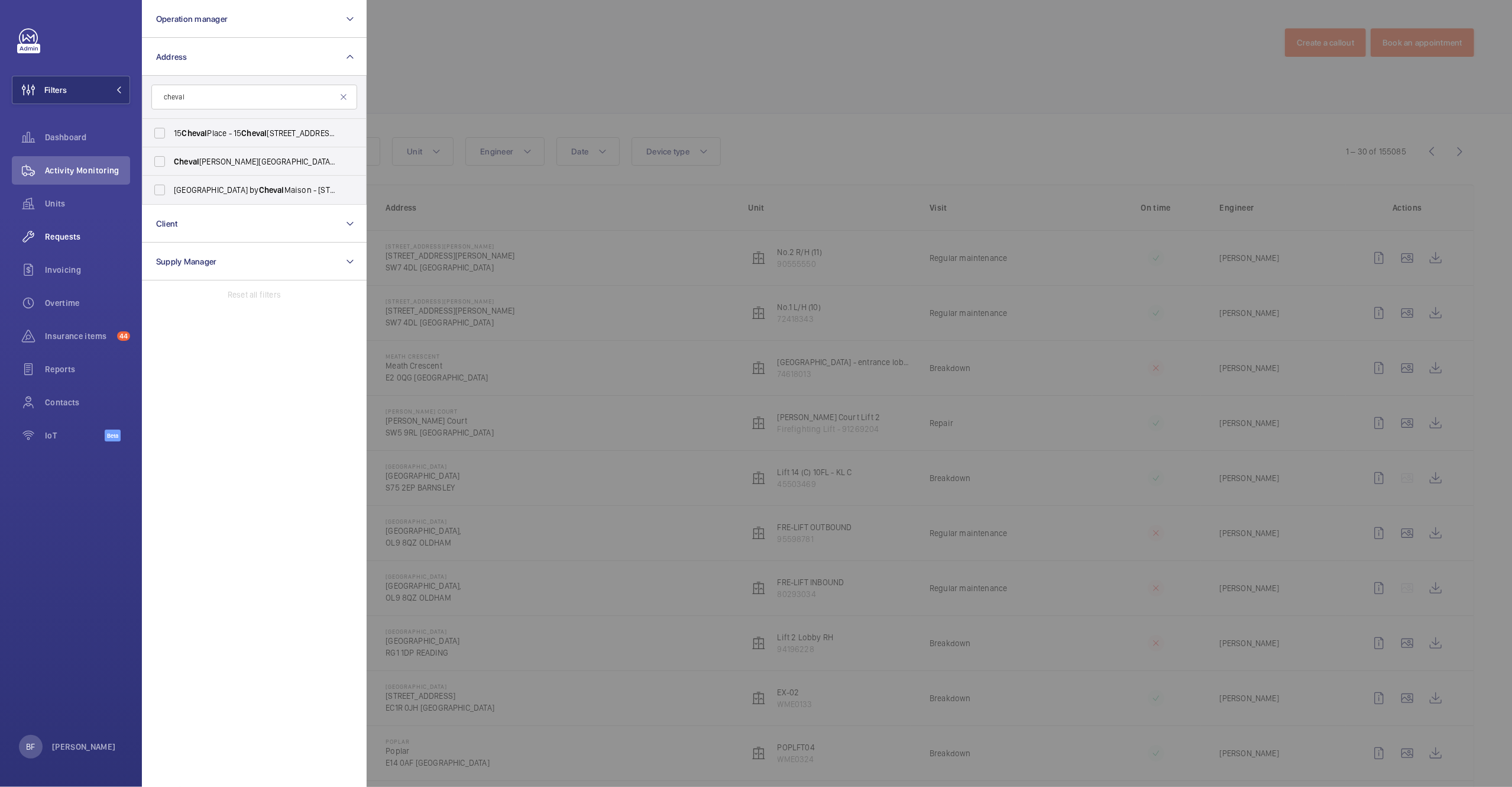
type input "cheval"
click at [304, 160] on span "Cheval [PERSON_NAME][GEOGRAPHIC_DATA] - [STREET_ADDRESS][PERSON_NAME]" at bounding box center [255, 161] width 163 height 12
click at [172, 160] on input "Cheval [PERSON_NAME][GEOGRAPHIC_DATA] - [STREET_ADDRESS][PERSON_NAME]" at bounding box center [159, 161] width 23 height 23
checkbox input "true"
click at [769, 41] on div at bounding box center [1122, 393] width 1512 height 787
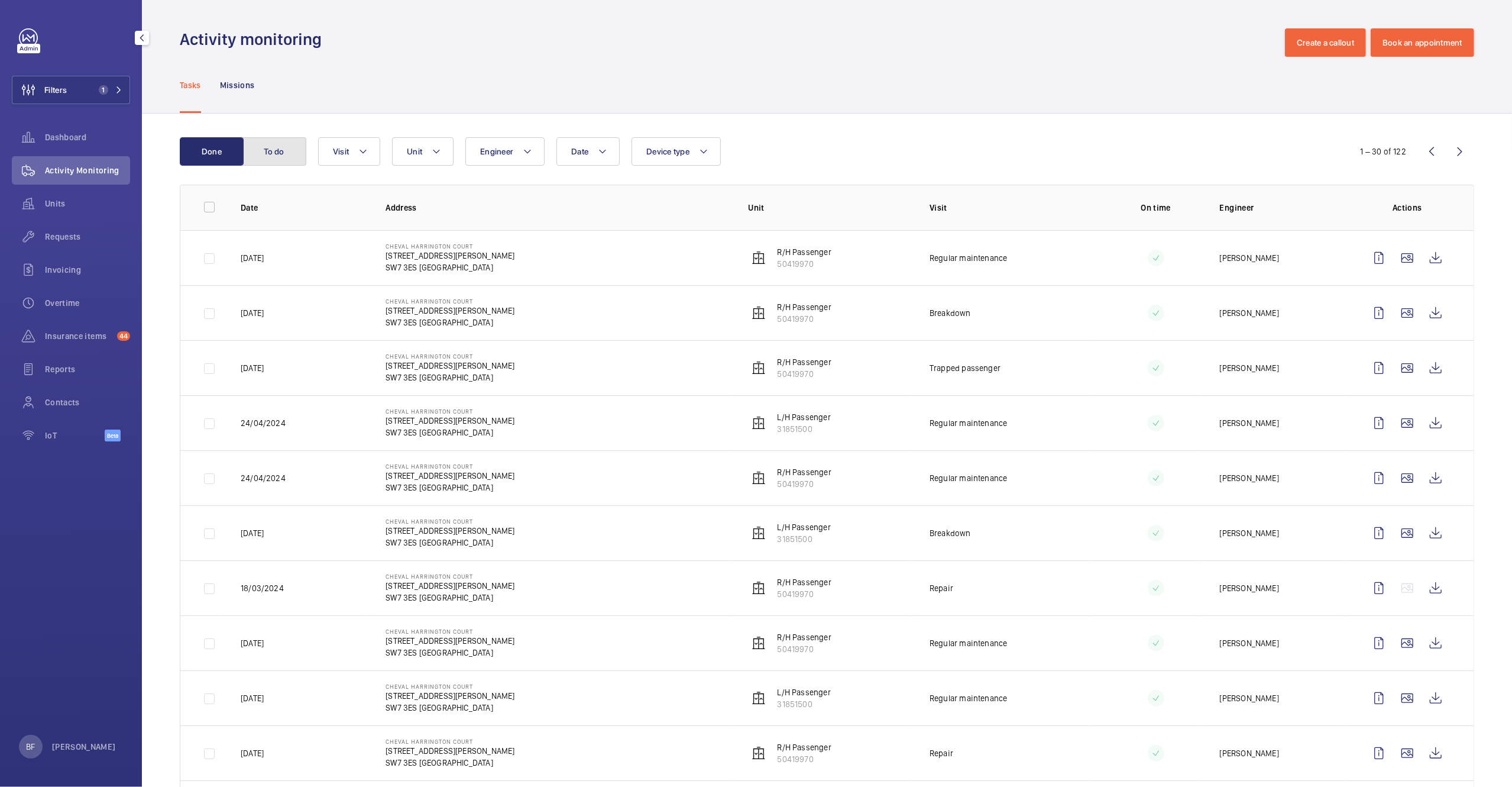
click at [283, 155] on button "To do" at bounding box center [274, 151] width 64 height 29
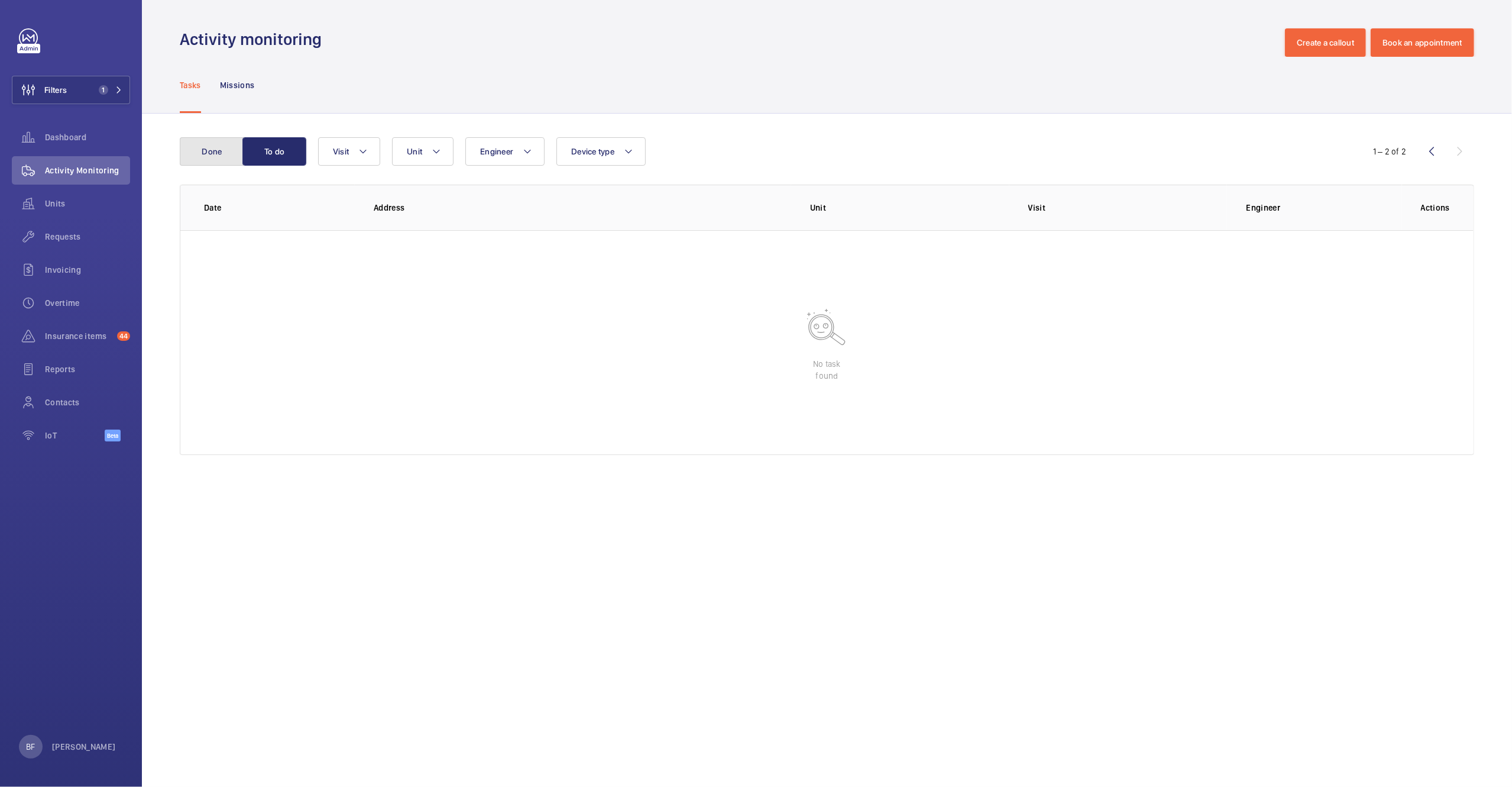
click at [212, 153] on button "Done" at bounding box center [212, 151] width 64 height 29
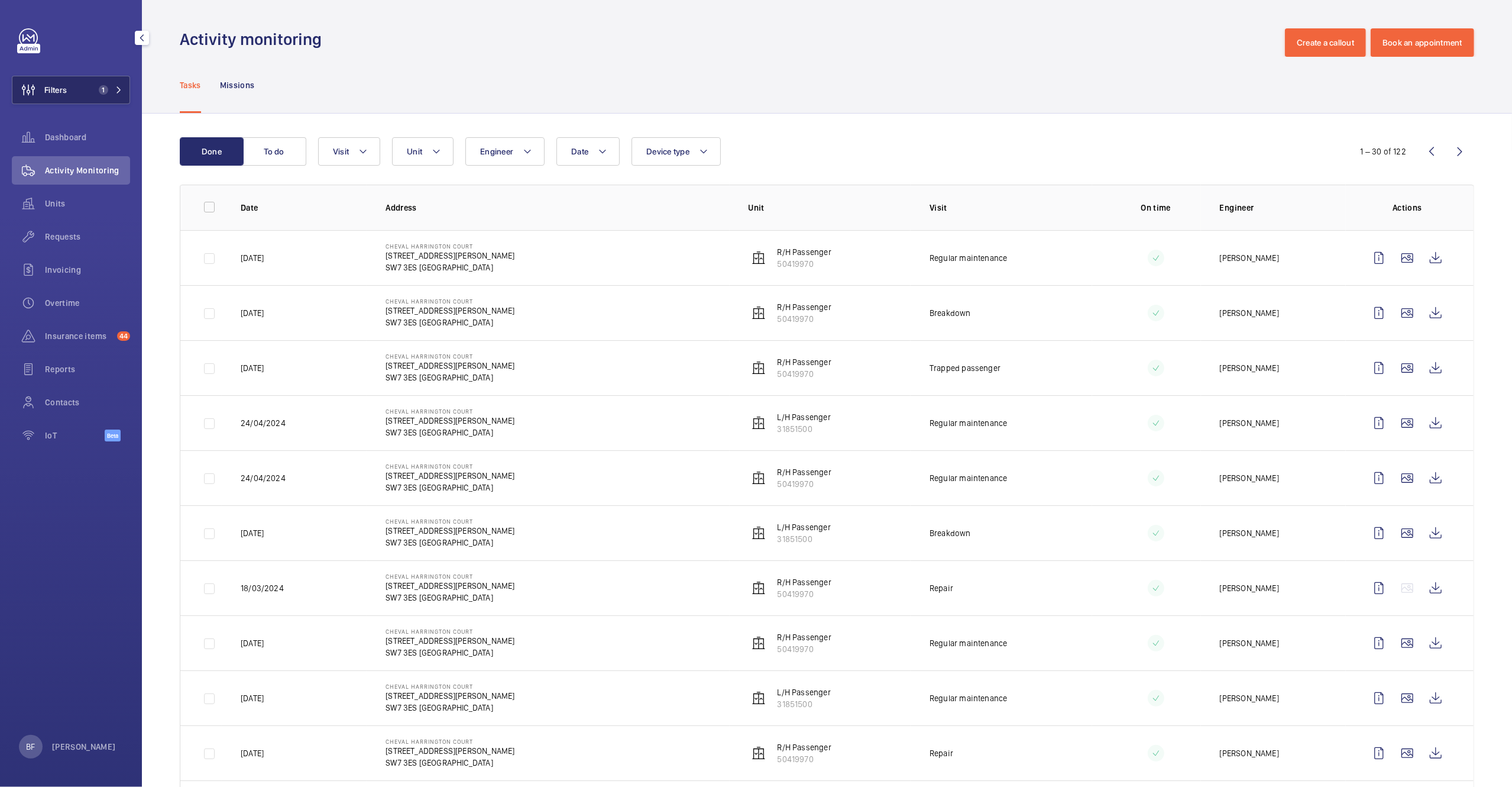
click at [113, 93] on span "1" at bounding box center [108, 89] width 29 height 10
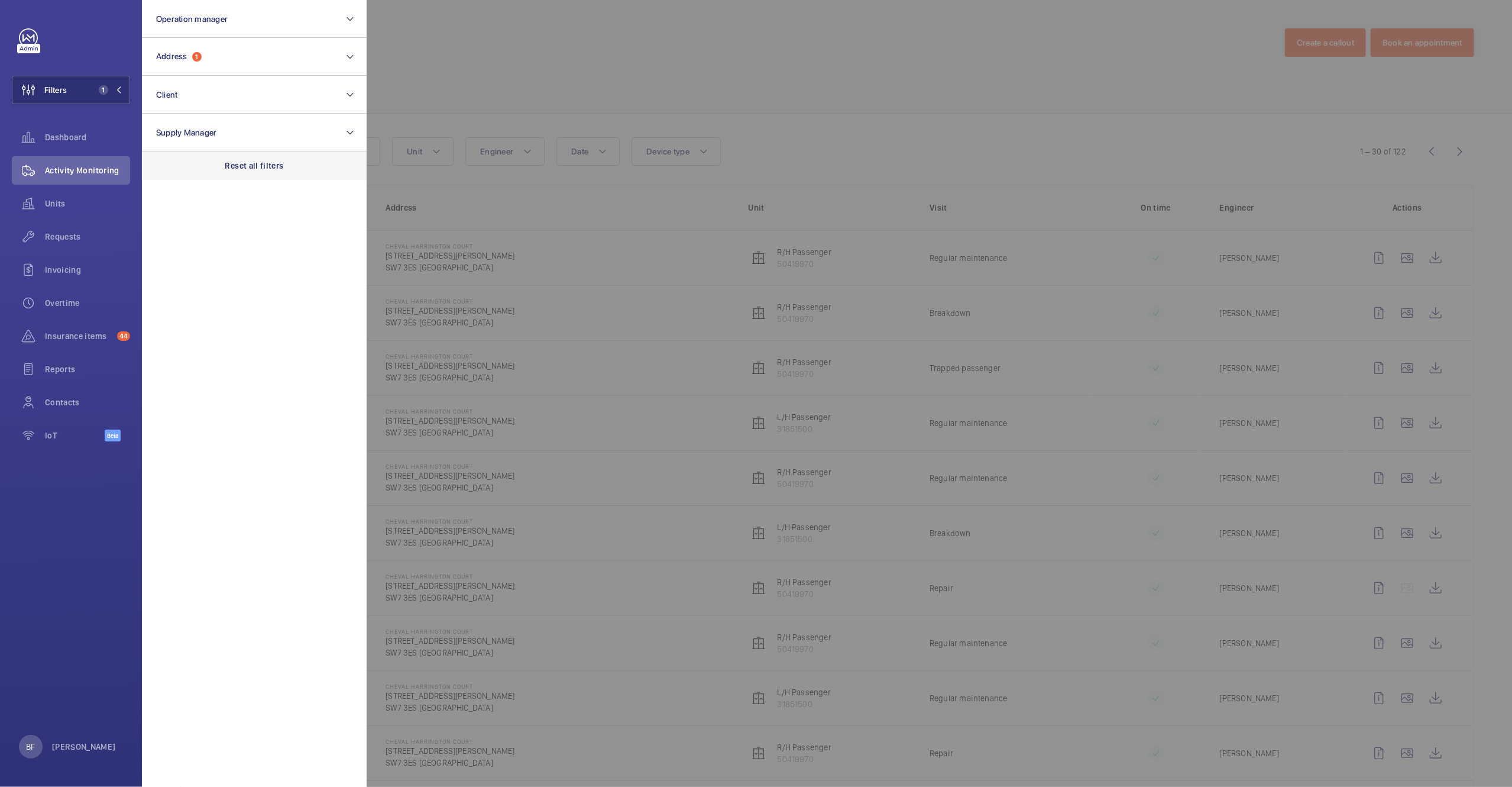
click at [251, 164] on p "Reset all filters" at bounding box center [254, 166] width 58 height 12
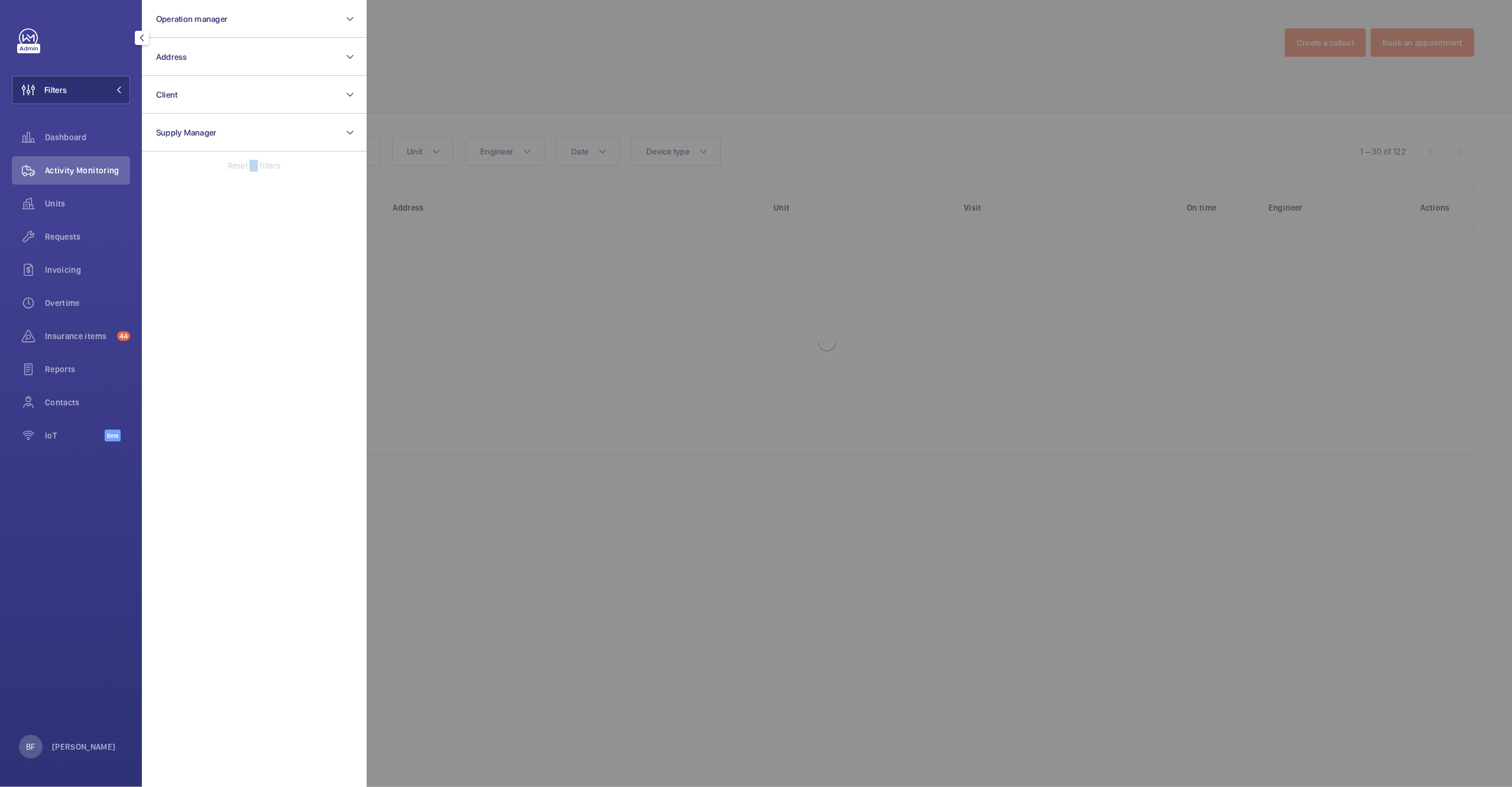
click at [251, 164] on p "Reset all filters" at bounding box center [254, 166] width 53 height 12
click at [252, 58] on button "Address" at bounding box center [254, 57] width 224 height 38
type input "SW7 3ES"
click at [240, 129] on span "Cheval [PERSON_NAME][GEOGRAPHIC_DATA] - [STREET_ADDRESS][PERSON_NAME]" at bounding box center [255, 133] width 163 height 12
click at [172, 129] on input "Cheval [PERSON_NAME][GEOGRAPHIC_DATA] - [STREET_ADDRESS][PERSON_NAME]" at bounding box center [159, 133] width 23 height 23
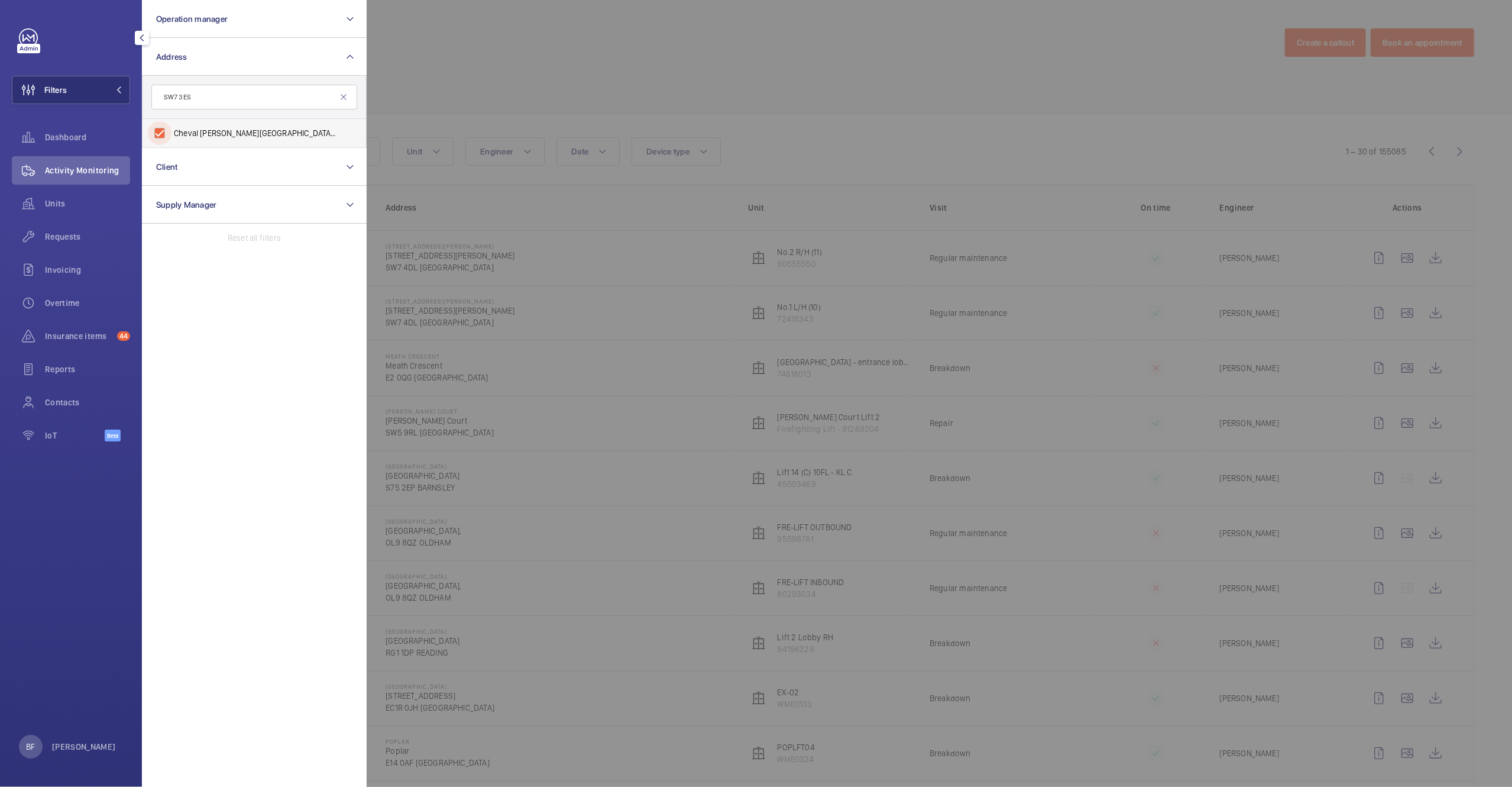
checkbox input "true"
click at [506, 82] on div at bounding box center [1122, 393] width 1512 height 787
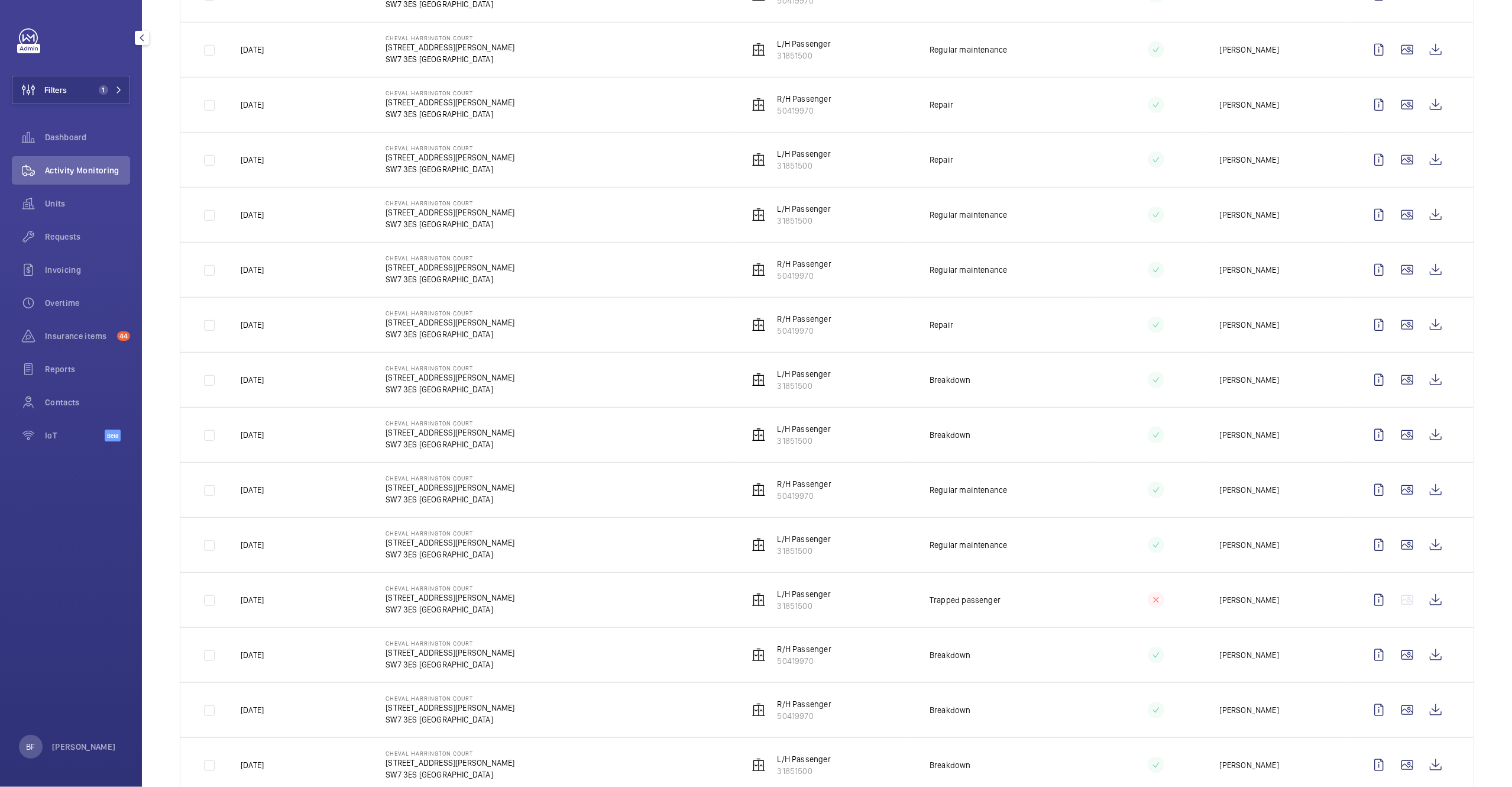
scroll to position [1129, 0]
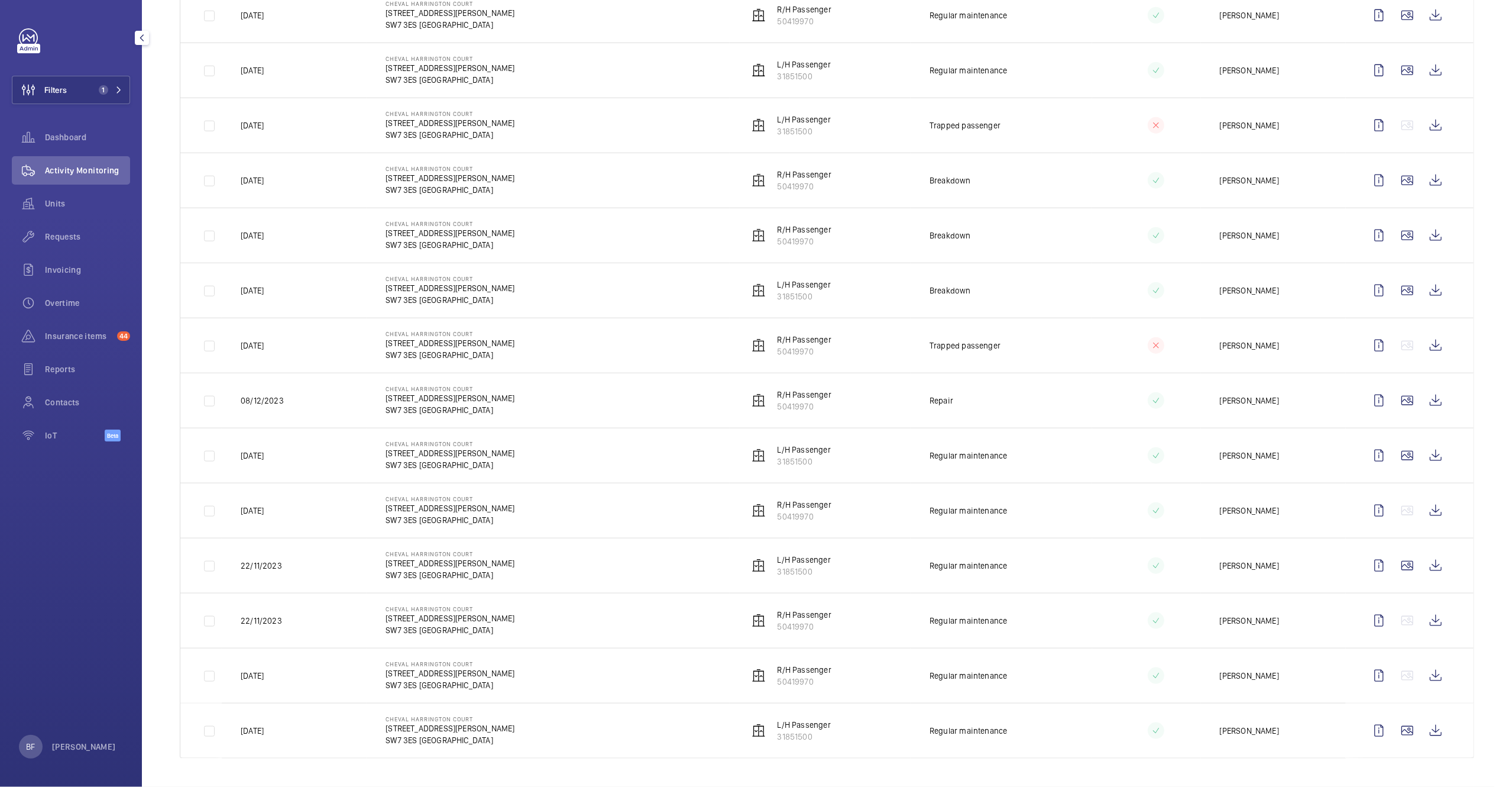
click at [58, 759] on div "Filters 1 Dashboard Activity Monitoring Units Requests Invoicing Overtime Insur…" at bounding box center [71, 393] width 142 height 787
click at [63, 748] on p "[PERSON_NAME]" at bounding box center [84, 746] width 64 height 12
click at [86, 721] on p "Log out" at bounding box center [86, 720] width 110 height 12
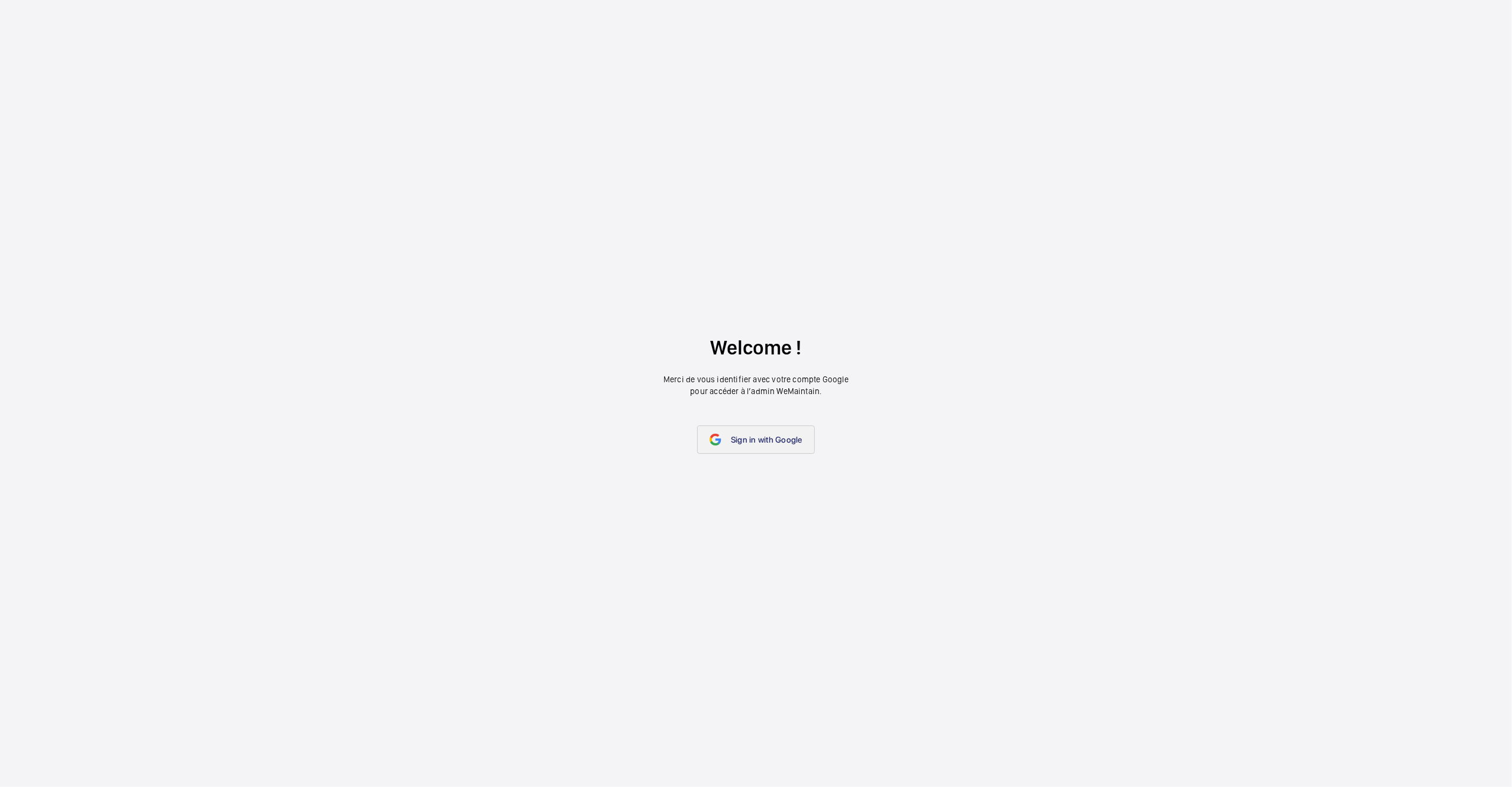
click at [767, 436] on span "Sign in with Google" at bounding box center [766, 439] width 72 height 10
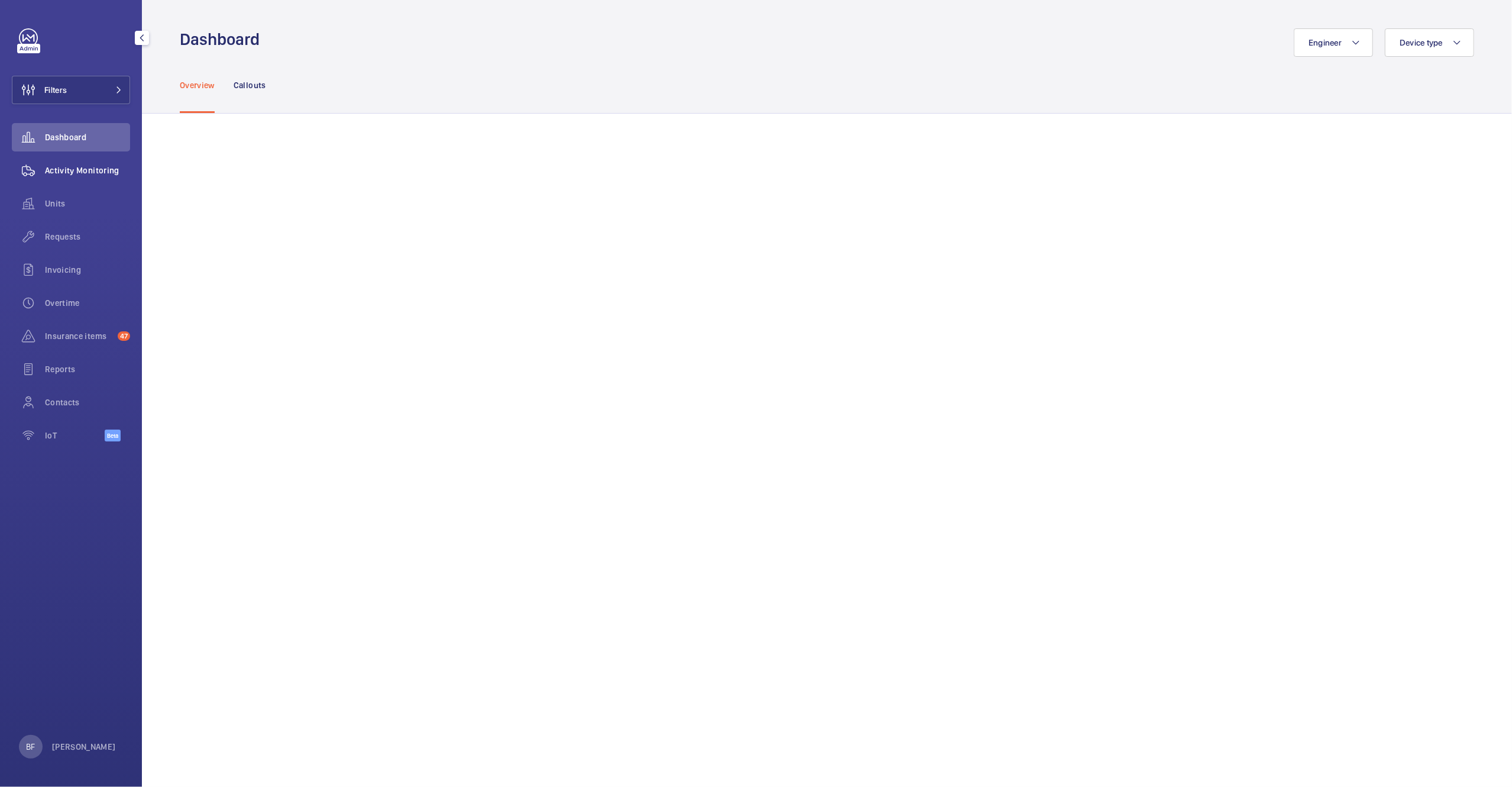
click at [103, 170] on span "Activity Monitoring" at bounding box center [87, 170] width 85 height 12
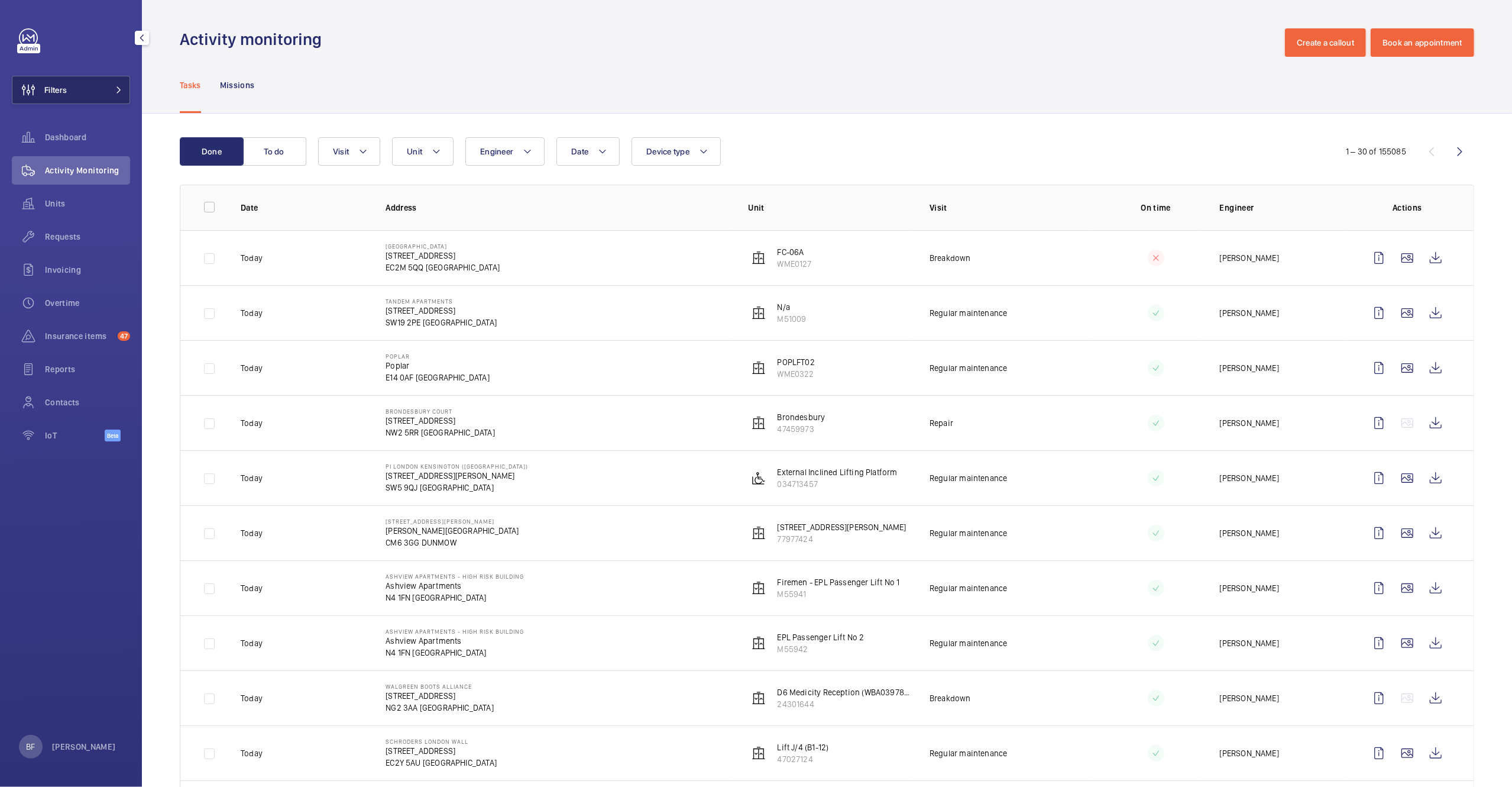
click at [103, 94] on button "Filters" at bounding box center [71, 89] width 119 height 29
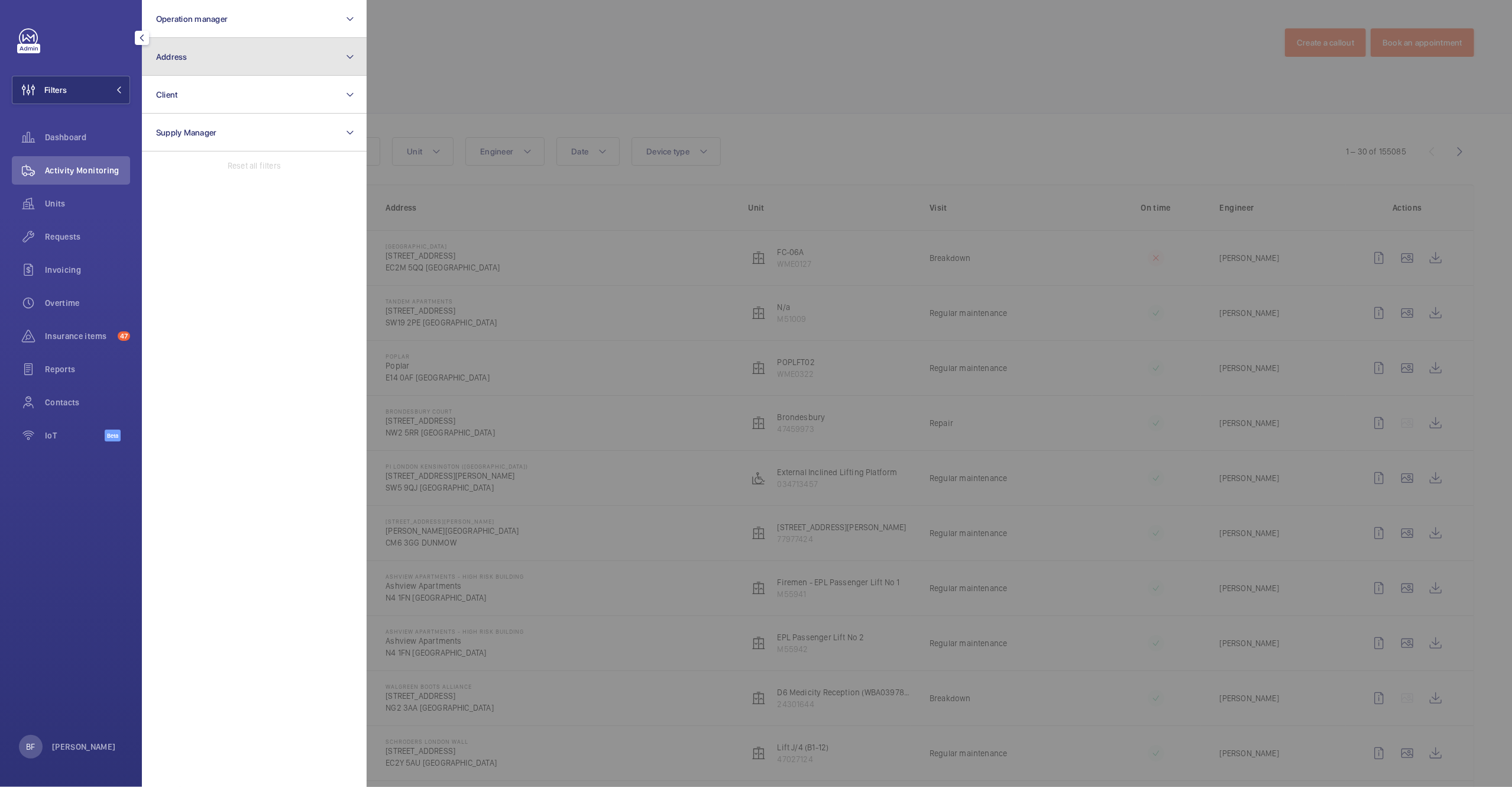
click at [219, 57] on button "Address" at bounding box center [254, 57] width 224 height 38
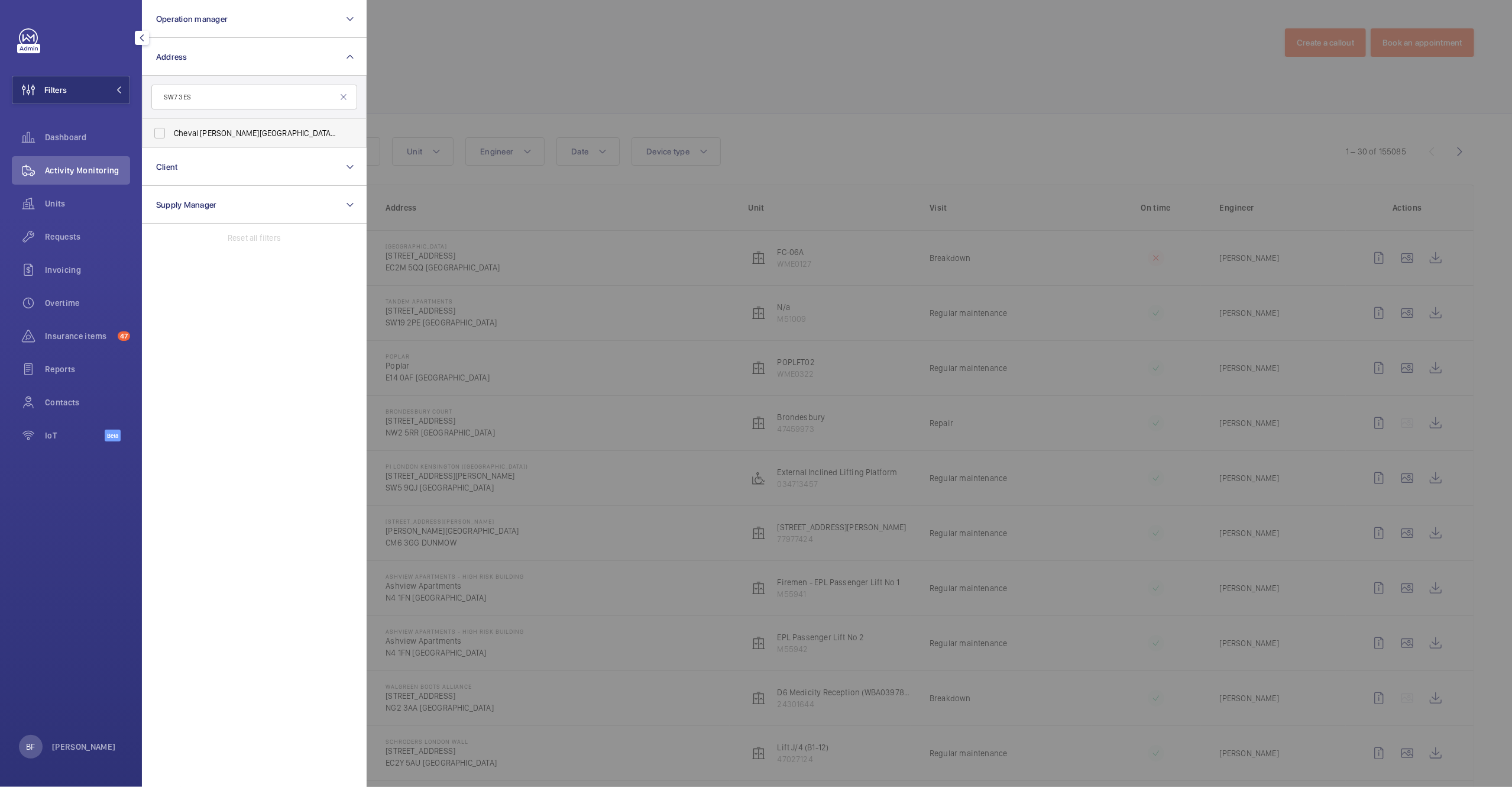
type input "SW7 3ES"
click at [249, 128] on span "Cheval [PERSON_NAME][GEOGRAPHIC_DATA] - [STREET_ADDRESS][PERSON_NAME]" at bounding box center [255, 133] width 163 height 12
click at [172, 128] on input "Cheval [PERSON_NAME][GEOGRAPHIC_DATA] - [STREET_ADDRESS][PERSON_NAME]" at bounding box center [159, 133] width 23 height 23
checkbox input "true"
click at [588, 33] on div at bounding box center [1122, 393] width 1512 height 787
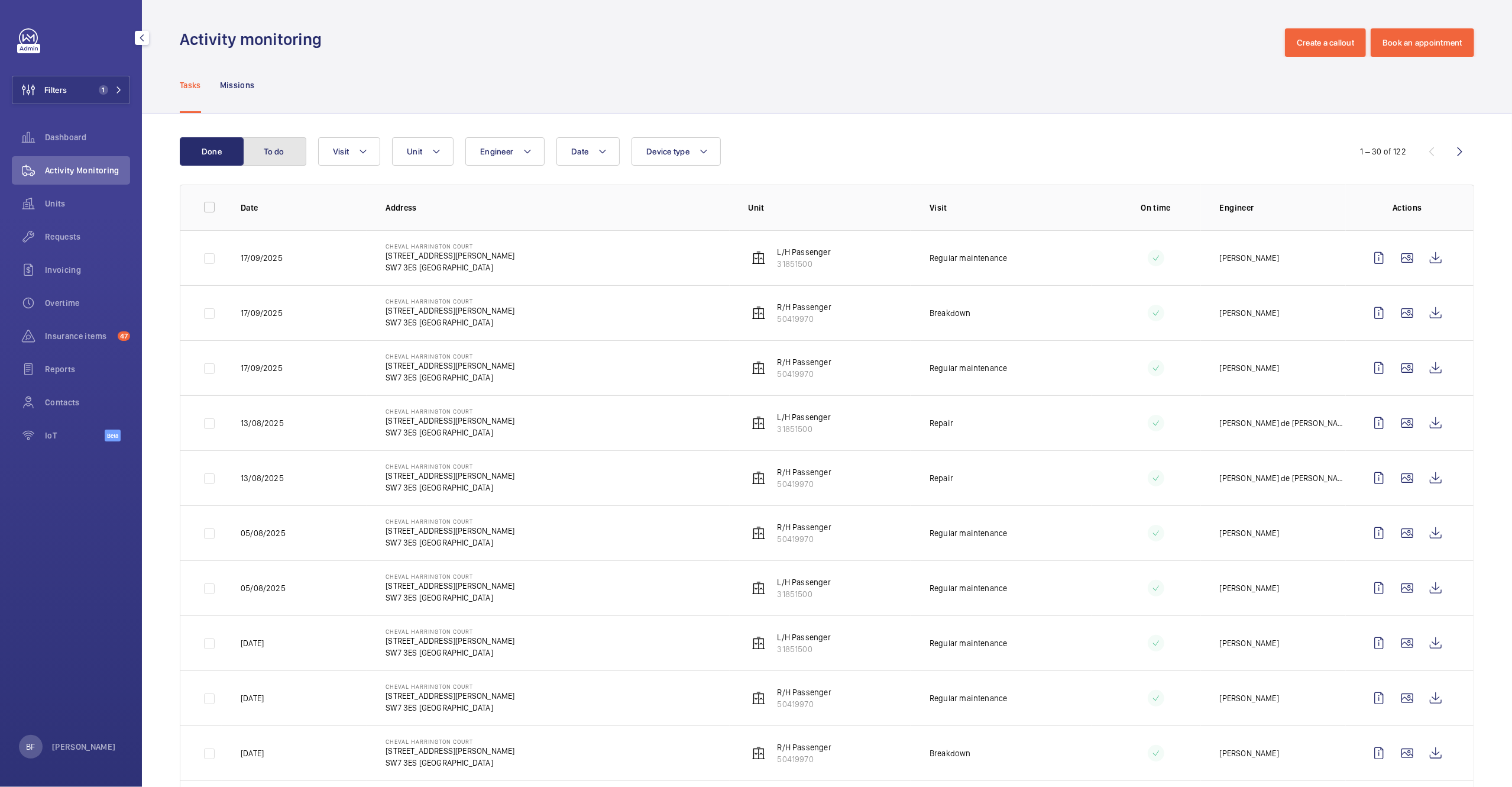
click at [281, 150] on button "To do" at bounding box center [274, 151] width 64 height 29
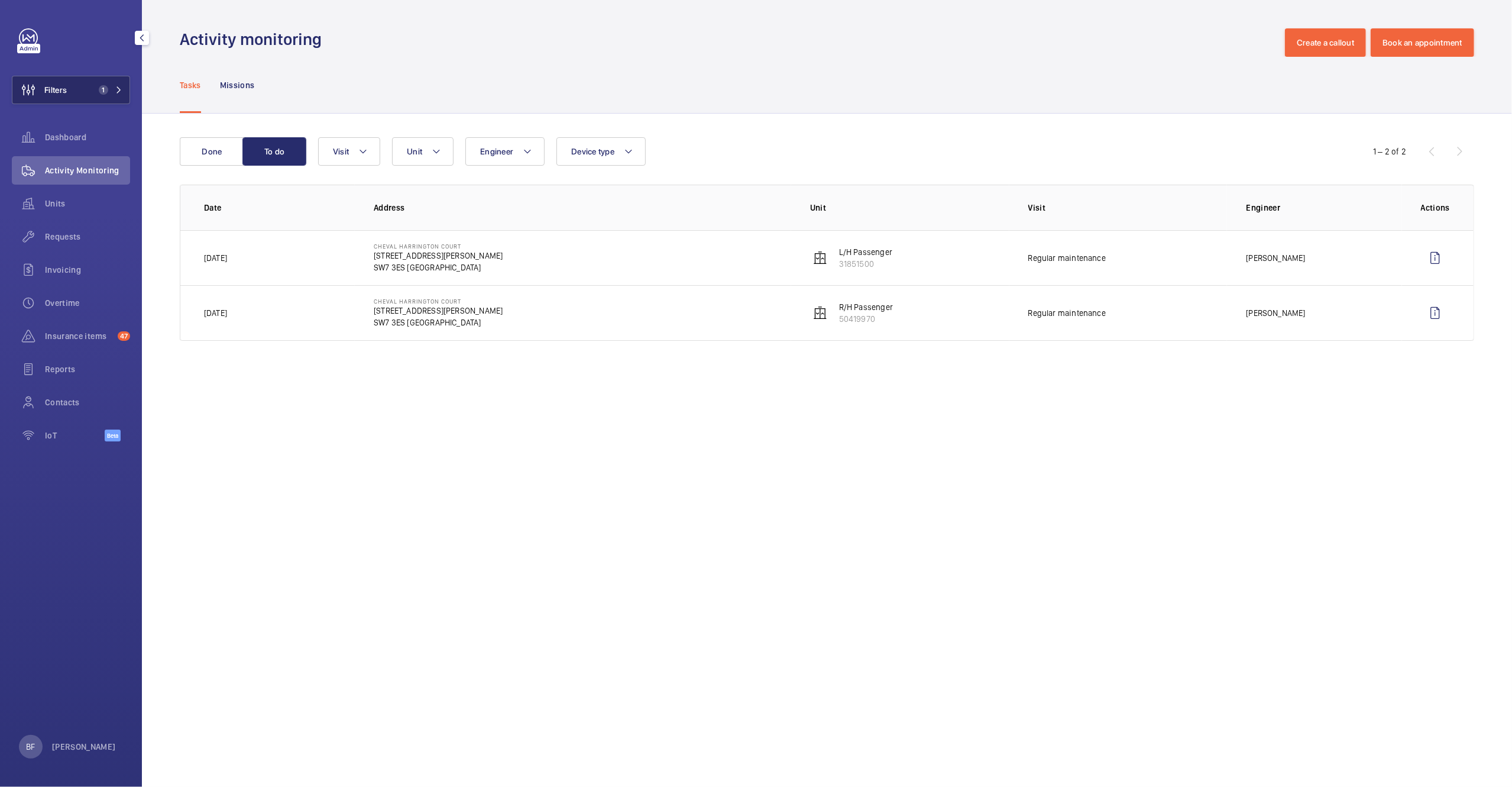
click at [106, 83] on button "Filters 1" at bounding box center [71, 89] width 119 height 29
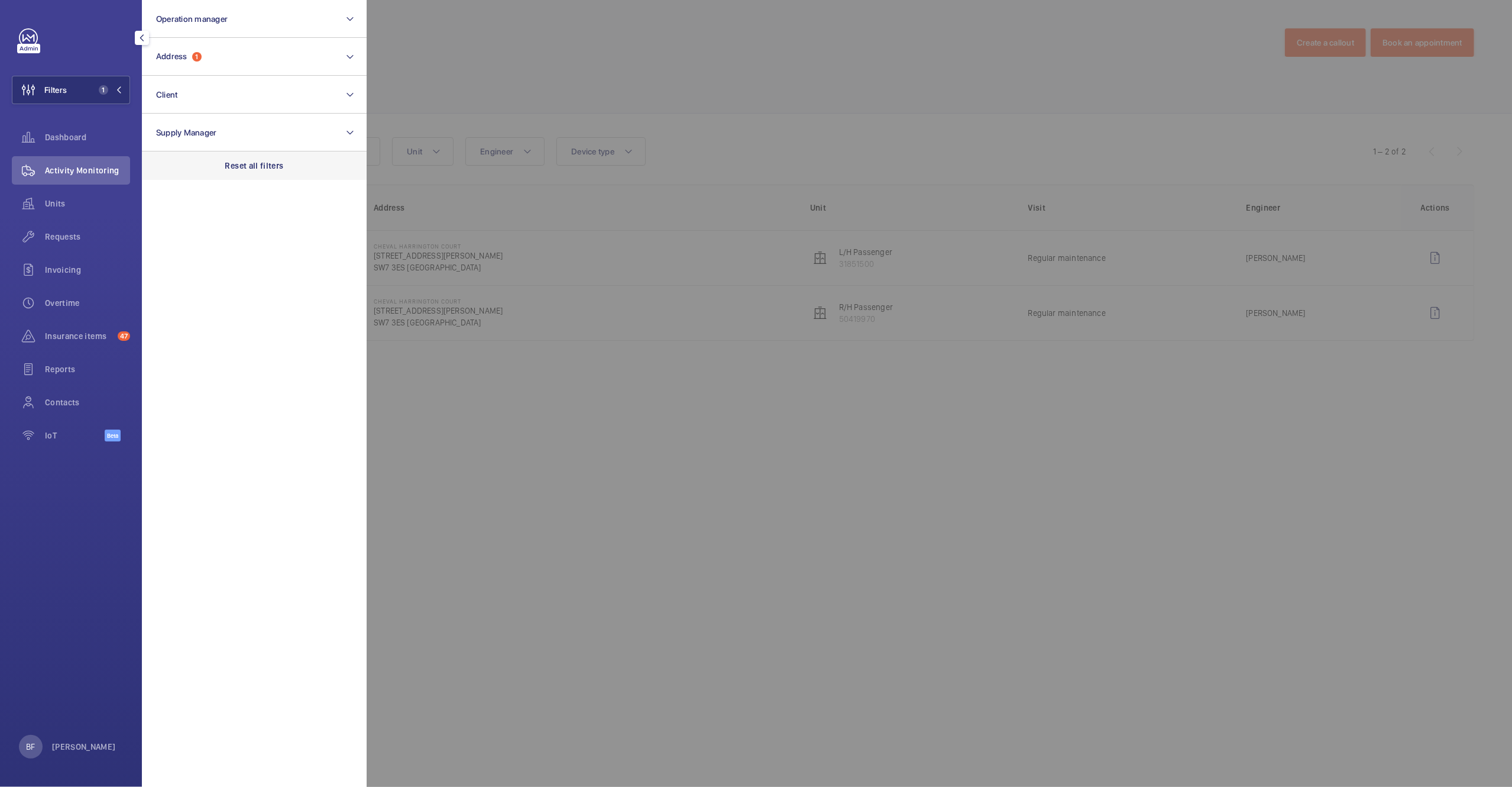
click at [233, 162] on p "Reset all filters" at bounding box center [254, 166] width 58 height 12
click at [247, 60] on button "Address" at bounding box center [254, 57] width 224 height 38
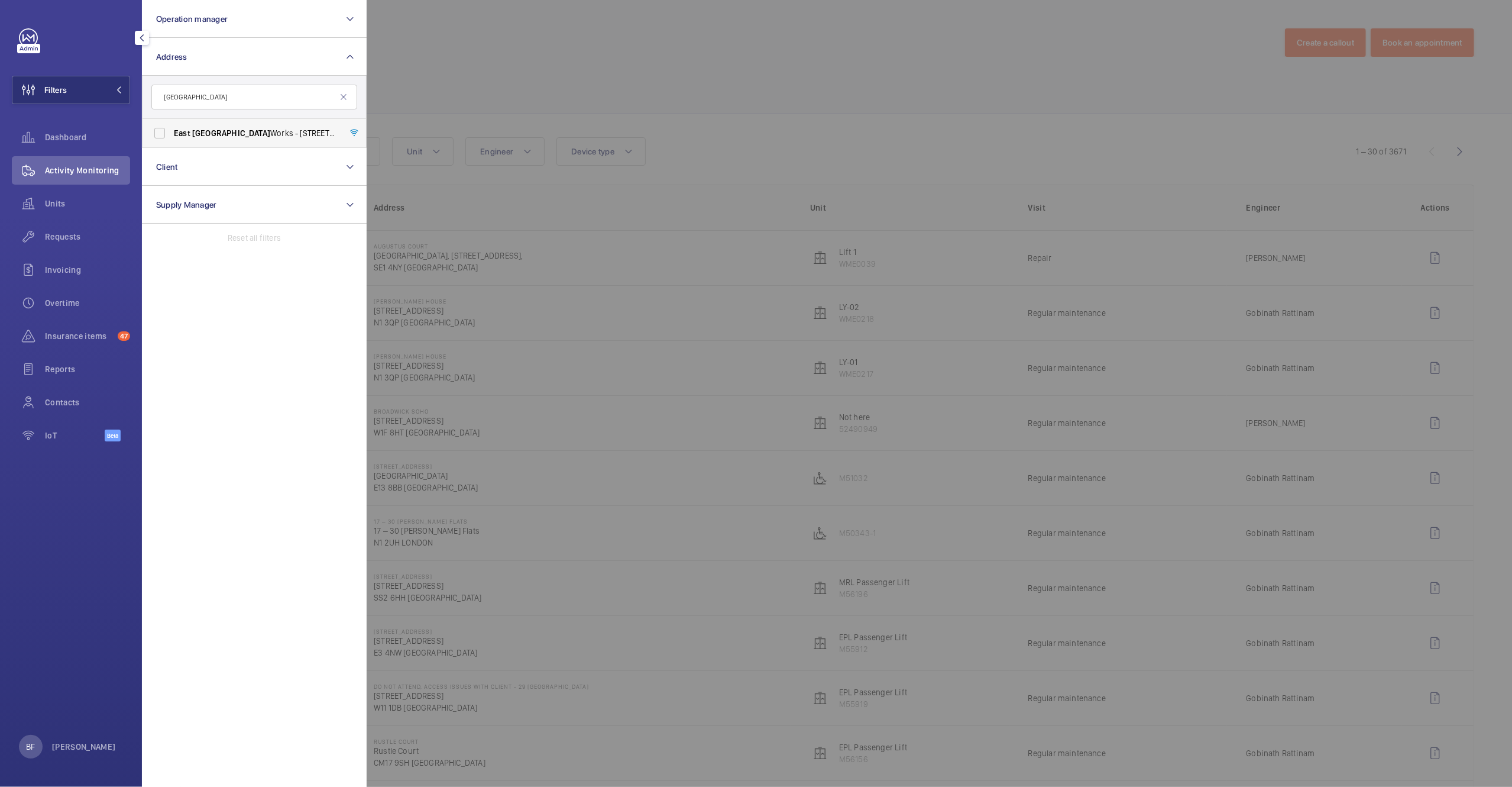
type input "east london"
click at [245, 137] on span "East London Works - 65-75 Whitechapel Road, LONDON E1 1DU" at bounding box center [255, 133] width 163 height 12
click at [172, 137] on input "East London Works - 65-75 Whitechapel Road, LONDON E1 1DU" at bounding box center [159, 133] width 23 height 23
checkbox input "true"
click at [501, 77] on div at bounding box center [1122, 393] width 1512 height 787
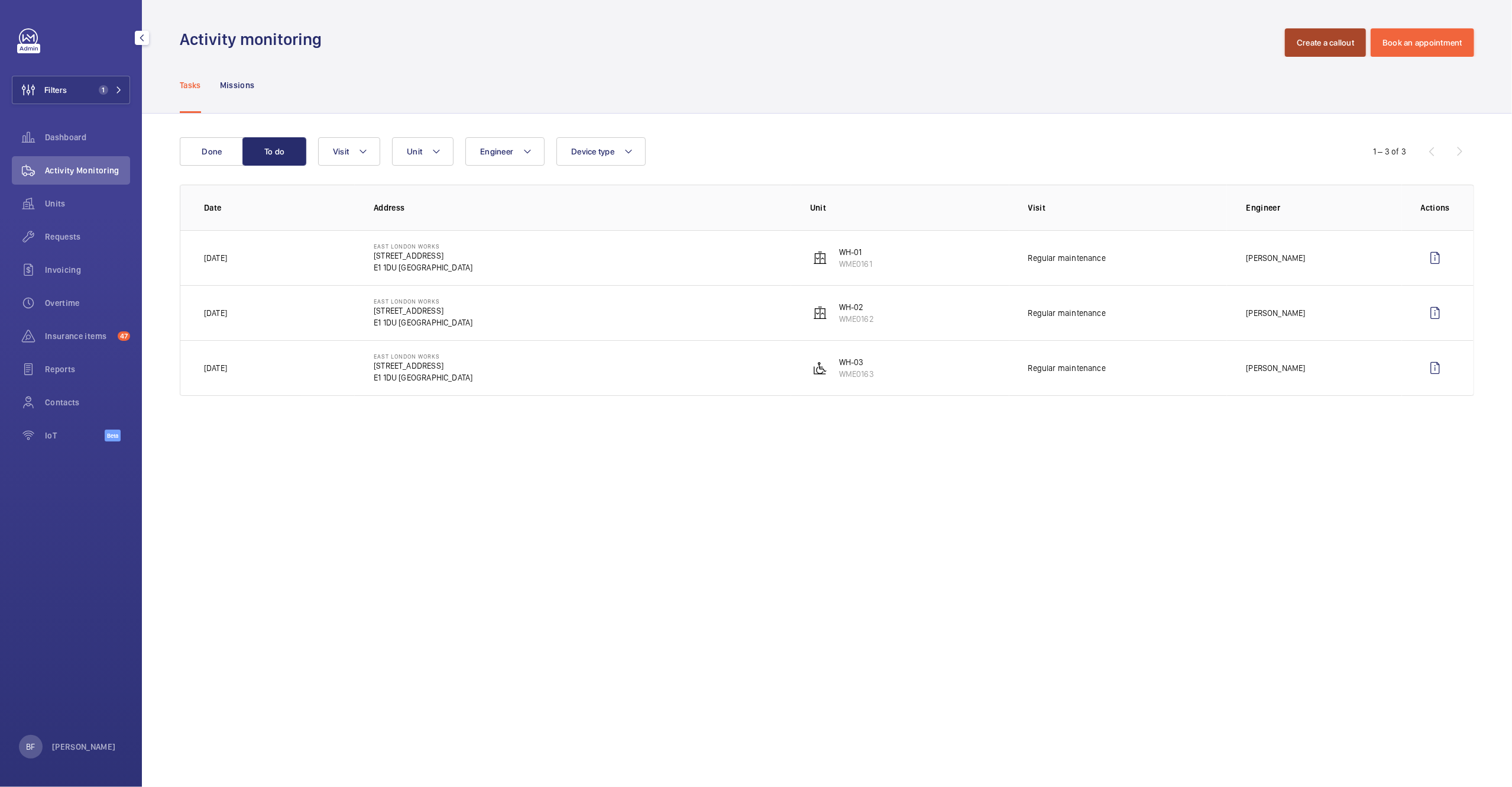
click at [1343, 46] on button "Create a callout" at bounding box center [1326, 42] width 81 height 29
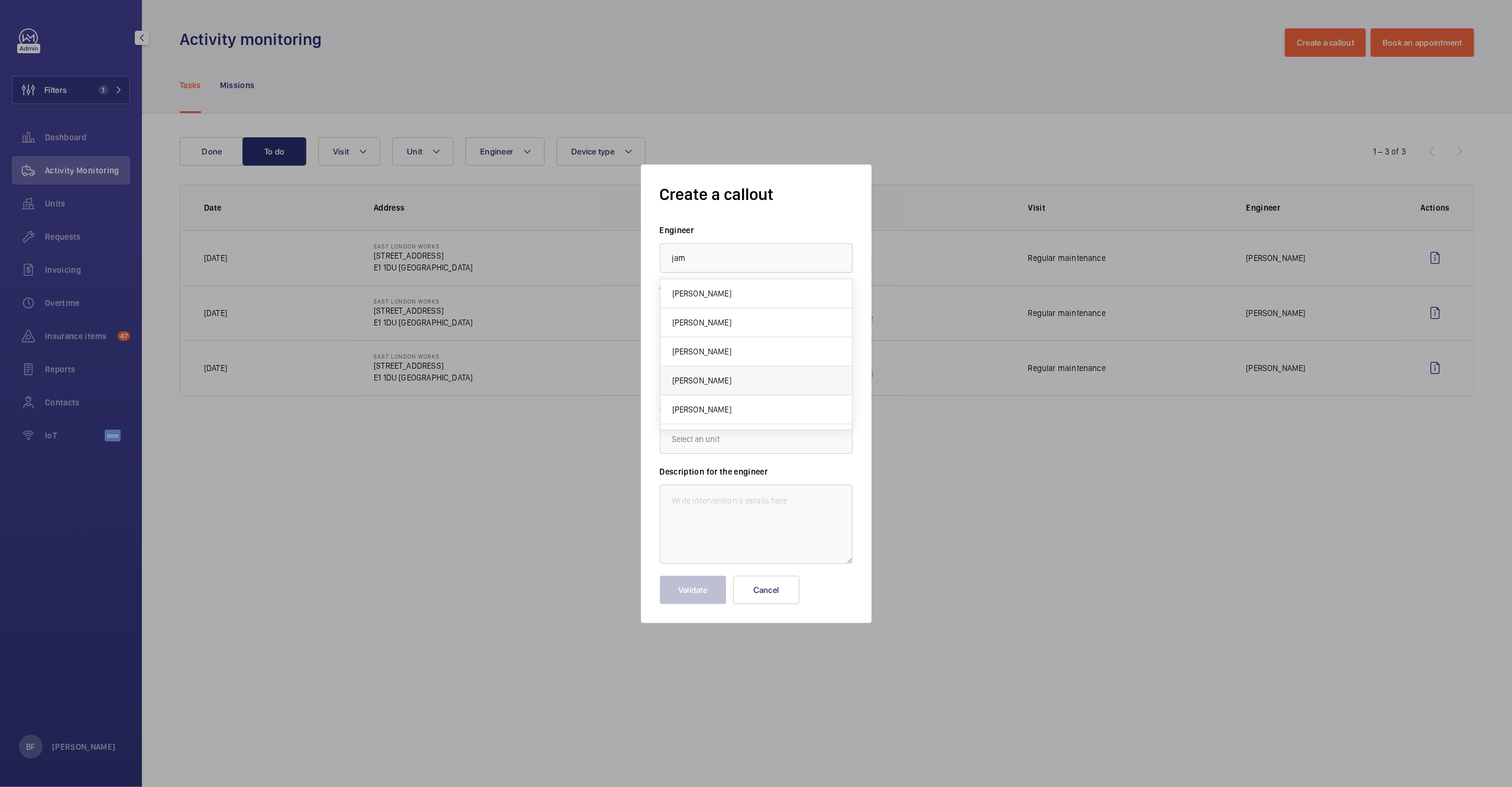
click at [763, 379] on mat-option "James Dalton" at bounding box center [756, 380] width 191 height 29
type input "James Dalton"
click at [735, 391] on input "text" at bounding box center [756, 379] width 193 height 30
click at [742, 410] on span "65-75 Whitechapel Road, E1 1DU LONDON" at bounding box center [708, 414] width 70 height 12
type input "65-75 Whitechapel Road, E1 1DU LONDON"
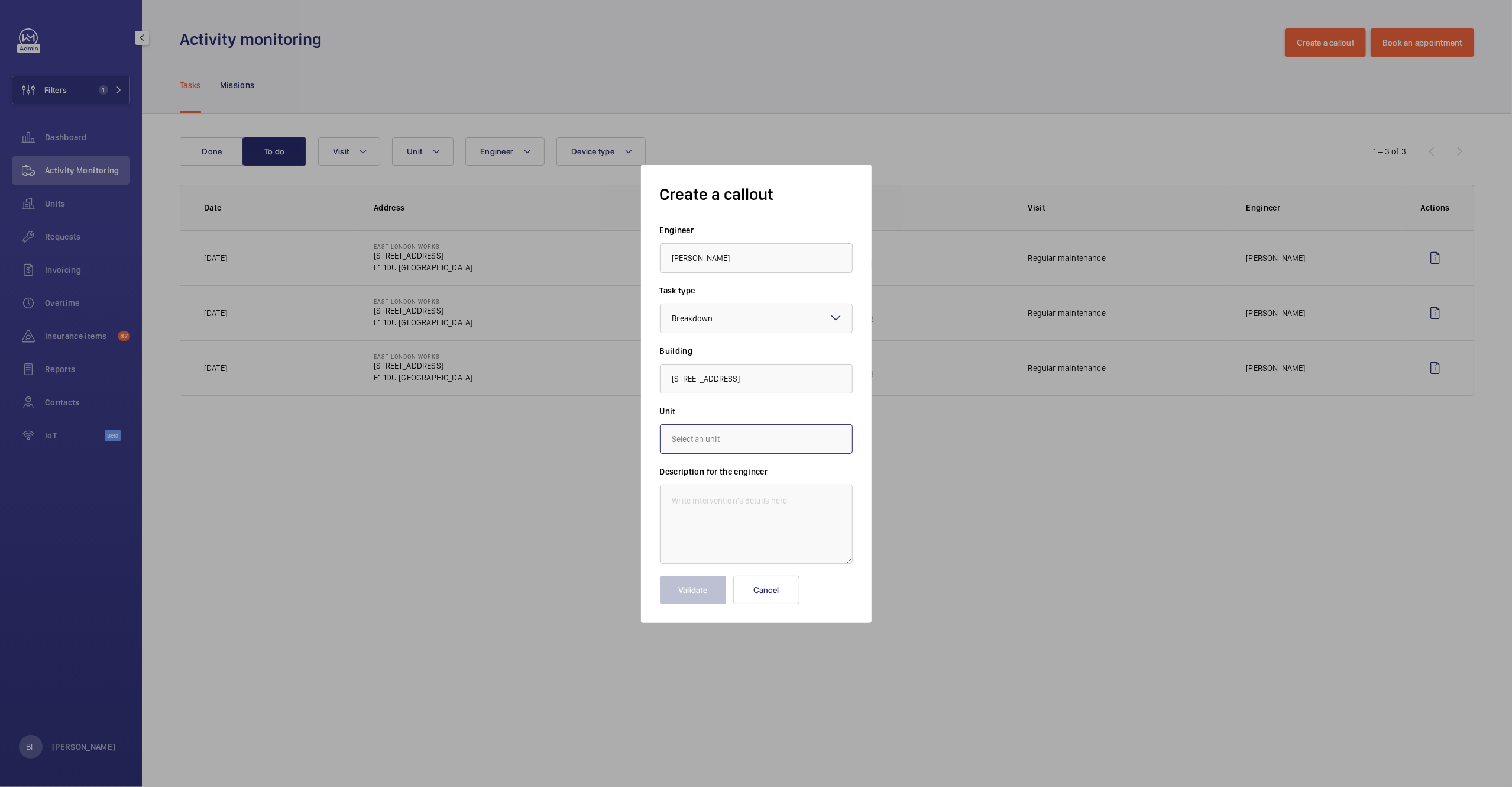
click at [761, 439] on input "text" at bounding box center [756, 439] width 193 height 30
click at [749, 478] on mat-option "WME0162 - WH-02" at bounding box center [756, 475] width 191 height 29
type input "WME0162 - WH-02"
click at [702, 529] on textarea at bounding box center [756, 524] width 193 height 79
click at [674, 495] on textarea "75 side lift autodialler not working." at bounding box center [756, 524] width 193 height 79
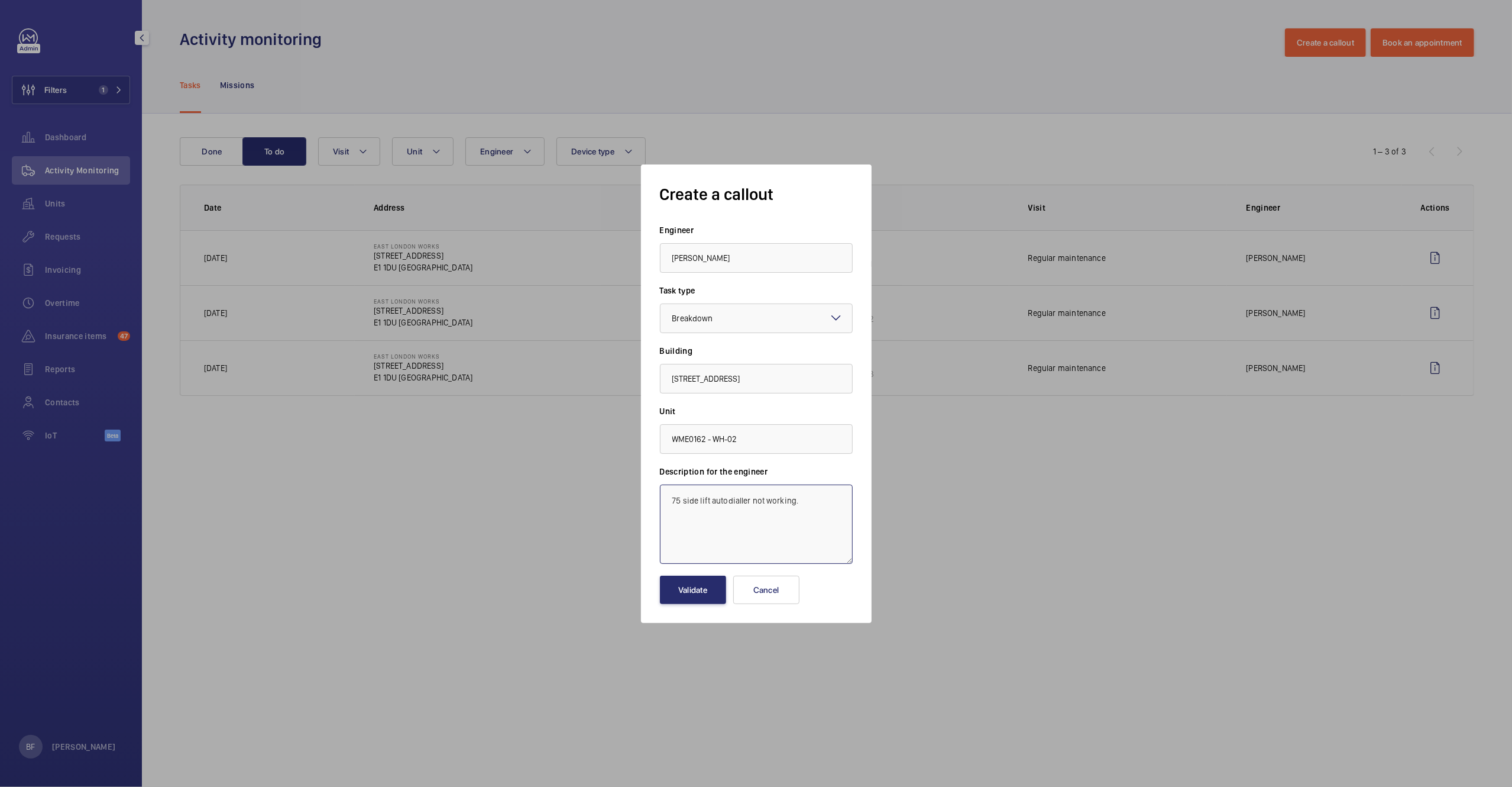
paste textarea "Job #358841"
type textarea "Job #358841 - 75 side lift autodialler not working."
click at [691, 589] on button "Validate" at bounding box center [693, 590] width 66 height 29
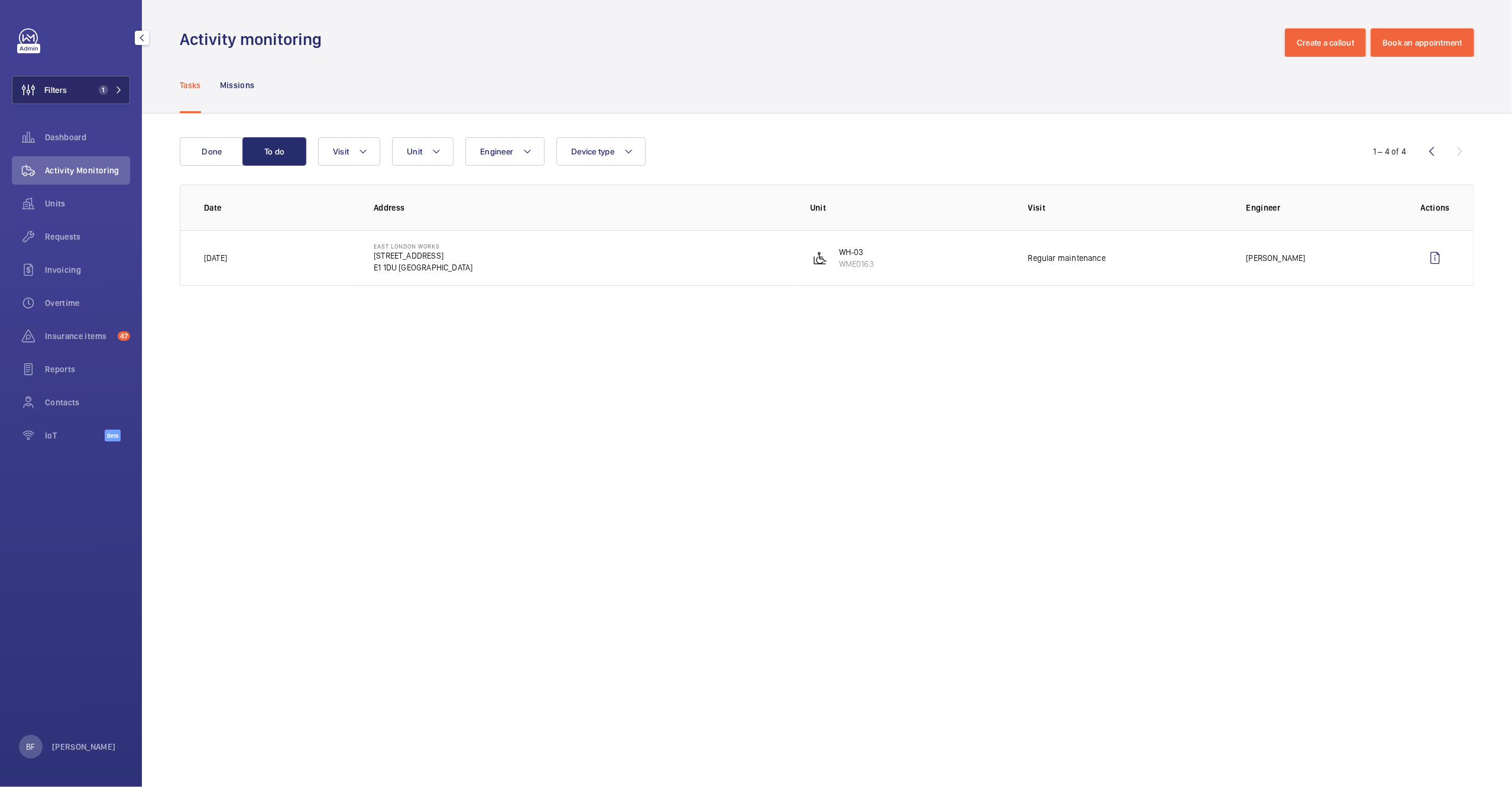
click at [101, 91] on span "1" at bounding box center [103, 89] width 10 height 10
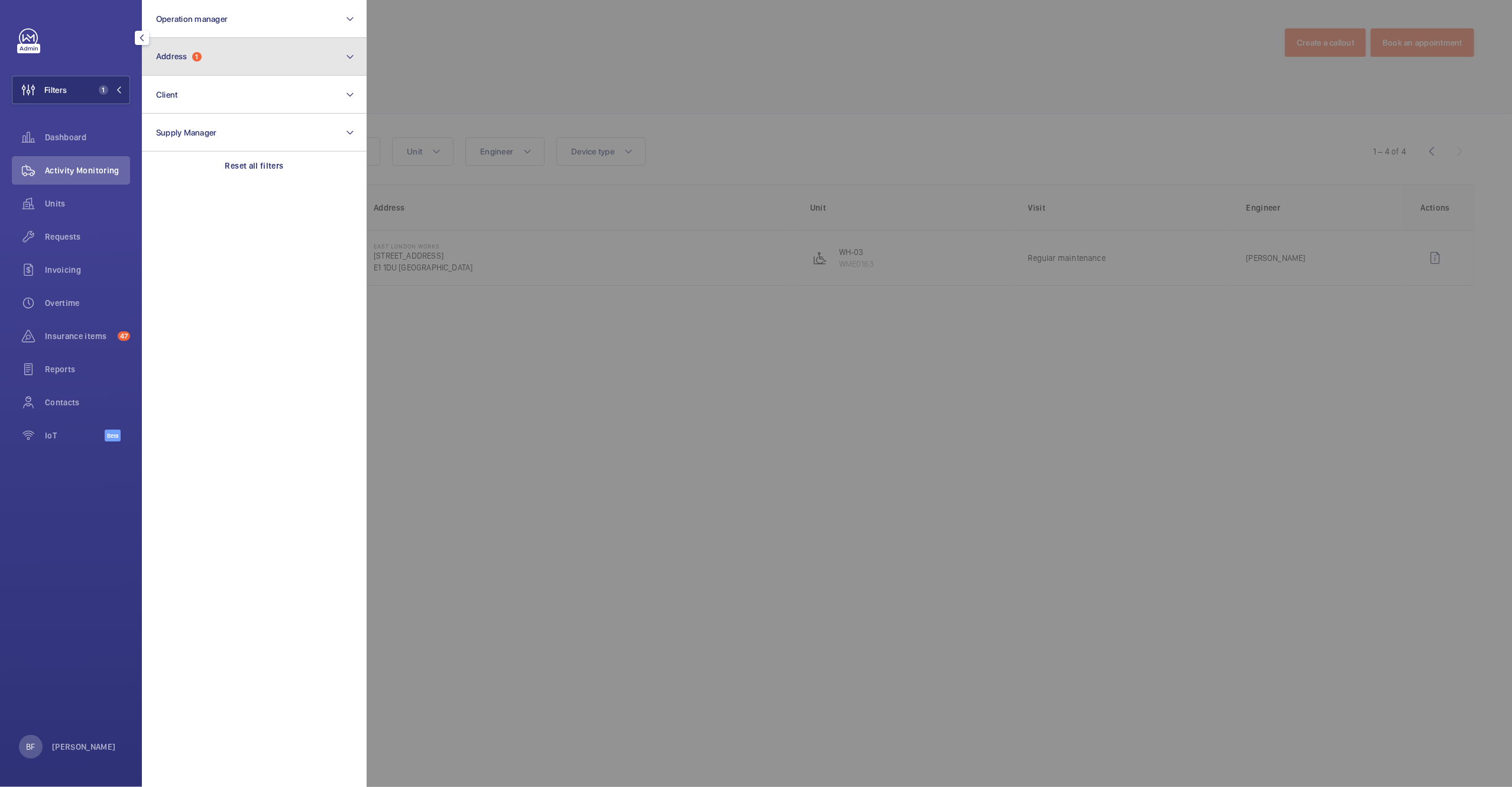
click at [225, 74] on button "Address 1" at bounding box center [254, 57] width 224 height 38
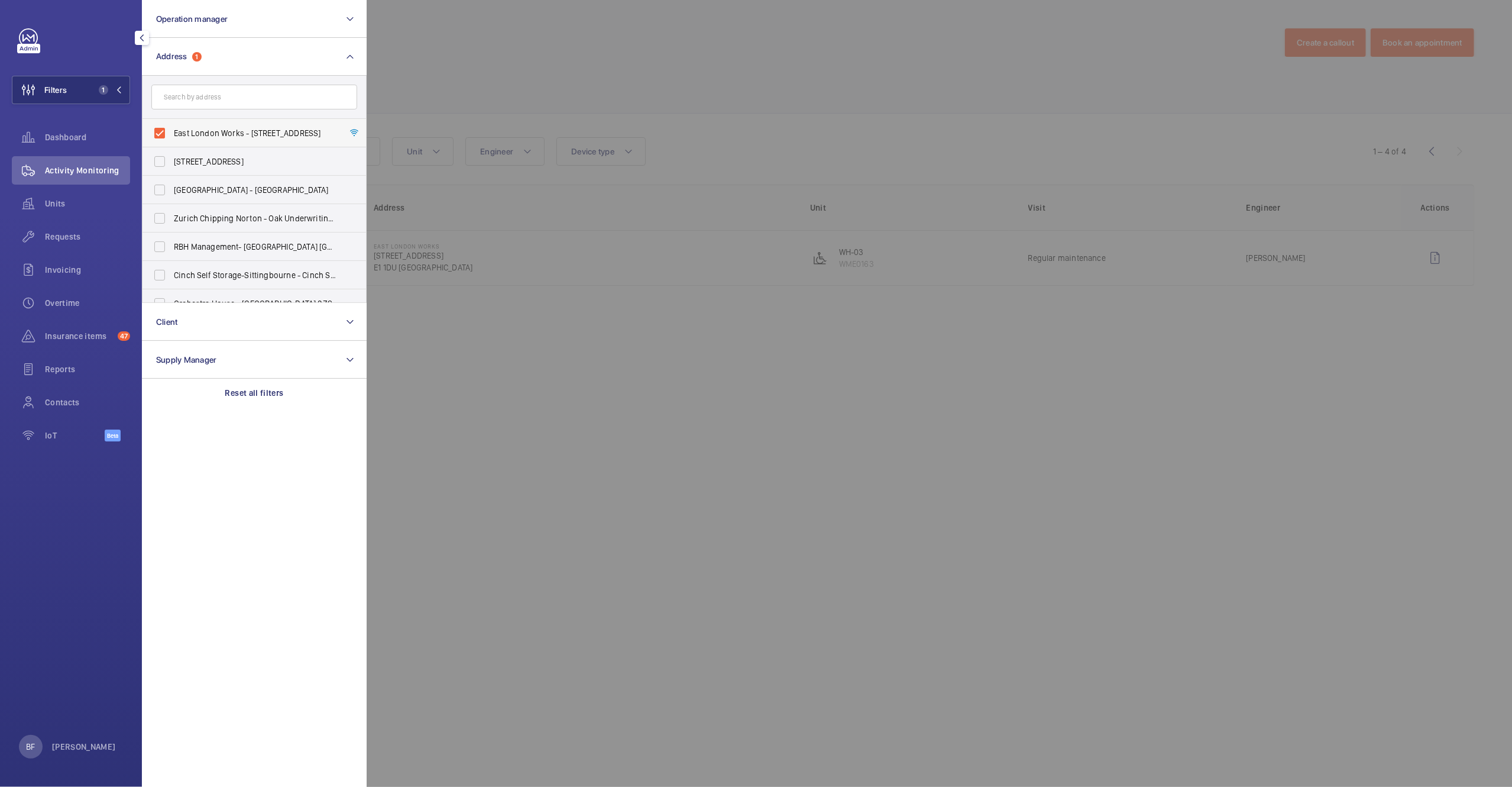
click at [230, 131] on span "East London Works - 65-75 Whitechapel Road, LONDON E1 1DU" at bounding box center [255, 133] width 163 height 12
click at [172, 131] on input "East London Works - 65-75 Whitechapel Road, LONDON E1 1DU" at bounding box center [159, 133] width 23 height 23
checkbox input "false"
click at [249, 84] on input "text" at bounding box center [254, 96] width 206 height 25
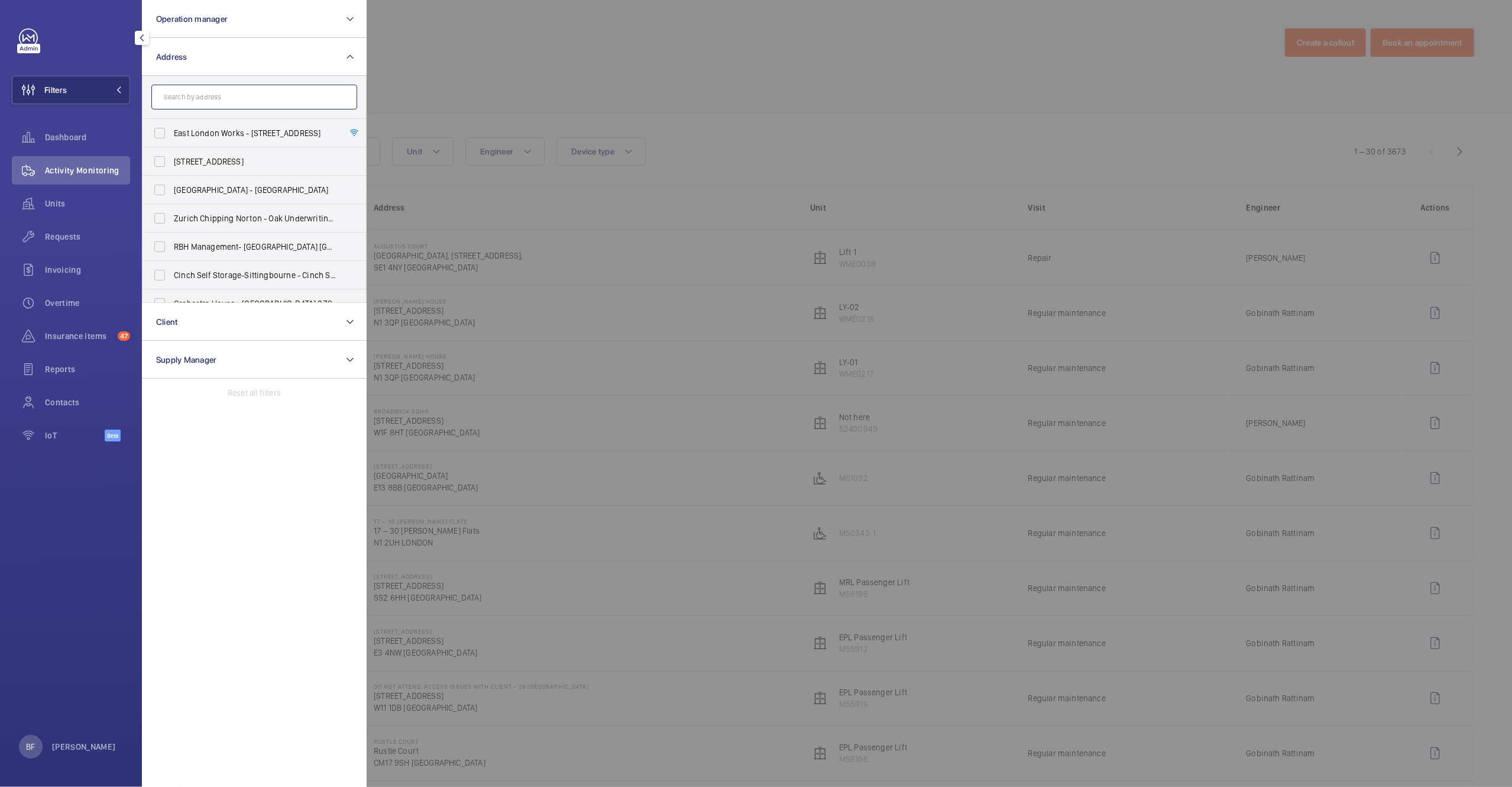
click at [248, 91] on input "text" at bounding box center [254, 96] width 206 height 25
click at [202, 105] on input "text" at bounding box center [254, 96] width 206 height 25
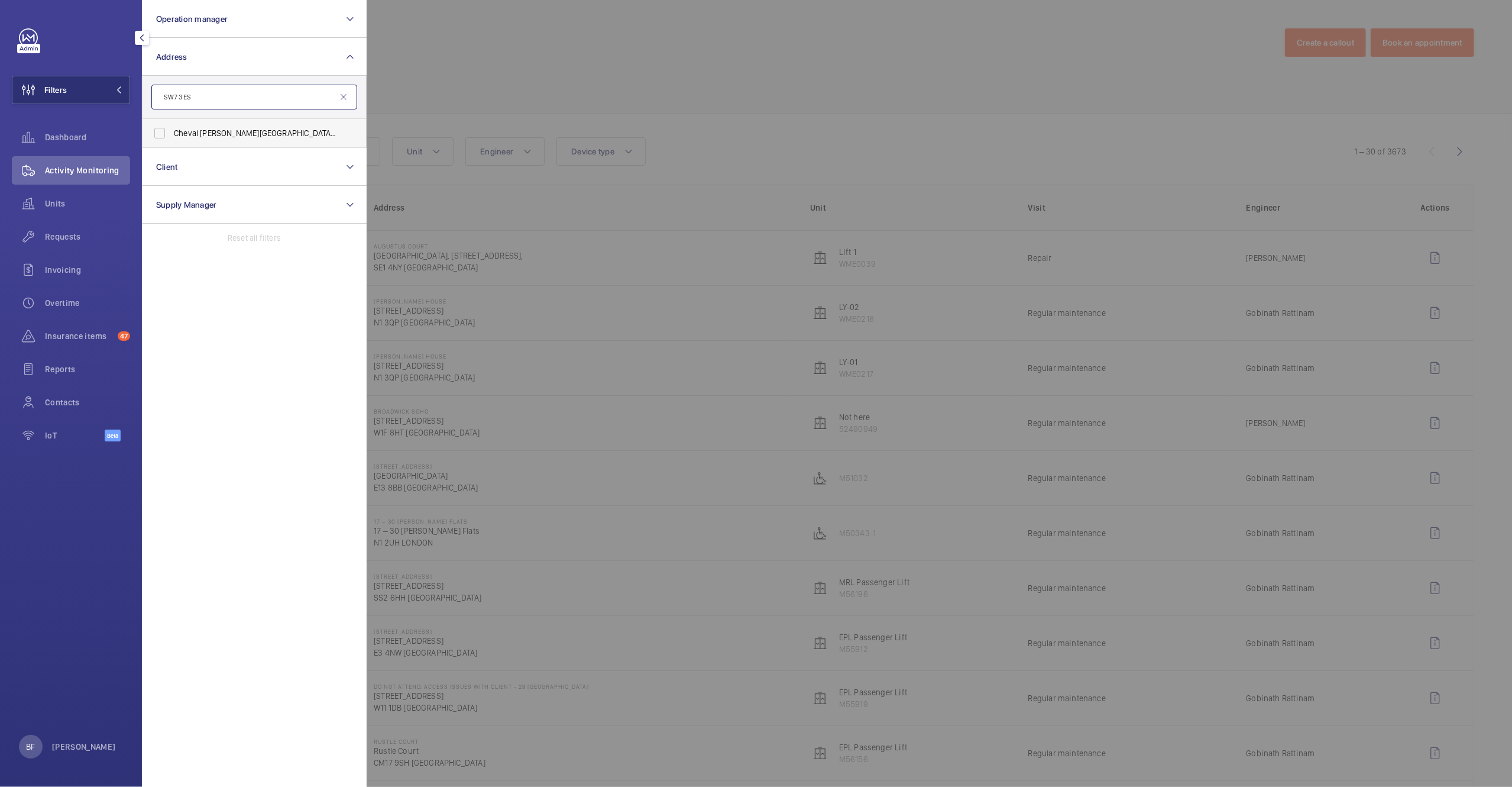
type input "SW7 3ES"
drag, startPoint x: 240, startPoint y: 131, endPoint x: 362, endPoint y: 112, distance: 123.5
click at [241, 131] on span "Cheval Harrington Court - 13 Harrington Road, LONDON SW7 3ES" at bounding box center [255, 133] width 163 height 12
click at [581, 75] on div at bounding box center [1122, 393] width 1512 height 787
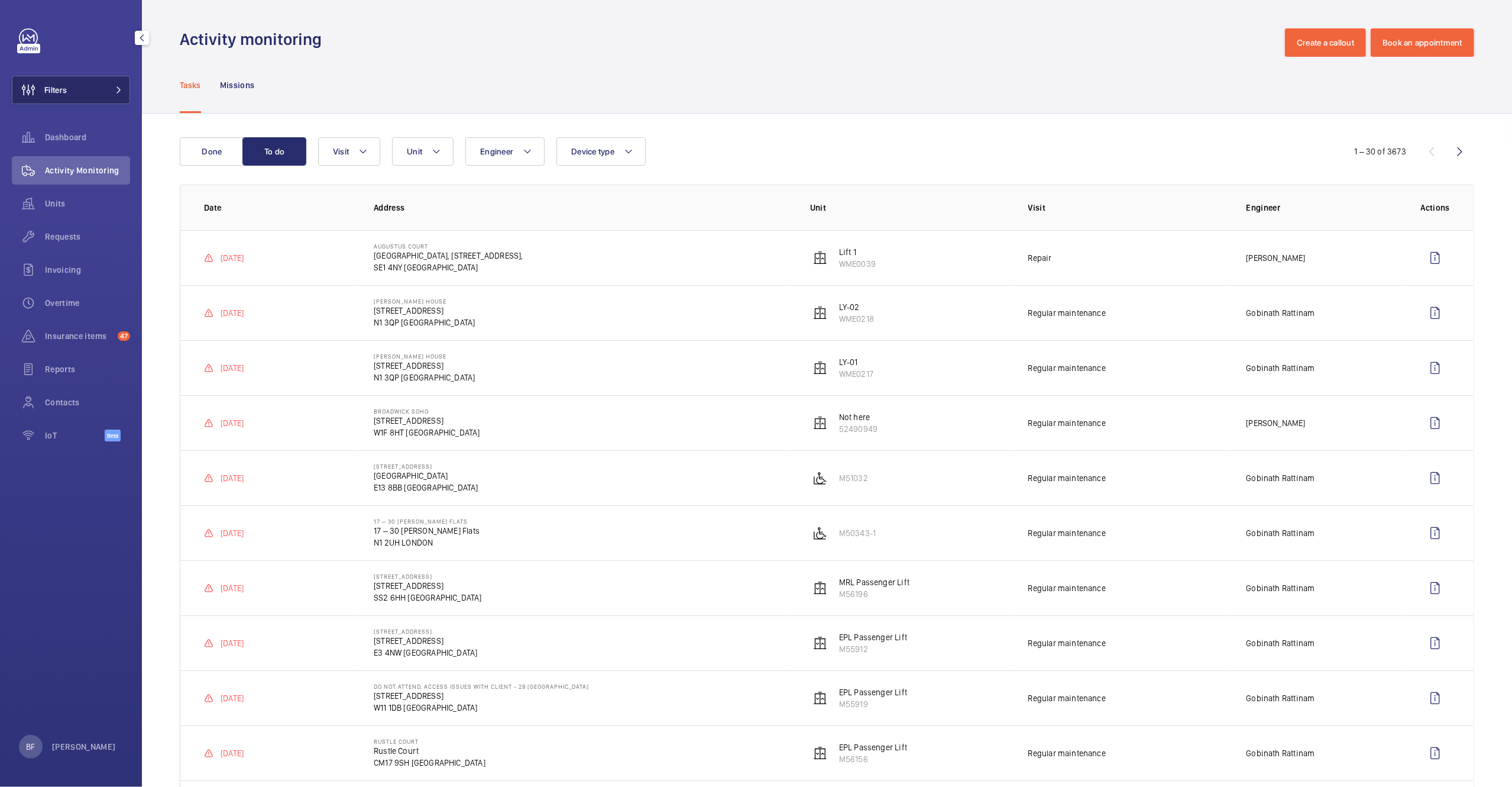
click at [93, 91] on button "Filters" at bounding box center [71, 89] width 119 height 29
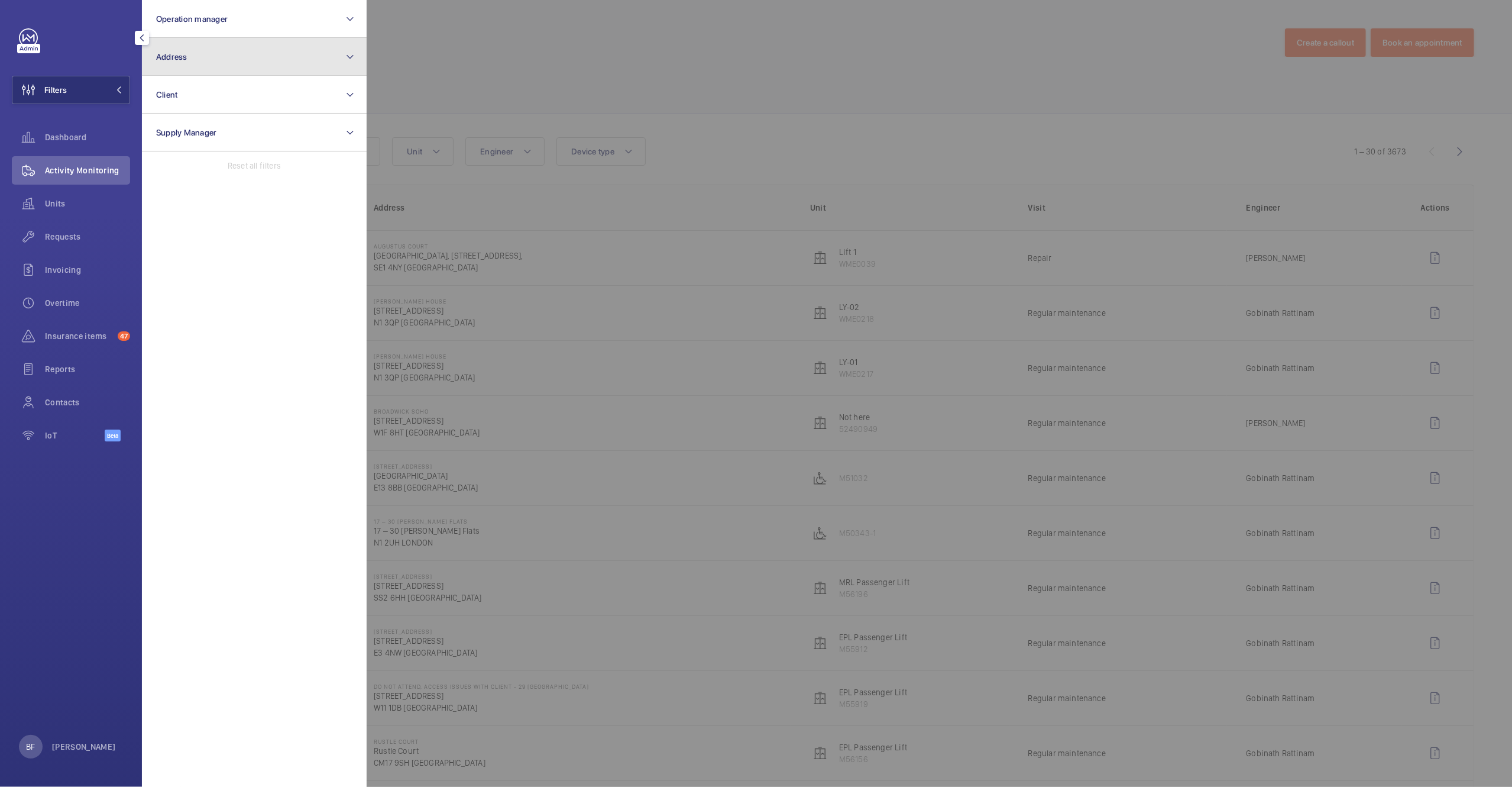
click at [190, 64] on button "Address" at bounding box center [254, 57] width 224 height 38
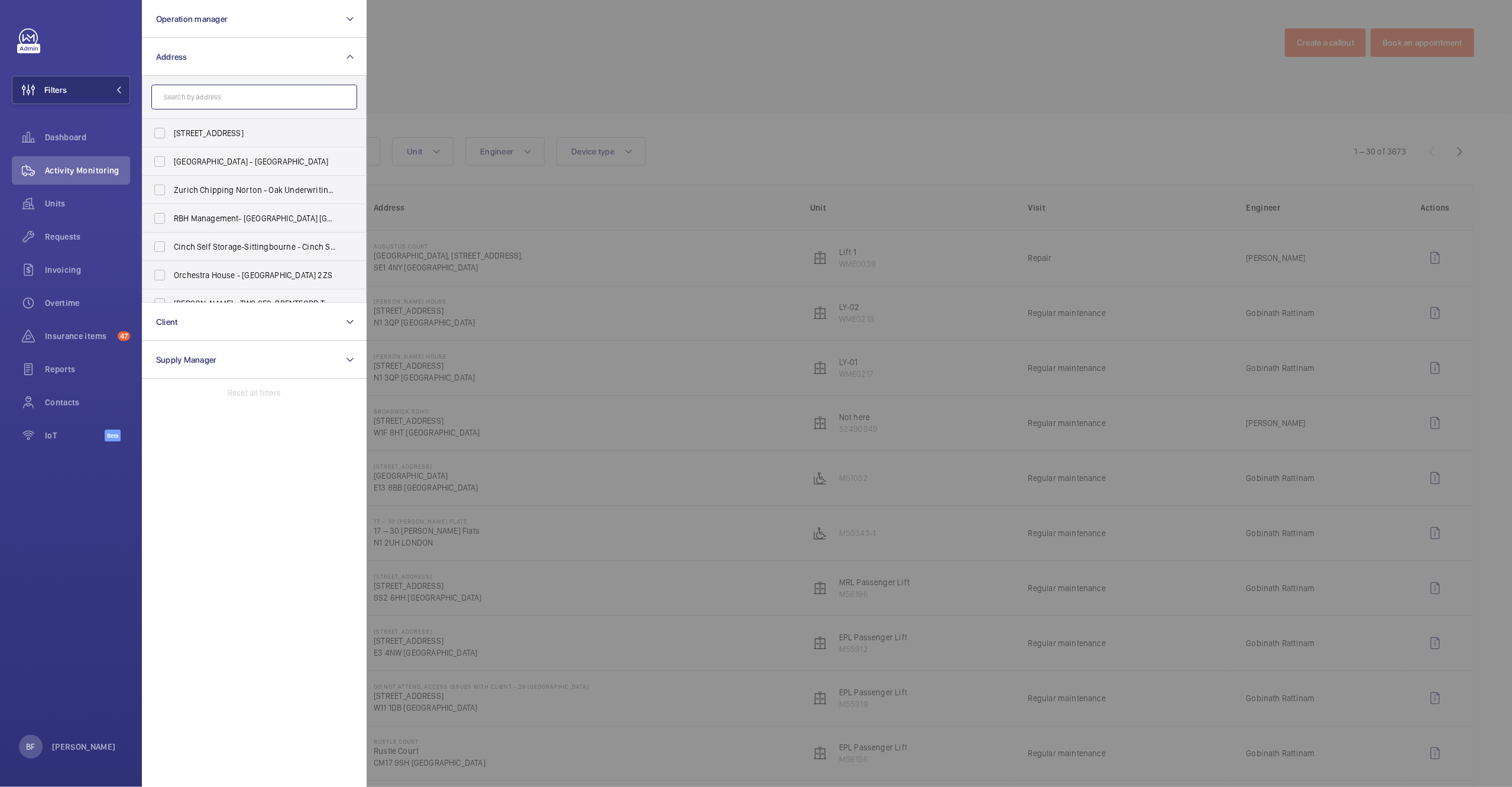
click at [245, 94] on input "text" at bounding box center [254, 96] width 206 height 25
paste input "SW7 3ES"
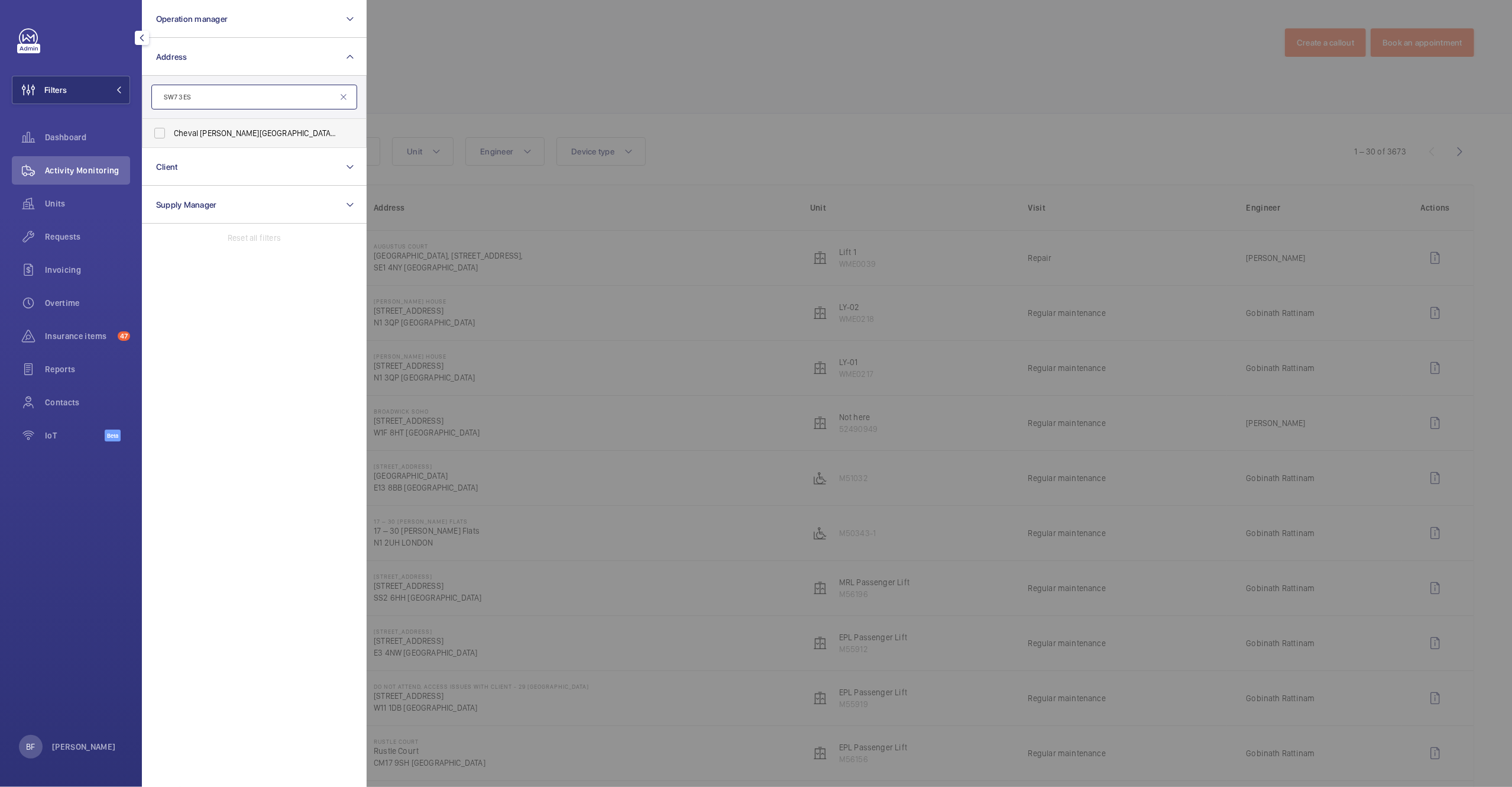
type input "SW7 3ES"
click at [281, 136] on span "Cheval Harrington Court - 13 Harrington Road, LONDON SW7 3ES" at bounding box center [255, 133] width 163 height 12
click at [172, 136] on input "Cheval Harrington Court - 13 Harrington Road, LONDON SW7 3ES" at bounding box center [159, 133] width 23 height 23
checkbox input "true"
click at [643, 75] on div at bounding box center [1122, 393] width 1512 height 787
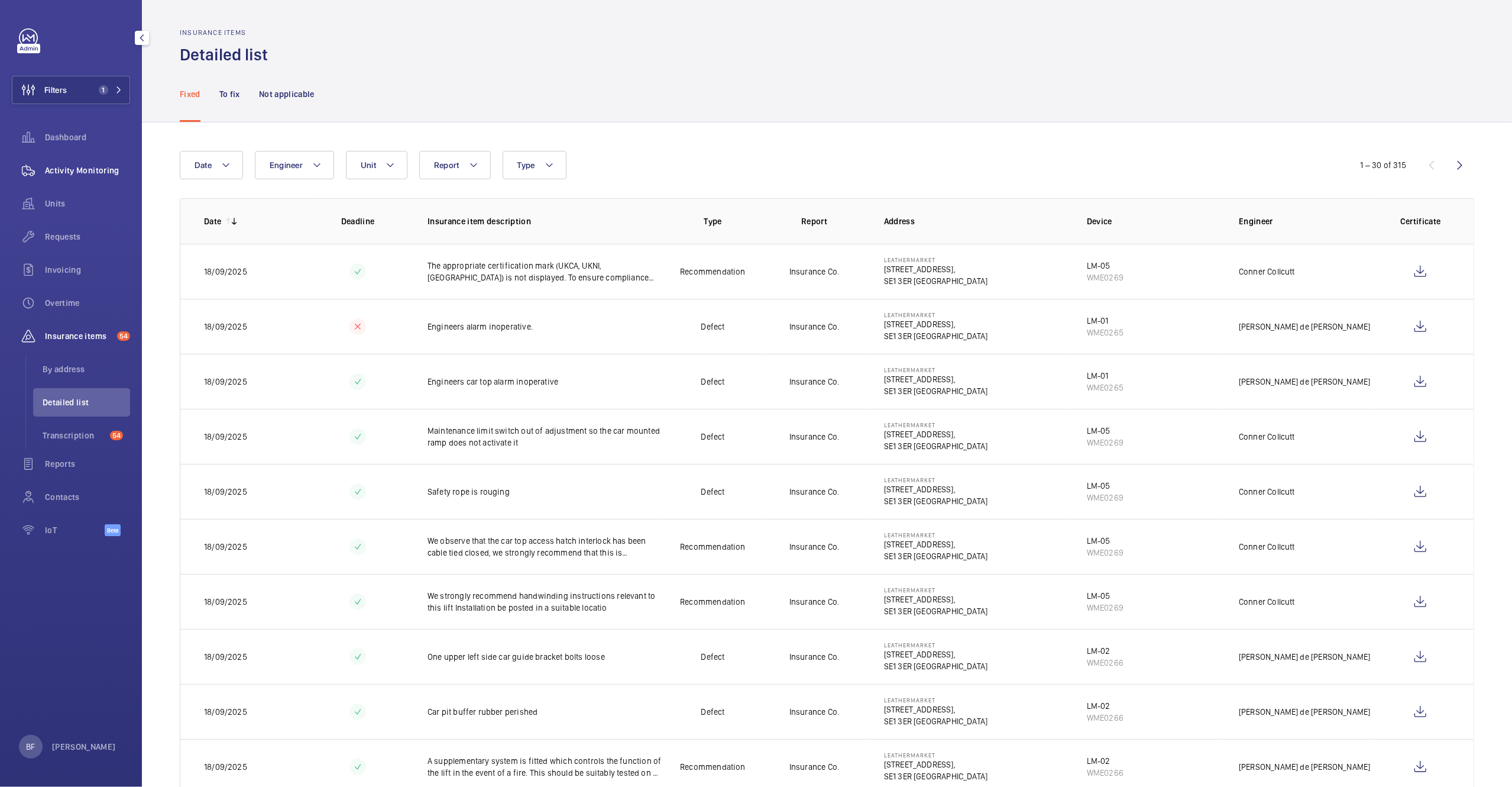
click at [80, 169] on span "Activity Monitoring" at bounding box center [87, 170] width 85 height 12
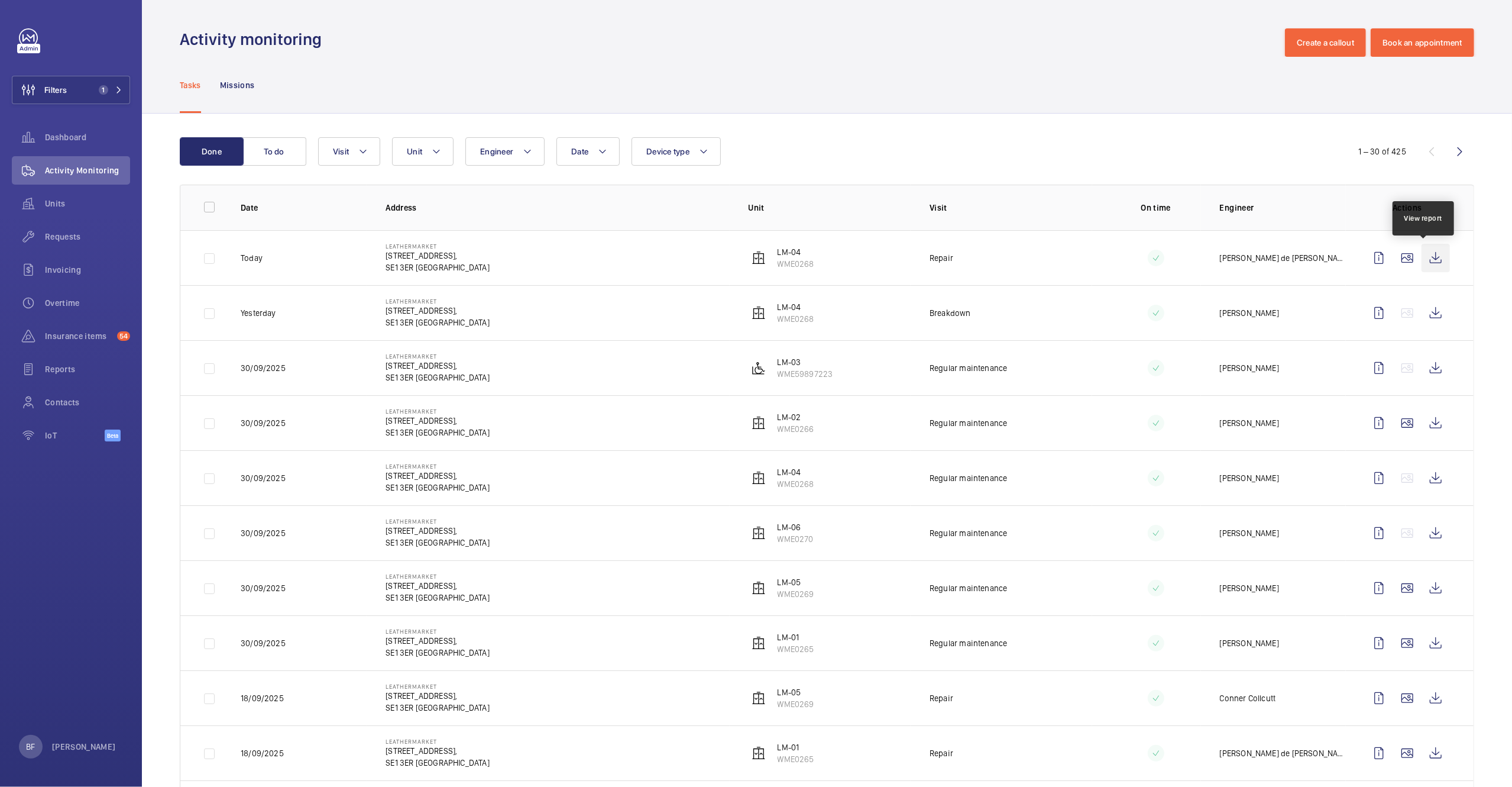
click at [1432, 254] on wm-front-icon-button at bounding box center [1436, 257] width 29 height 29
click at [410, 148] on span "Unit" at bounding box center [415, 151] width 15 height 10
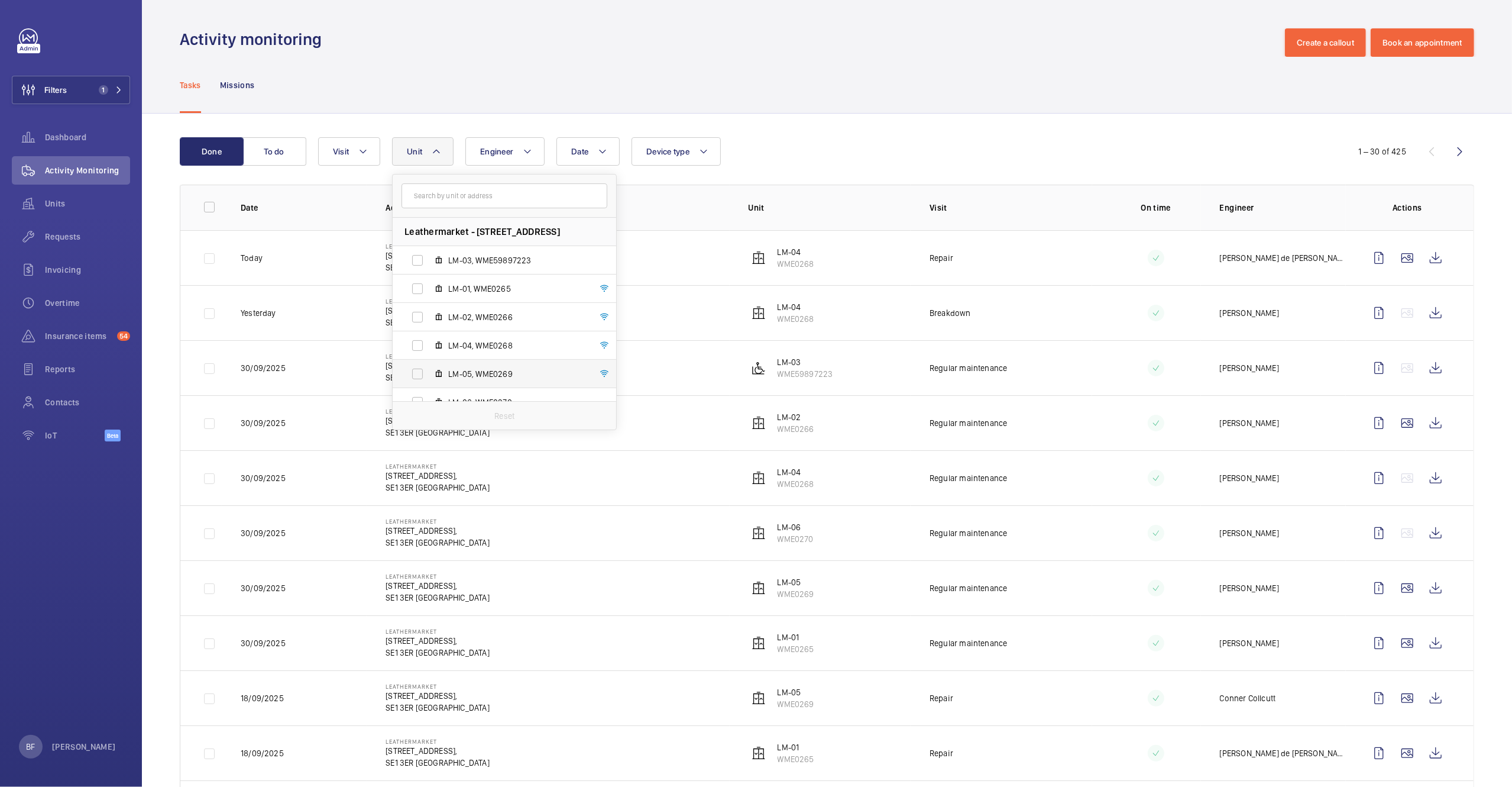
click at [481, 370] on span "LM-05, WME0269" at bounding box center [517, 374] width 137 height 12
click at [429, 370] on input "LM-05, WME0269" at bounding box center [417, 374] width 23 height 23
checkbox input "true"
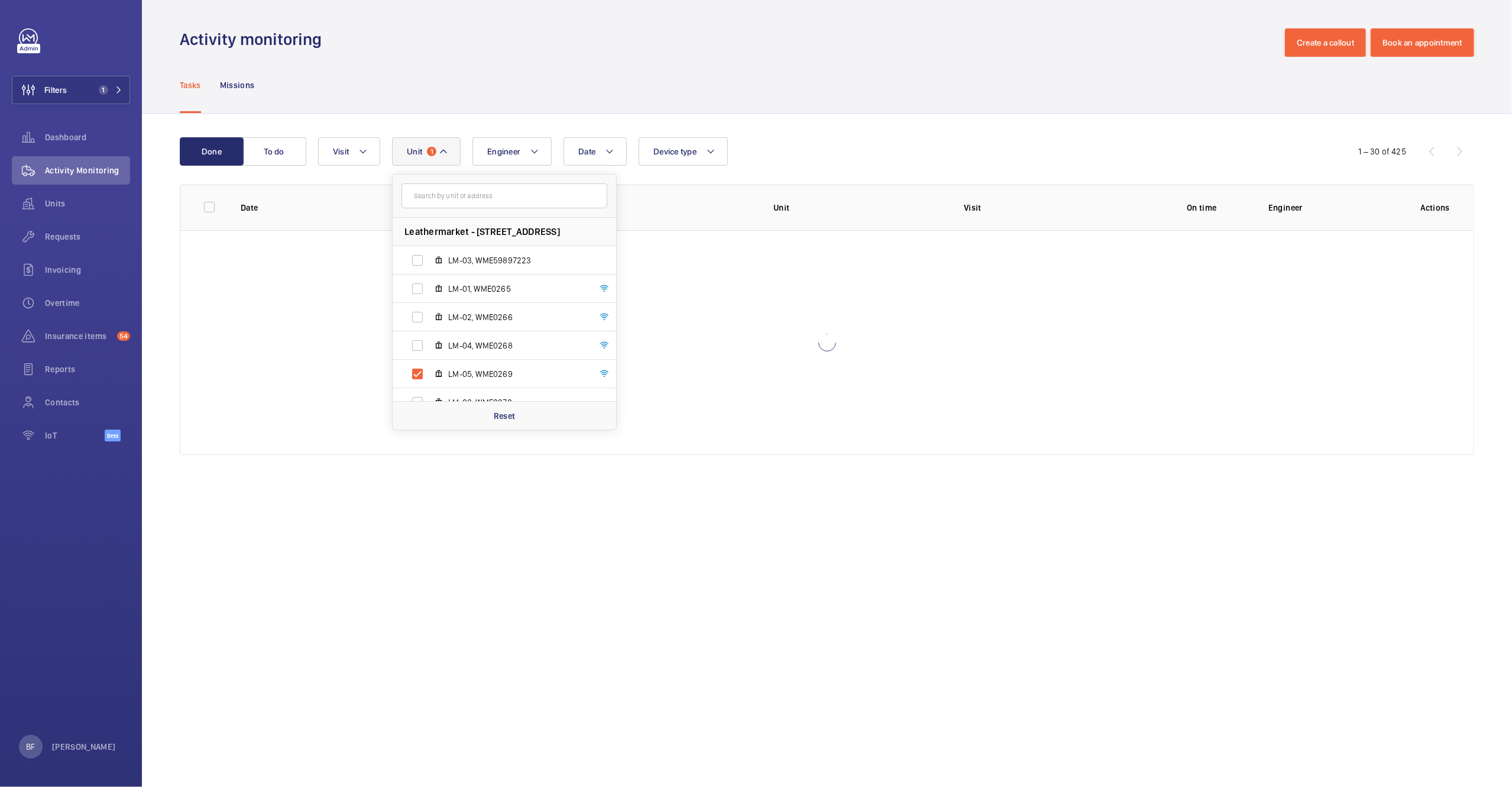
click at [425, 127] on div "Done To do Date Engineer Unit 1 Leathermarket - [STREET_ADDRESS] LM-03, WME5989…" at bounding box center [827, 298] width 1370 height 370
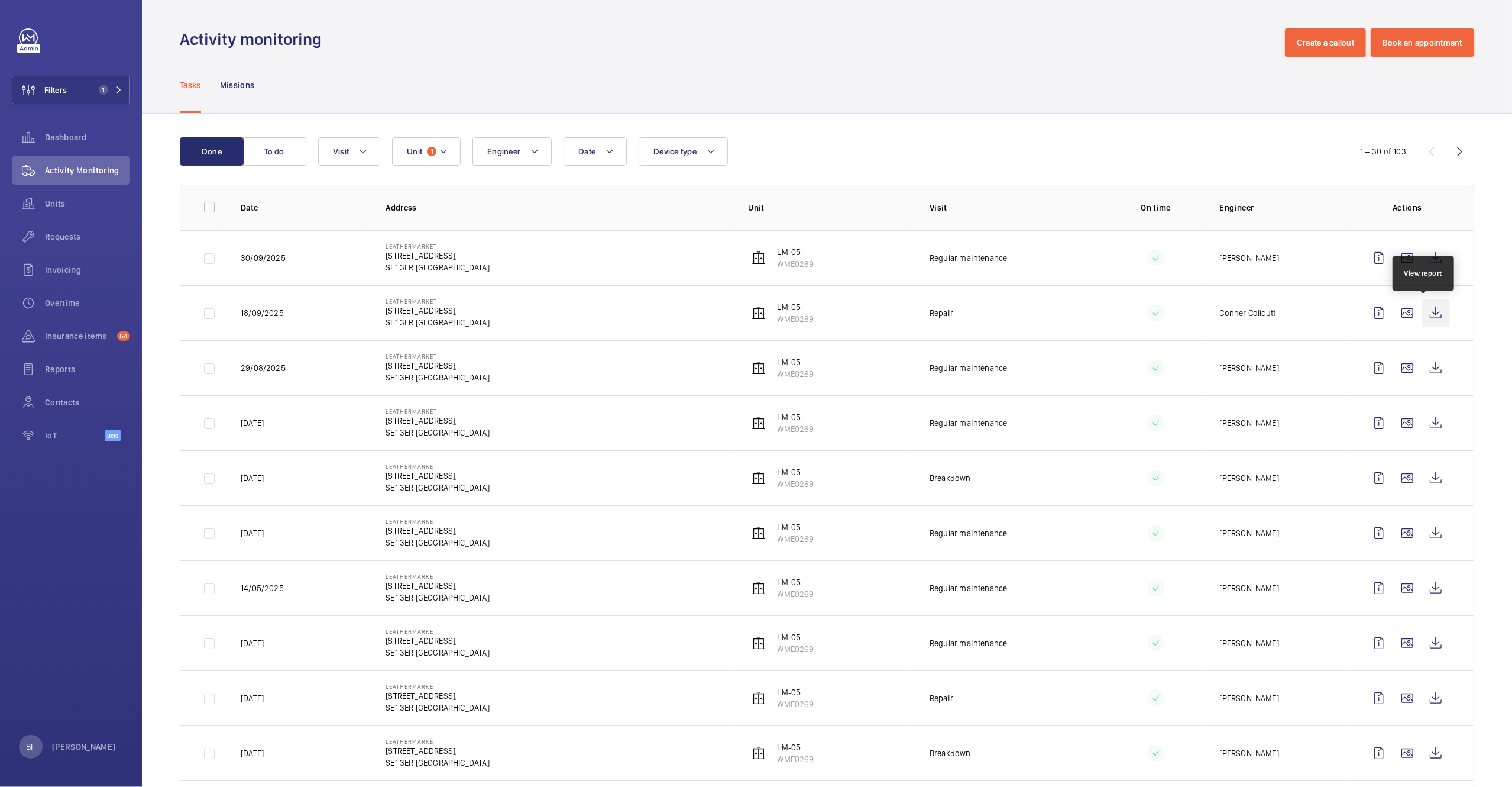
click at [1431, 315] on wm-front-icon-button at bounding box center [1436, 313] width 29 height 29
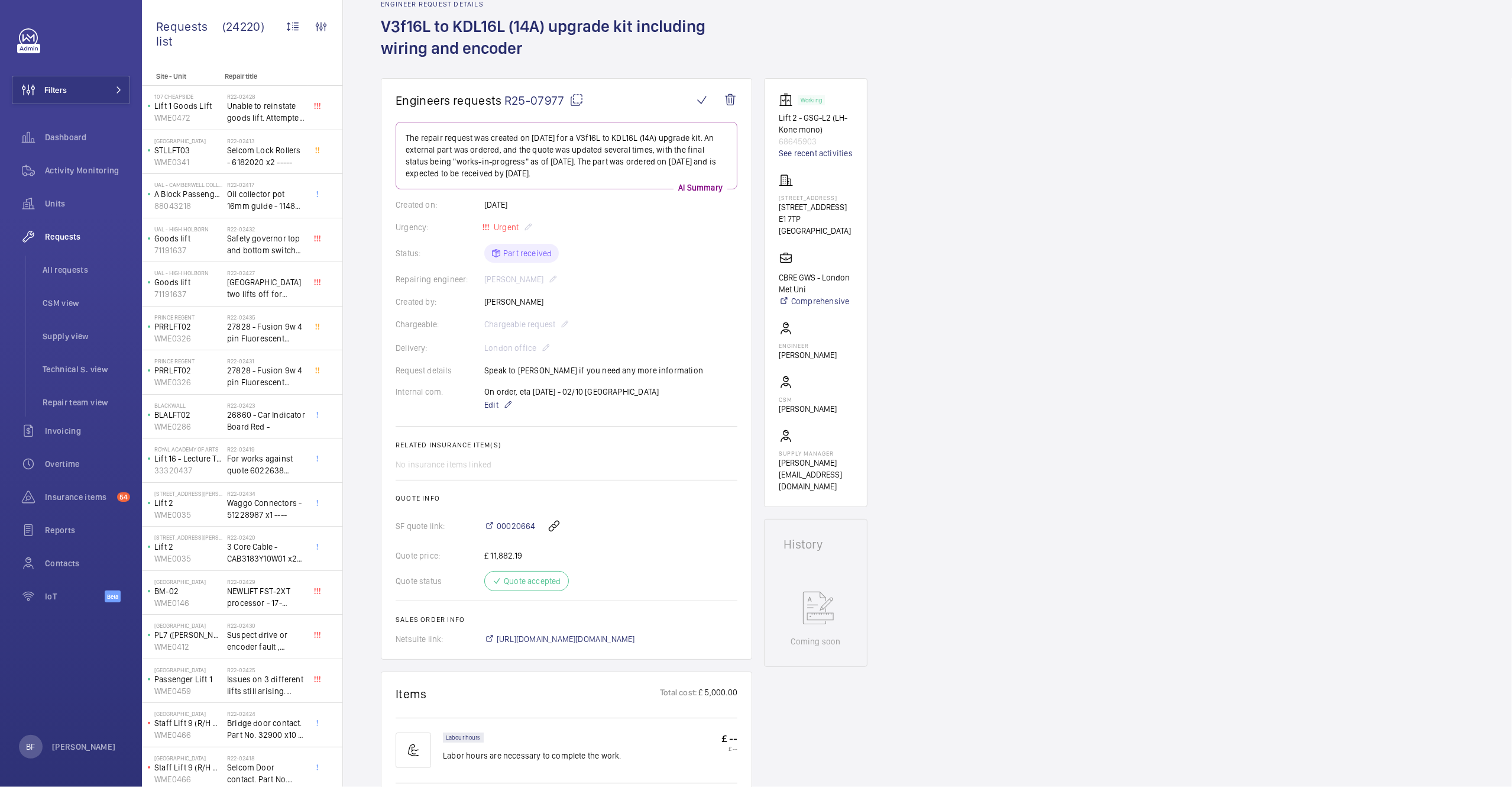
scroll to position [82, 0]
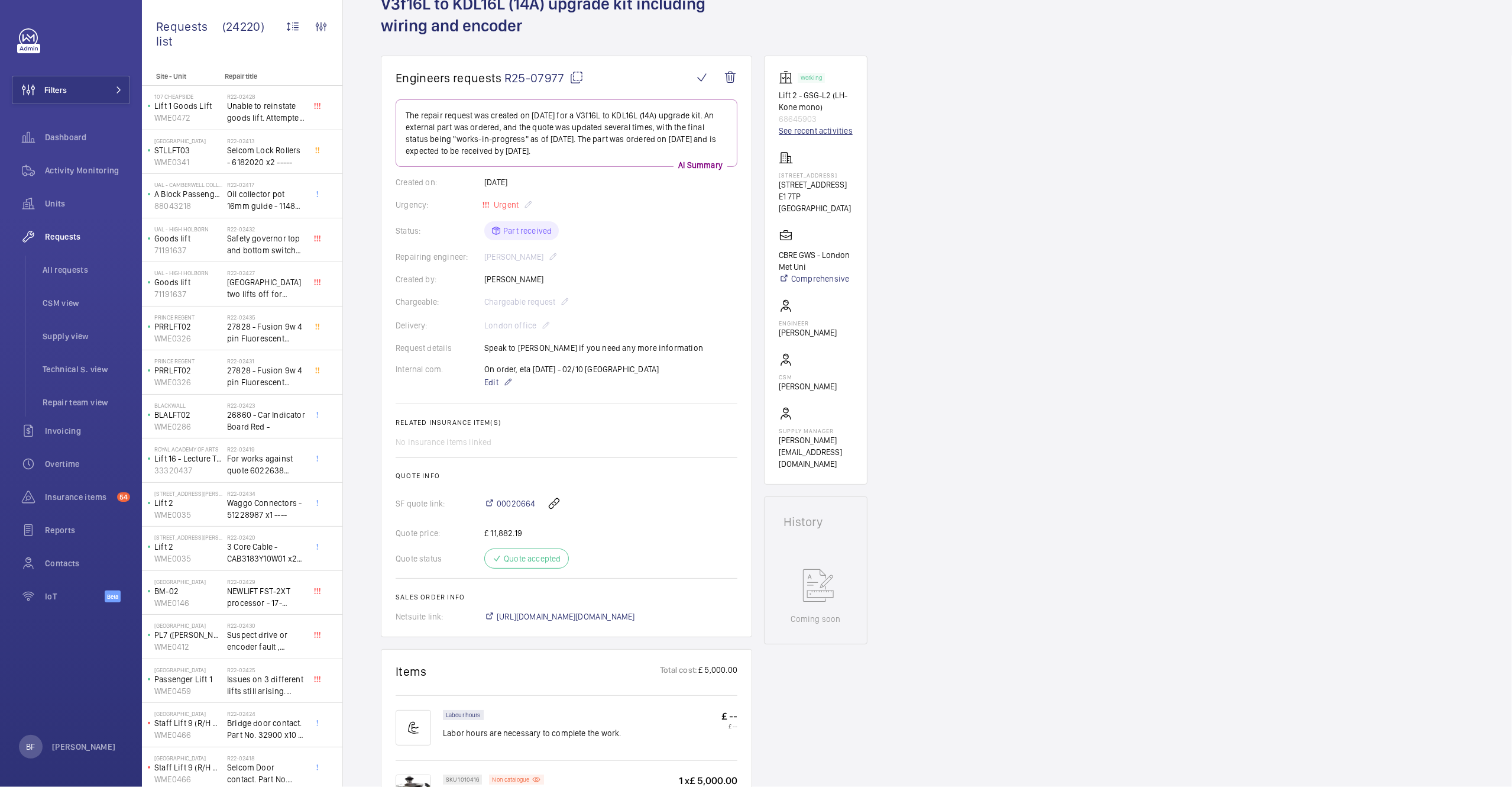
click at [810, 130] on link "See recent activities" at bounding box center [816, 131] width 74 height 12
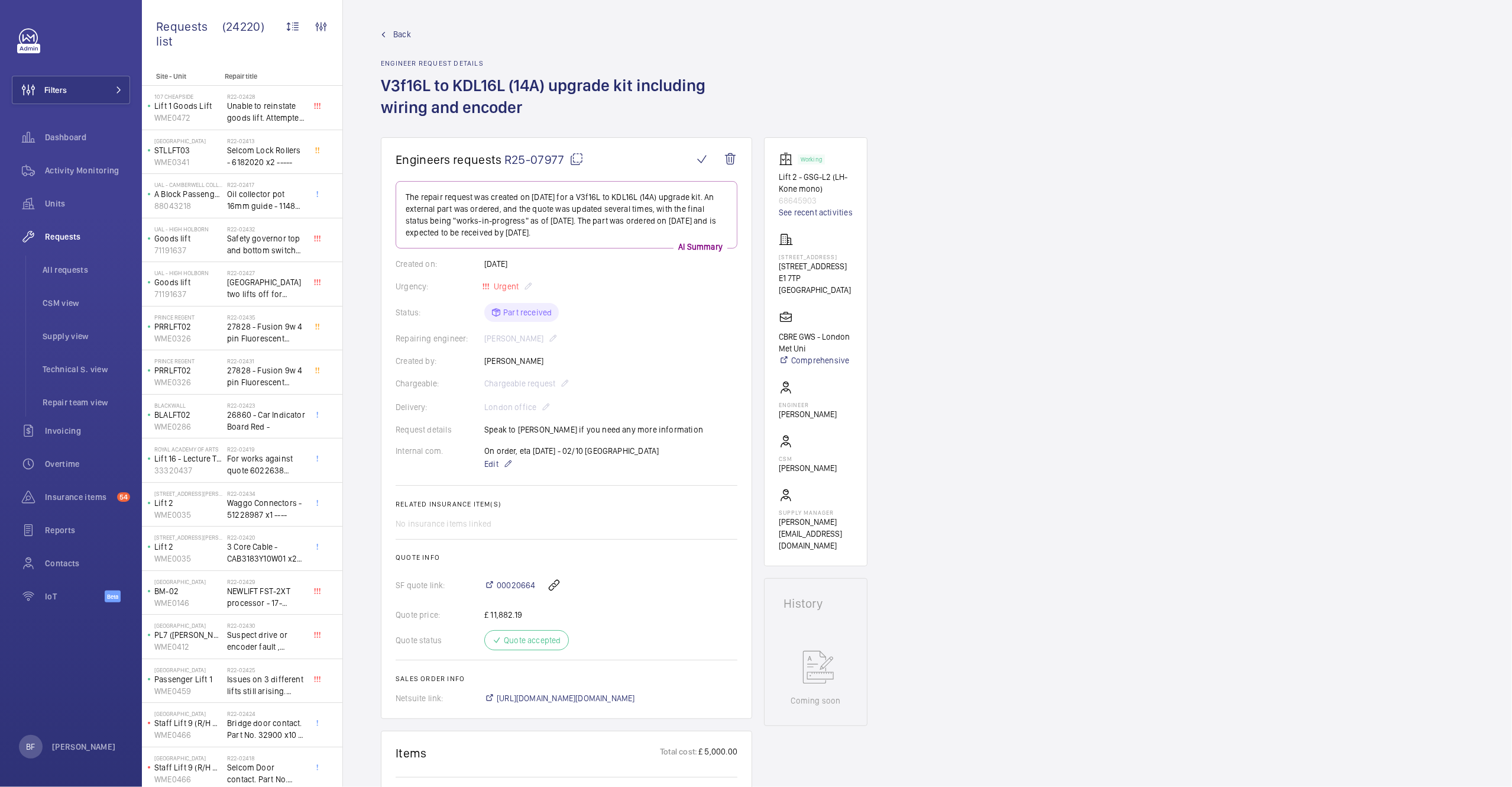
drag, startPoint x: 387, startPoint y: 84, endPoint x: 523, endPoint y: 109, distance: 138.3
click at [523, 109] on h1 "V3f16L to KDL16L (14A) upgrade kit including wiring and encoder" at bounding box center [567, 106] width 372 height 63
copy h1 "V3f16L to KDL16L (14A) upgrade kit including wiring and encoder"
click at [578, 158] on mat-icon at bounding box center [576, 159] width 14 height 14
copy h1 "V3f16L to KDL16L (14A) upgrade kit including wiring and encoder"
